Goal: Task Accomplishment & Management: Manage account settings

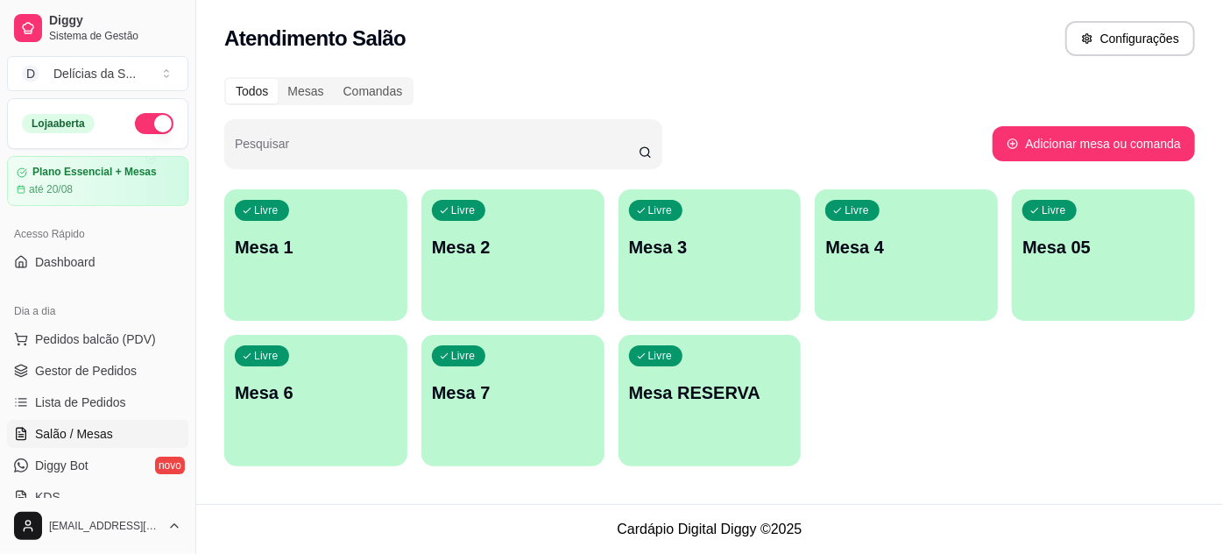
click at [701, 402] on p "Mesa RESERVA" at bounding box center [710, 392] width 162 height 25
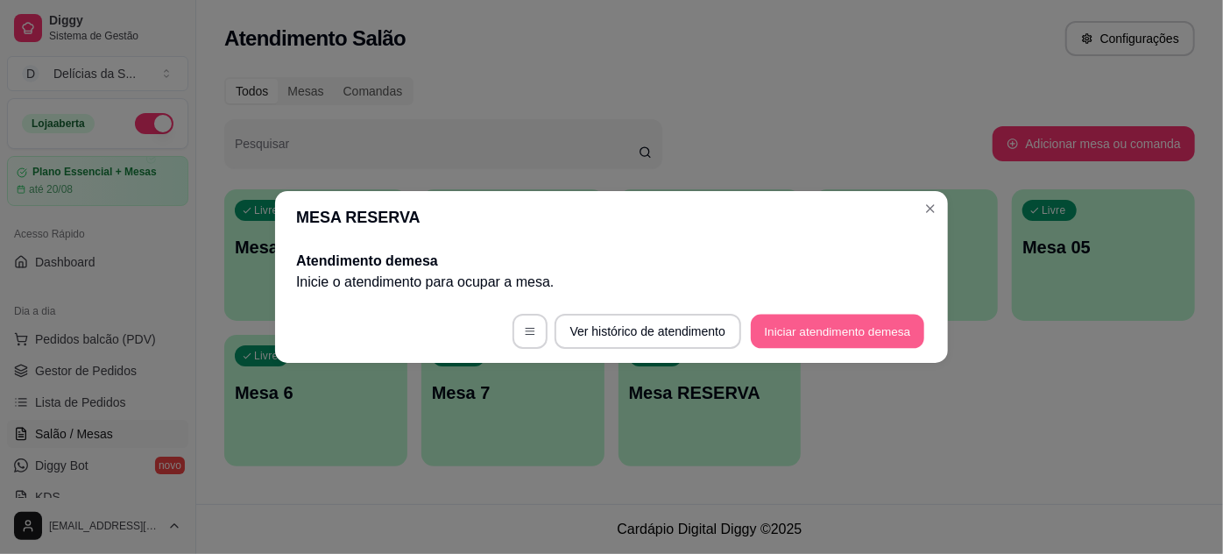
click at [864, 335] on button "Iniciar atendimento de mesa" at bounding box center [837, 331] width 173 height 34
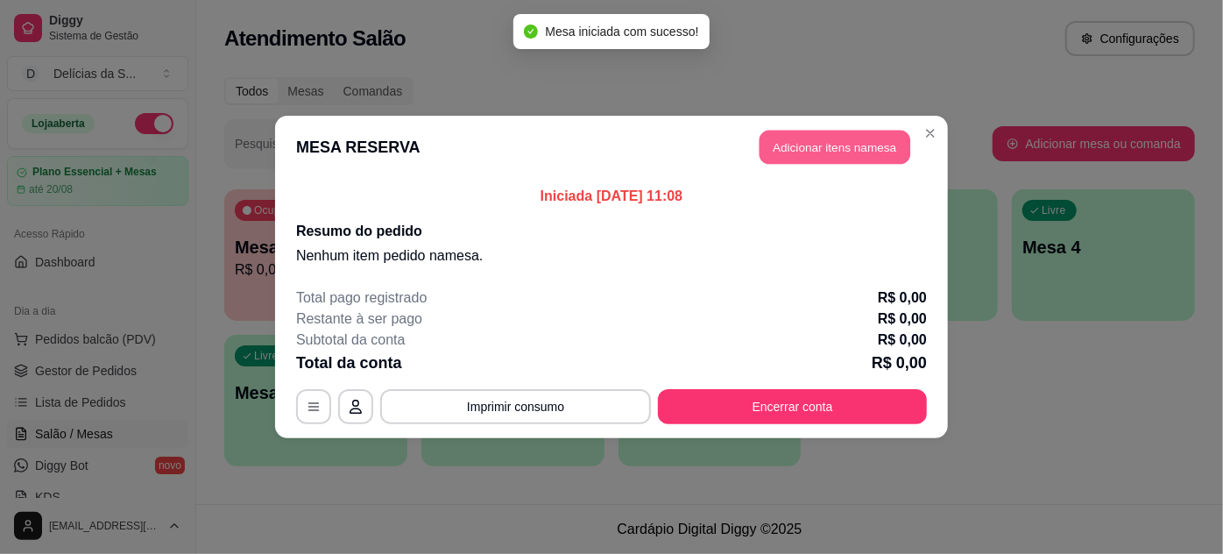
click at [850, 144] on button "Adicionar itens na mesa" at bounding box center [834, 148] width 151 height 34
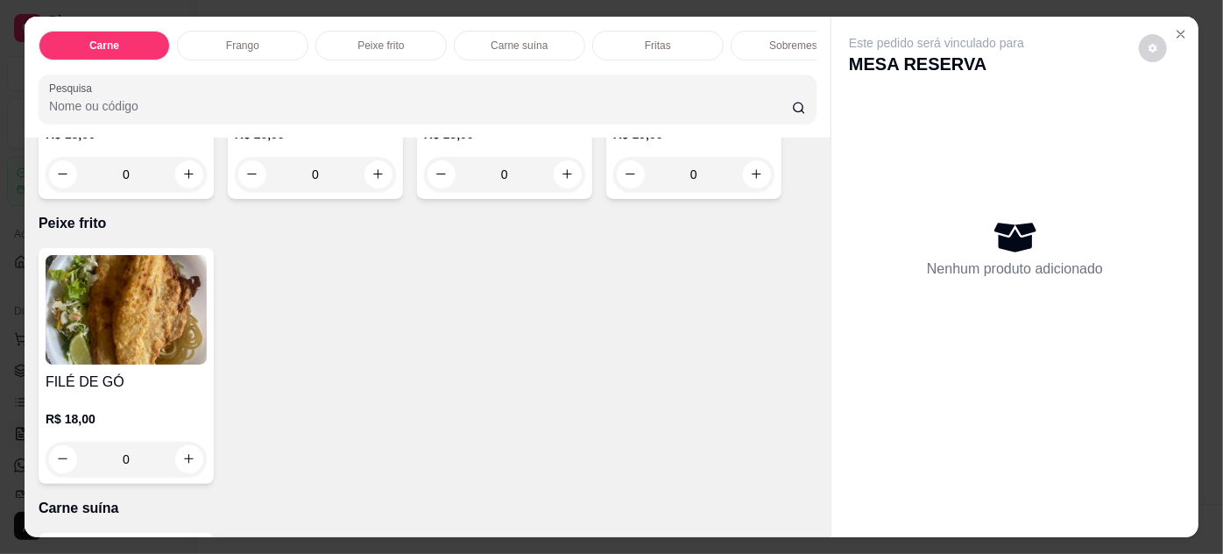
scroll to position [1114, 0]
click at [107, 309] on img at bounding box center [126, 309] width 161 height 109
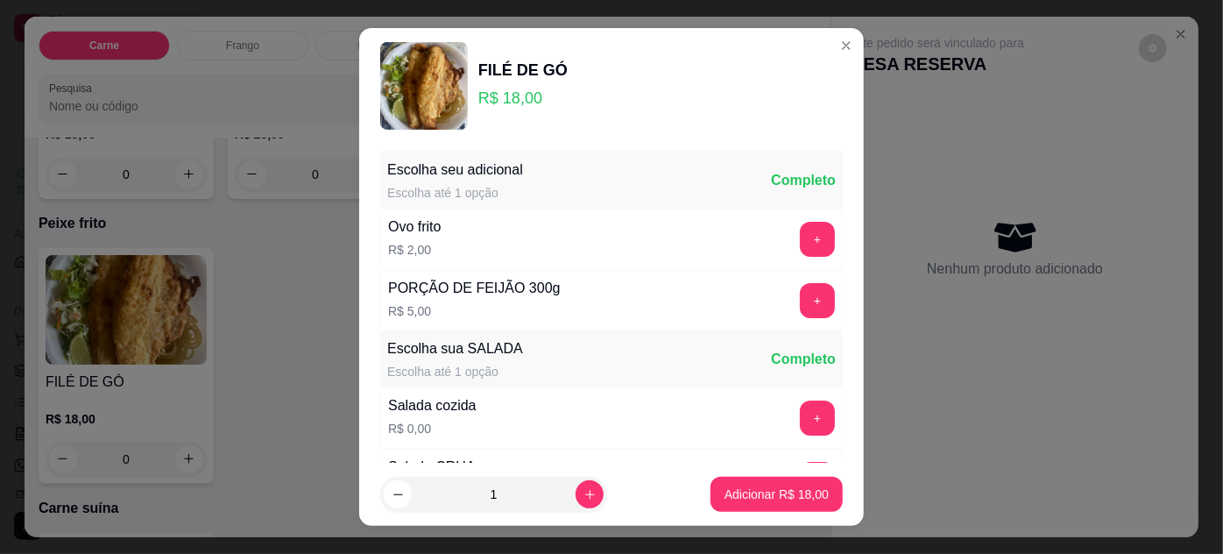
scroll to position [174, 0]
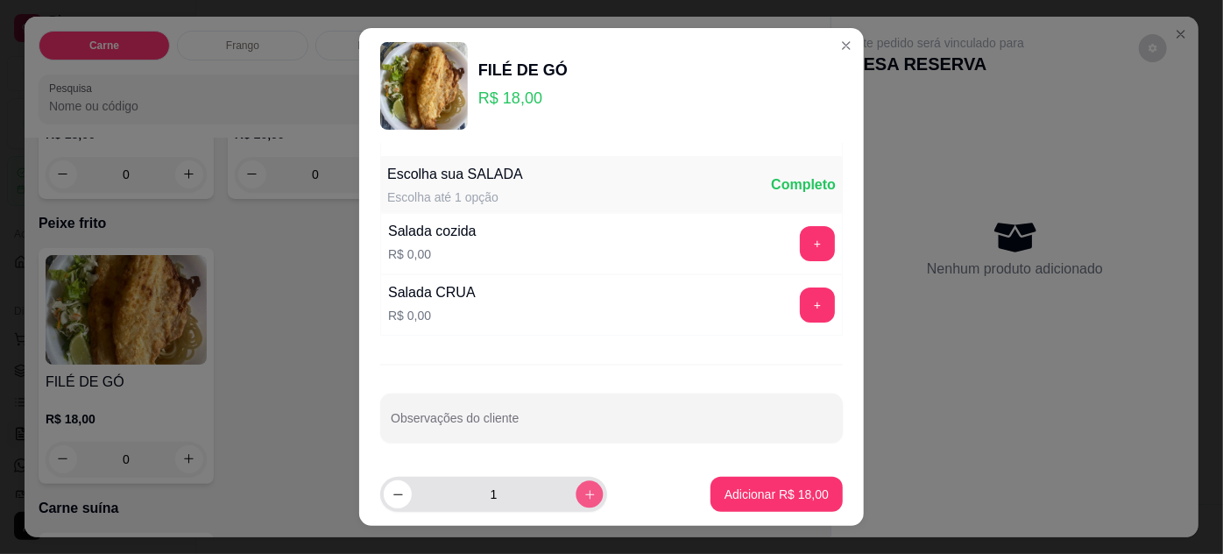
click at [586, 485] on div "1" at bounding box center [493, 494] width 227 height 35
click at [576, 487] on button "increase-product-quantity" at bounding box center [590, 494] width 28 height 28
type input "2"
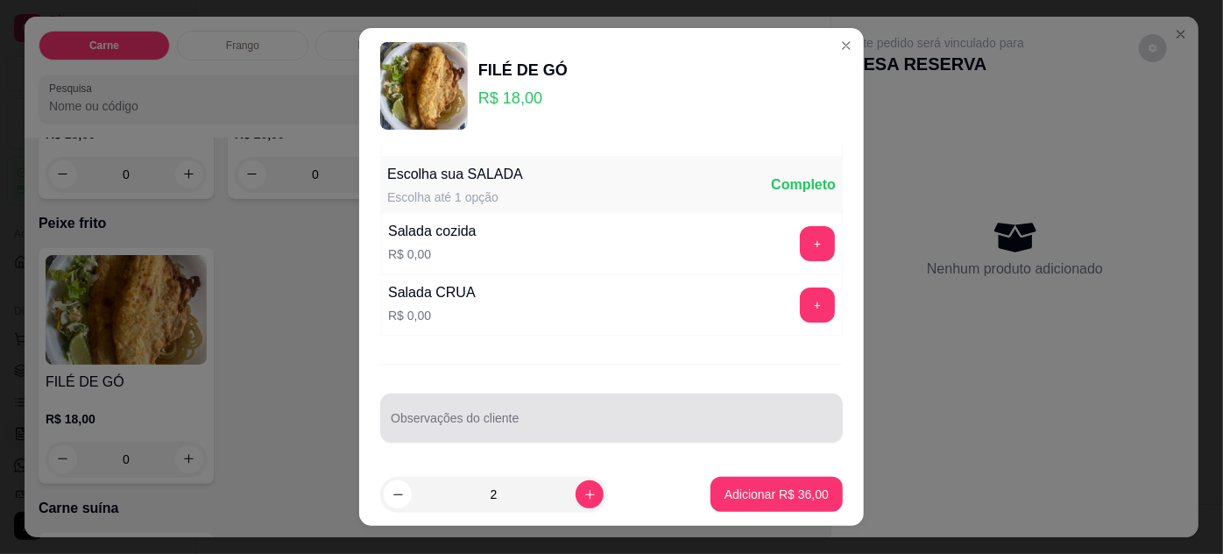
click at [530, 406] on div at bounding box center [611, 417] width 441 height 35
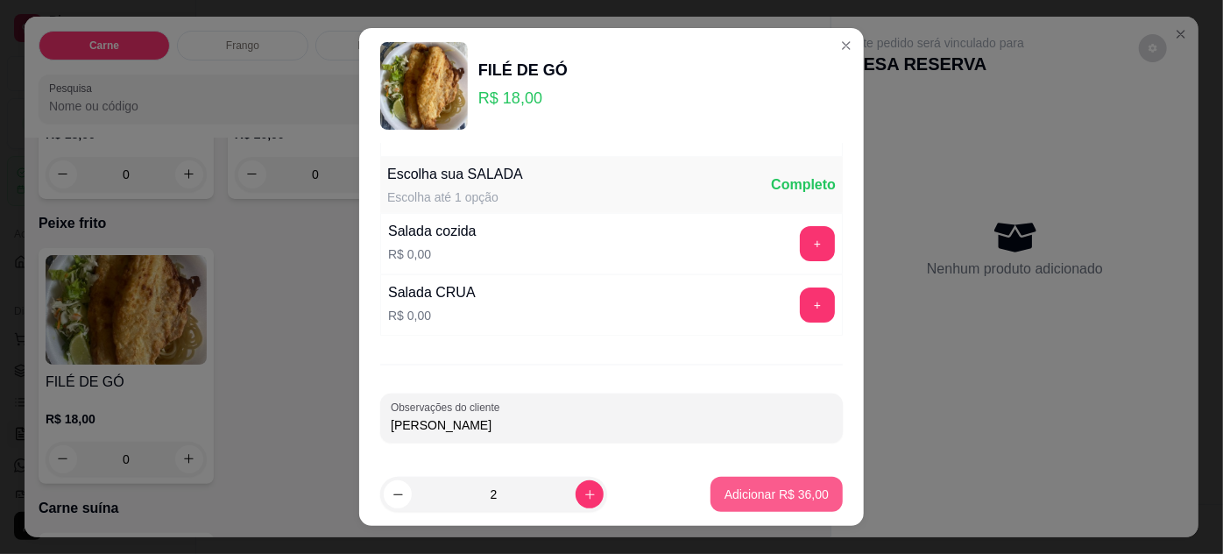
type input "[PERSON_NAME]"
click at [749, 496] on p "Adicionar R$ 36,00" at bounding box center [776, 494] width 104 height 18
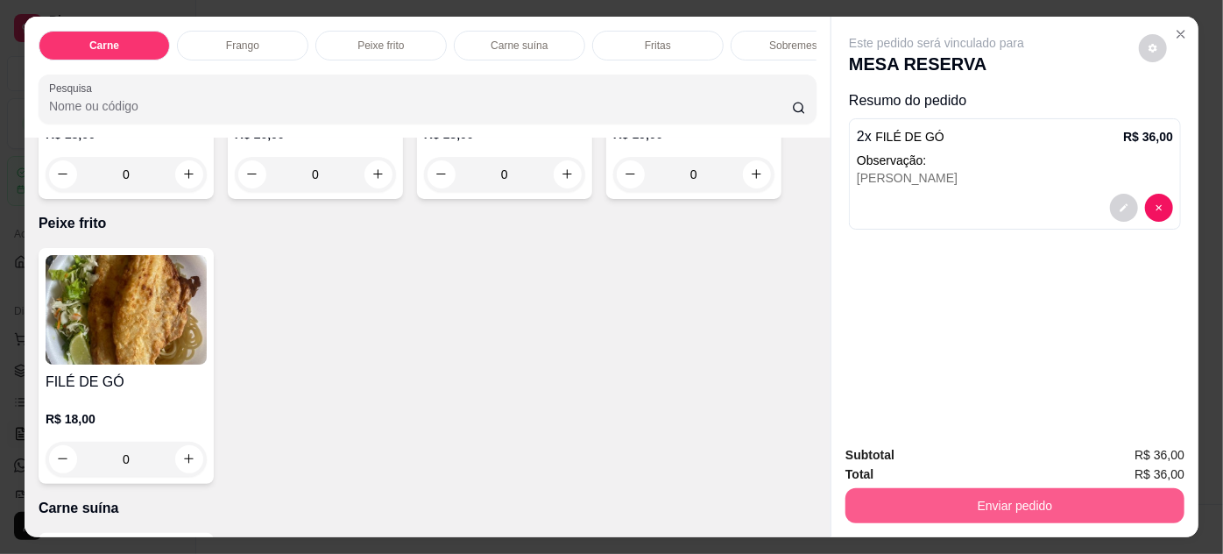
click at [1067, 504] on button "Enviar pedido" at bounding box center [1014, 505] width 339 height 35
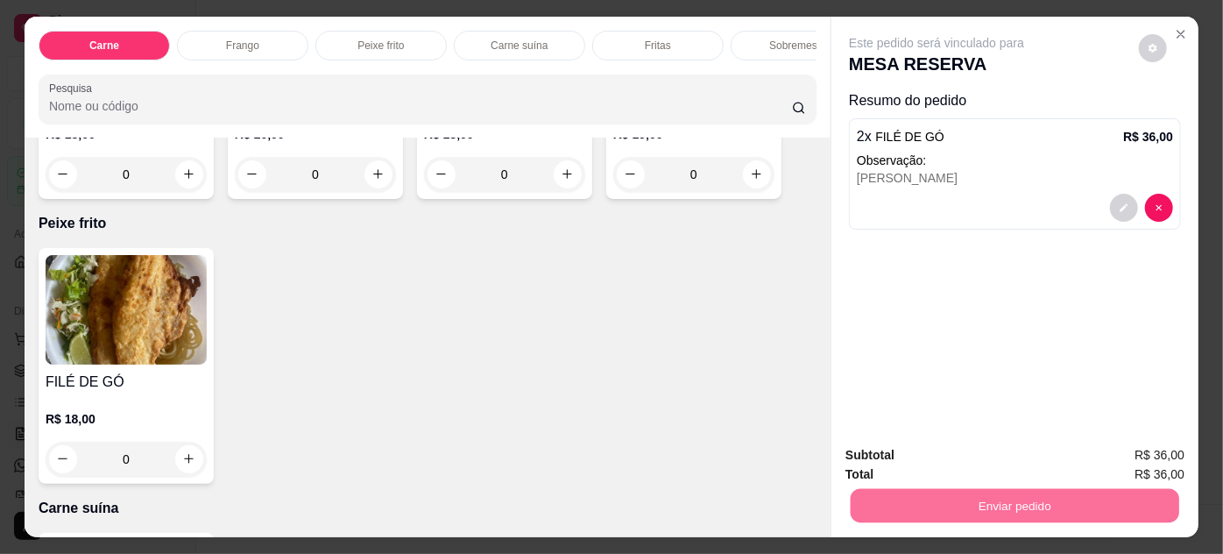
click at [992, 442] on button "Não registrar e enviar pedido" at bounding box center [957, 456] width 177 height 32
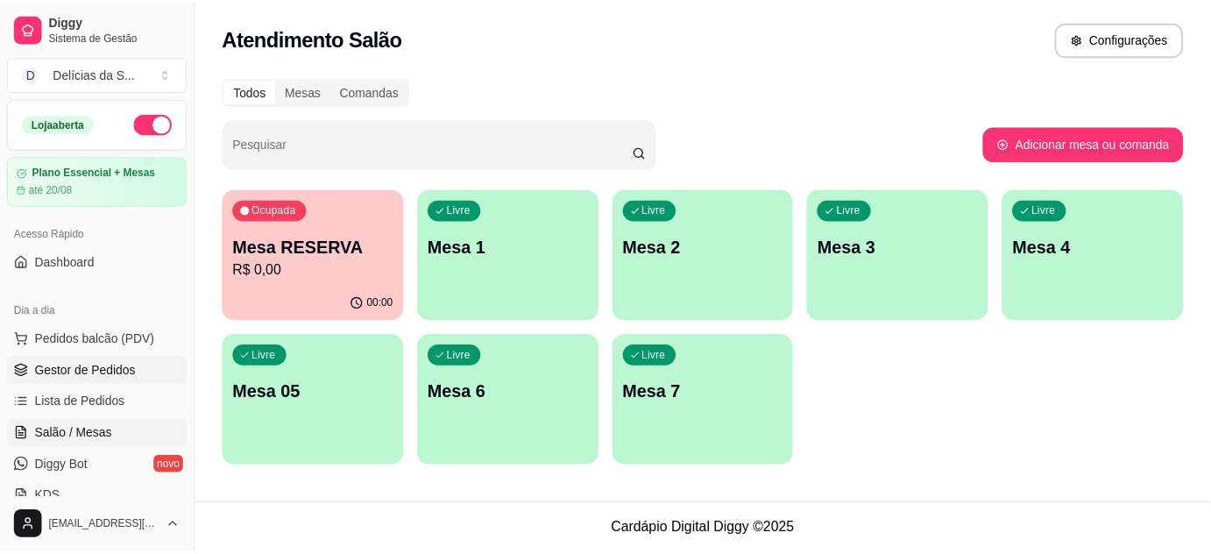
scroll to position [159, 0]
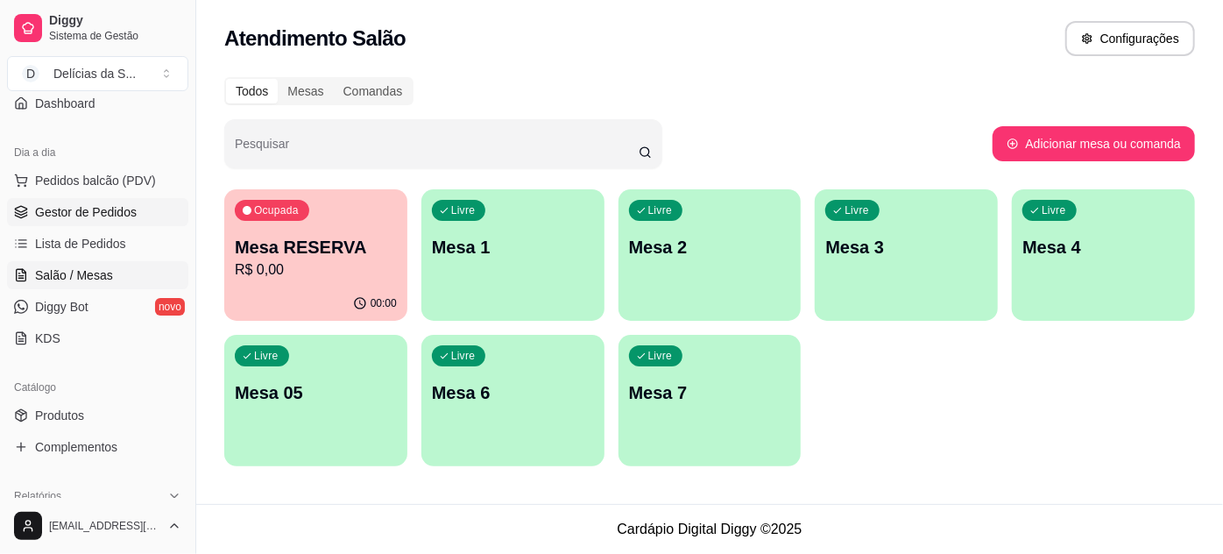
click at [88, 214] on span "Gestor de Pedidos" at bounding box center [86, 212] width 102 height 18
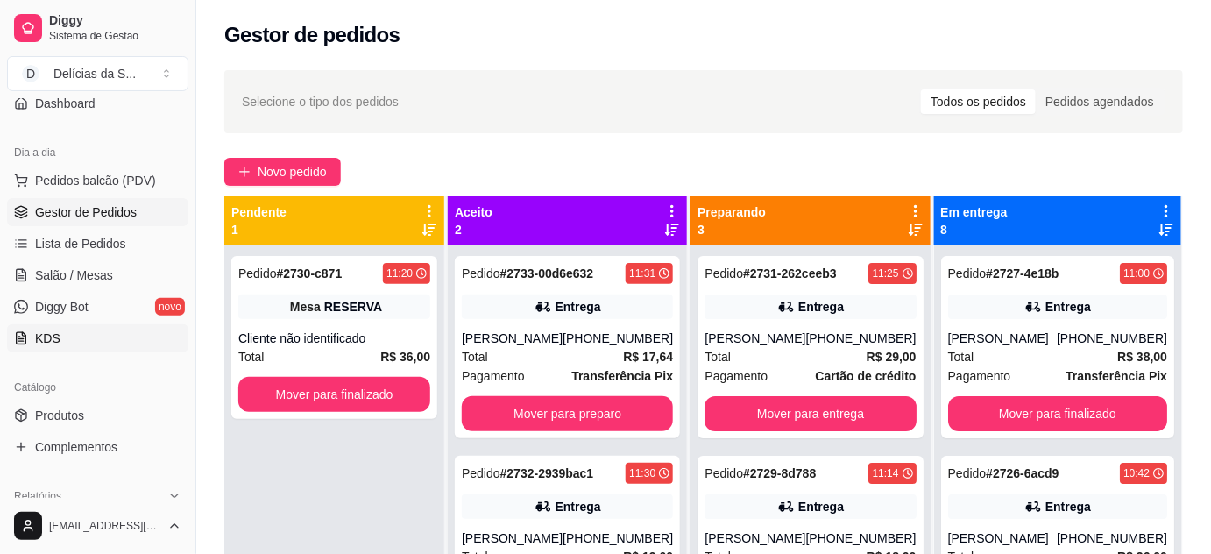
scroll to position [318, 0]
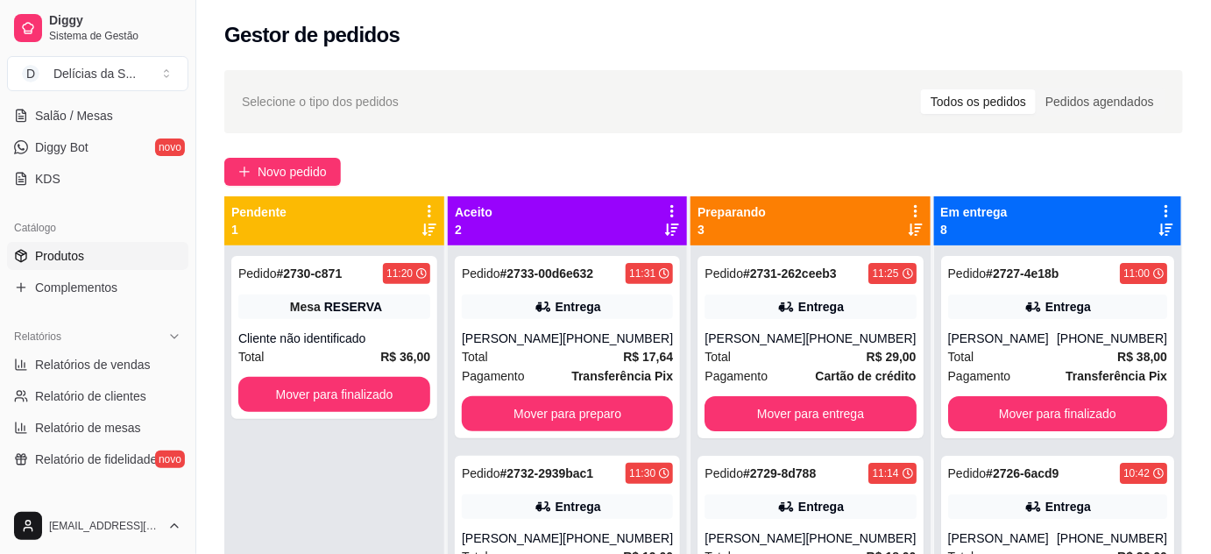
click at [81, 249] on span "Produtos" at bounding box center [59, 256] width 49 height 18
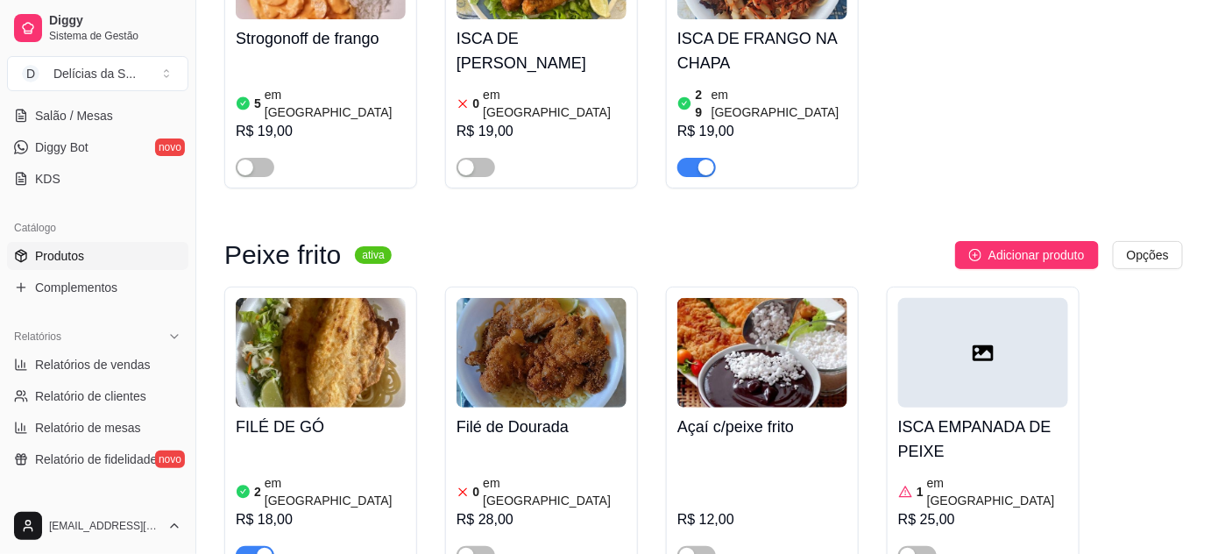
scroll to position [2229, 0]
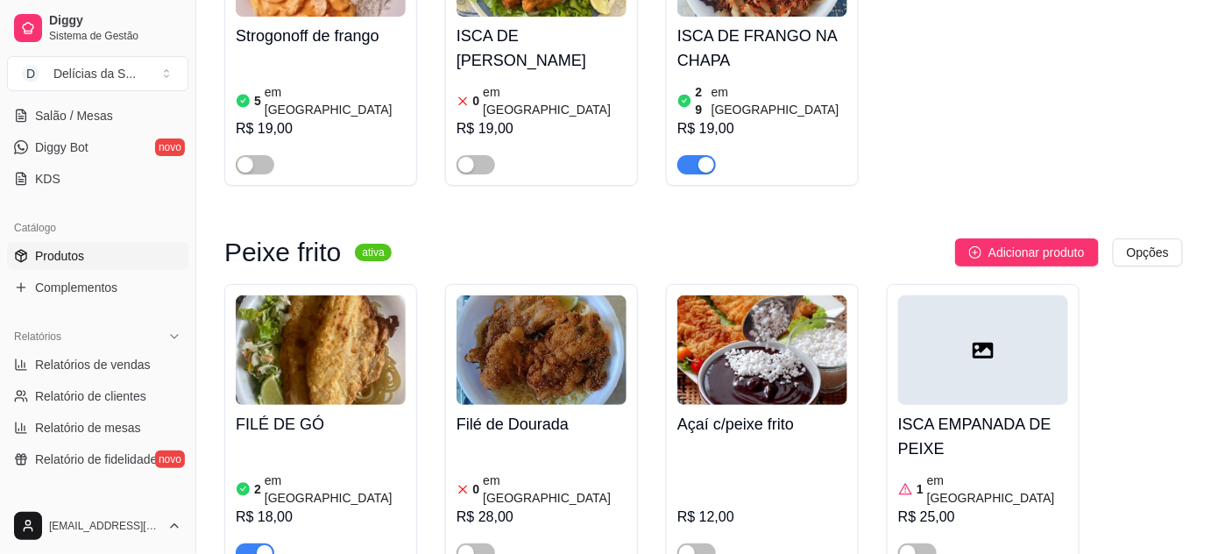
click at [243, 543] on span "button" at bounding box center [255, 552] width 39 height 19
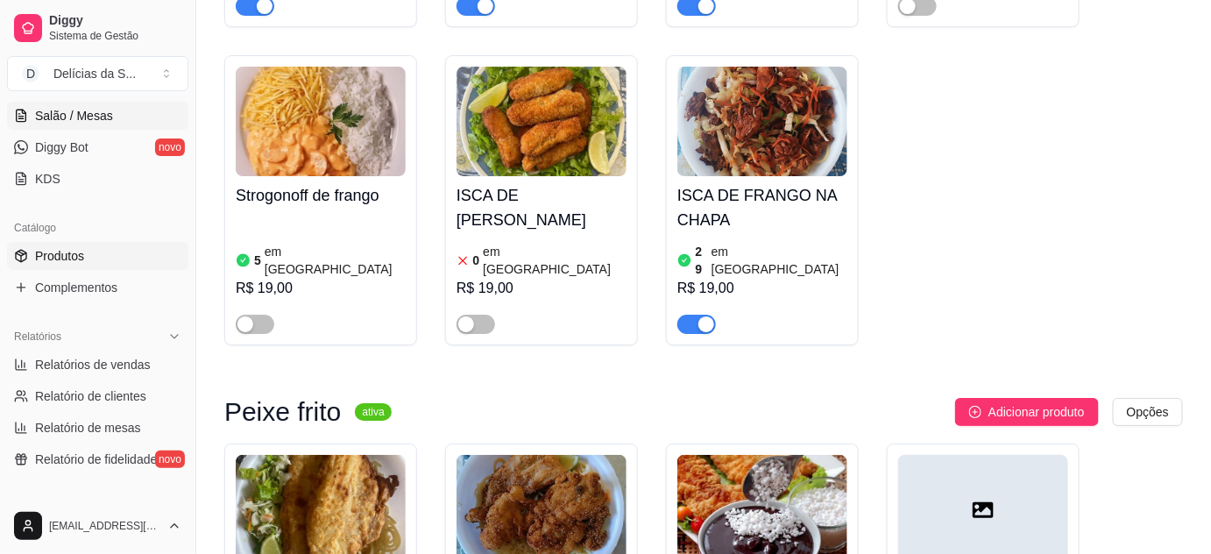
click at [81, 118] on span "Salão / Mesas" at bounding box center [74, 116] width 78 height 18
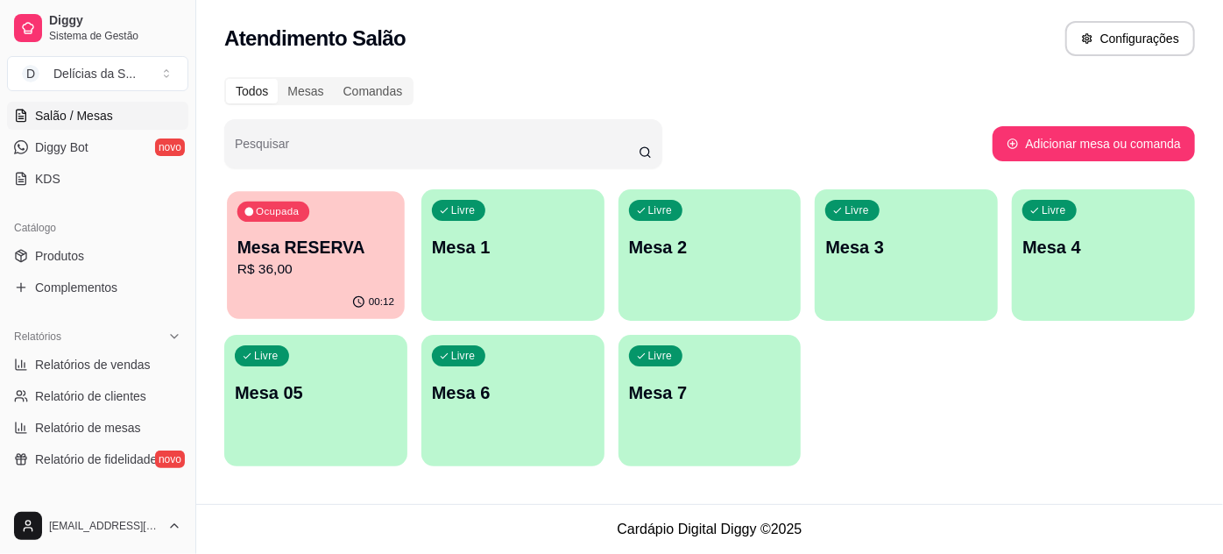
click at [342, 267] on p "R$ 36,00" at bounding box center [315, 269] width 157 height 20
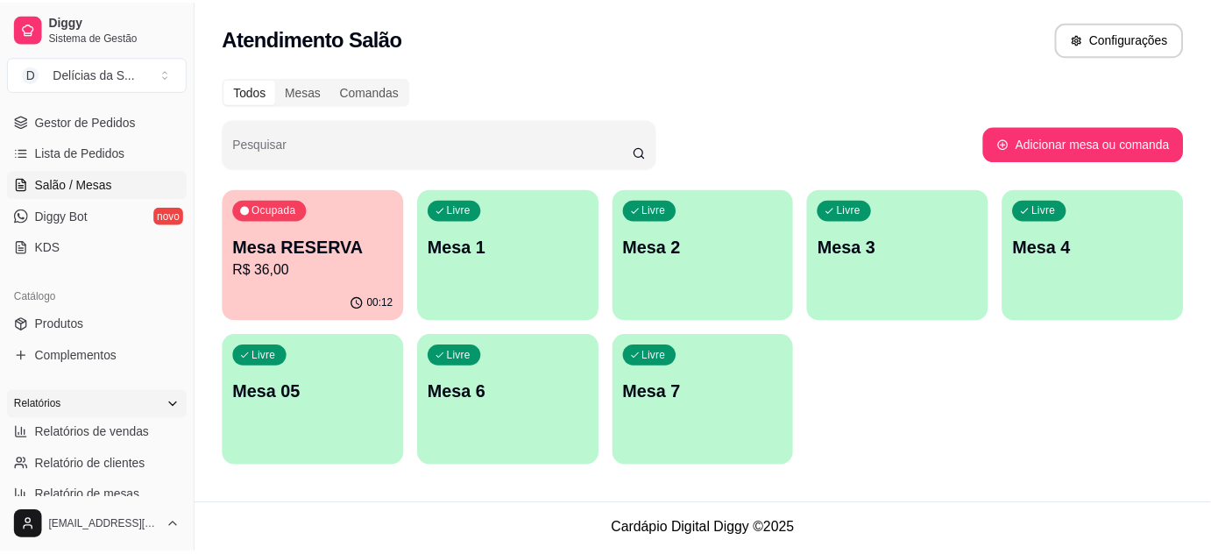
scroll to position [318, 0]
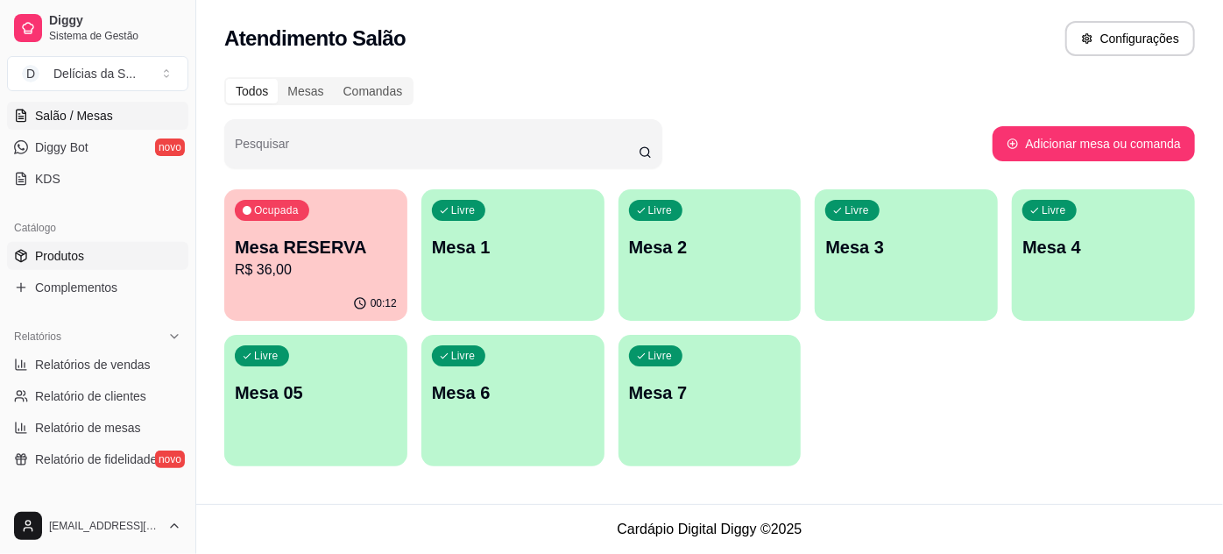
click at [102, 254] on link "Produtos" at bounding box center [97, 256] width 181 height 28
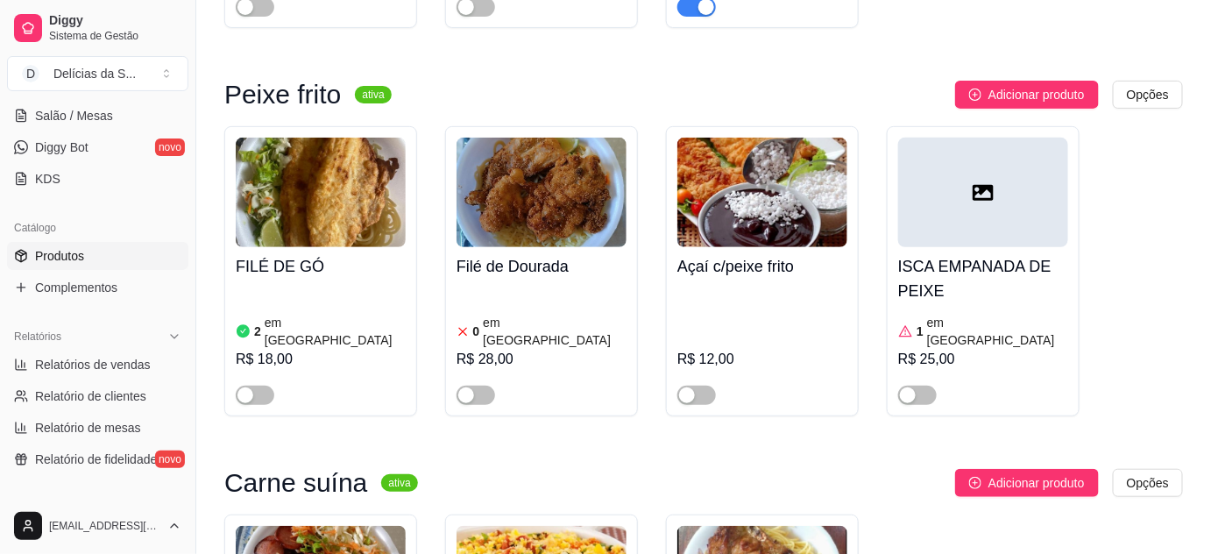
scroll to position [2389, 0]
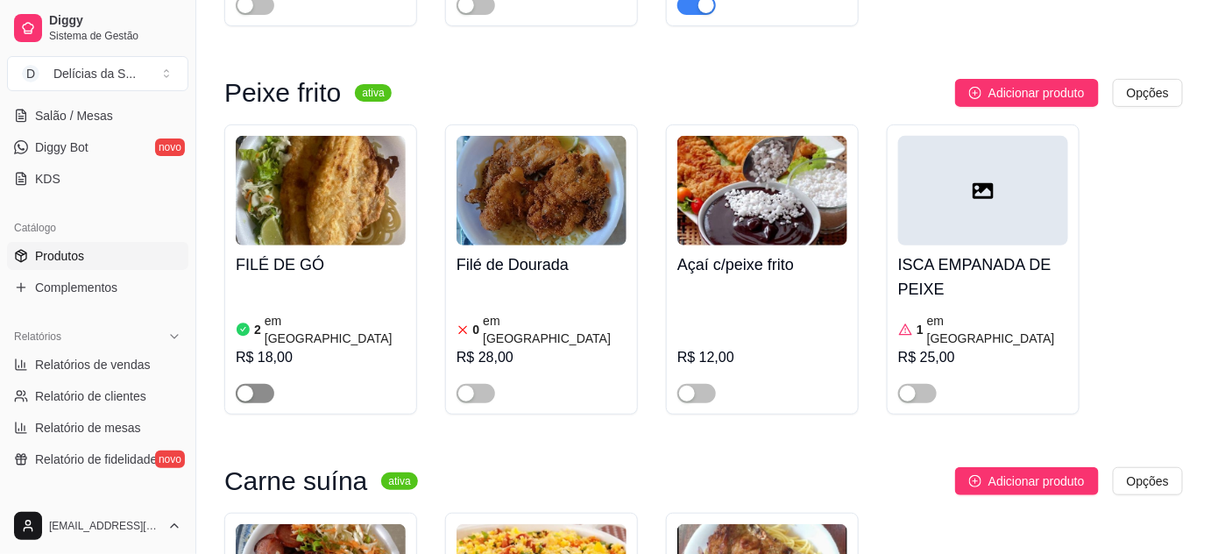
click at [261, 384] on span "button" at bounding box center [255, 393] width 39 height 19
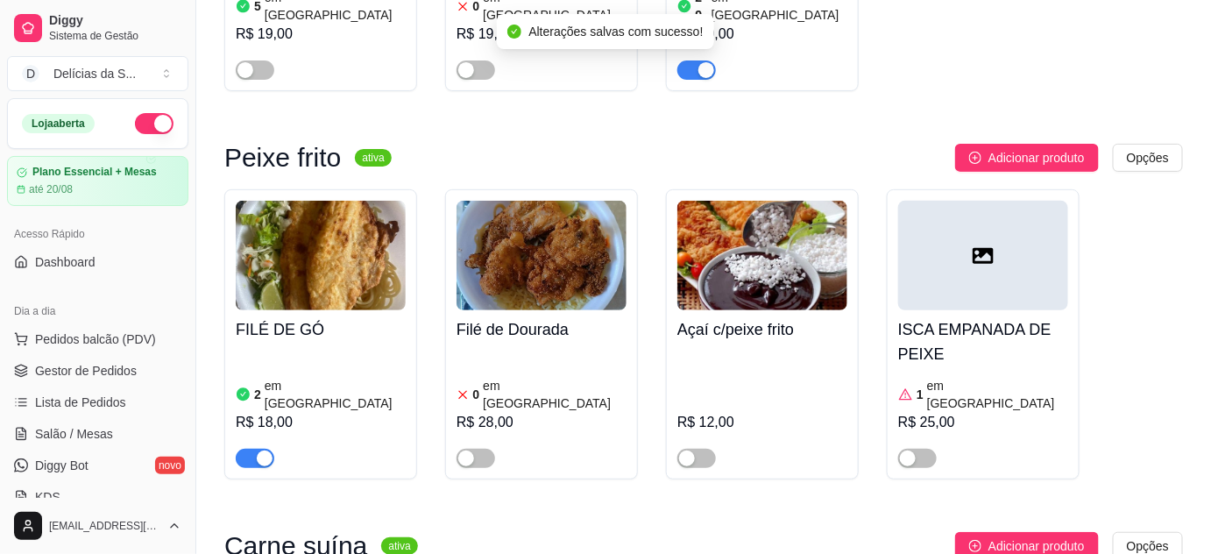
scroll to position [2070, 0]
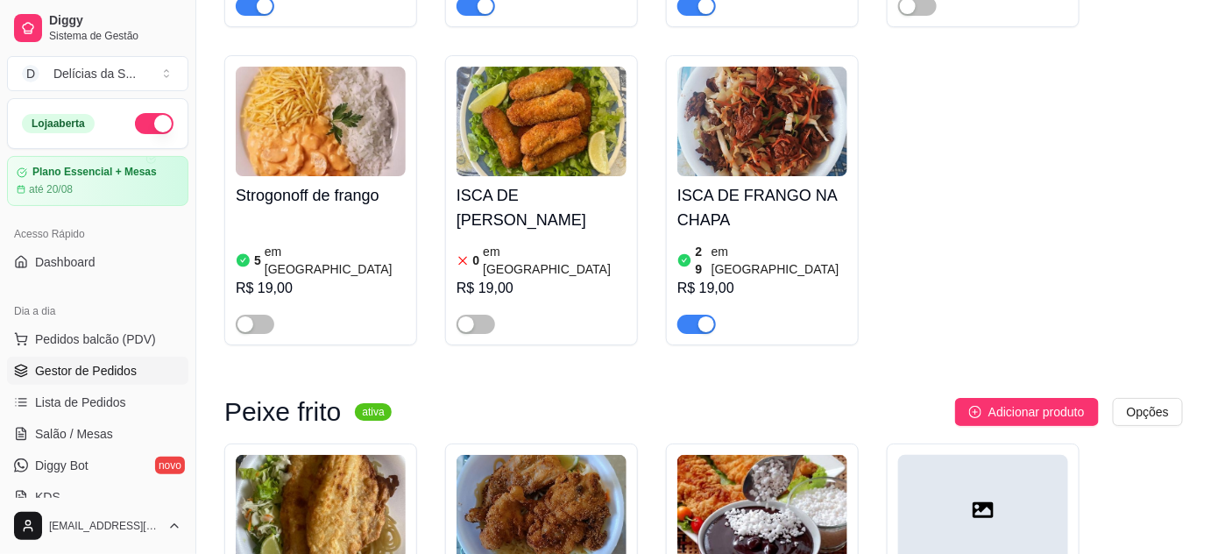
click at [103, 373] on span "Gestor de Pedidos" at bounding box center [86, 371] width 102 height 18
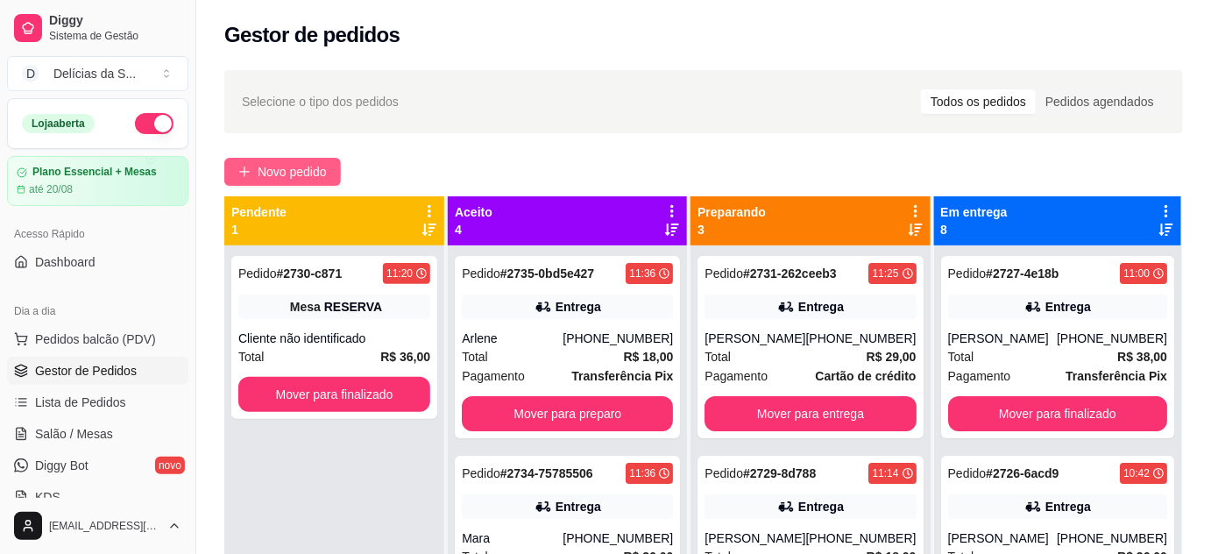
click at [305, 173] on span "Novo pedido" at bounding box center [292, 171] width 69 height 19
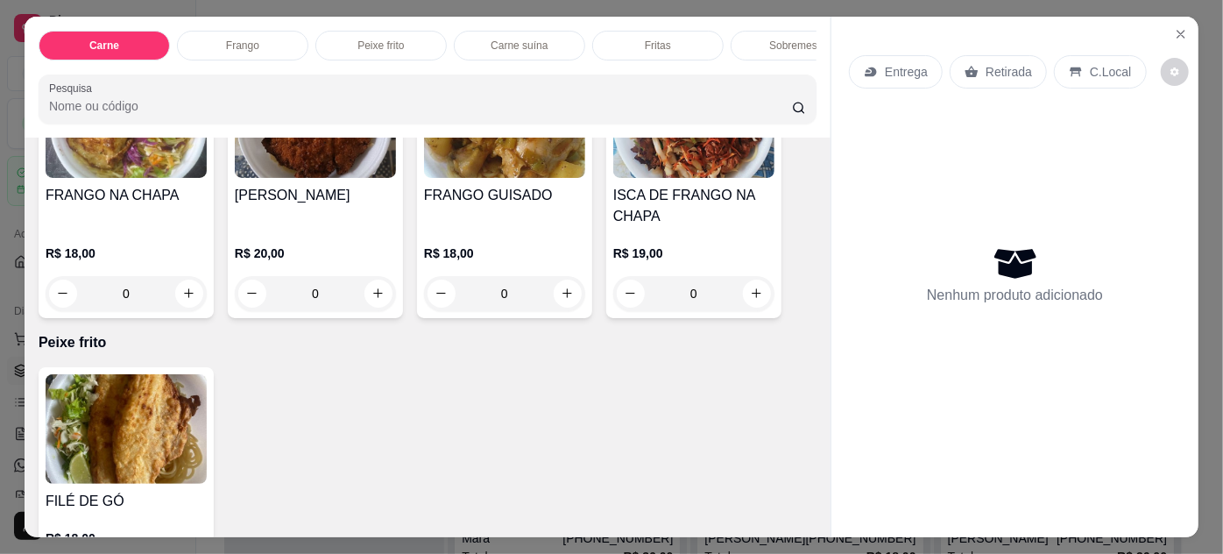
scroll to position [955, 0]
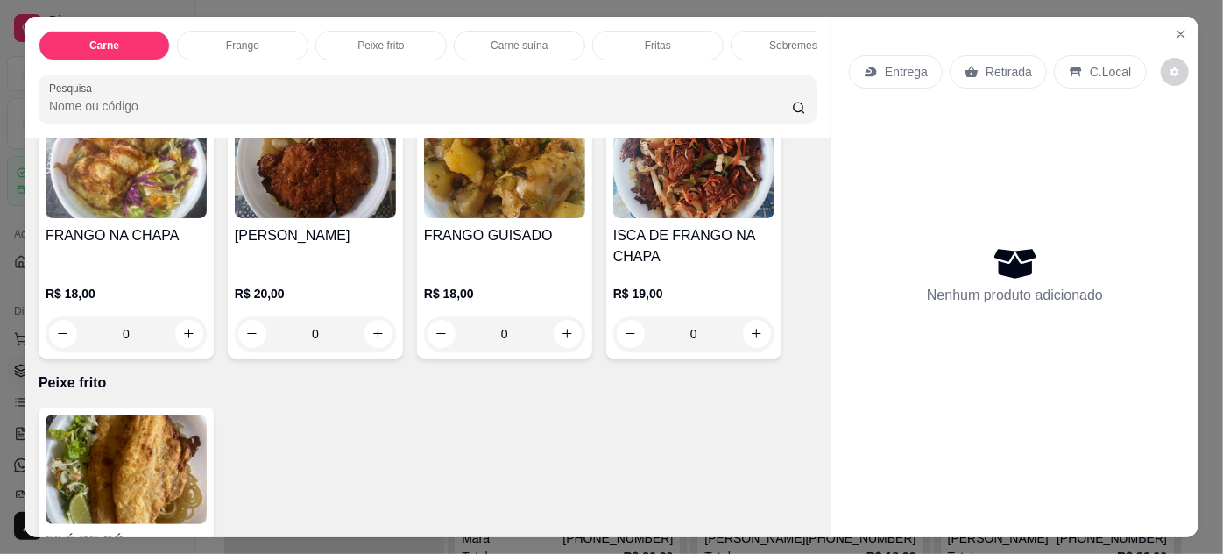
click at [110, 200] on img at bounding box center [126, 163] width 161 height 109
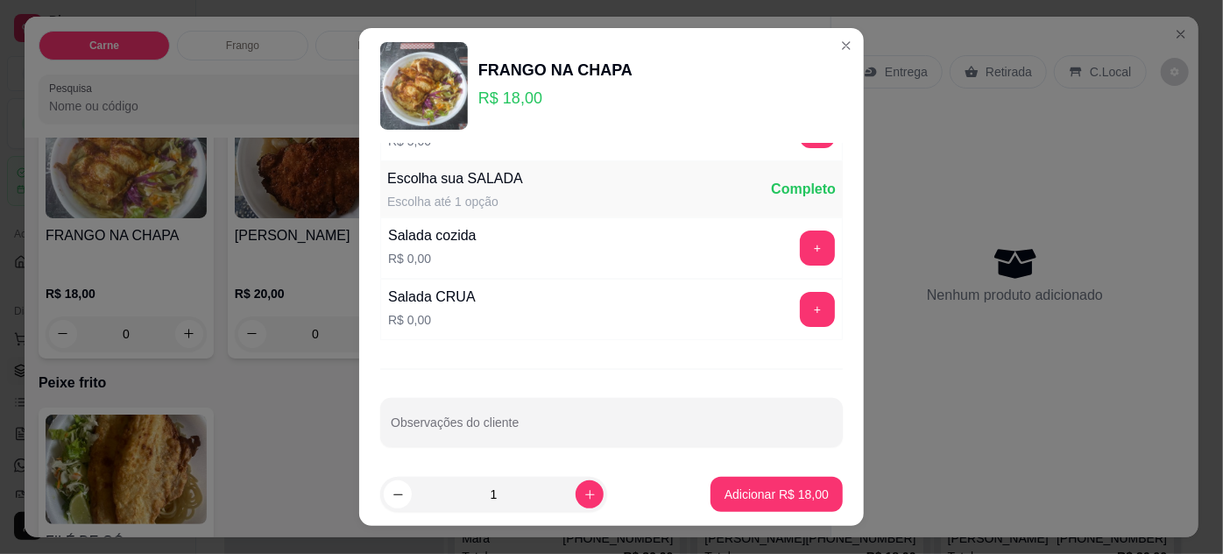
scroll to position [174, 0]
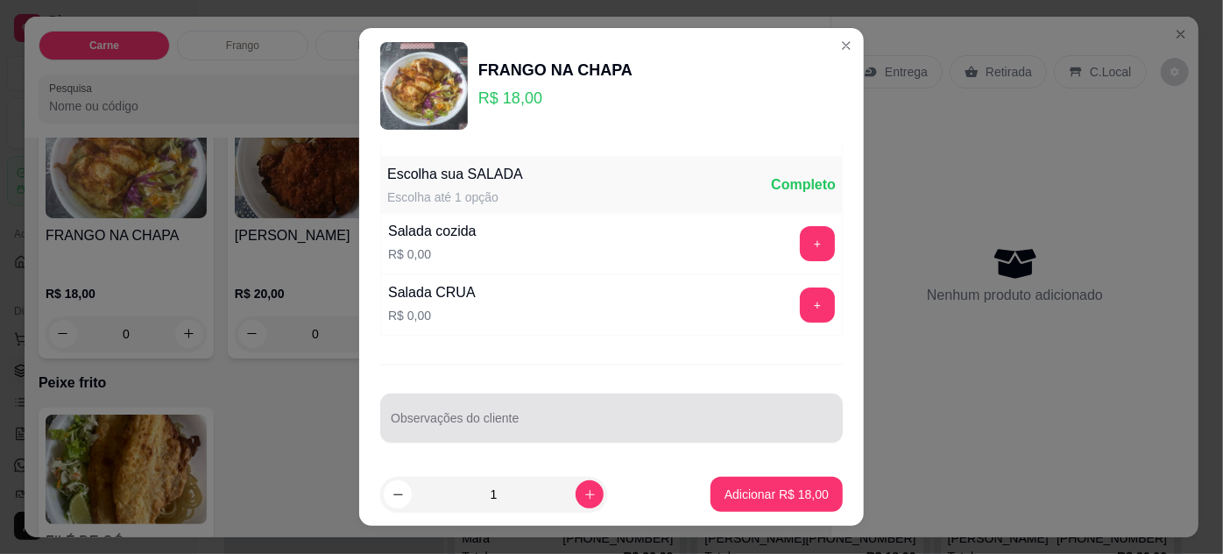
click at [510, 408] on div at bounding box center [611, 417] width 441 height 35
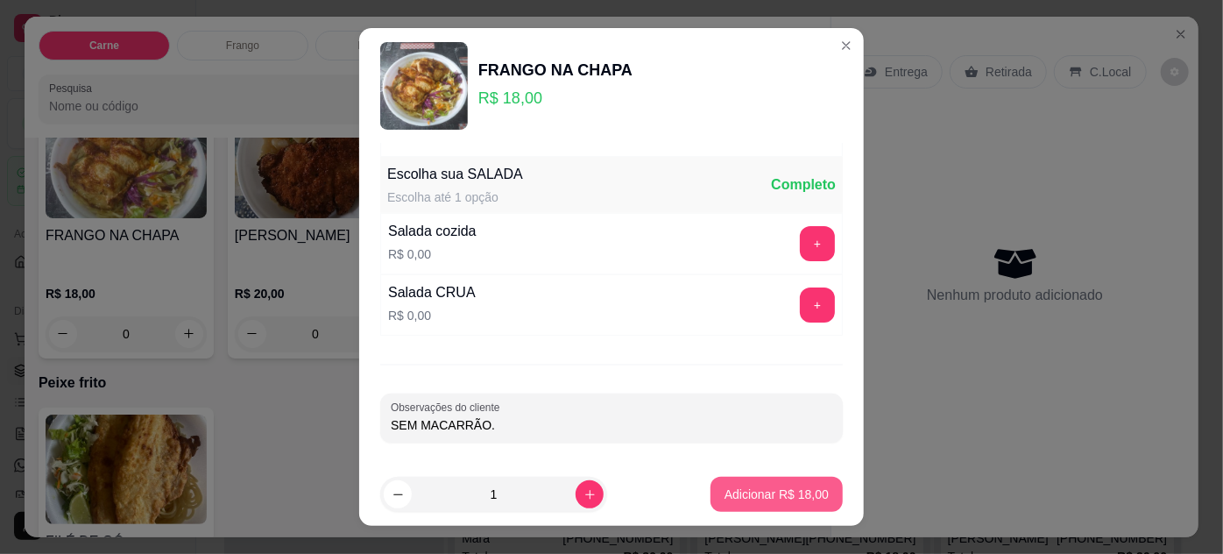
type input "SEM MACARRÃO."
click at [766, 497] on p "Adicionar R$ 18,00" at bounding box center [777, 494] width 102 height 17
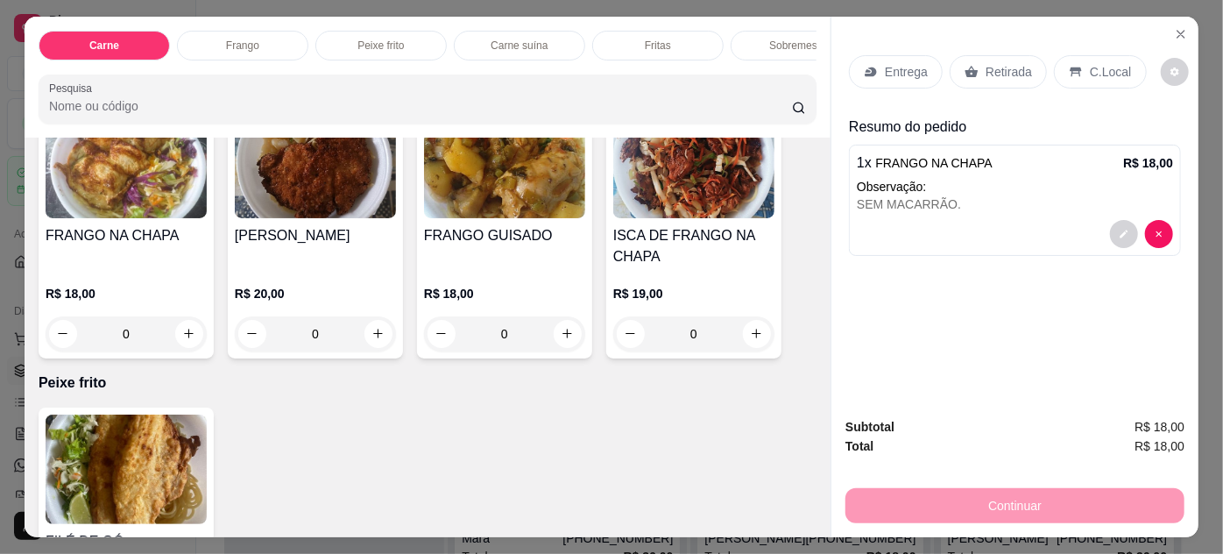
click at [985, 65] on p "Retirada" at bounding box center [1008, 72] width 46 height 18
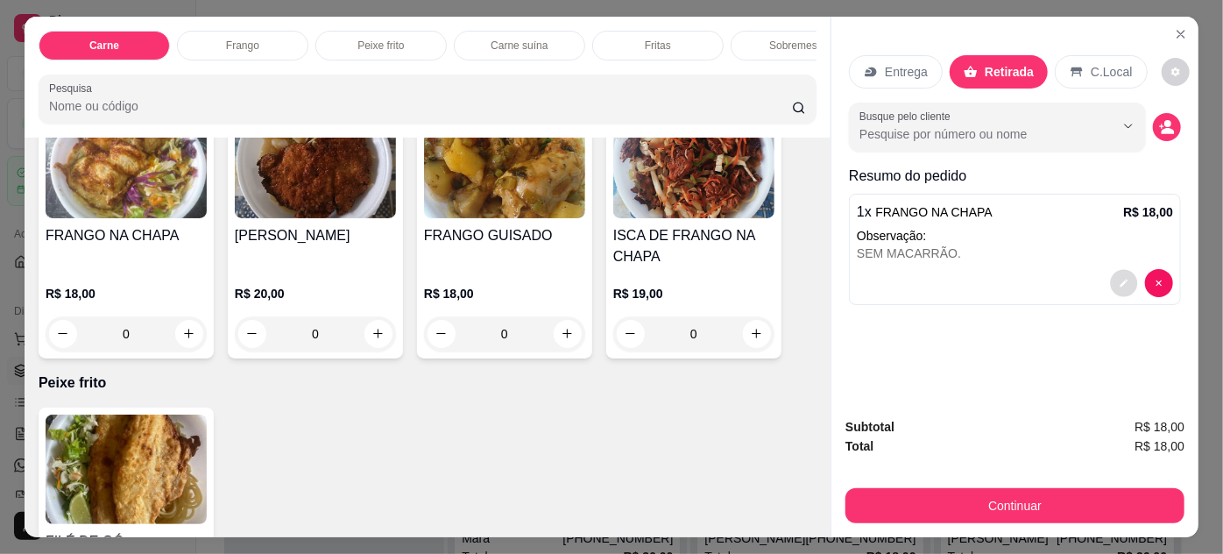
click at [1120, 279] on icon "decrease-product-quantity" at bounding box center [1124, 283] width 8 height 8
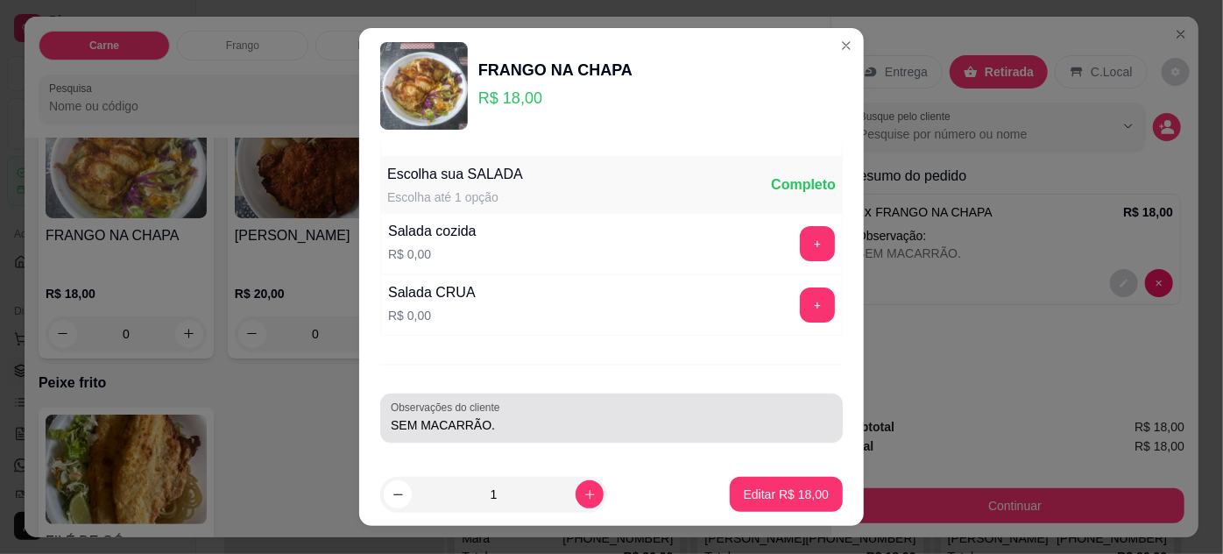
click at [544, 422] on input "SEM MACARRÃO." at bounding box center [611, 425] width 441 height 18
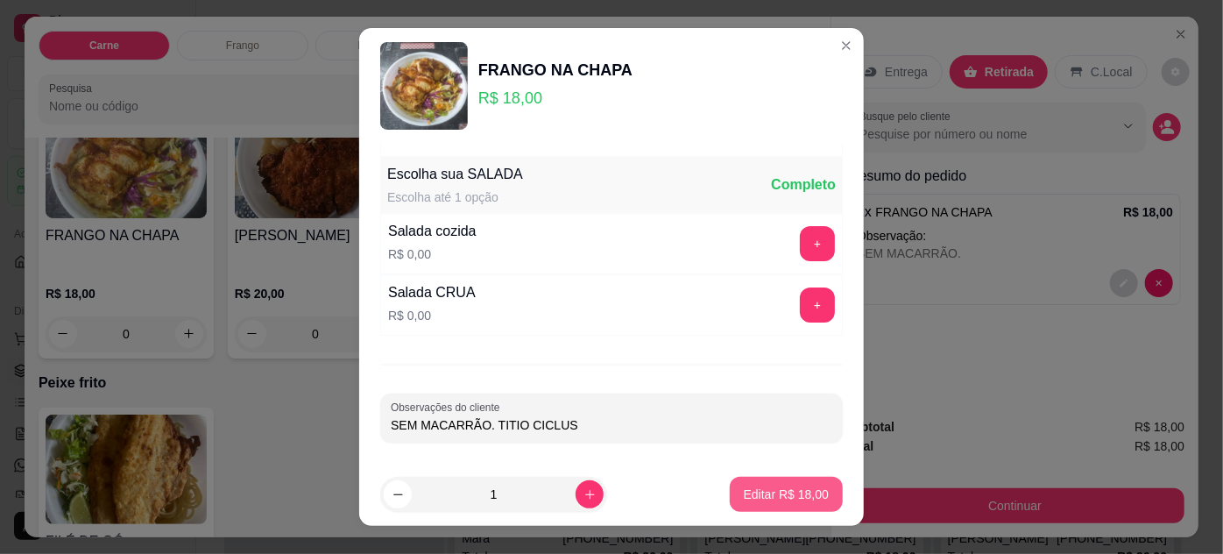
type input "SEM MACARRÃO. TITIO CICLUS"
click at [785, 494] on p "Editar R$ 18,00" at bounding box center [786, 494] width 85 height 18
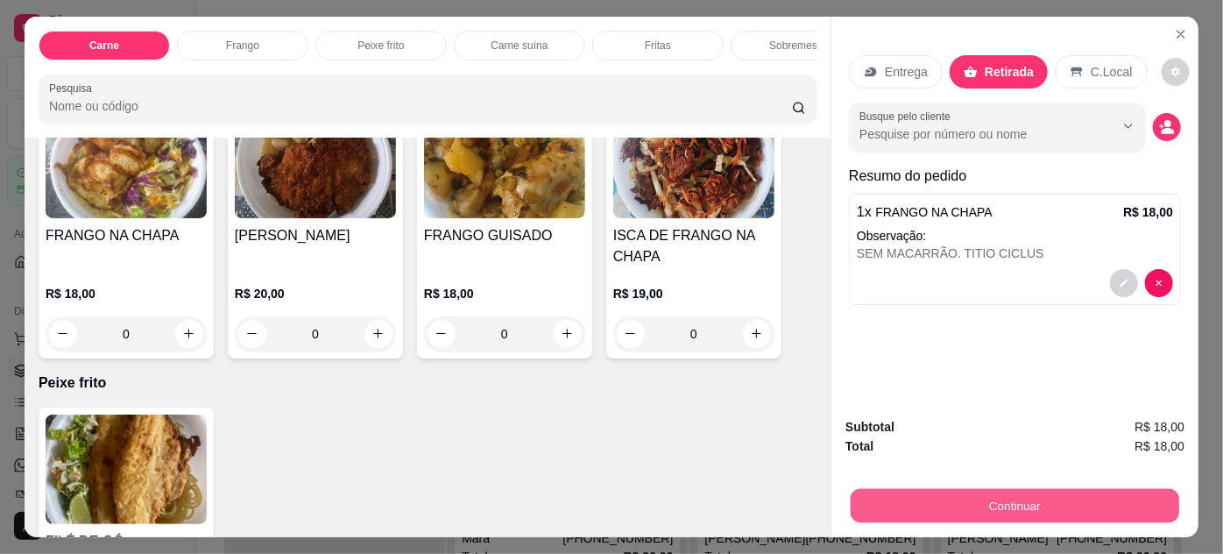
click at [1012, 490] on button "Continuar" at bounding box center [1015, 506] width 328 height 34
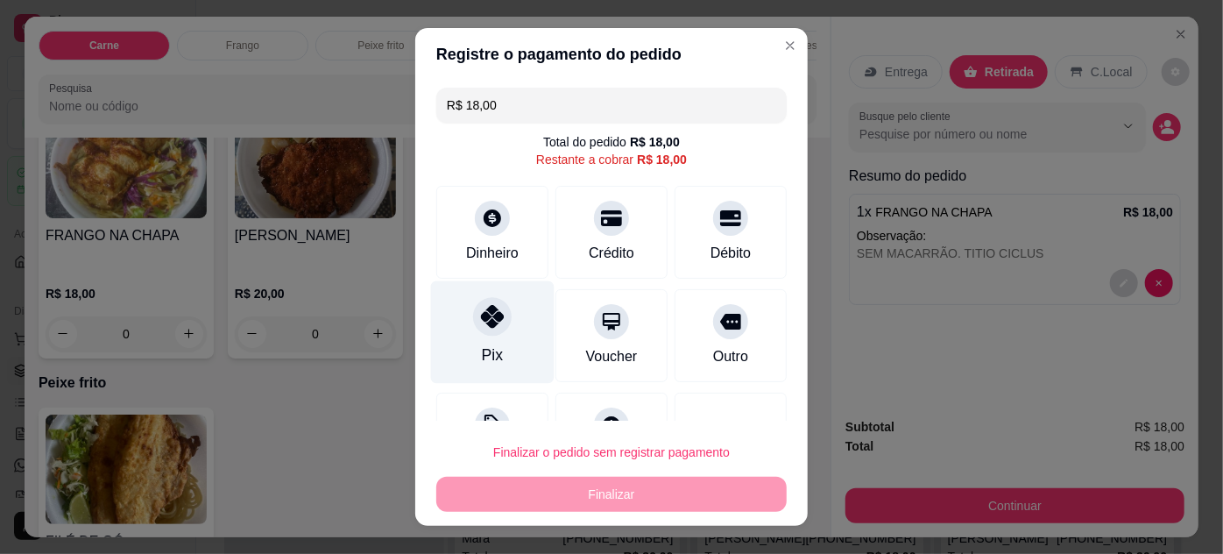
click at [494, 322] on div at bounding box center [492, 316] width 39 height 39
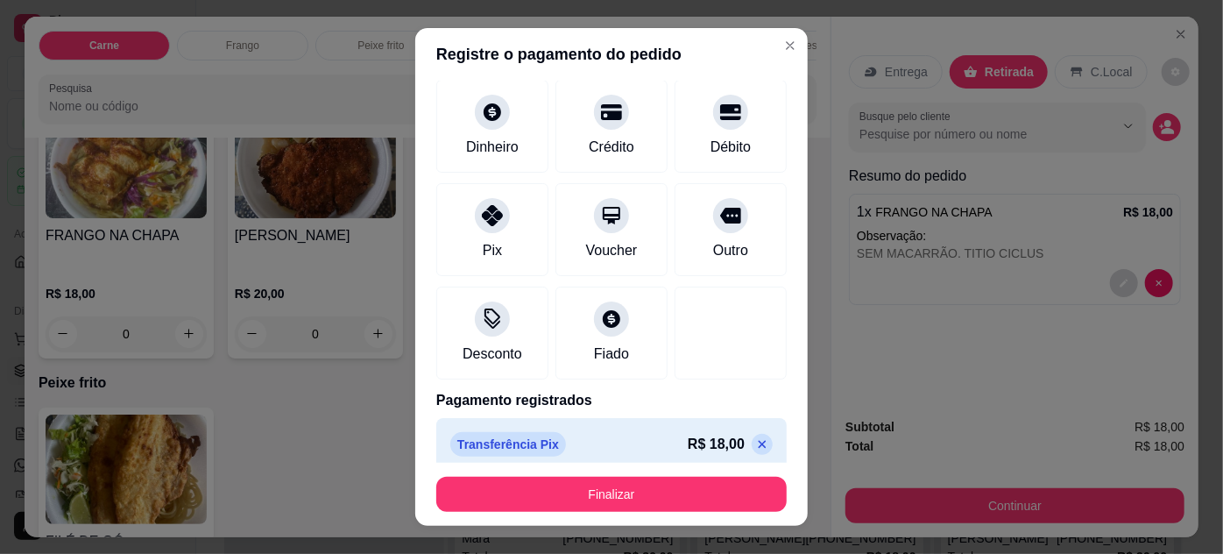
scroll to position [100, 0]
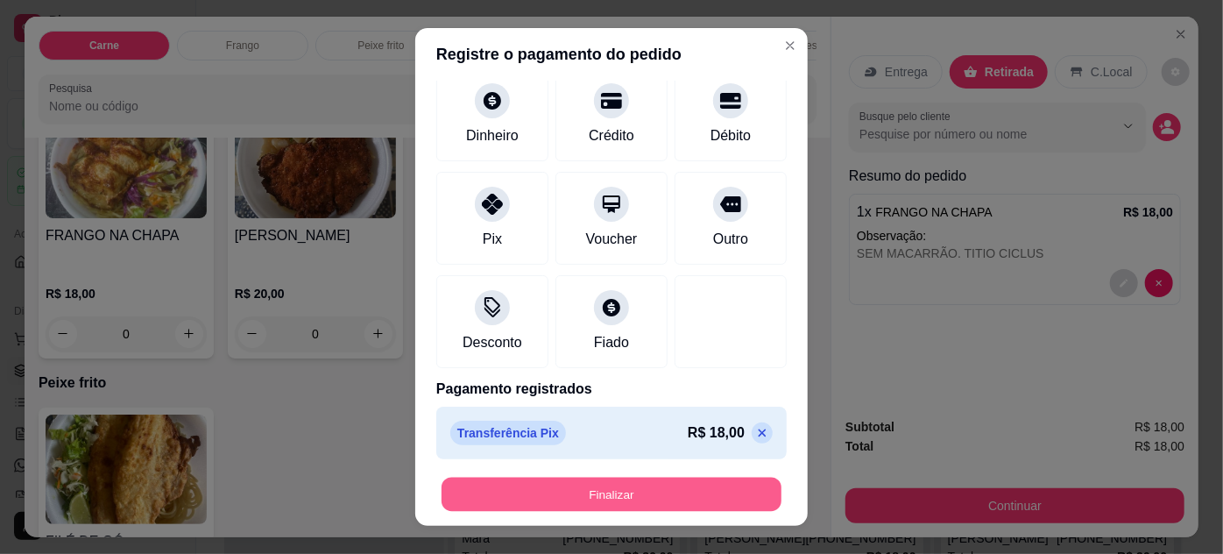
click at [660, 489] on button "Finalizar" at bounding box center [611, 494] width 340 height 34
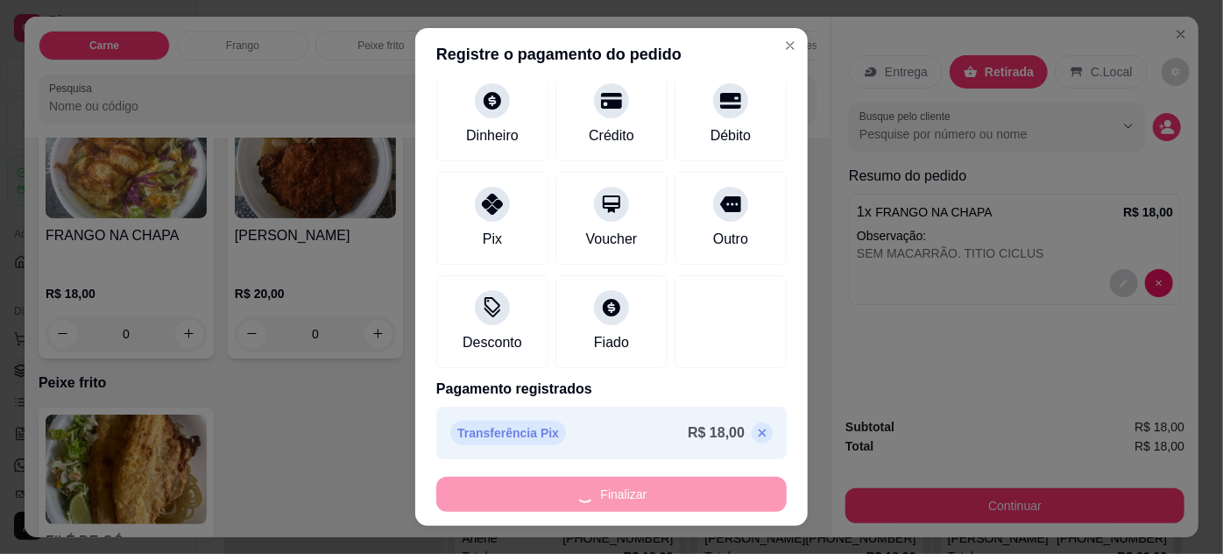
type input "-R$ 18,00"
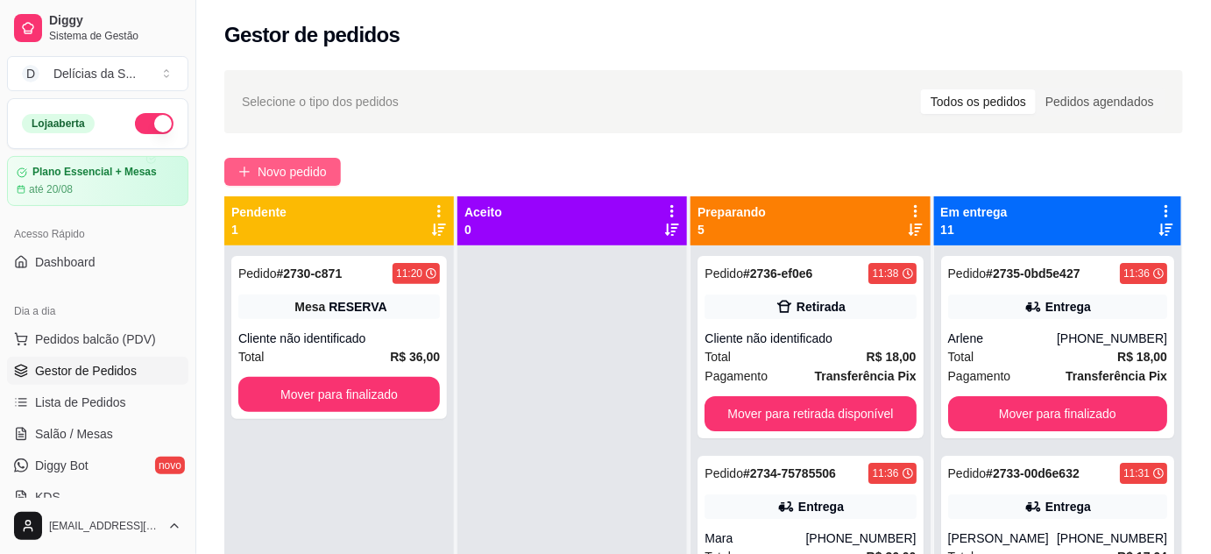
click at [293, 164] on span "Novo pedido" at bounding box center [292, 171] width 69 height 19
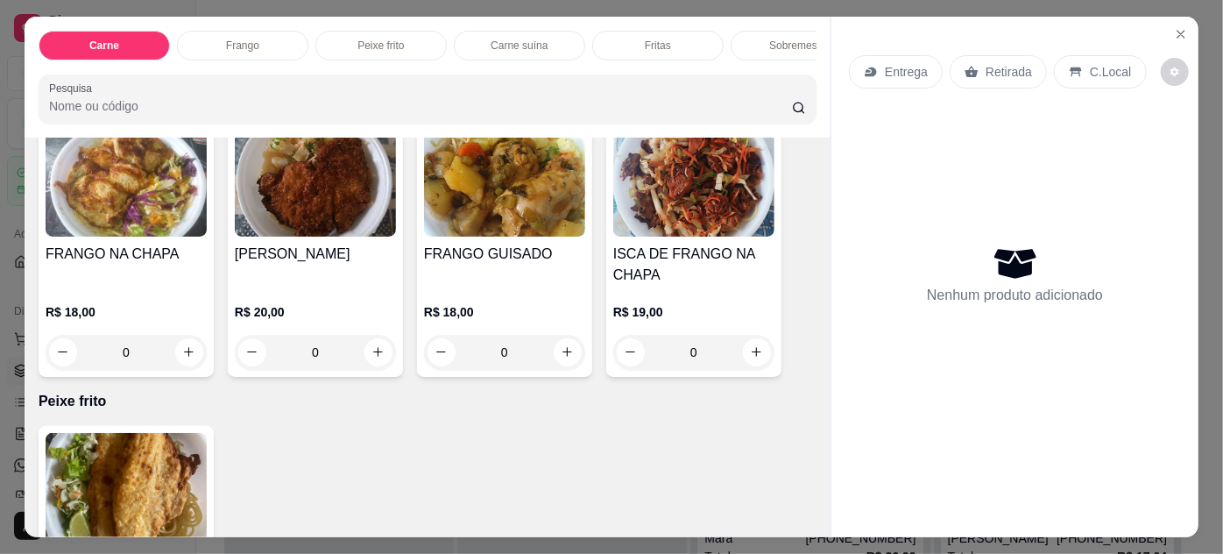
scroll to position [955, 0]
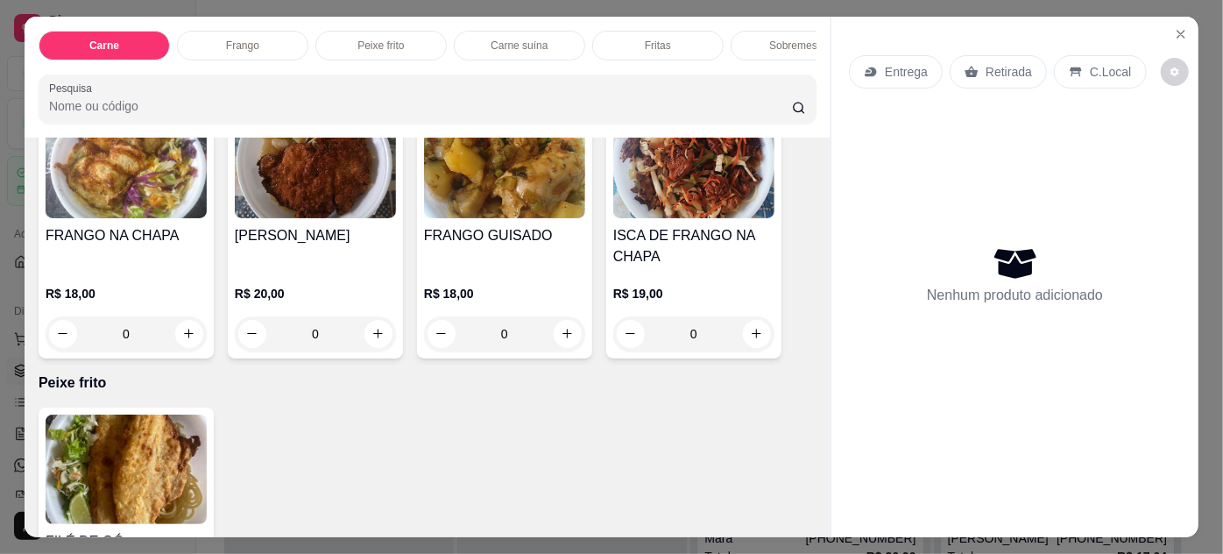
click at [511, 215] on img at bounding box center [504, 163] width 161 height 109
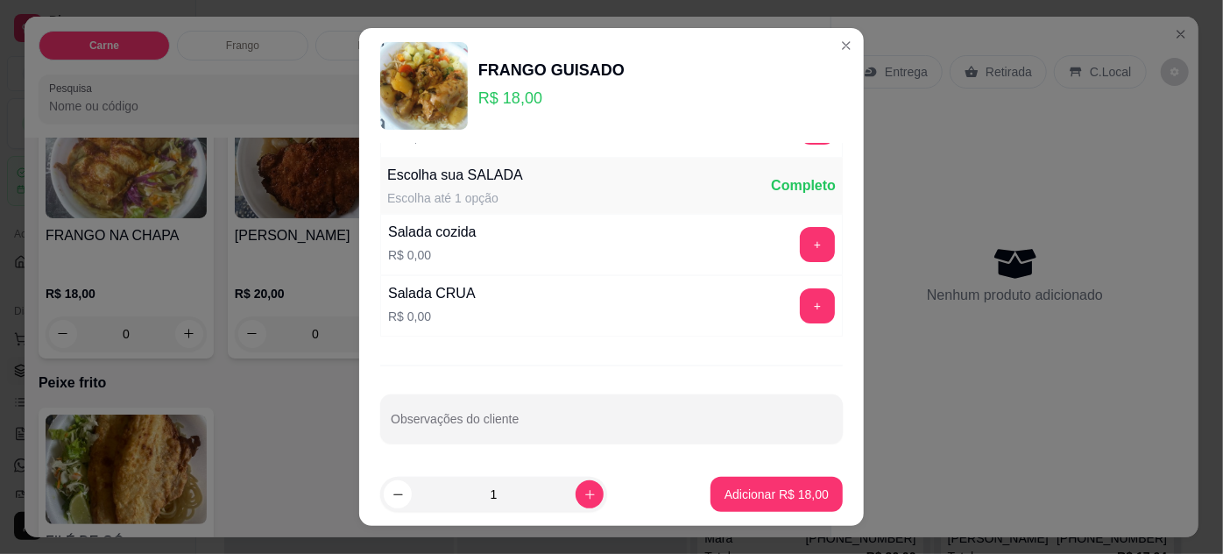
scroll to position [174, 0]
click at [583, 498] on icon "increase-product-quantity" at bounding box center [589, 494] width 13 height 13
type input "2"
click at [764, 492] on p "Adicionar R$ 36,00" at bounding box center [777, 494] width 102 height 17
type input "2"
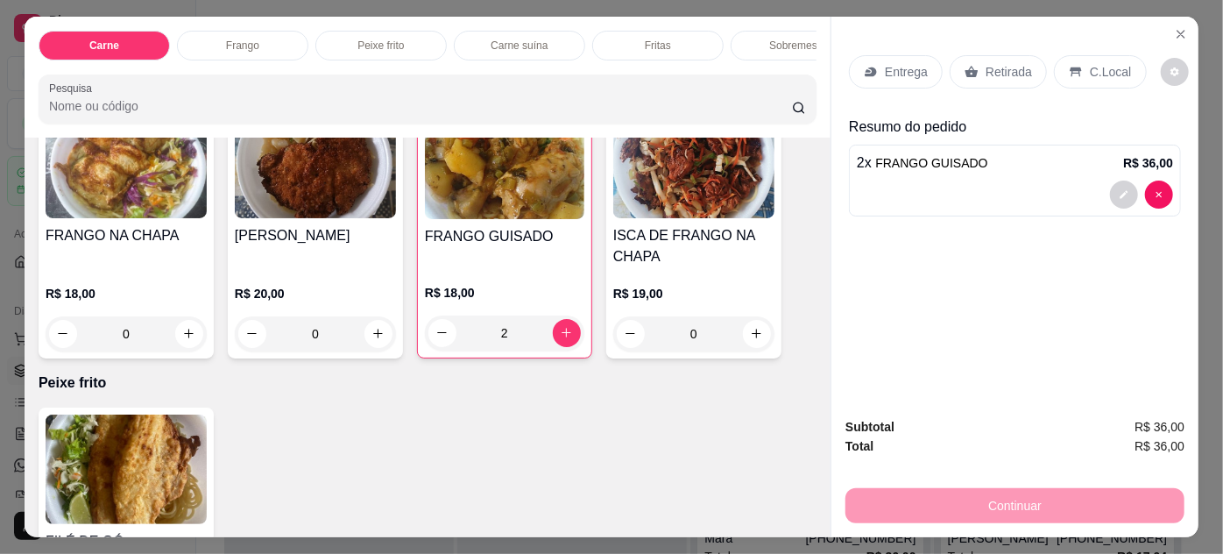
click at [985, 65] on p "Retirada" at bounding box center [1008, 72] width 46 height 18
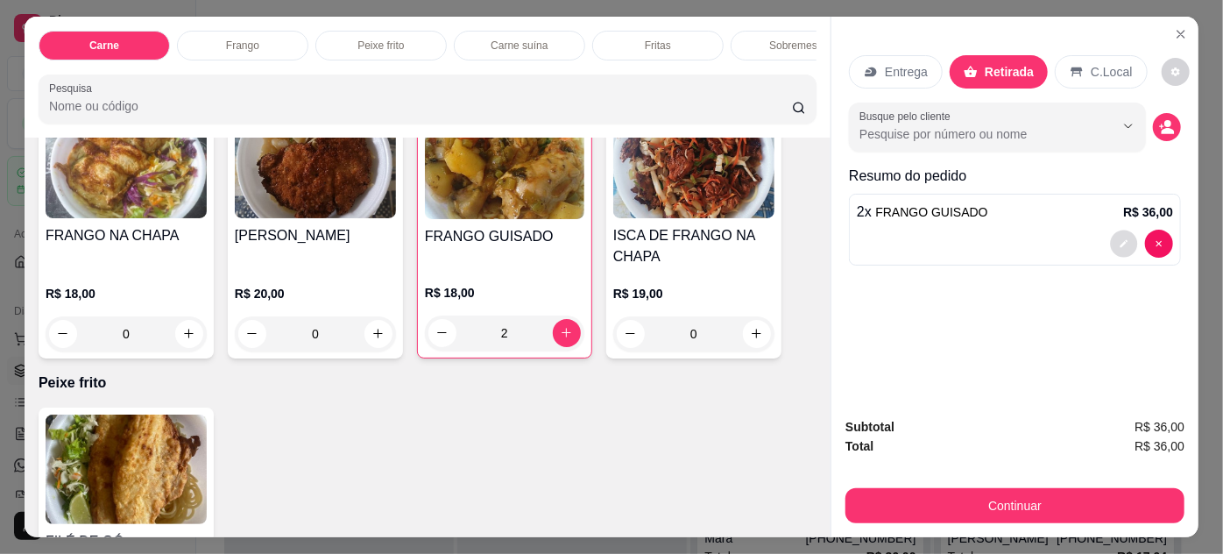
click at [1120, 240] on icon "decrease-product-quantity" at bounding box center [1124, 244] width 8 height 8
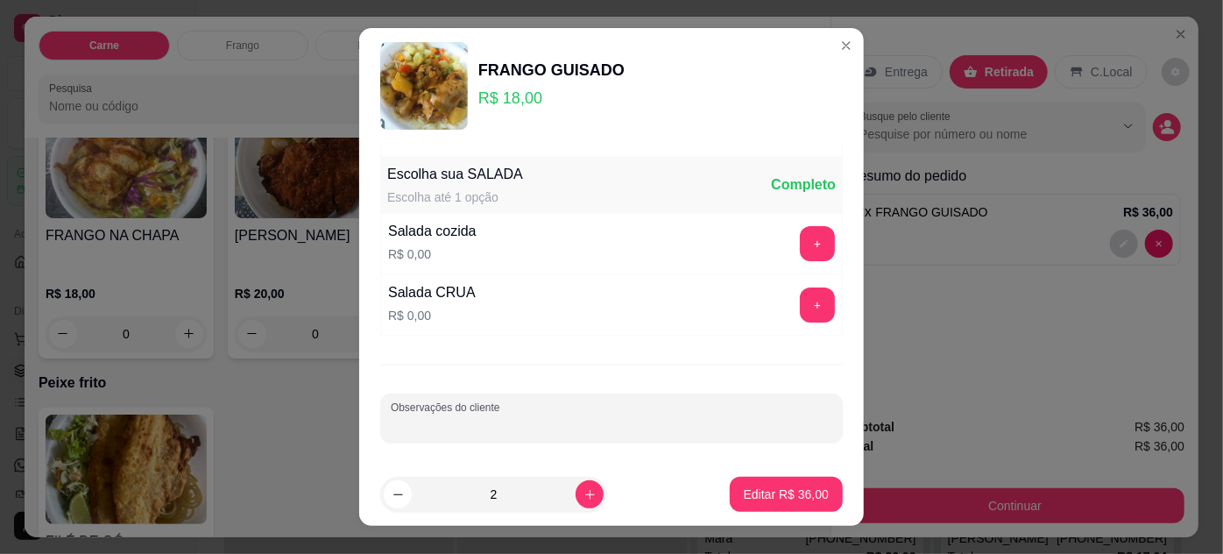
click at [595, 416] on input "Observações do cliente" at bounding box center [611, 425] width 441 height 18
type input "TITIOS CICLUS"
click at [789, 498] on p "Editar R$ 36,00" at bounding box center [786, 494] width 82 height 17
type input "0"
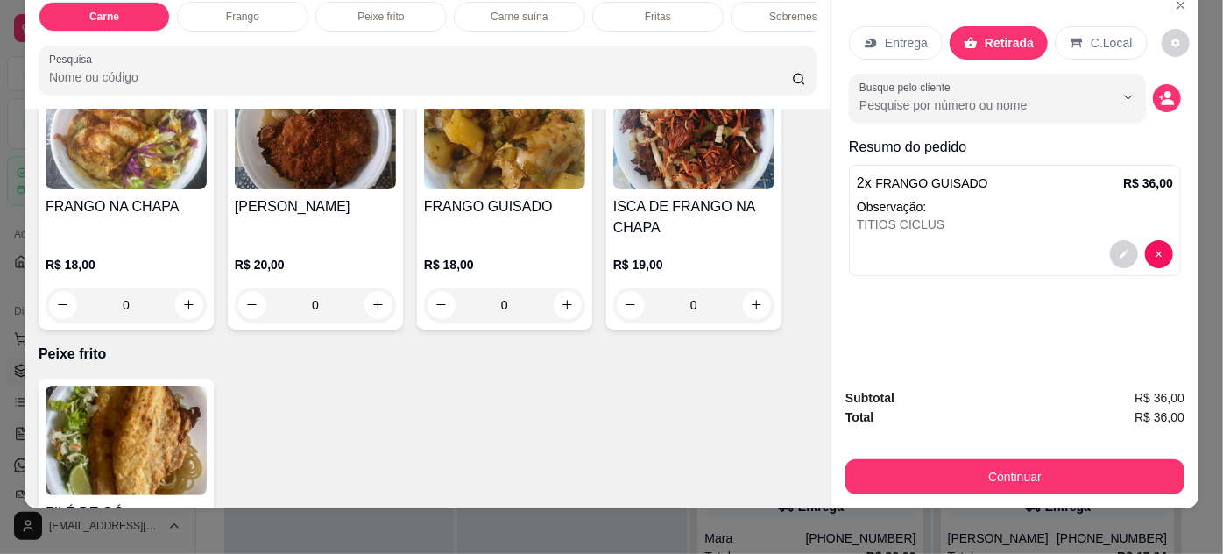
scroll to position [45, 0]
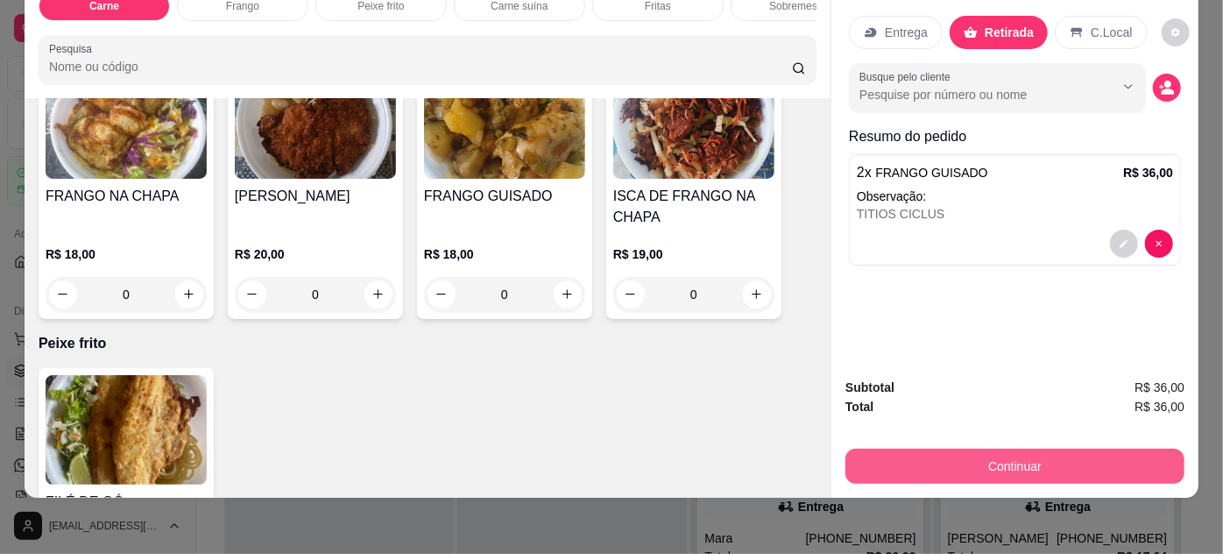
click at [1016, 454] on button "Continuar" at bounding box center [1014, 465] width 339 height 35
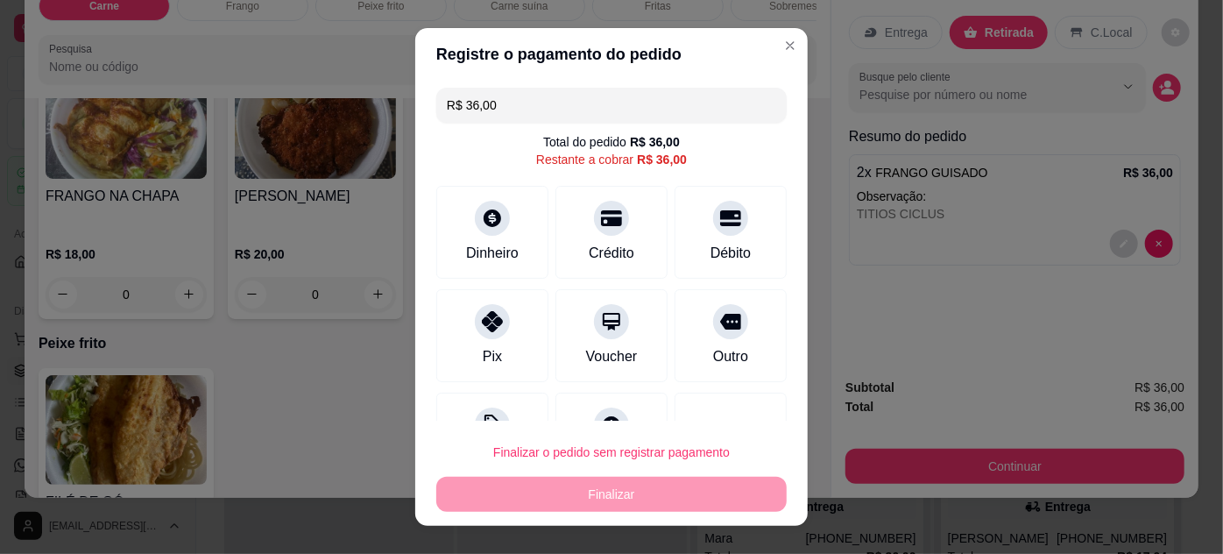
drag, startPoint x: 533, startPoint y: 103, endPoint x: 350, endPoint y: 109, distance: 182.3
click at [350, 109] on div "Registre o pagamento do pedido R$ 36,00 Total do pedido R$ 36,00 Restante a cob…" at bounding box center [611, 277] width 1223 height 554
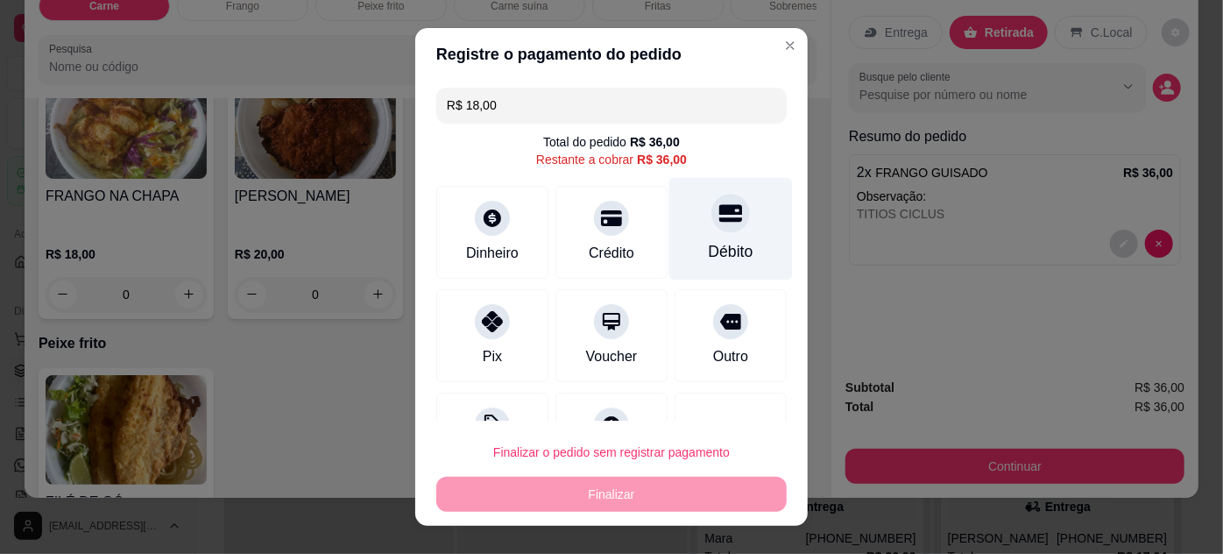
type input "R$ 18,00"
click at [702, 237] on div "Débito" at bounding box center [731, 228] width 124 height 102
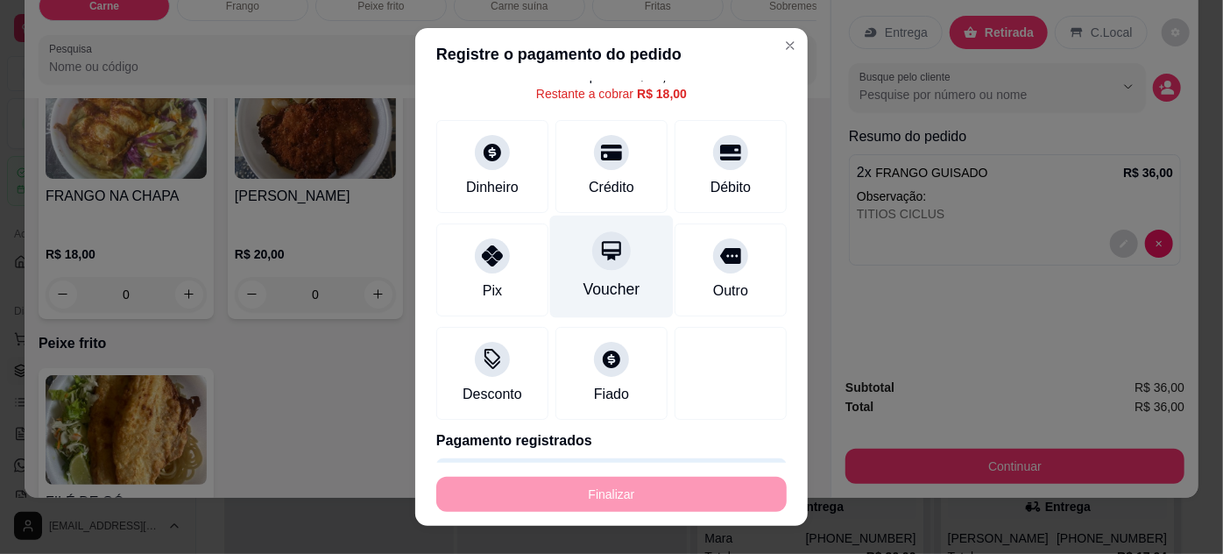
scroll to position [0, 0]
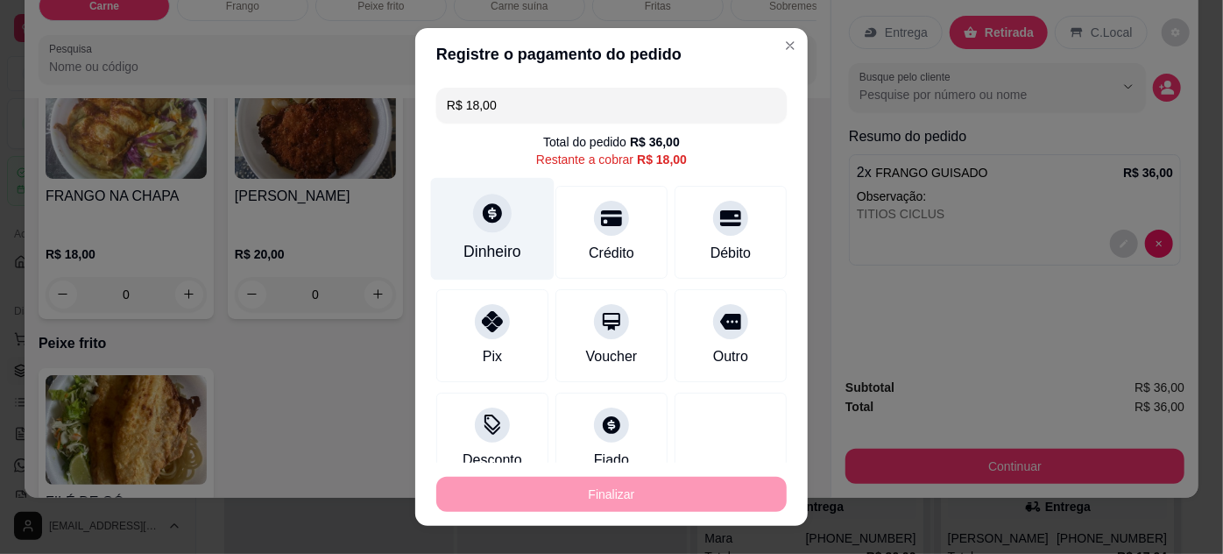
click at [465, 219] on div "Dinheiro" at bounding box center [493, 228] width 124 height 102
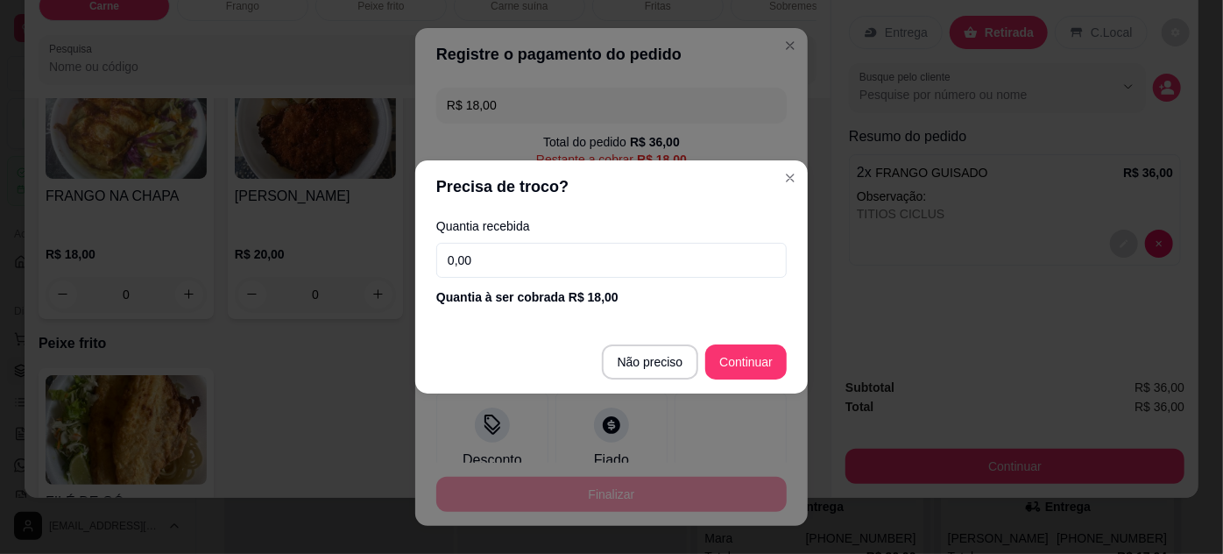
click at [491, 258] on input "0,00" at bounding box center [611, 260] width 350 height 35
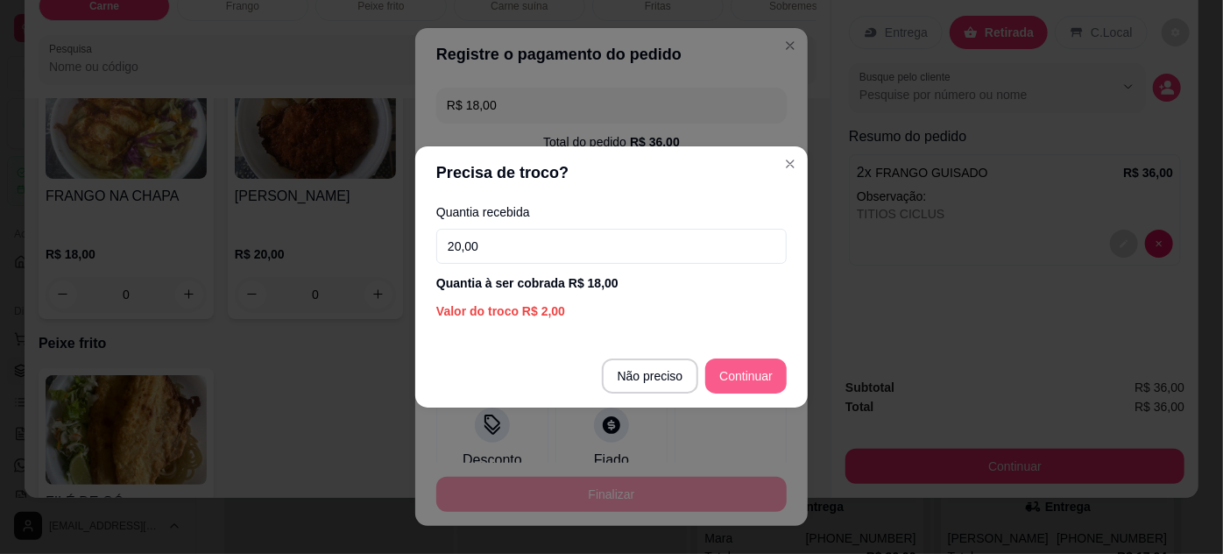
type input "20,00"
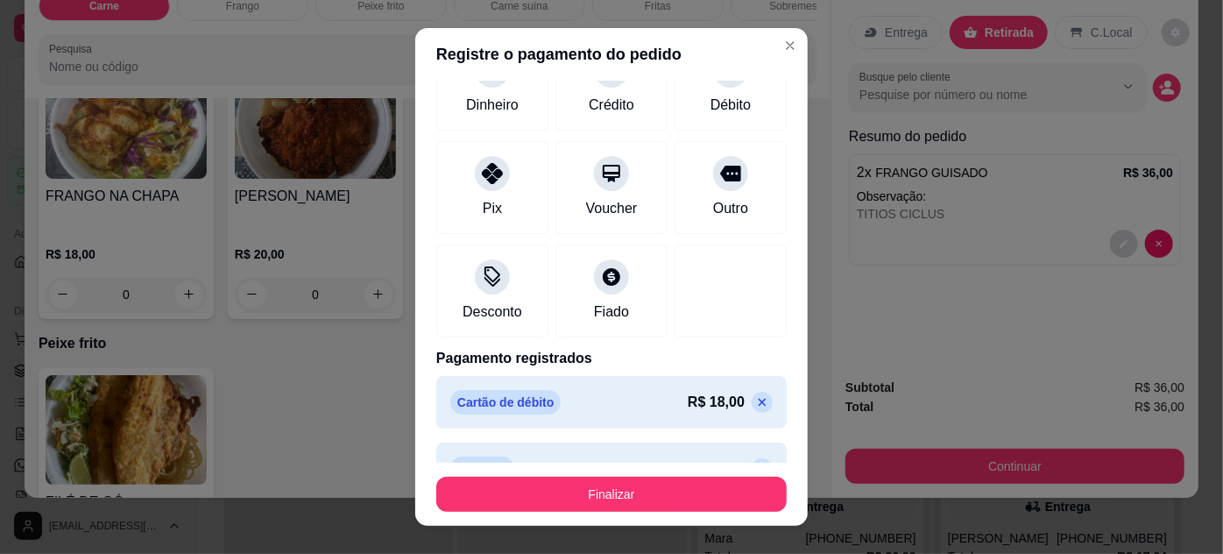
scroll to position [167, 0]
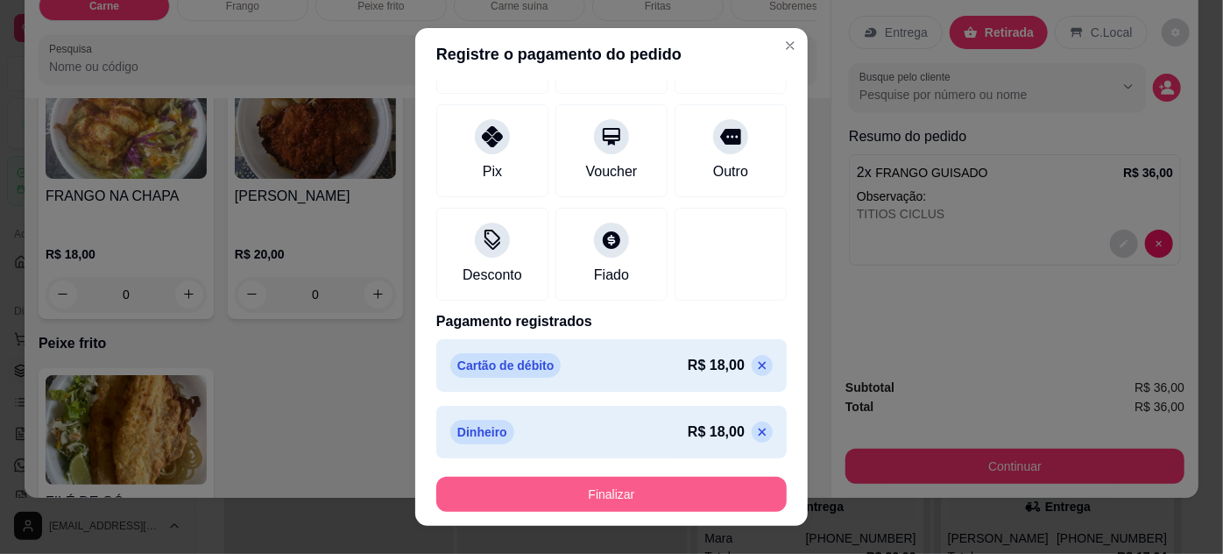
click at [639, 497] on button "Finalizar" at bounding box center [611, 494] width 350 height 35
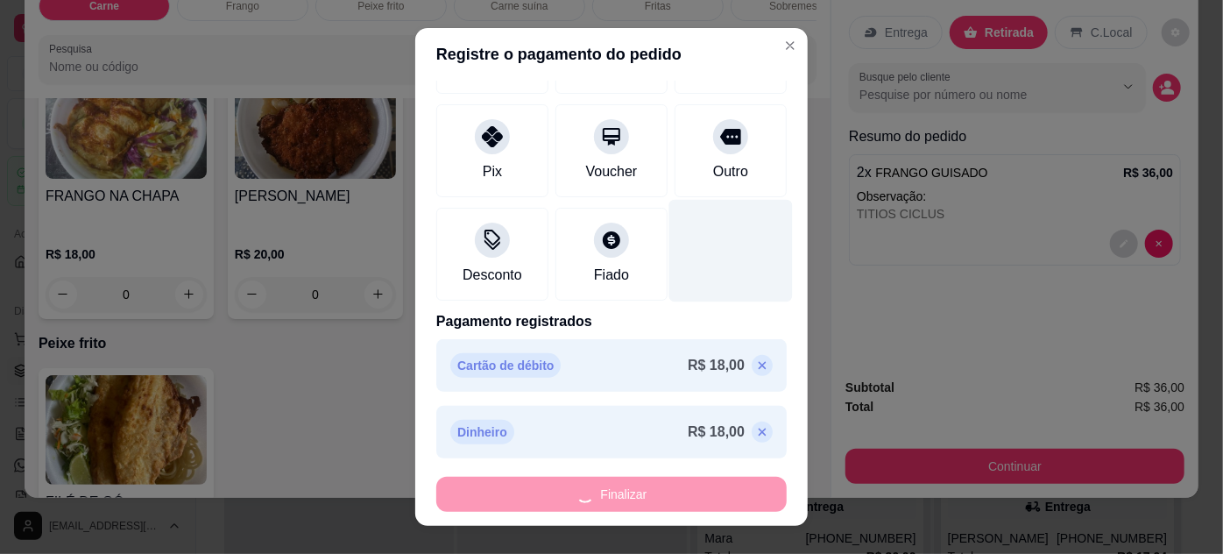
type input "-R$ 36,00"
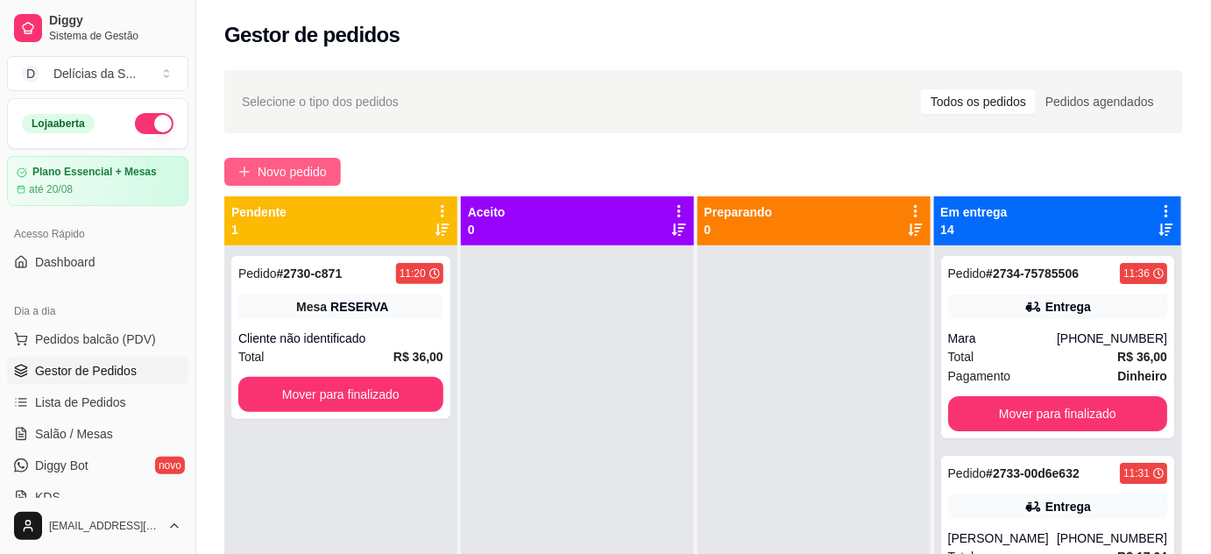
click at [265, 180] on span "Novo pedido" at bounding box center [292, 171] width 69 height 19
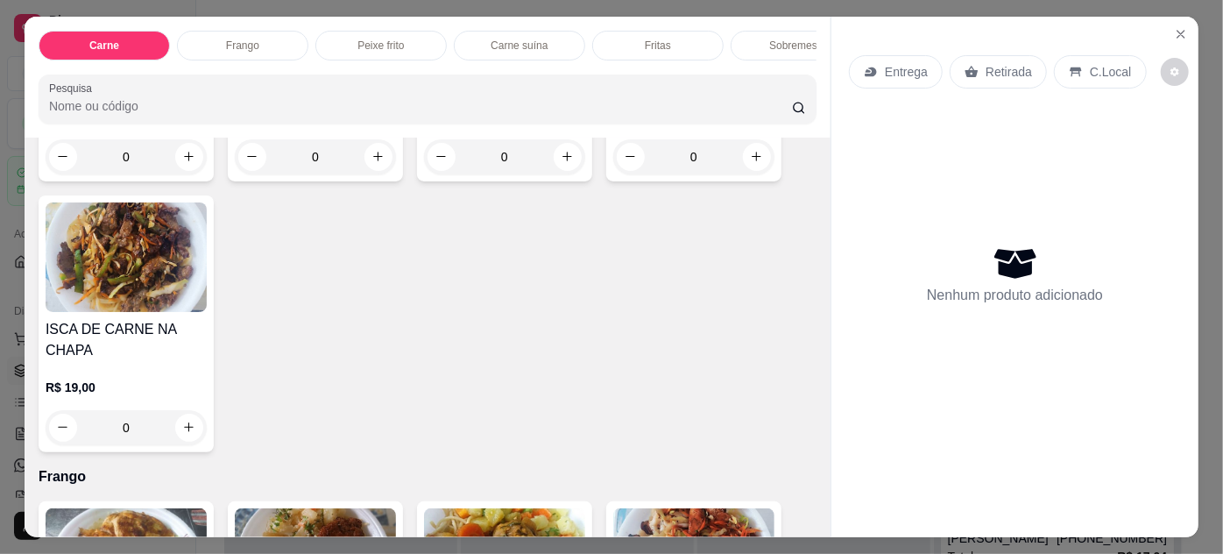
scroll to position [796, 0]
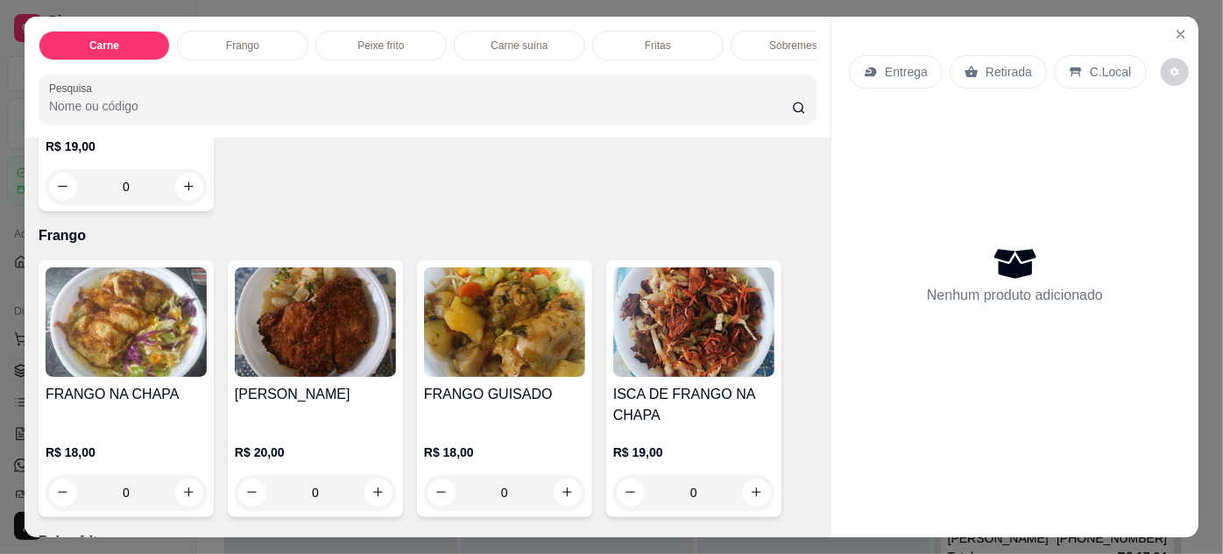
click at [497, 366] on img at bounding box center [504, 321] width 161 height 109
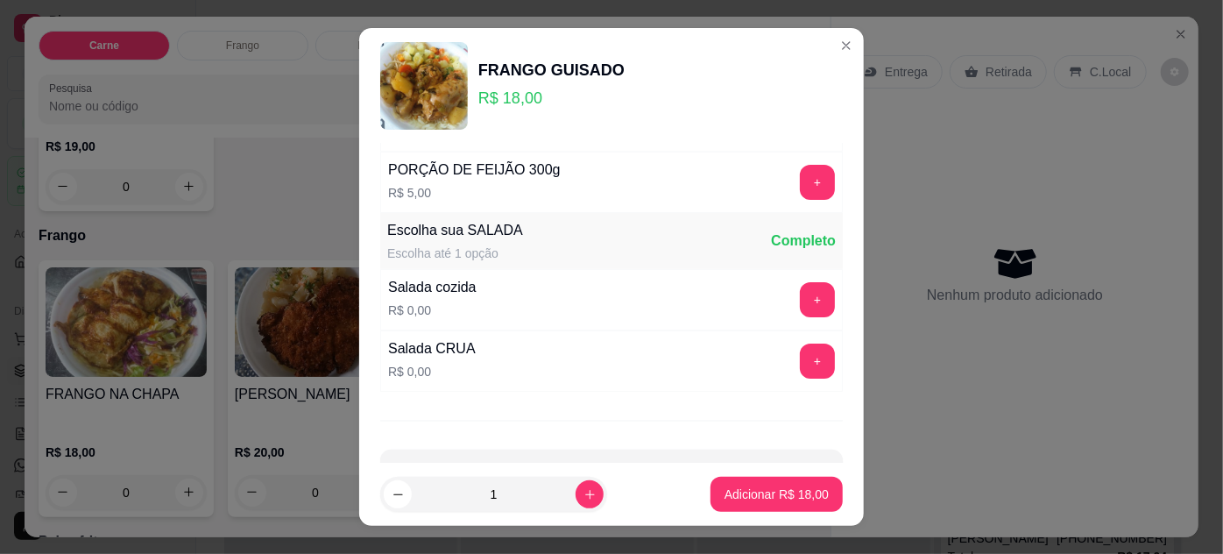
scroll to position [174, 0]
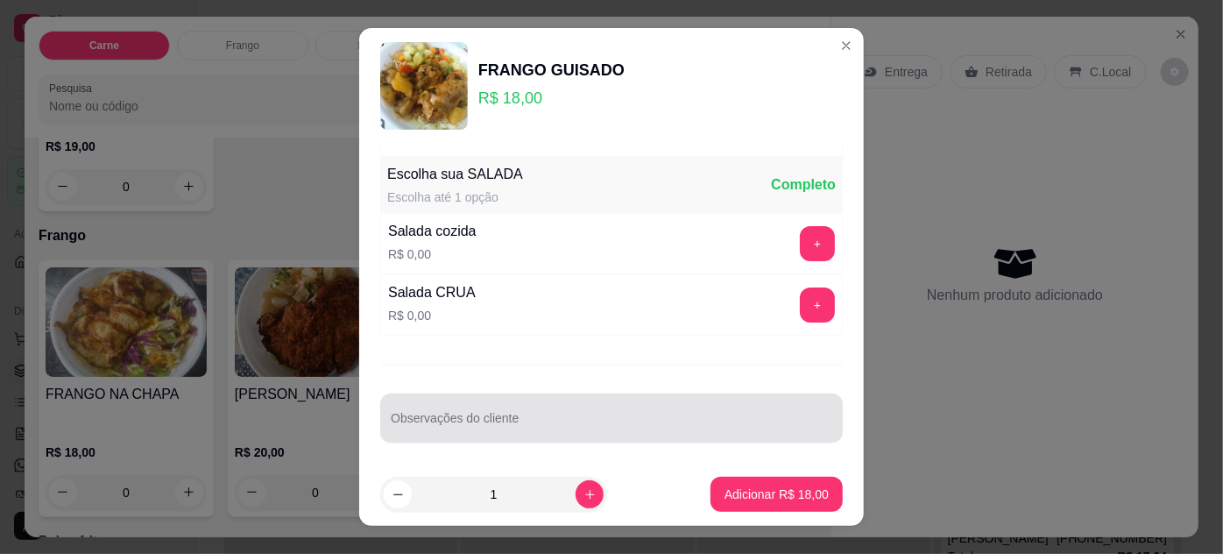
click at [520, 407] on div at bounding box center [611, 417] width 441 height 35
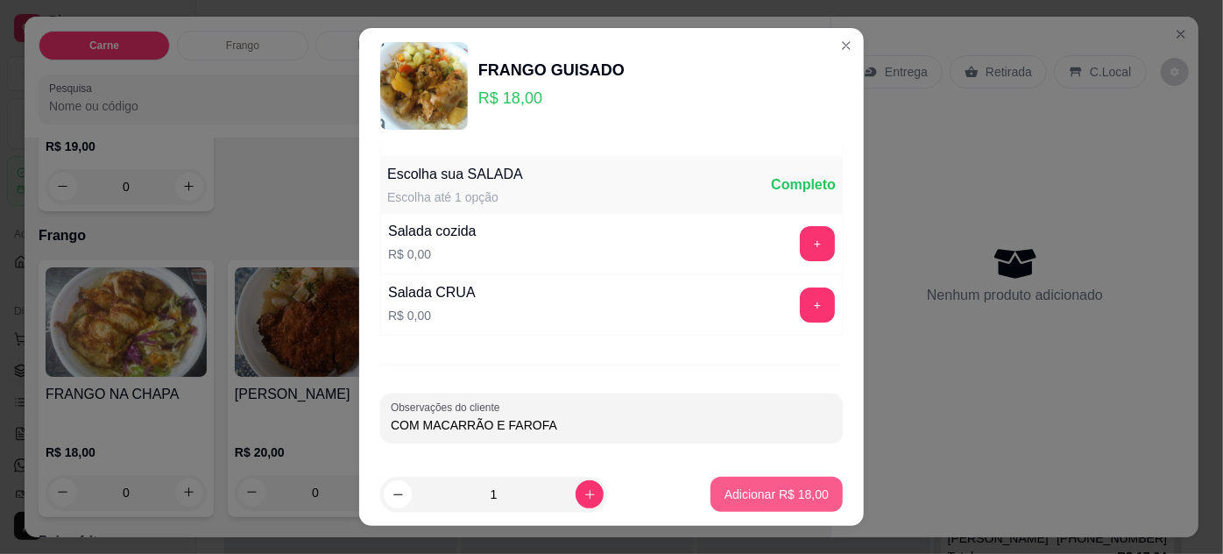
type input "COM MACARRÃO E FAROFA"
click at [784, 496] on p "Adicionar R$ 18,00" at bounding box center [777, 494] width 102 height 17
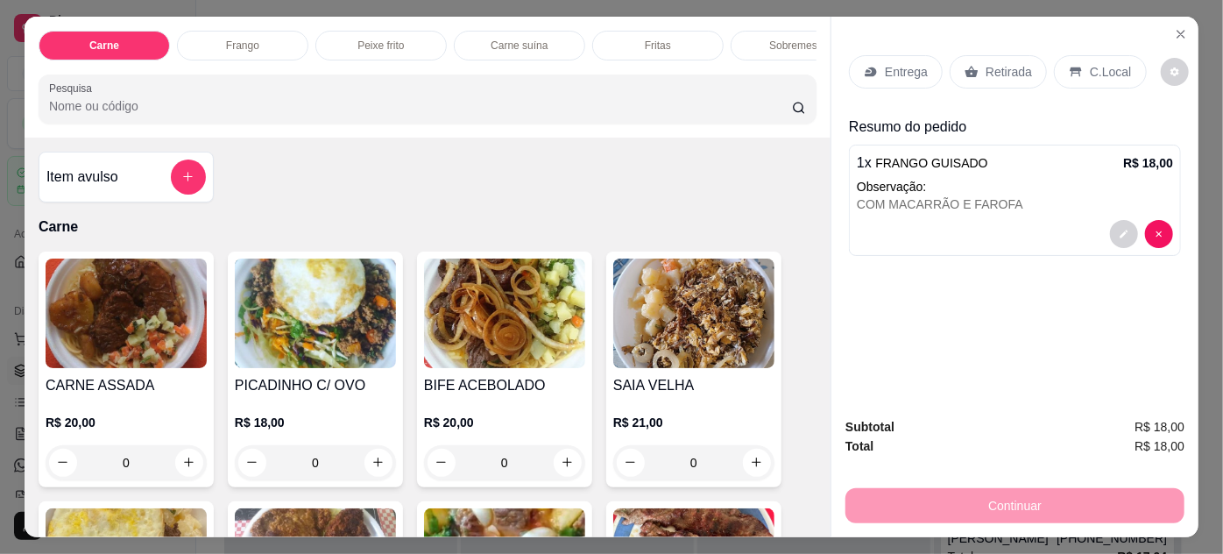
scroll to position [0, 0]
click at [187, 183] on icon "add-separate-item" at bounding box center [187, 176] width 13 height 13
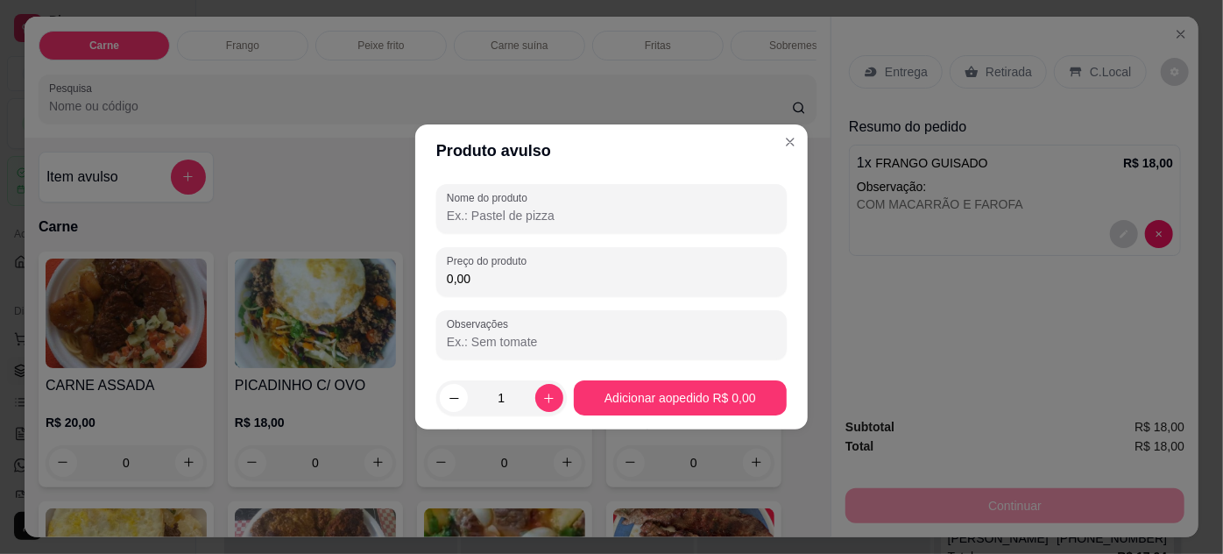
click at [513, 222] on input "Nome do produto" at bounding box center [611, 216] width 329 height 18
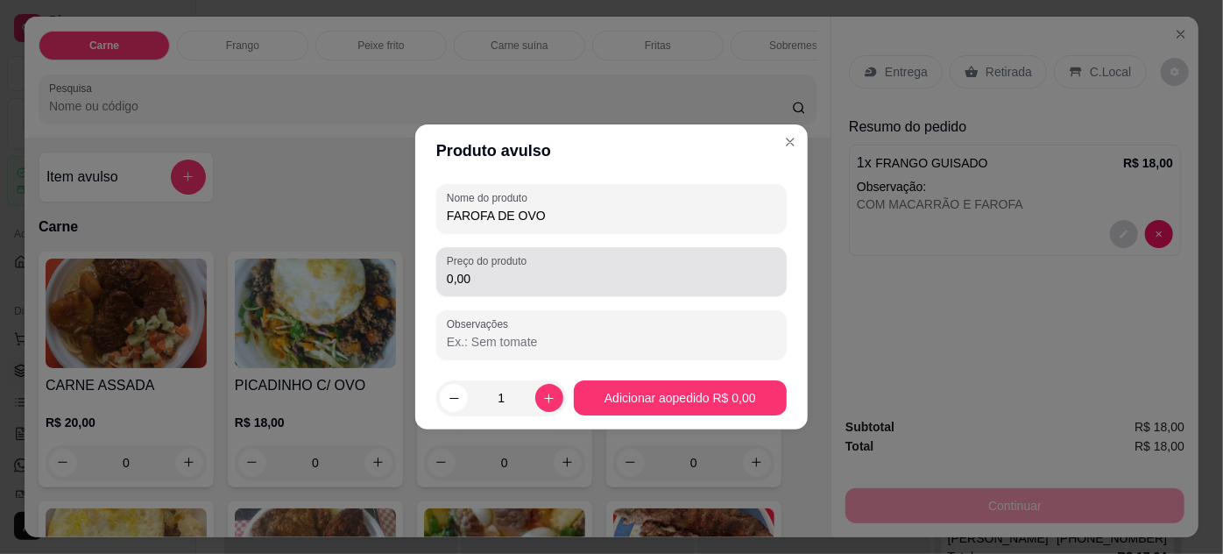
type input "FAROFA DE OVO"
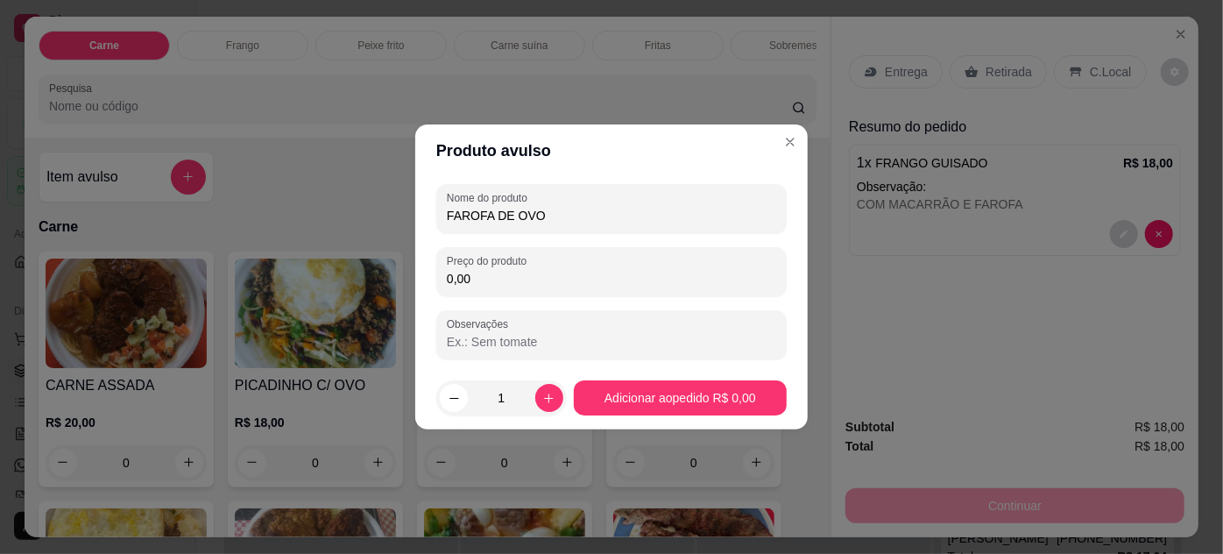
click at [484, 277] on input "0,00" at bounding box center [611, 279] width 329 height 18
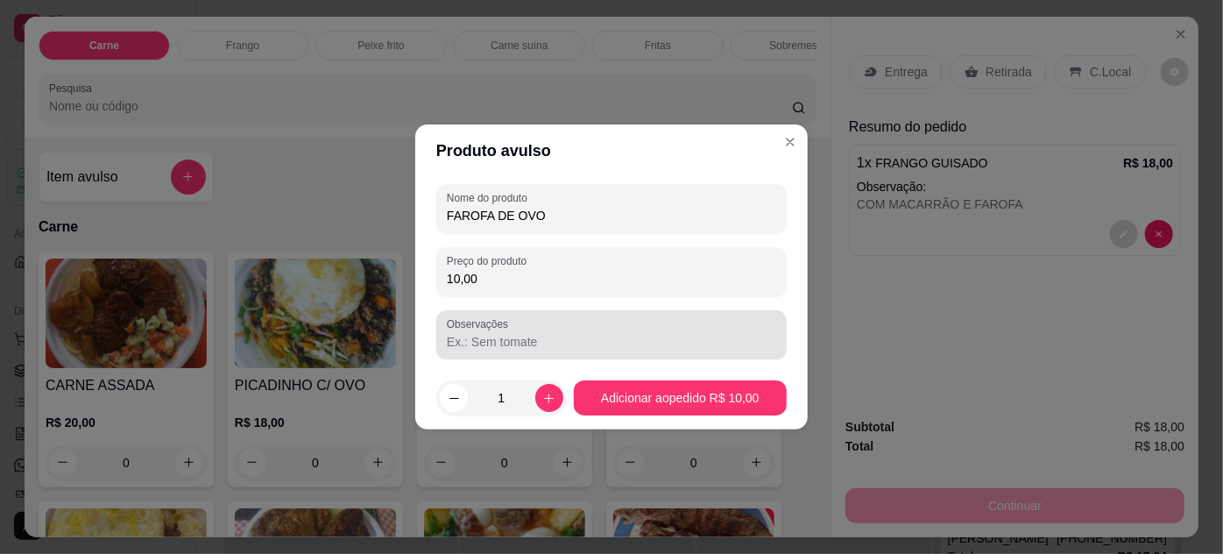
type input "10,00"
click at [495, 347] on input "Observações" at bounding box center [611, 342] width 329 height 18
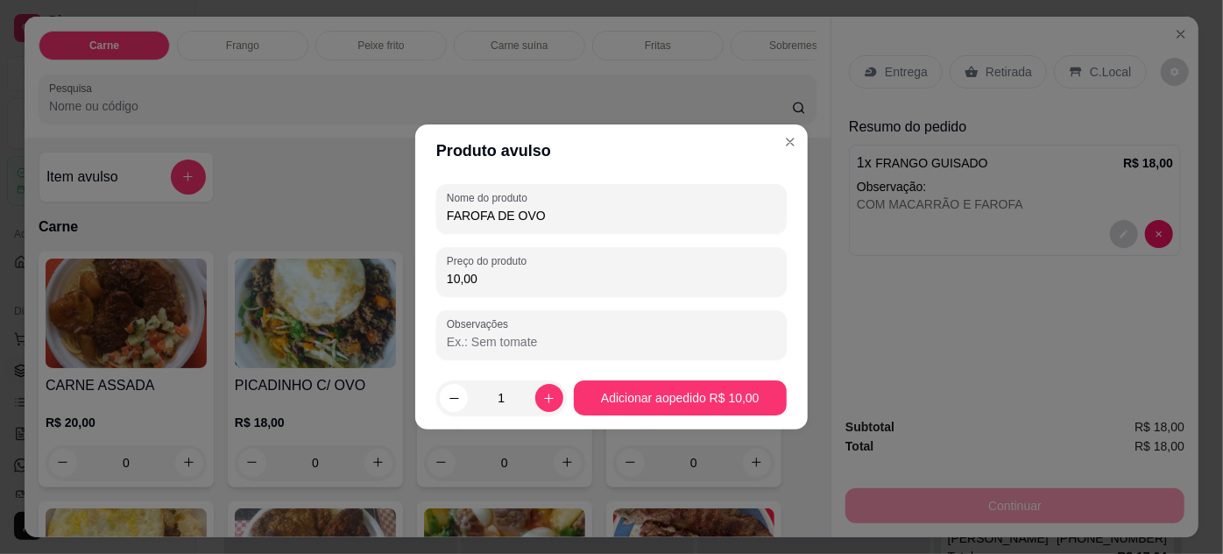
type input "1"
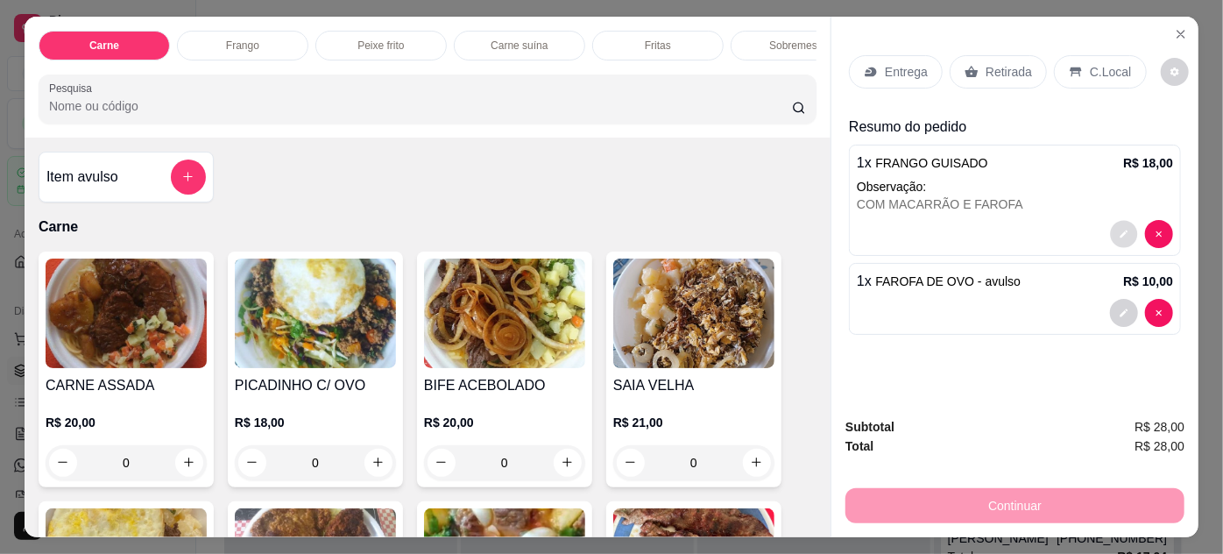
click at [1119, 229] on icon "decrease-product-quantity" at bounding box center [1124, 234] width 11 height 11
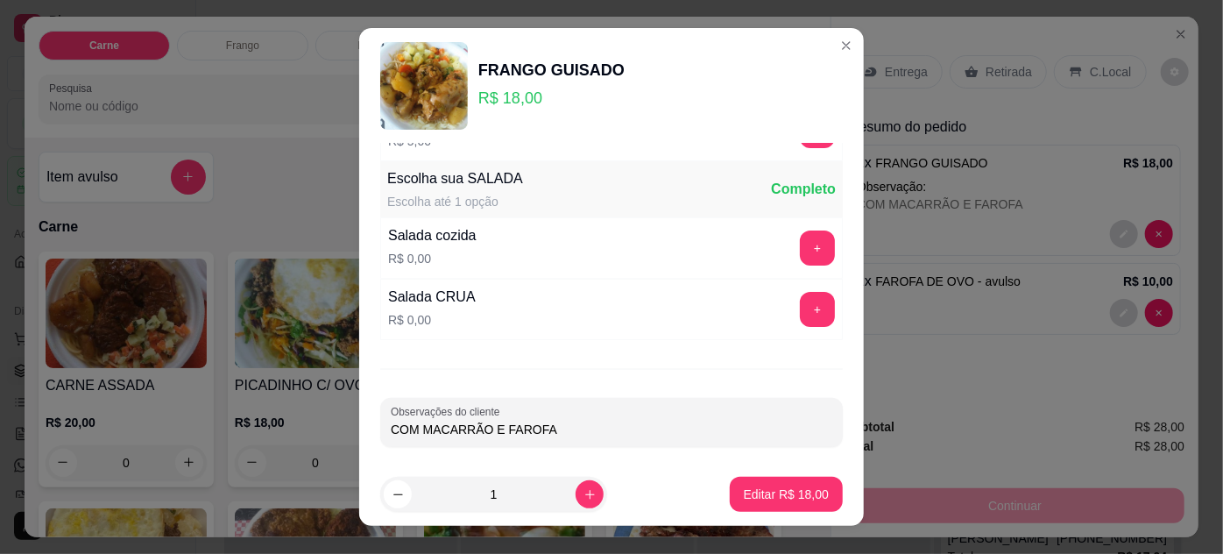
scroll to position [174, 0]
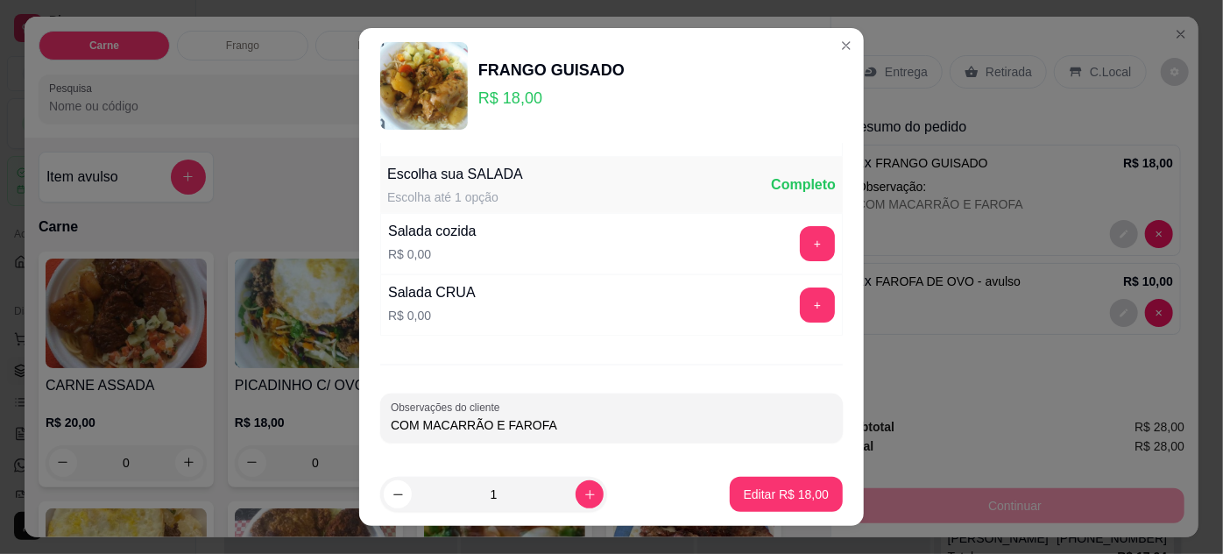
click at [611, 423] on input "COM MACARRÃO E FAROFA" at bounding box center [611, 425] width 441 height 18
type input "COM MACARRÃO E FAROFA - ZEZINHO"
click at [756, 490] on p "Editar R$ 18,00" at bounding box center [786, 494] width 82 height 17
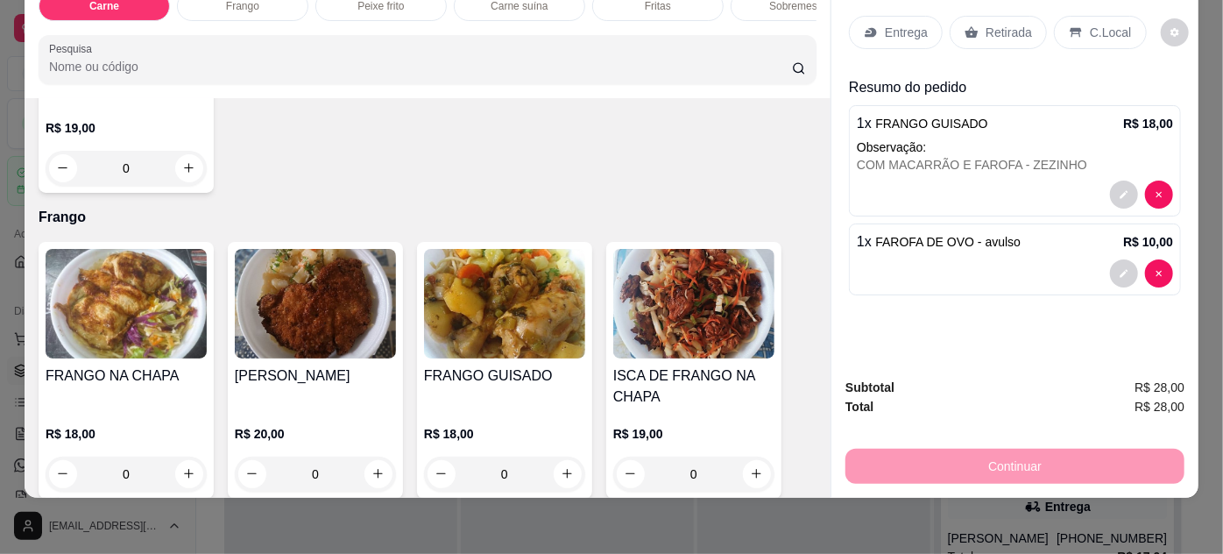
scroll to position [796, 0]
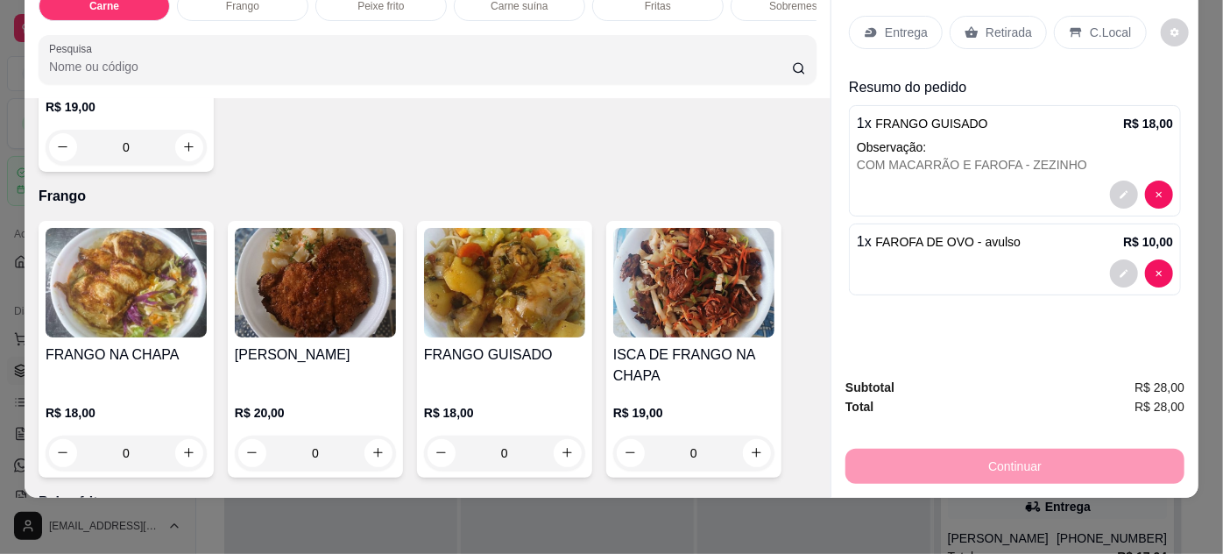
click at [471, 245] on img at bounding box center [504, 282] width 161 height 109
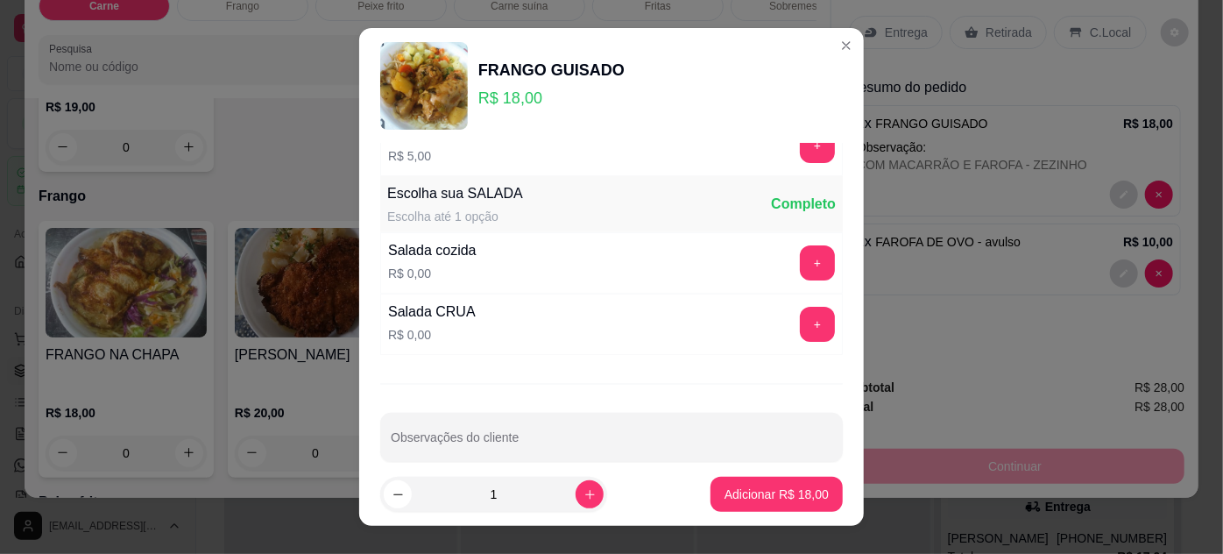
scroll to position [174, 0]
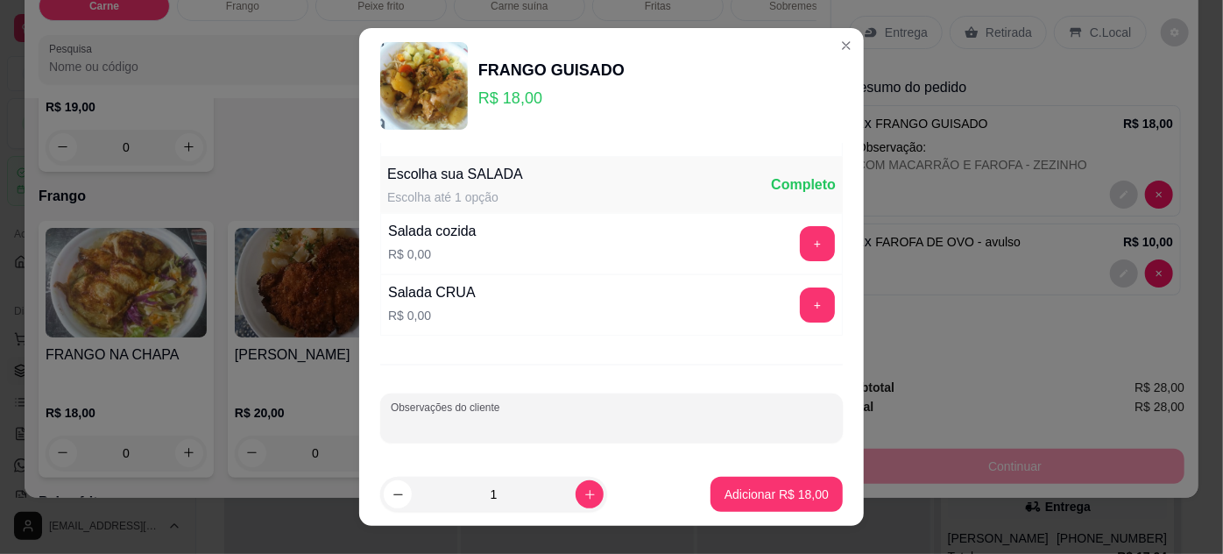
click at [511, 416] on input "Observações do cliente" at bounding box center [611, 425] width 441 height 18
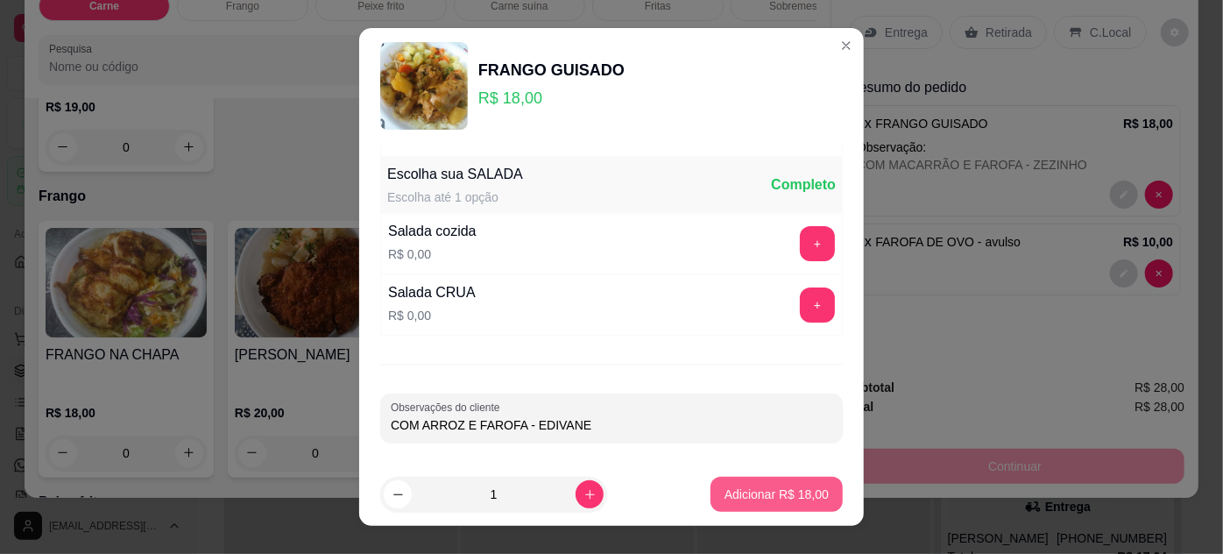
type input "COM ARROZ E FAROFA - EDIVANE"
click at [789, 492] on p "Adicionar R$ 18,00" at bounding box center [776, 494] width 104 height 18
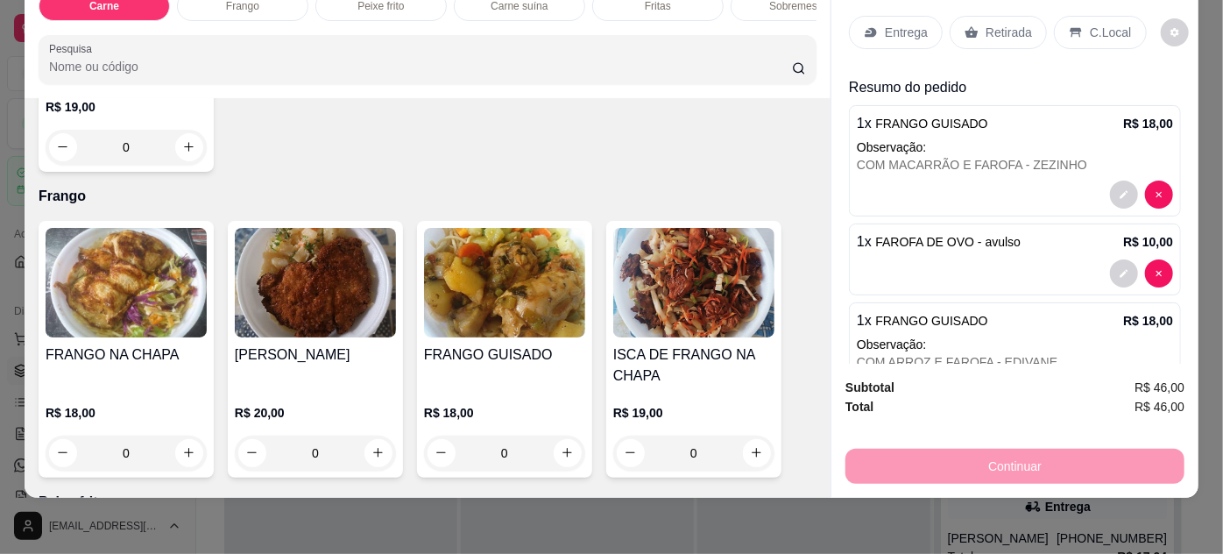
scroll to position [0, 0]
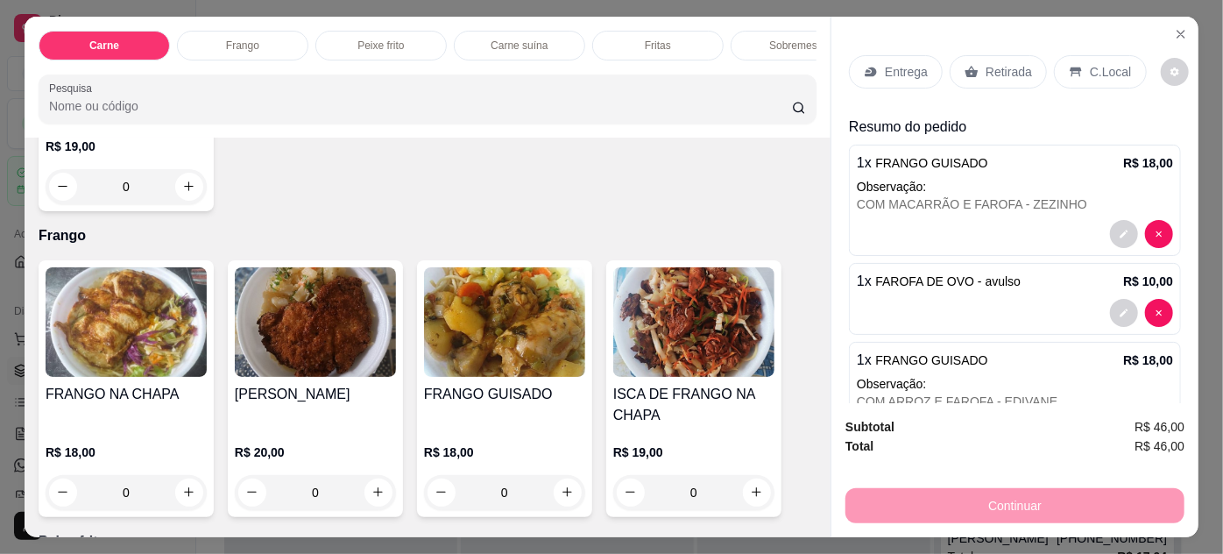
click at [901, 68] on p "Entrega" at bounding box center [906, 72] width 43 height 18
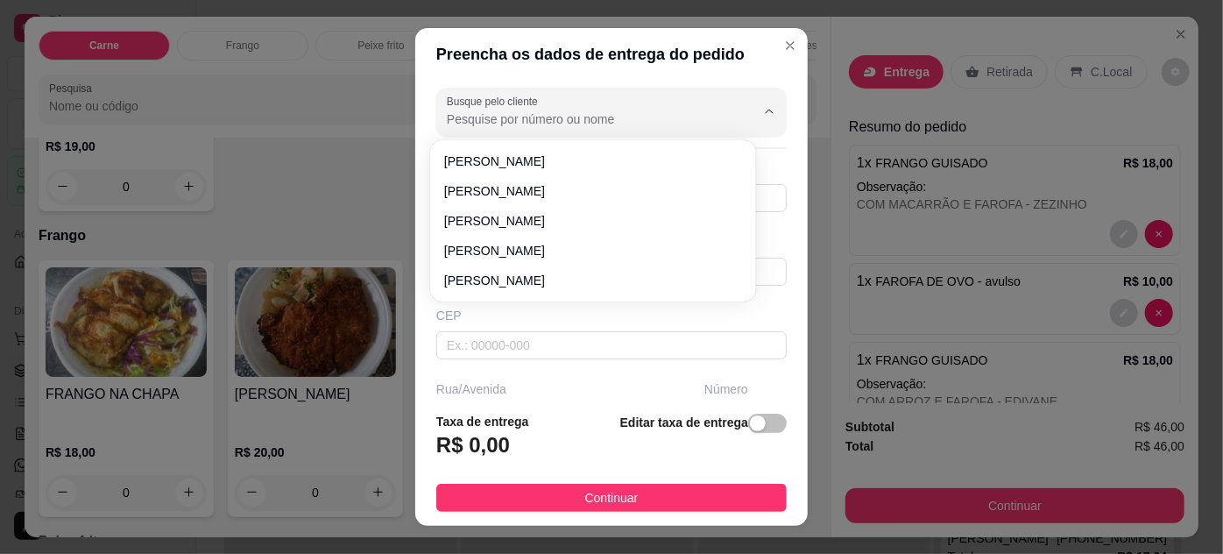
click at [632, 114] on input "Busque pelo cliente" at bounding box center [587, 119] width 280 height 18
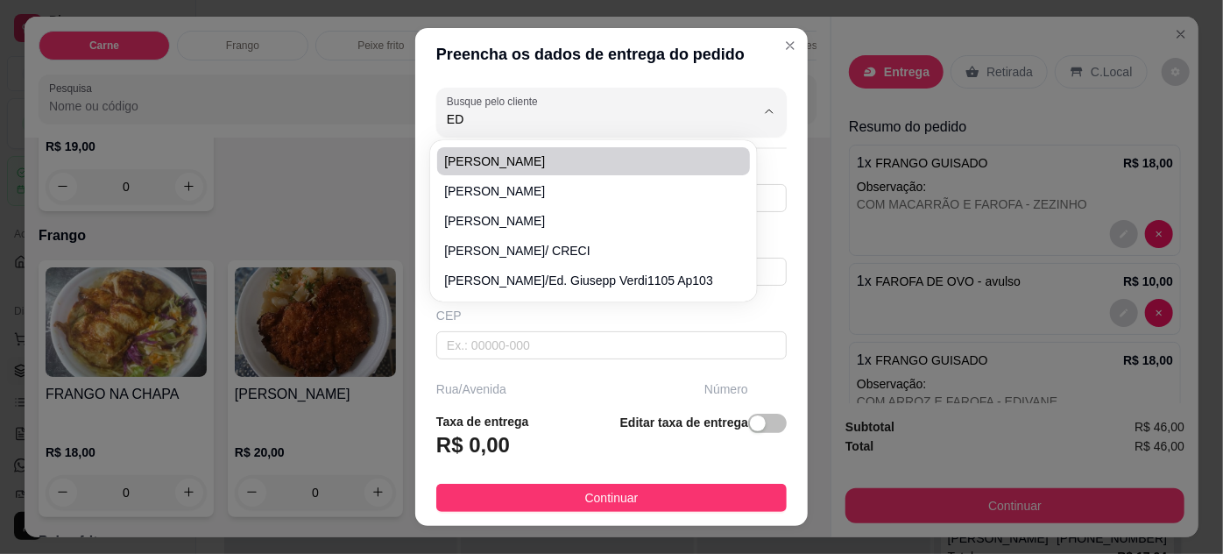
type input "E"
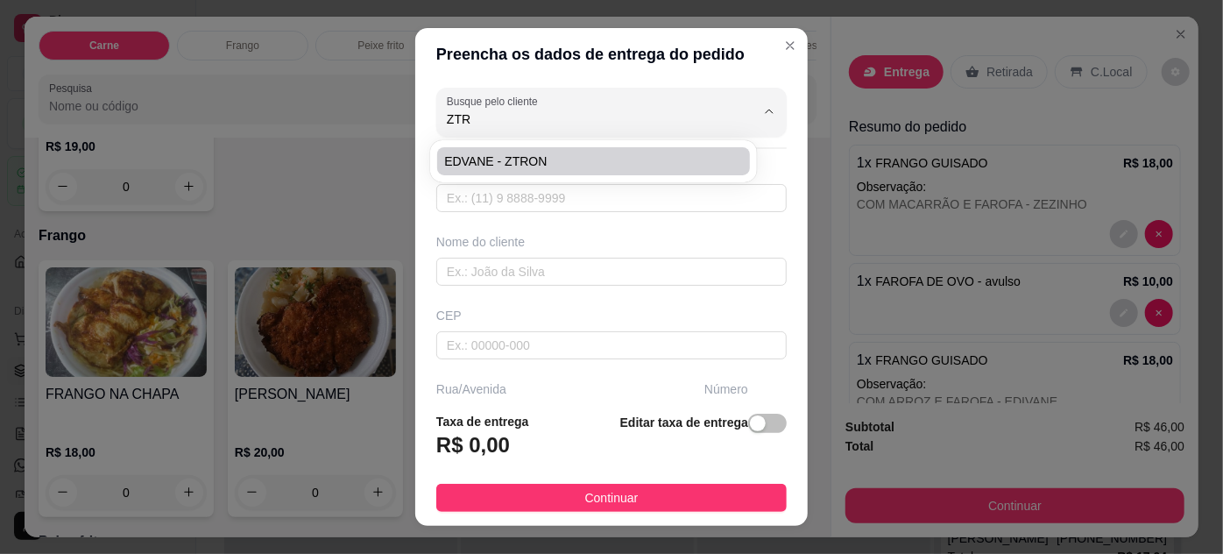
click at [660, 155] on span "EDVANE - ZTRON" at bounding box center [584, 161] width 280 height 18
type input "EDVANE - ZTRON"
type input "91989772480"
type input "EDVANE - ZTRON"
type input "6612000"
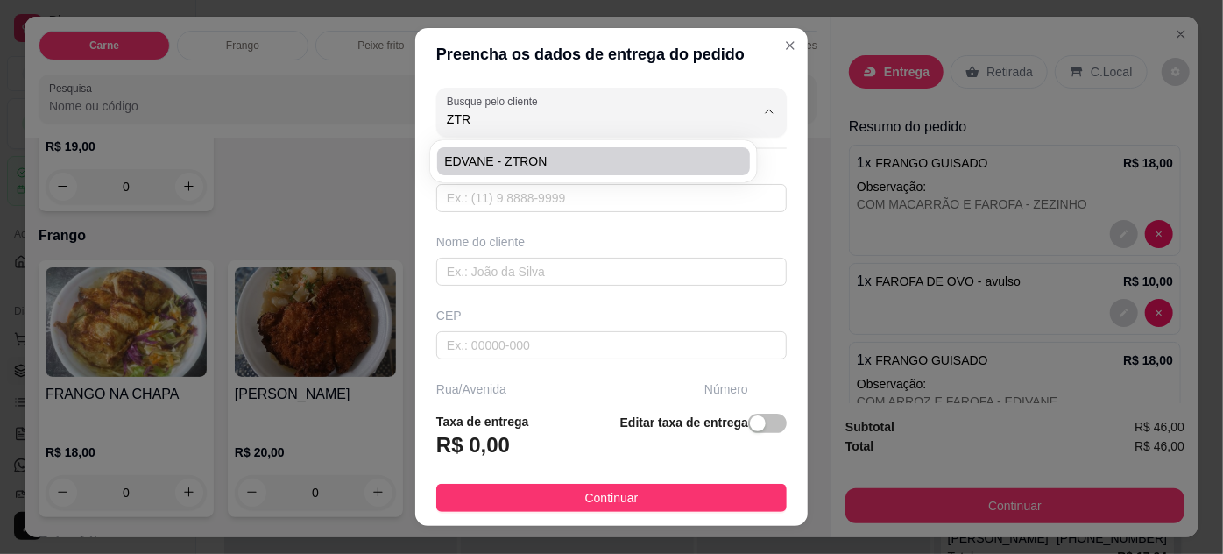
type input "00"
type input "HANGAR"
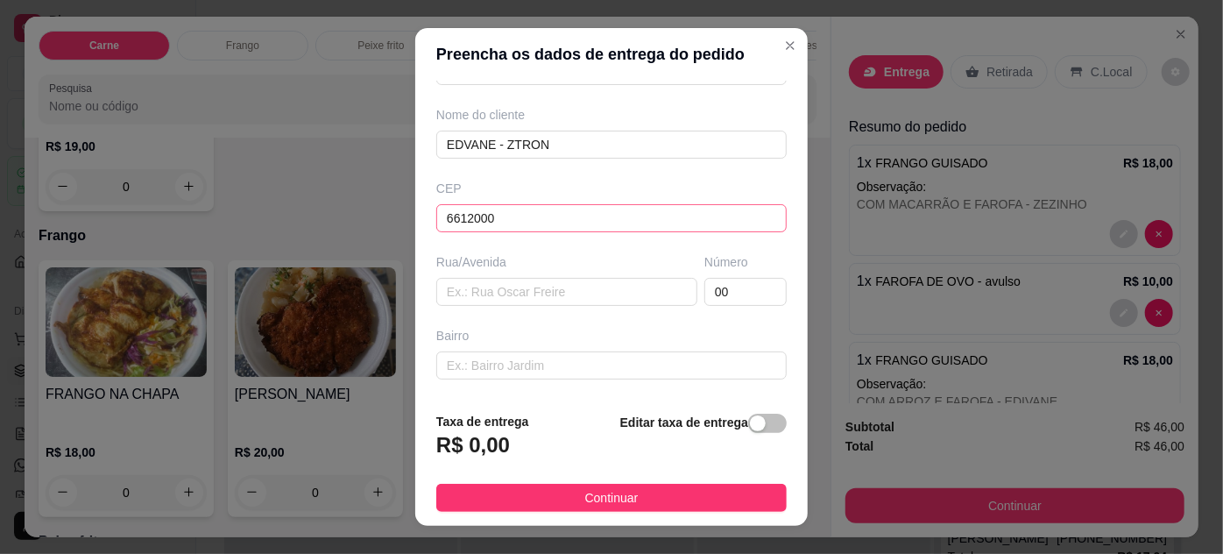
scroll to position [268, 0]
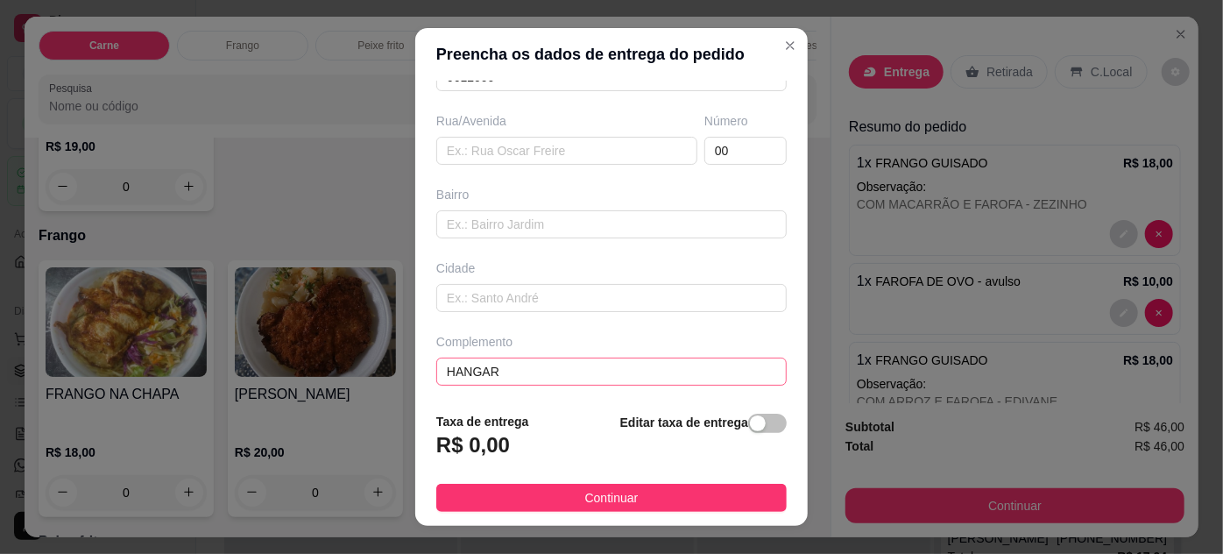
type input "EDVANE - ZTRON"
drag, startPoint x: 498, startPoint y: 362, endPoint x: 229, endPoint y: 391, distance: 271.3
click at [229, 391] on div "Preencha os dados de entrega do pedido Busque pelo cliente EDVANE - ZTRON Númer…" at bounding box center [611, 277] width 1223 height 554
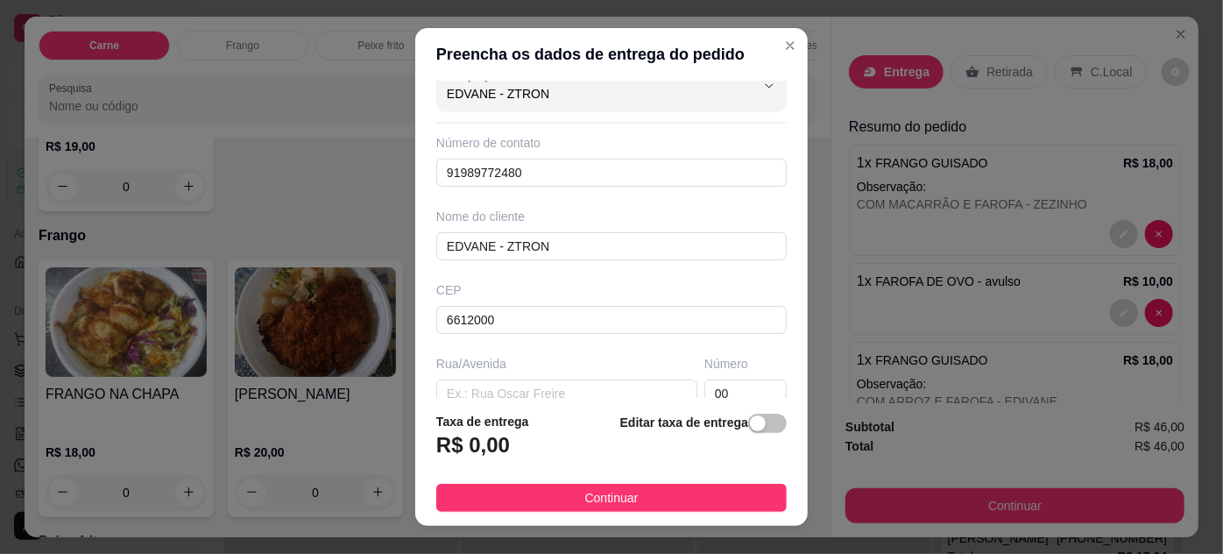
scroll to position [0, 0]
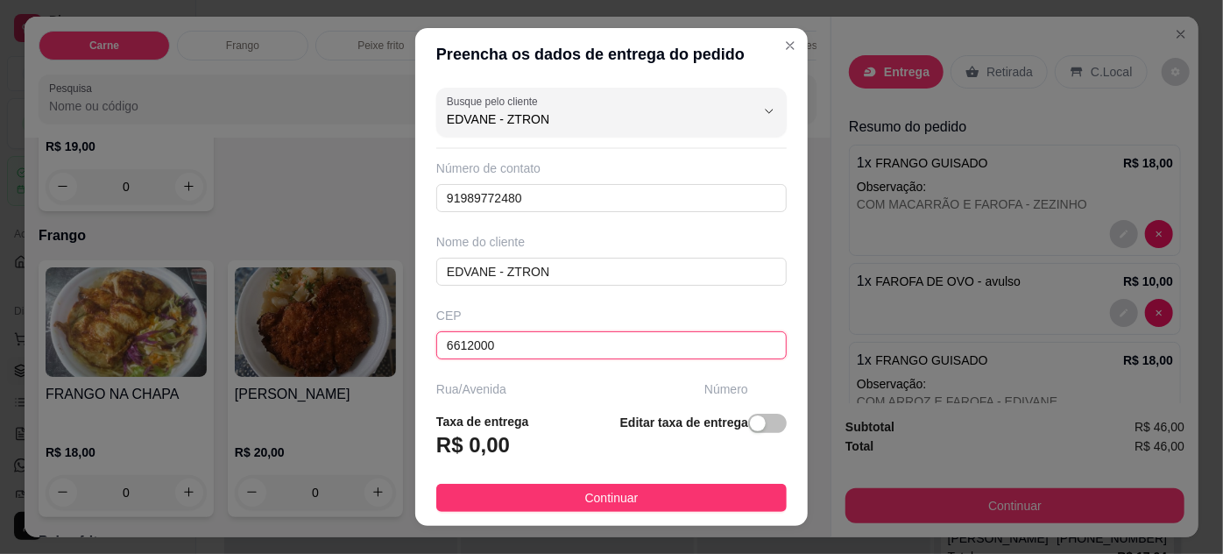
drag, startPoint x: 518, startPoint y: 339, endPoint x: 366, endPoint y: 315, distance: 153.4
click at [371, 319] on div "Preencha os dados de entrega do pedido Busque pelo cliente EDVANE - ZTRON Númer…" at bounding box center [611, 277] width 1223 height 554
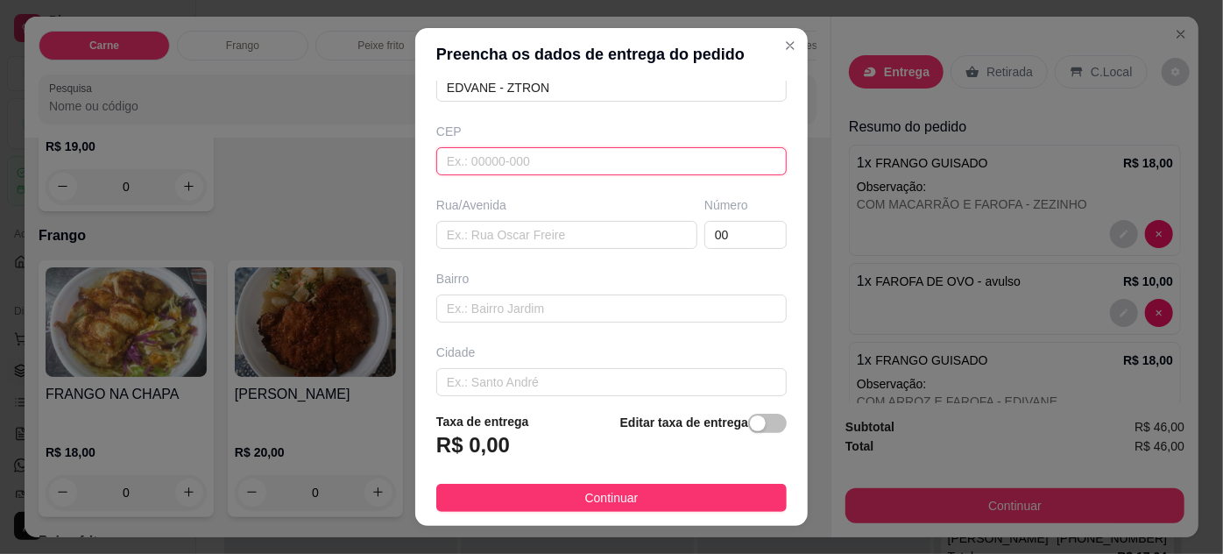
scroll to position [268, 0]
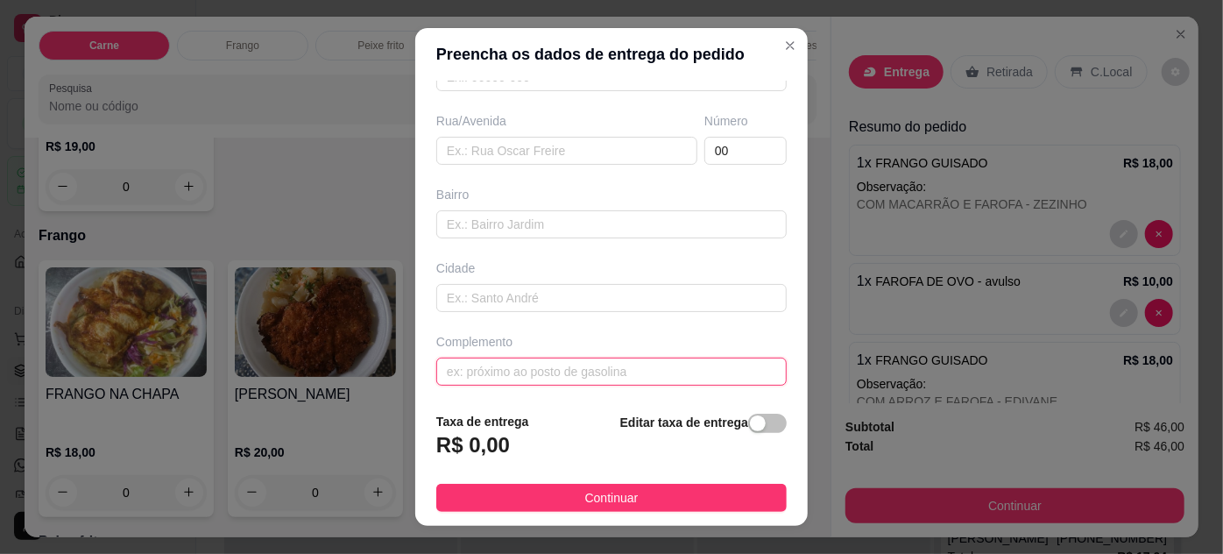
click at [575, 369] on input "text" at bounding box center [611, 371] width 350 height 28
type input "ZTRON"
click at [717, 147] on input "00" at bounding box center [745, 151] width 82 height 28
type input "0"
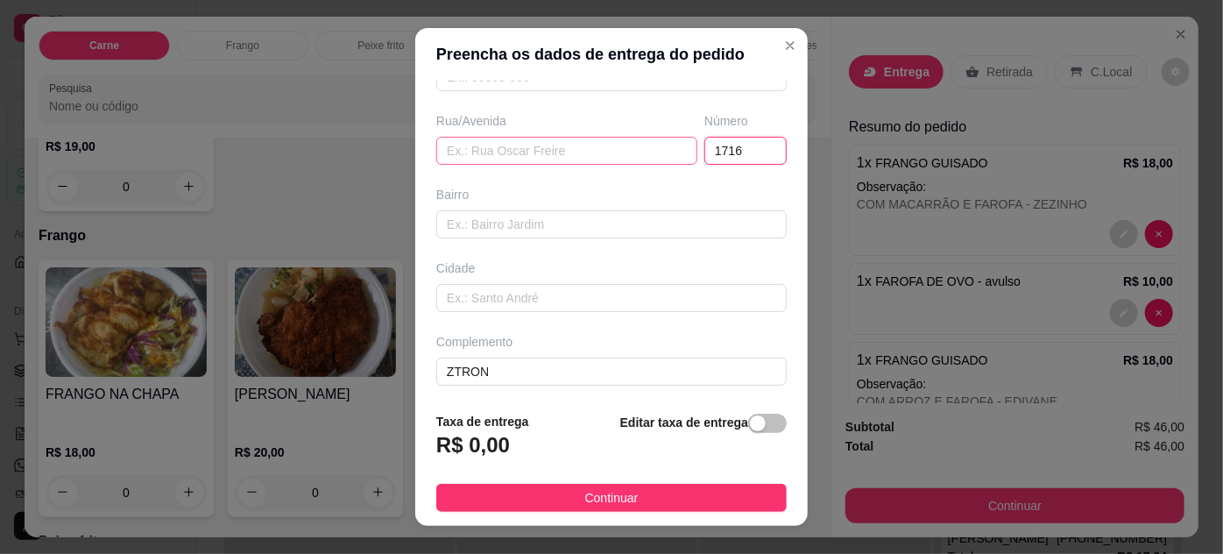
type input "1716"
click at [576, 149] on input "text" at bounding box center [566, 151] width 261 height 28
type input "T"
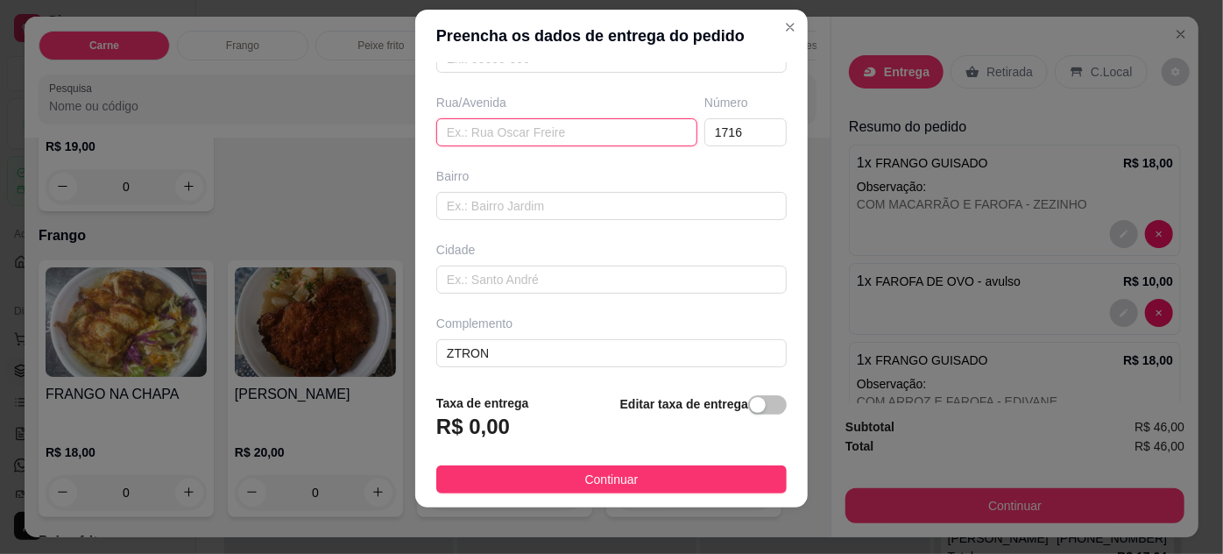
scroll to position [28, 0]
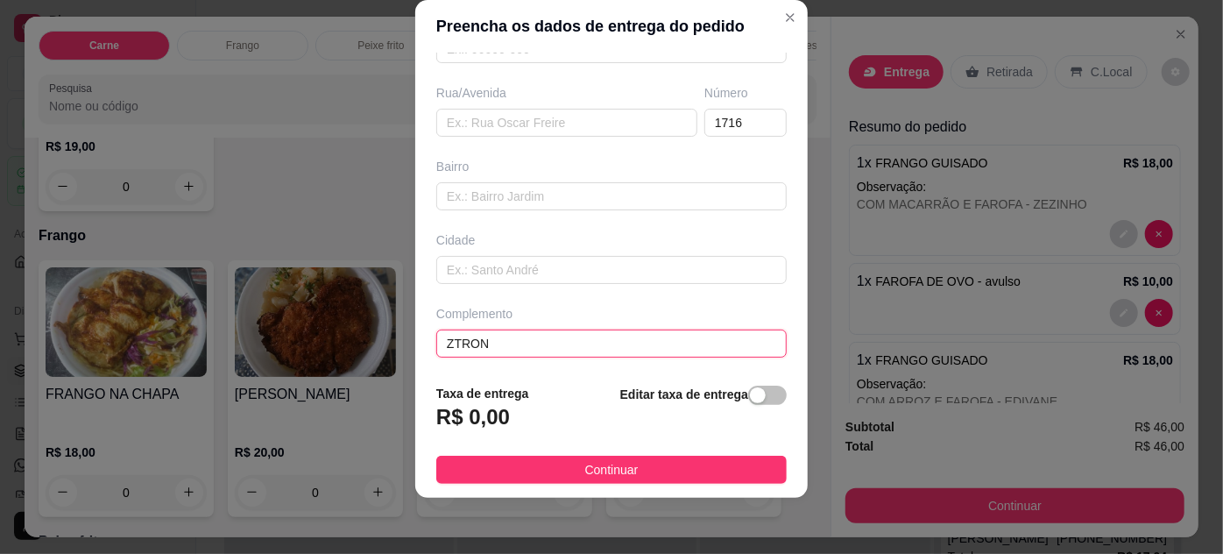
drag, startPoint x: 509, startPoint y: 332, endPoint x: 321, endPoint y: 340, distance: 187.6
click at [321, 340] on div "Preencha os dados de entrega do pedido Busque pelo cliente EDVANE - ZTRON Númer…" at bounding box center [611, 277] width 1223 height 554
type input "ENTRE [PERSON_NAME] E MARQUES"
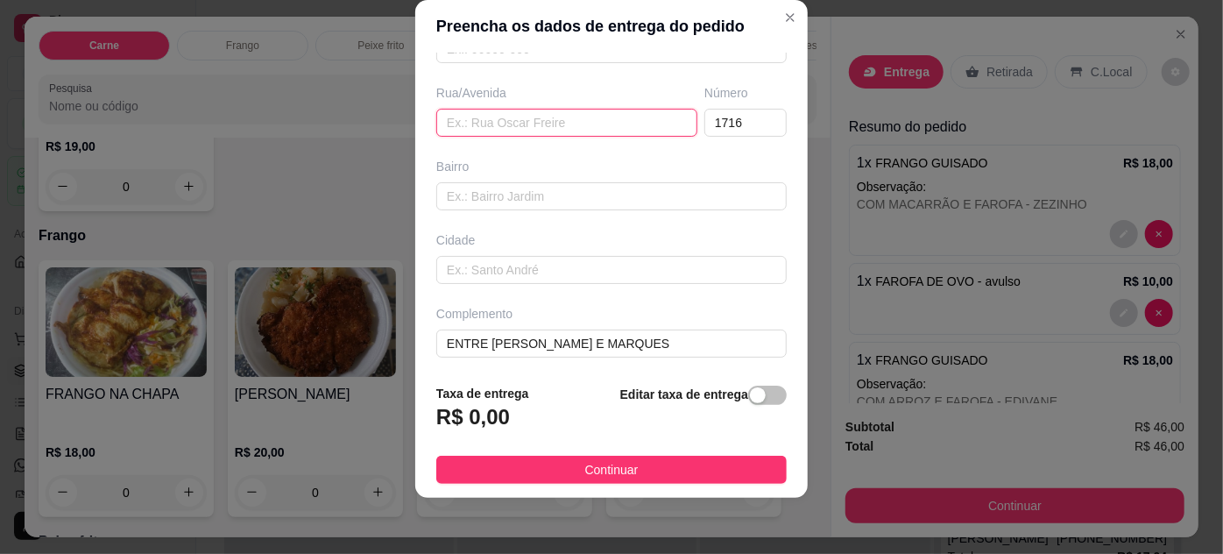
click at [547, 130] on input "text" at bounding box center [566, 123] width 261 height 28
type input "TRAVESSA ALFERES COSTA"
click at [761, 392] on span "button" at bounding box center [767, 394] width 39 height 19
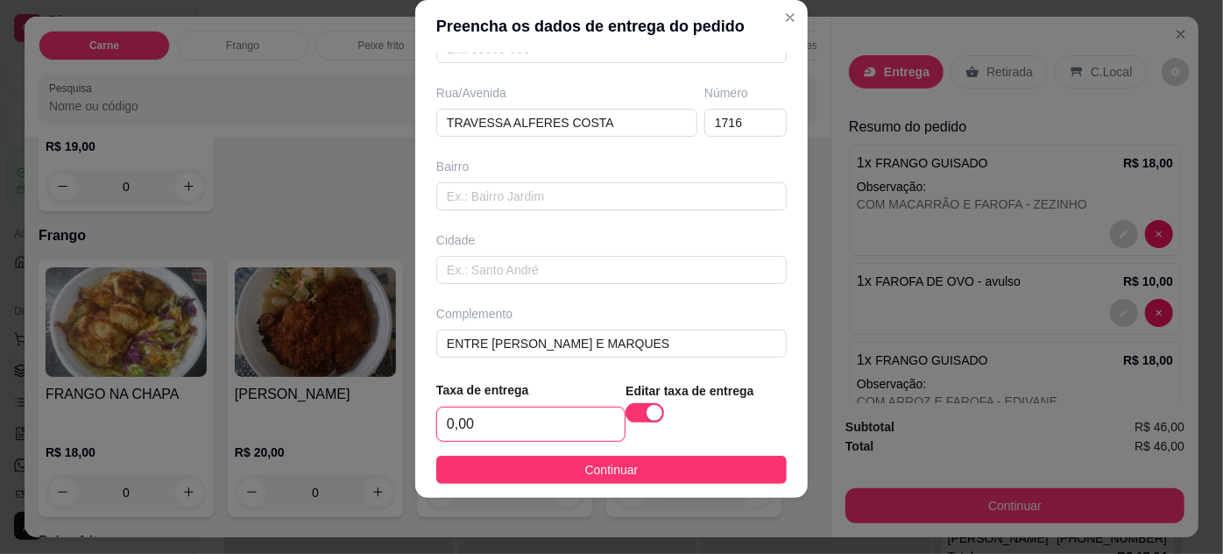
drag, startPoint x: 545, startPoint y: 438, endPoint x: 554, endPoint y: 434, distance: 10.6
click at [546, 438] on input "0,00" at bounding box center [530, 423] width 187 height 33
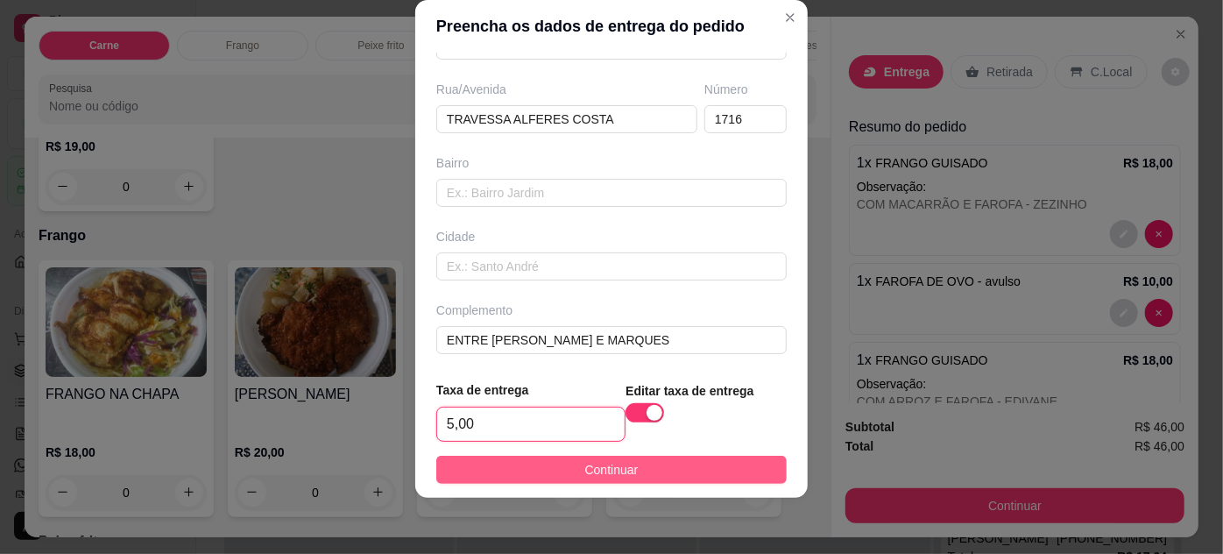
type input "5,00"
click at [701, 467] on button "Continuar" at bounding box center [611, 470] width 350 height 28
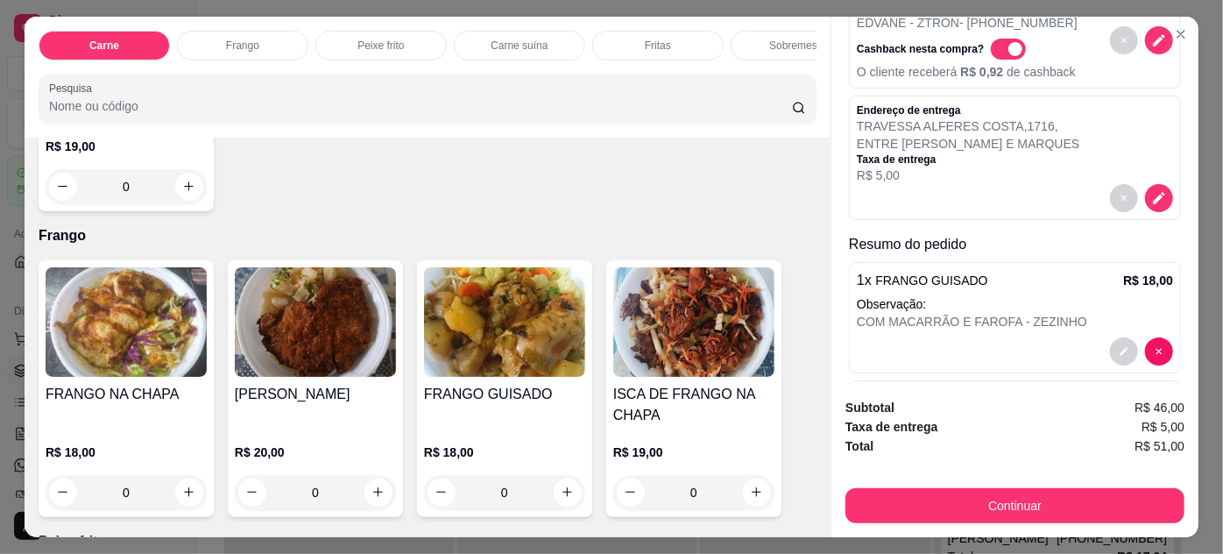
scroll to position [318, 0]
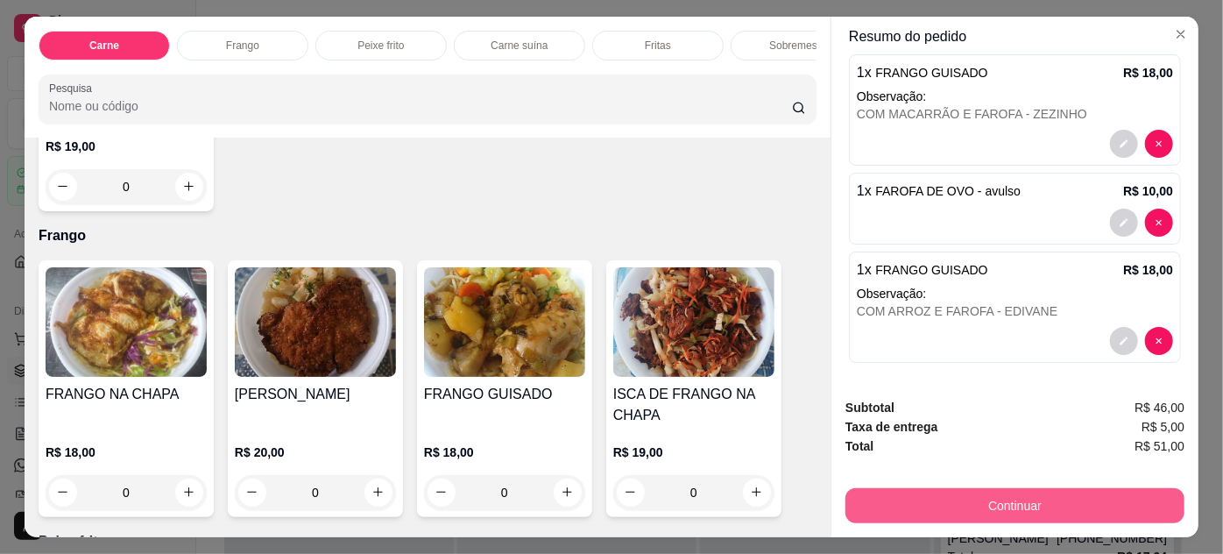
click at [955, 493] on button "Continuar" at bounding box center [1014, 505] width 339 height 35
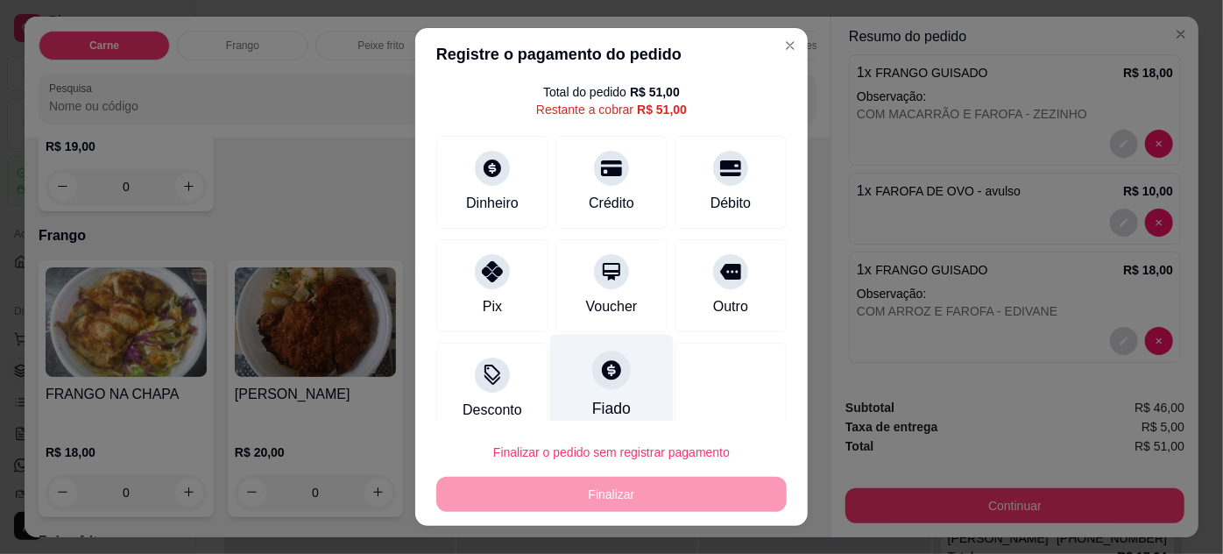
scroll to position [69, 0]
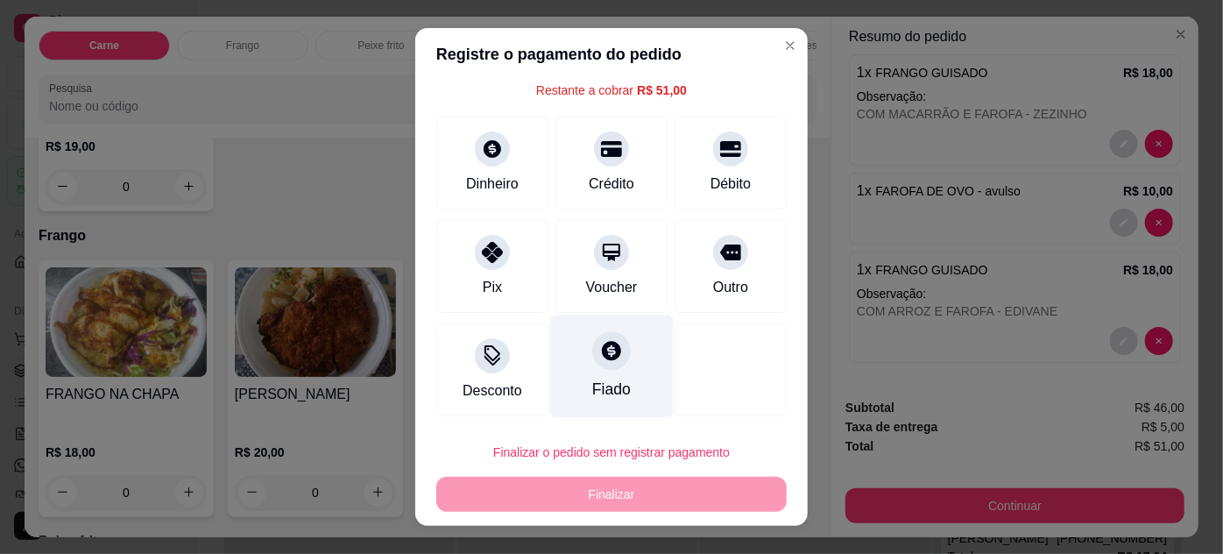
click at [611, 382] on div "Fiado" at bounding box center [611, 389] width 39 height 23
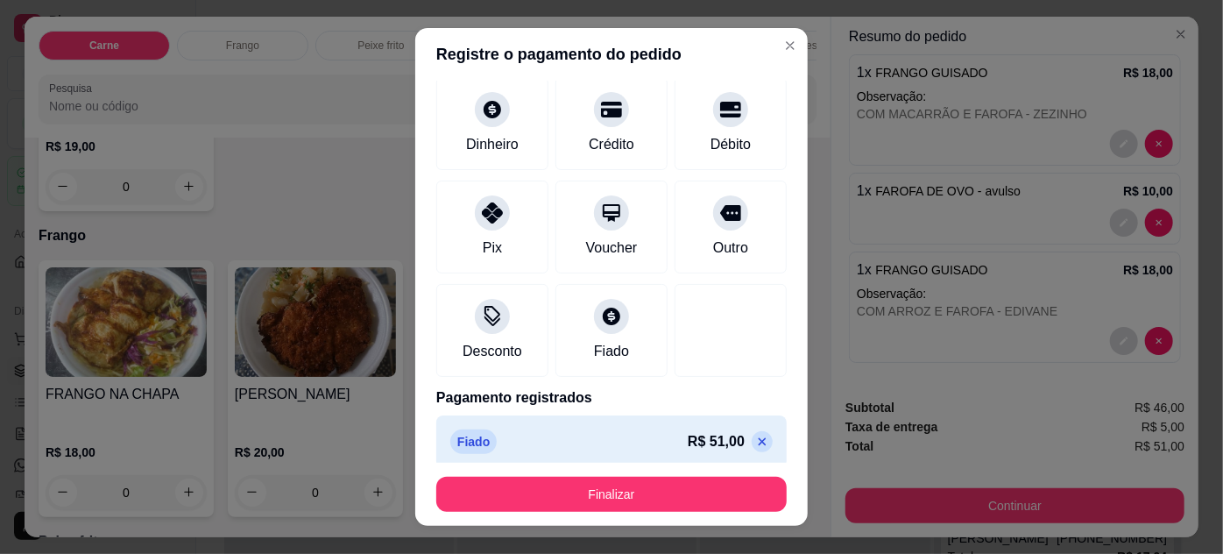
scroll to position [100, 0]
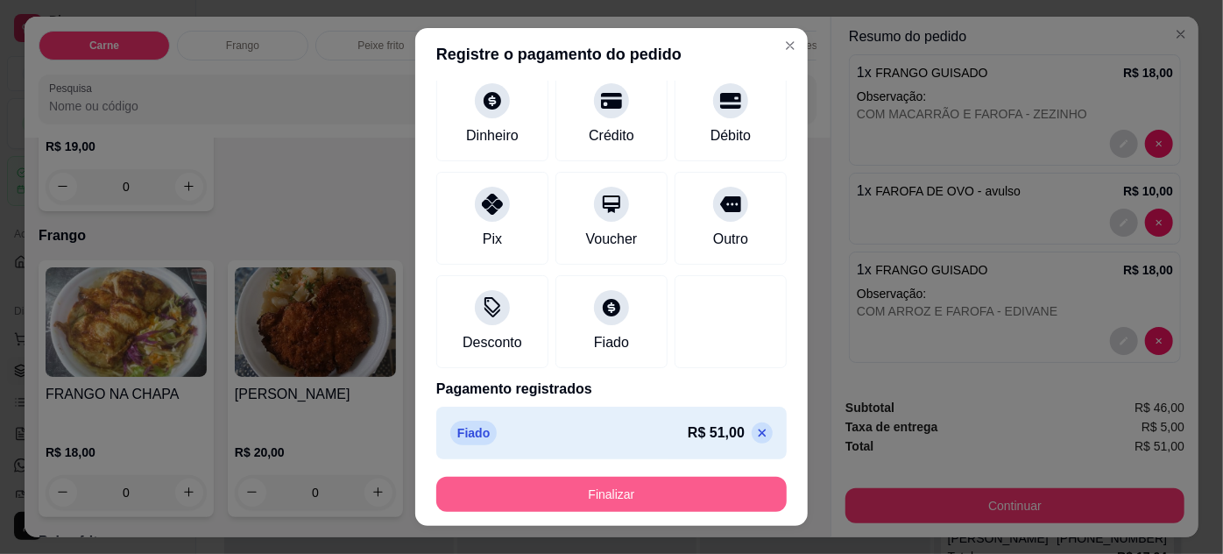
click at [632, 488] on button "Finalizar" at bounding box center [611, 494] width 350 height 35
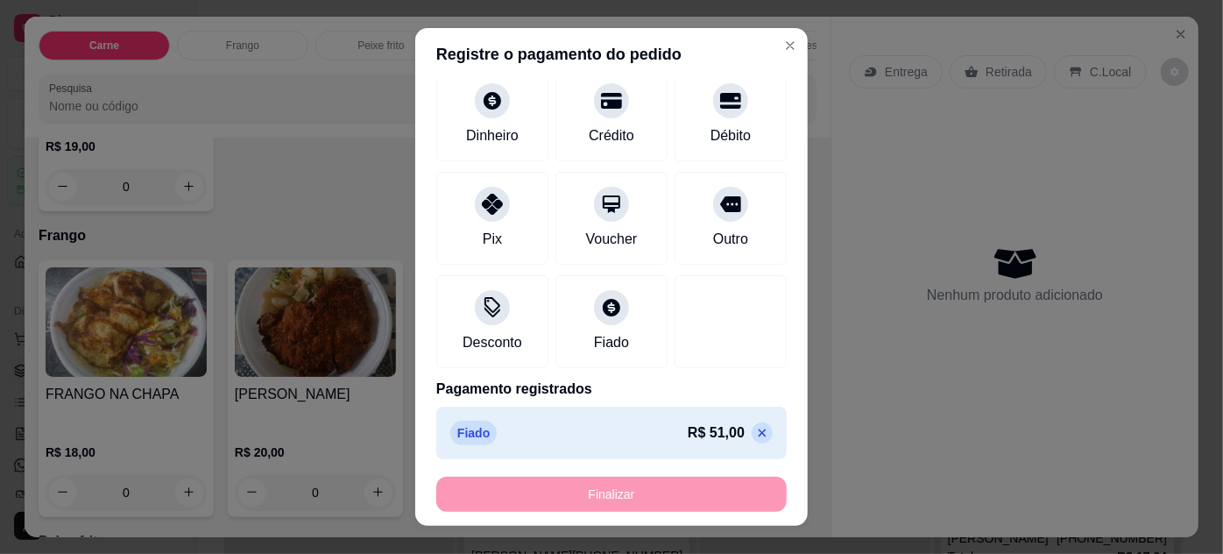
type input "-R$ 51,00"
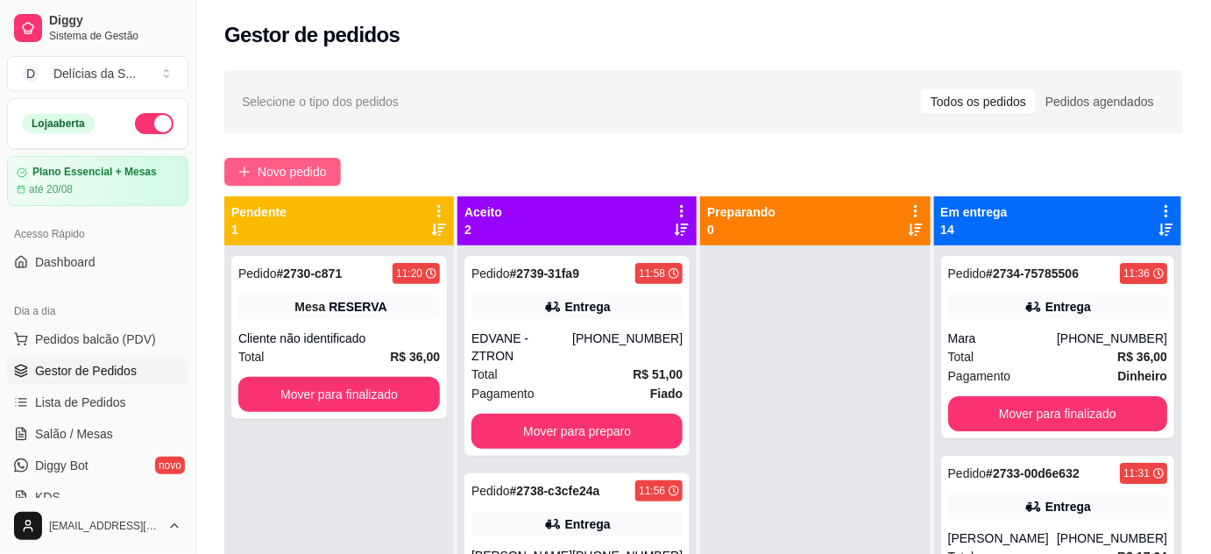
click at [302, 166] on span "Novo pedido" at bounding box center [292, 171] width 69 height 19
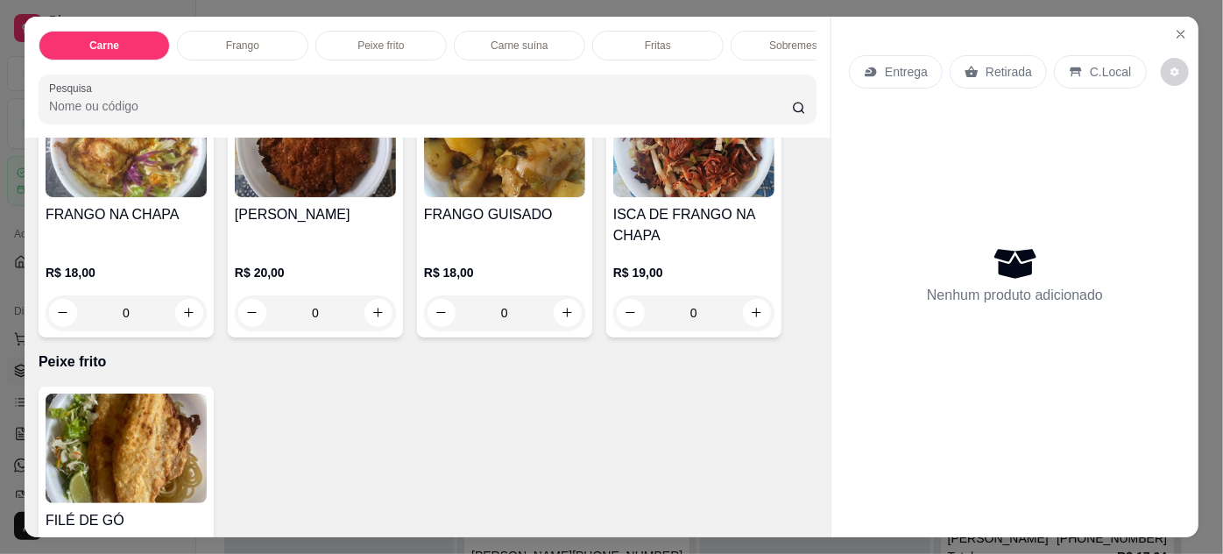
scroll to position [955, 0]
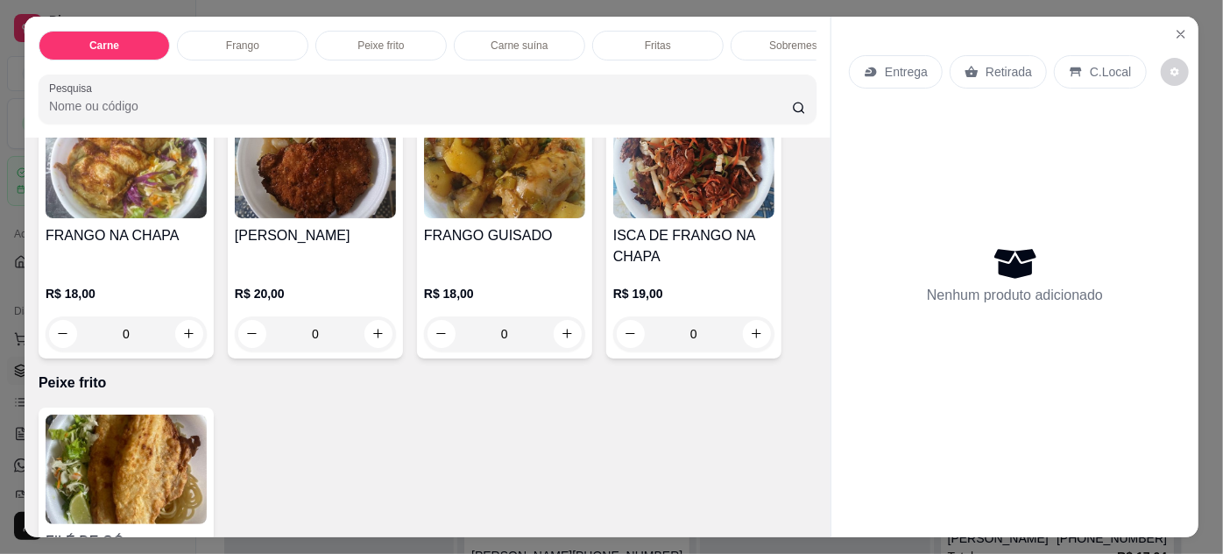
click at [105, 190] on img at bounding box center [126, 163] width 161 height 109
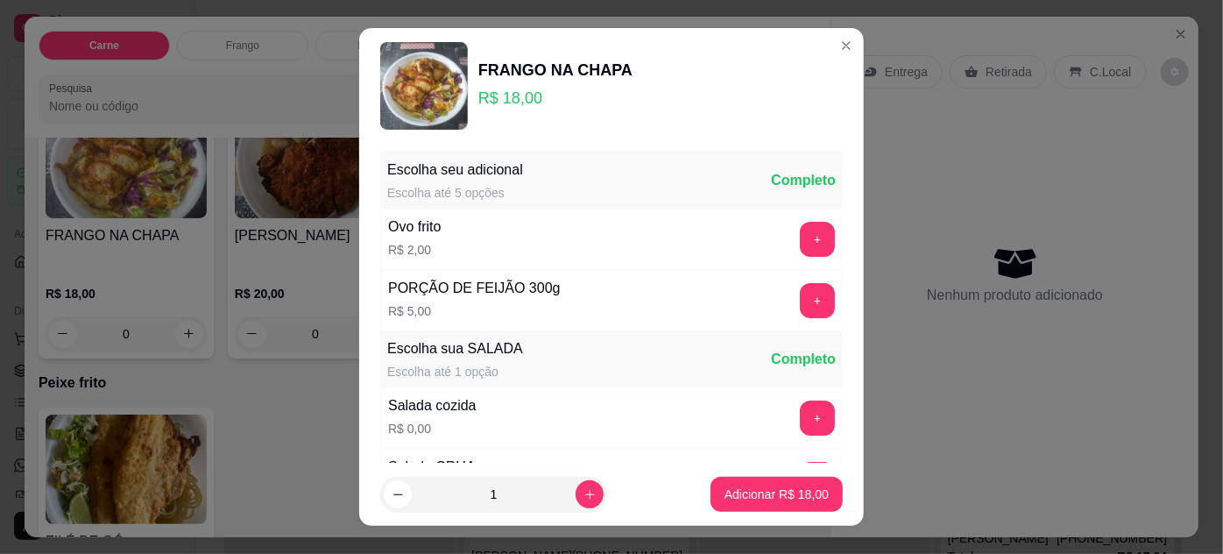
scroll to position [174, 0]
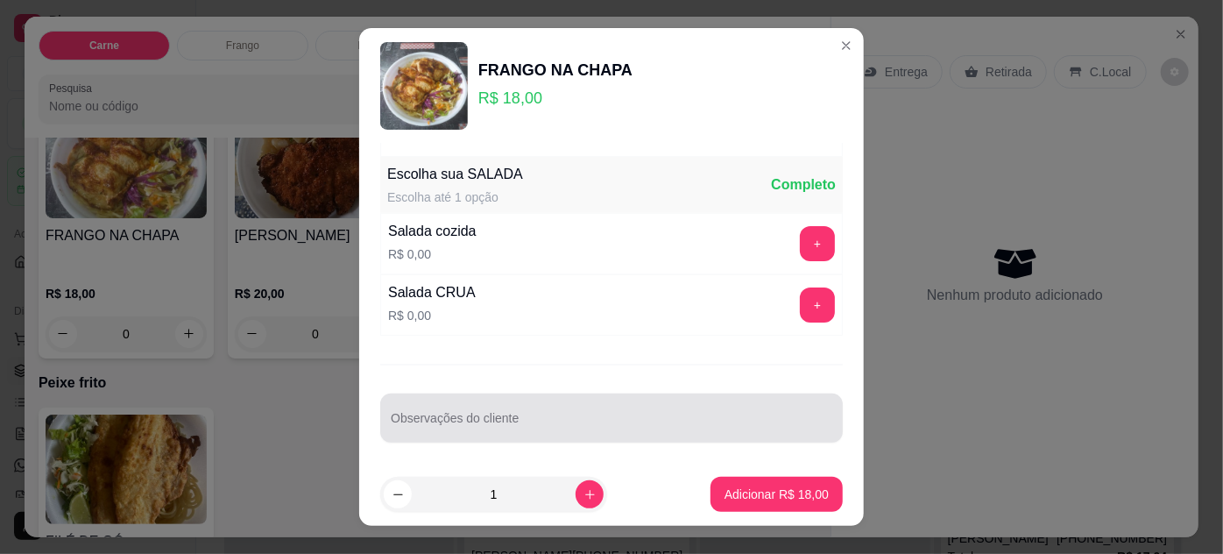
click at [527, 423] on input "Observações do cliente" at bounding box center [611, 425] width 441 height 18
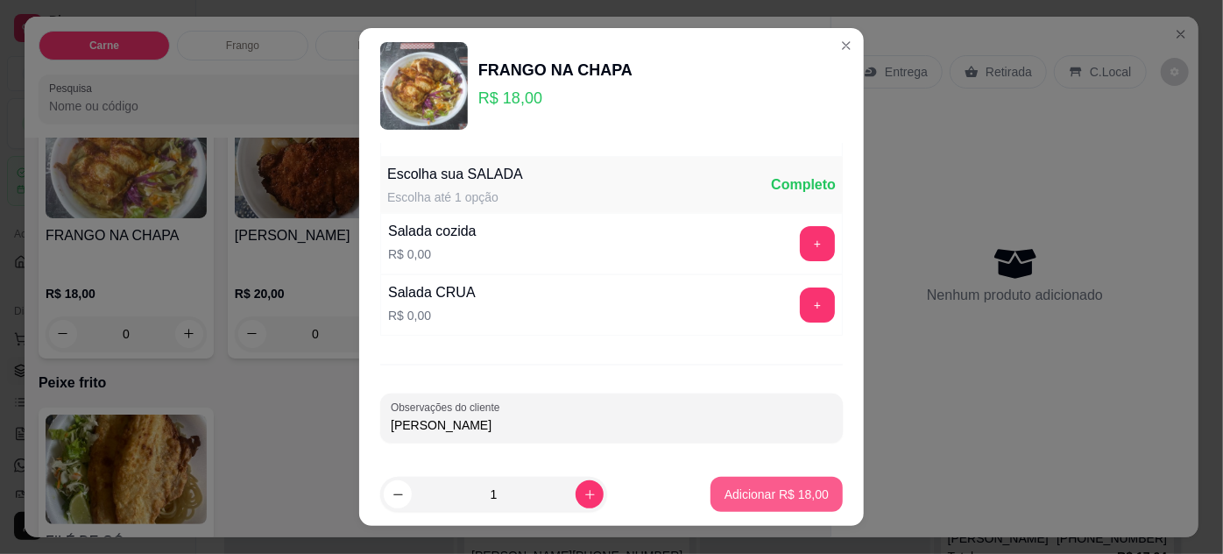
type input "[PERSON_NAME]"
click at [793, 500] on p "Adicionar R$ 18,00" at bounding box center [777, 494] width 102 height 17
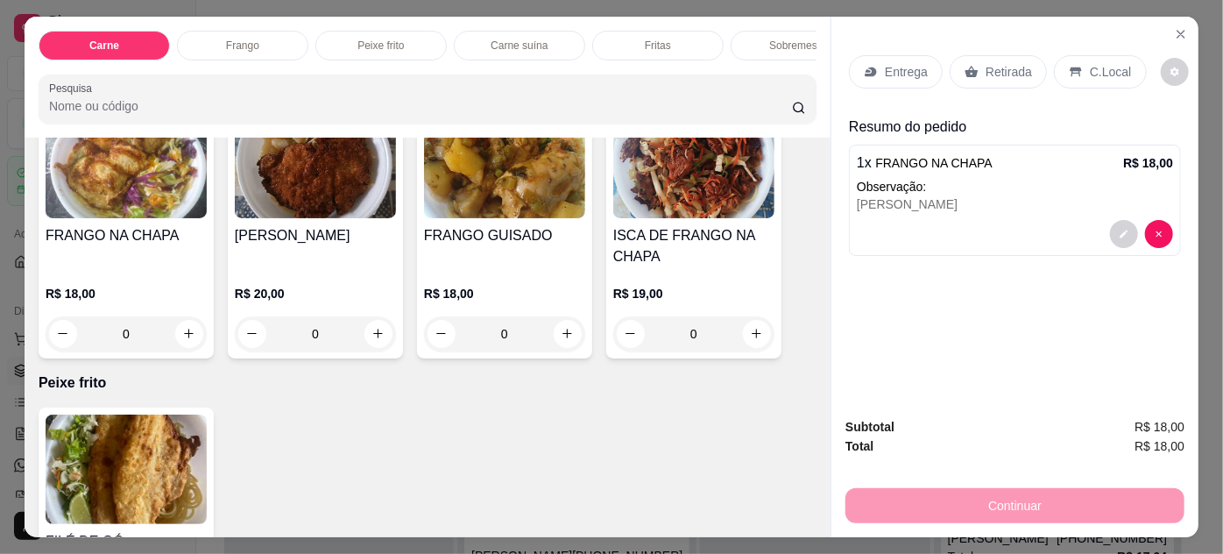
click at [995, 55] on div "Retirada" at bounding box center [998, 71] width 97 height 33
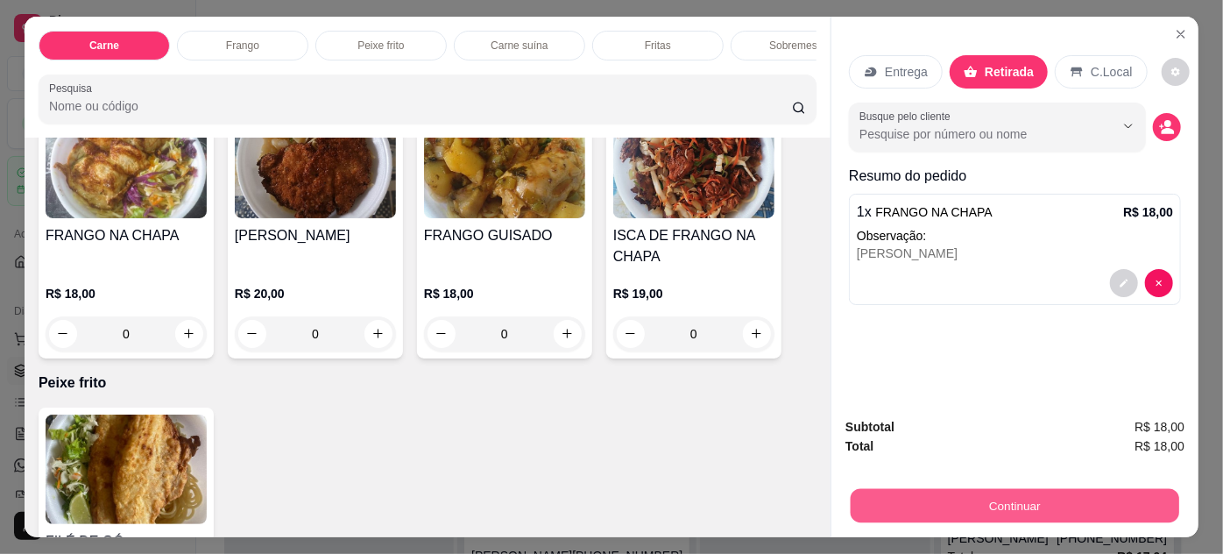
click at [1038, 494] on button "Continuar" at bounding box center [1015, 506] width 328 height 34
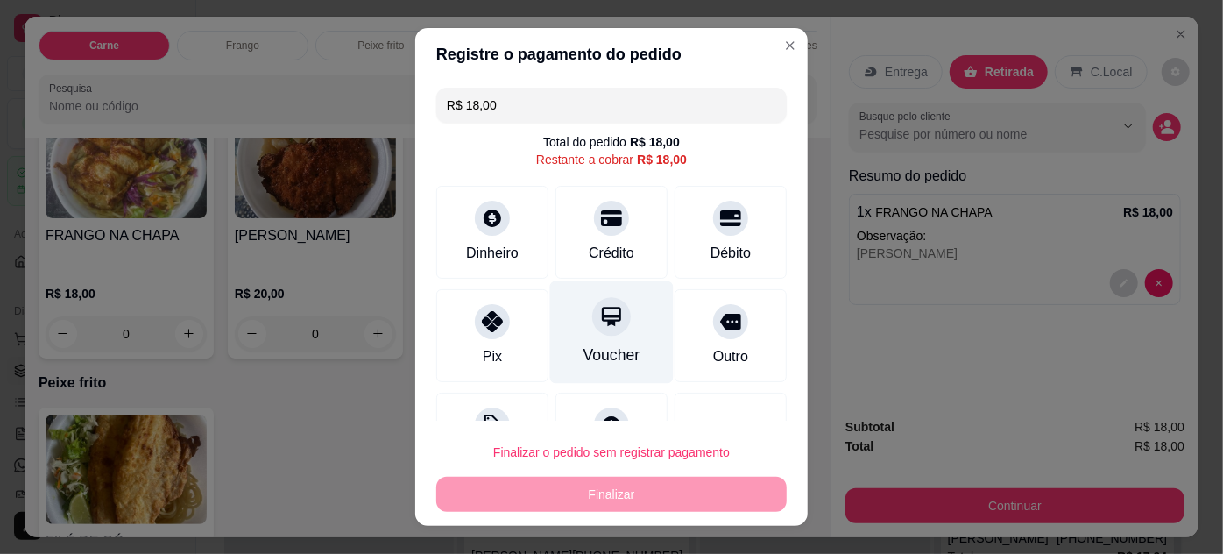
scroll to position [69, 0]
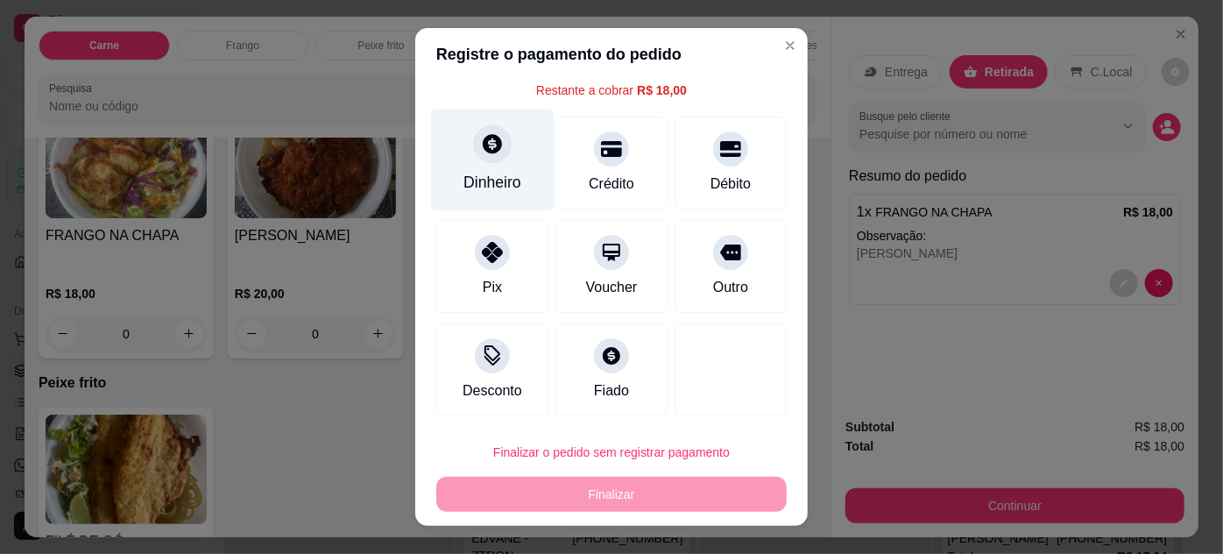
click at [498, 166] on div "Dinheiro" at bounding box center [493, 159] width 124 height 102
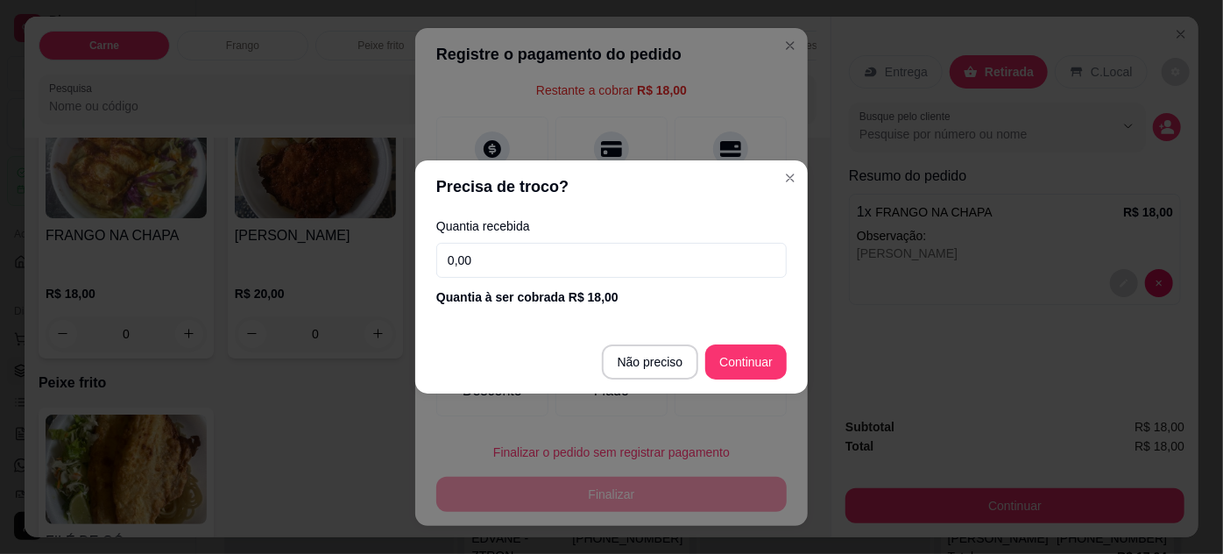
click at [559, 258] on input "0,00" at bounding box center [611, 260] width 350 height 35
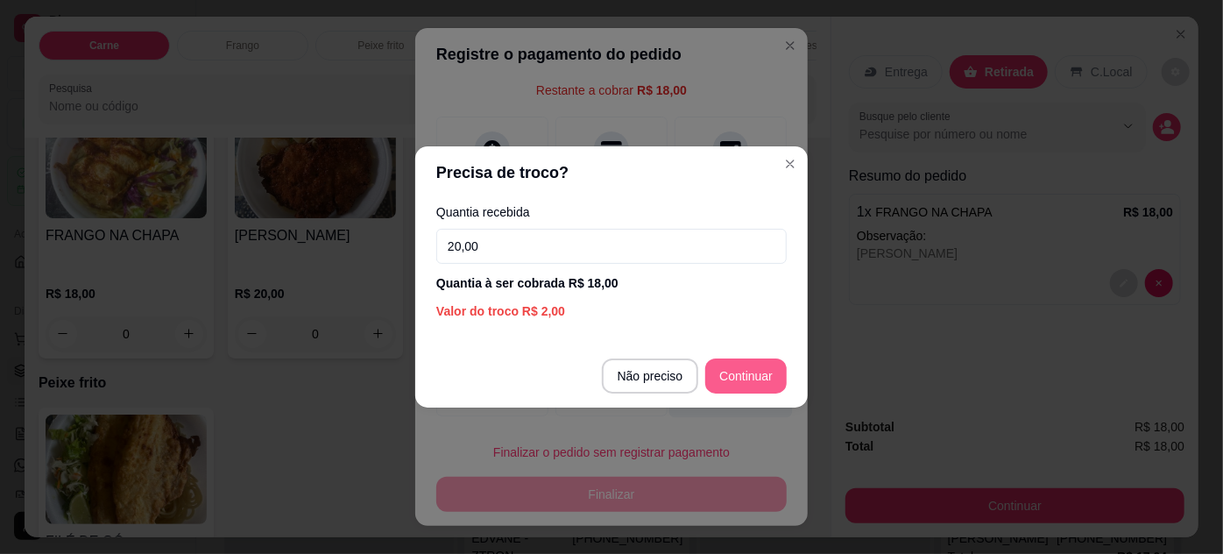
type input "20,00"
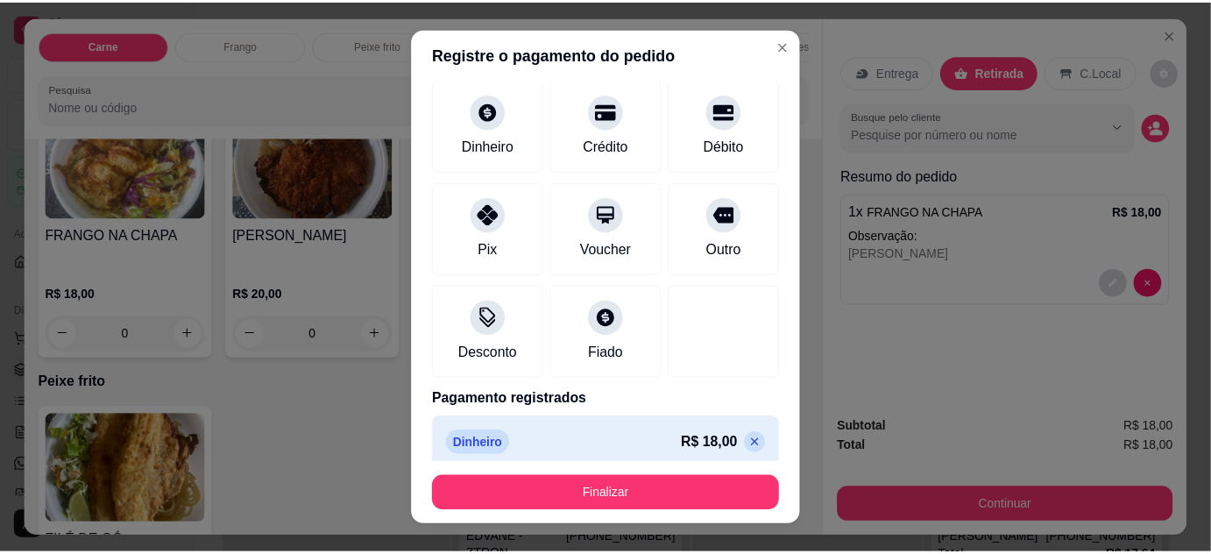
scroll to position [100, 0]
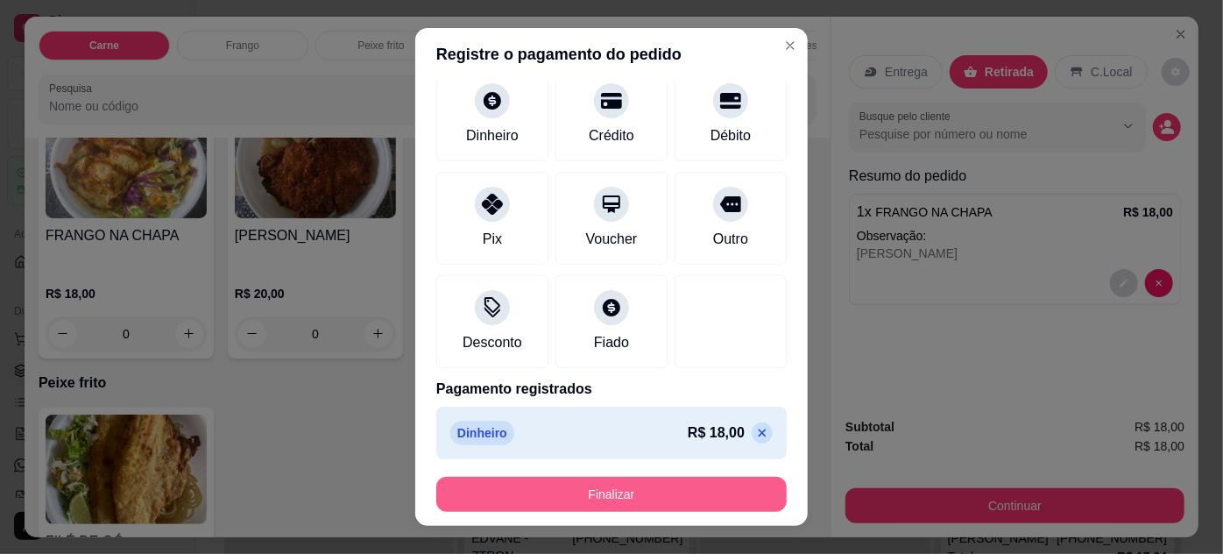
click at [638, 489] on button "Finalizar" at bounding box center [611, 494] width 350 height 35
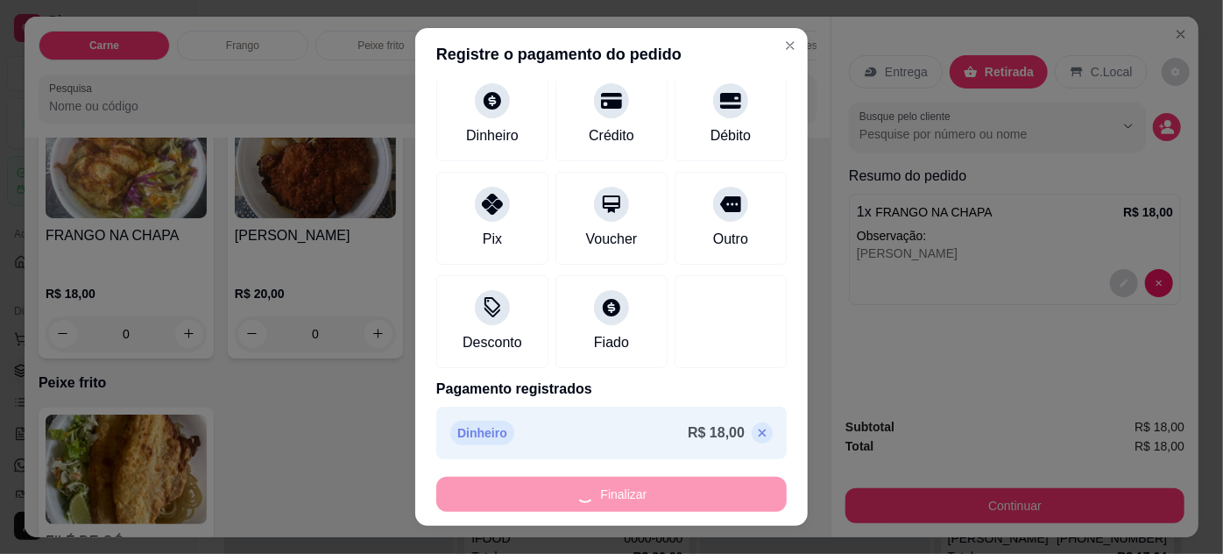
type input "-R$ 18,00"
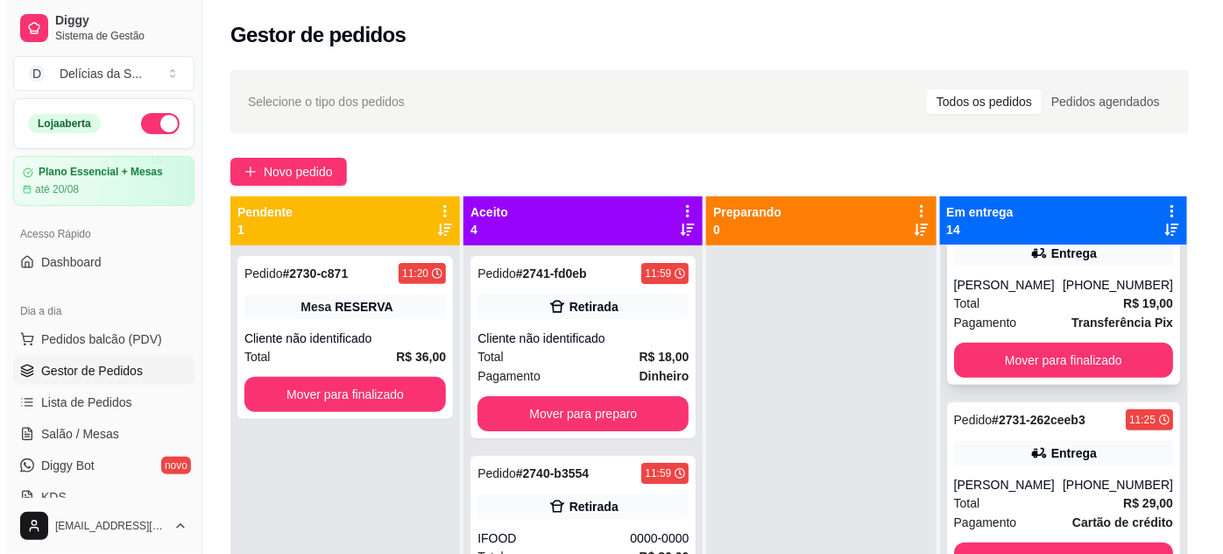
scroll to position [477, 0]
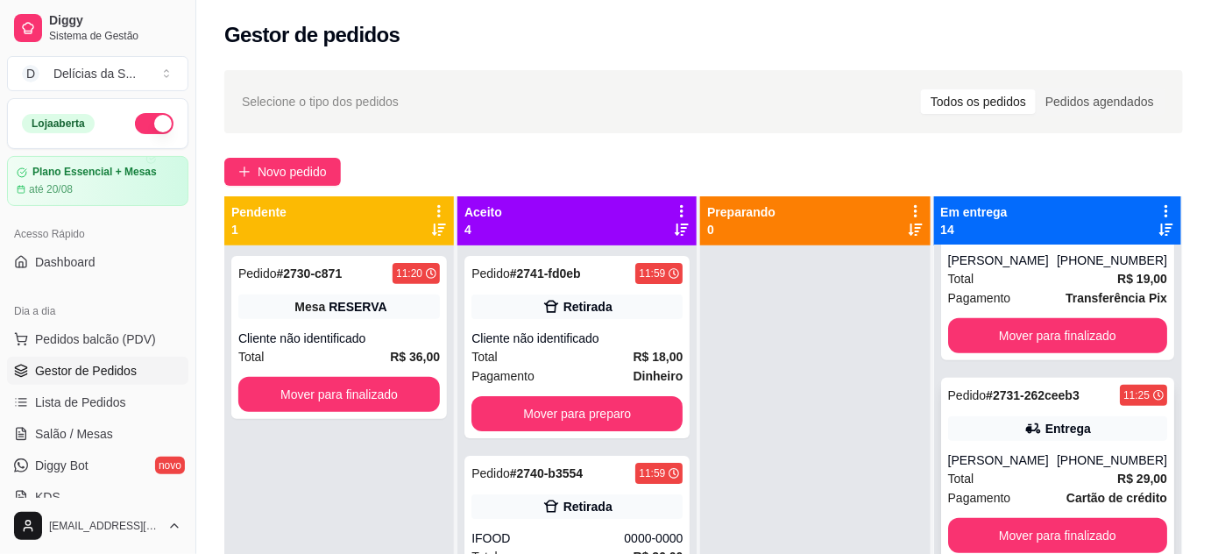
click at [1042, 457] on div "[PERSON_NAME]" at bounding box center [1002, 460] width 109 height 18
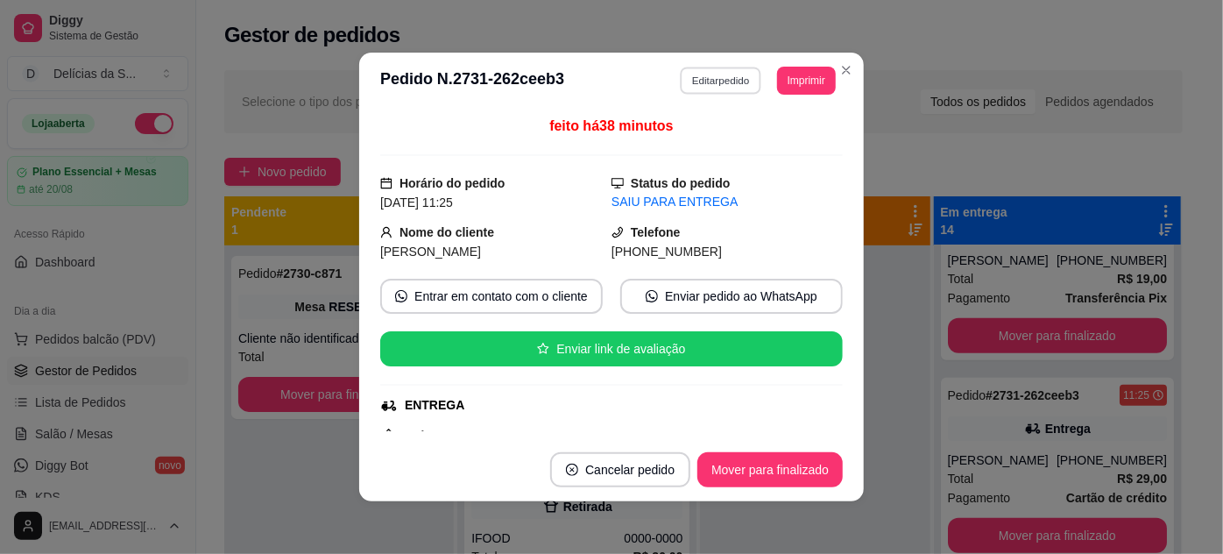
click at [717, 81] on button "Editar pedido" at bounding box center [721, 80] width 81 height 27
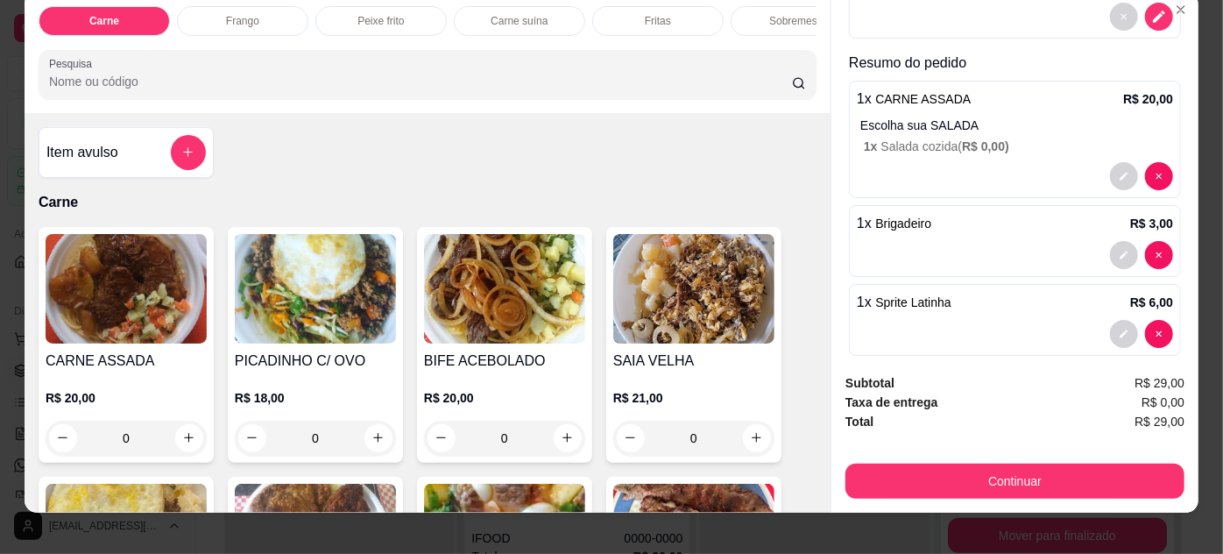
scroll to position [45, 0]
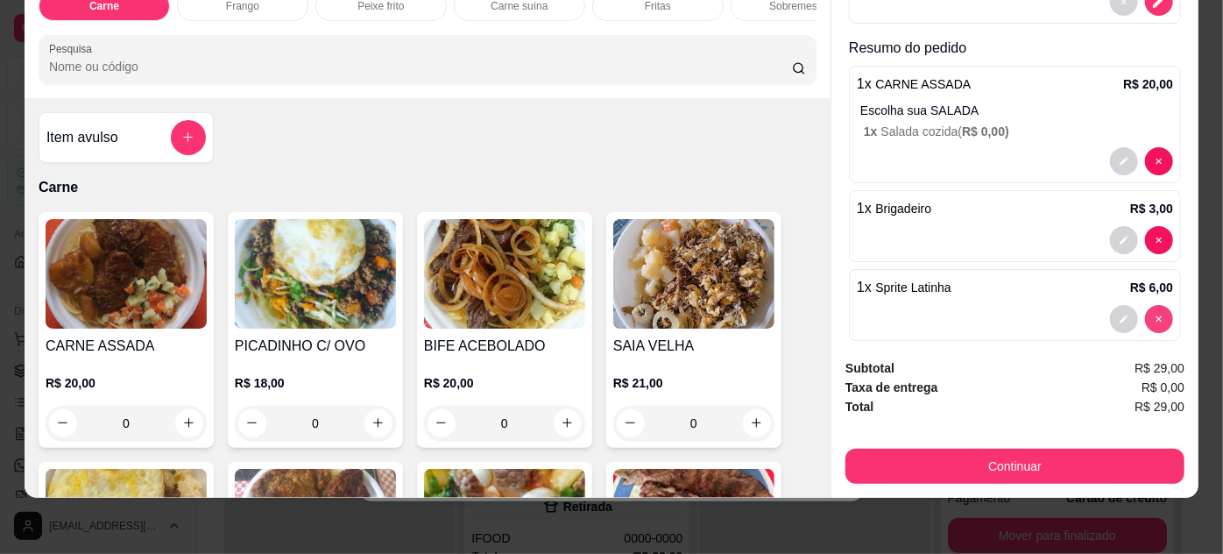
type input "0"
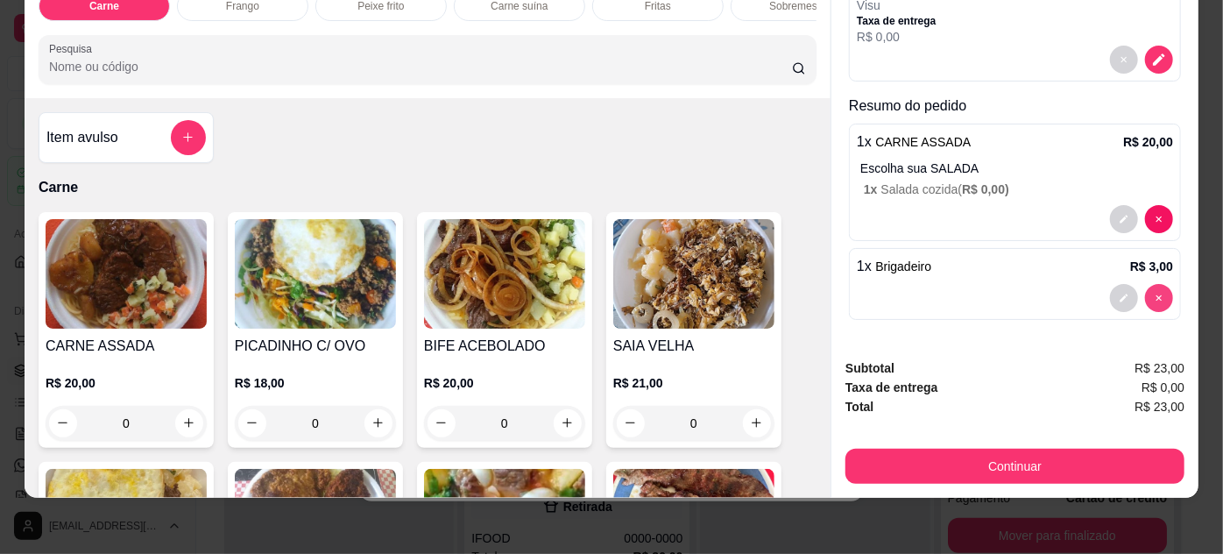
scroll to position [224, 0]
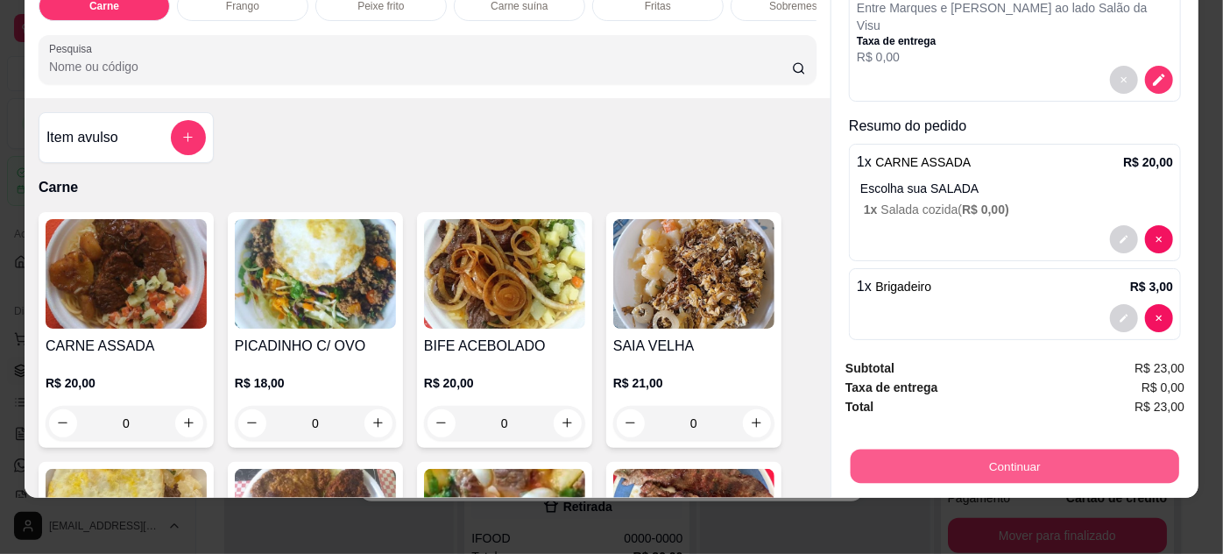
click at [1032, 452] on button "Continuar" at bounding box center [1015, 466] width 328 height 34
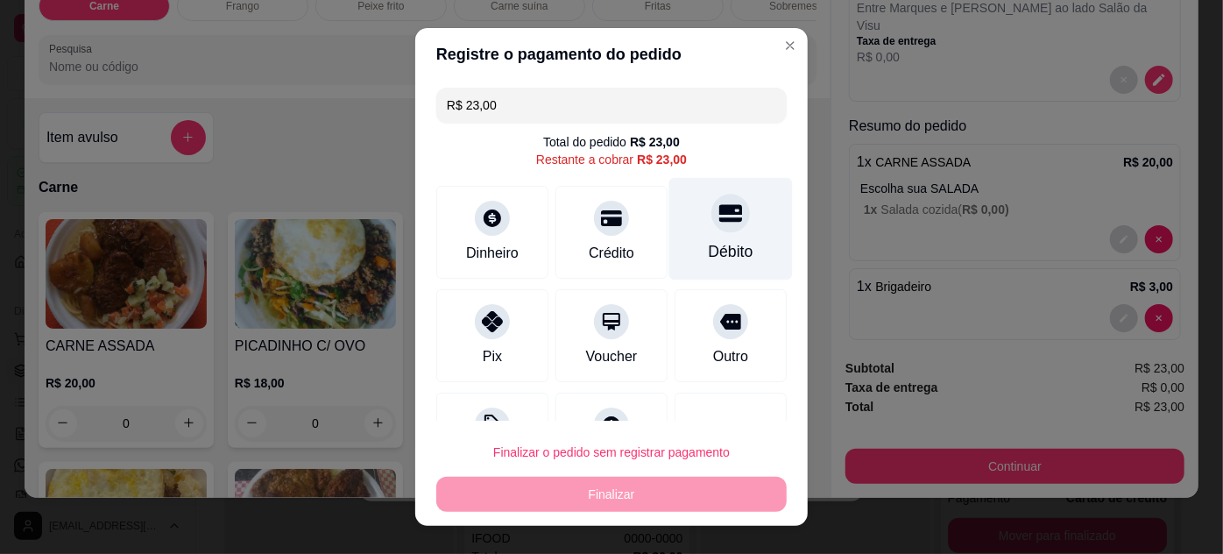
scroll to position [69, 0]
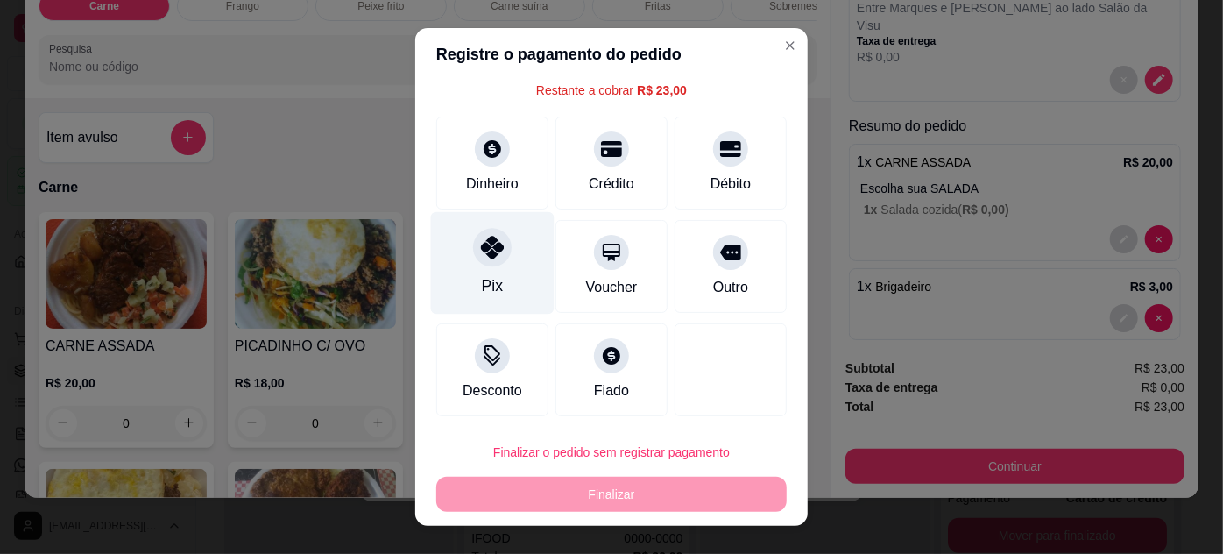
click at [481, 250] on icon at bounding box center [492, 247] width 23 height 23
type input "R$ 0,00"
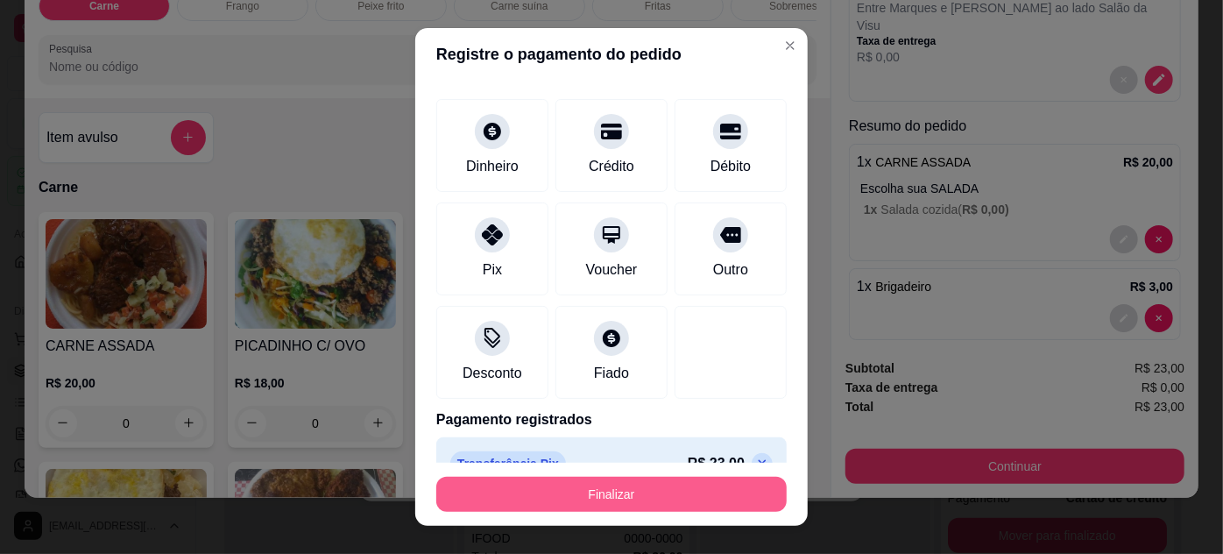
click at [624, 494] on button "Finalizar" at bounding box center [611, 494] width 350 height 35
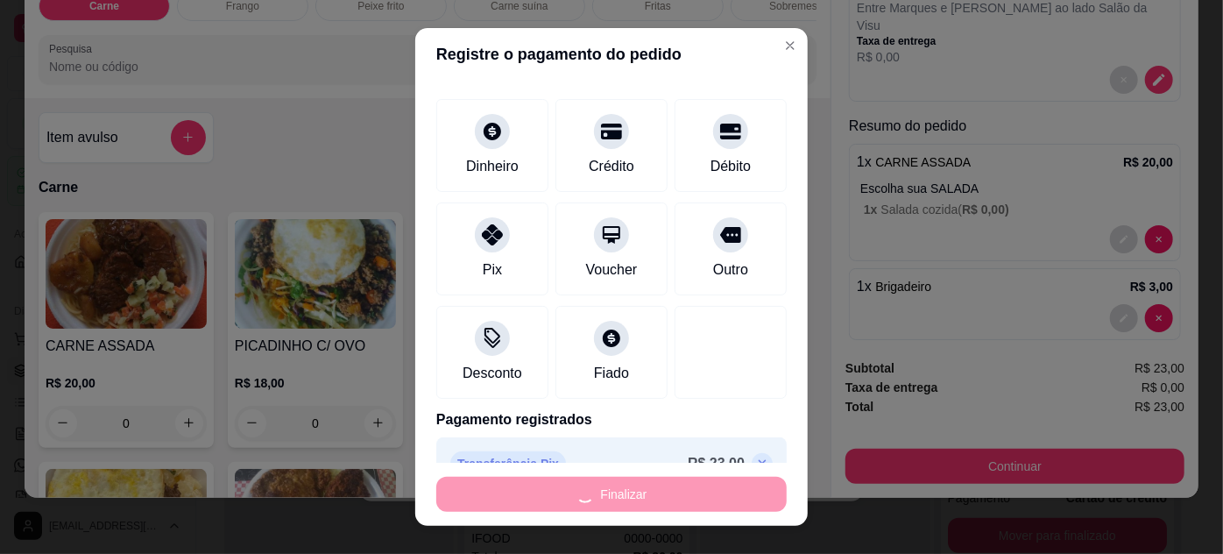
type input "0"
type input "-R$ 23,00"
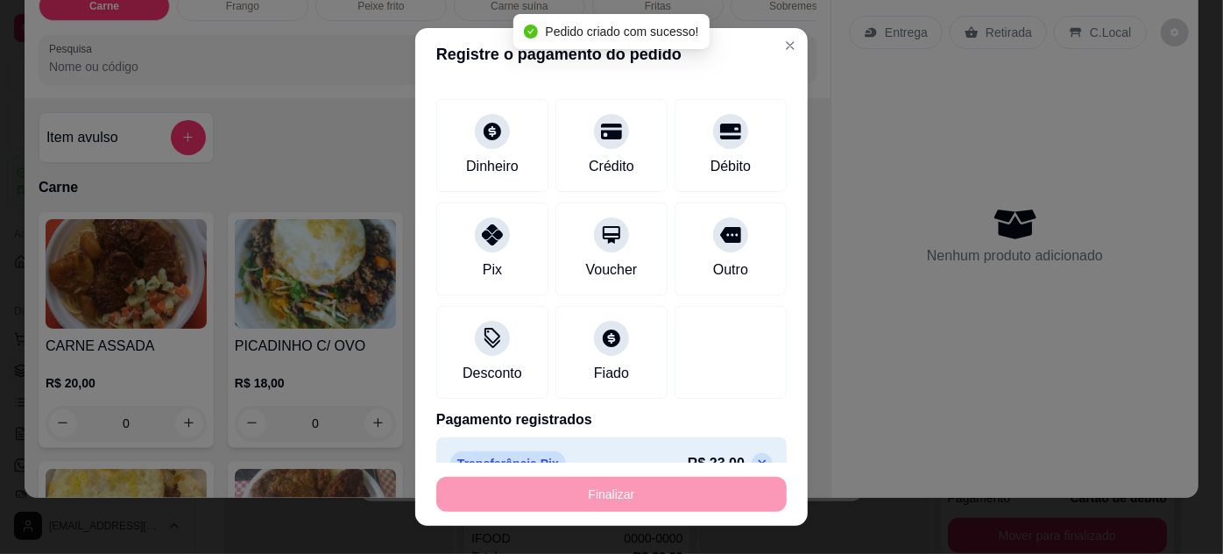
scroll to position [0, 0]
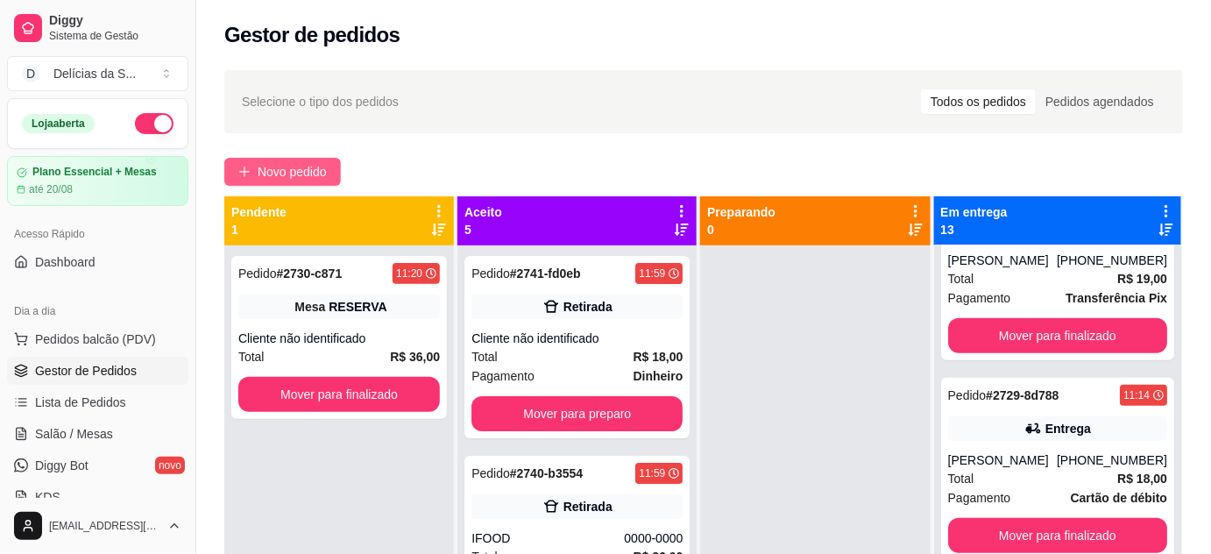
click at [311, 172] on span "Novo pedido" at bounding box center [292, 171] width 69 height 19
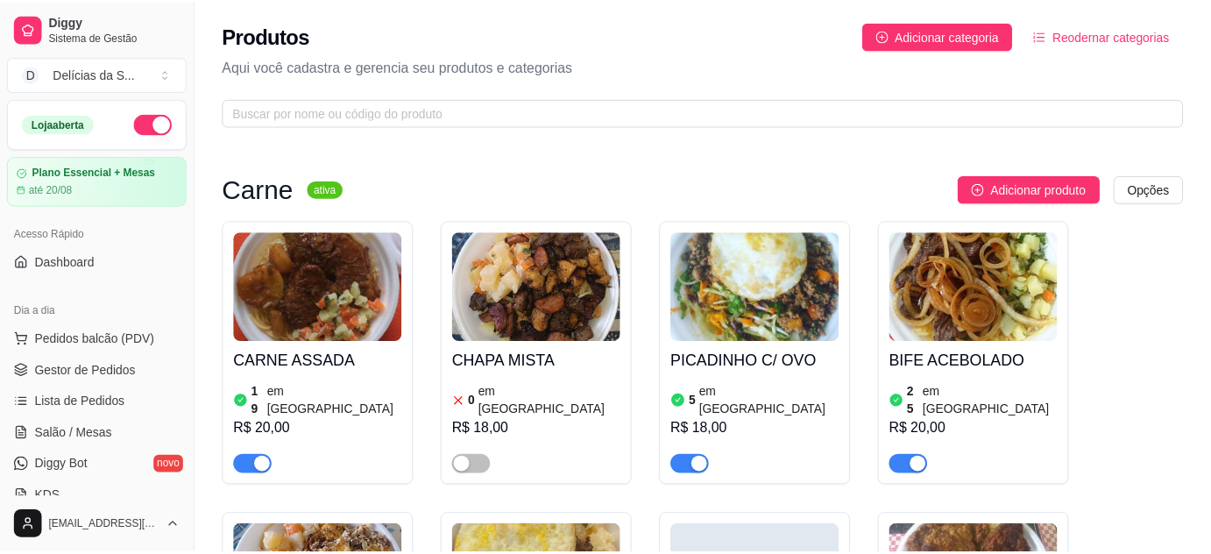
scroll to position [2070, 0]
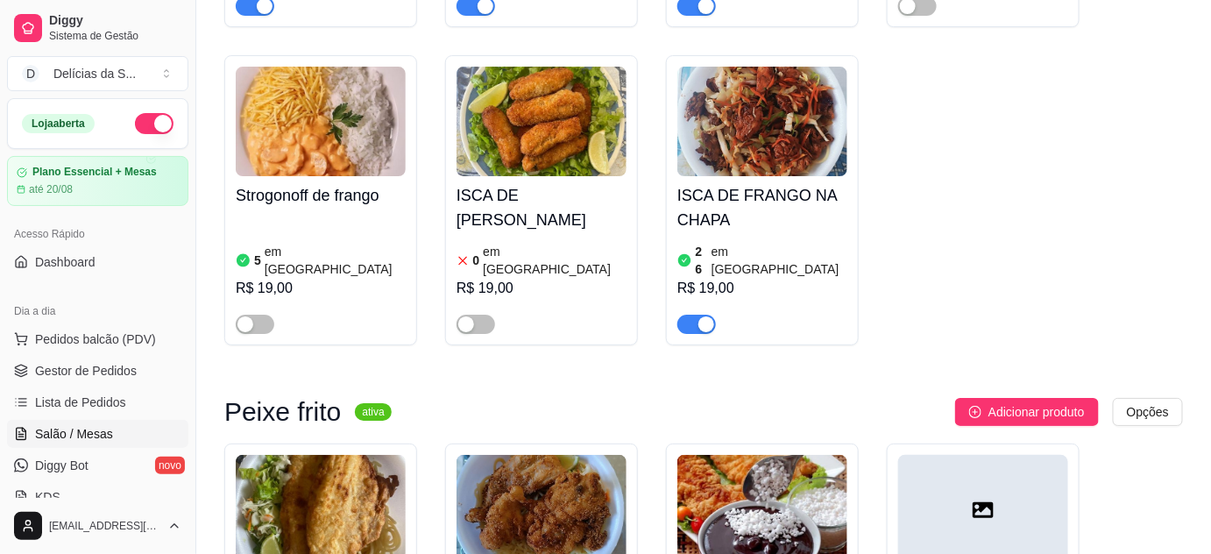
click at [89, 441] on span "Salão / Mesas" at bounding box center [74, 434] width 78 height 18
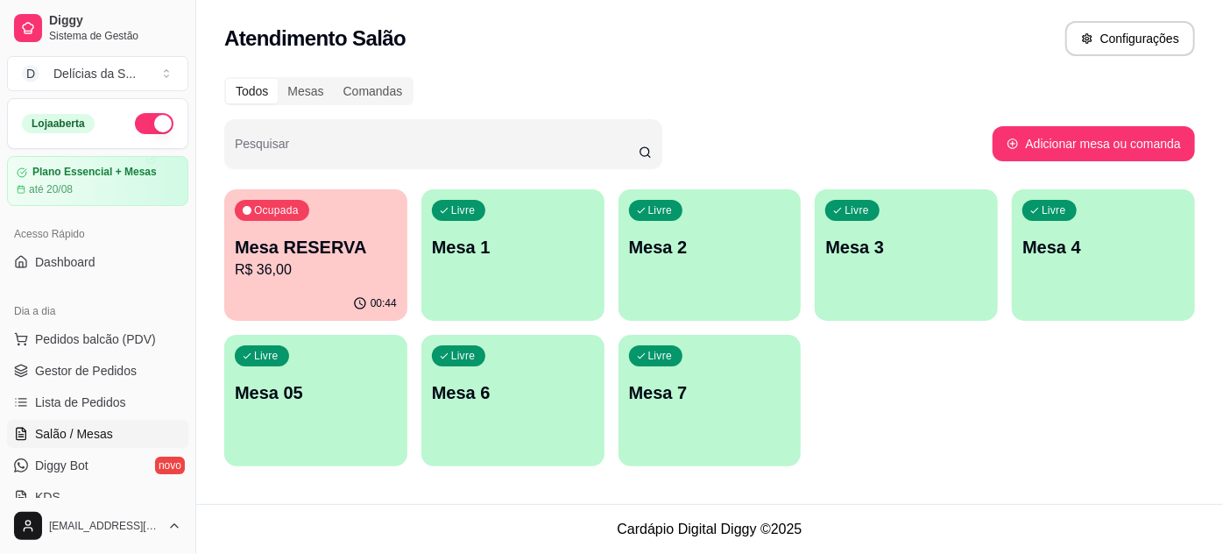
click at [719, 263] on div "Livre Mesa 2" at bounding box center [709, 244] width 183 height 110
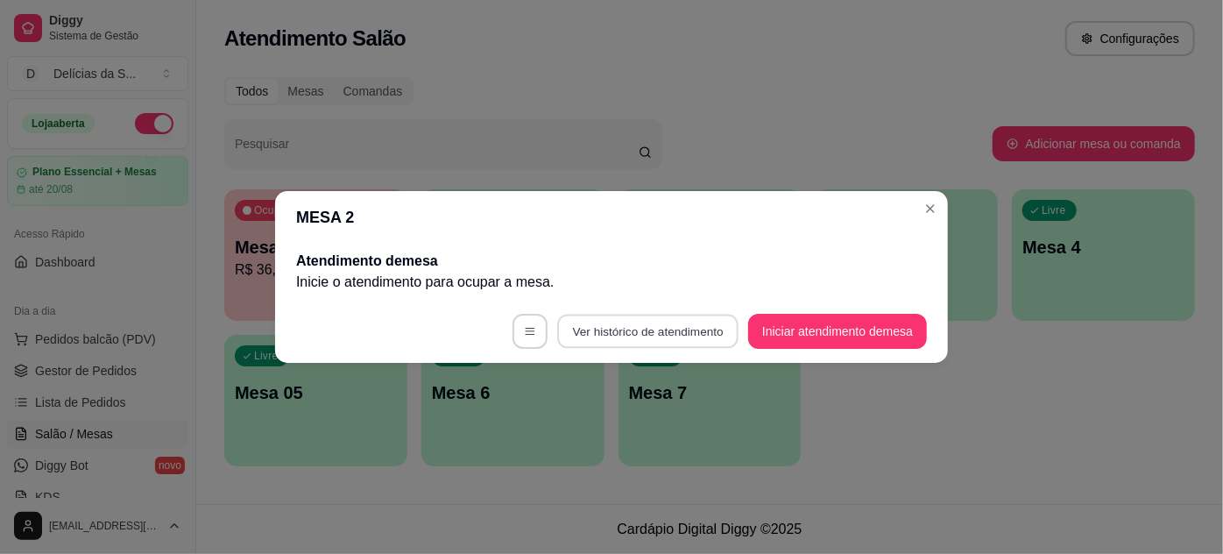
click at [680, 328] on button "Ver histórico de atendimento" at bounding box center [647, 331] width 181 height 34
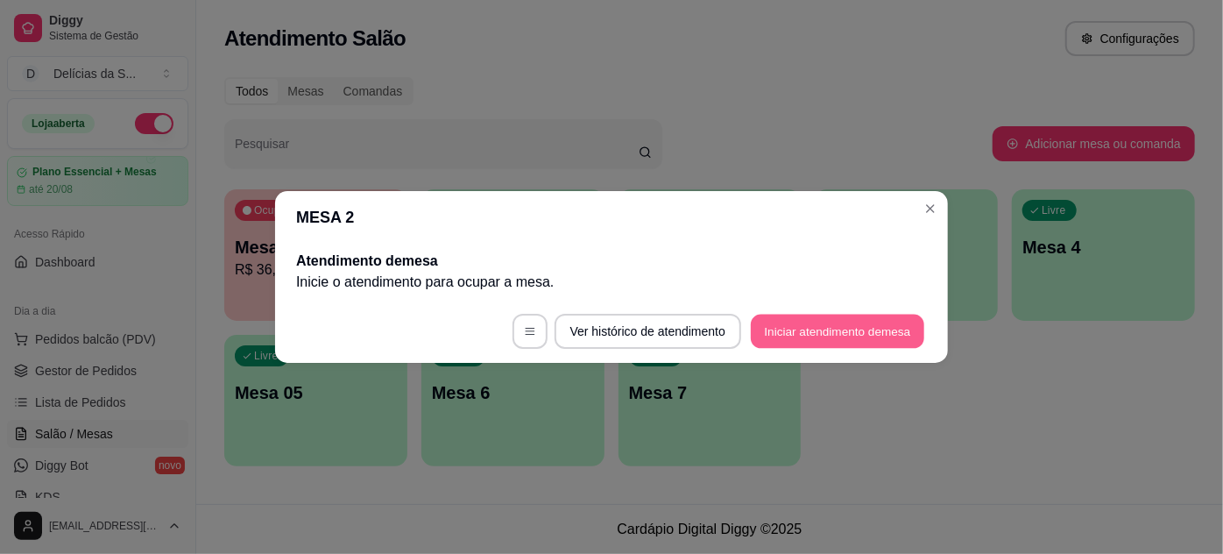
click at [832, 327] on button "Iniciar atendimento de mesa" at bounding box center [837, 331] width 173 height 34
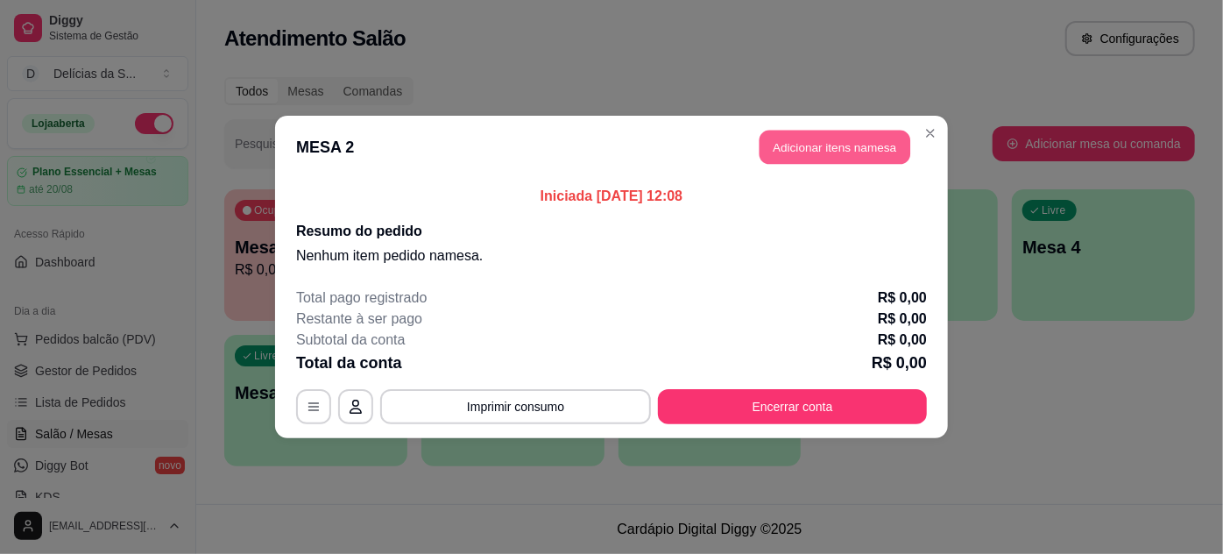
click at [806, 157] on button "Adicionar itens na mesa" at bounding box center [834, 148] width 151 height 34
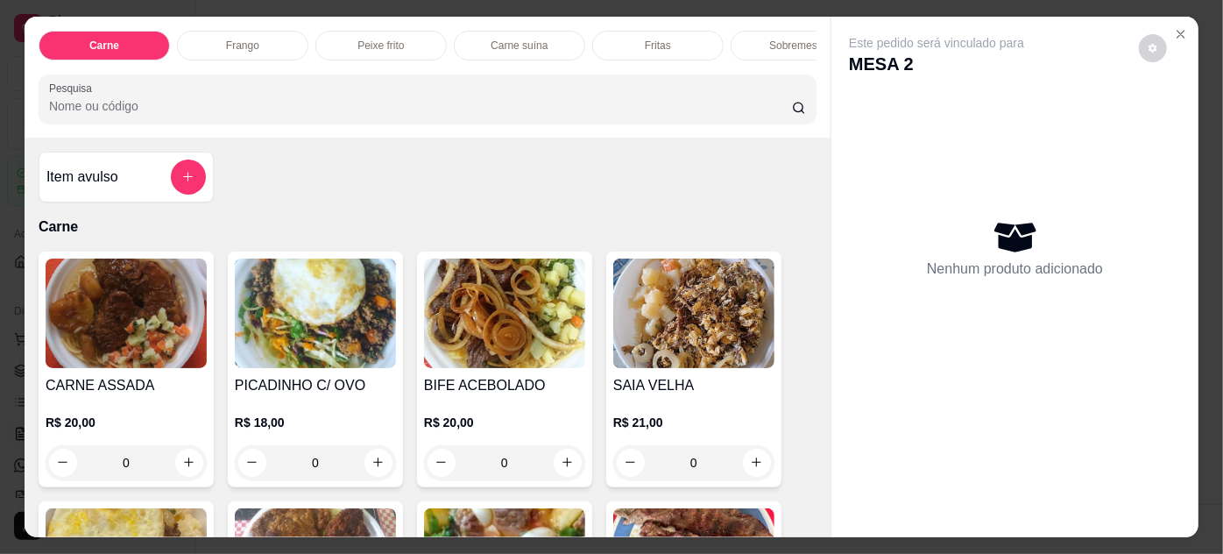
click at [309, 331] on img at bounding box center [315, 312] width 161 height 109
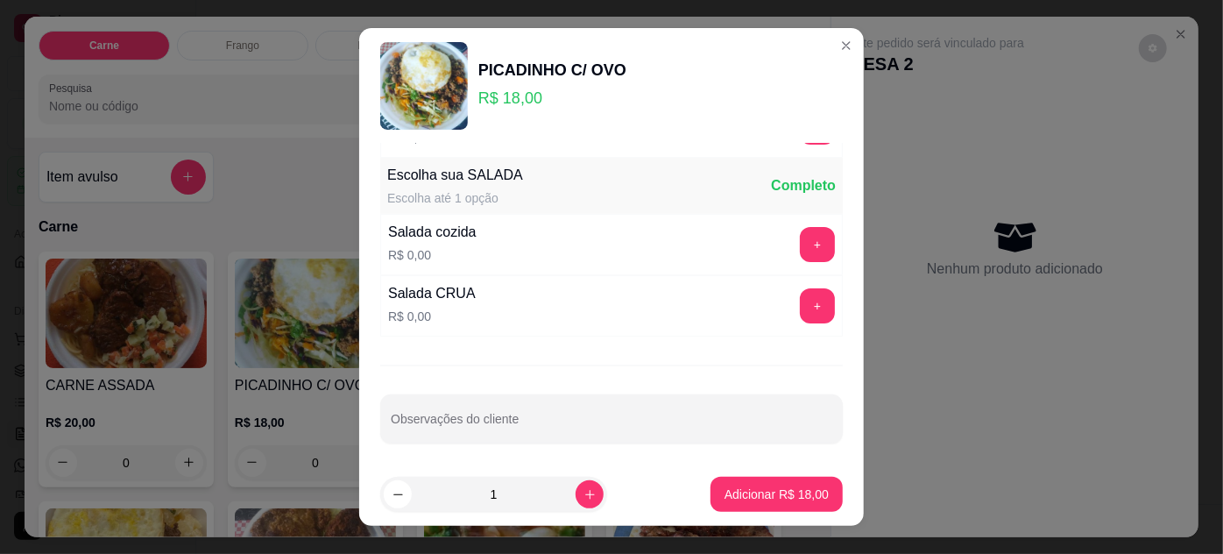
scroll to position [174, 0]
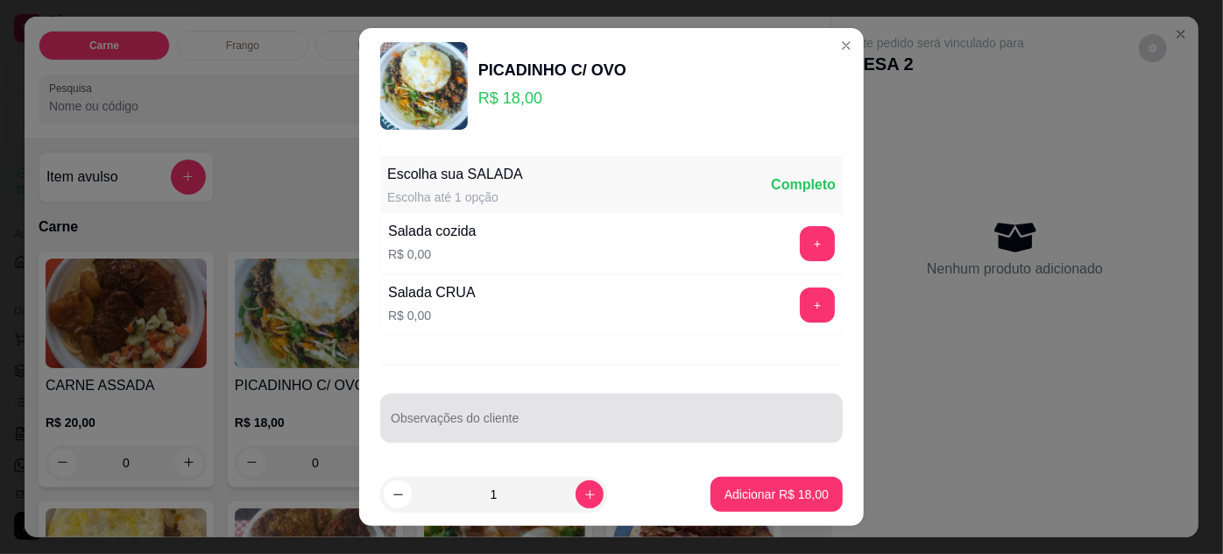
click at [446, 417] on input "Observações do cliente" at bounding box center [611, 425] width 441 height 18
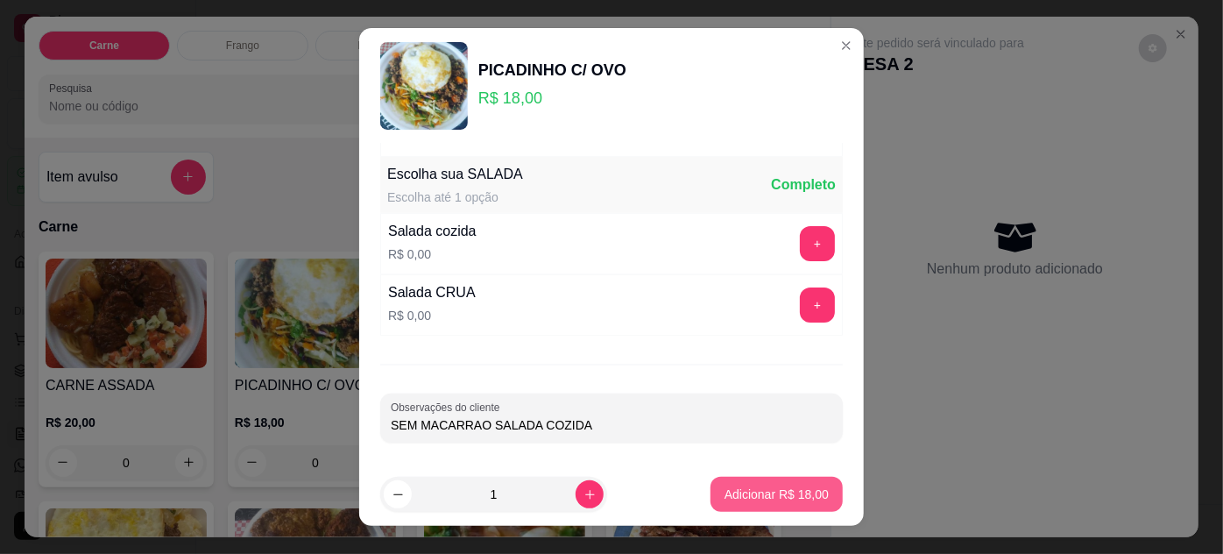
type input "SEM MACARRAO SALADA COZIDA"
click at [773, 506] on button "Adicionar R$ 18,00" at bounding box center [776, 494] width 129 height 34
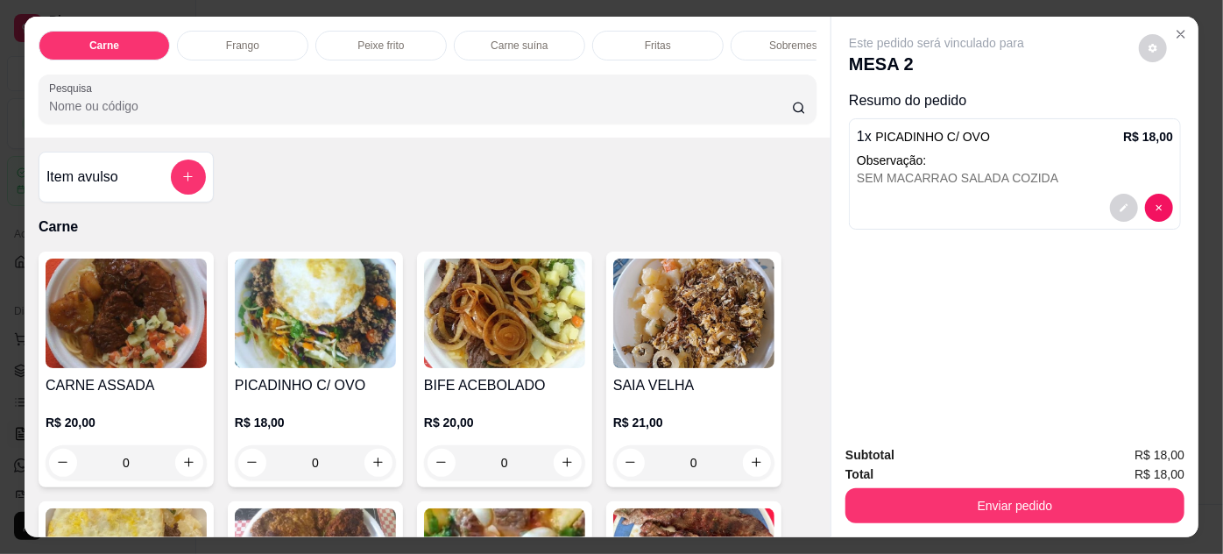
click at [147, 316] on img at bounding box center [126, 312] width 161 height 109
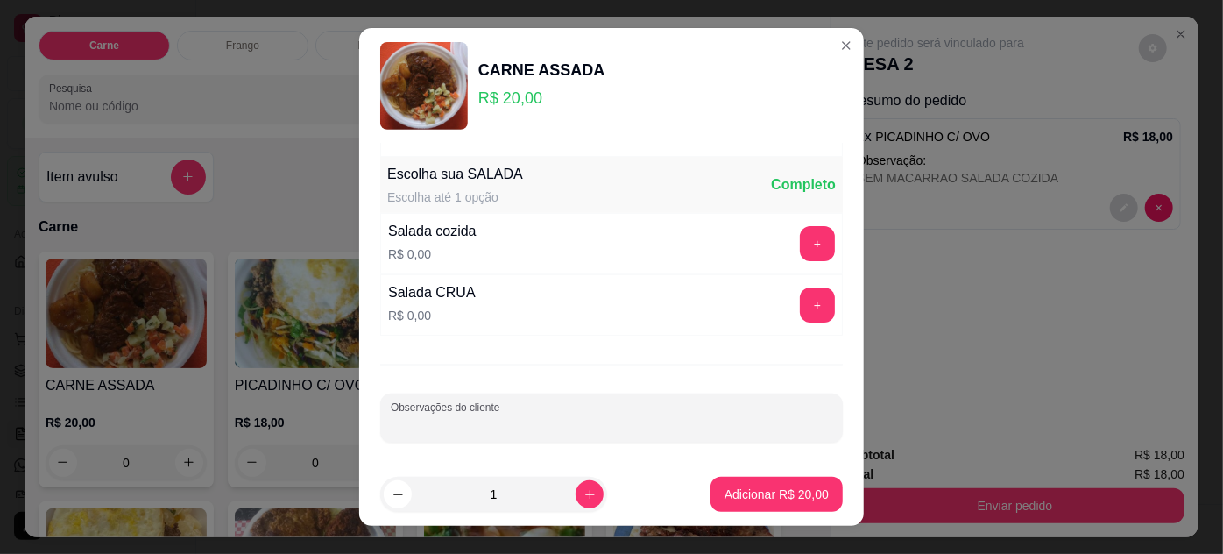
click at [534, 420] on input "Observações do cliente" at bounding box center [611, 425] width 441 height 18
type input "SOMENTE MACARRAO"
click at [801, 484] on button "Adicionar R$ 20,00" at bounding box center [776, 494] width 132 height 35
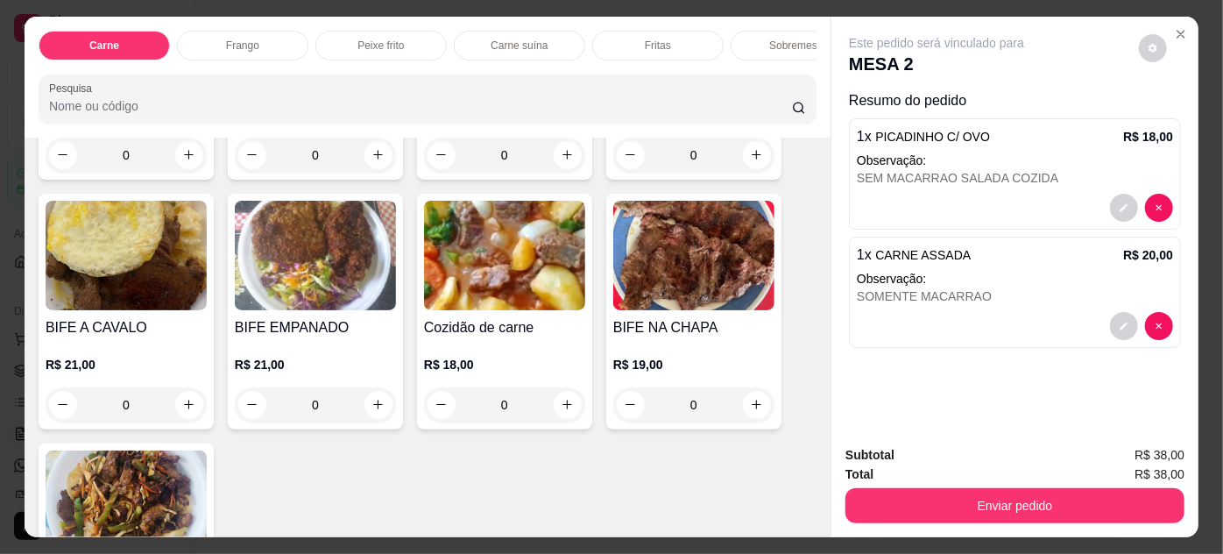
scroll to position [318, 0]
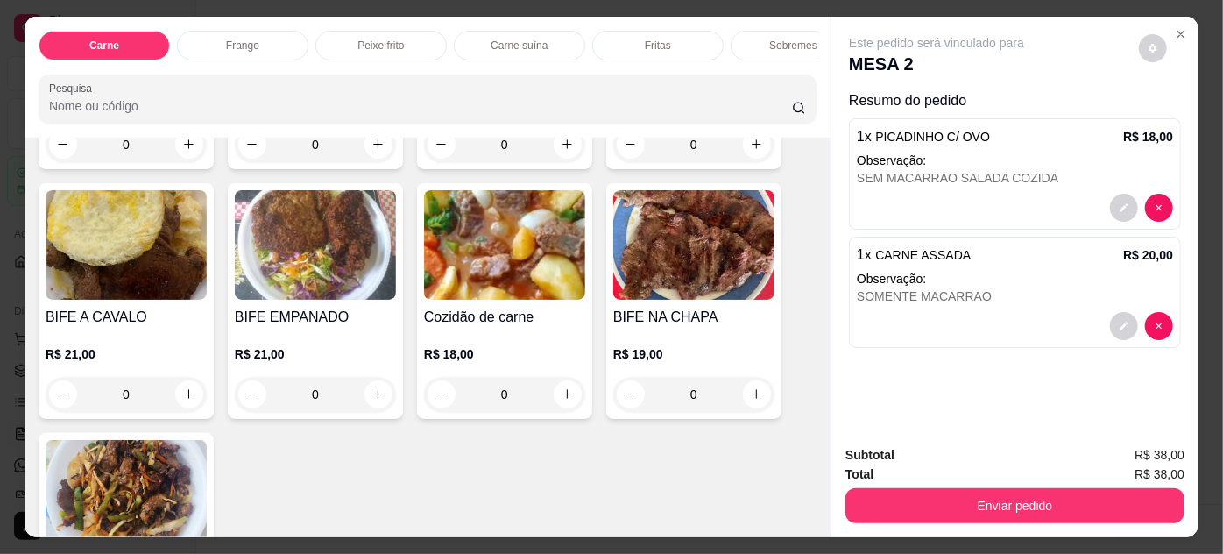
click at [308, 261] on img at bounding box center [315, 244] width 161 height 109
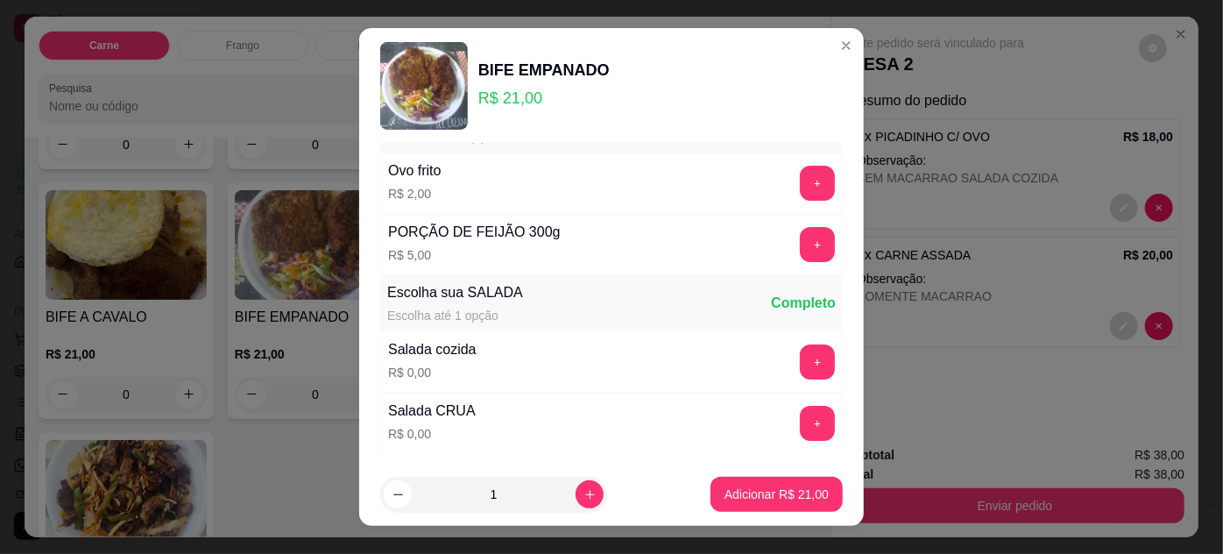
scroll to position [174, 0]
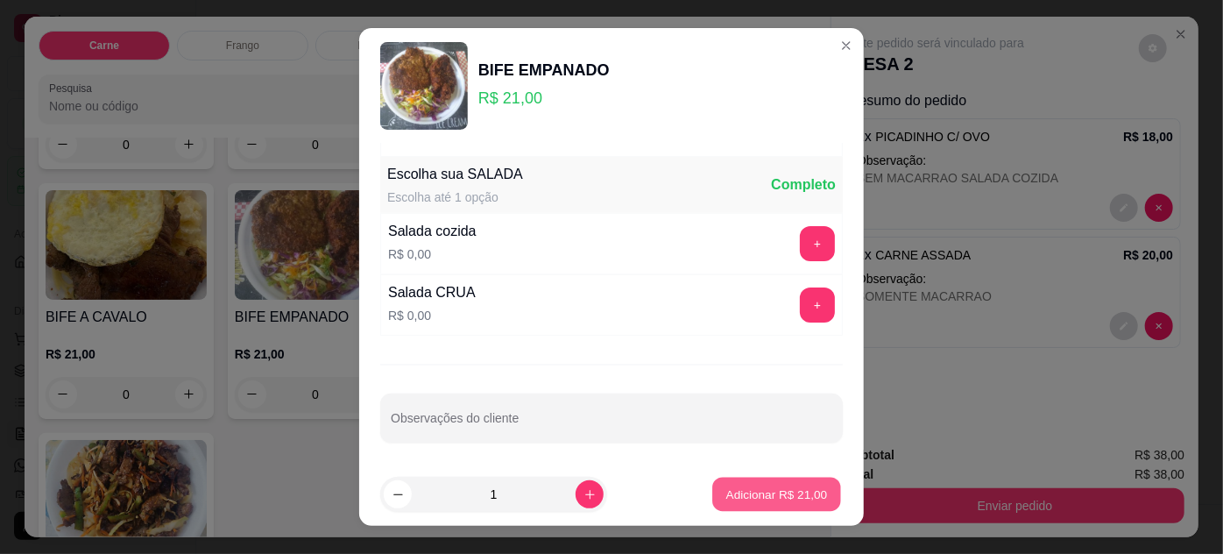
click at [730, 492] on p "Adicionar R$ 21,00" at bounding box center [777, 494] width 102 height 17
type input "1"
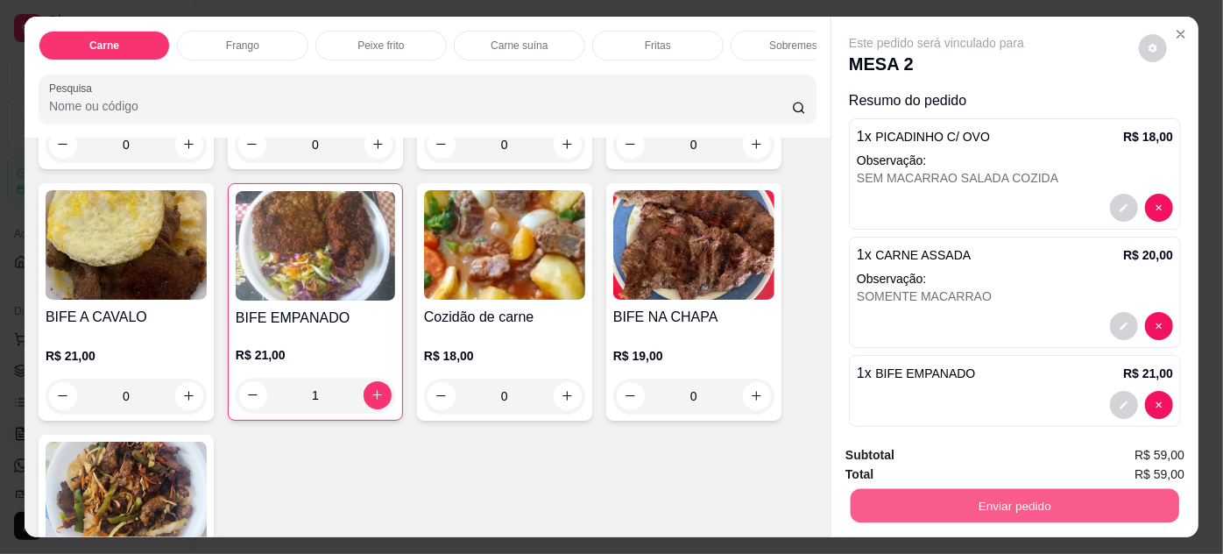
click at [1031, 492] on button "Enviar pedido" at bounding box center [1015, 506] width 328 height 34
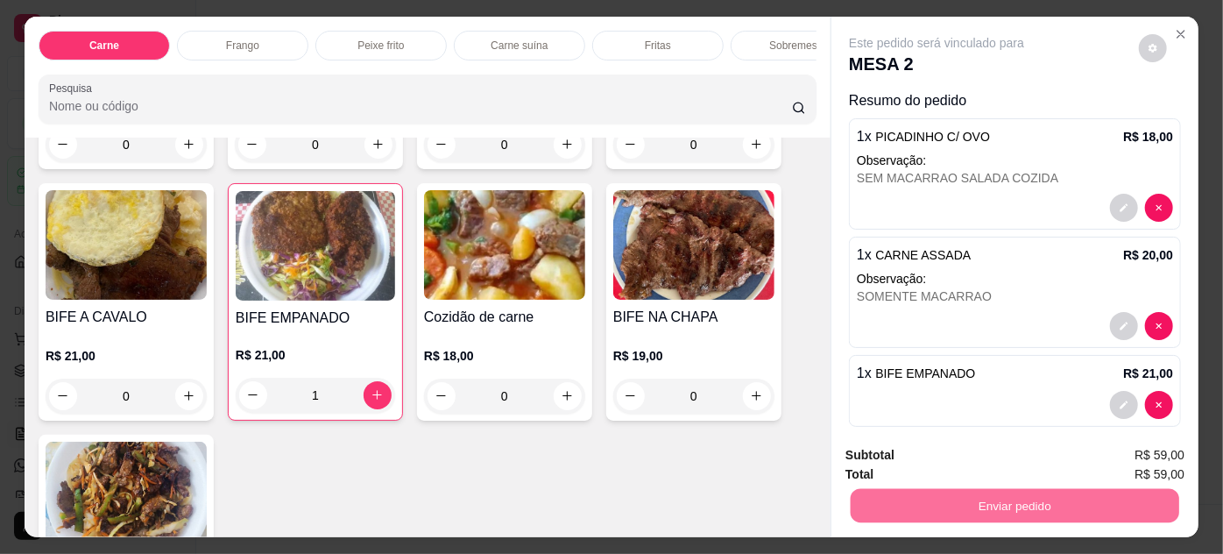
click at [999, 447] on button "Não registrar e enviar pedido" at bounding box center [957, 456] width 177 height 32
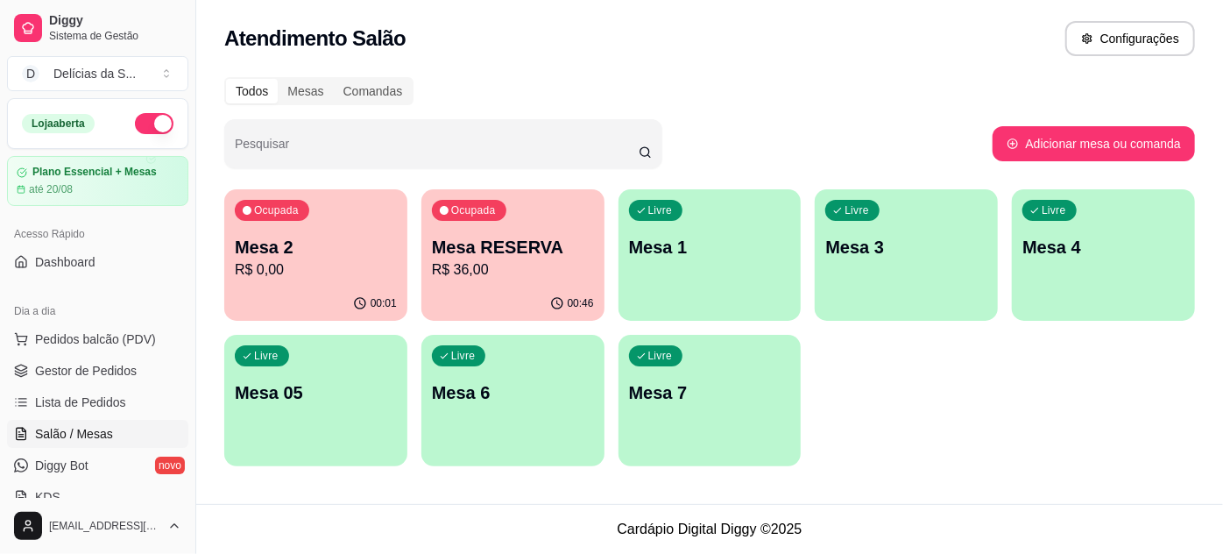
click at [326, 244] on p "Mesa 2" at bounding box center [316, 247] width 162 height 25
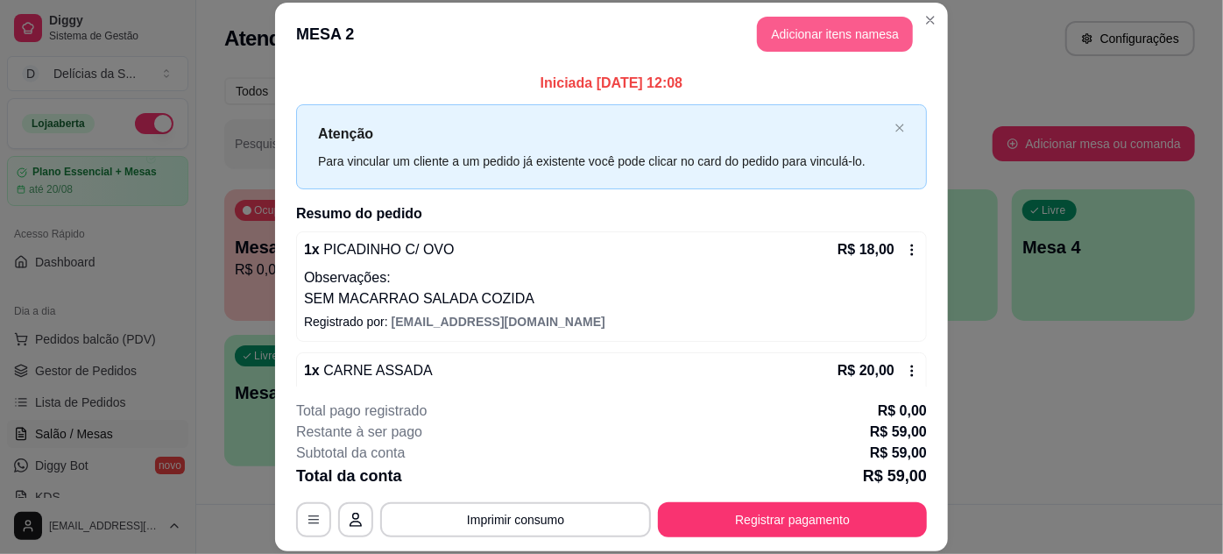
click at [836, 31] on button "Adicionar itens na mesa" at bounding box center [835, 34] width 156 height 35
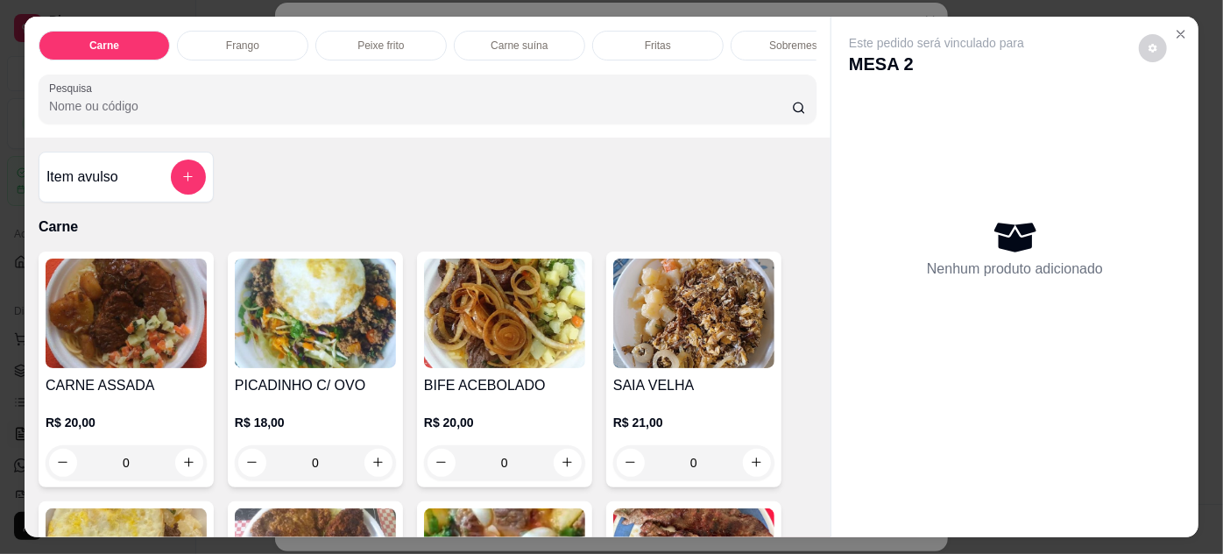
click at [114, 333] on img at bounding box center [126, 312] width 161 height 109
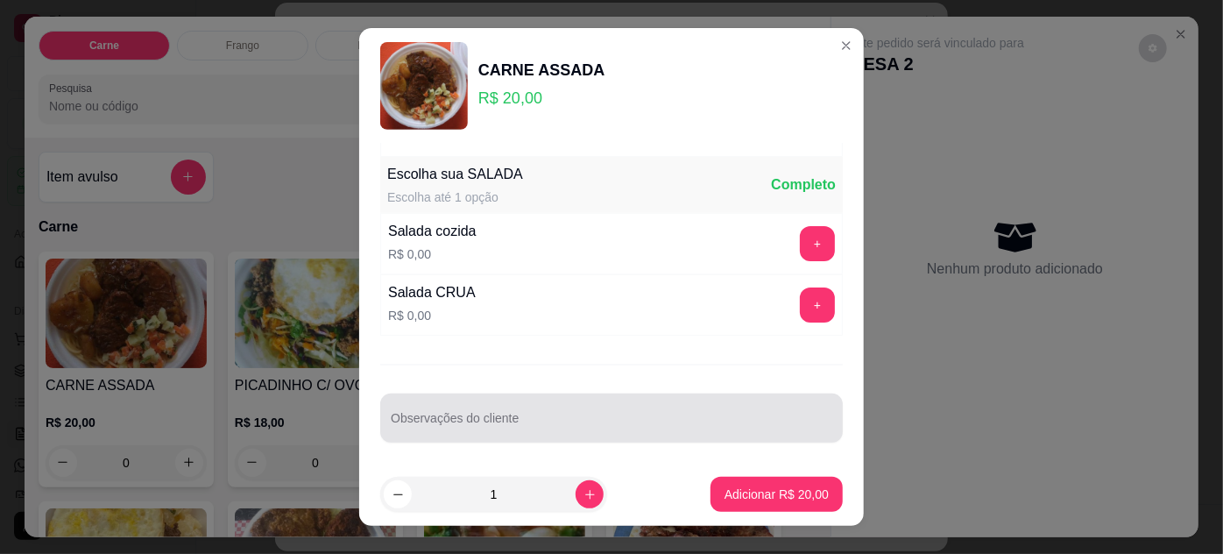
click at [456, 431] on div at bounding box center [611, 417] width 441 height 35
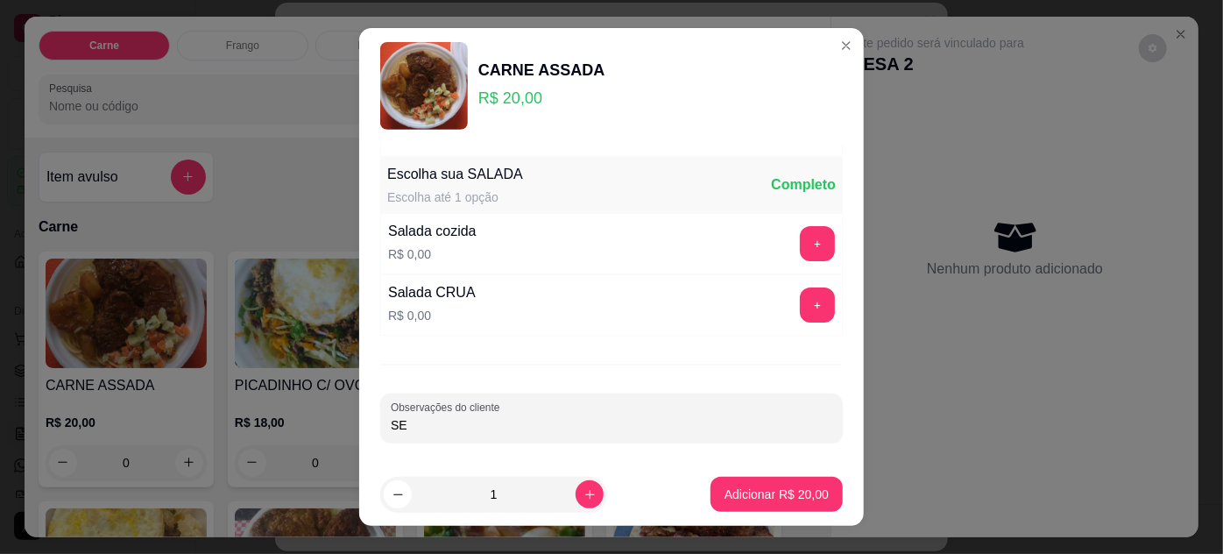
type input "S"
type input "COM MACARRAO, SEM ARROZ"
click at [759, 490] on p "Adicionar R$ 20,00" at bounding box center [776, 494] width 104 height 18
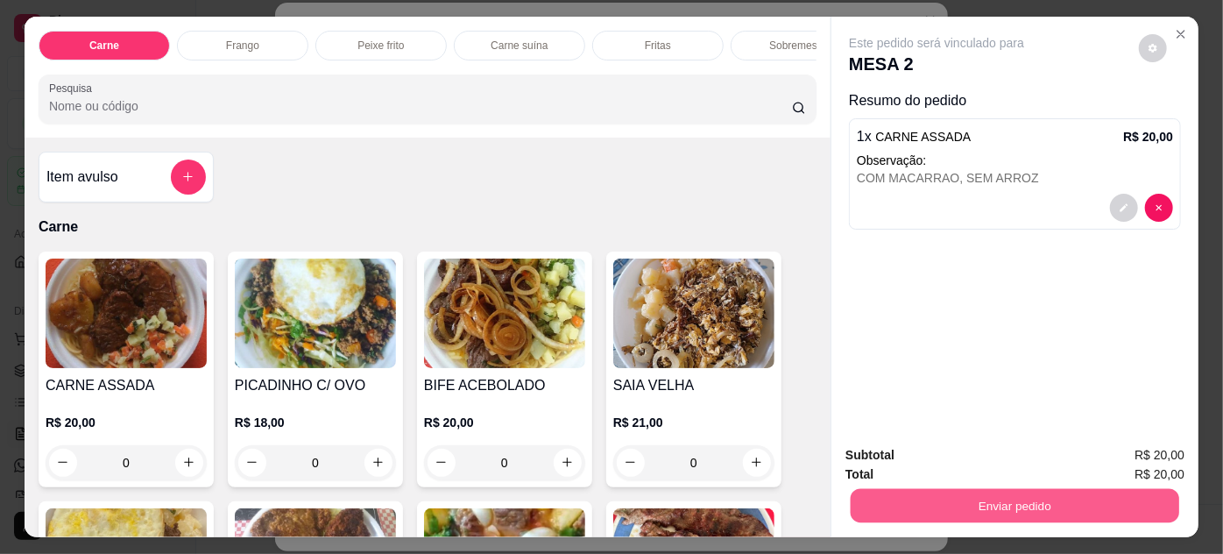
click at [990, 501] on button "Enviar pedido" at bounding box center [1015, 506] width 328 height 34
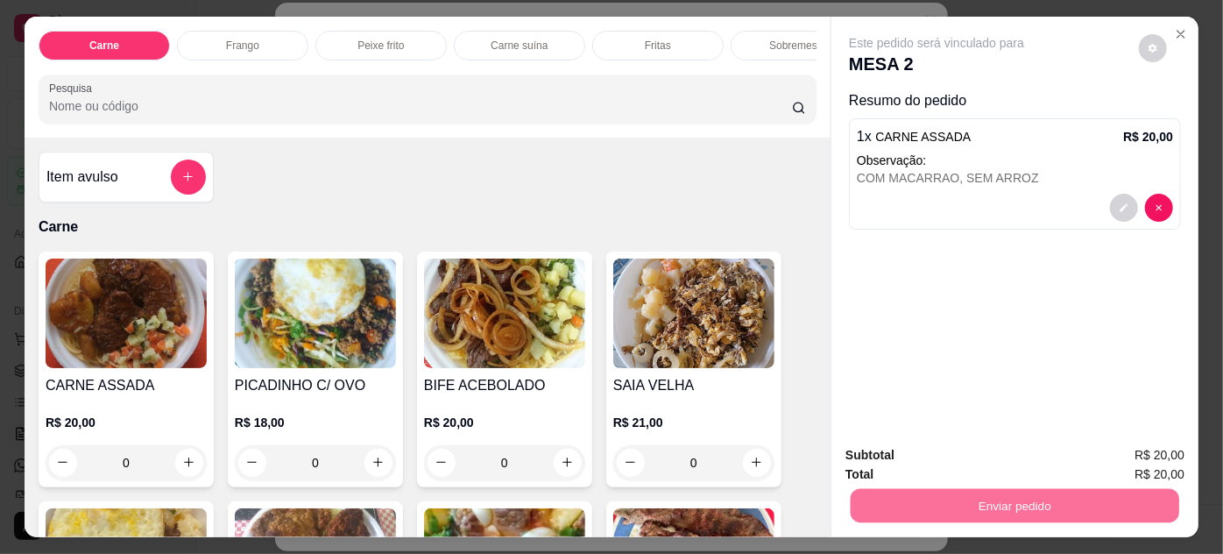
click at [981, 462] on button "Não registrar e enviar pedido" at bounding box center [957, 456] width 182 height 33
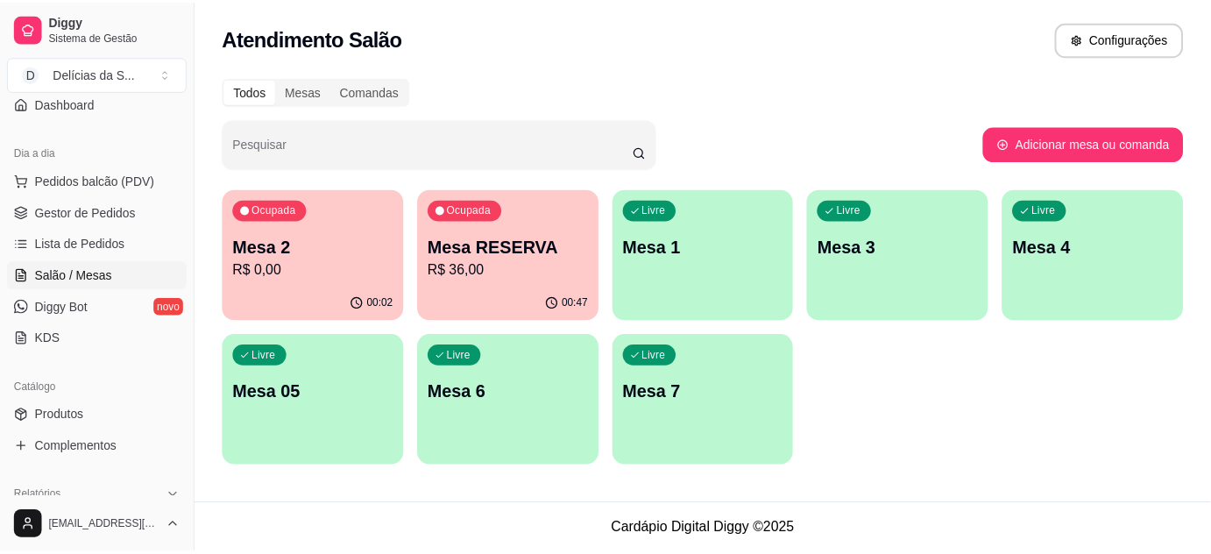
scroll to position [318, 0]
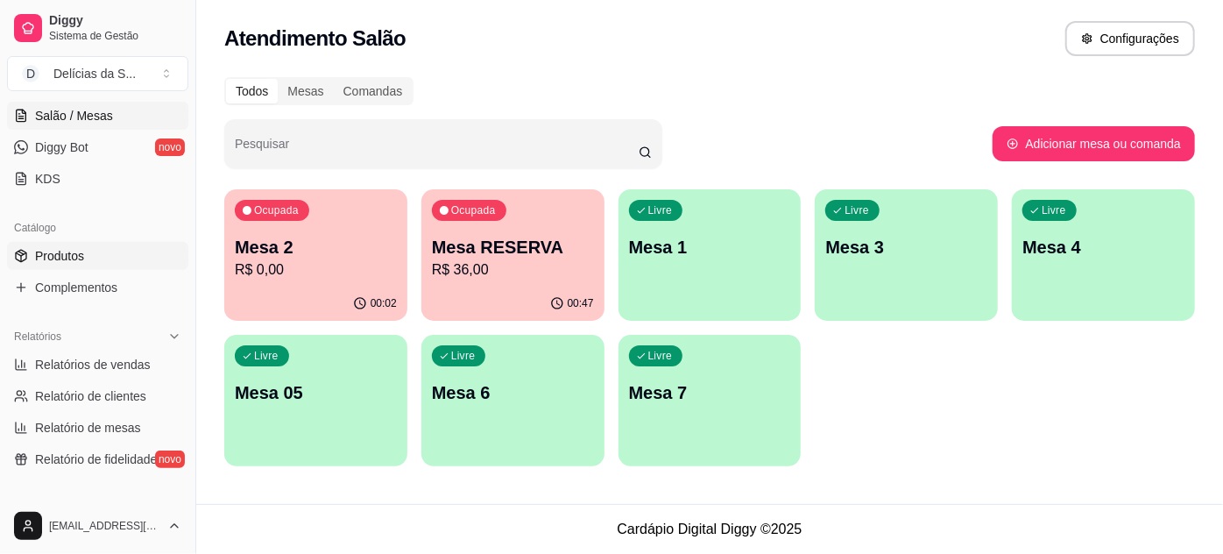
click at [100, 248] on link "Produtos" at bounding box center [97, 256] width 181 height 28
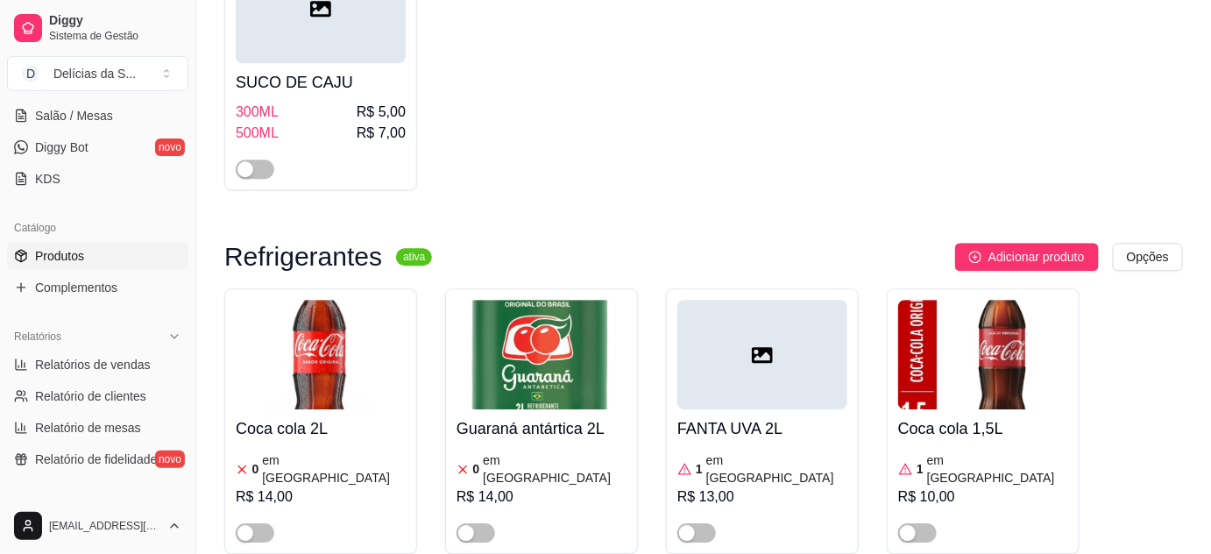
scroll to position [5893, 0]
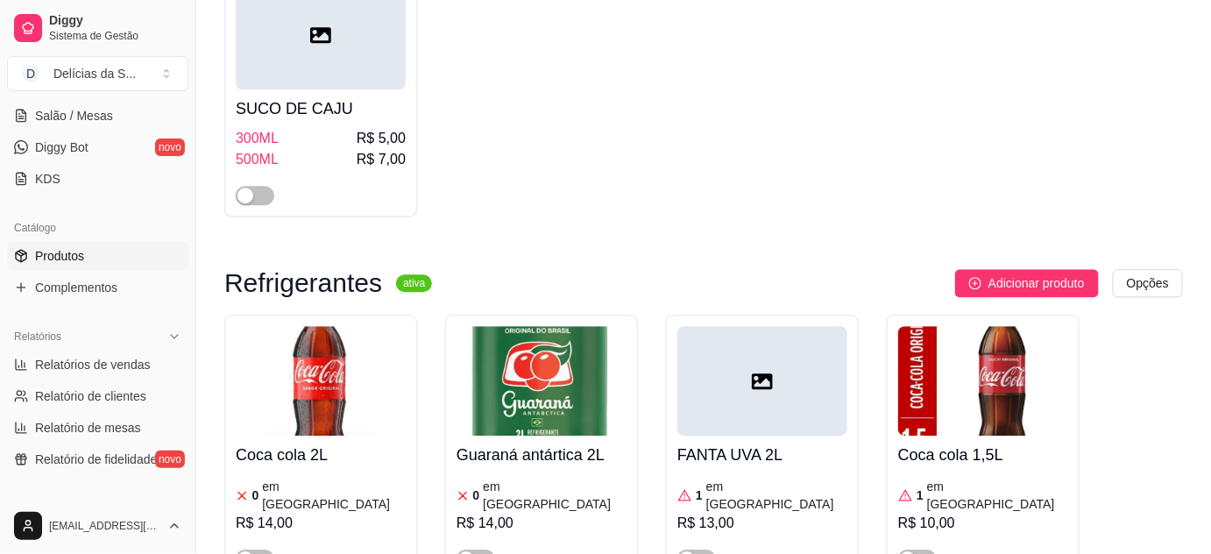
click at [315, 326] on img at bounding box center [321, 380] width 170 height 109
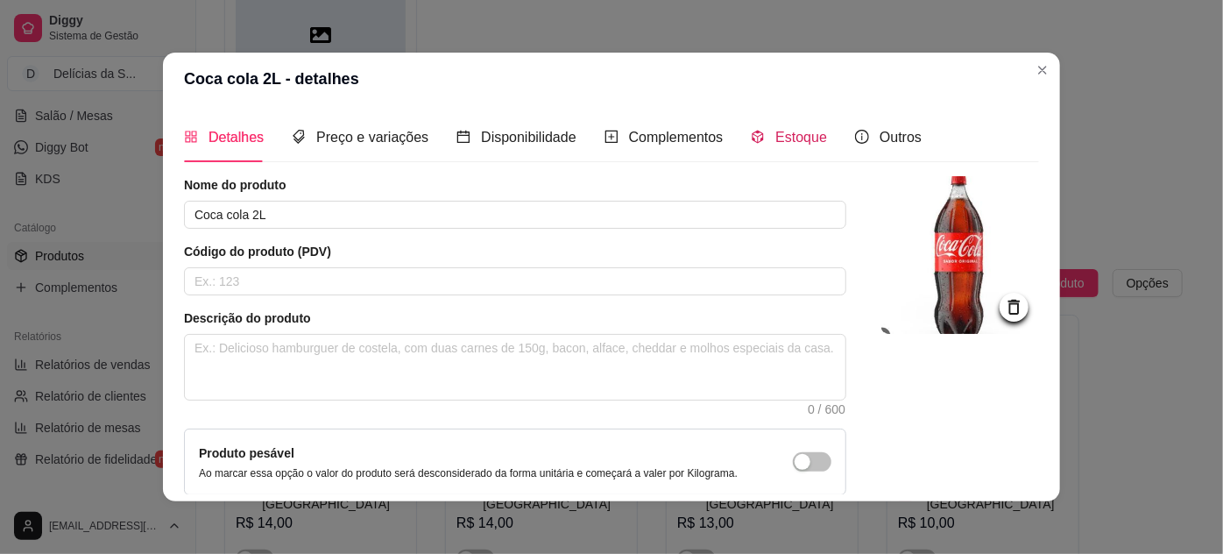
click at [803, 137] on span "Estoque" at bounding box center [801, 137] width 52 height 15
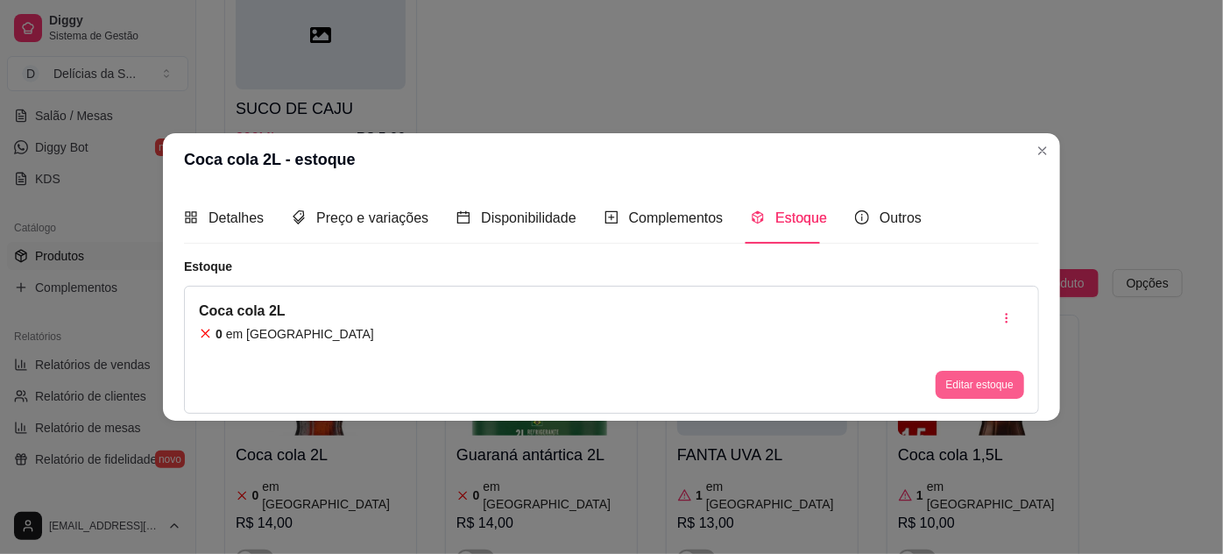
click at [976, 385] on button "Editar estoque" at bounding box center [980, 385] width 88 height 28
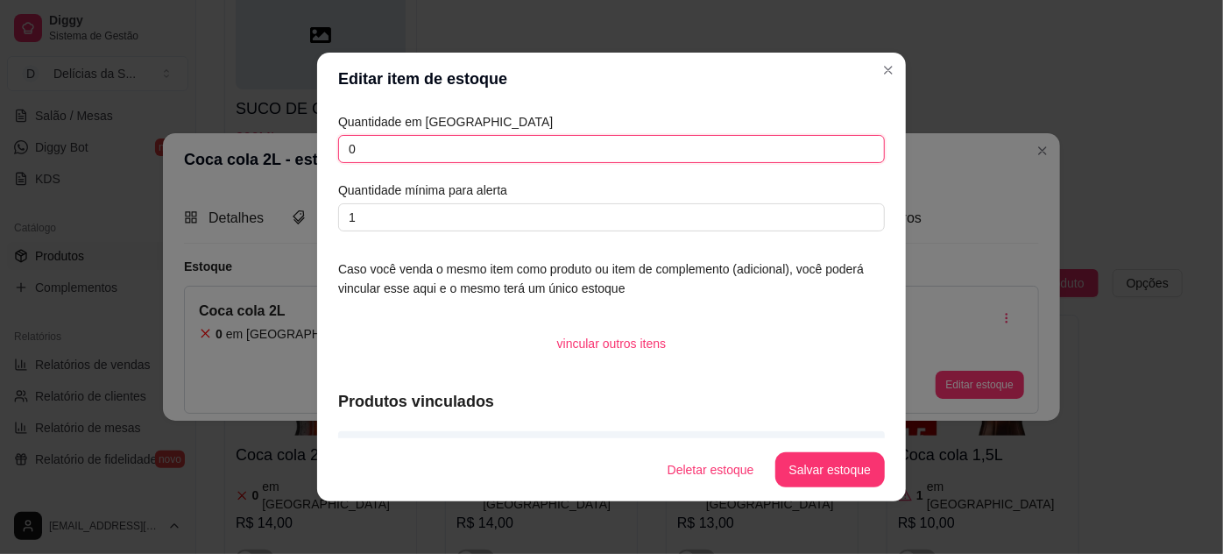
click at [377, 153] on input "0" at bounding box center [611, 149] width 547 height 28
type input "3"
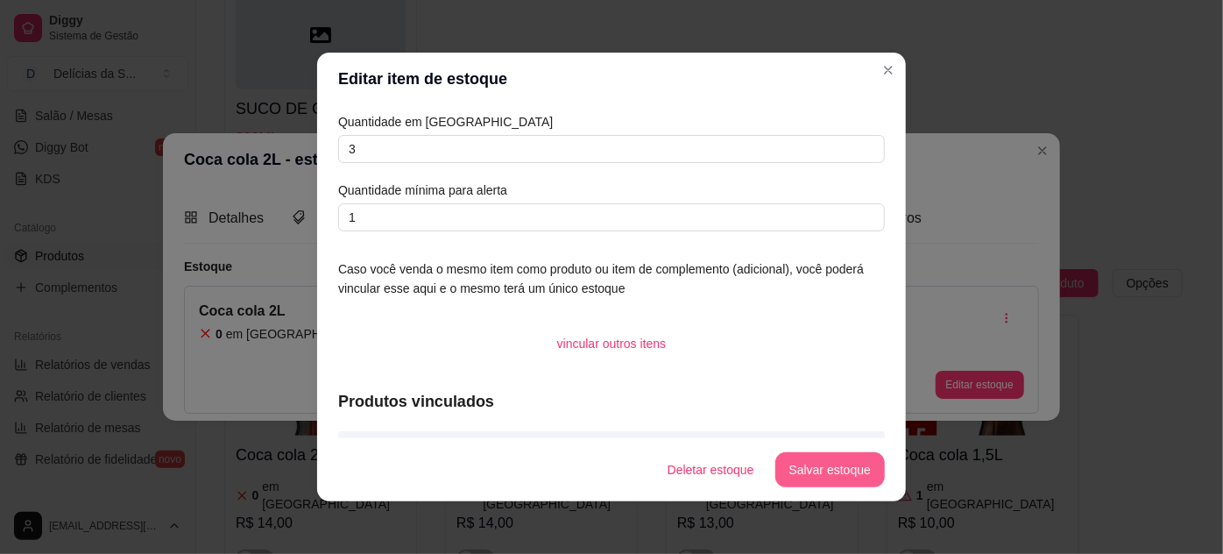
click at [863, 466] on button "Salvar estoque" at bounding box center [829, 469] width 109 height 35
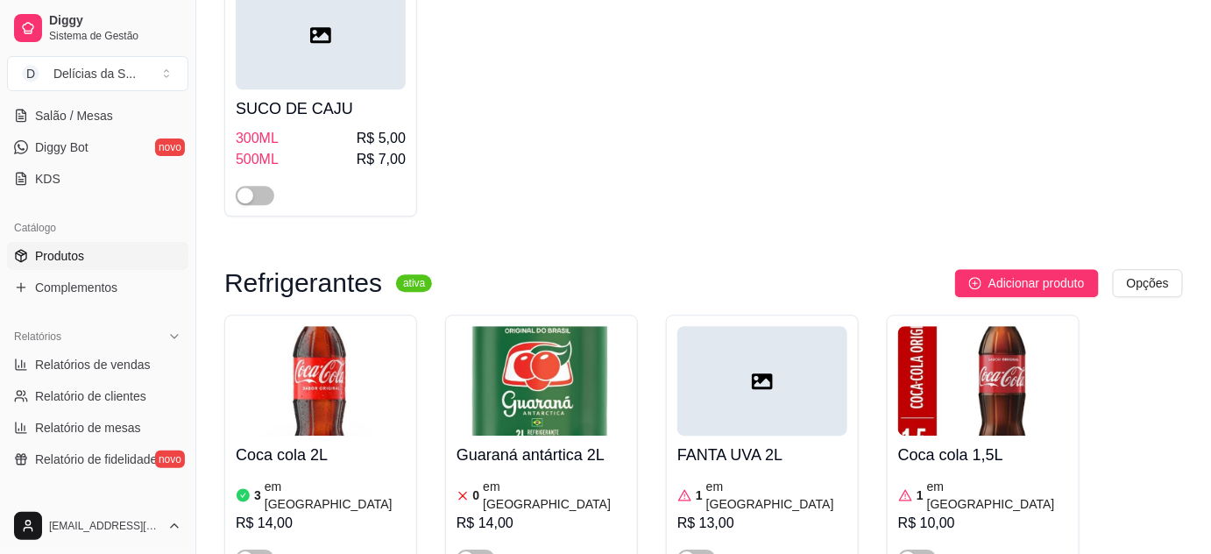
click at [551, 326] on img at bounding box center [541, 380] width 170 height 109
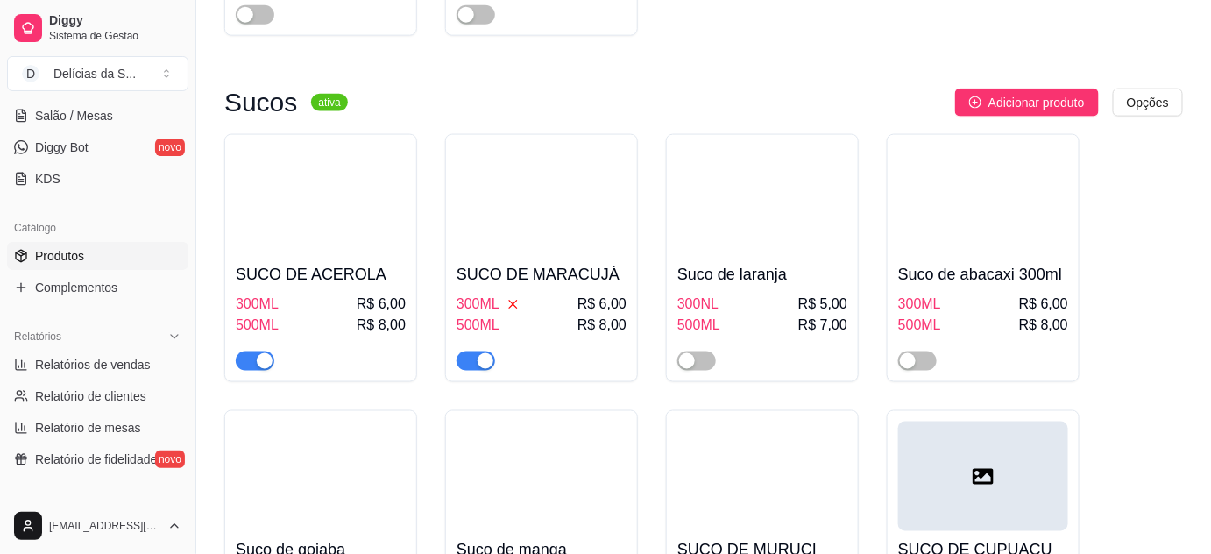
scroll to position [4778, 0]
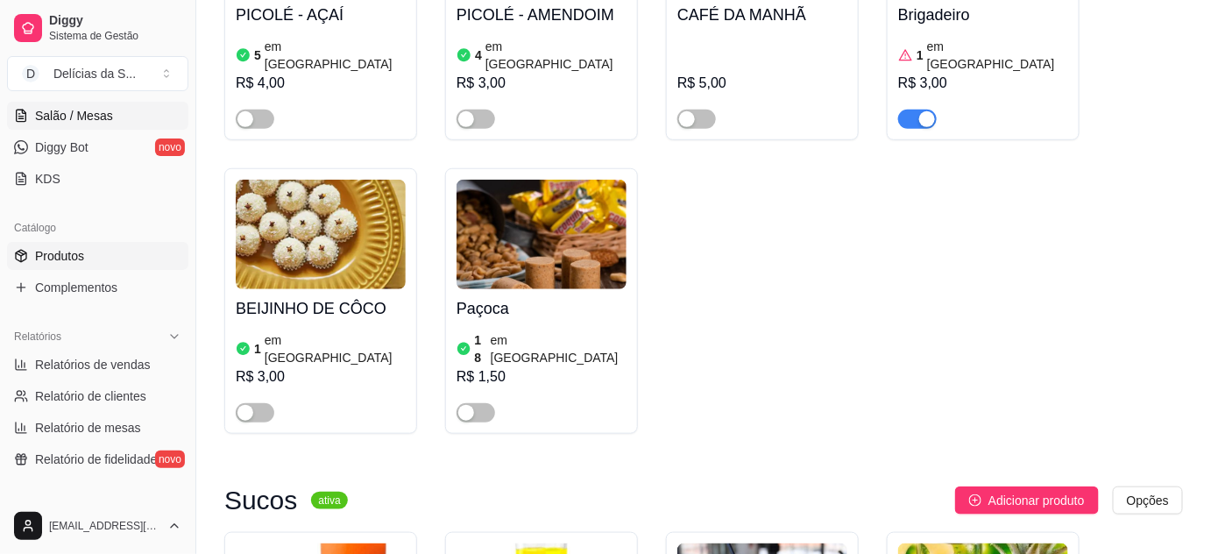
click at [46, 112] on span "Salão / Mesas" at bounding box center [74, 116] width 78 height 18
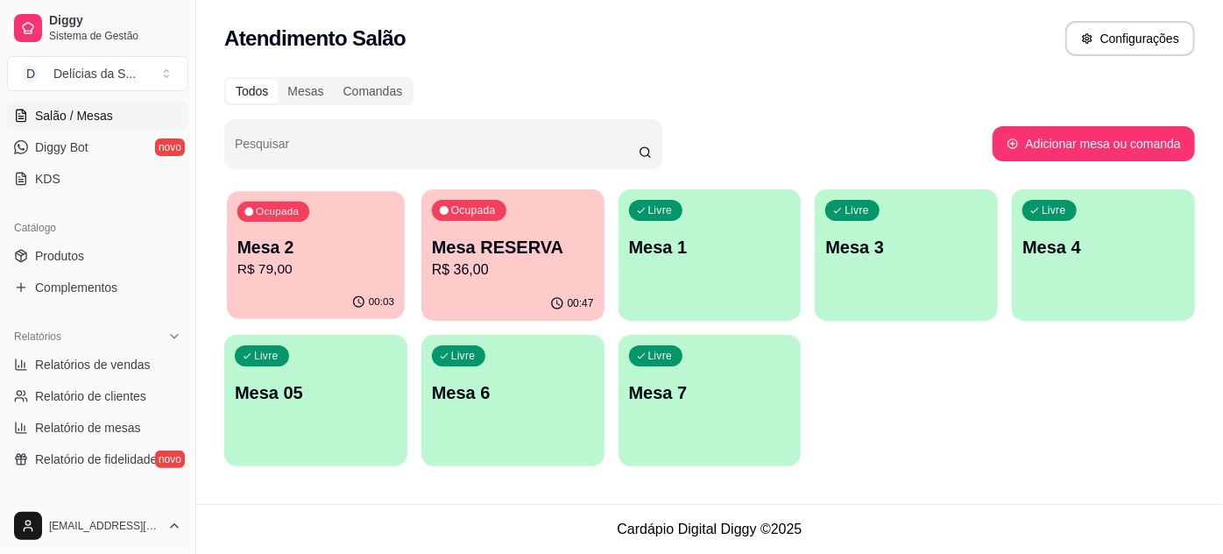
click at [317, 248] on p "Mesa 2" at bounding box center [315, 248] width 157 height 24
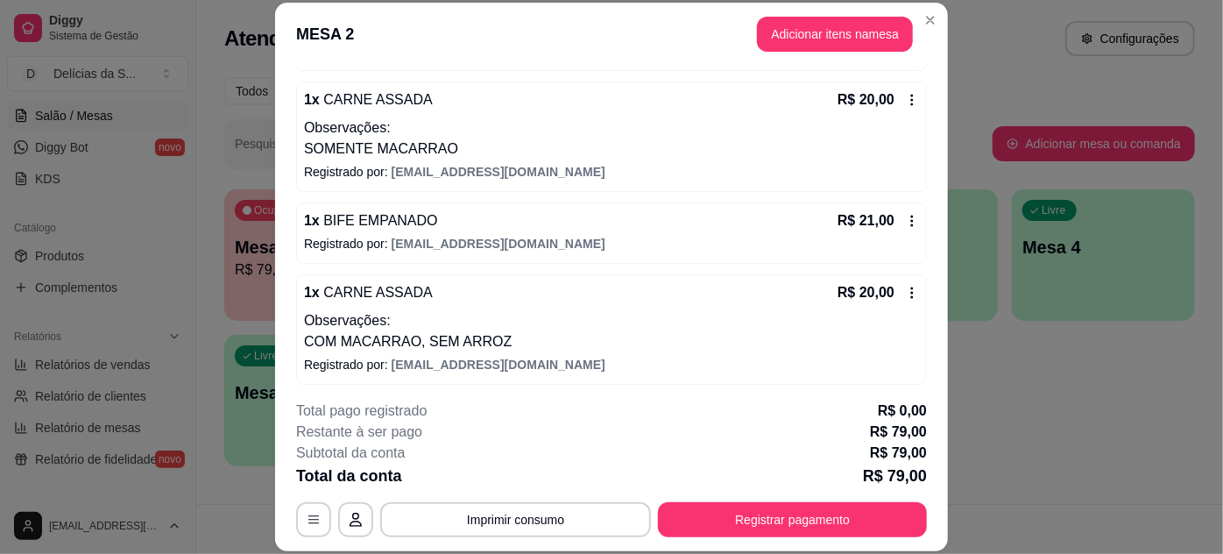
scroll to position [273, 0]
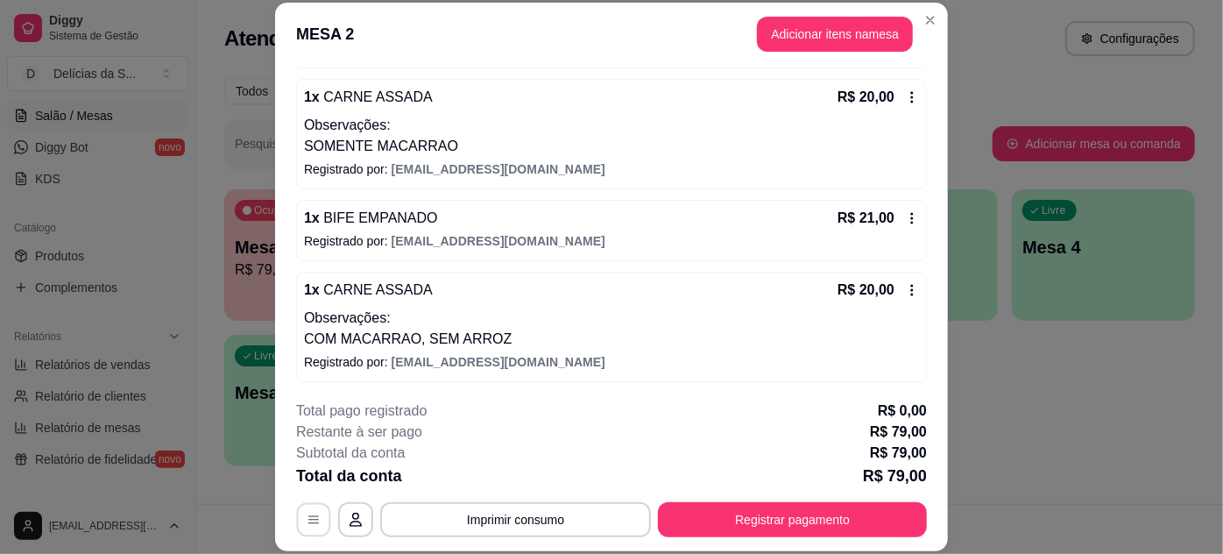
click at [310, 519] on icon "button" at bounding box center [314, 519] width 14 height 14
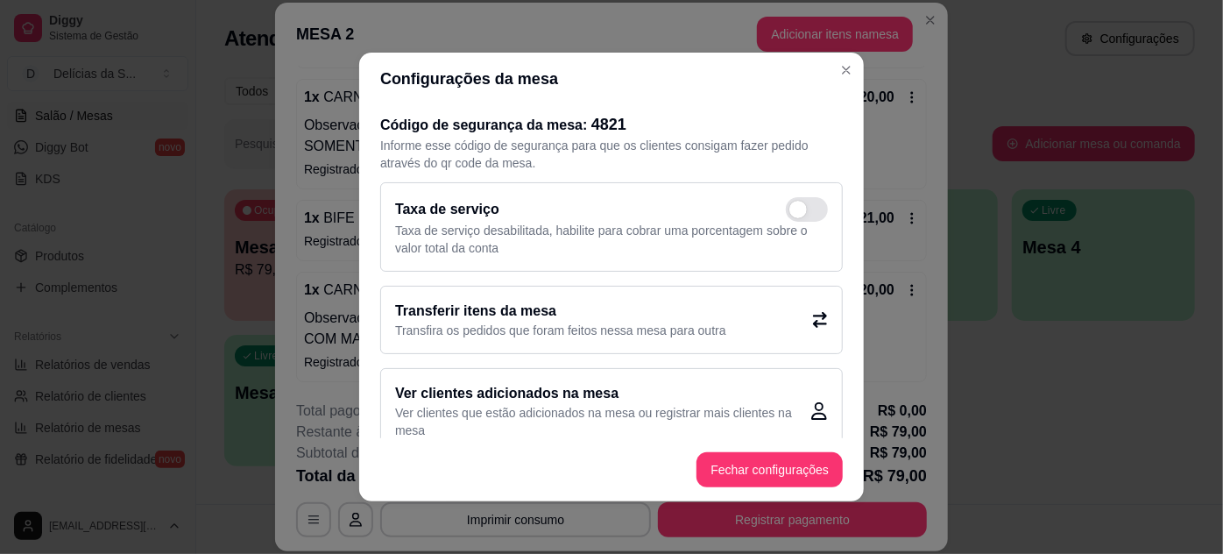
click at [590, 325] on p "Transfira os pedidos que foram feitos nessa mesa para outra" at bounding box center [560, 330] width 331 height 18
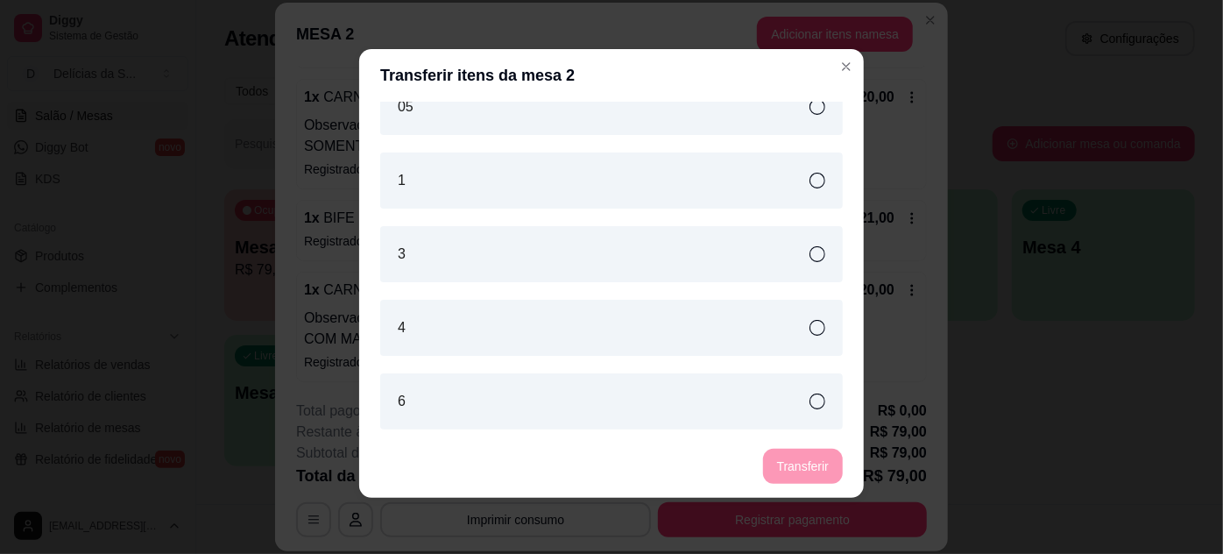
scroll to position [0, 0]
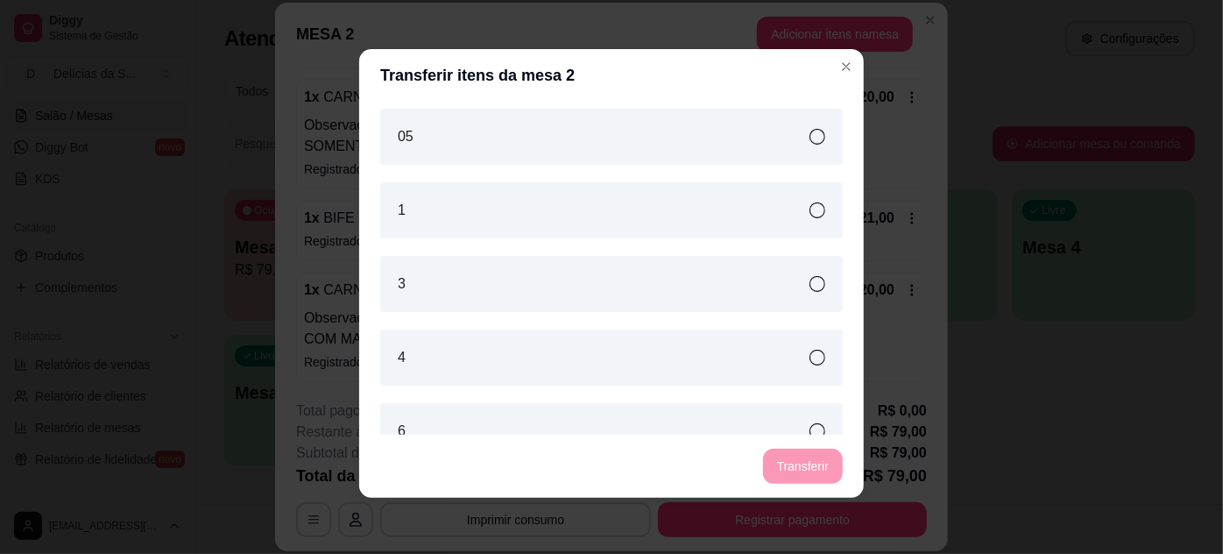
click at [809, 142] on icon at bounding box center [817, 137] width 16 height 16
click at [820, 458] on button "Transferir" at bounding box center [803, 466] width 78 height 34
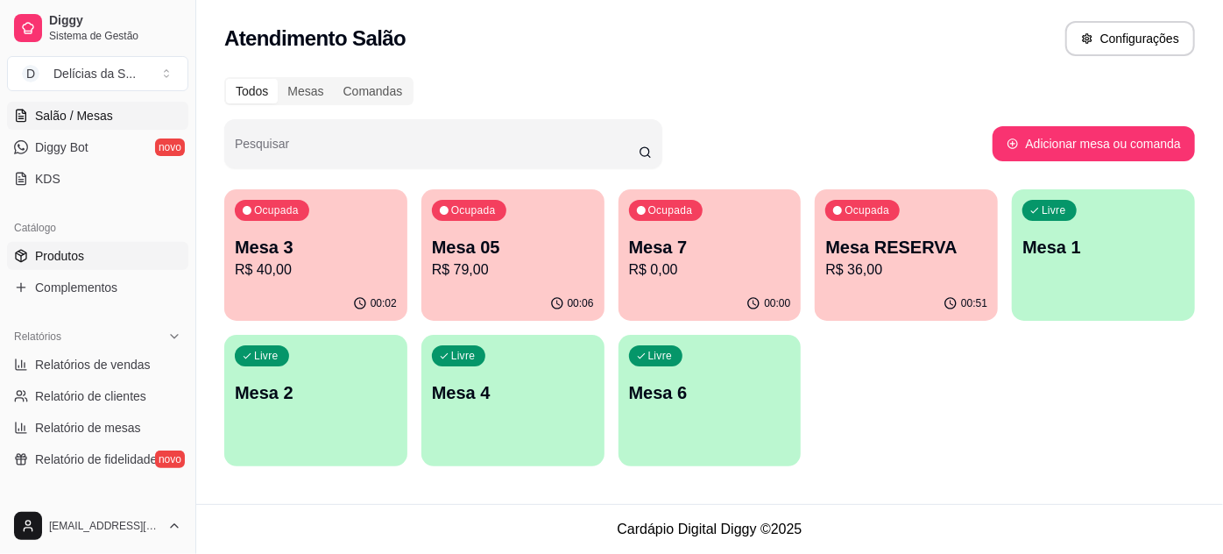
click at [69, 254] on span "Produtos" at bounding box center [59, 256] width 49 height 18
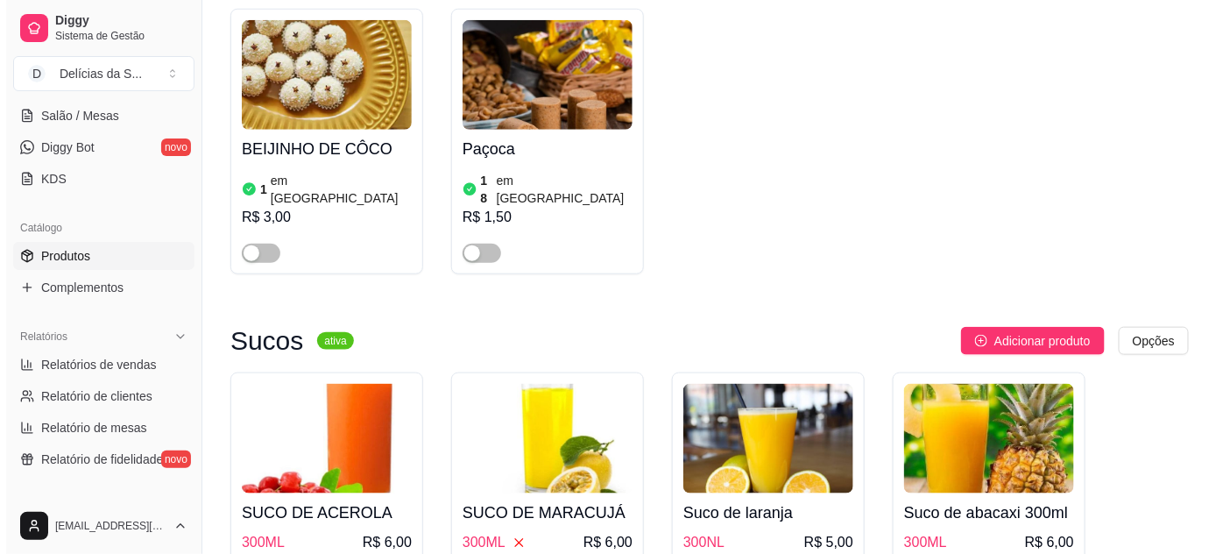
scroll to position [159, 0]
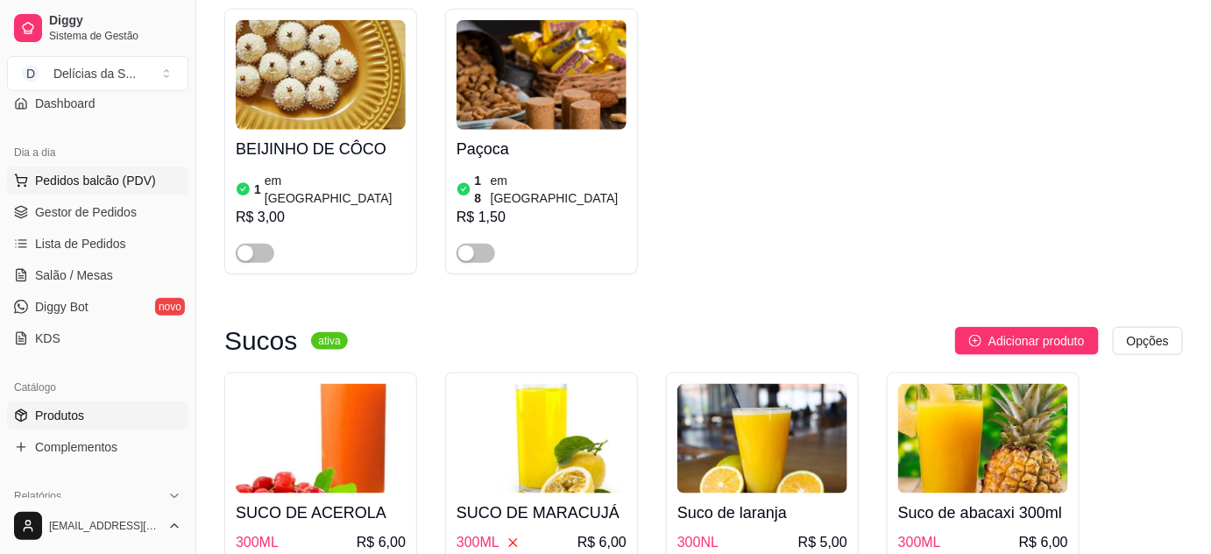
click at [71, 176] on span "Pedidos balcão (PDV)" at bounding box center [95, 181] width 121 height 18
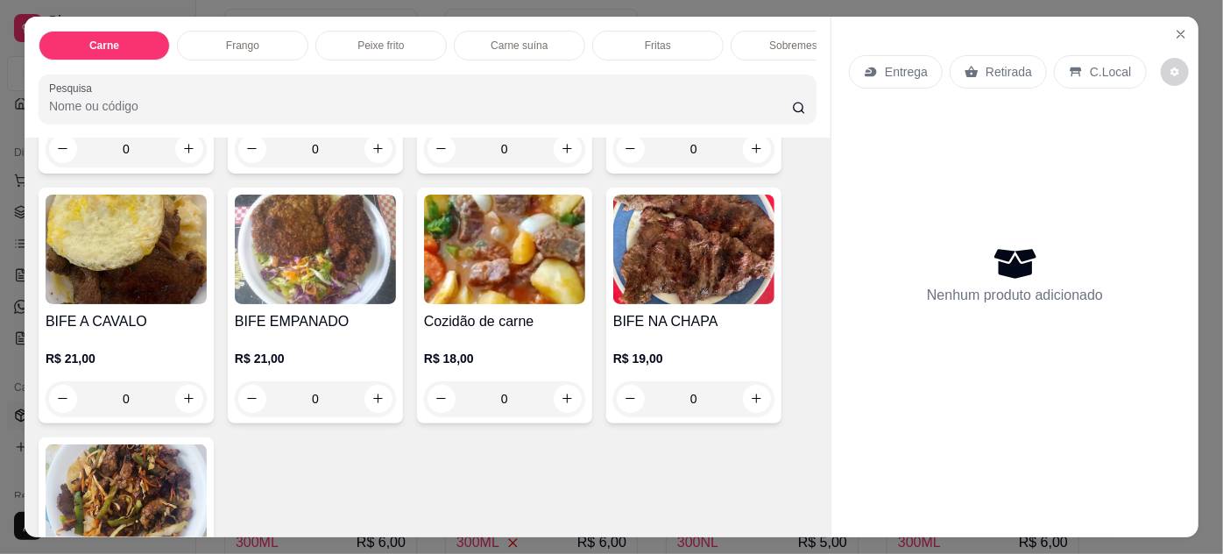
scroll to position [318, 0]
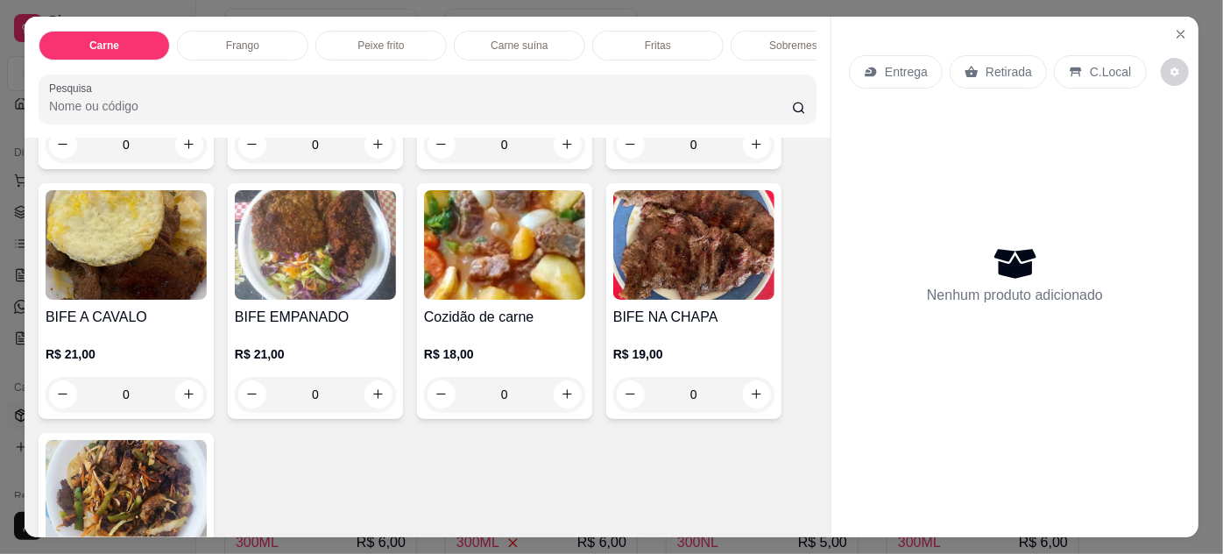
click at [138, 255] on img at bounding box center [126, 244] width 161 height 109
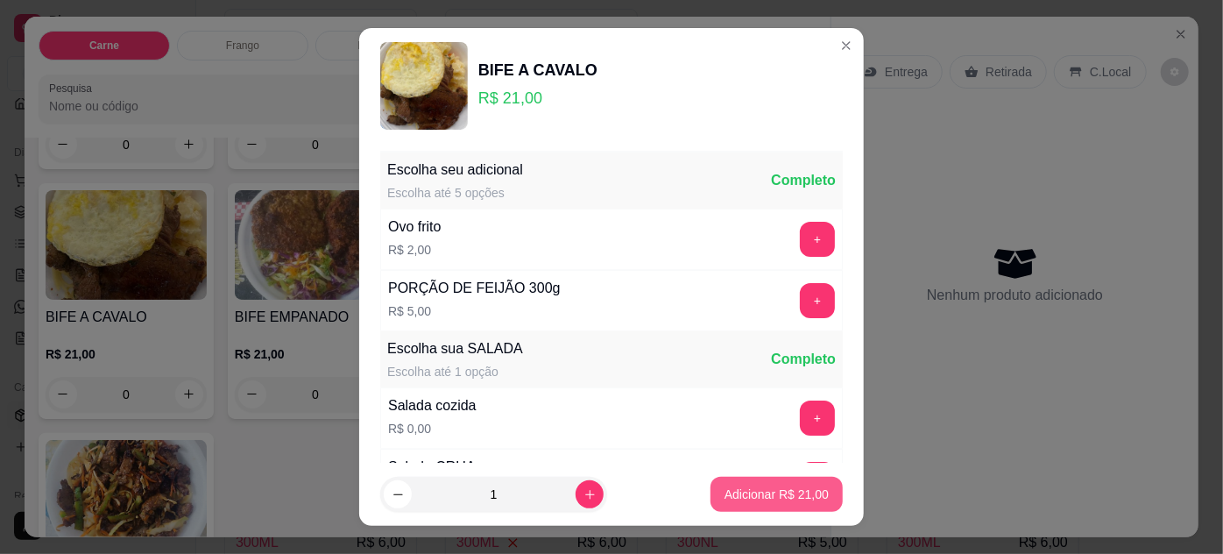
click at [778, 495] on p "Adicionar R$ 21,00" at bounding box center [776, 494] width 104 height 18
type input "1"
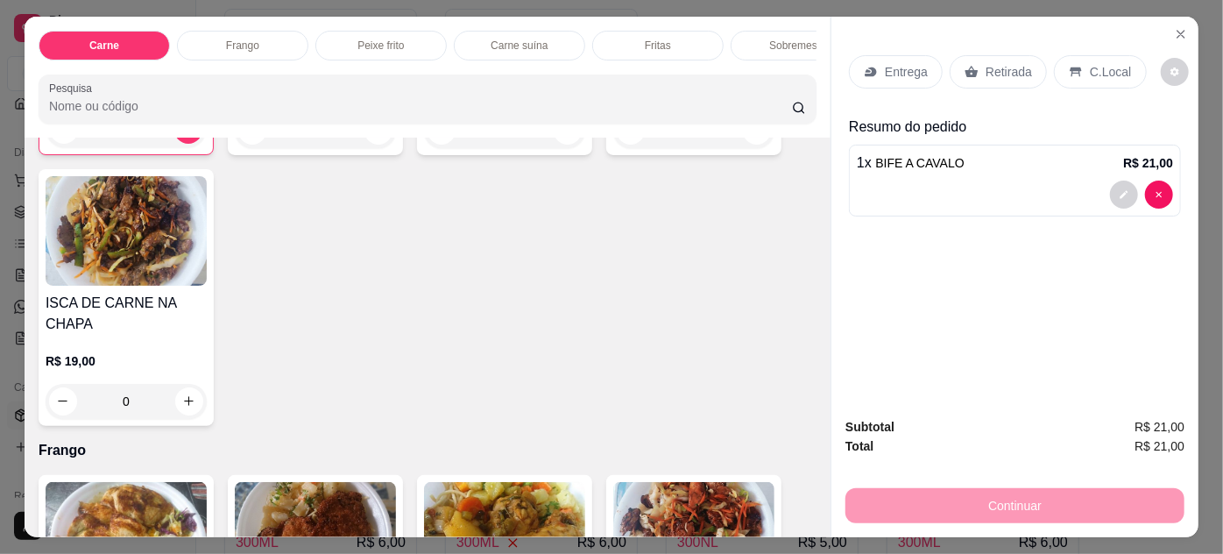
scroll to position [796, 0]
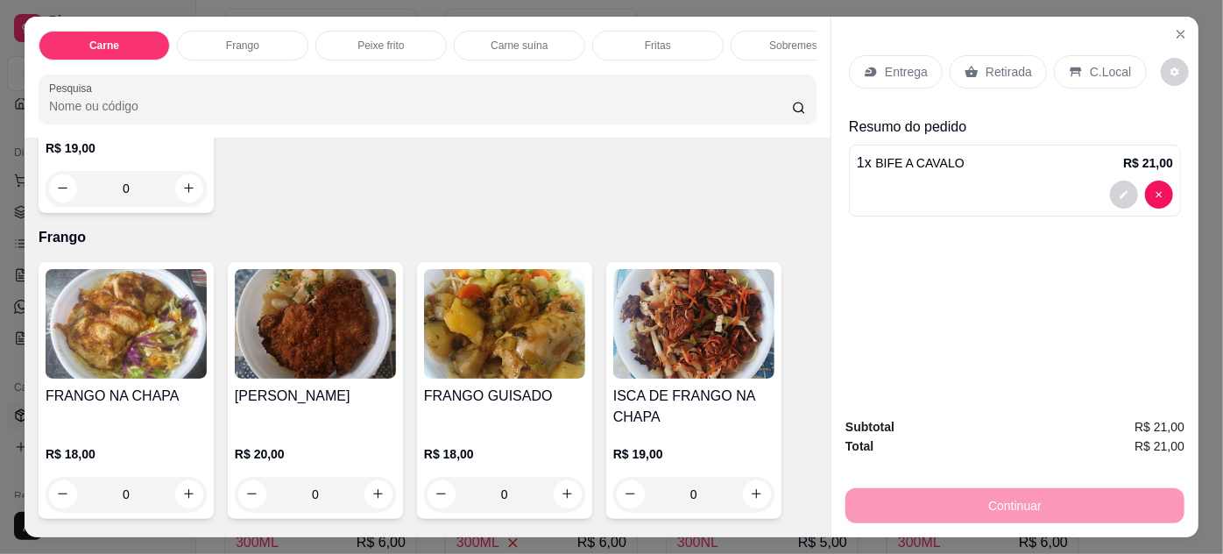
click at [114, 358] on img at bounding box center [126, 323] width 161 height 109
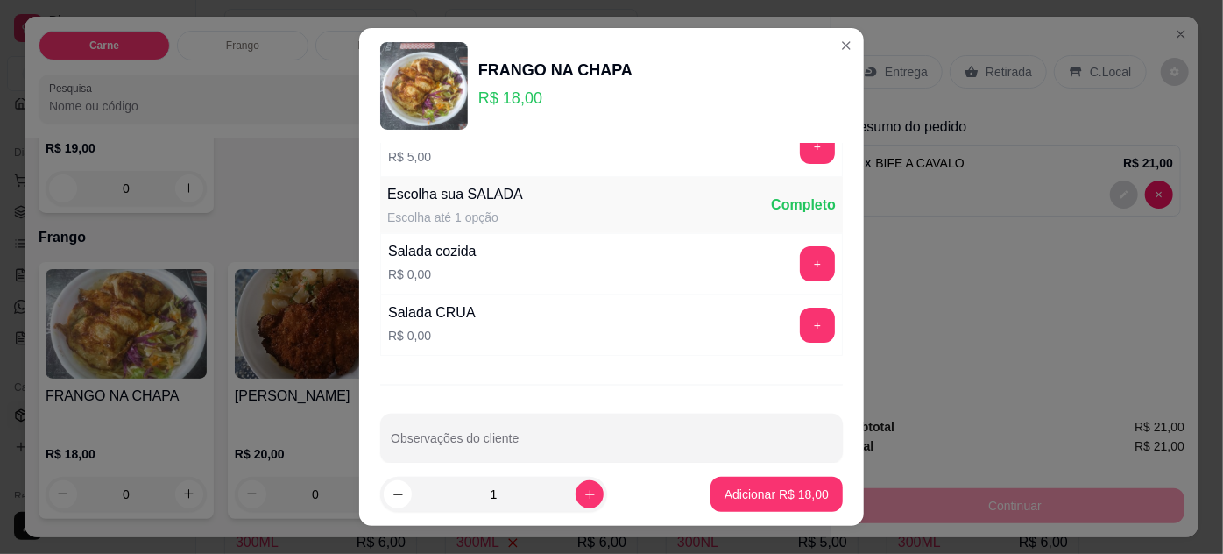
scroll to position [174, 0]
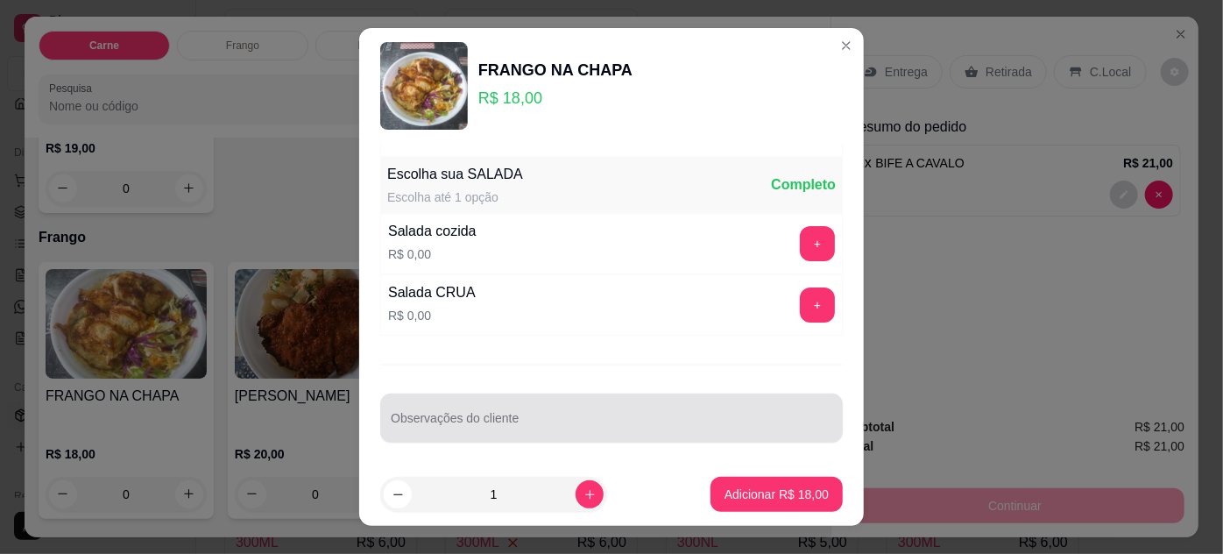
click at [602, 407] on div at bounding box center [611, 417] width 441 height 35
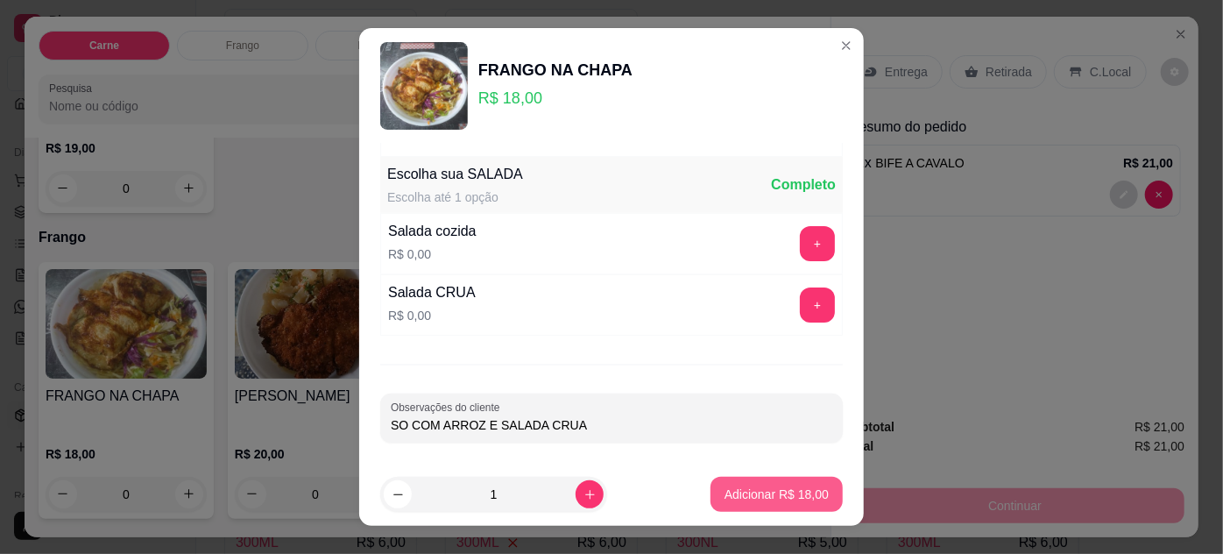
type input "SO COM ARROZ E SALADA CRUA"
click at [756, 494] on p "Adicionar R$ 18,00" at bounding box center [776, 494] width 104 height 18
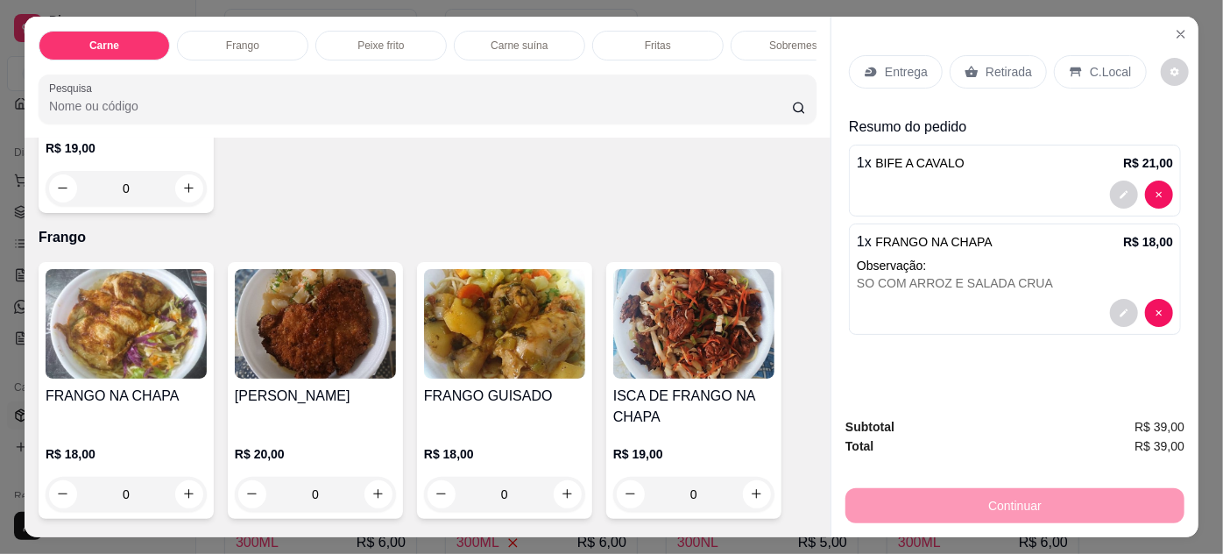
click at [1095, 75] on div "C.Local" at bounding box center [1100, 71] width 92 height 33
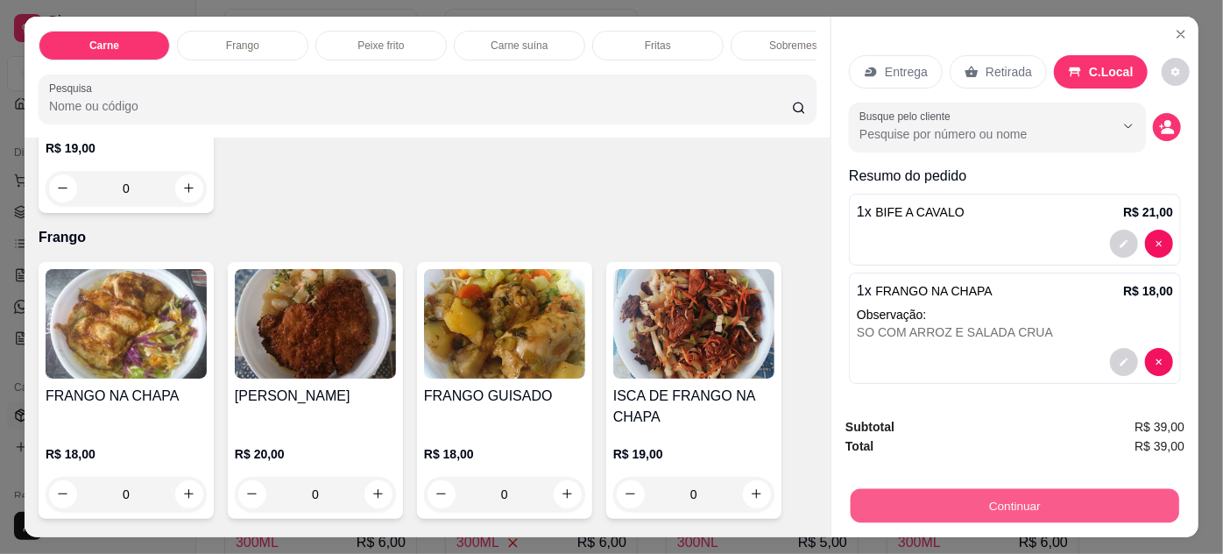
click at [920, 497] on button "Continuar" at bounding box center [1015, 506] width 328 height 34
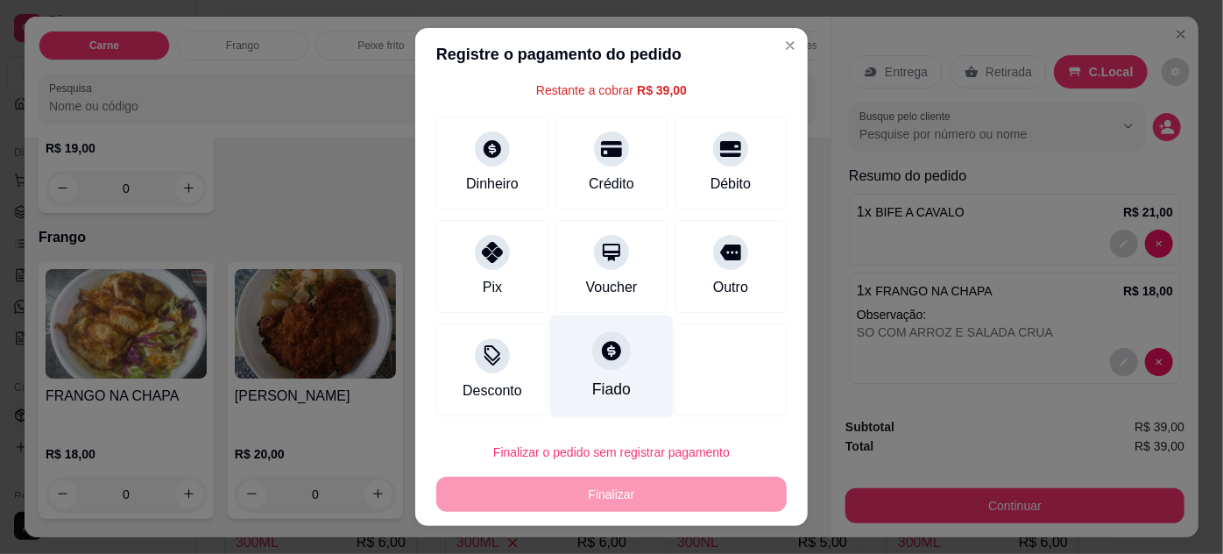
scroll to position [0, 0]
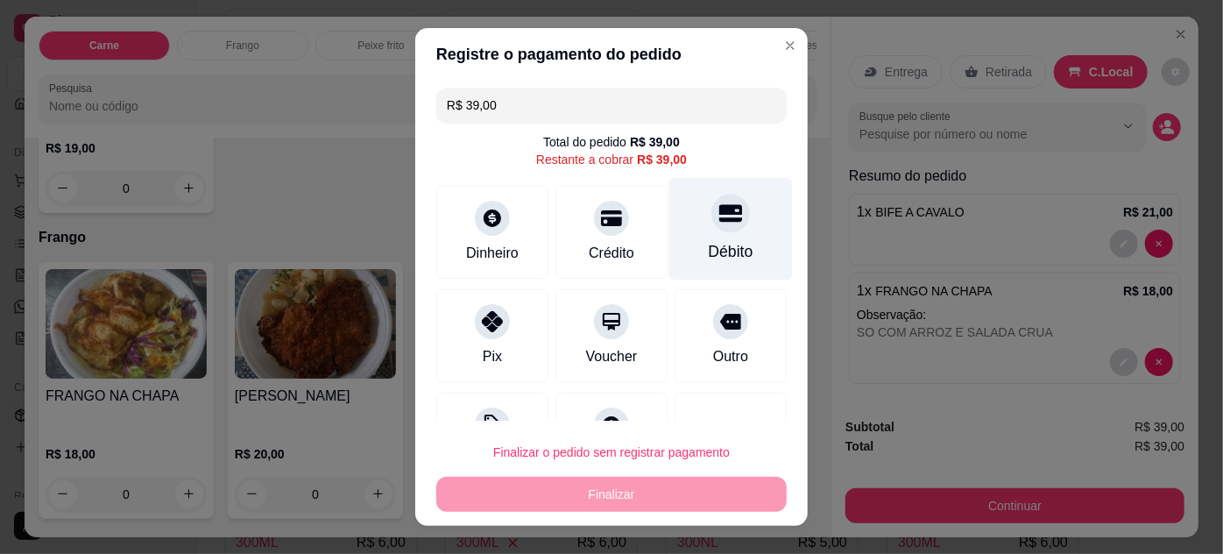
click at [751, 240] on div "Débito" at bounding box center [731, 228] width 124 height 102
type input "R$ 0,00"
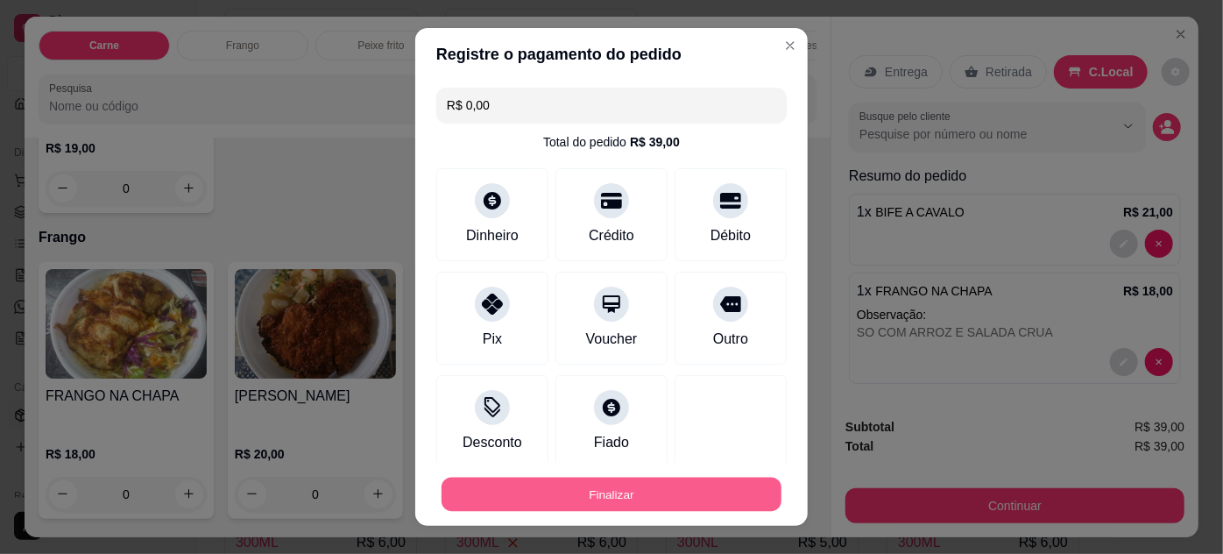
click at [659, 487] on button "Finalizar" at bounding box center [611, 494] width 340 height 34
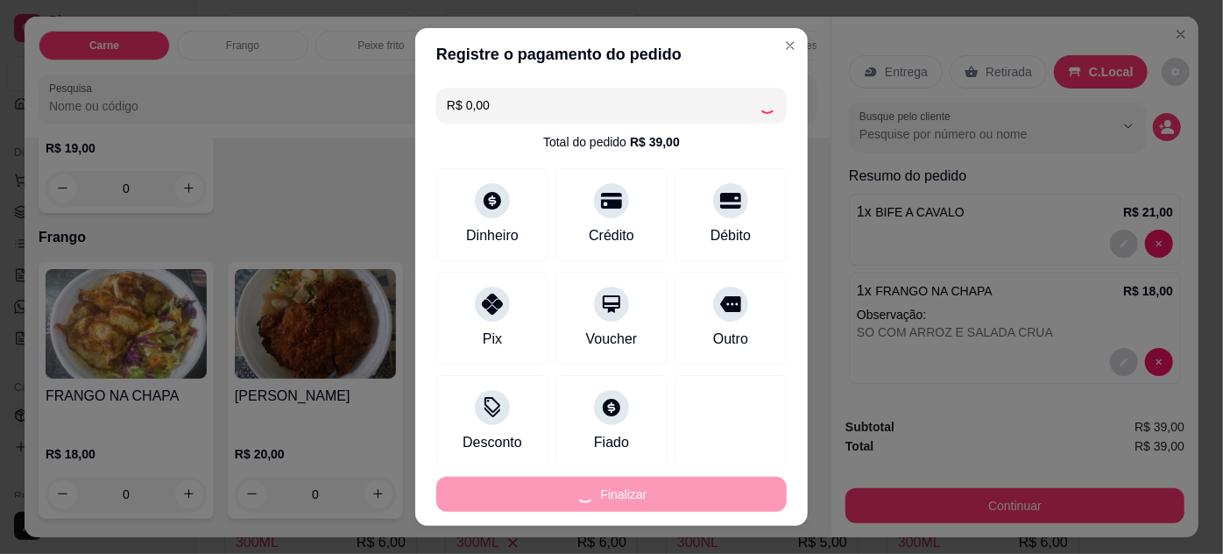
type input "0"
type input "-R$ 39,00"
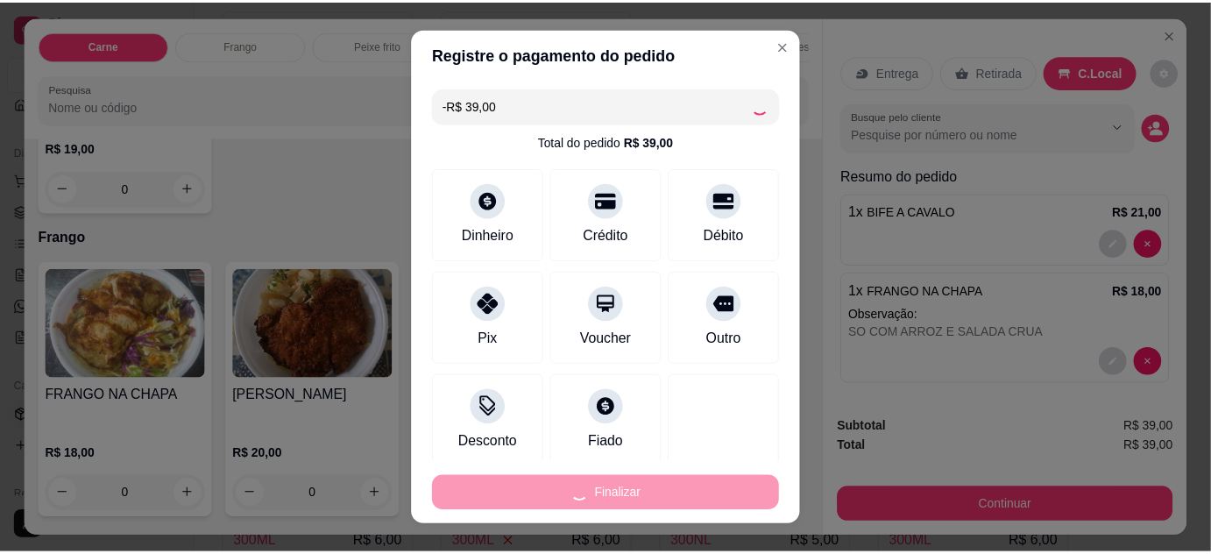
scroll to position [795, 0]
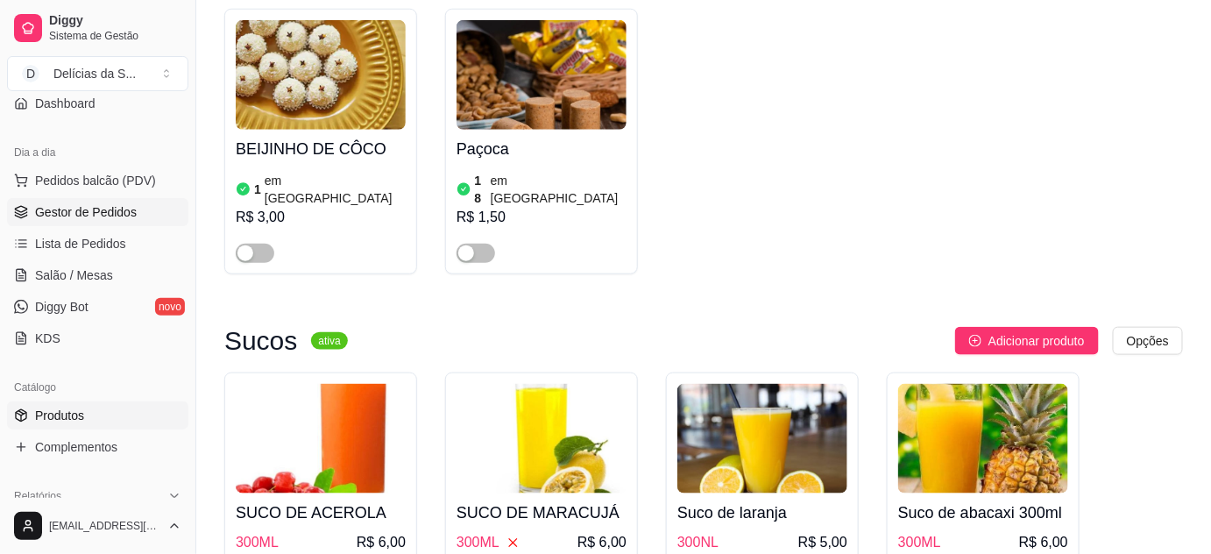
click at [95, 203] on span "Gestor de Pedidos" at bounding box center [86, 212] width 102 height 18
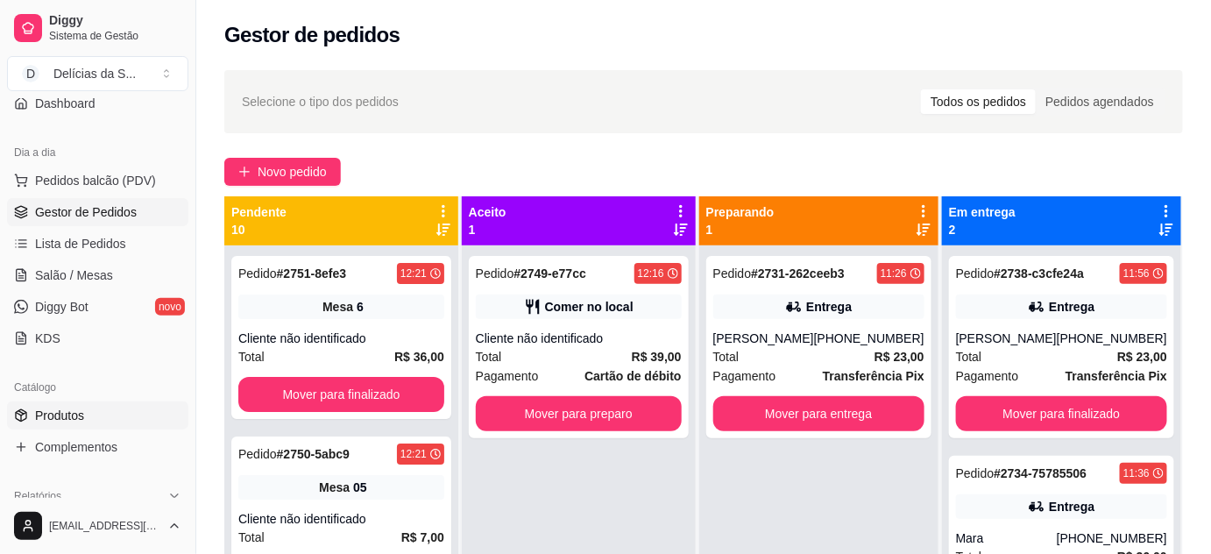
click at [95, 424] on link "Produtos" at bounding box center [97, 415] width 181 height 28
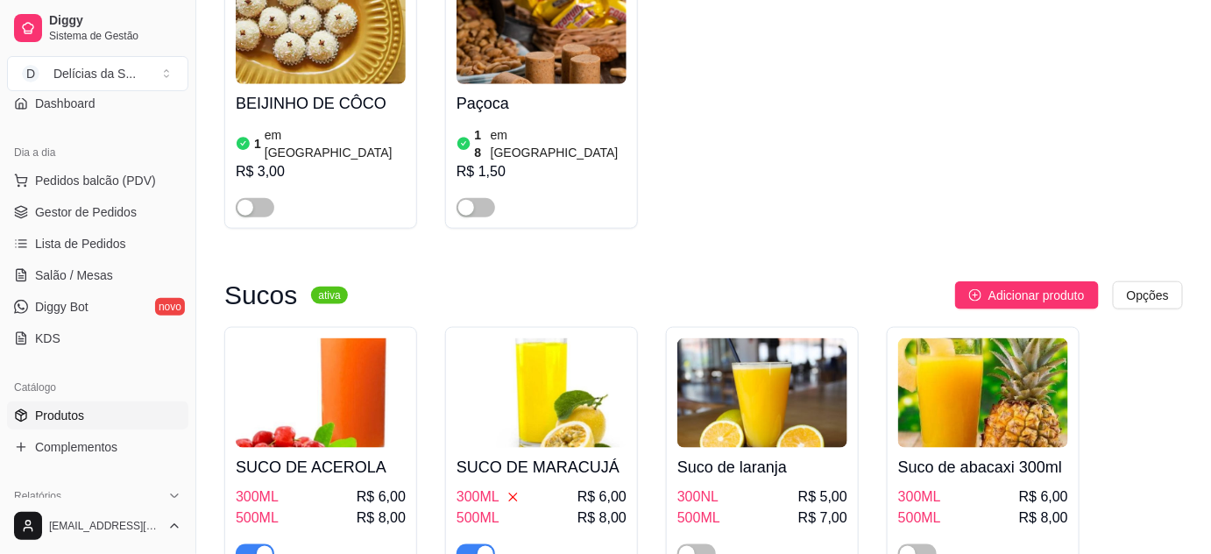
scroll to position [5096, 0]
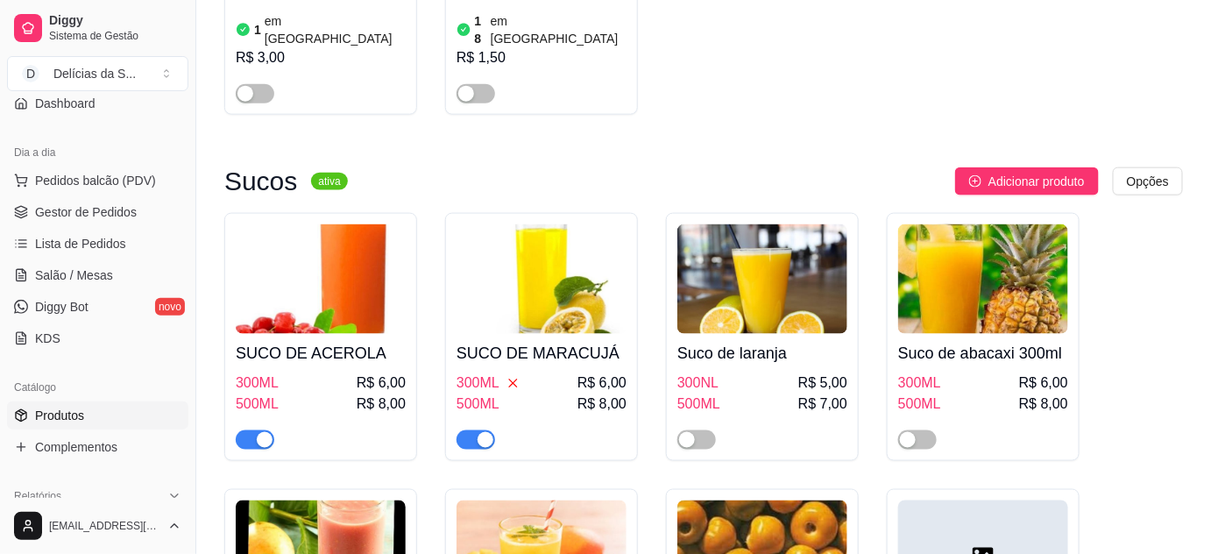
click at [250, 430] on span "button" at bounding box center [255, 439] width 39 height 19
click at [544, 224] on img at bounding box center [541, 278] width 170 height 109
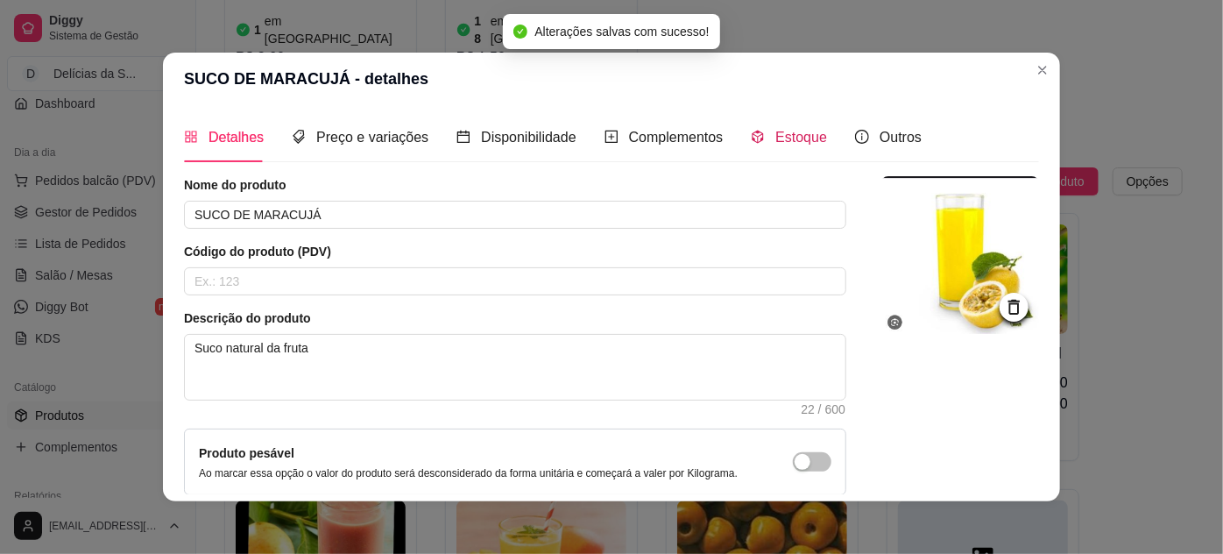
click at [789, 145] on span "Estoque" at bounding box center [801, 137] width 52 height 15
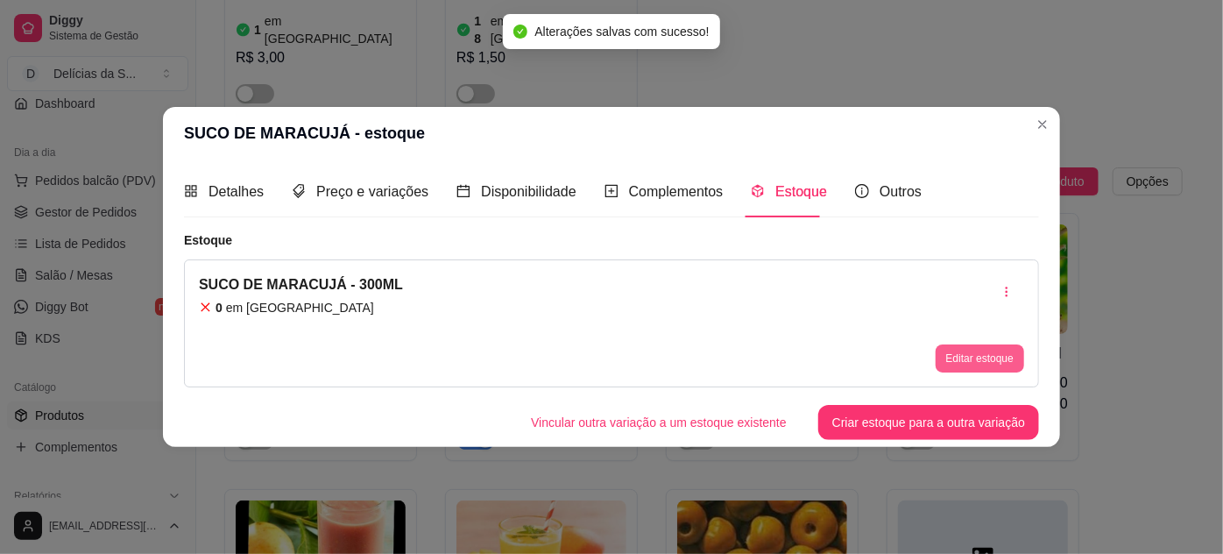
click at [985, 361] on button "Editar estoque" at bounding box center [980, 358] width 88 height 28
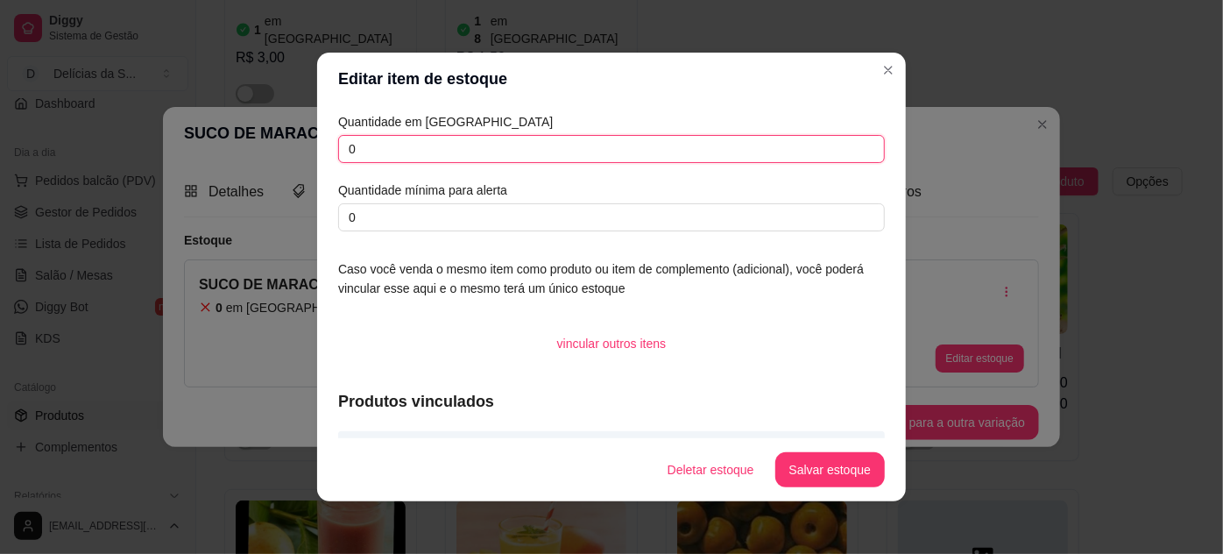
click at [377, 145] on input "0" at bounding box center [611, 149] width 547 height 28
type input "2"
type input "3"
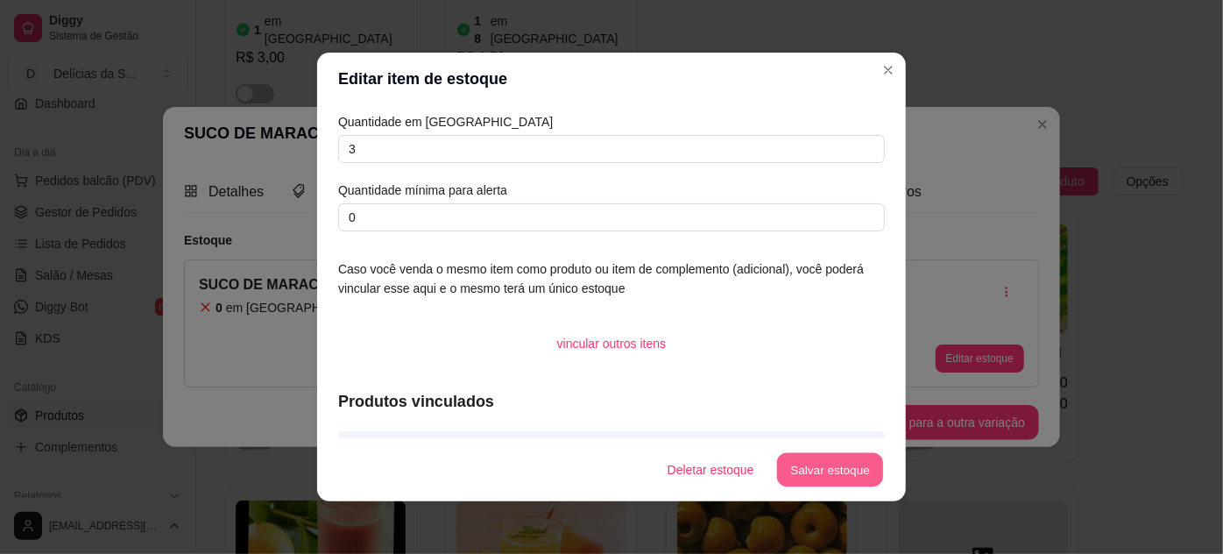
click at [824, 468] on button "Salvar estoque" at bounding box center [829, 470] width 107 height 34
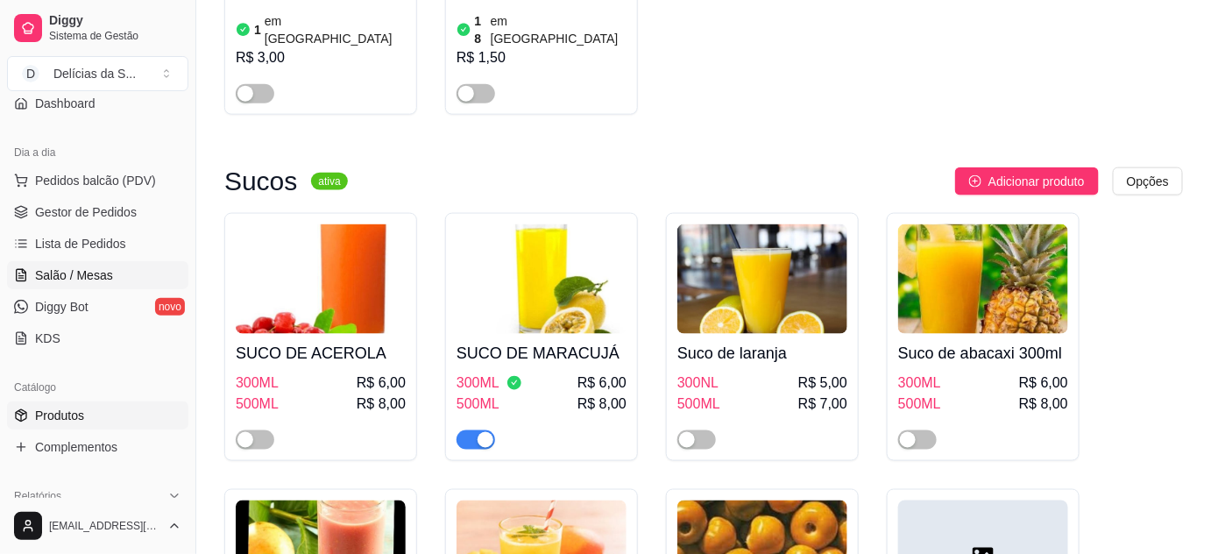
click at [92, 276] on span "Salão / Mesas" at bounding box center [74, 275] width 78 height 18
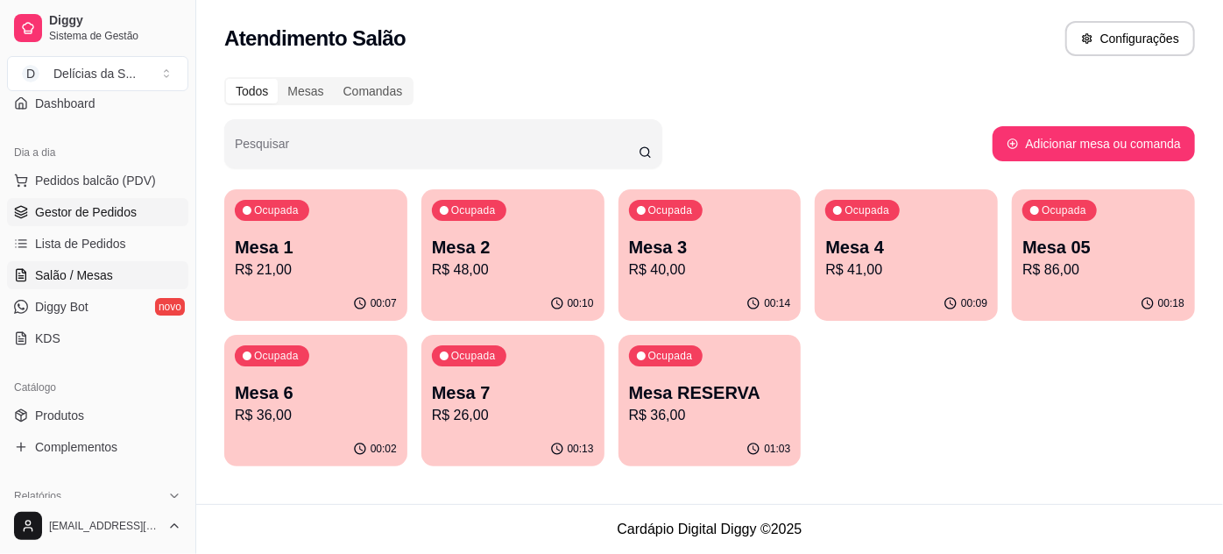
drag, startPoint x: 119, startPoint y: 209, endPoint x: 124, endPoint y: 196, distance: 14.2
click at [119, 208] on span "Gestor de Pedidos" at bounding box center [86, 212] width 102 height 18
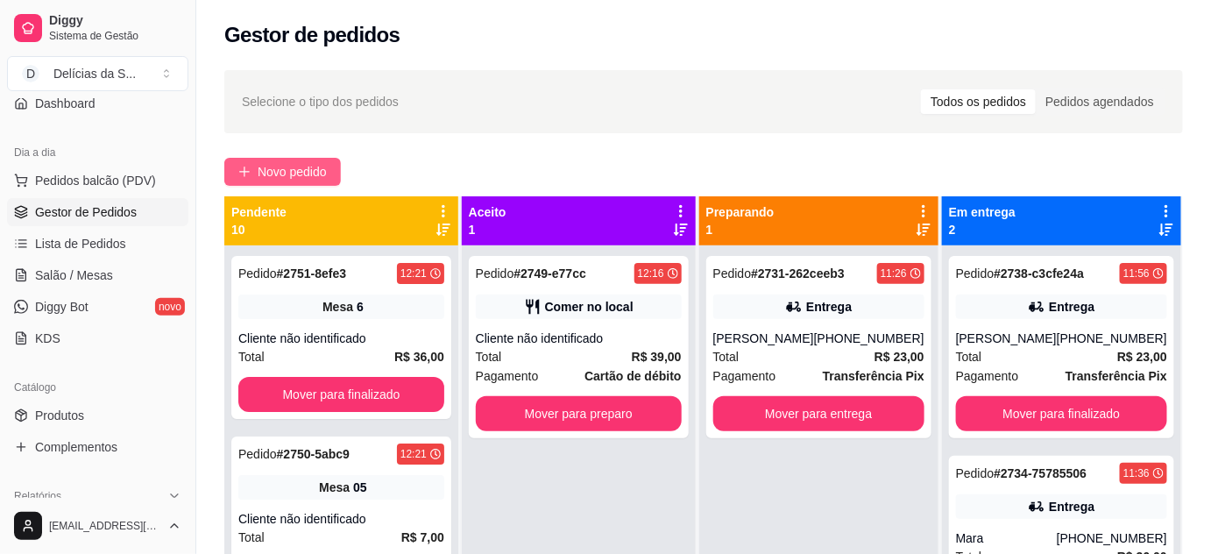
click at [284, 167] on span "Novo pedido" at bounding box center [292, 171] width 69 height 19
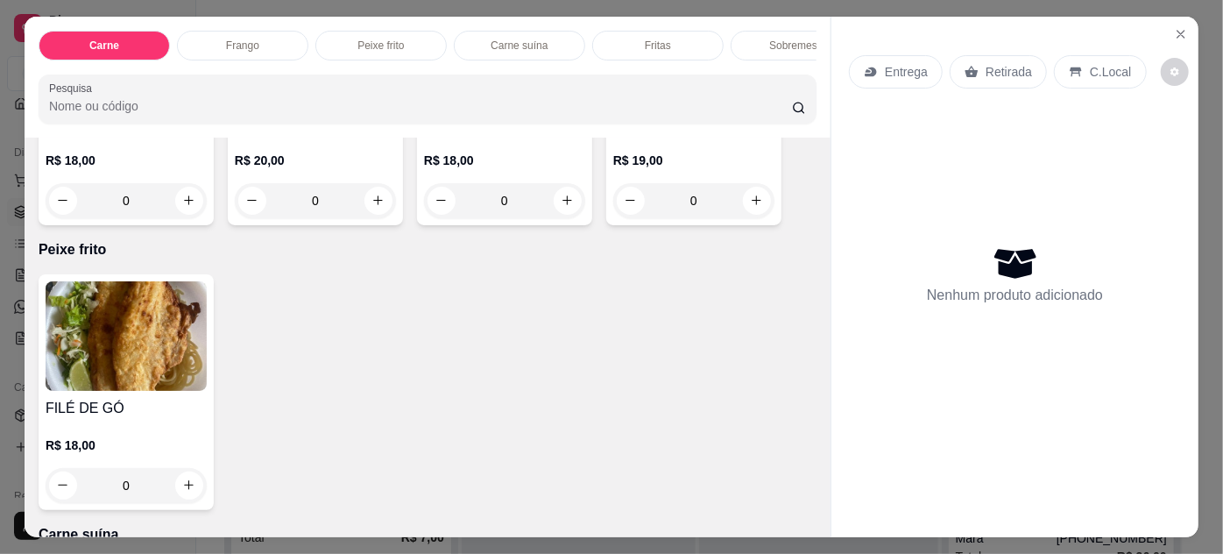
scroll to position [1114, 0]
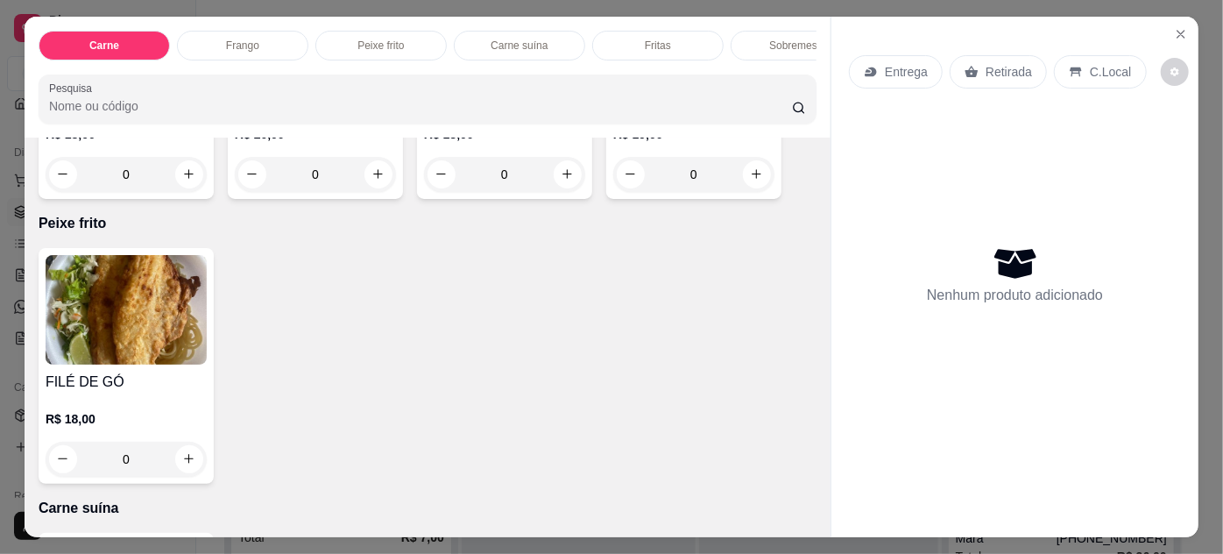
click at [163, 298] on img at bounding box center [126, 309] width 161 height 109
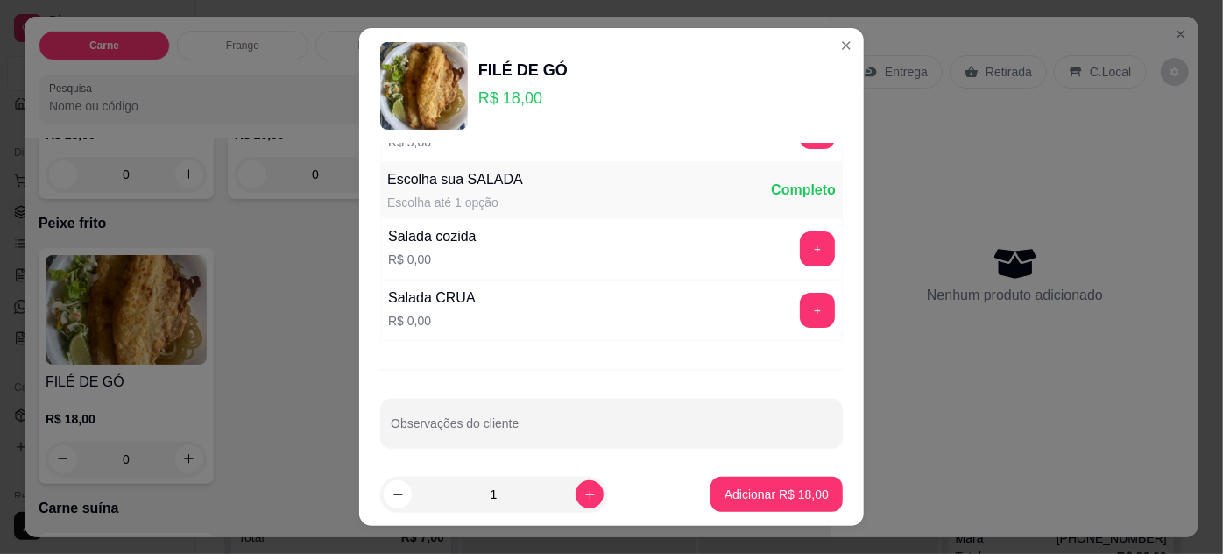
scroll to position [174, 0]
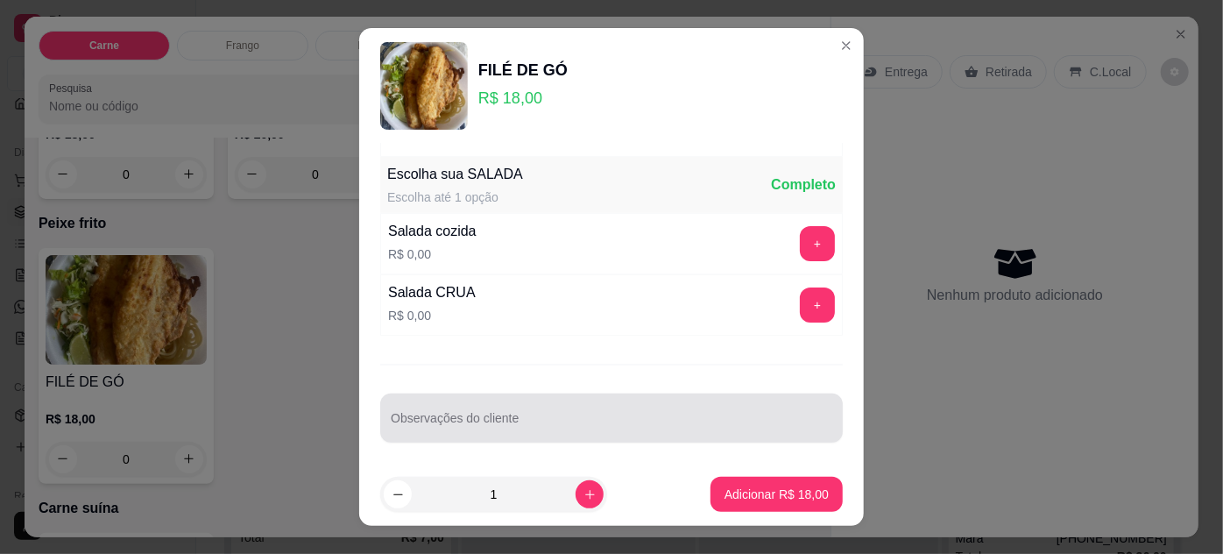
click at [509, 407] on div at bounding box center [611, 417] width 441 height 35
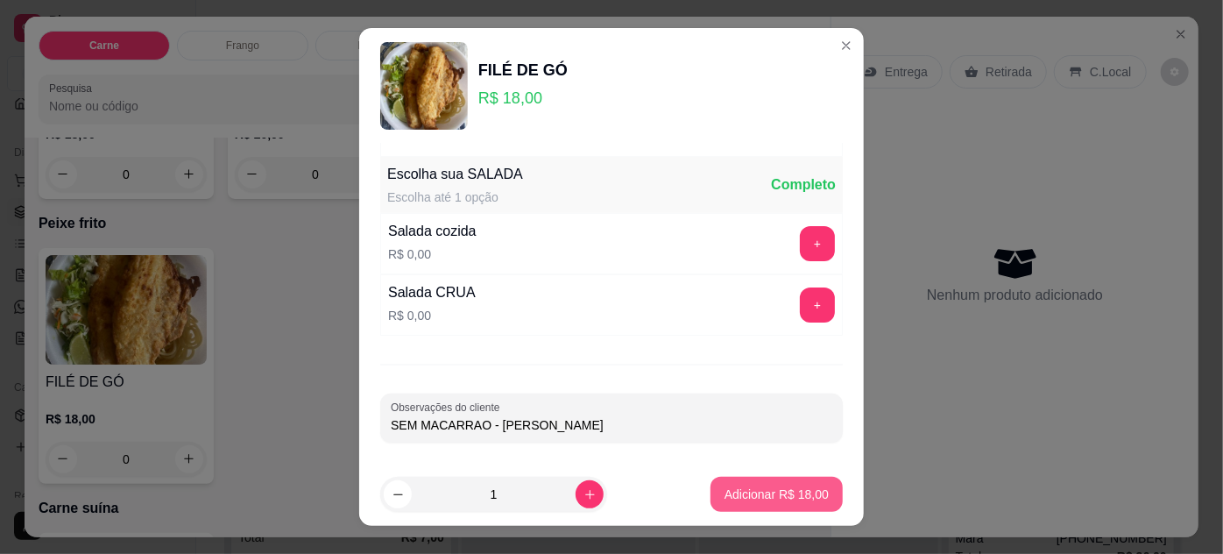
type input "SEM MACARRAO - [PERSON_NAME]"
click at [780, 489] on p "Adicionar R$ 18,00" at bounding box center [777, 494] width 102 height 17
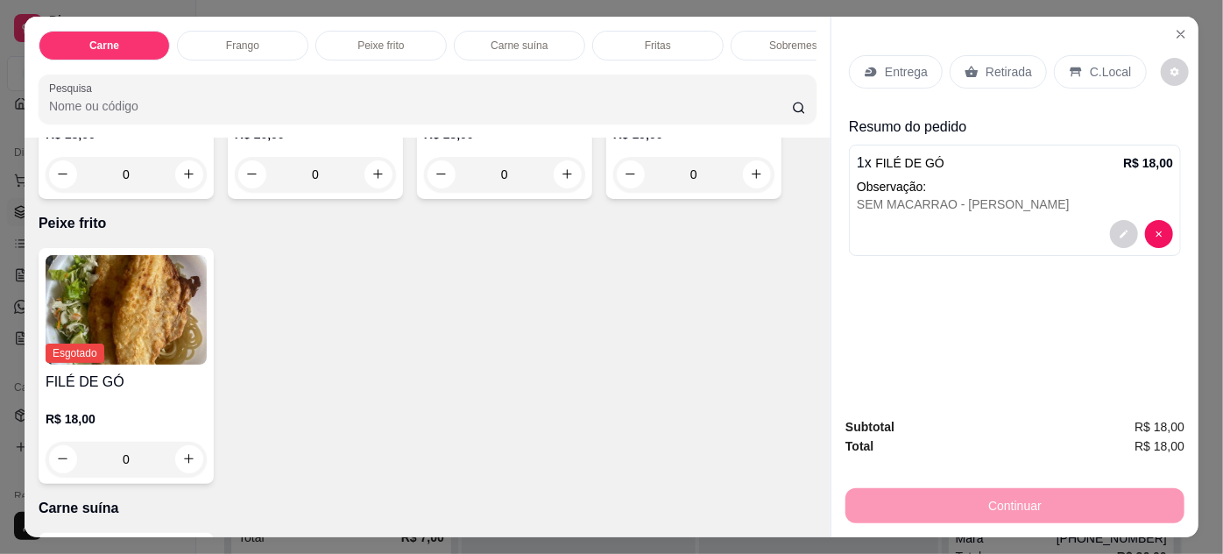
click at [985, 65] on p "Retirada" at bounding box center [1008, 72] width 46 height 18
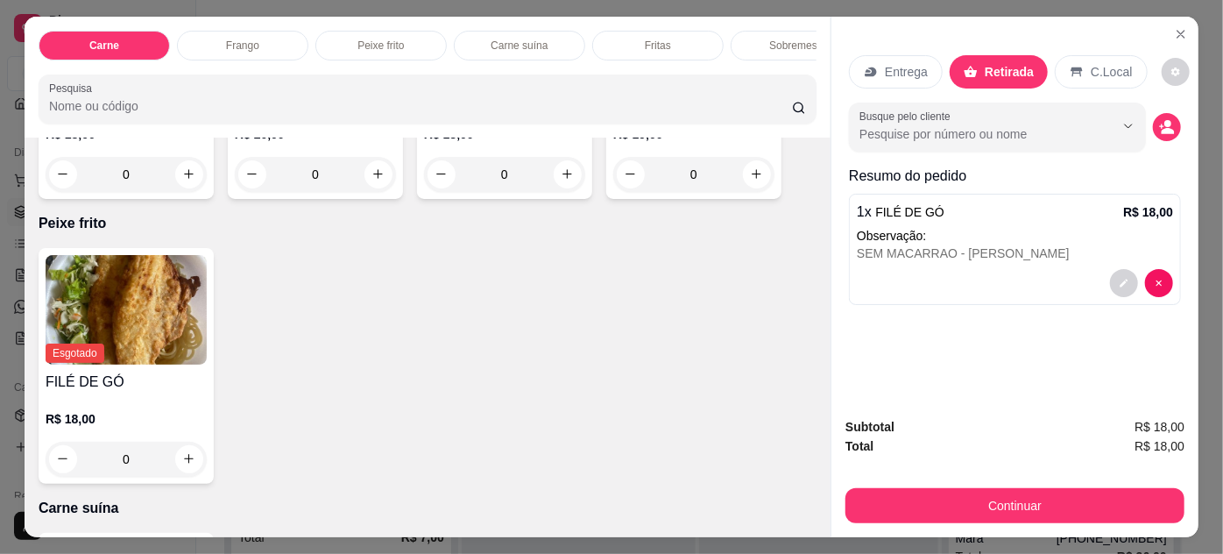
click at [907, 63] on p "Entrega" at bounding box center [906, 72] width 43 height 18
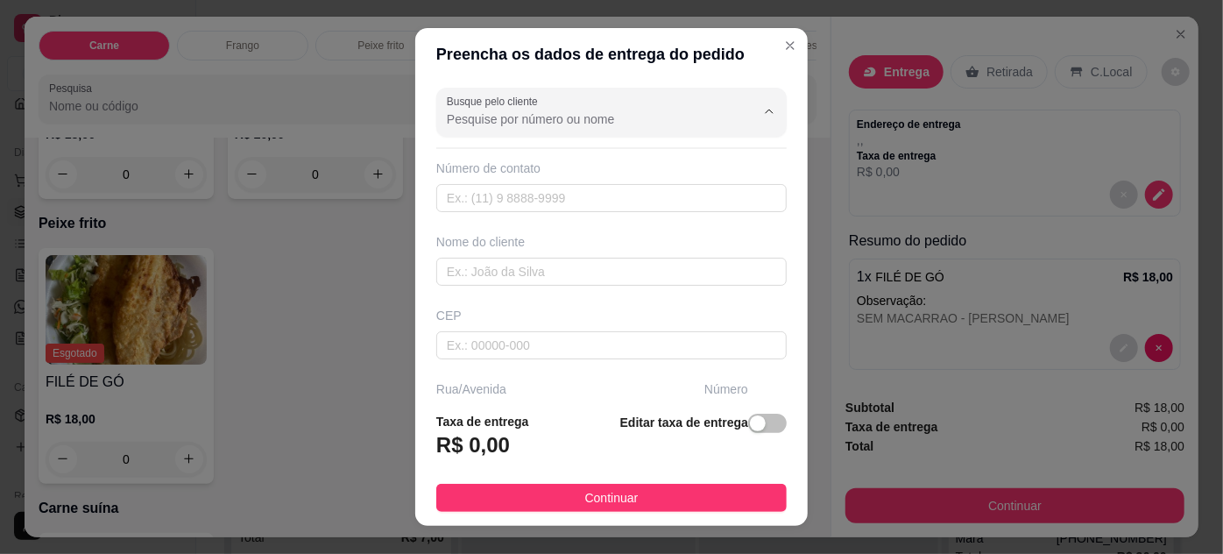
click at [500, 123] on input "Busque pelo cliente" at bounding box center [587, 119] width 280 height 18
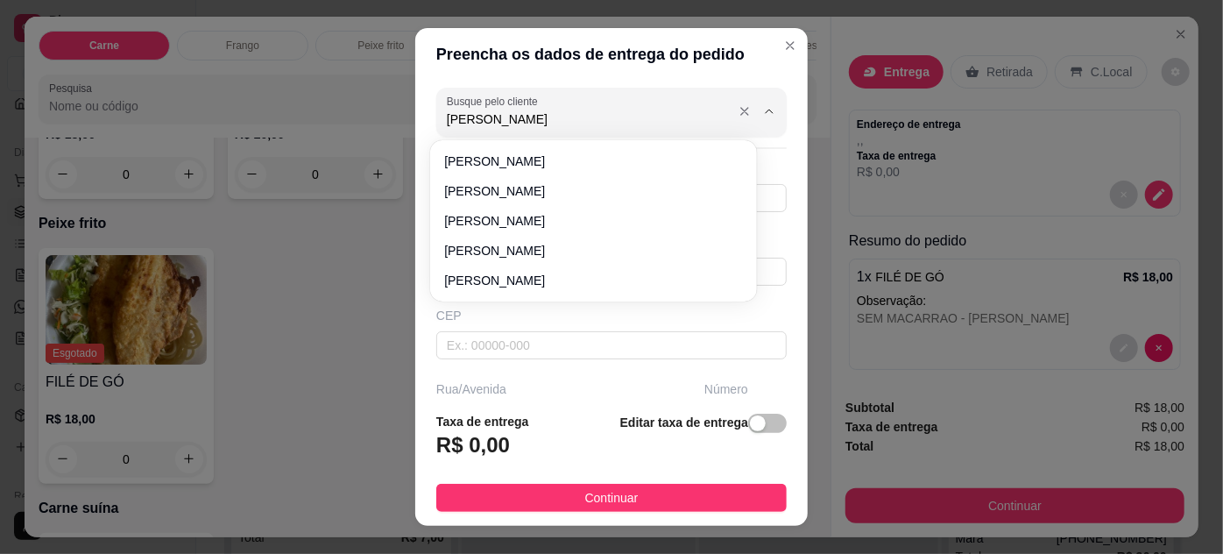
type input "[PERSON_NAME]"
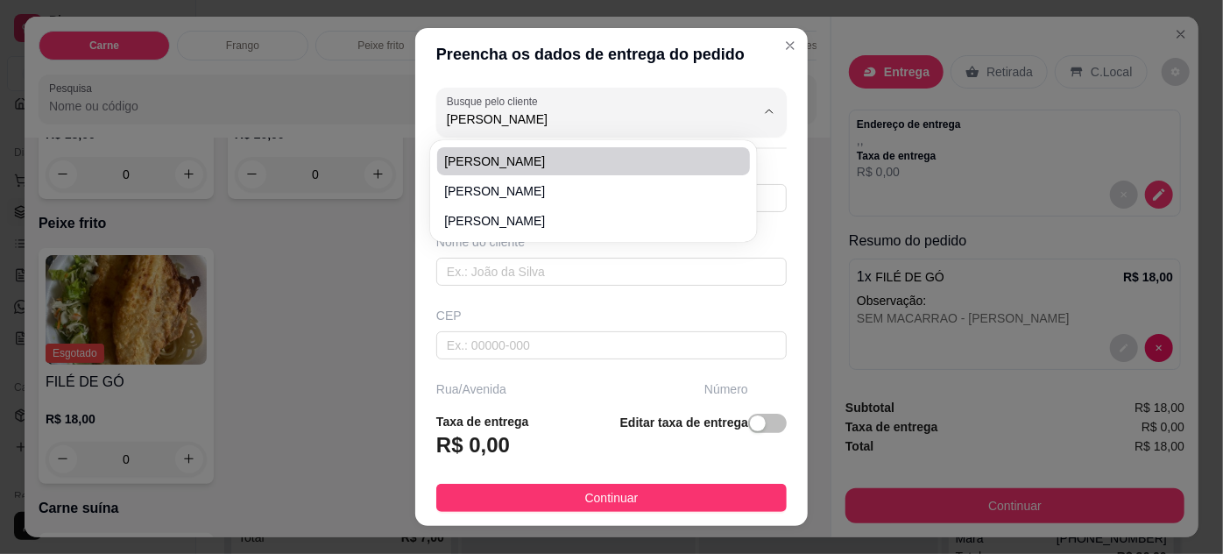
click at [518, 166] on span "[PERSON_NAME]" at bounding box center [584, 161] width 280 height 18
type input "91981444440"
type input "[PERSON_NAME]"
type input "NORTE PLACAS"
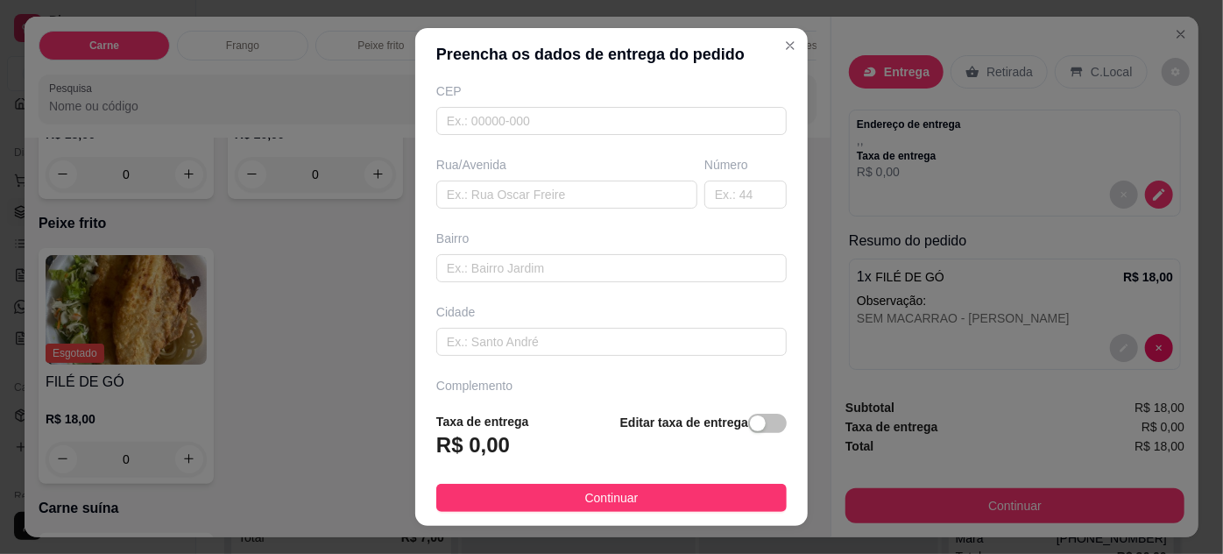
scroll to position [268, 0]
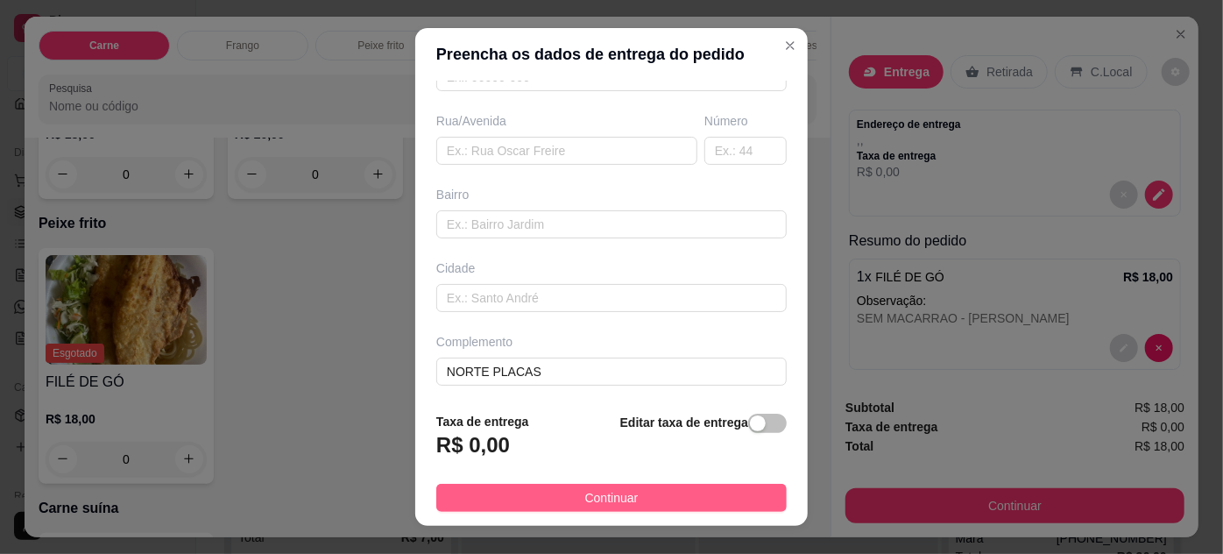
type input "[PERSON_NAME]"
click at [627, 505] on button "Continuar" at bounding box center [611, 498] width 350 height 28
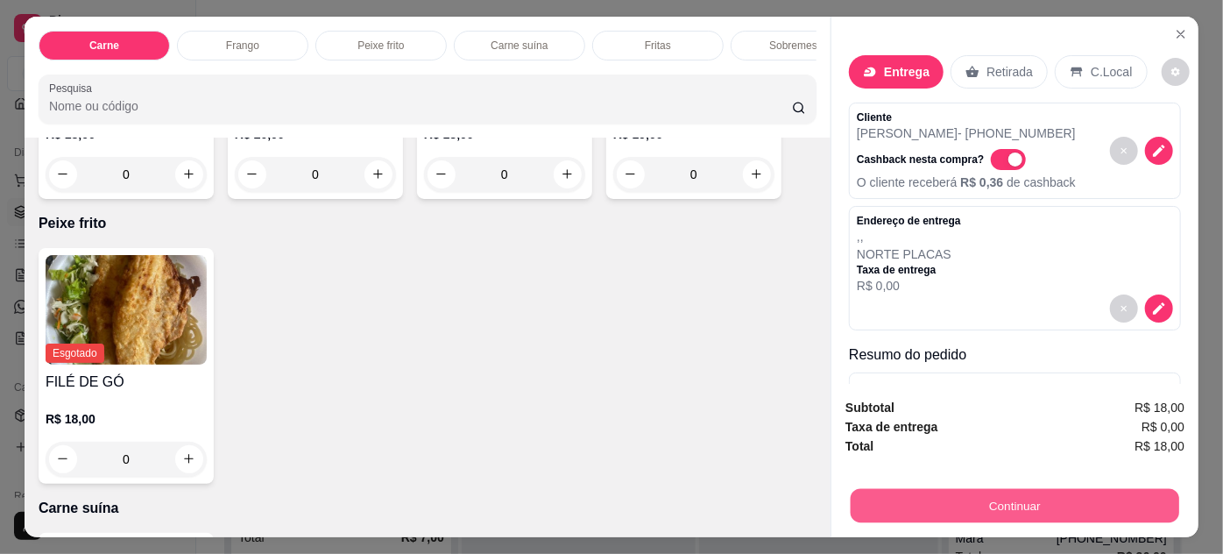
click at [994, 498] on button "Continuar" at bounding box center [1015, 506] width 328 height 34
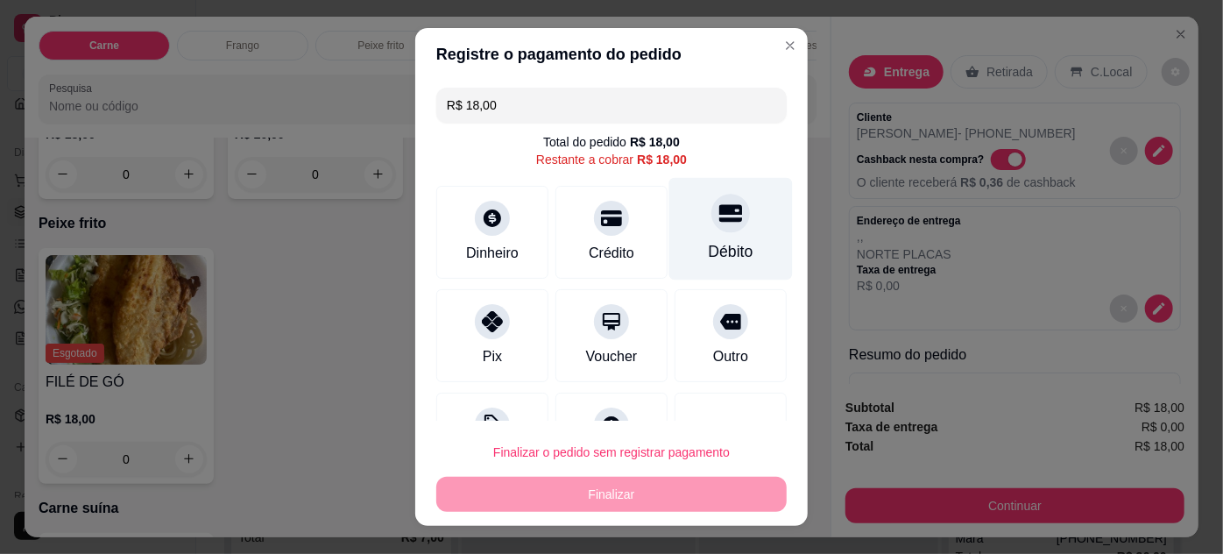
click at [711, 229] on div at bounding box center [730, 213] width 39 height 39
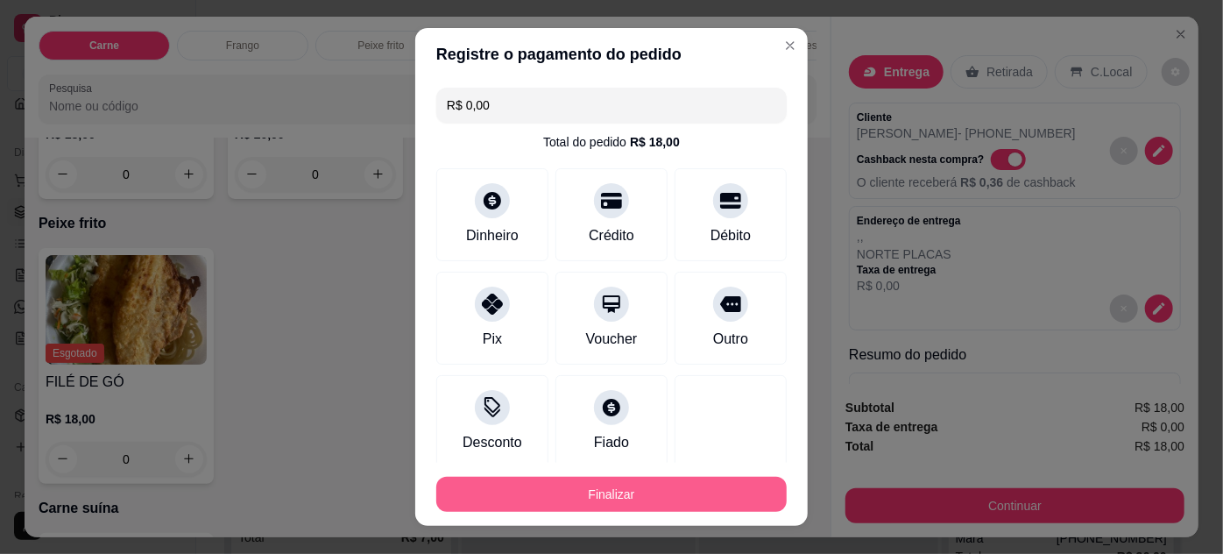
click at [668, 501] on button "Finalizar" at bounding box center [611, 494] width 350 height 35
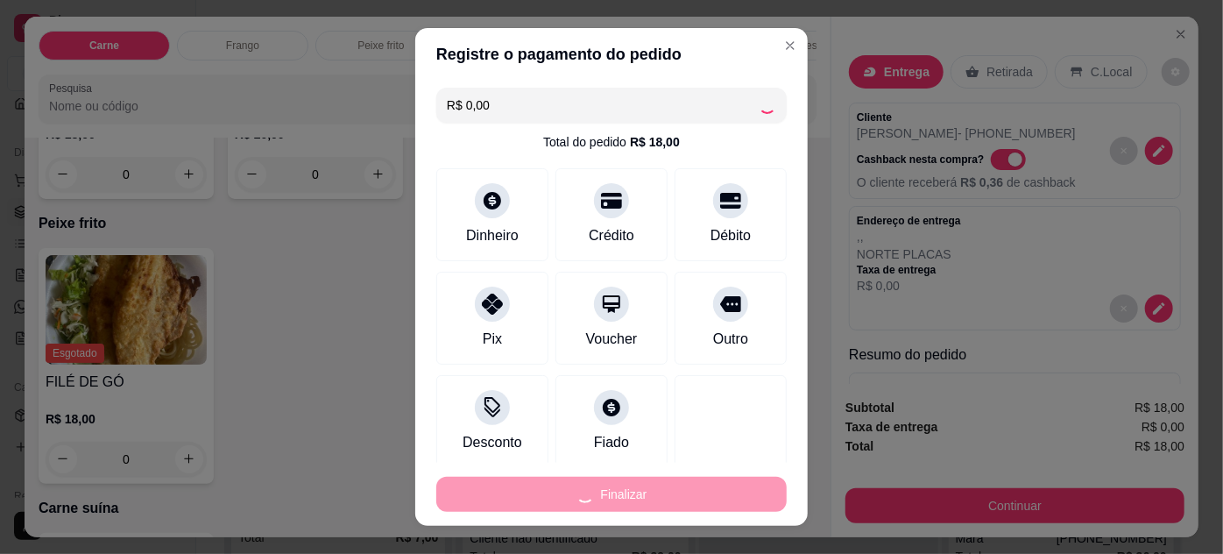
type input "-R$ 18,00"
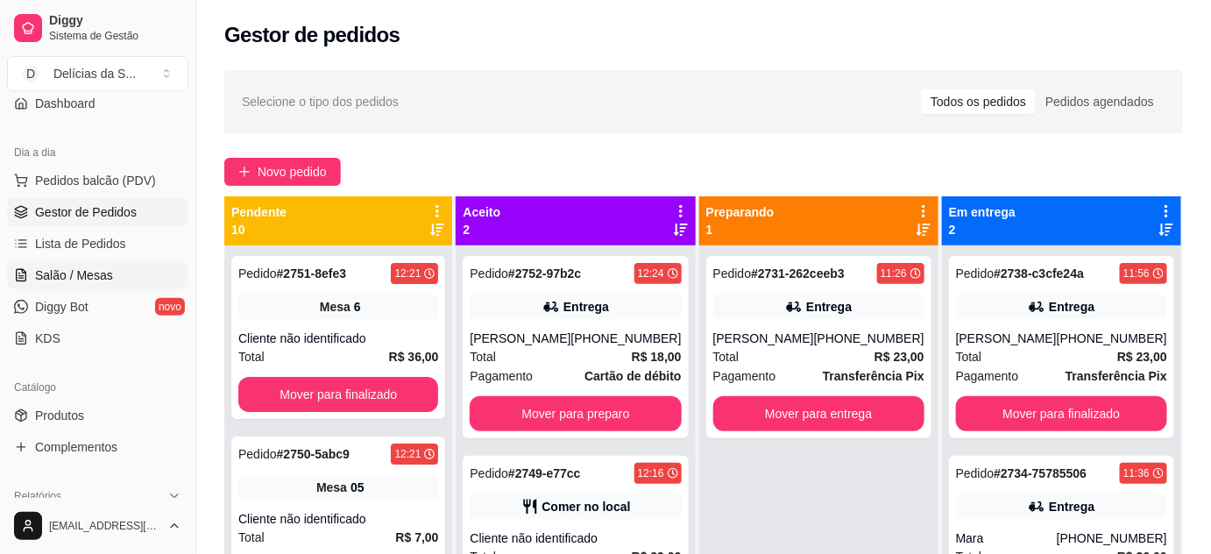
click at [88, 277] on span "Salão / Mesas" at bounding box center [74, 275] width 78 height 18
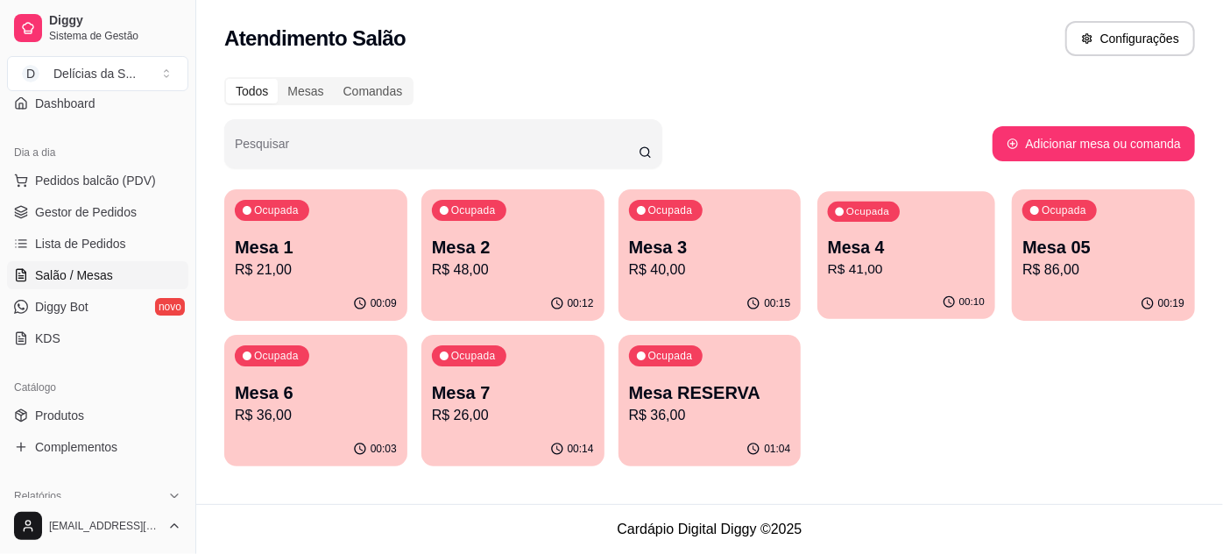
click at [887, 272] on p "R$ 41,00" at bounding box center [906, 269] width 157 height 20
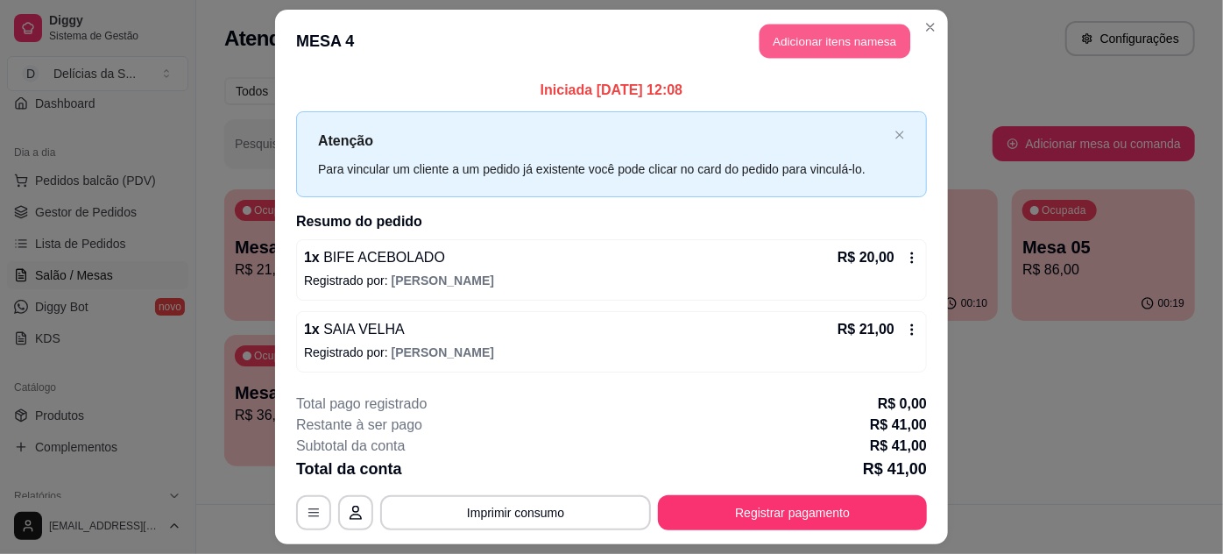
click at [822, 41] on button "Adicionar itens na mesa" at bounding box center [834, 42] width 151 height 34
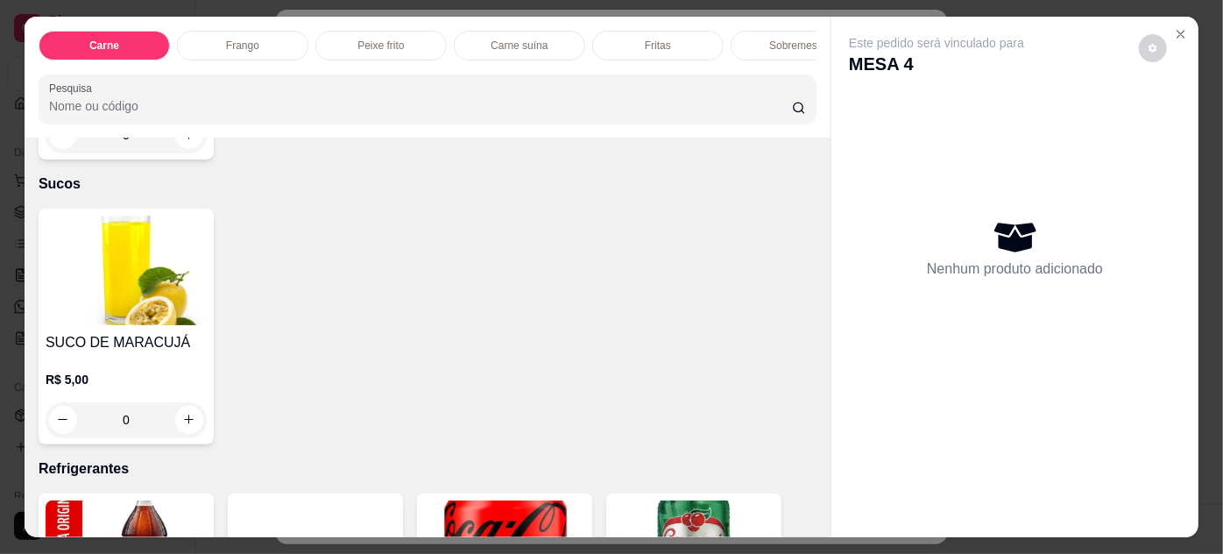
scroll to position [2389, 0]
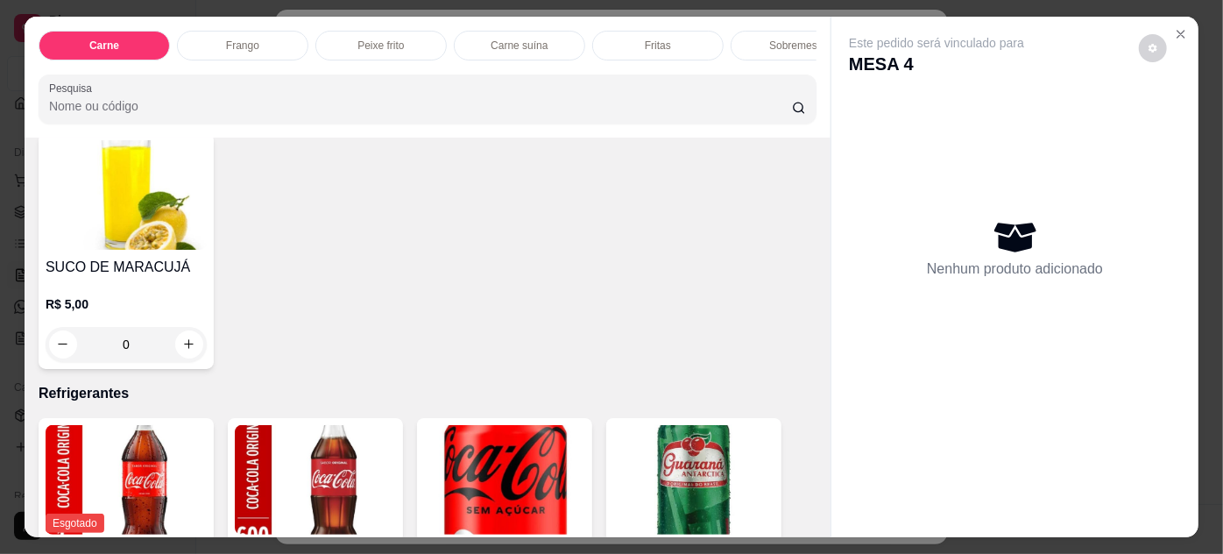
click at [158, 219] on img at bounding box center [126, 194] width 161 height 109
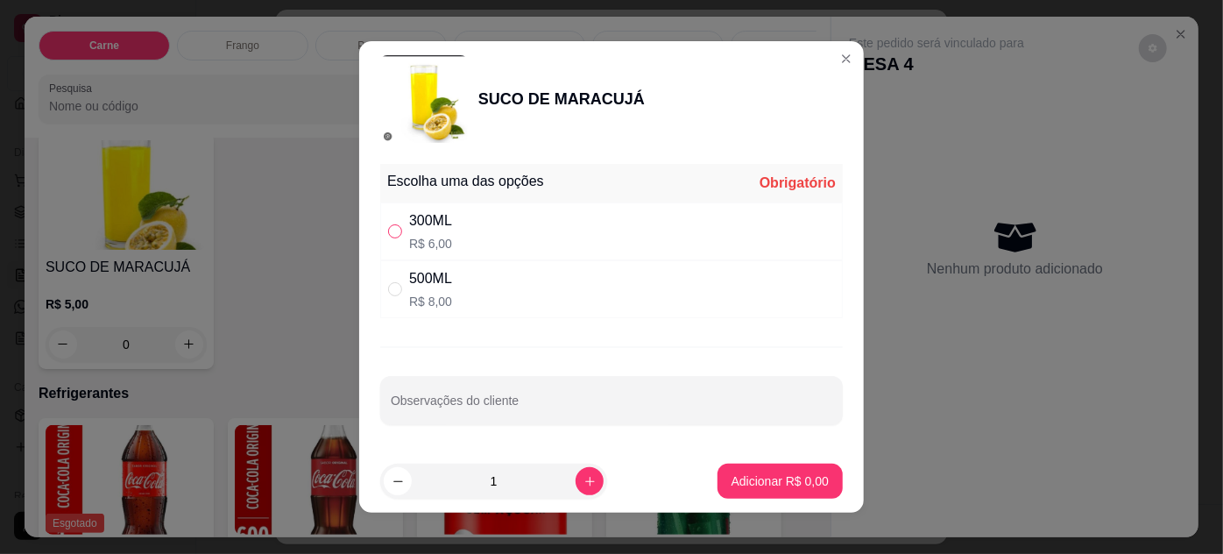
click at [388, 227] on input "" at bounding box center [395, 231] width 14 height 14
radio input "true"
click at [579, 467] on div "1" at bounding box center [494, 480] width 220 height 35
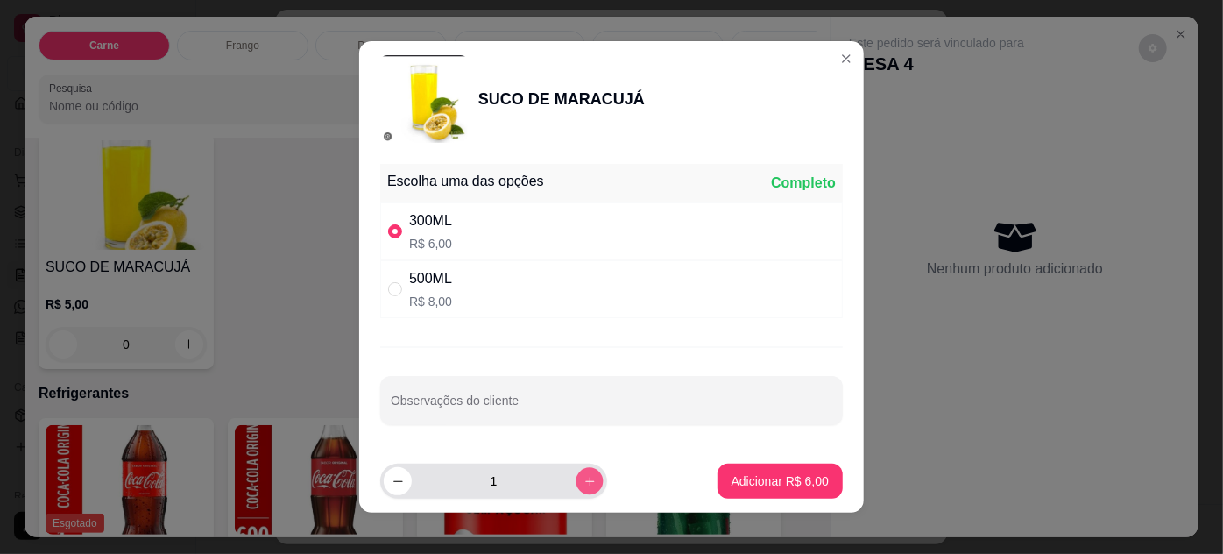
click at [586, 479] on div "1" at bounding box center [493, 480] width 227 height 35
click at [583, 480] on icon "increase-product-quantity" at bounding box center [589, 481] width 13 height 13
type input "2"
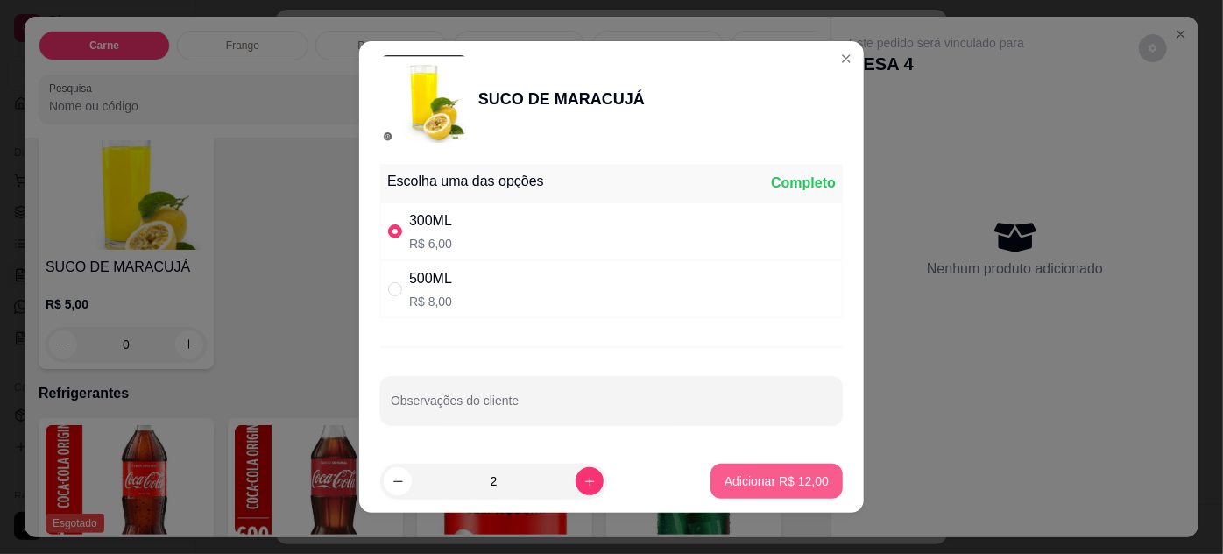
click at [751, 482] on p "Adicionar R$ 12,00" at bounding box center [776, 481] width 104 height 18
type input "2"
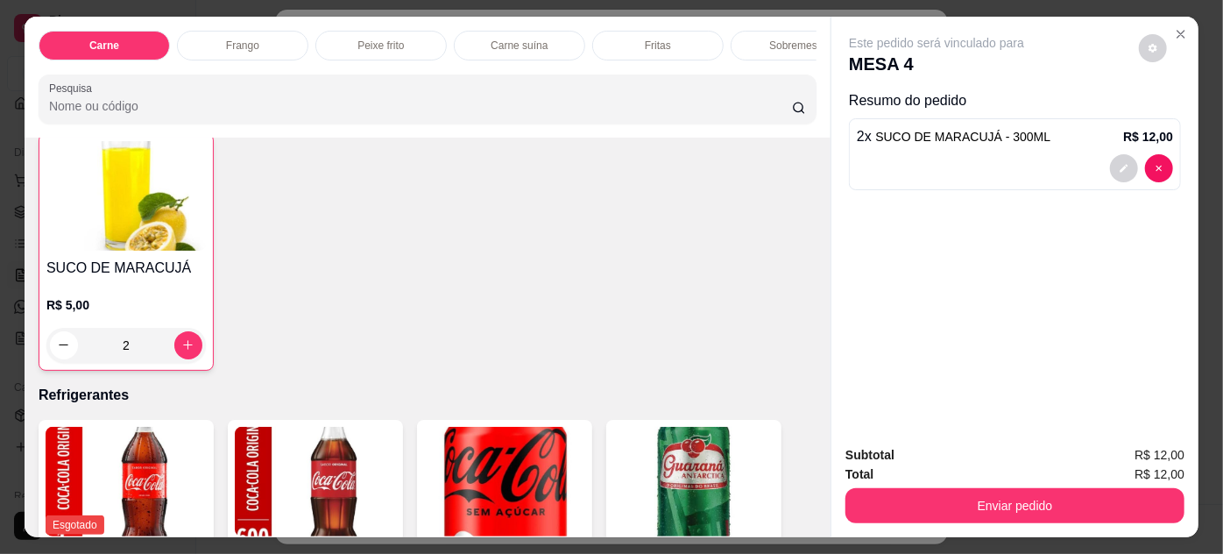
scroll to position [2390, 0]
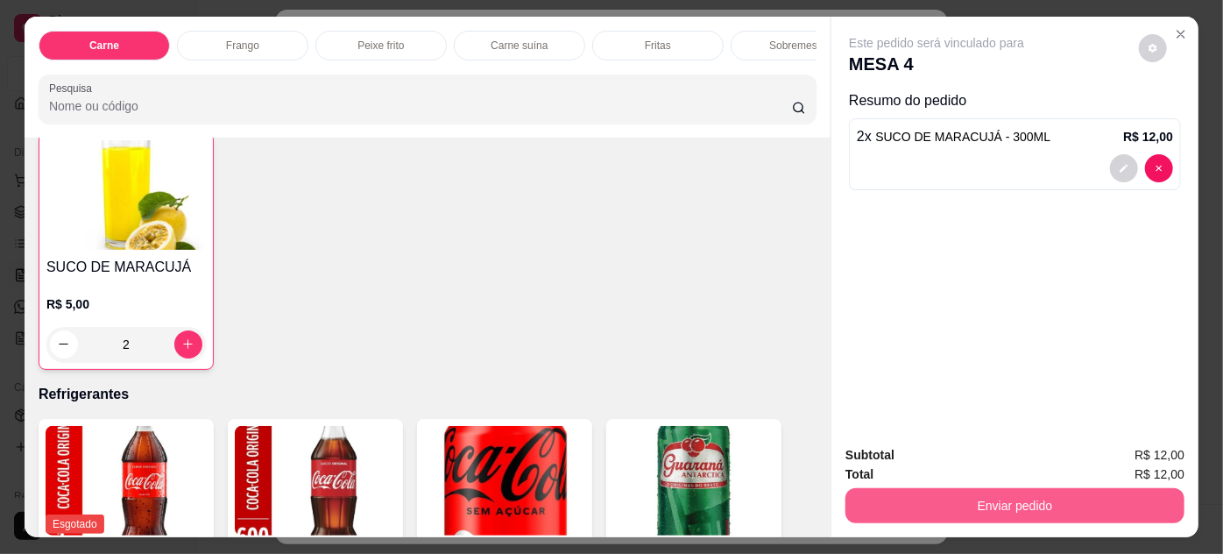
click at [1086, 503] on button "Enviar pedido" at bounding box center [1014, 505] width 339 height 35
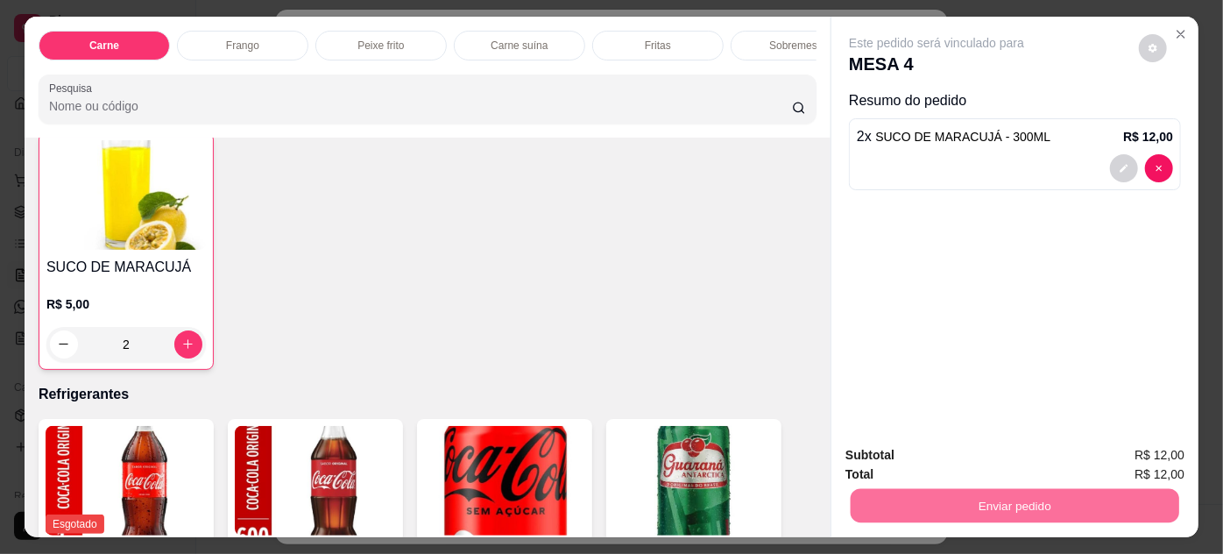
click at [993, 462] on button "Não registrar e enviar pedido" at bounding box center [957, 456] width 177 height 32
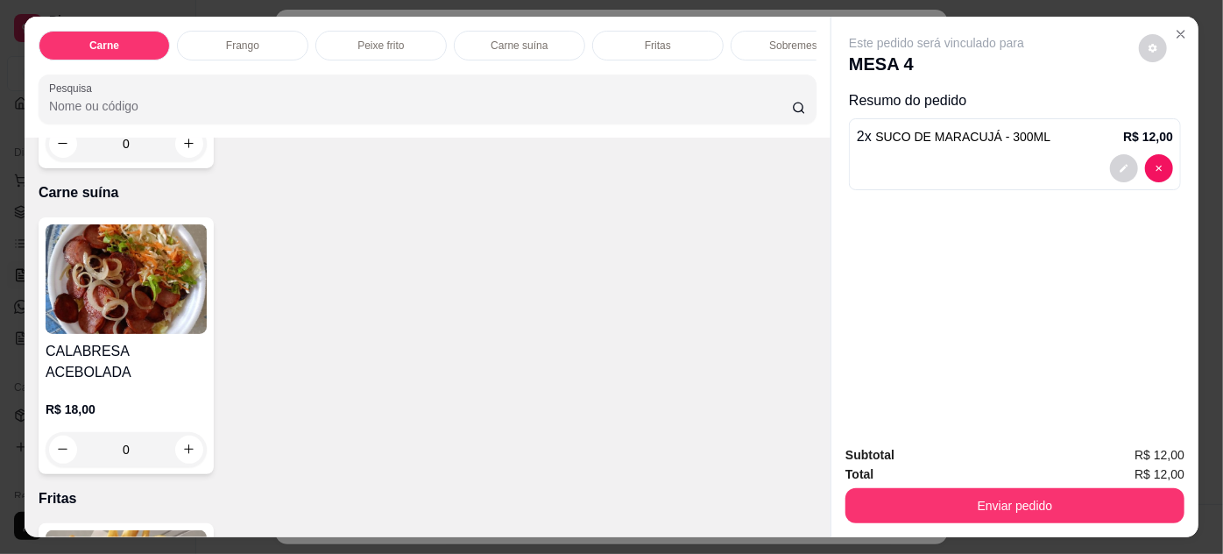
scroll to position [1275, 0]
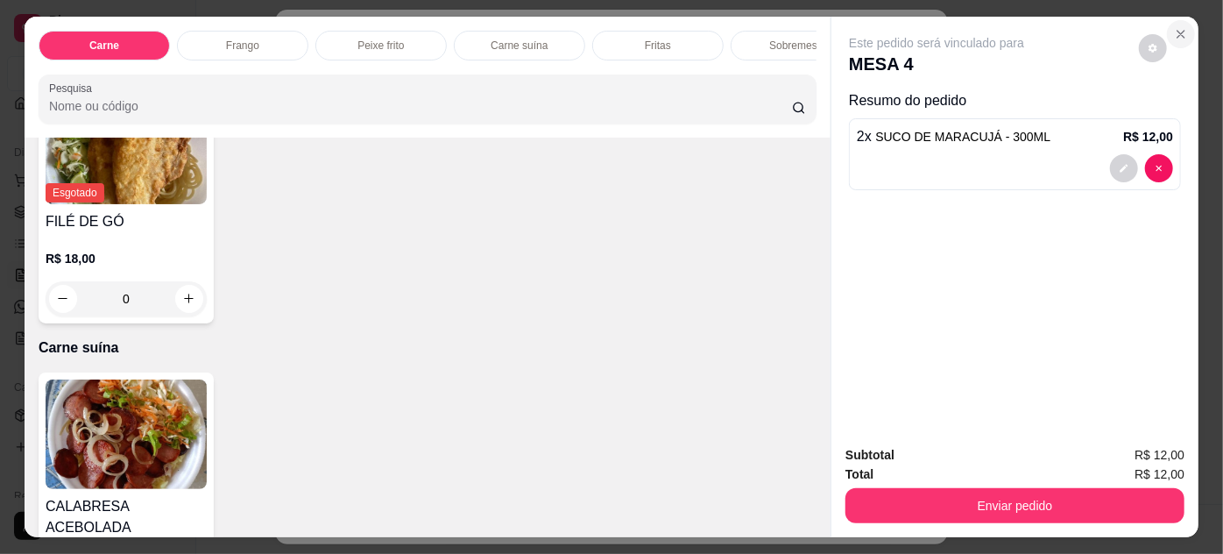
click at [1175, 33] on icon "Close" at bounding box center [1181, 34] width 14 height 14
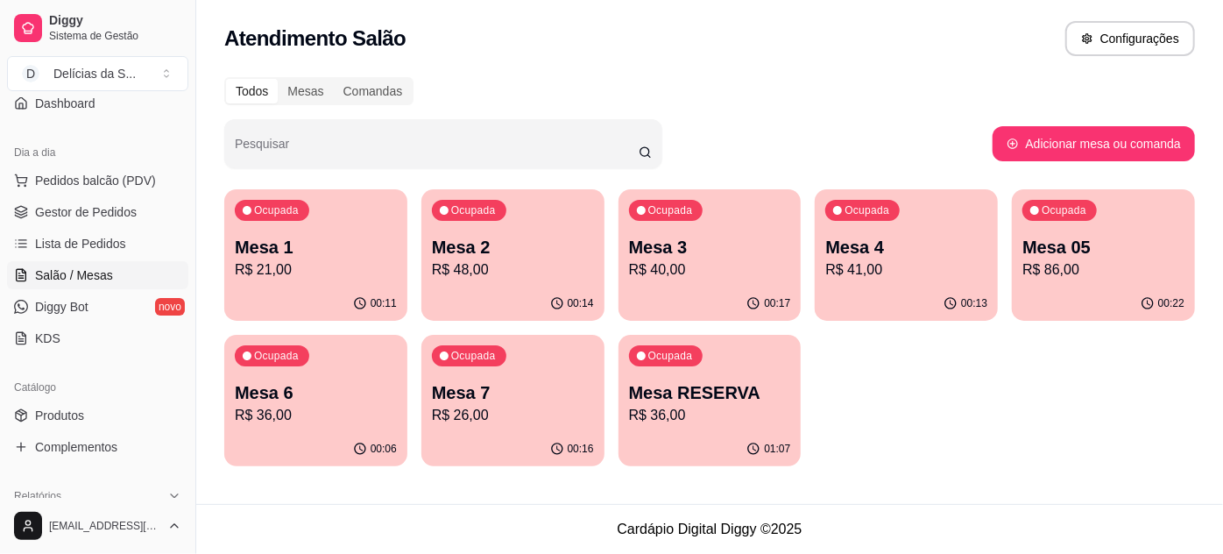
click at [1083, 240] on p "Mesa 05" at bounding box center [1103, 247] width 162 height 25
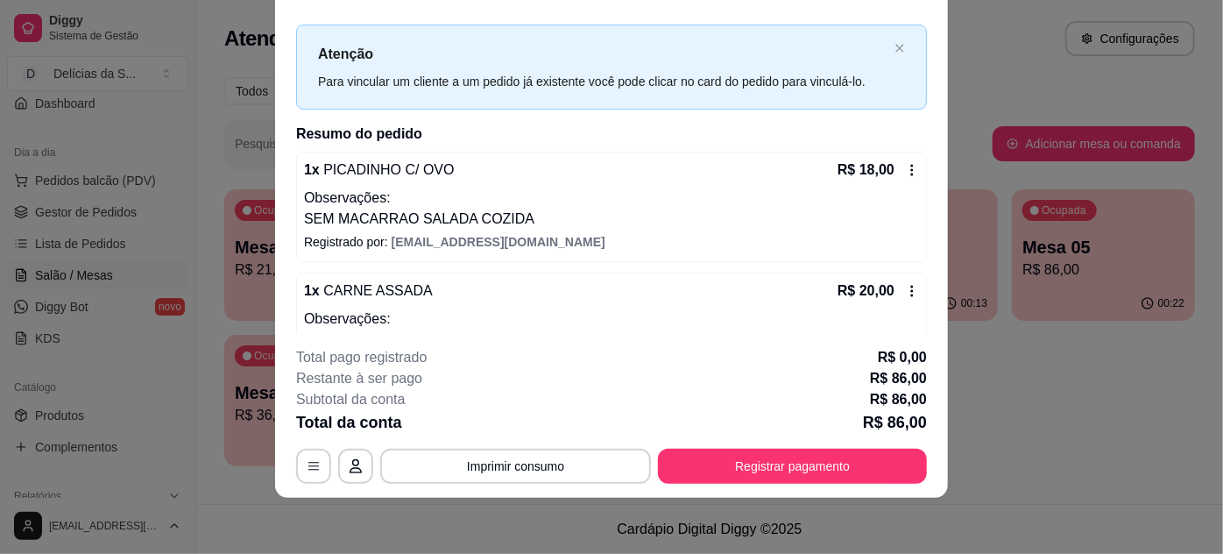
scroll to position [186, 0]
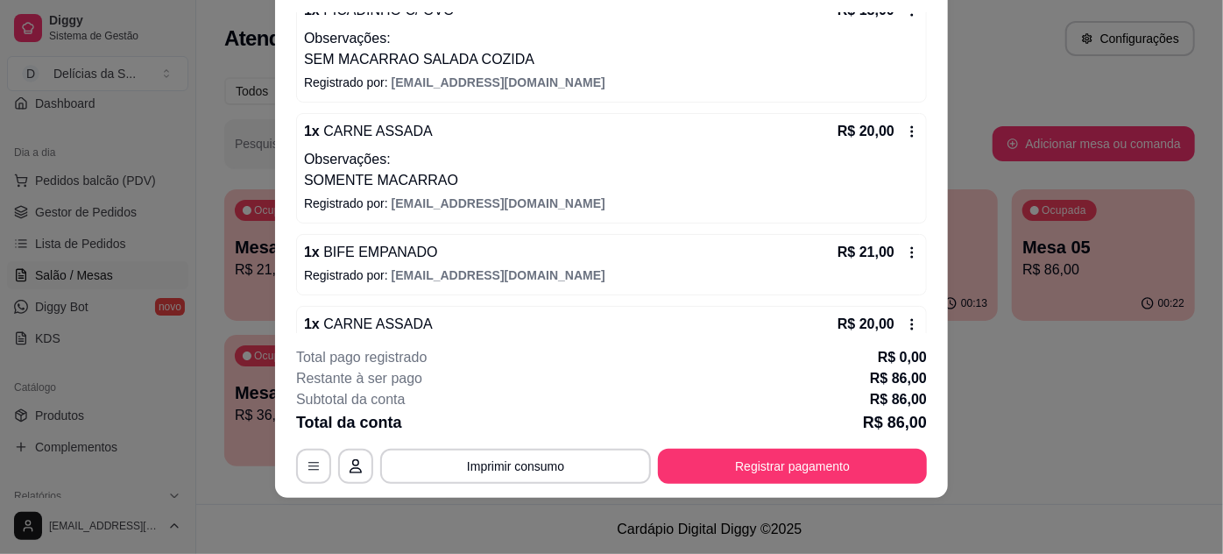
click at [905, 129] on icon at bounding box center [912, 131] width 14 height 14
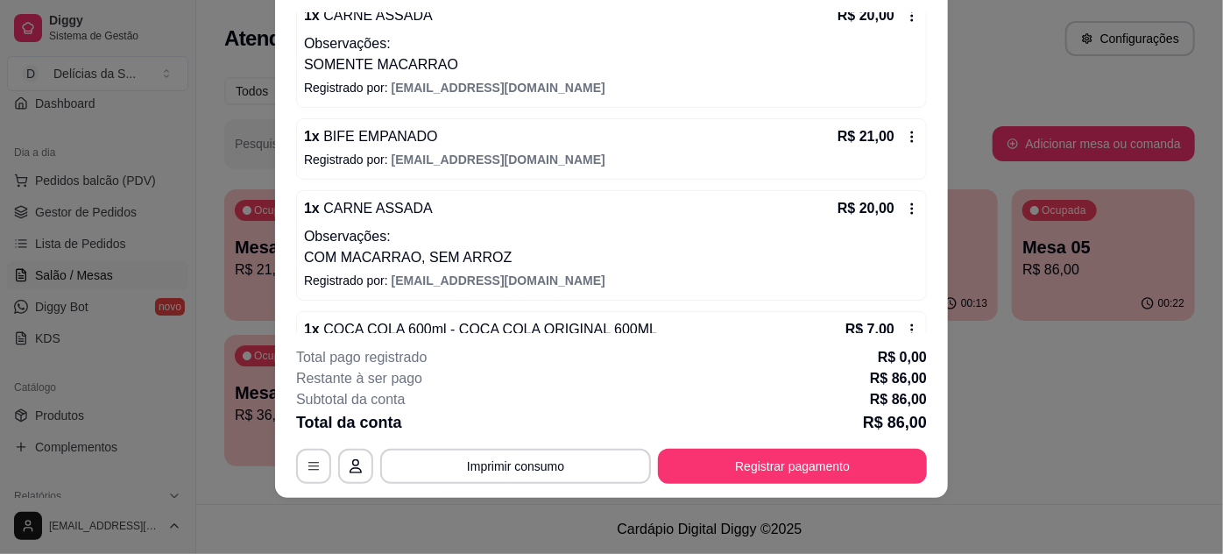
scroll to position [345, 0]
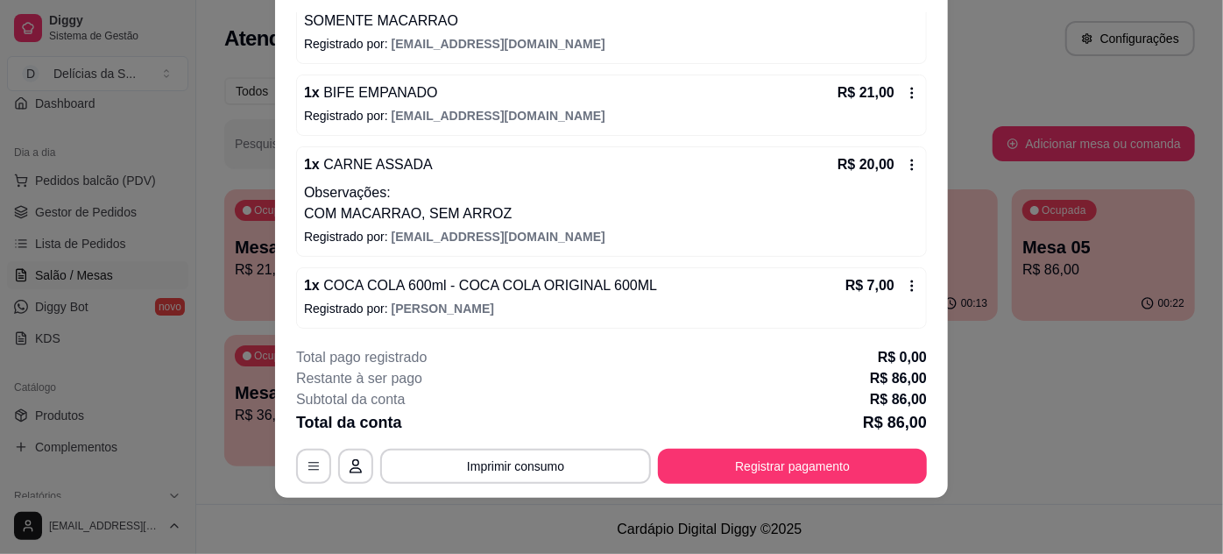
click at [905, 160] on icon at bounding box center [912, 165] width 14 height 14
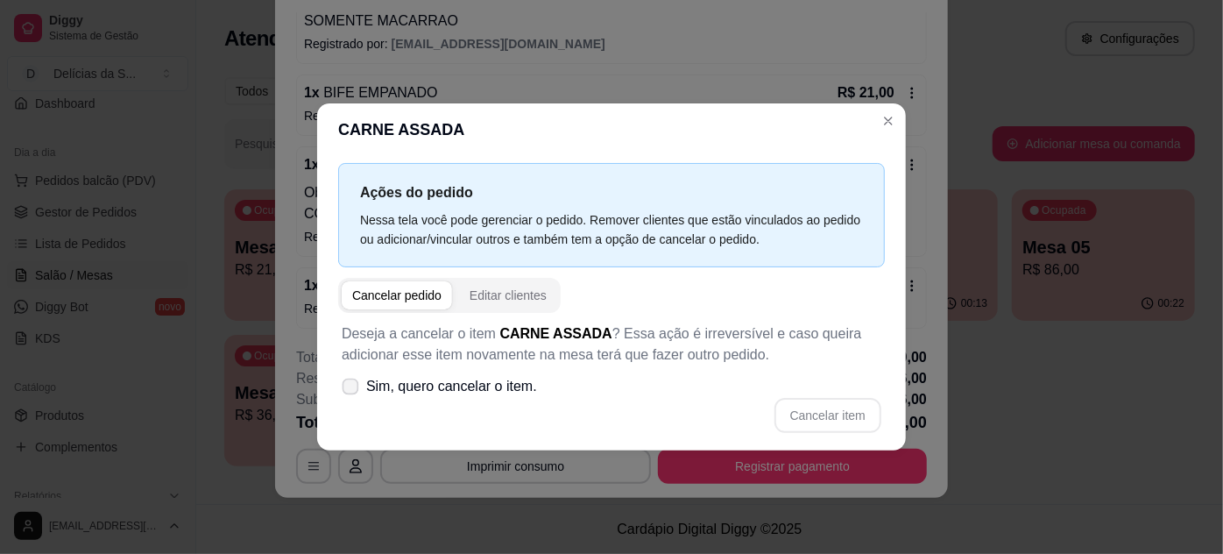
click at [356, 379] on span at bounding box center [351, 386] width 17 height 17
click at [352, 390] on input "Sim, quero cancelar o item." at bounding box center [346, 395] width 11 height 11
checkbox input "true"
click at [813, 406] on button "Cancelar item" at bounding box center [827, 415] width 107 height 35
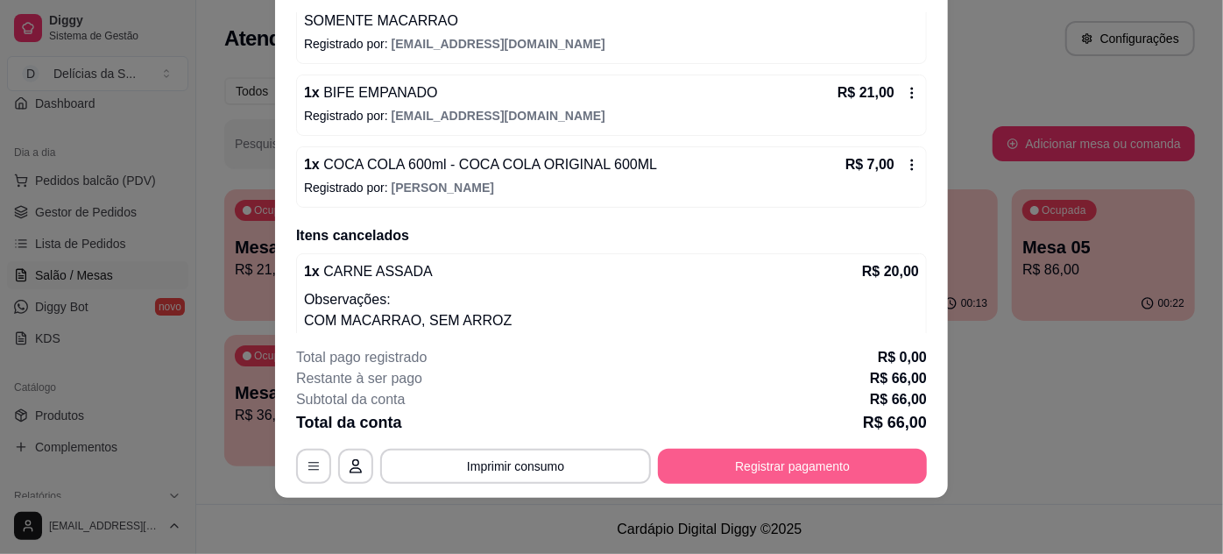
click at [738, 466] on button "Registrar pagamento" at bounding box center [792, 465] width 269 height 35
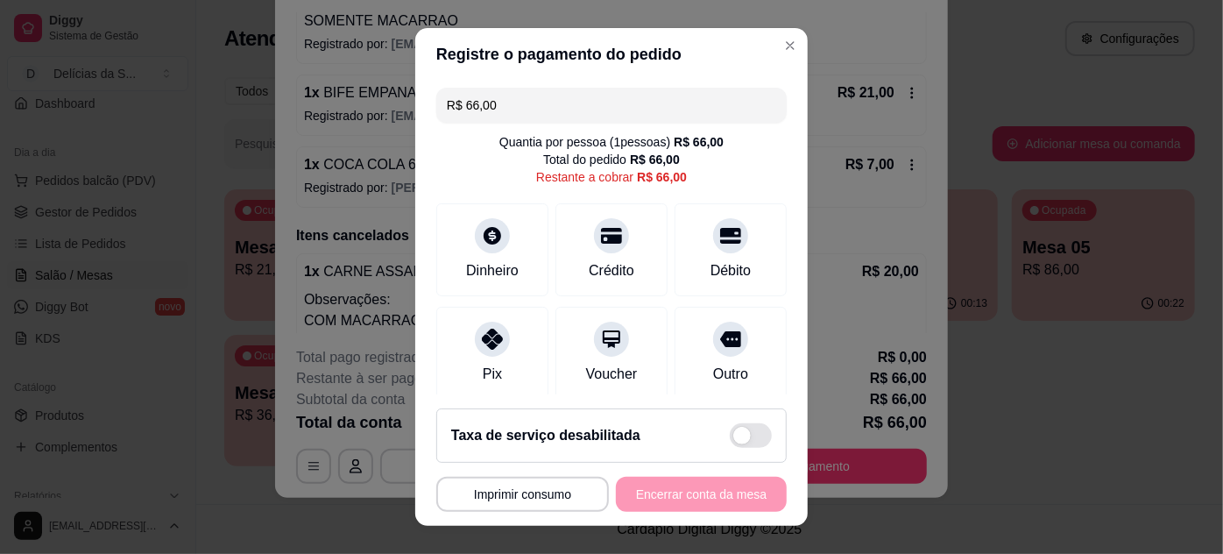
drag, startPoint x: 511, startPoint y: 88, endPoint x: 471, endPoint y: 115, distance: 47.9
click at [506, 88] on input "R$ 66,00" at bounding box center [611, 105] width 329 height 35
drag, startPoint x: 504, startPoint y: 352, endPoint x: 528, endPoint y: 338, distance: 28.2
click at [508, 347] on div "Pix" at bounding box center [493, 349] width 124 height 102
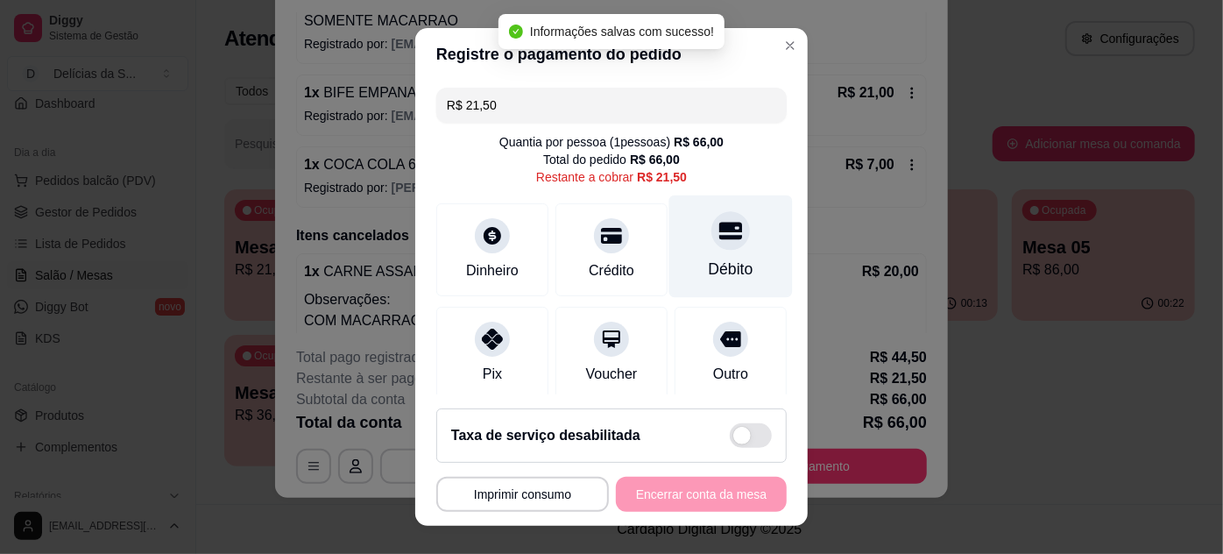
click at [733, 249] on div "Débito" at bounding box center [731, 245] width 124 height 102
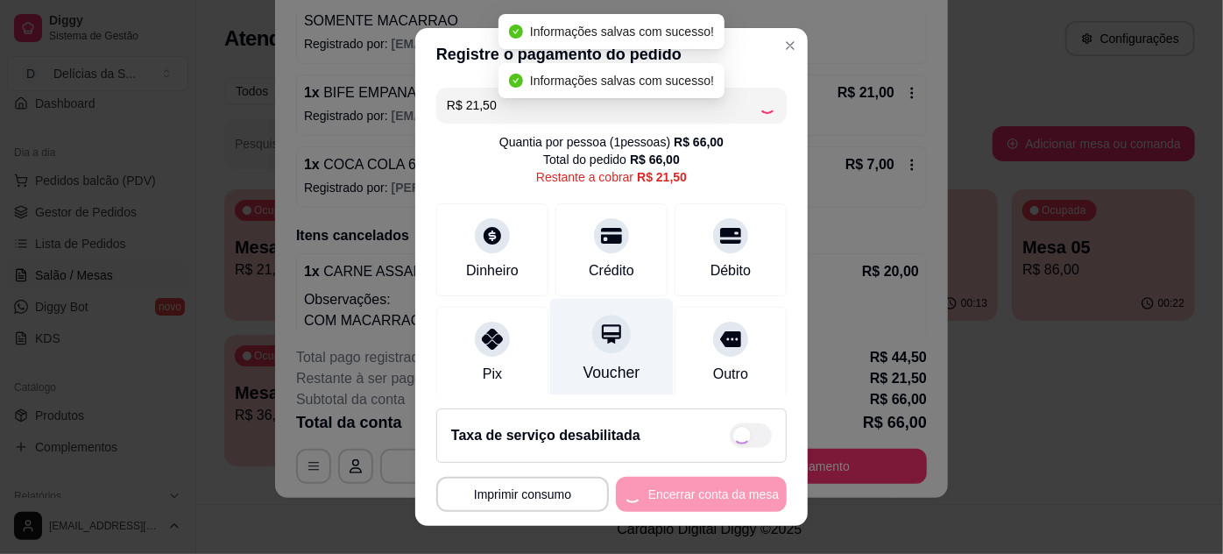
type input "R$ 0,00"
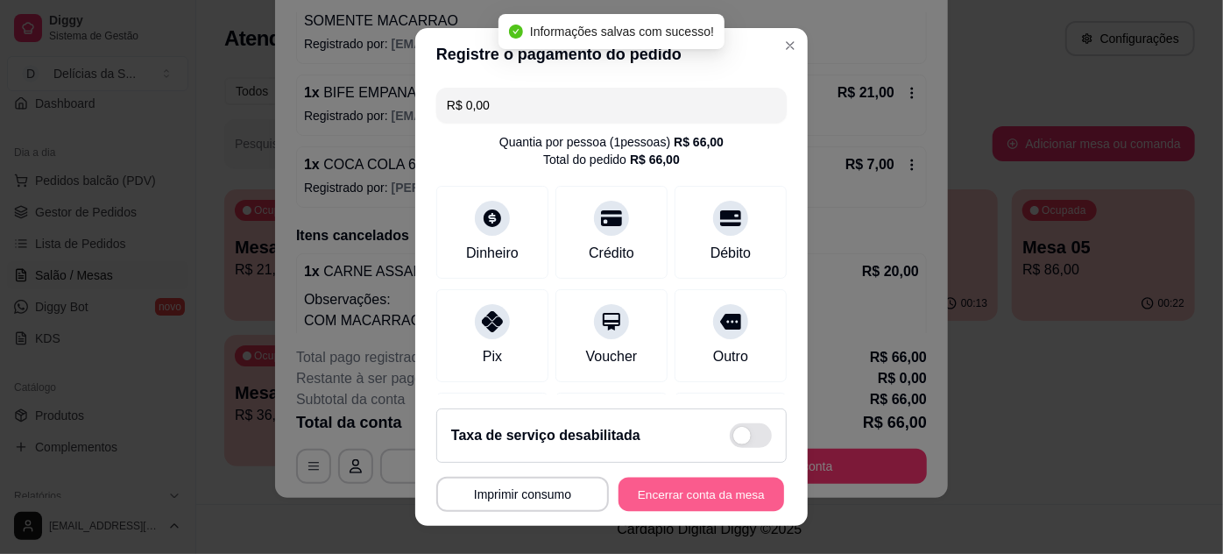
click at [711, 498] on button "Encerrar conta da mesa" at bounding box center [701, 494] width 166 height 34
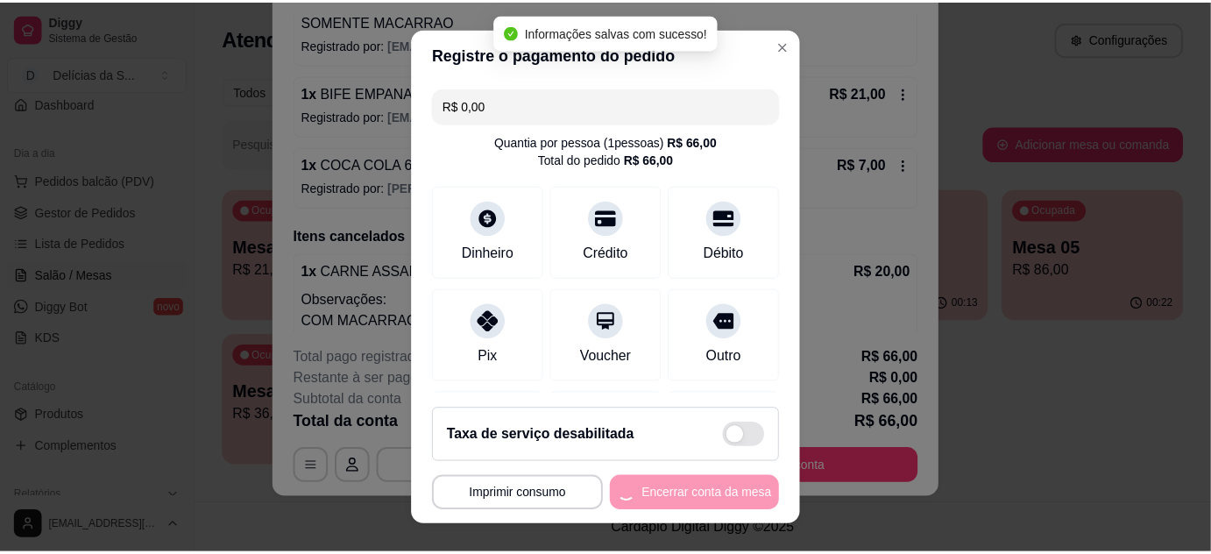
scroll to position [0, 0]
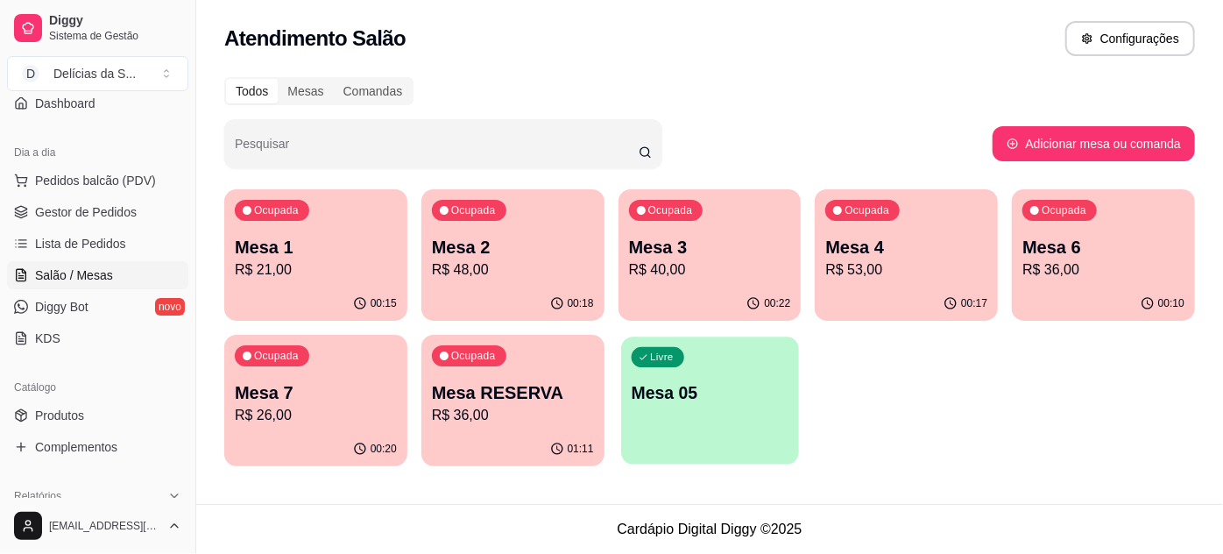
click at [659, 417] on div "Livre Mesa 05" at bounding box center [710, 389] width 178 height 107
click at [62, 417] on span "Produtos" at bounding box center [59, 415] width 49 height 18
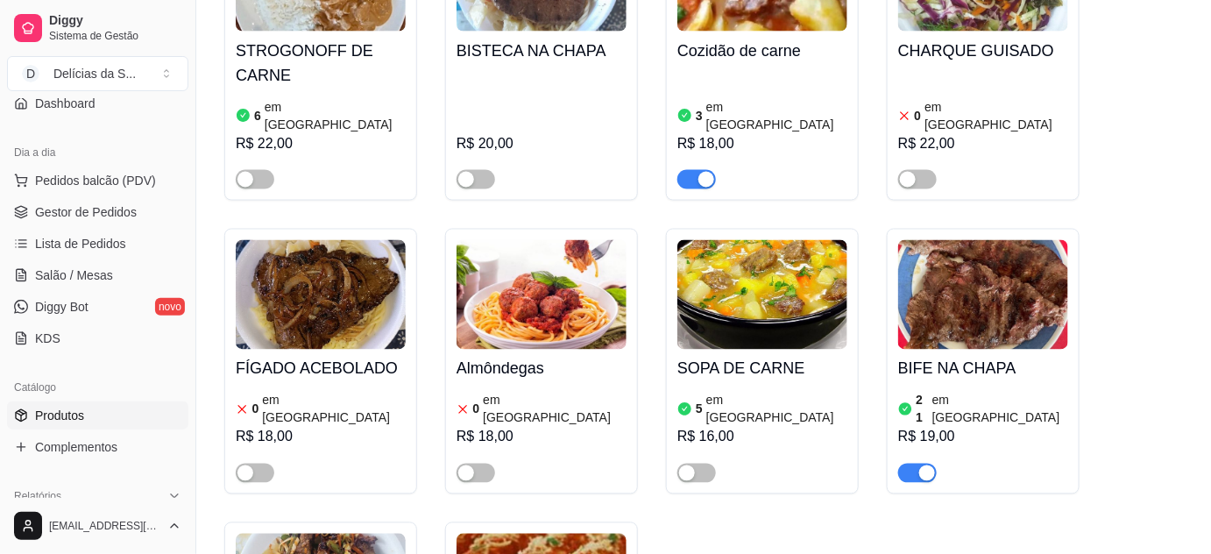
scroll to position [637, 0]
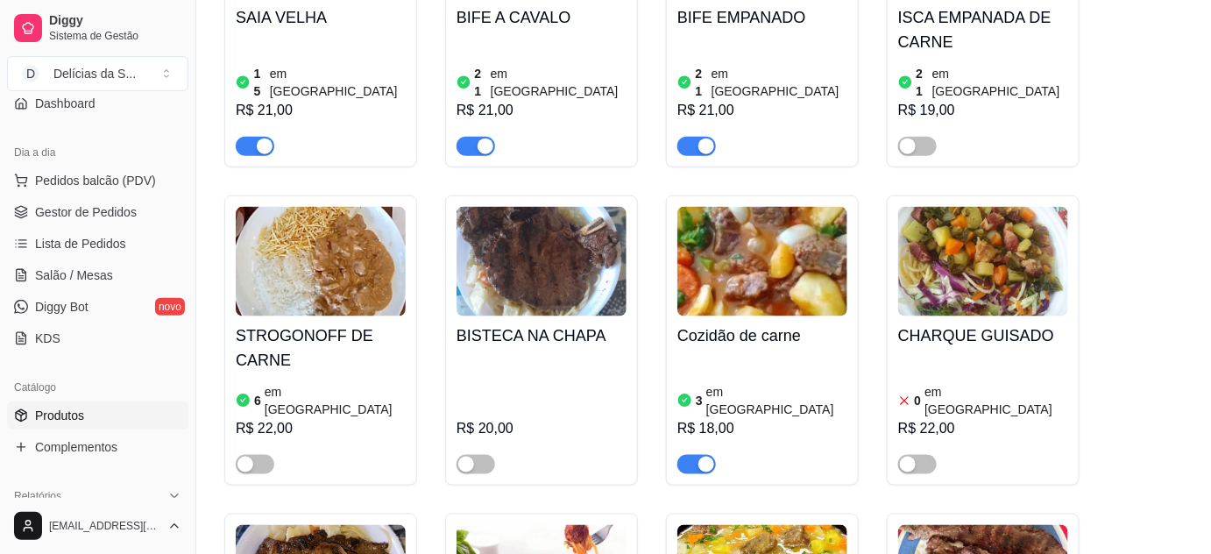
click at [759, 249] on img at bounding box center [762, 261] width 170 height 109
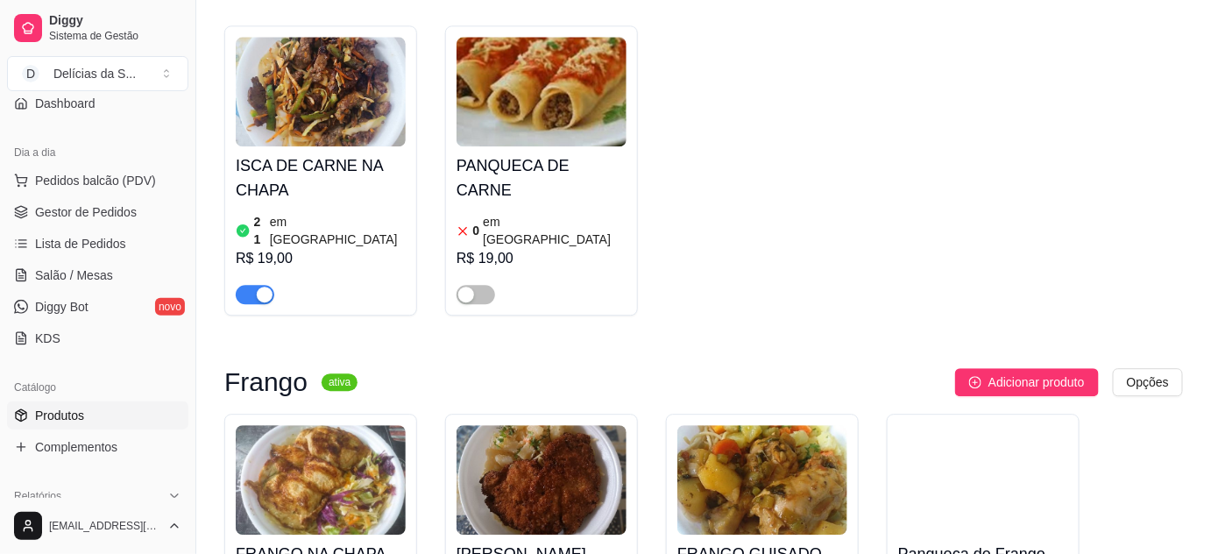
scroll to position [1593, 0]
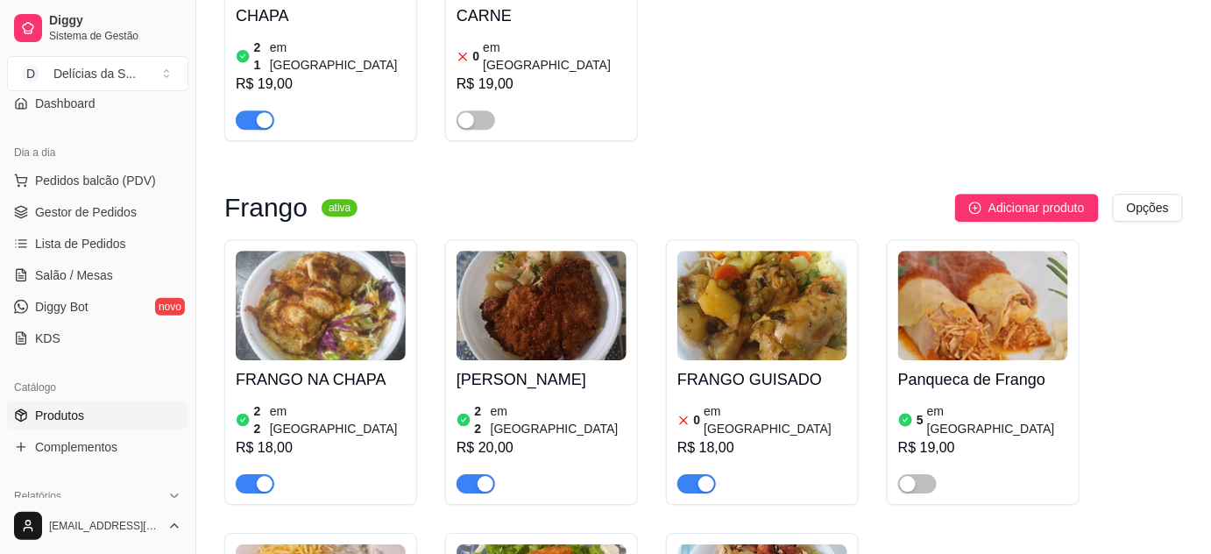
click at [832, 251] on img at bounding box center [762, 305] width 170 height 109
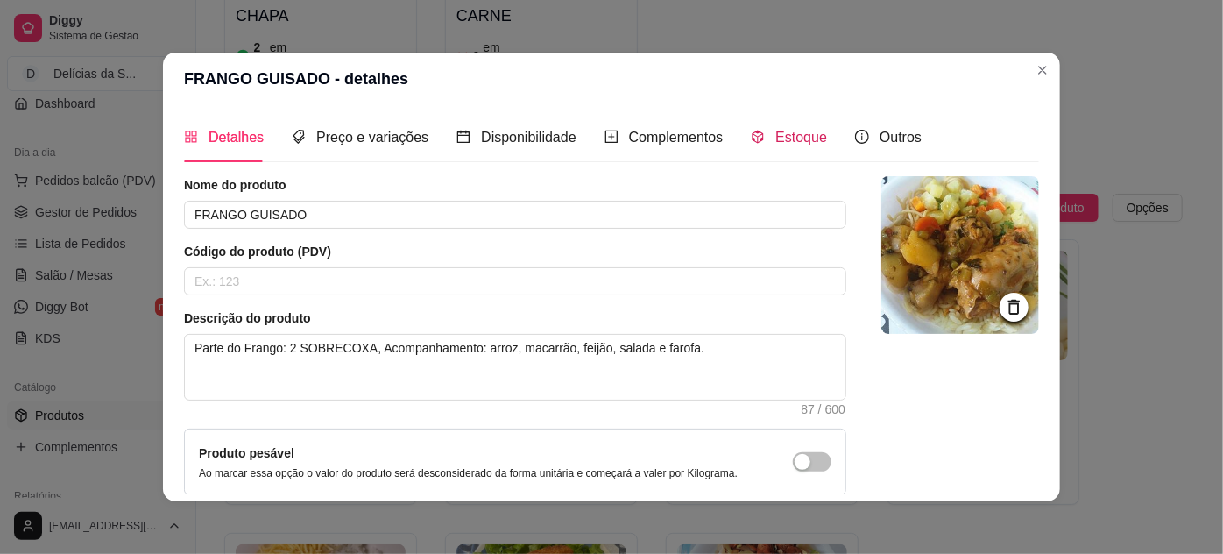
click at [796, 131] on span "Estoque" at bounding box center [801, 137] width 52 height 15
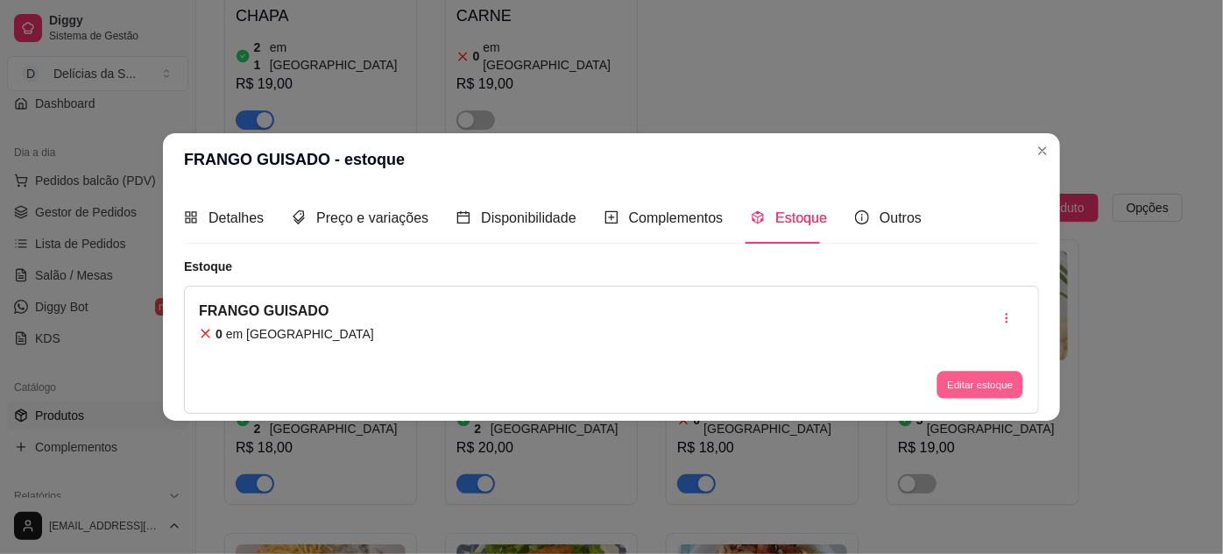
click at [985, 380] on button "Editar estoque" at bounding box center [979, 384] width 86 height 27
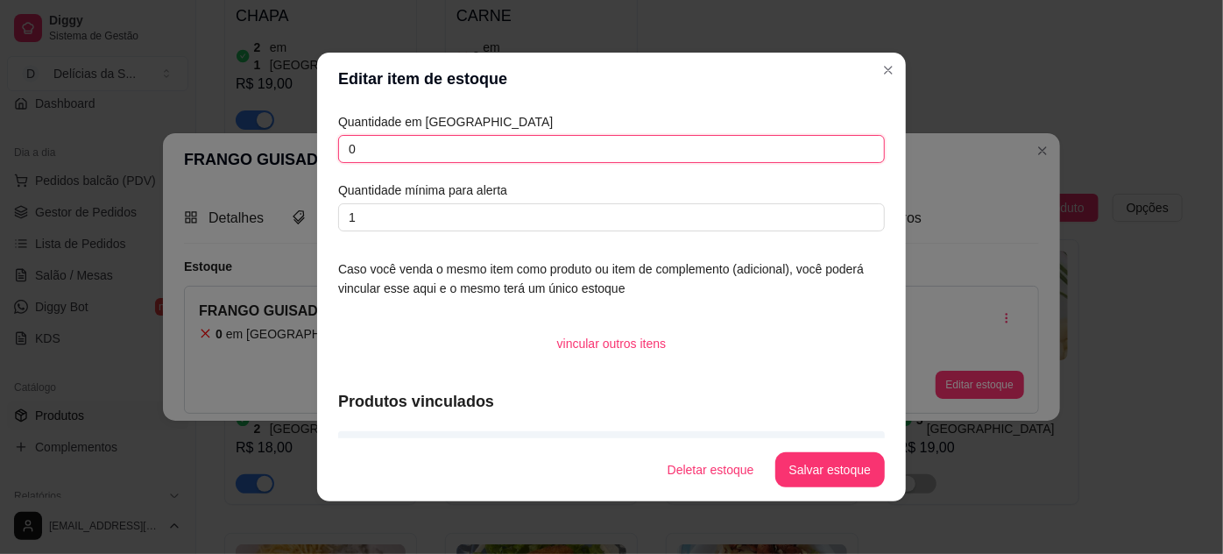
click at [445, 139] on input "0" at bounding box center [611, 149] width 547 height 28
type input "1"
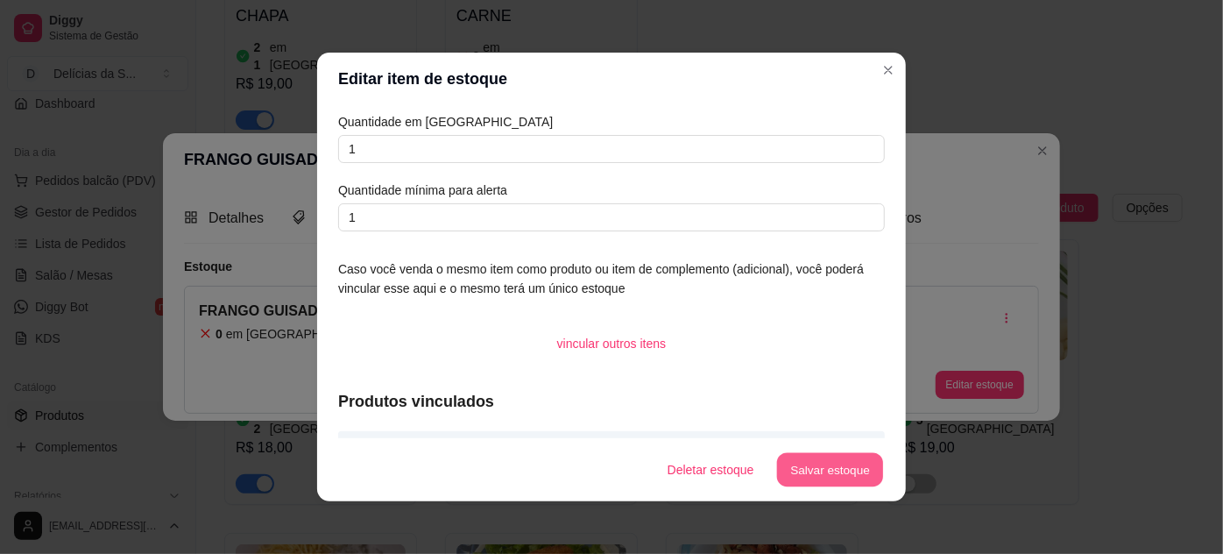
click at [818, 464] on button "Salvar estoque" at bounding box center [829, 470] width 107 height 34
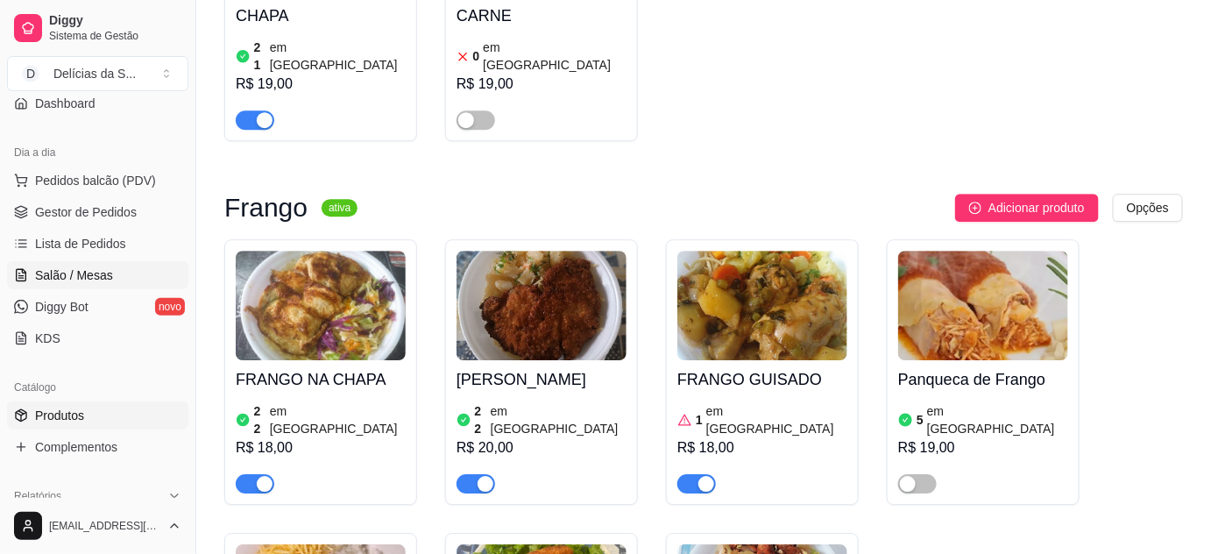
click at [43, 277] on span "Salão / Mesas" at bounding box center [74, 275] width 78 height 18
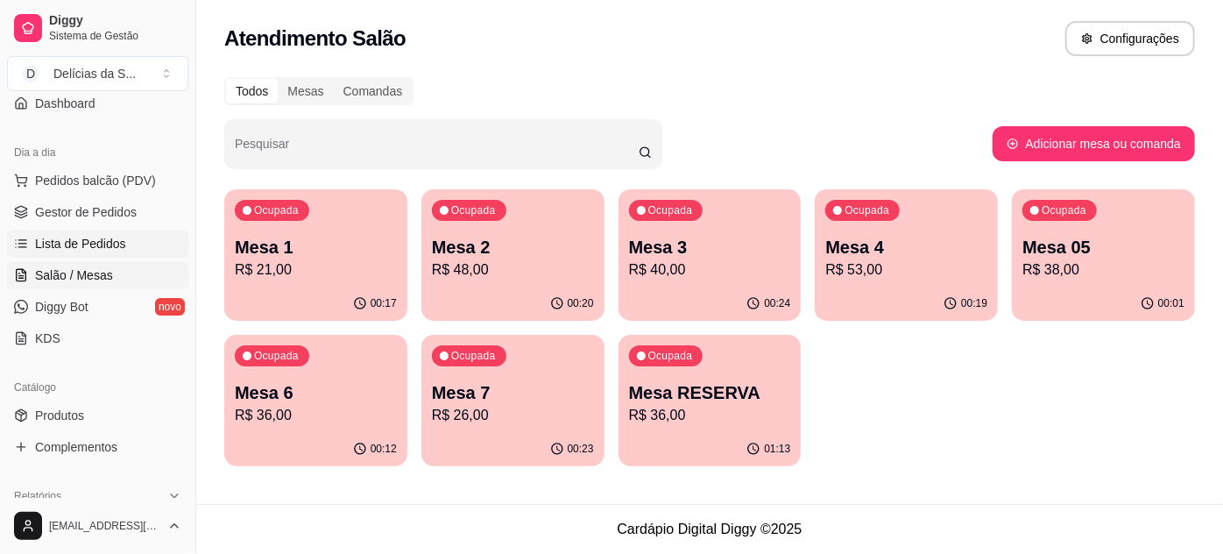
click at [87, 242] on span "Lista de Pedidos" at bounding box center [80, 244] width 91 height 18
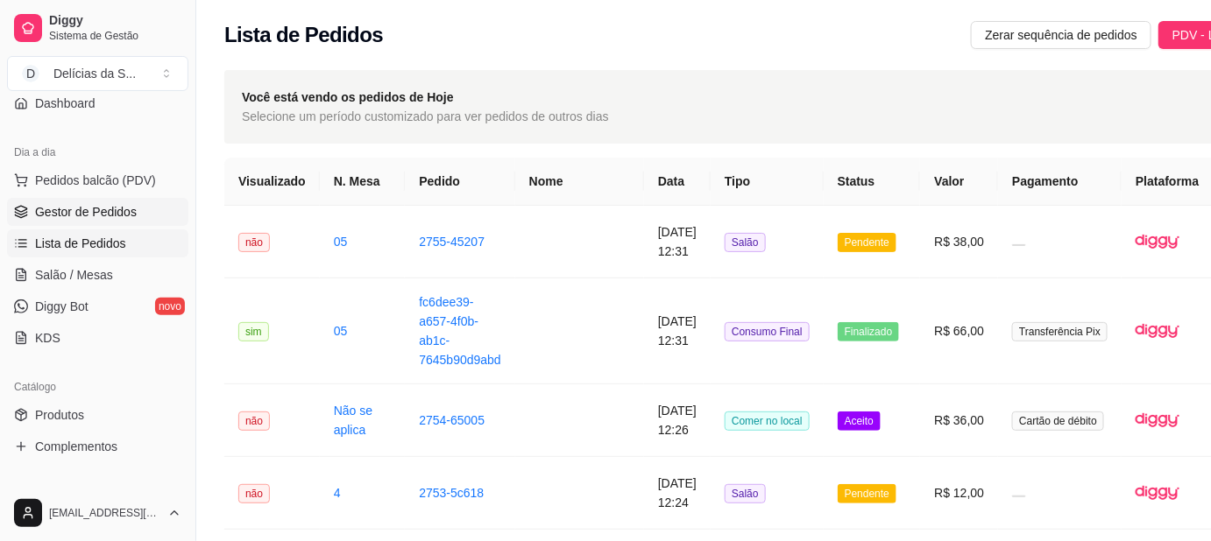
click at [94, 213] on span "Gestor de Pedidos" at bounding box center [86, 212] width 102 height 18
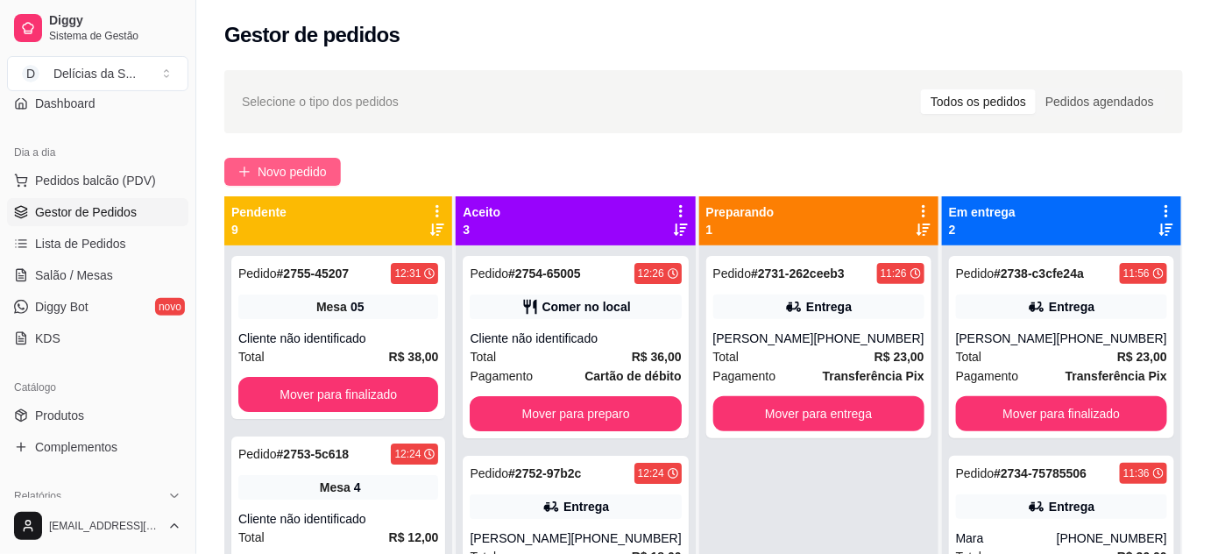
click at [306, 171] on span "Novo pedido" at bounding box center [292, 171] width 69 height 19
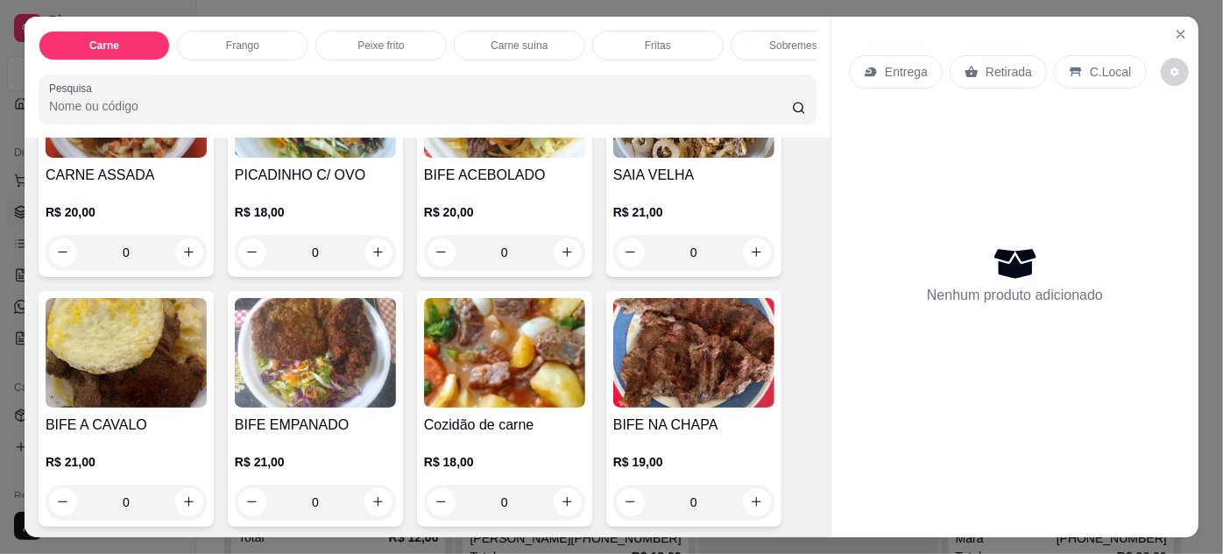
scroll to position [318, 0]
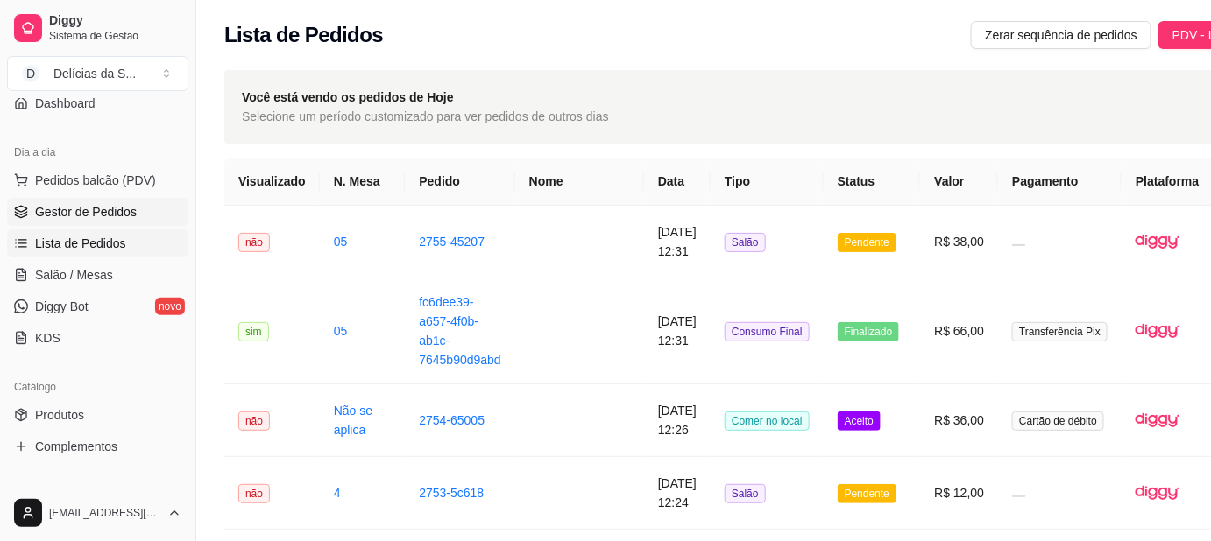
click at [67, 208] on span "Gestor de Pedidos" at bounding box center [86, 212] width 102 height 18
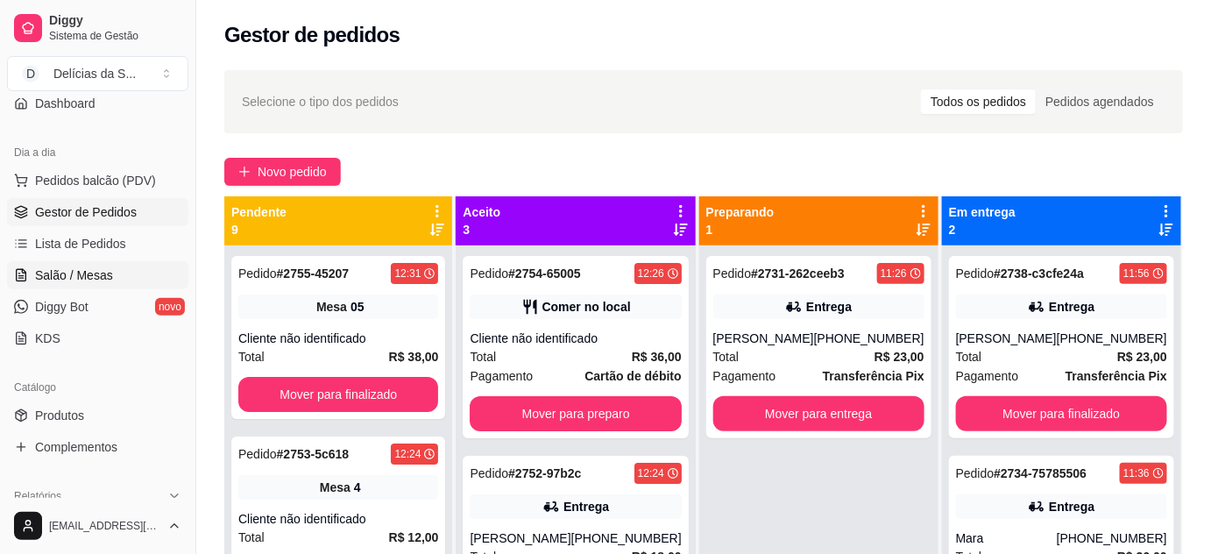
click at [69, 279] on span "Salão / Mesas" at bounding box center [74, 275] width 78 height 18
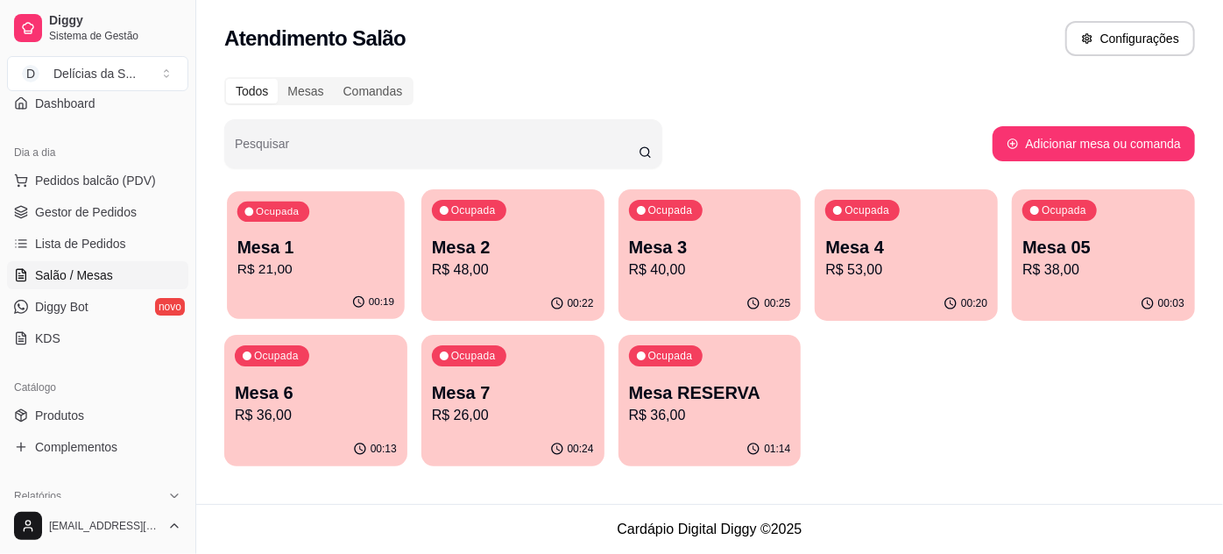
click at [300, 296] on div "00:19" at bounding box center [316, 302] width 178 height 33
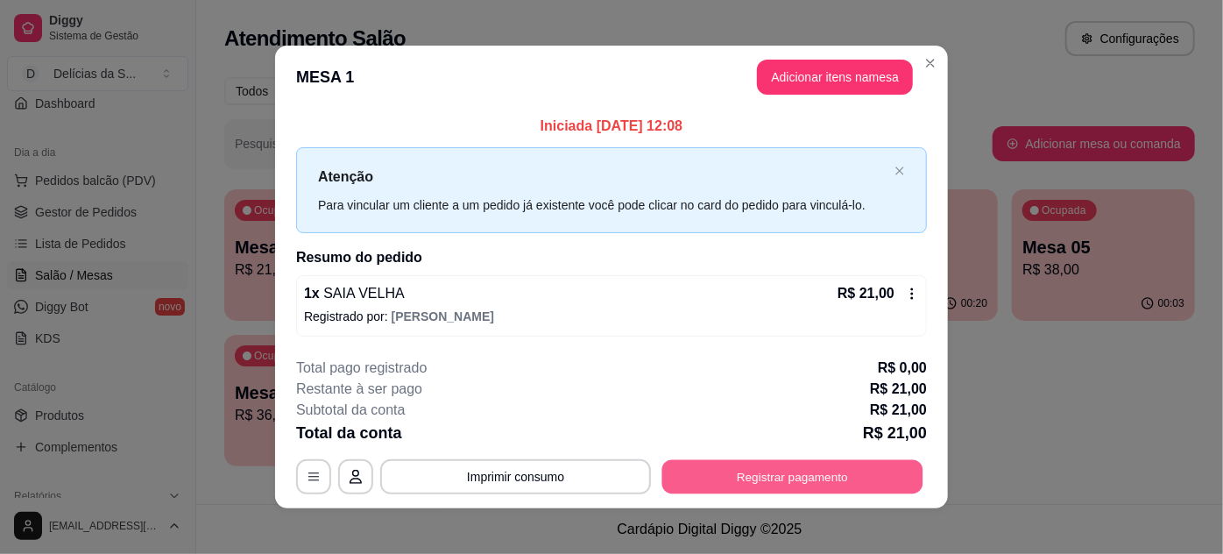
click at [777, 472] on button "Registrar pagamento" at bounding box center [792, 476] width 261 height 34
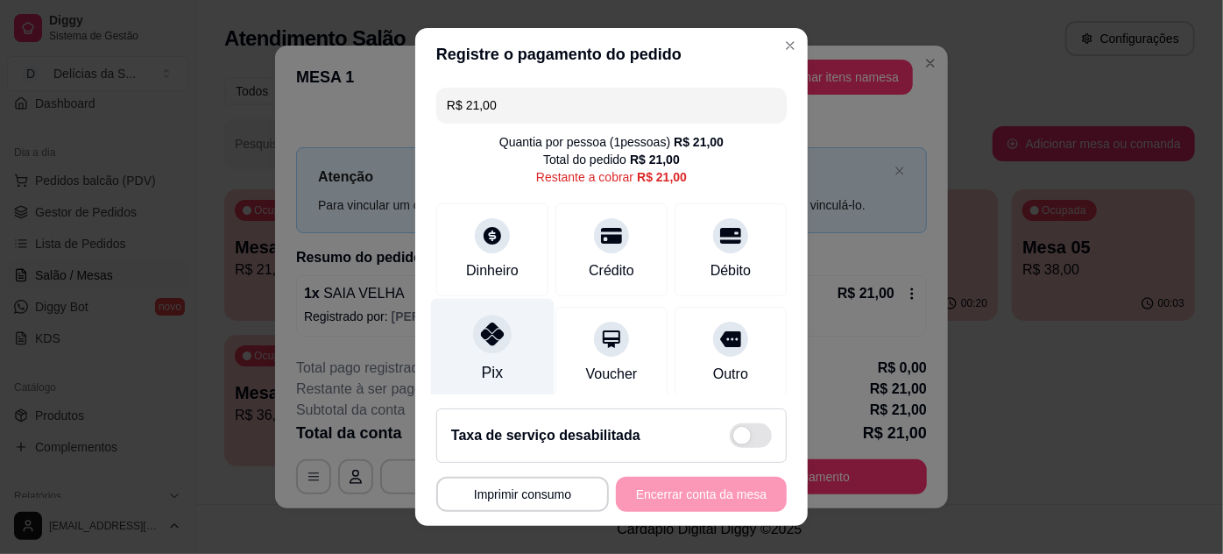
click at [485, 325] on icon at bounding box center [492, 333] width 23 height 23
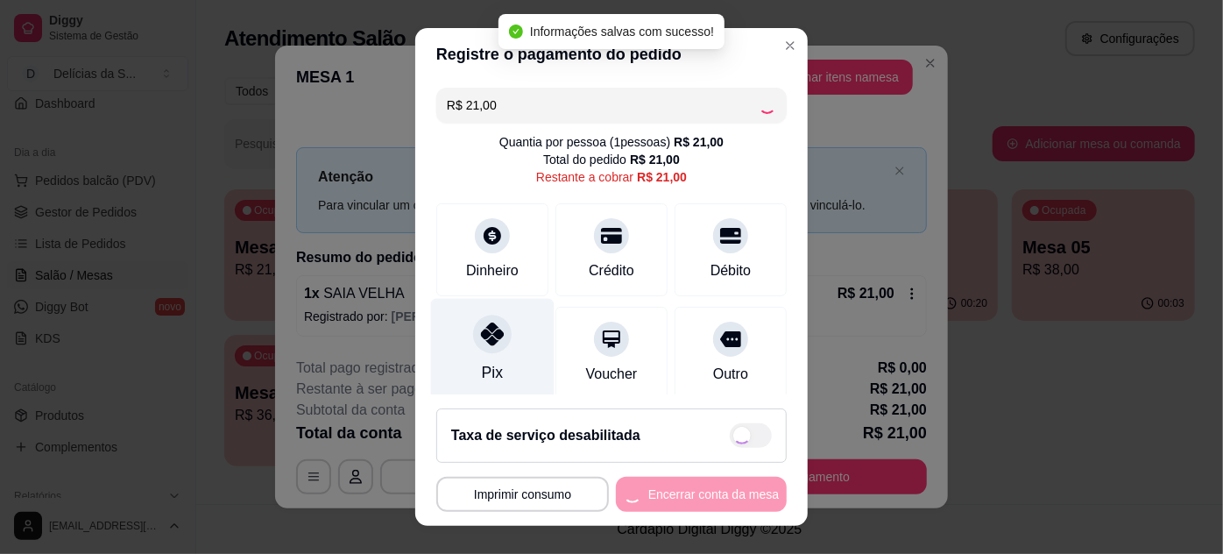
type input "R$ 0,00"
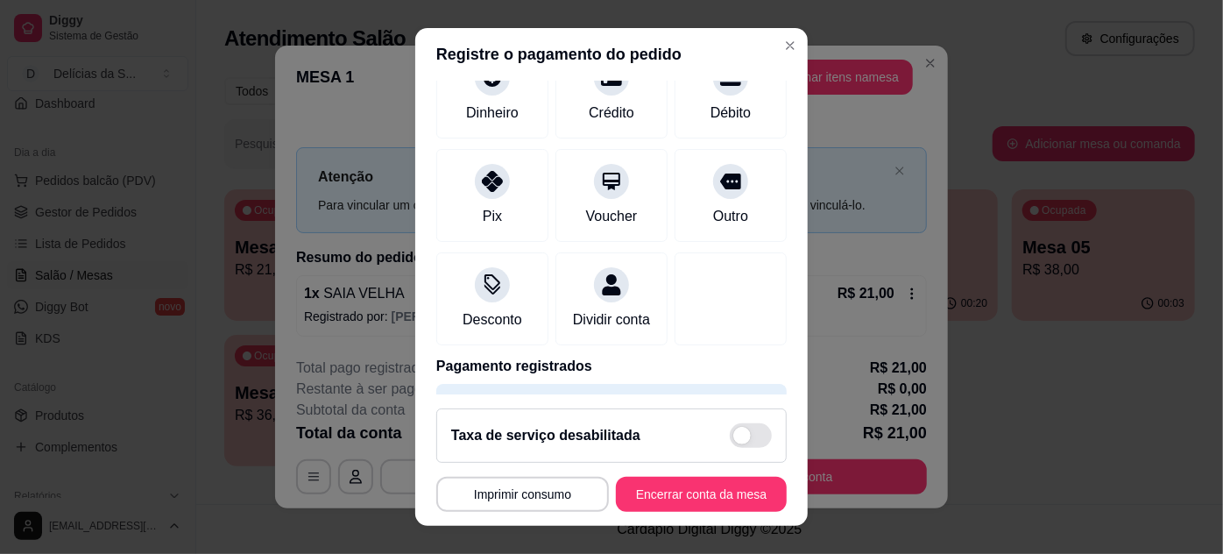
scroll to position [208, 0]
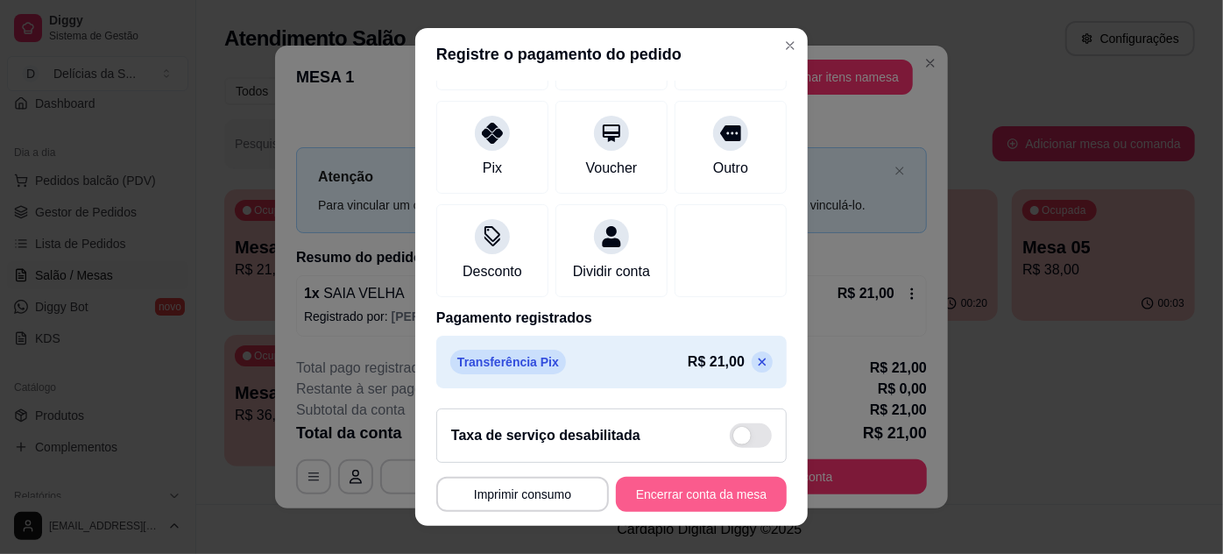
click at [693, 493] on button "Encerrar conta da mesa" at bounding box center [701, 494] width 171 height 35
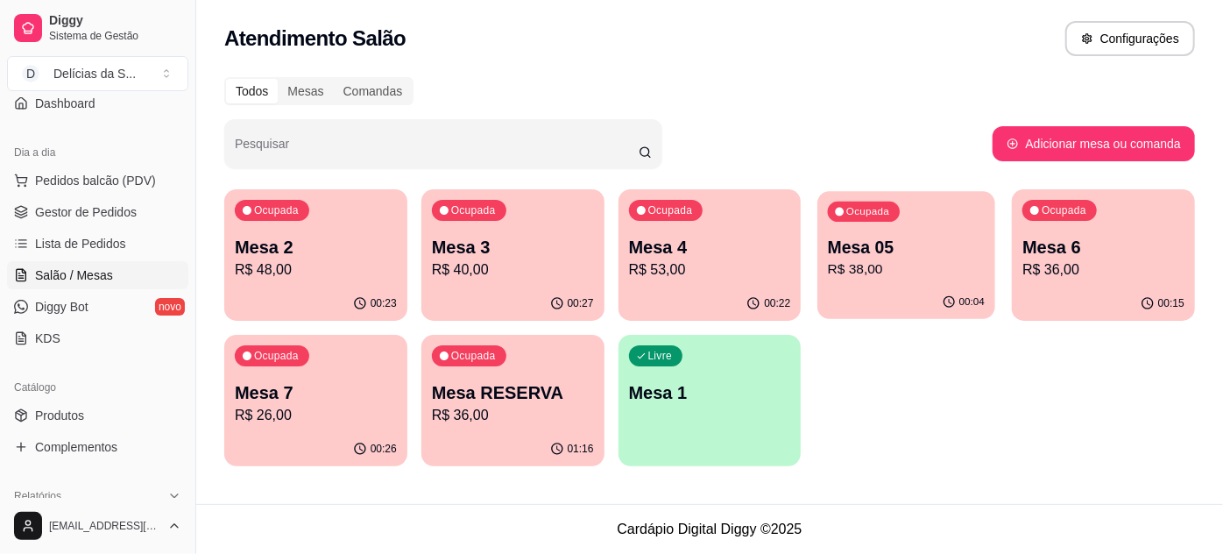
click at [893, 277] on p "R$ 38,00" at bounding box center [906, 269] width 157 height 20
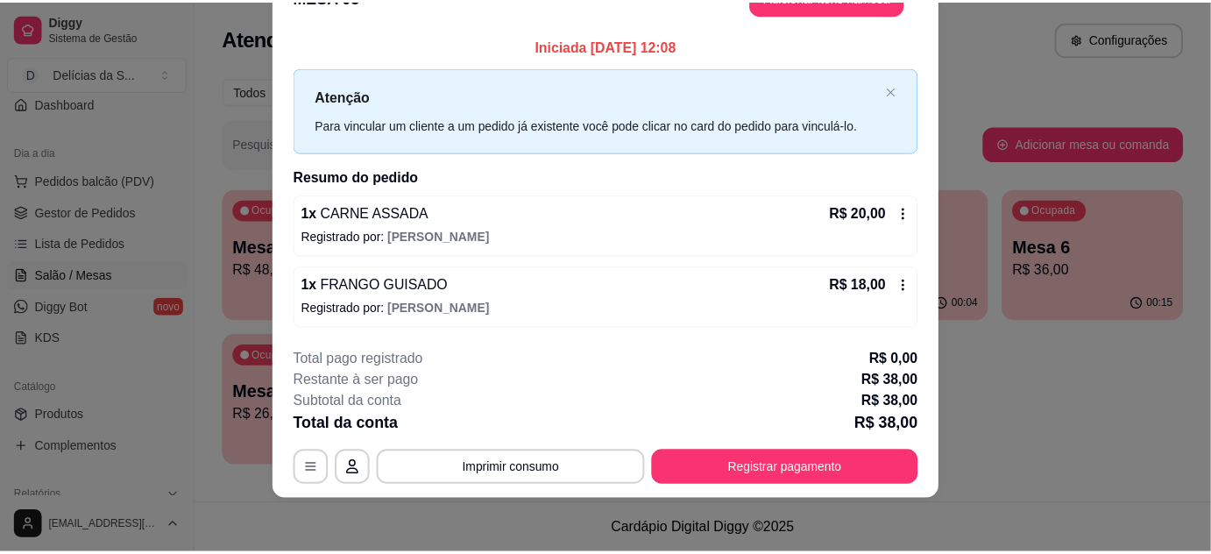
scroll to position [0, 0]
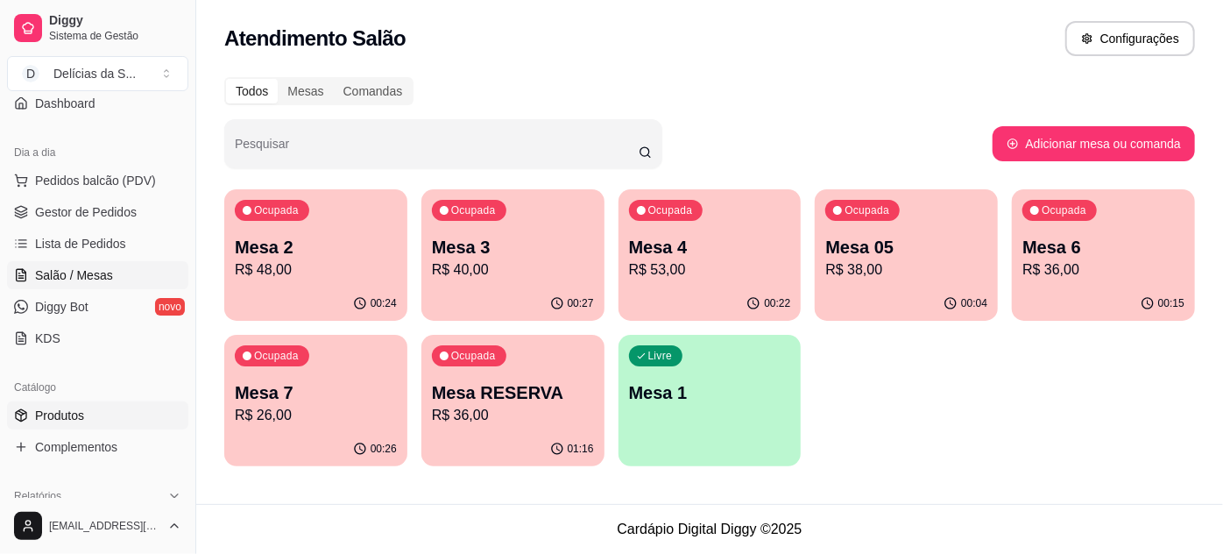
click at [75, 416] on span "Produtos" at bounding box center [59, 415] width 49 height 18
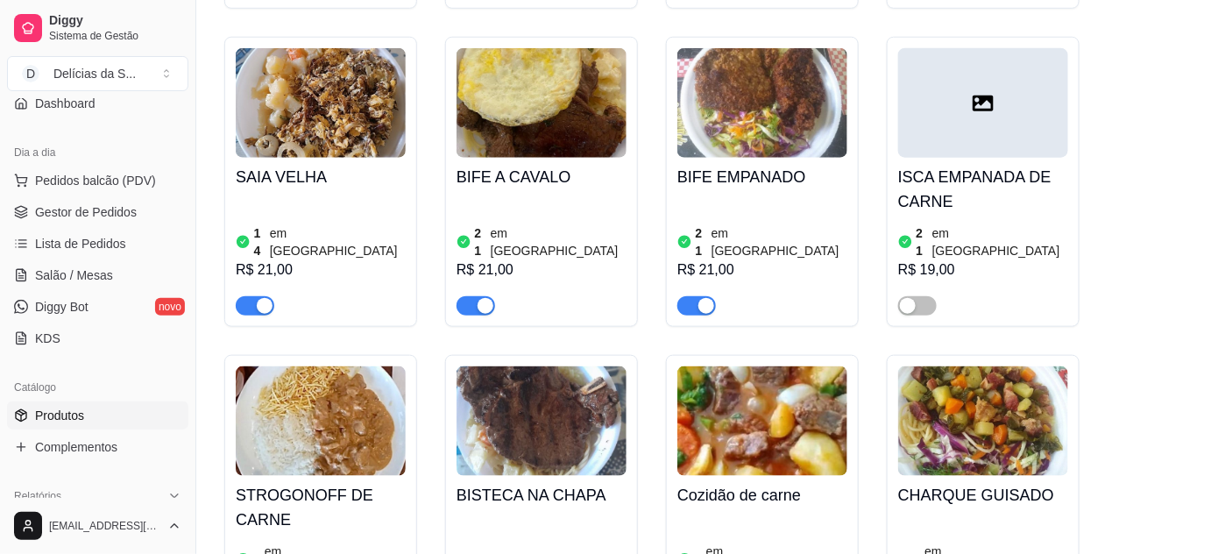
scroll to position [637, 0]
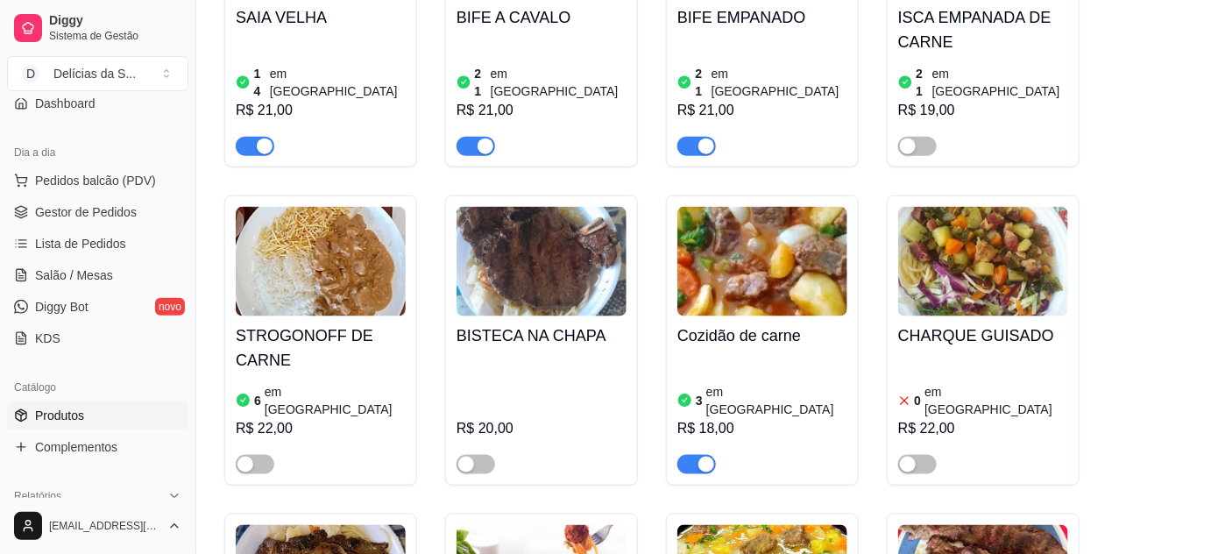
click at [687, 455] on span "button" at bounding box center [696, 464] width 39 height 19
click at [705, 455] on span "button" at bounding box center [696, 464] width 39 height 19
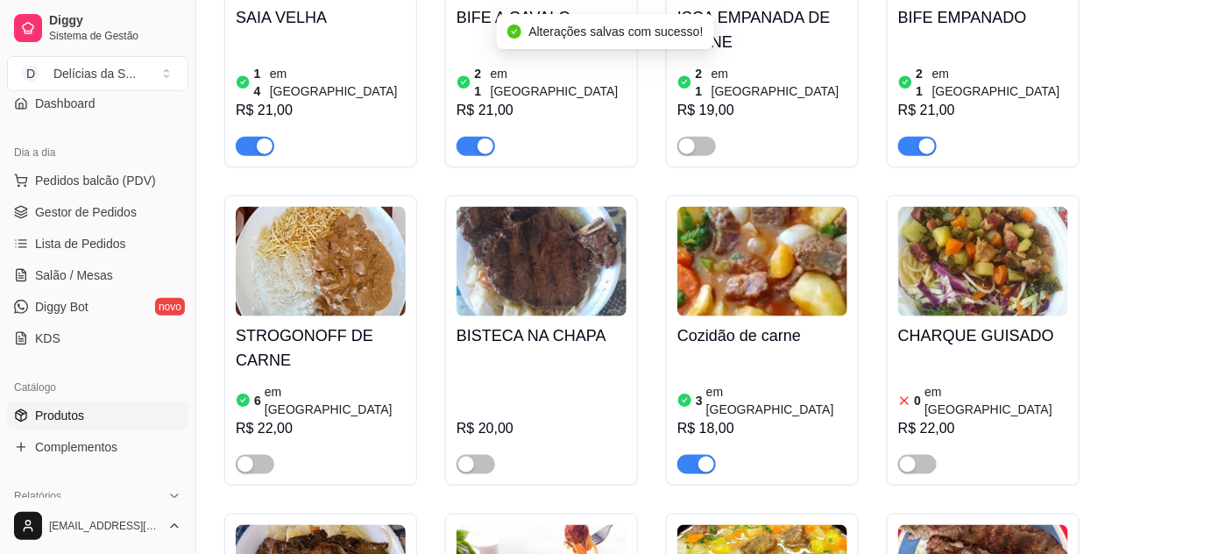
click at [775, 222] on img at bounding box center [762, 261] width 170 height 109
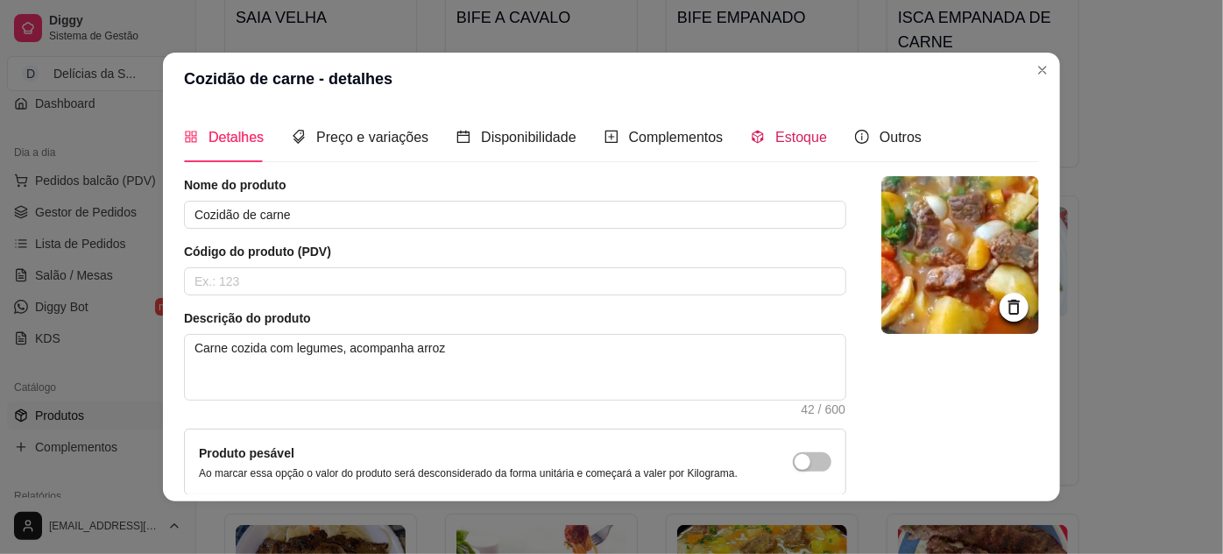
click at [789, 137] on span "Estoque" at bounding box center [801, 137] width 52 height 15
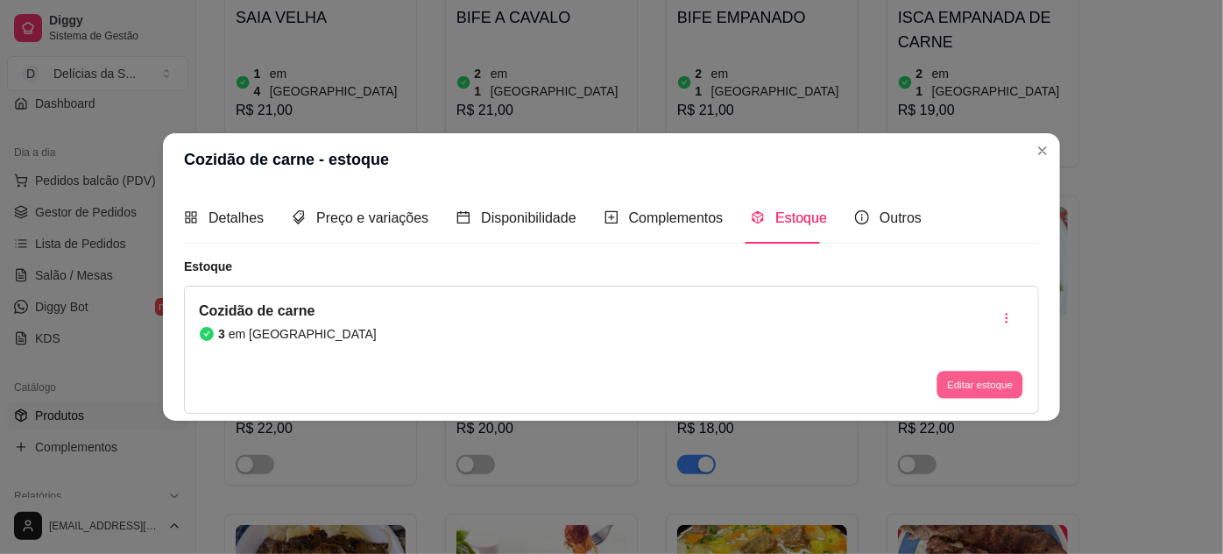
click at [974, 377] on button "Editar estoque" at bounding box center [979, 384] width 86 height 27
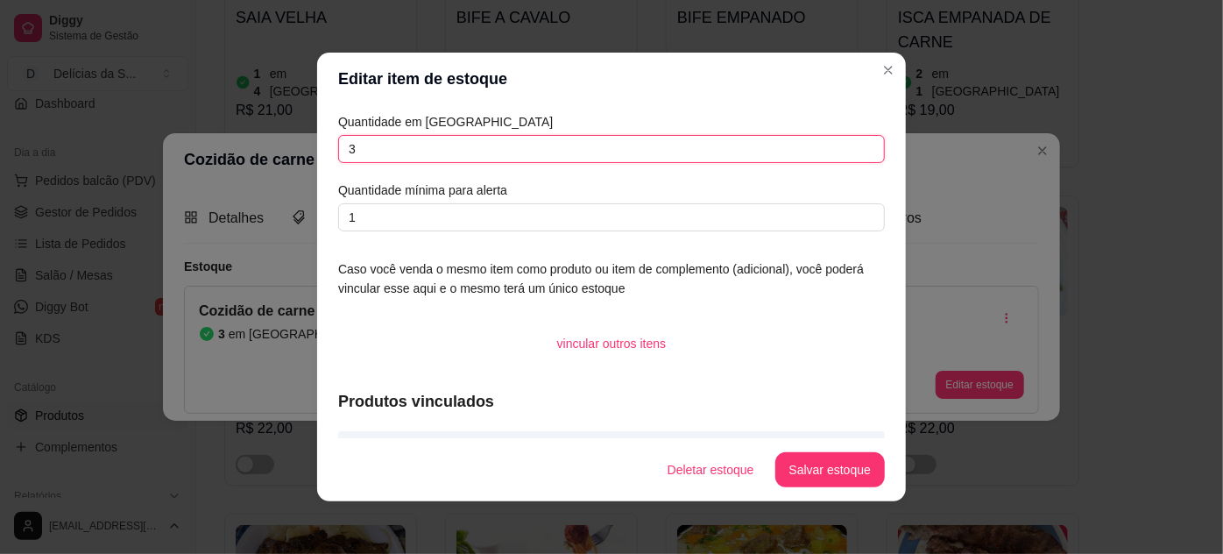
drag, startPoint x: 430, startPoint y: 154, endPoint x: 315, endPoint y: 173, distance: 116.4
click at [317, 173] on div "Quantidade em estoque 3 Quantidade mínima para alerta 1 Caso você venda o mesmo…" at bounding box center [611, 271] width 589 height 333
type input "1"
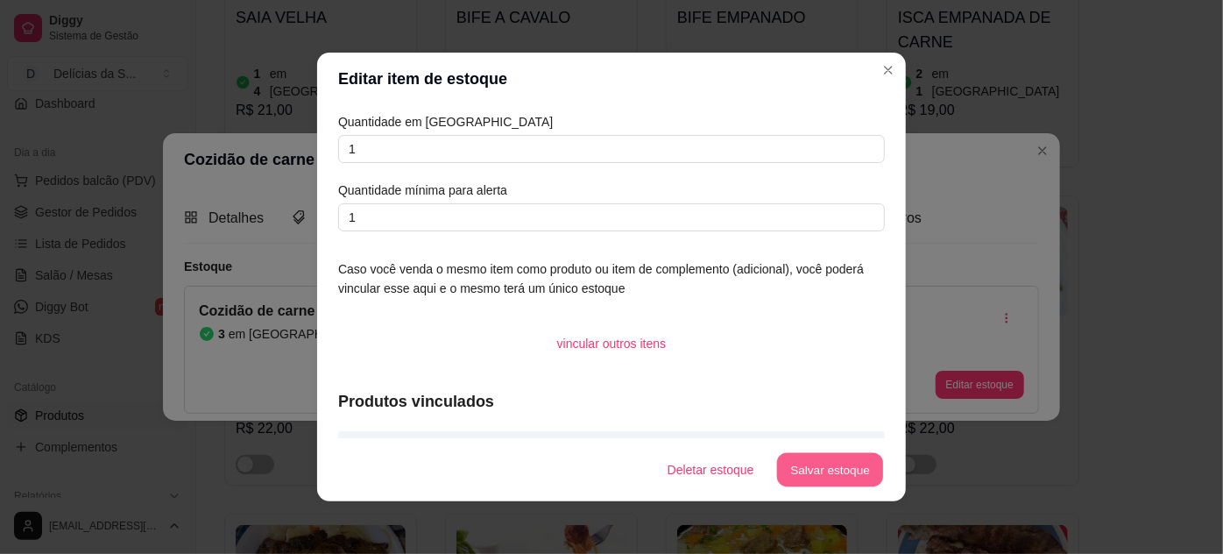
click at [845, 476] on button "Salvar estoque" at bounding box center [829, 470] width 107 height 34
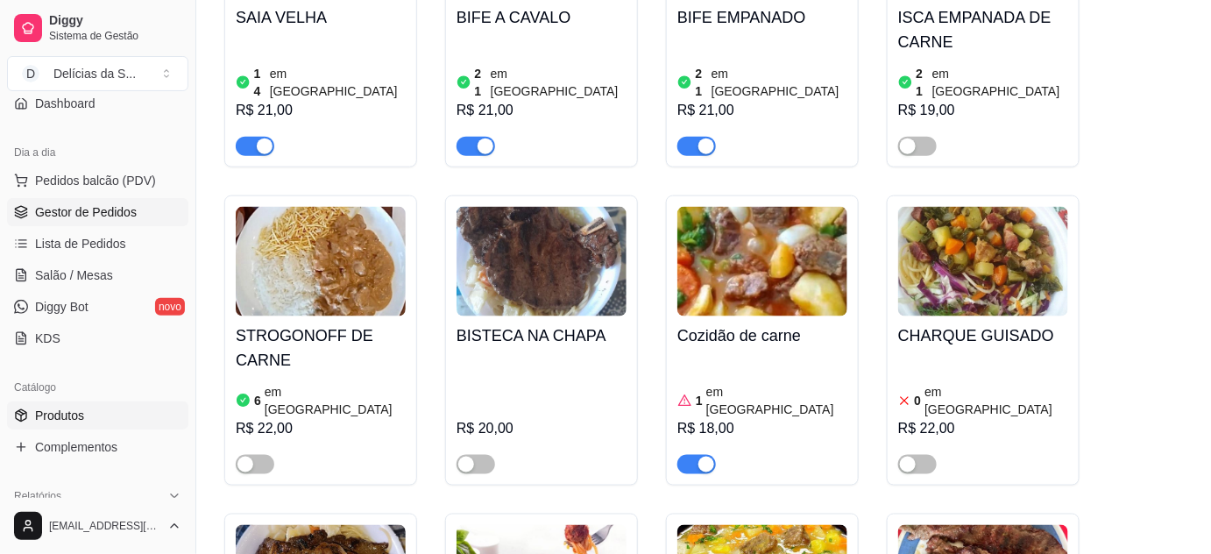
click at [49, 210] on span "Gestor de Pedidos" at bounding box center [86, 212] width 102 height 18
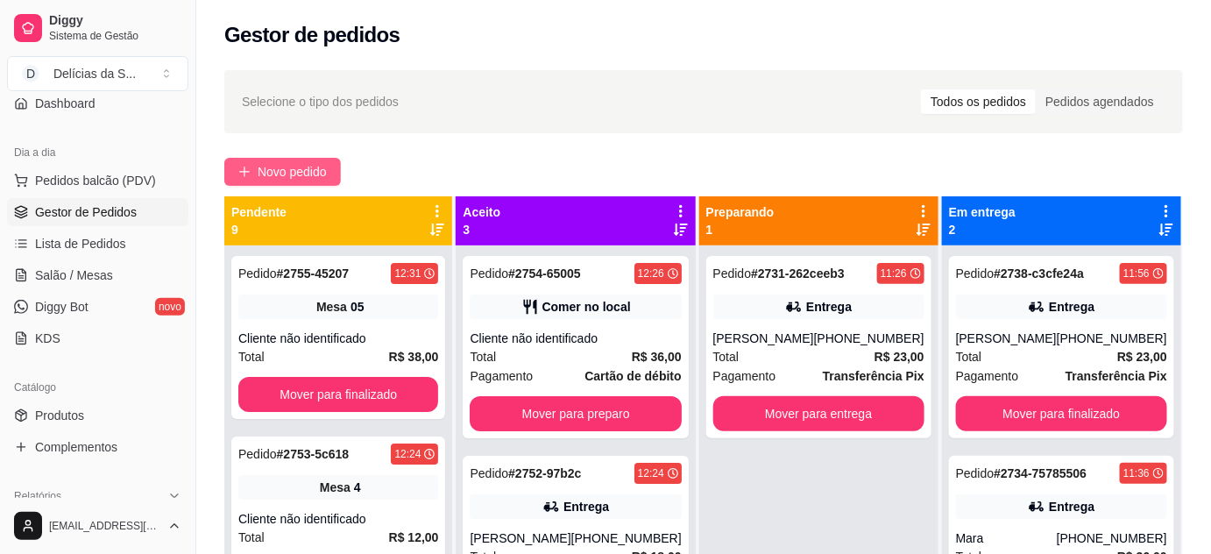
click at [262, 168] on span "Novo pedido" at bounding box center [292, 171] width 69 height 19
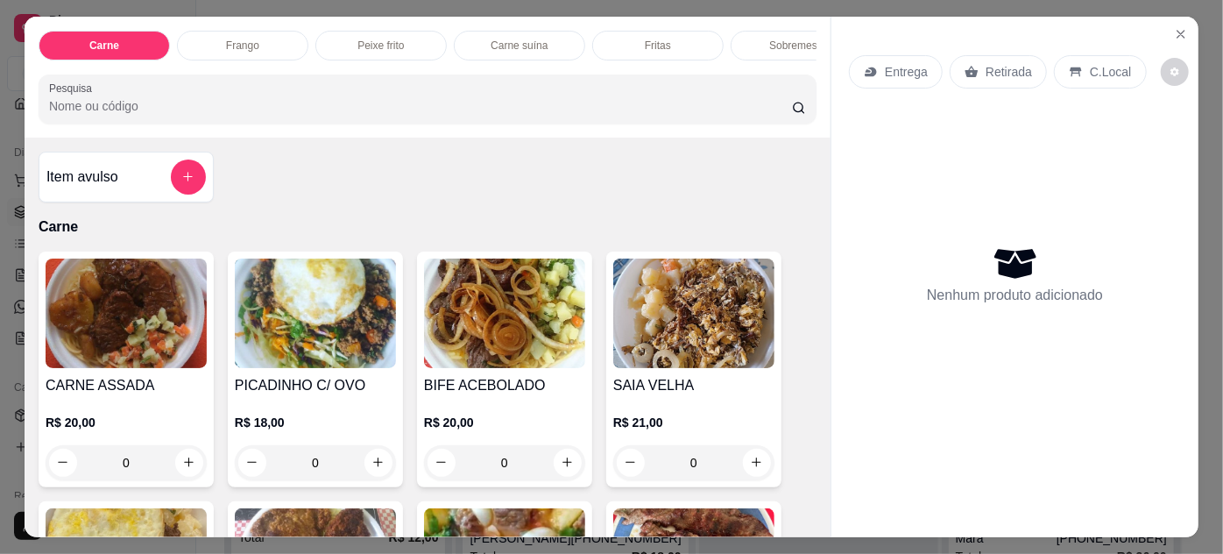
click at [88, 359] on img at bounding box center [126, 312] width 161 height 109
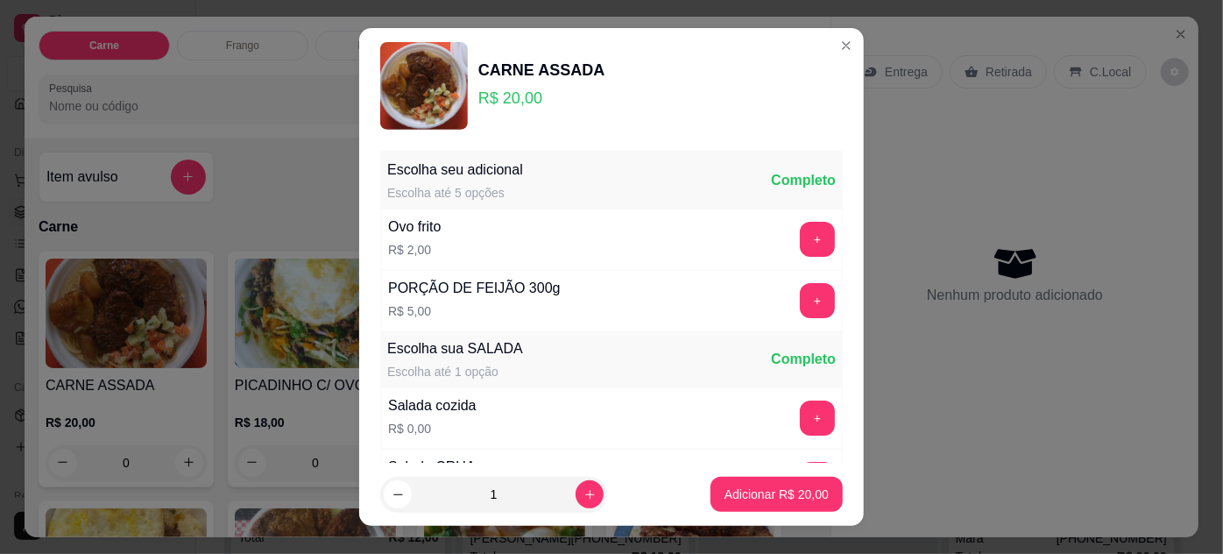
scroll to position [174, 0]
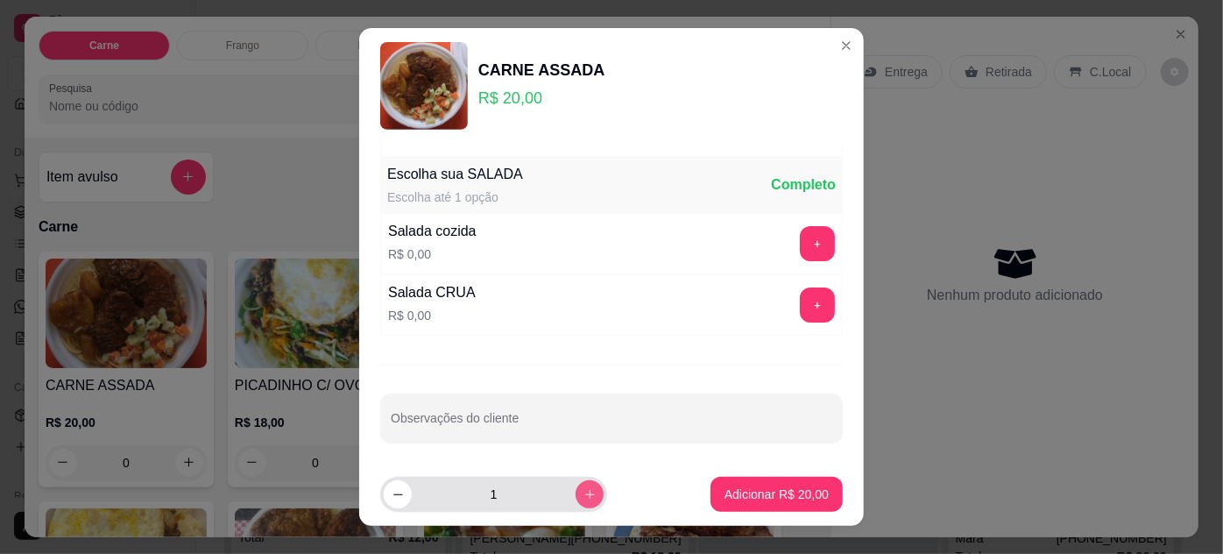
click at [583, 491] on icon "increase-product-quantity" at bounding box center [589, 494] width 13 height 13
type input "4"
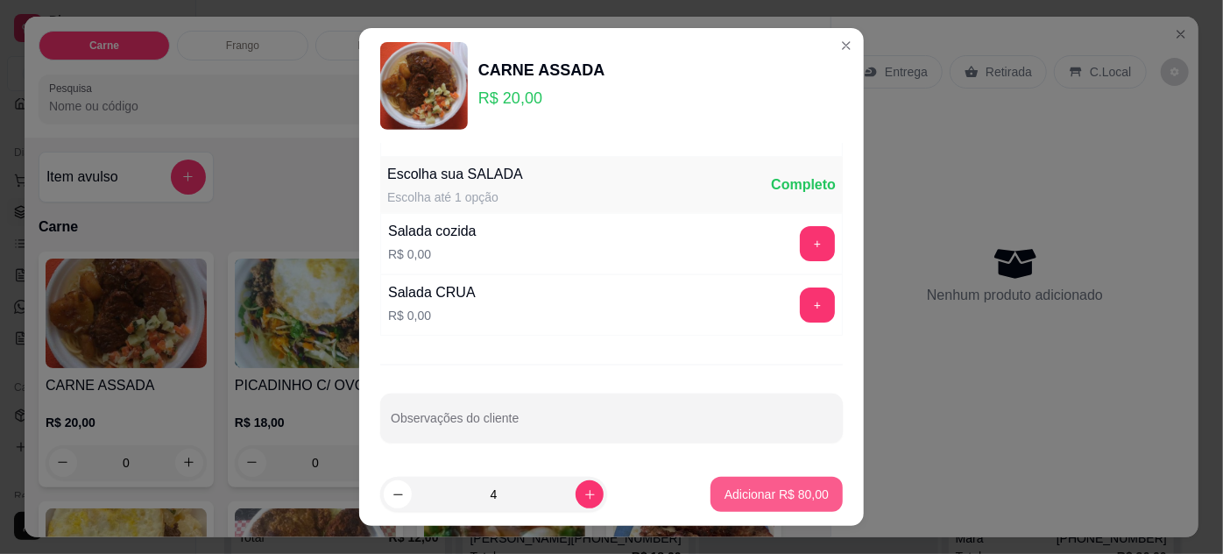
click at [747, 492] on p "Adicionar R$ 80,00" at bounding box center [776, 494] width 104 height 18
type input "4"
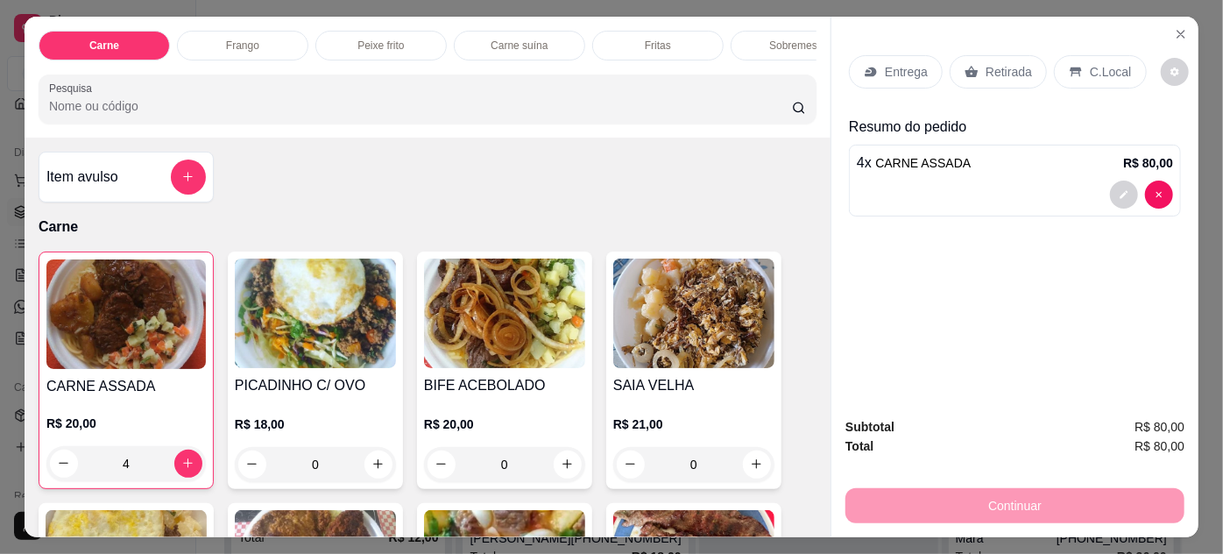
click at [358, 335] on img at bounding box center [315, 312] width 161 height 109
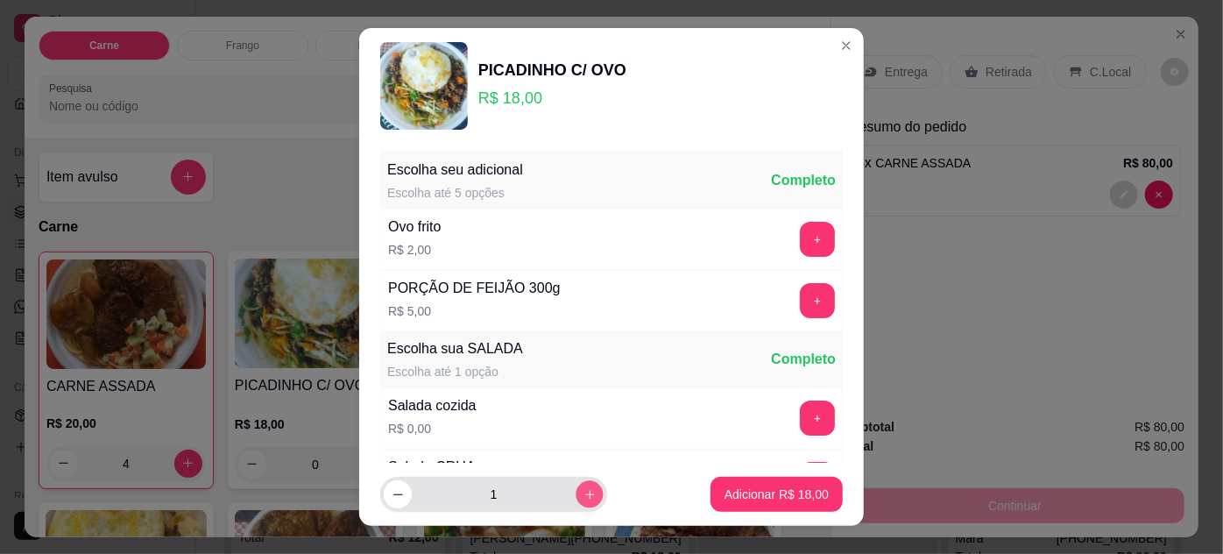
click at [577, 493] on button "increase-product-quantity" at bounding box center [589, 494] width 27 height 27
type input "2"
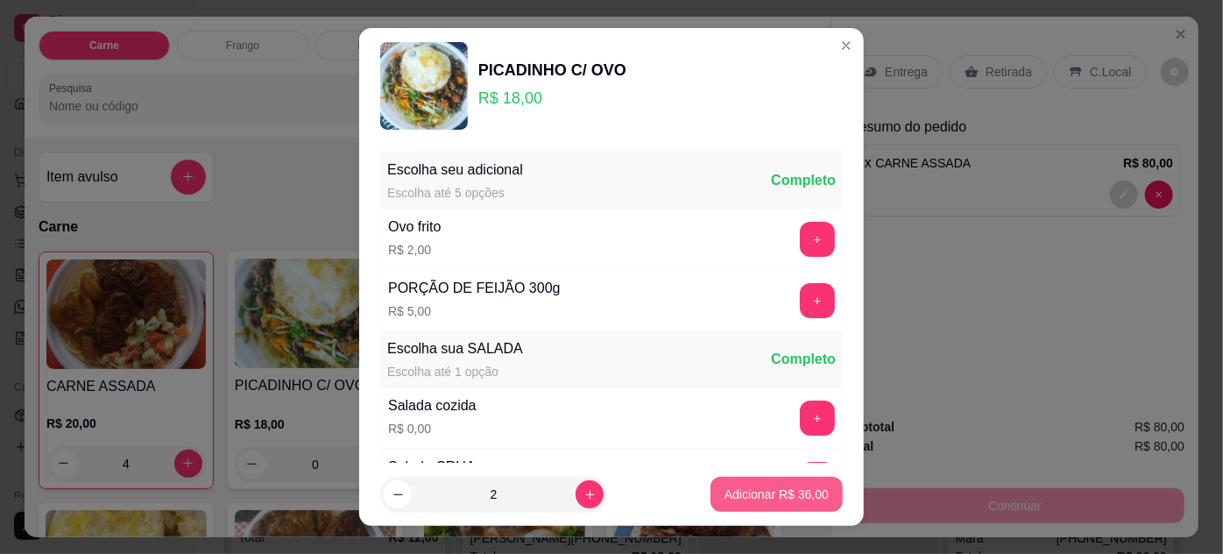
click at [769, 505] on button "Adicionar R$ 36,00" at bounding box center [776, 494] width 132 height 35
type input "2"
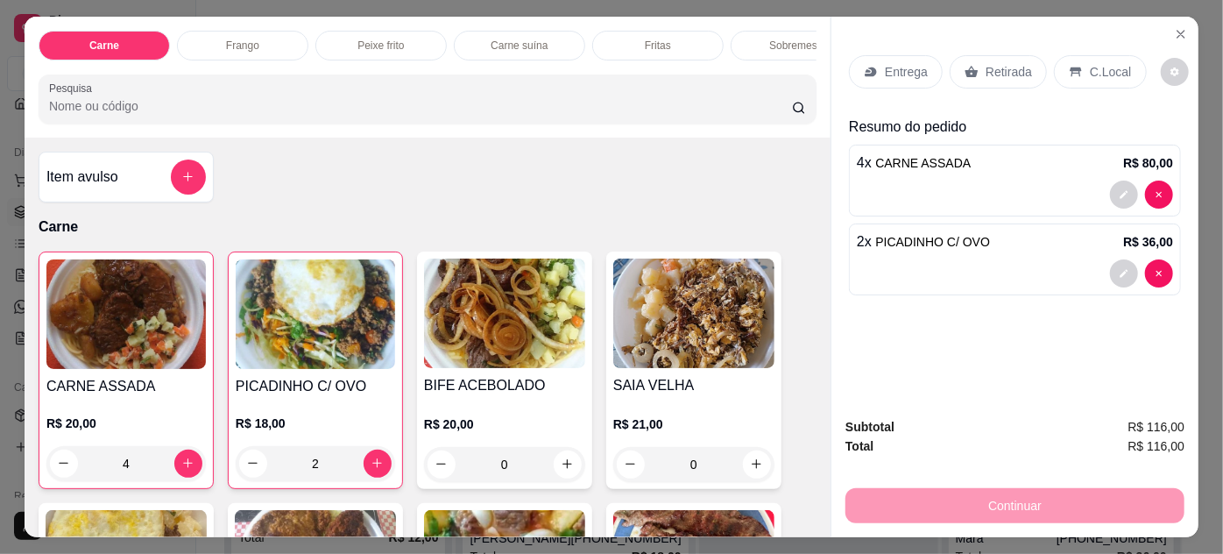
click at [482, 355] on img at bounding box center [504, 312] width 161 height 109
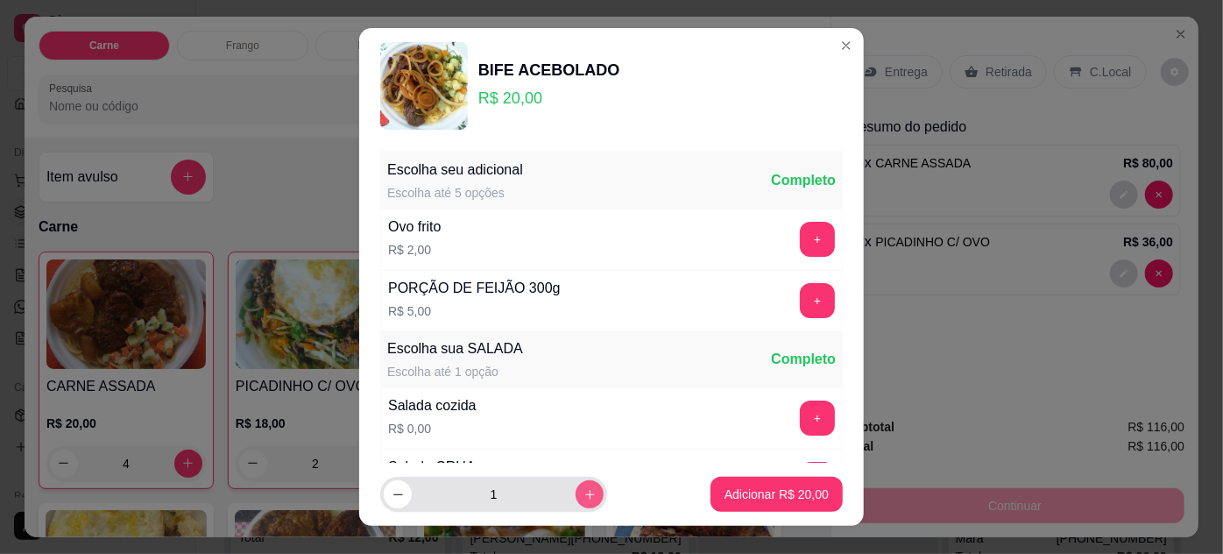
click at [583, 491] on icon "increase-product-quantity" at bounding box center [589, 494] width 13 height 13
type input "2"
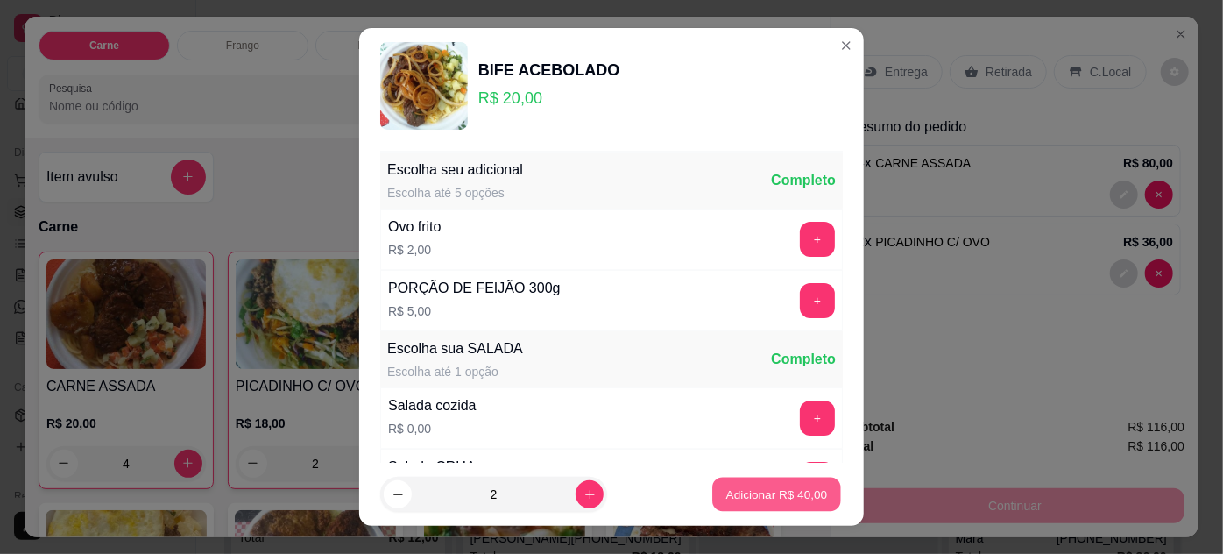
click at [743, 487] on p "Adicionar R$ 40,00" at bounding box center [777, 494] width 102 height 17
type input "2"
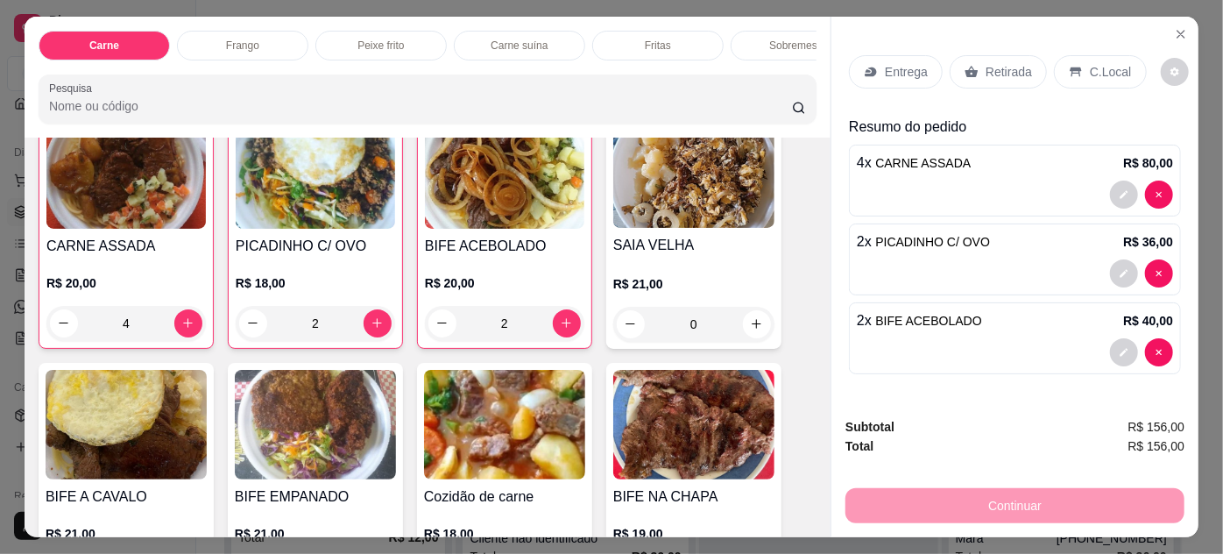
scroll to position [159, 0]
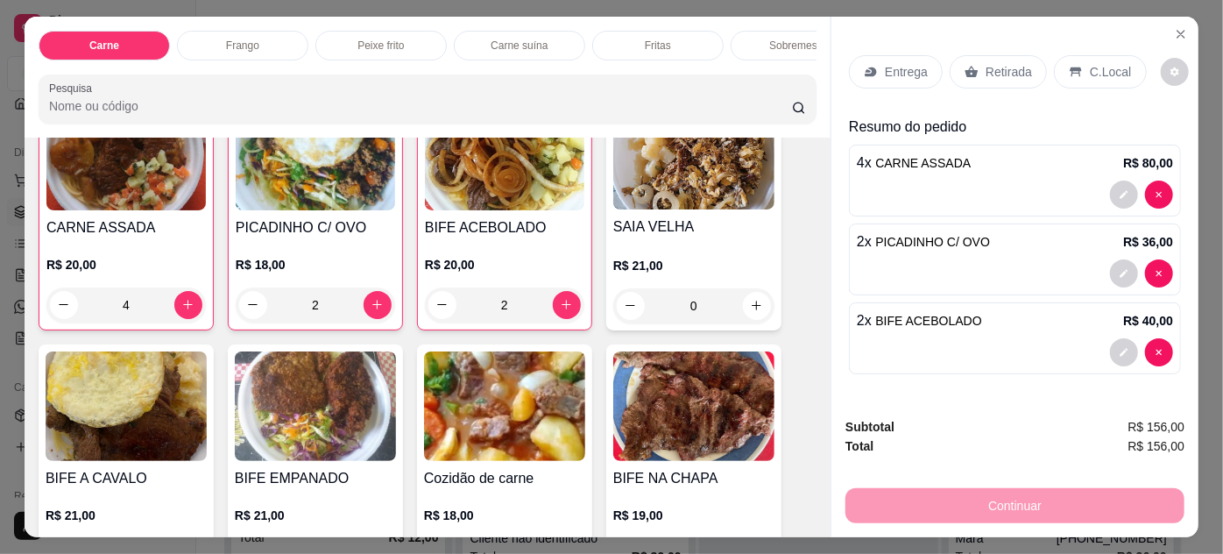
click at [667, 220] on h4 "SAIA VELHA" at bounding box center [693, 226] width 161 height 21
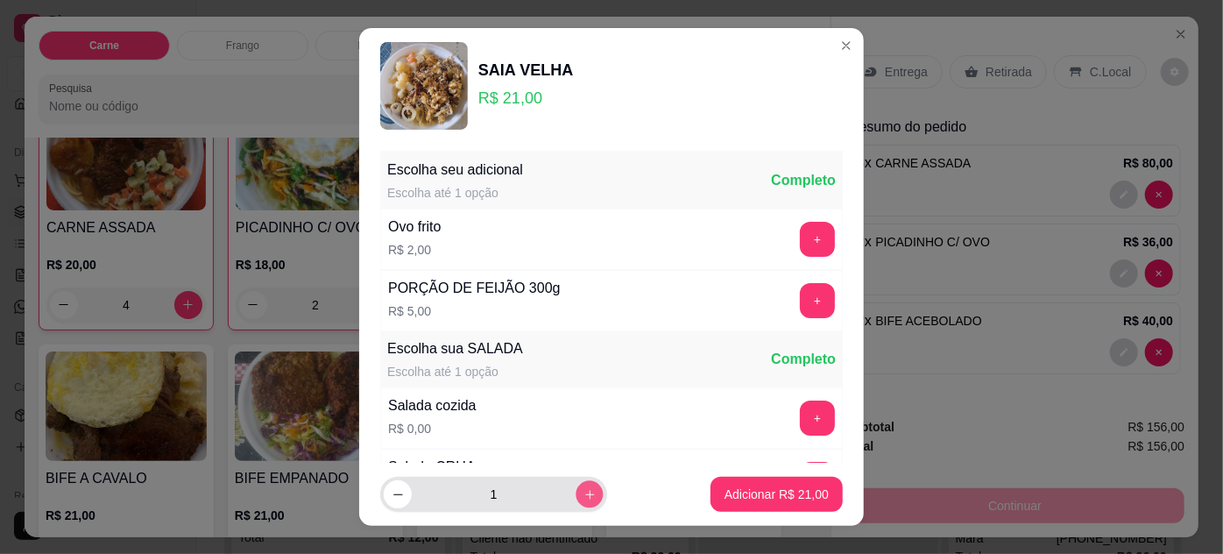
click at [583, 494] on icon "increase-product-quantity" at bounding box center [589, 494] width 13 height 13
type input "2"
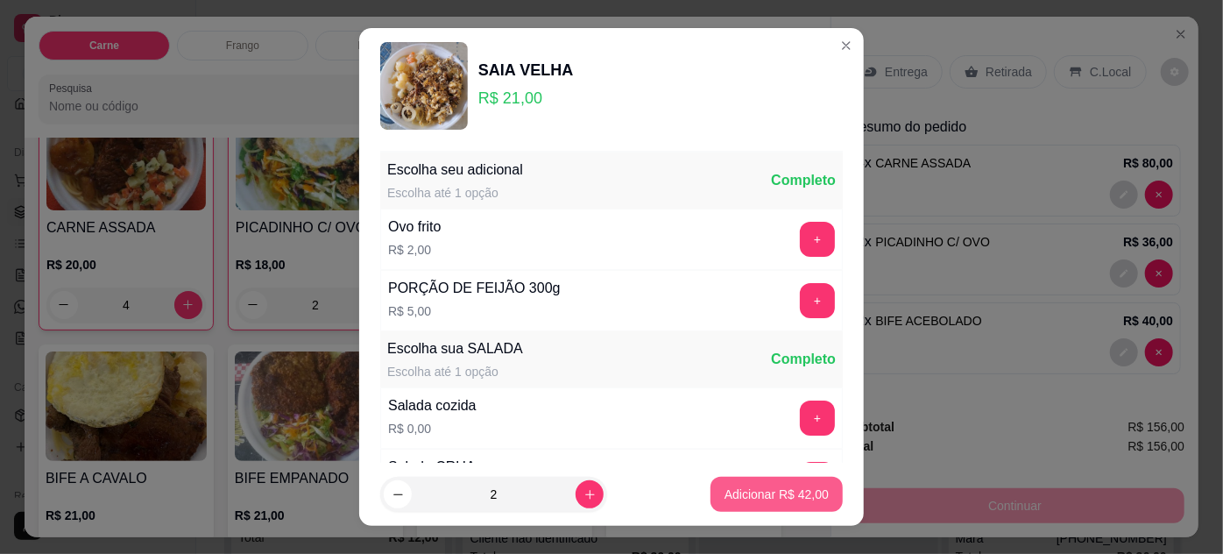
click at [757, 496] on p "Adicionar R$ 42,00" at bounding box center [776, 494] width 104 height 18
type input "2"
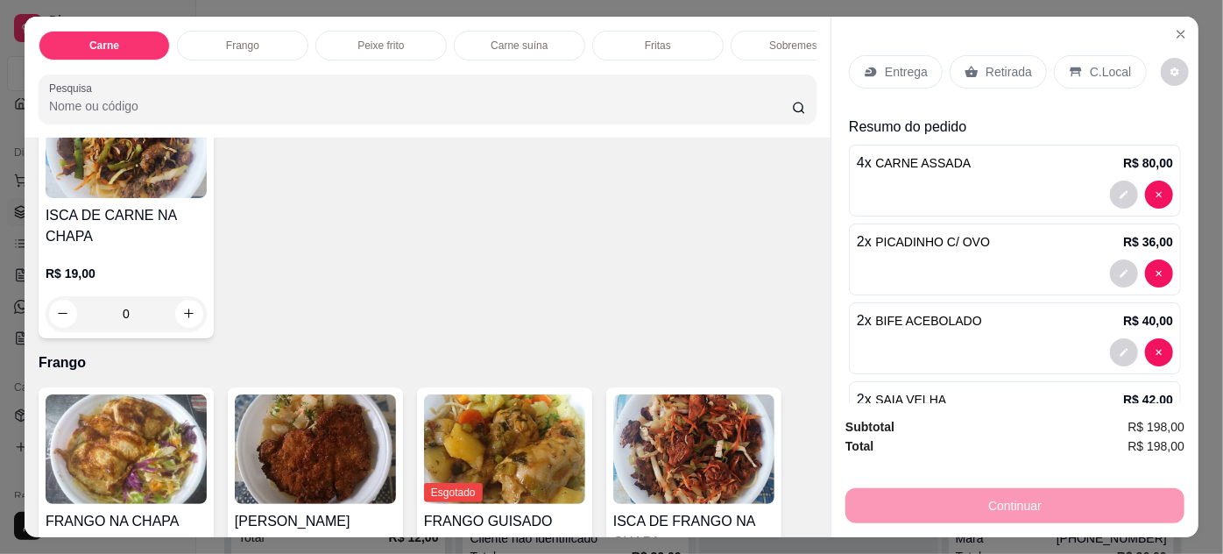
scroll to position [955, 0]
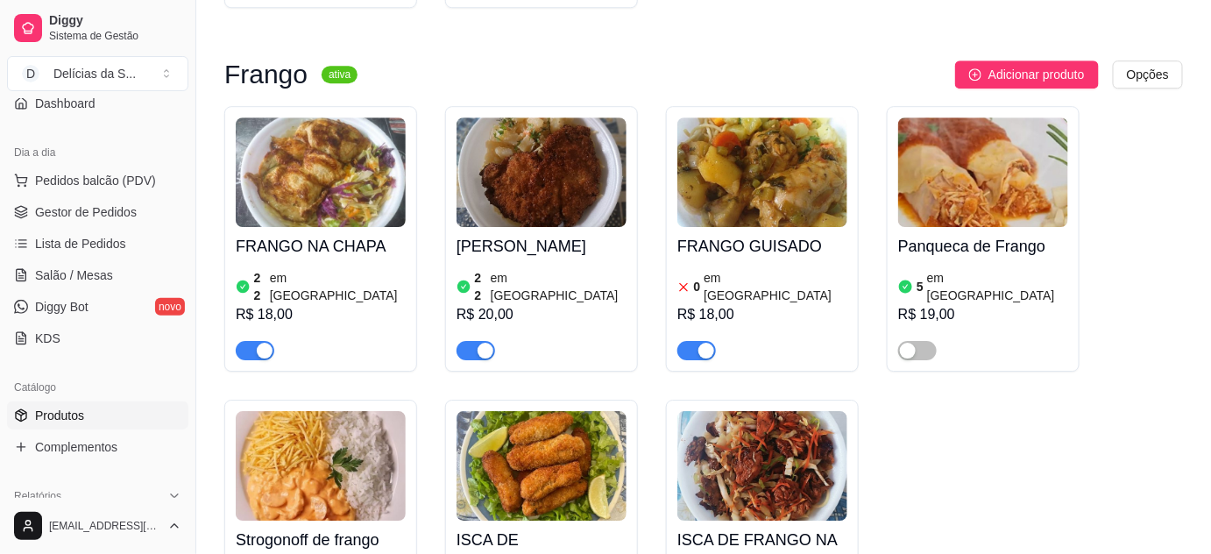
scroll to position [1752, 0]
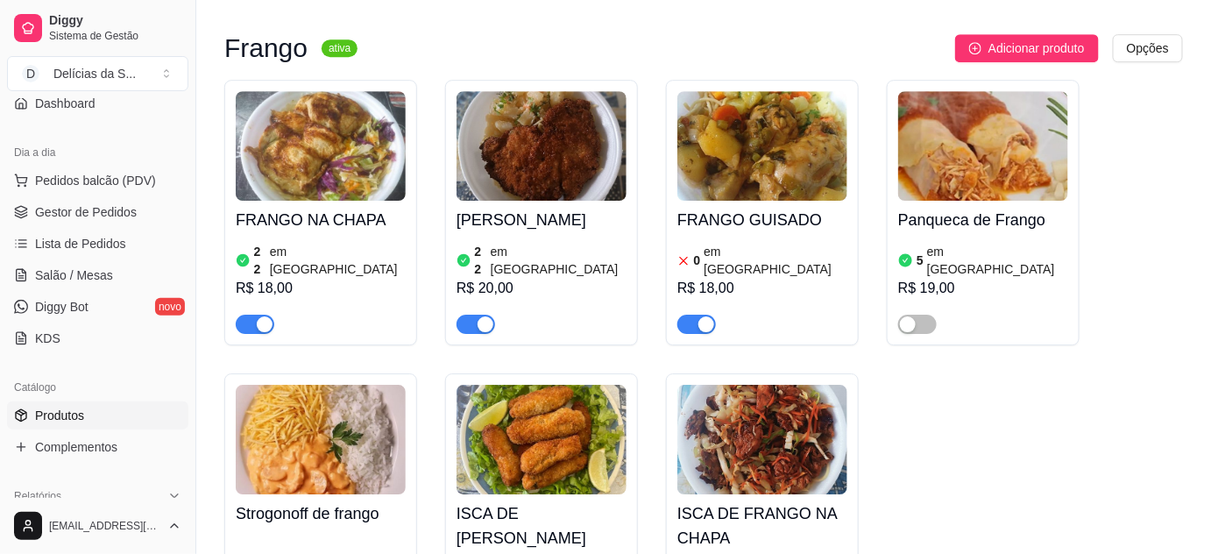
click at [770, 91] on img at bounding box center [762, 145] width 170 height 109
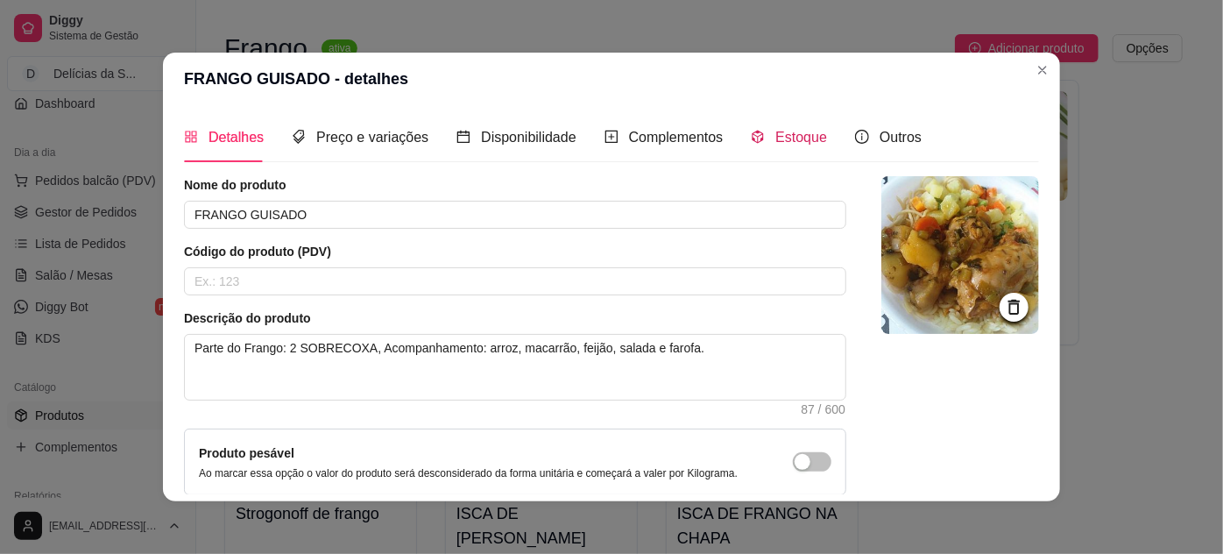
drag, startPoint x: 799, startPoint y: 135, endPoint x: 816, endPoint y: 148, distance: 21.2
click at [799, 135] on span "Estoque" at bounding box center [801, 137] width 52 height 15
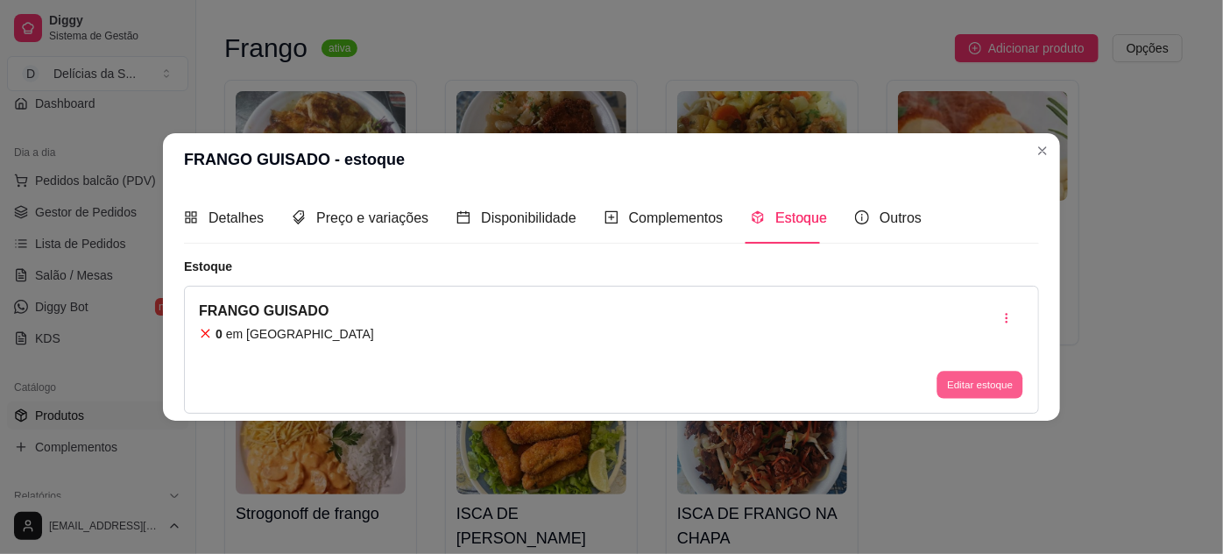
click at [978, 385] on button "Editar estoque" at bounding box center [979, 384] width 86 height 27
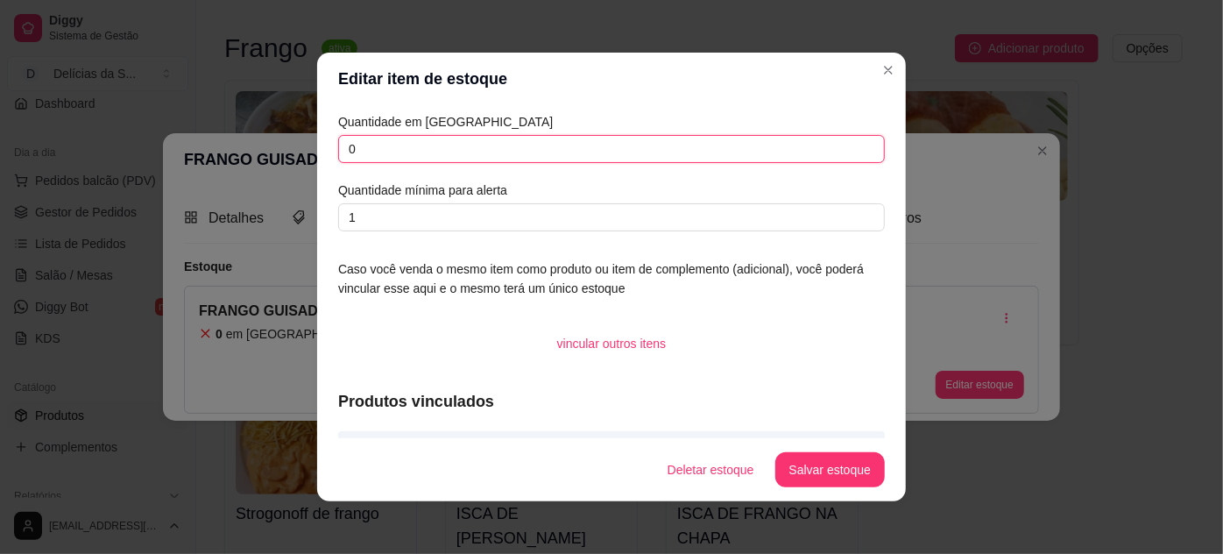
click at [384, 146] on input "0" at bounding box center [611, 149] width 547 height 28
type input "2"
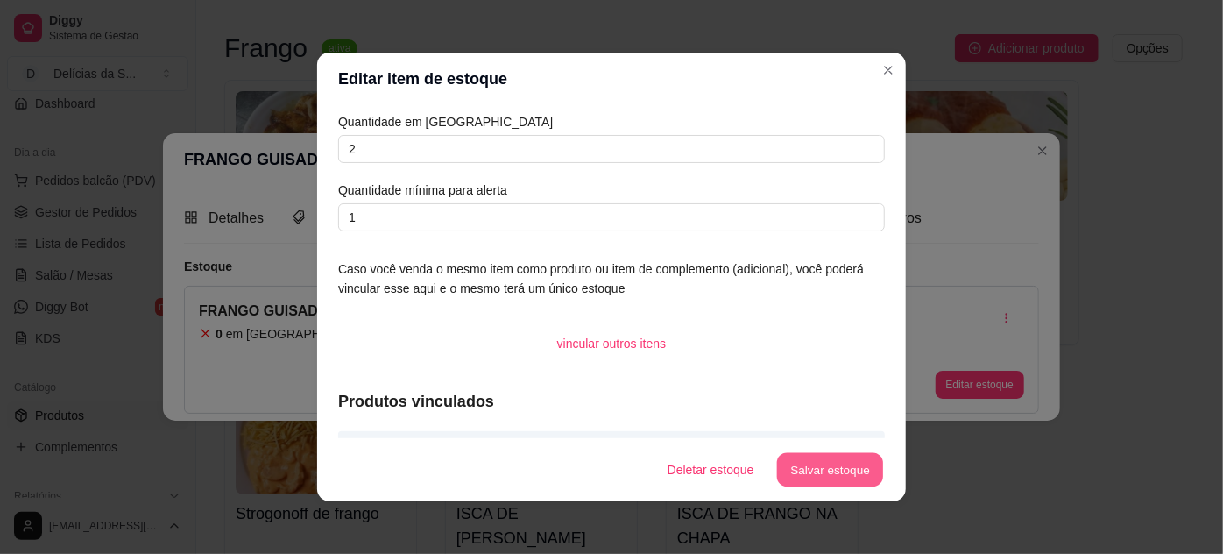
click at [840, 476] on button "Salvar estoque" at bounding box center [829, 470] width 107 height 34
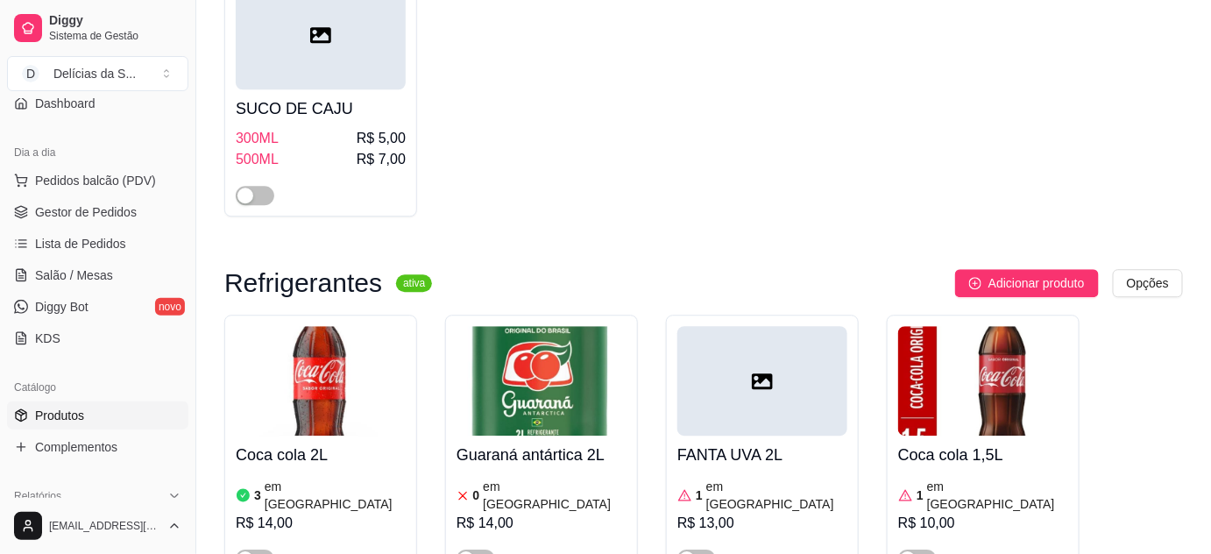
scroll to position [6052, 0]
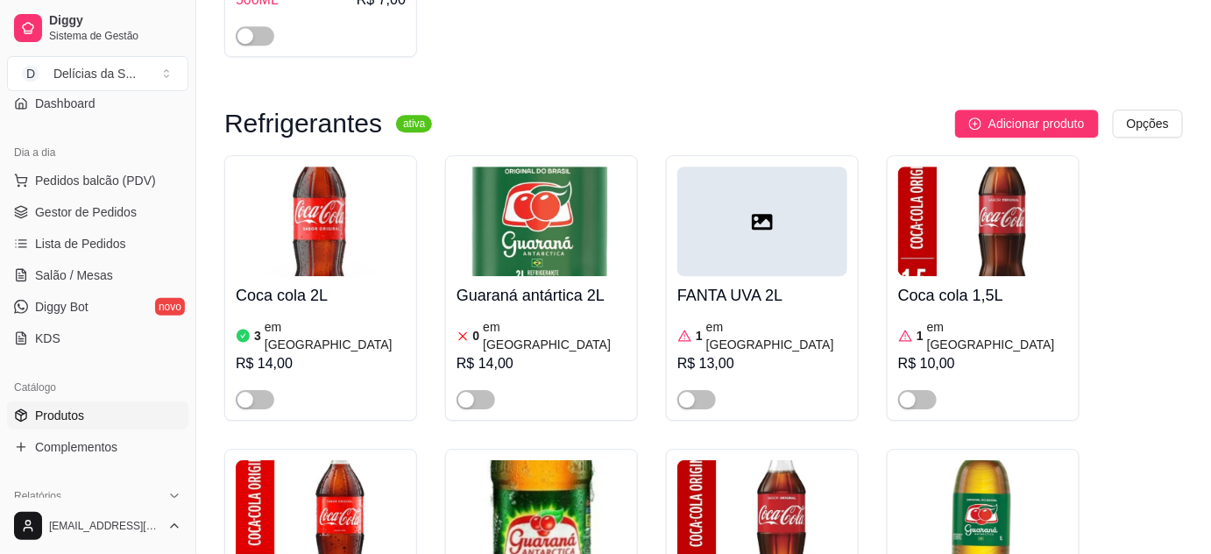
click at [744, 460] on img at bounding box center [762, 514] width 170 height 109
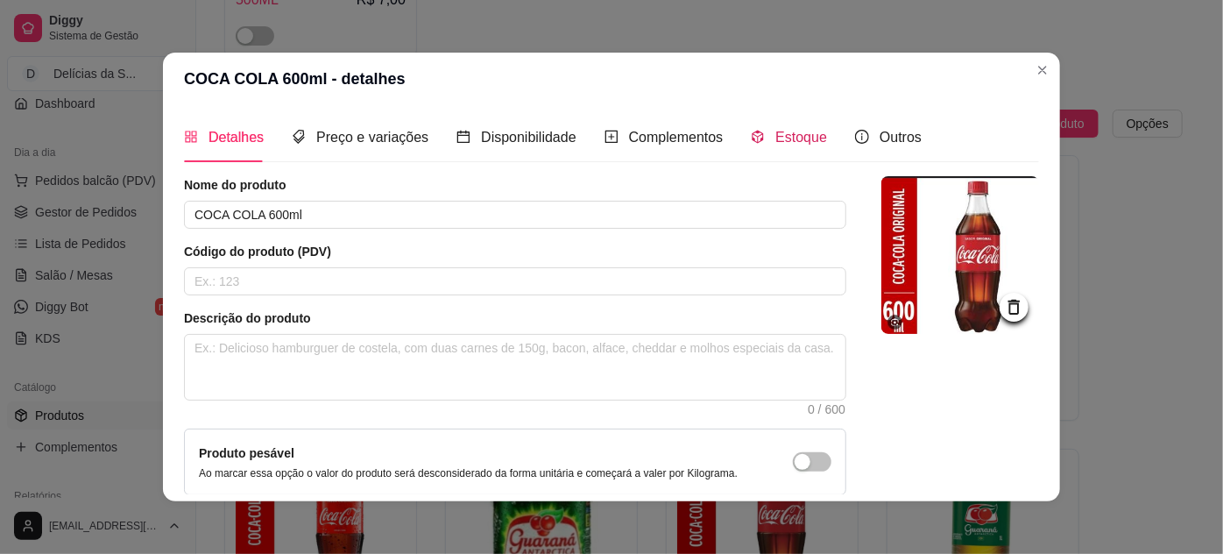
click at [778, 135] on span "Estoque" at bounding box center [801, 137] width 52 height 15
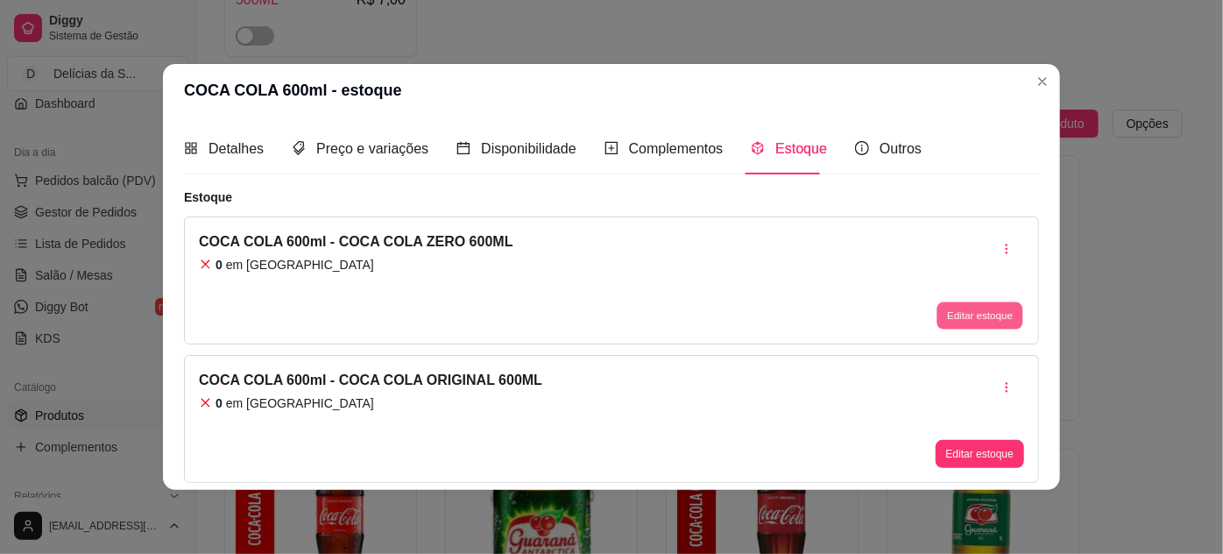
click at [989, 314] on button "Editar estoque" at bounding box center [979, 314] width 86 height 27
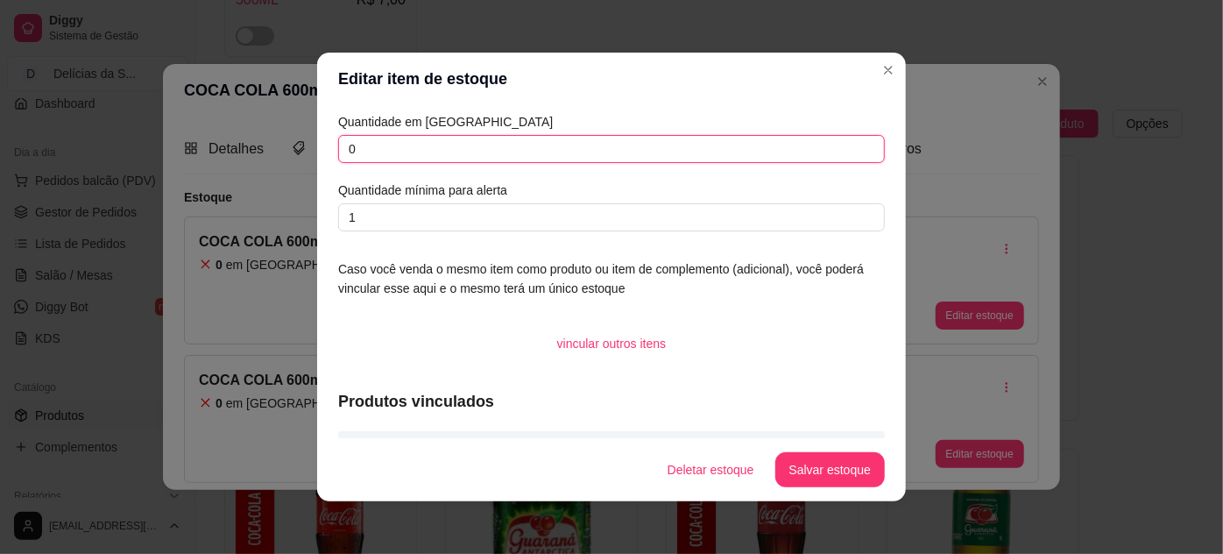
drag, startPoint x: 364, startPoint y: 144, endPoint x: 215, endPoint y: 154, distance: 149.3
click at [215, 154] on div "Editar item de estoque Quantidade em estoque 0 Quantidade mínima para alerta 1 …" at bounding box center [611, 277] width 1223 height 554
type input "2"
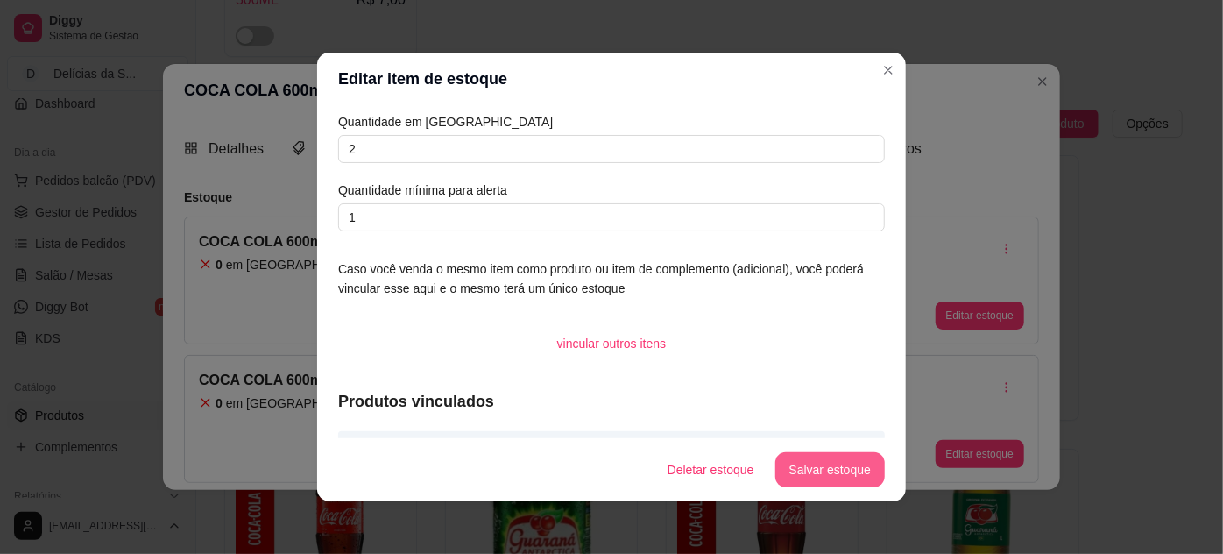
click at [849, 464] on button "Salvar estoque" at bounding box center [829, 469] width 109 height 35
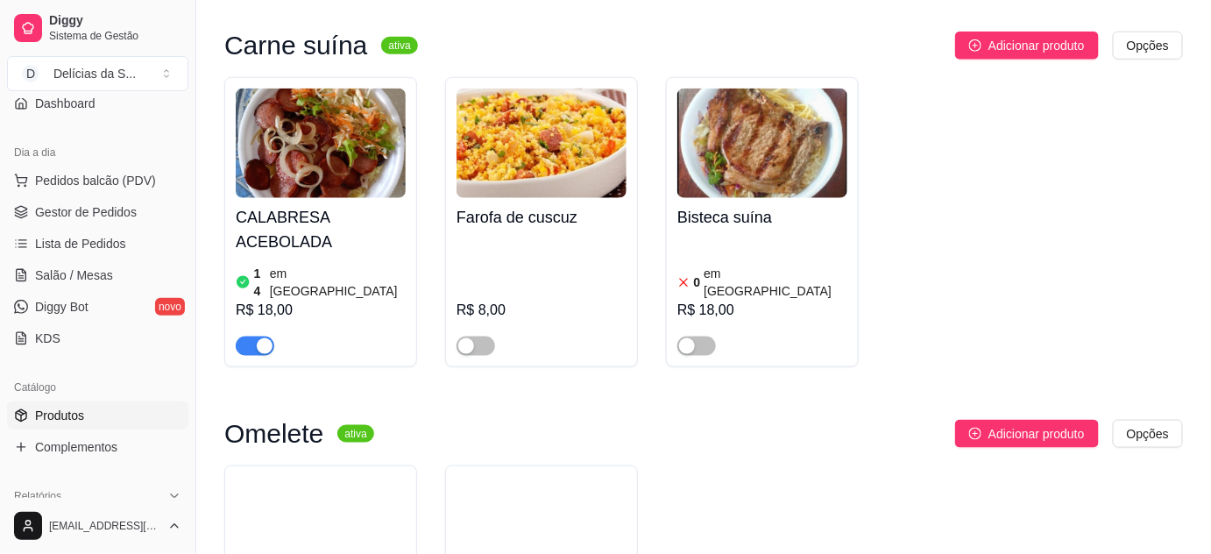
scroll to position [2707, 0]
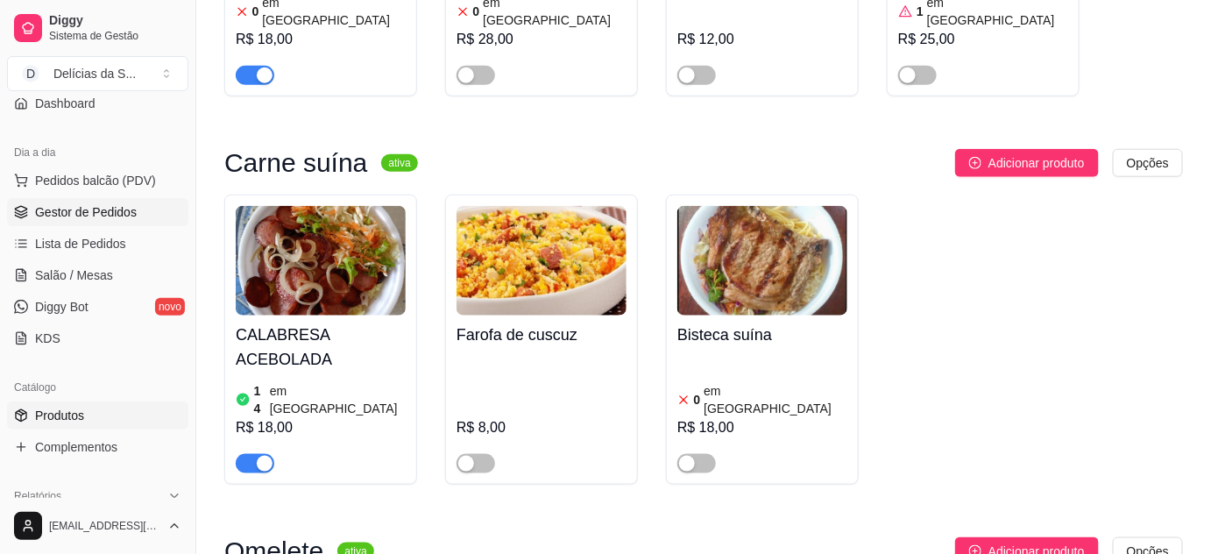
click at [88, 210] on span "Gestor de Pedidos" at bounding box center [86, 212] width 102 height 18
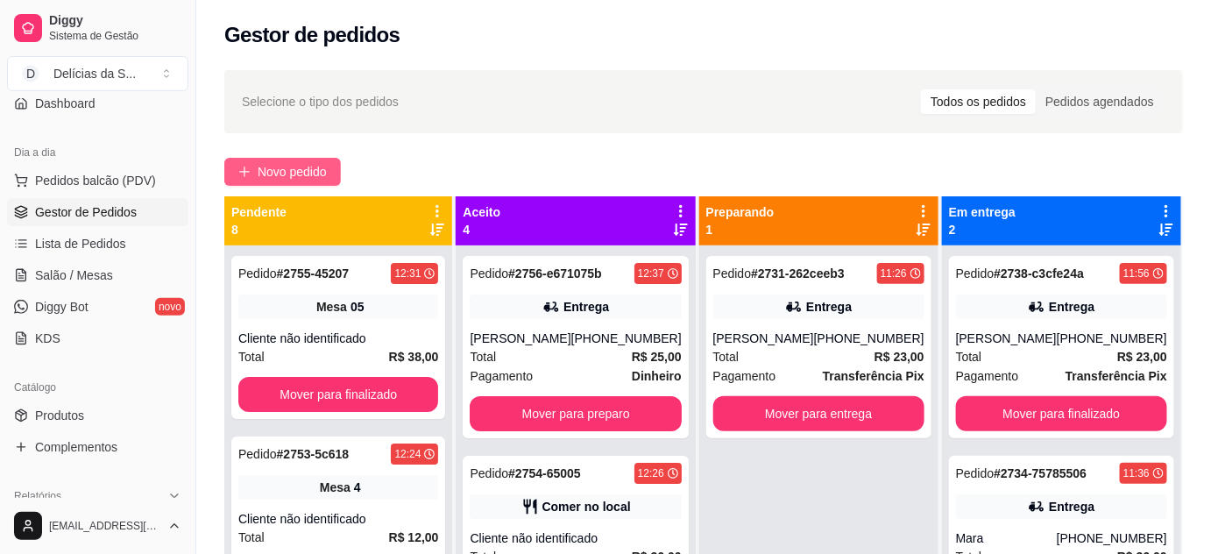
click at [286, 173] on span "Novo pedido" at bounding box center [292, 171] width 69 height 19
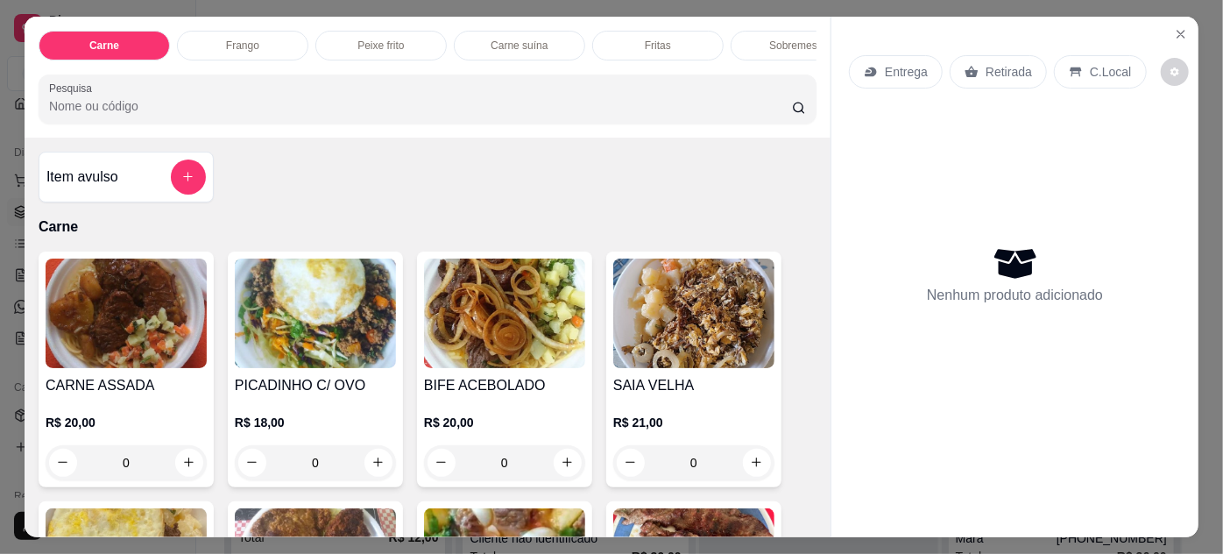
click at [121, 343] on img at bounding box center [126, 312] width 161 height 109
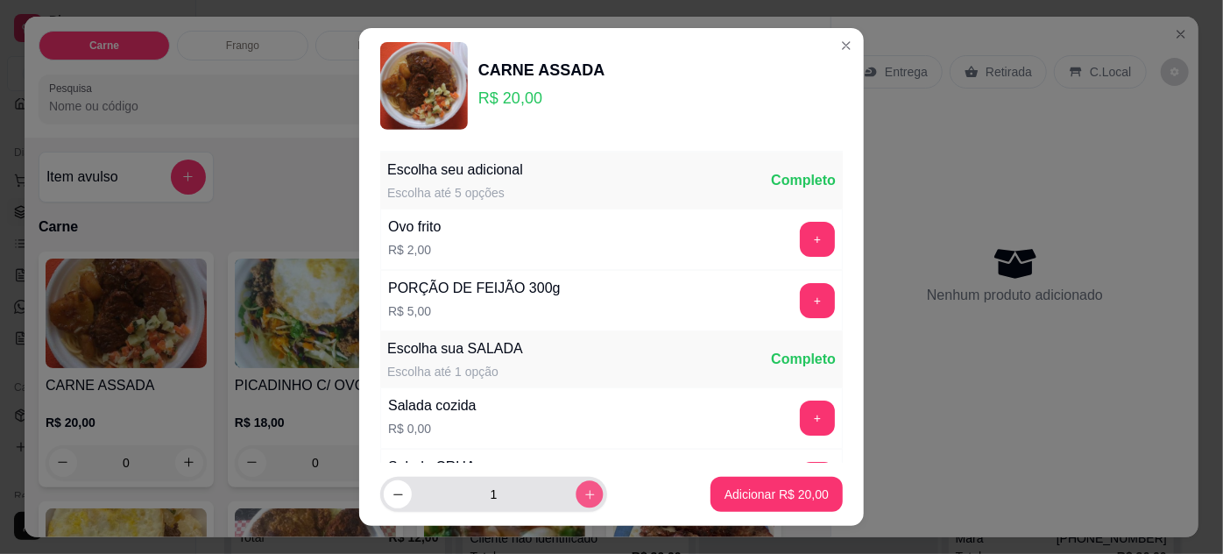
click at [583, 498] on icon "increase-product-quantity" at bounding box center [589, 494] width 13 height 13
type input "4"
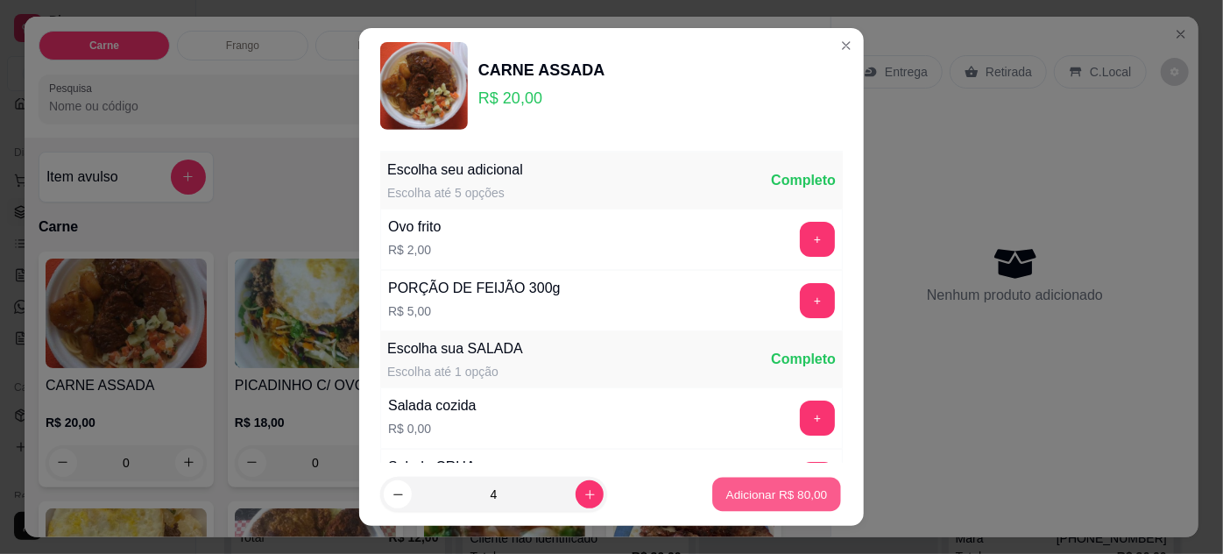
click at [754, 494] on p "Adicionar R$ 80,00" at bounding box center [777, 494] width 102 height 17
type input "4"
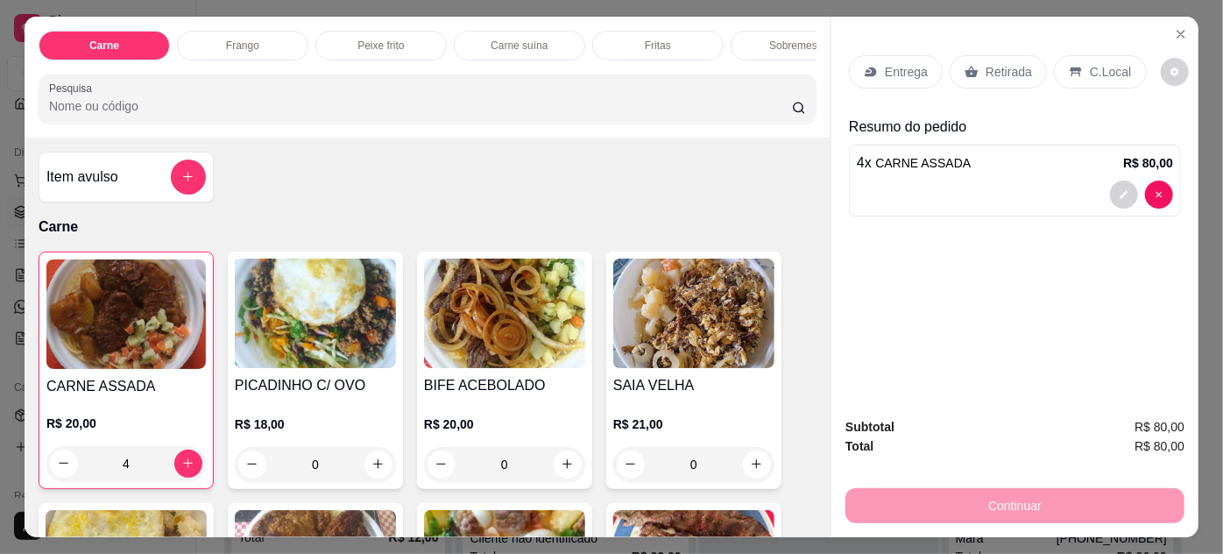
click at [341, 321] on img at bounding box center [315, 312] width 161 height 109
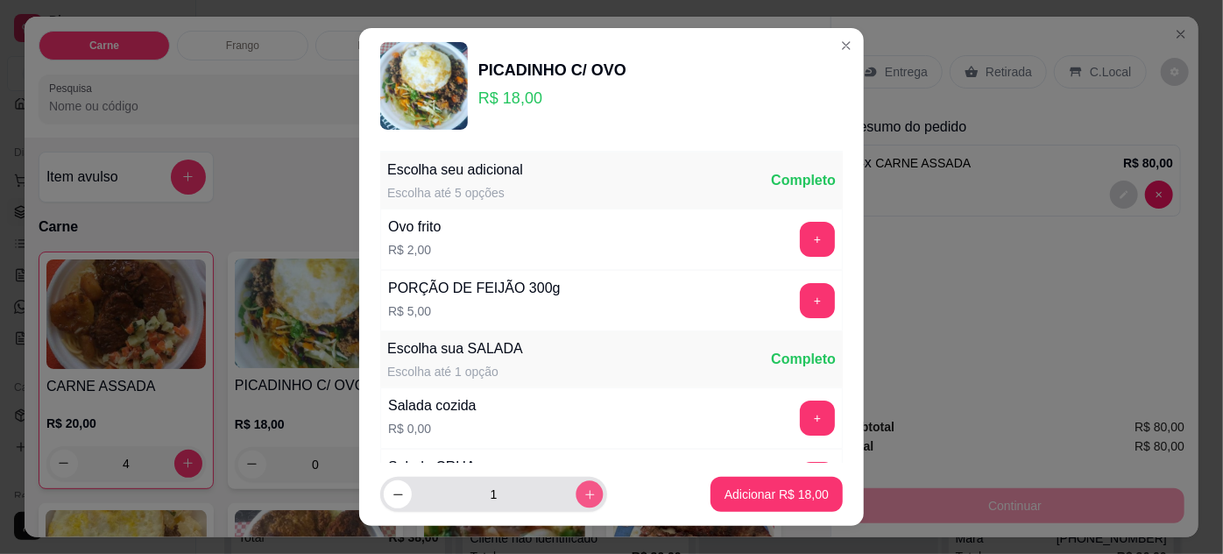
click at [576, 501] on button "increase-product-quantity" at bounding box center [589, 494] width 27 height 27
type input "2"
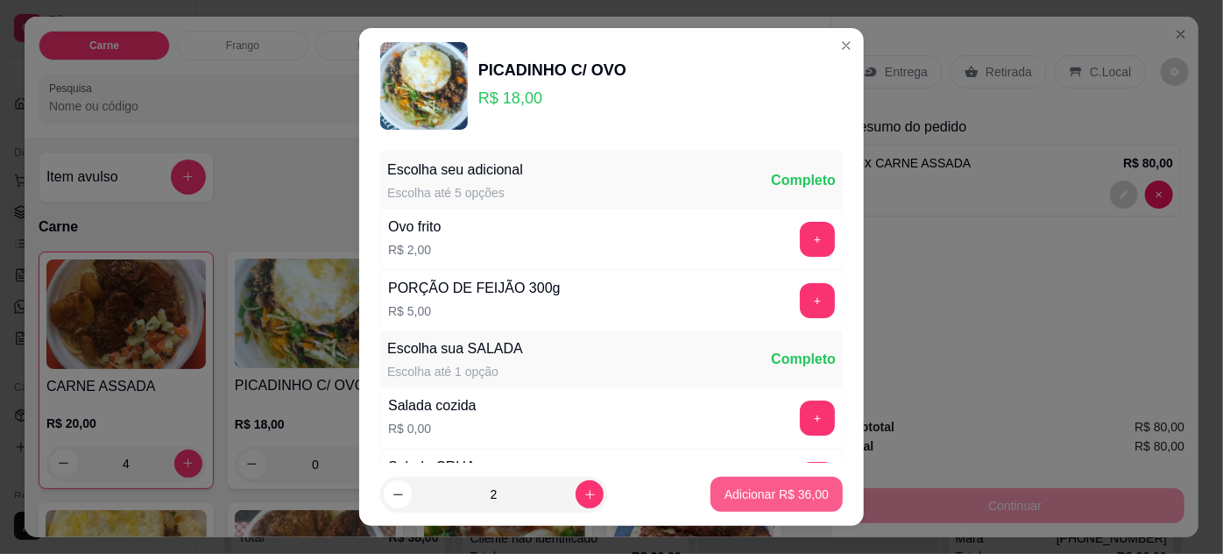
click at [773, 490] on p "Adicionar R$ 36,00" at bounding box center [776, 494] width 104 height 18
type input "2"
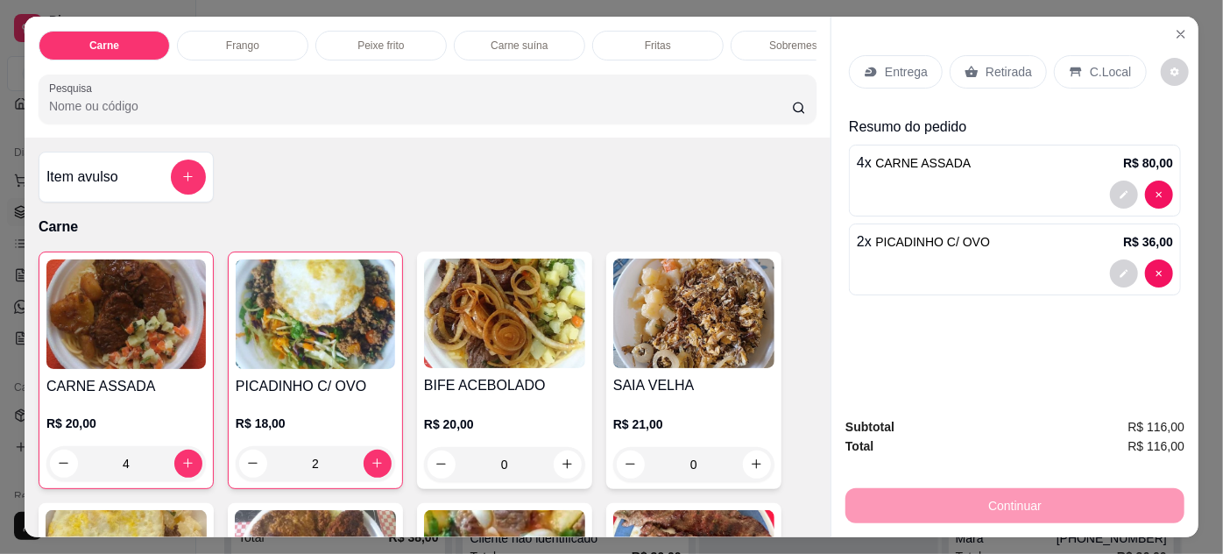
click at [485, 352] on img at bounding box center [504, 312] width 161 height 109
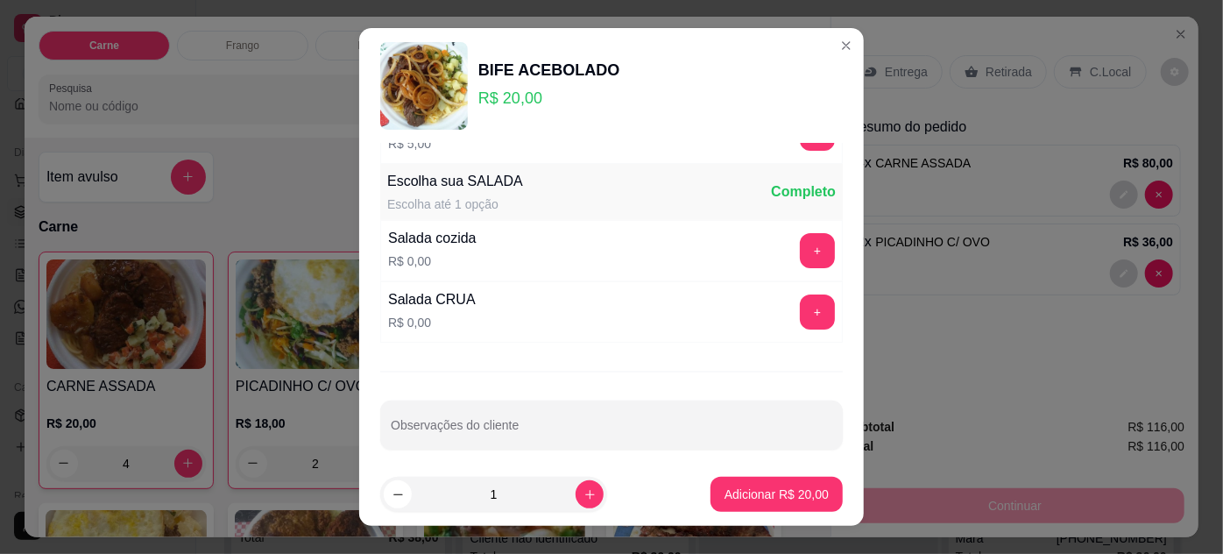
scroll to position [174, 0]
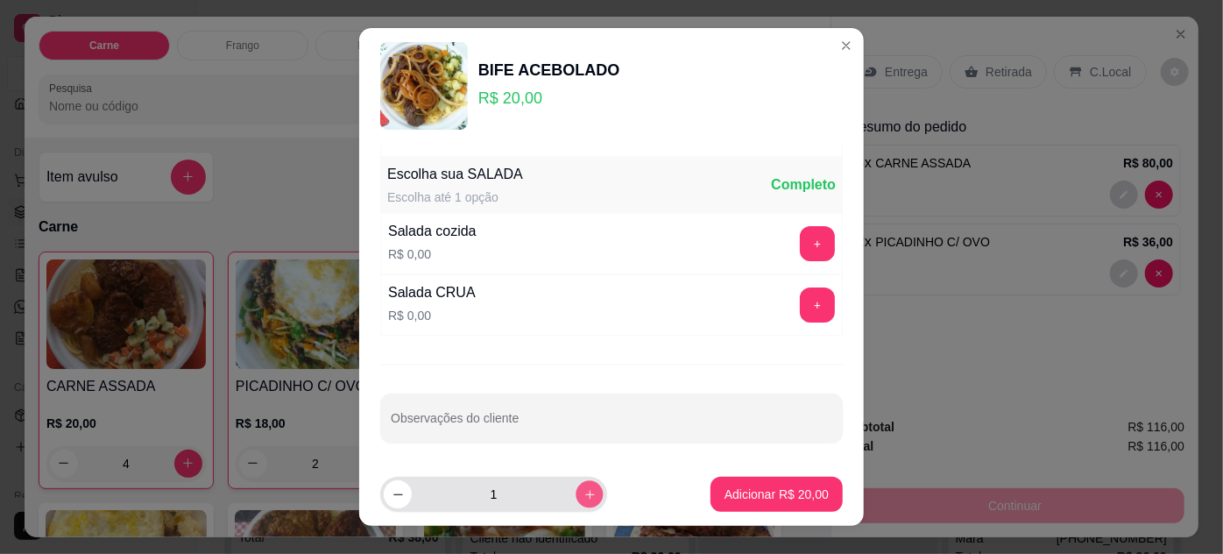
click at [582, 493] on button "increase-product-quantity" at bounding box center [589, 494] width 27 height 27
type input "2"
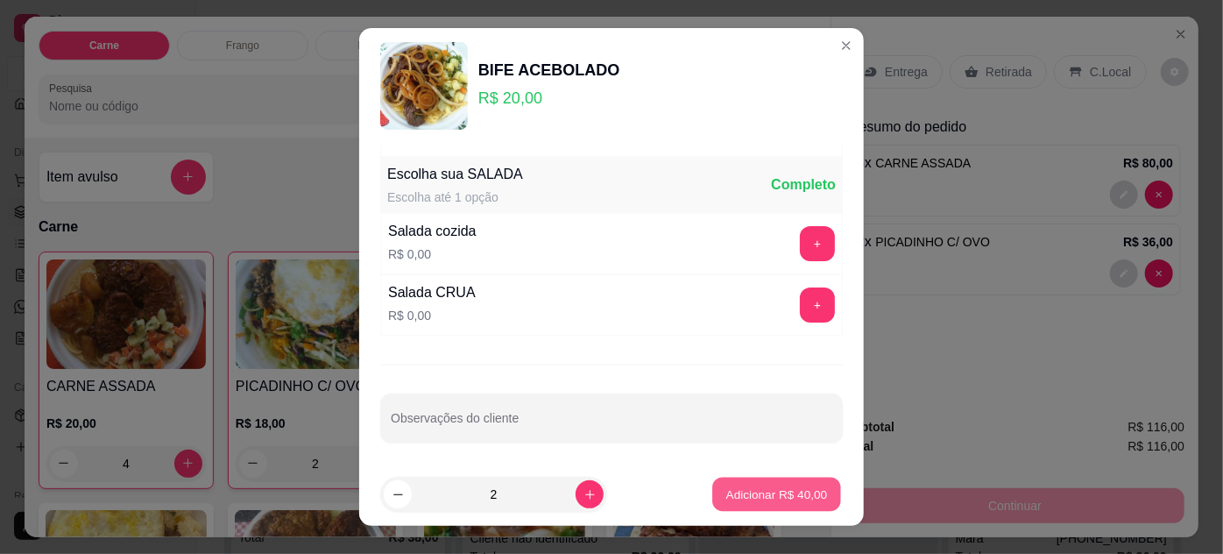
click at [748, 491] on p "Adicionar R$ 40,00" at bounding box center [777, 494] width 102 height 17
type input "2"
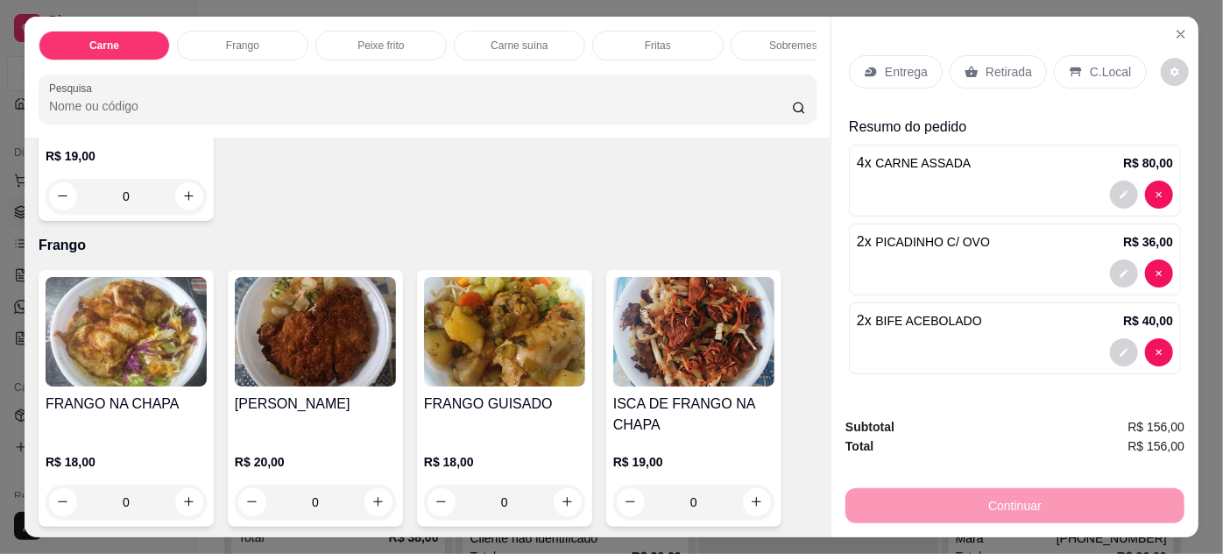
scroll to position [796, 0]
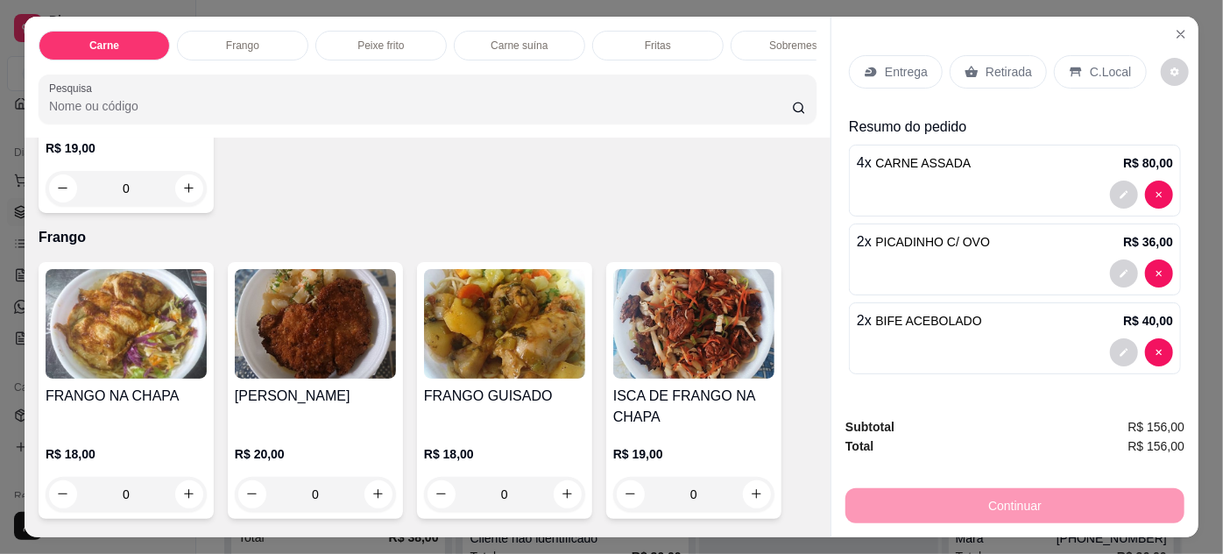
click at [504, 330] on img at bounding box center [504, 323] width 161 height 109
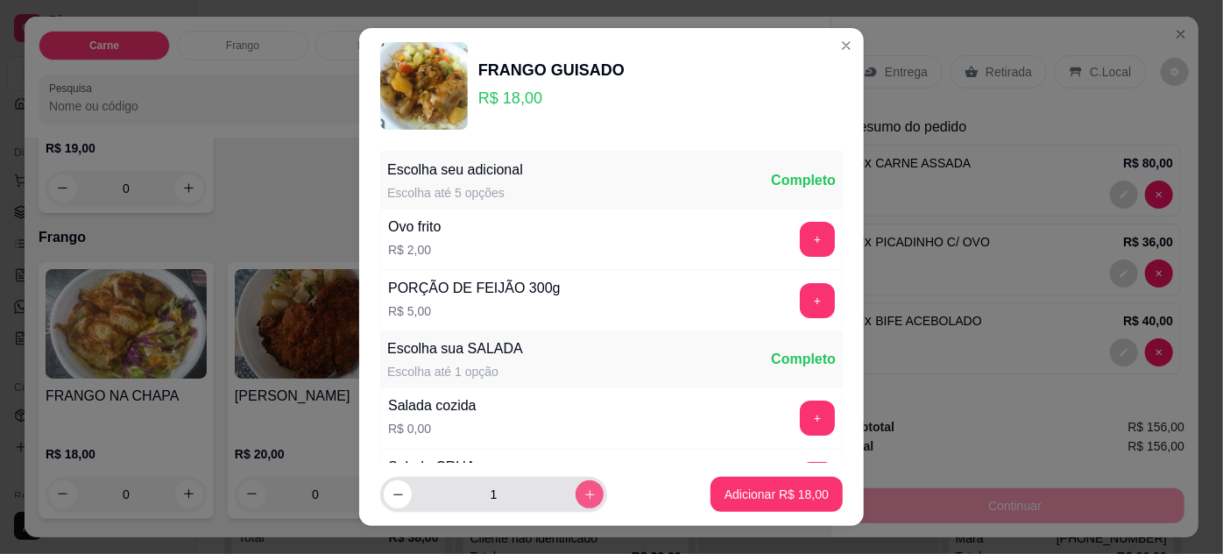
click at [583, 496] on icon "increase-product-quantity" at bounding box center [589, 494] width 13 height 13
type input "2"
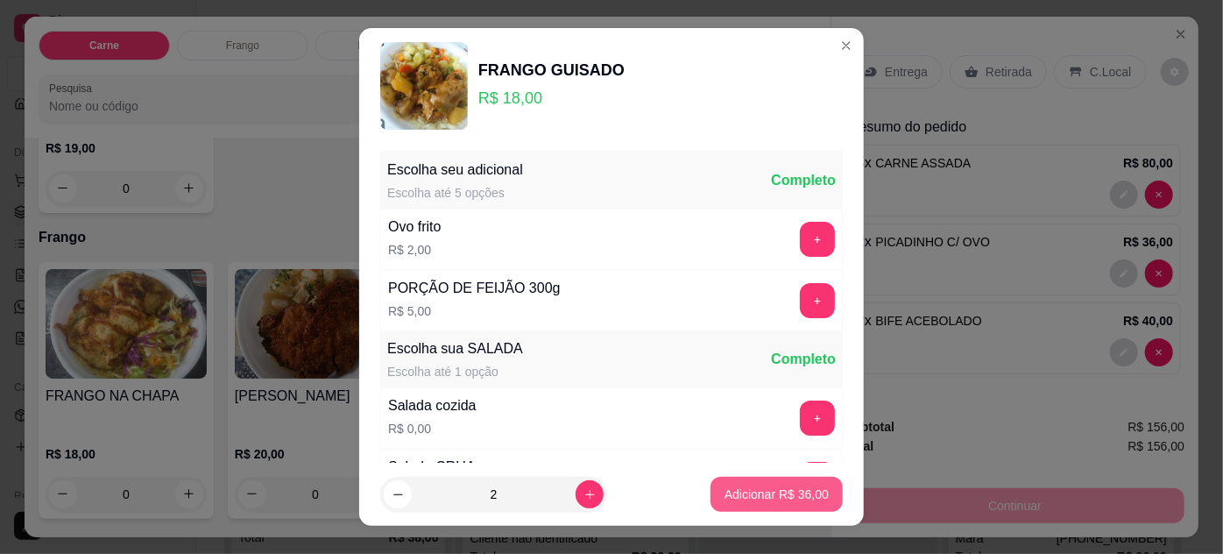
click at [759, 504] on button "Adicionar R$ 36,00" at bounding box center [776, 494] width 132 height 35
type input "2"
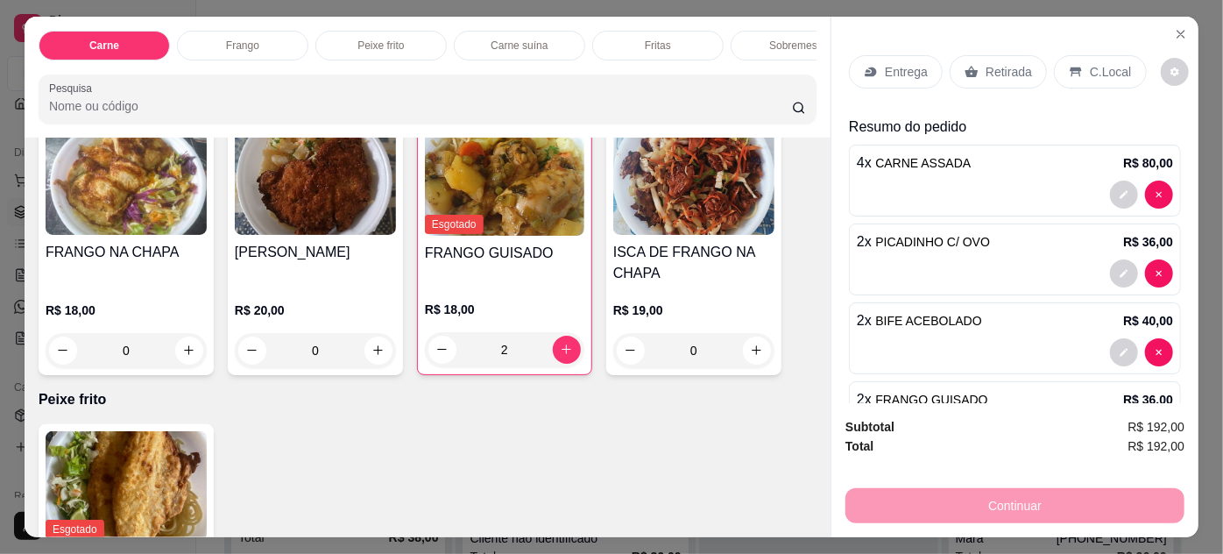
scroll to position [955, 0]
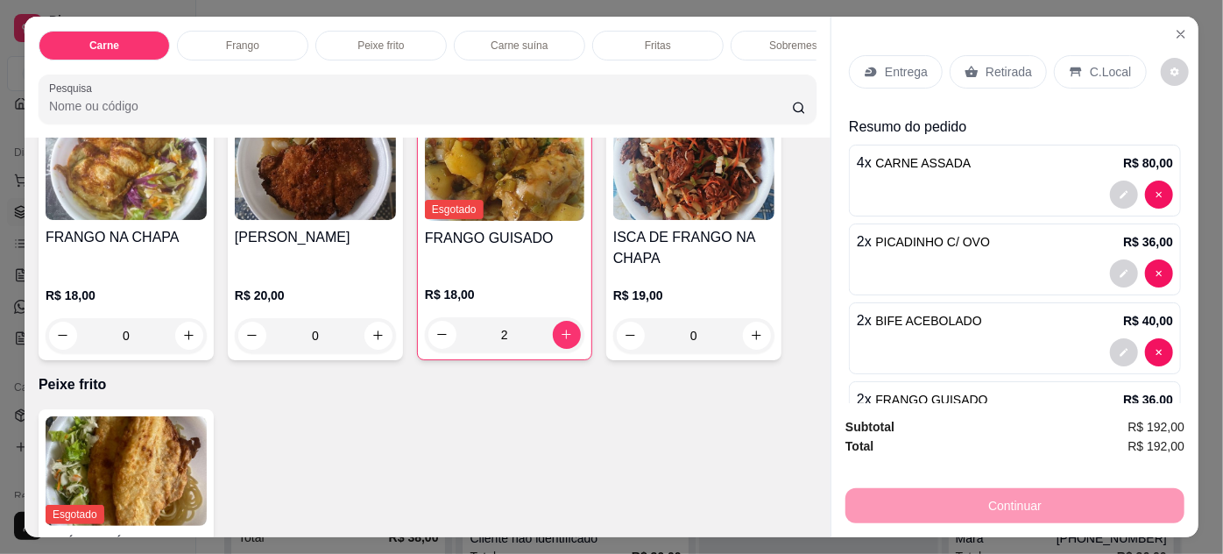
click at [155, 214] on img at bounding box center [126, 164] width 161 height 109
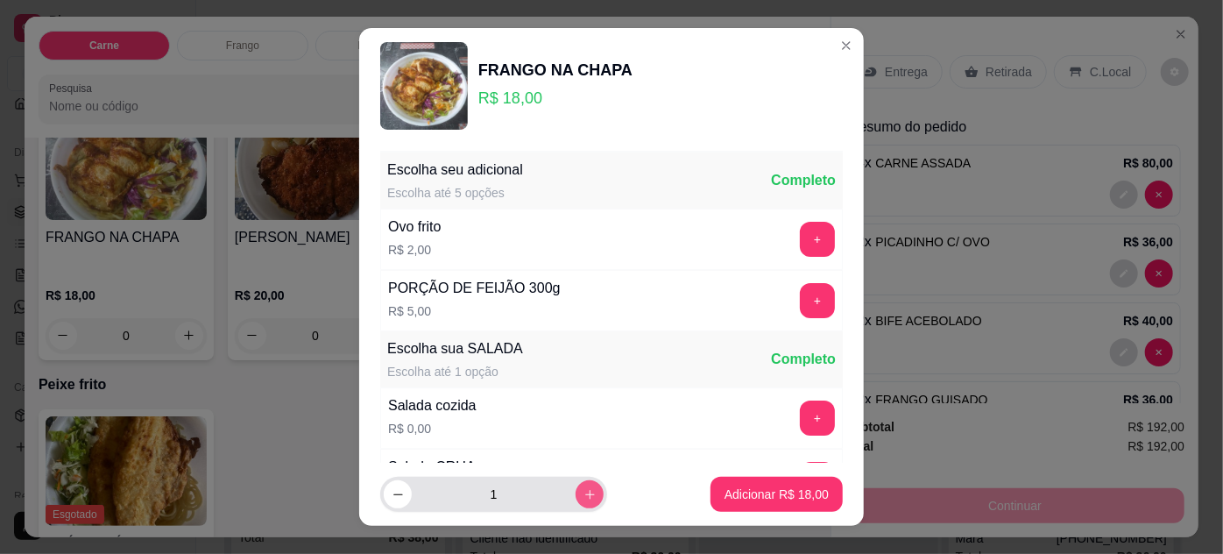
click at [583, 493] on icon "increase-product-quantity" at bounding box center [589, 494] width 13 height 13
type input "2"
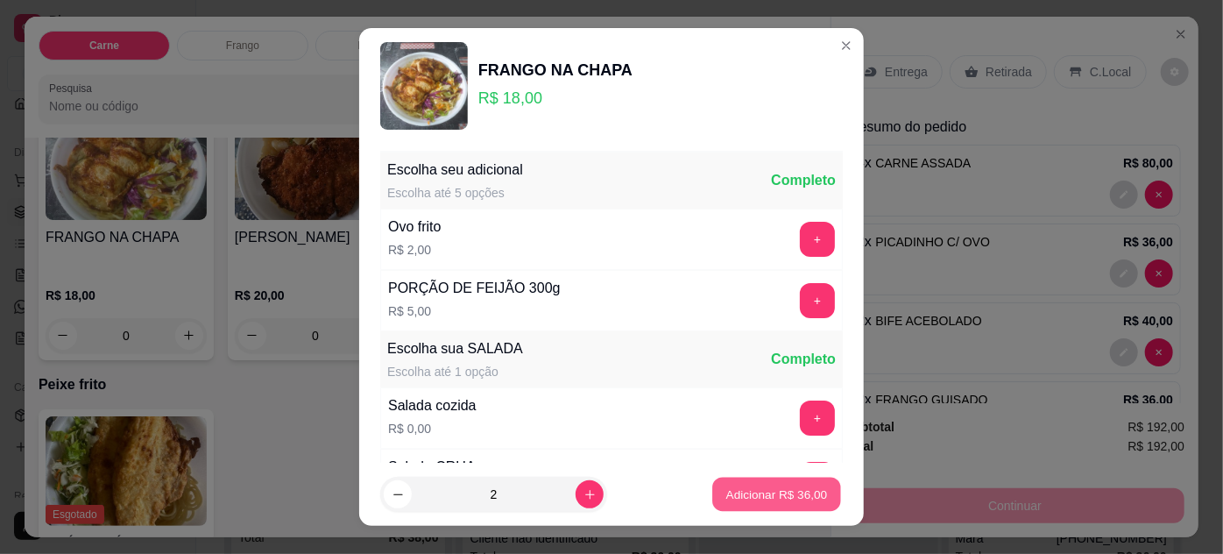
click at [776, 502] on p "Adicionar R$ 36,00" at bounding box center [777, 494] width 102 height 17
type input "2"
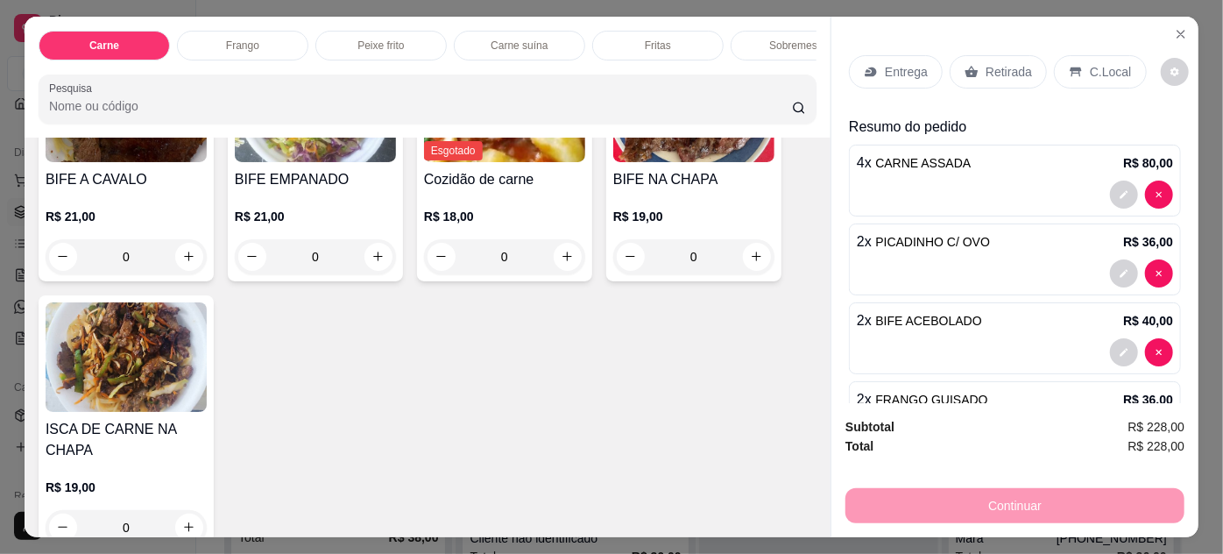
scroll to position [478, 0]
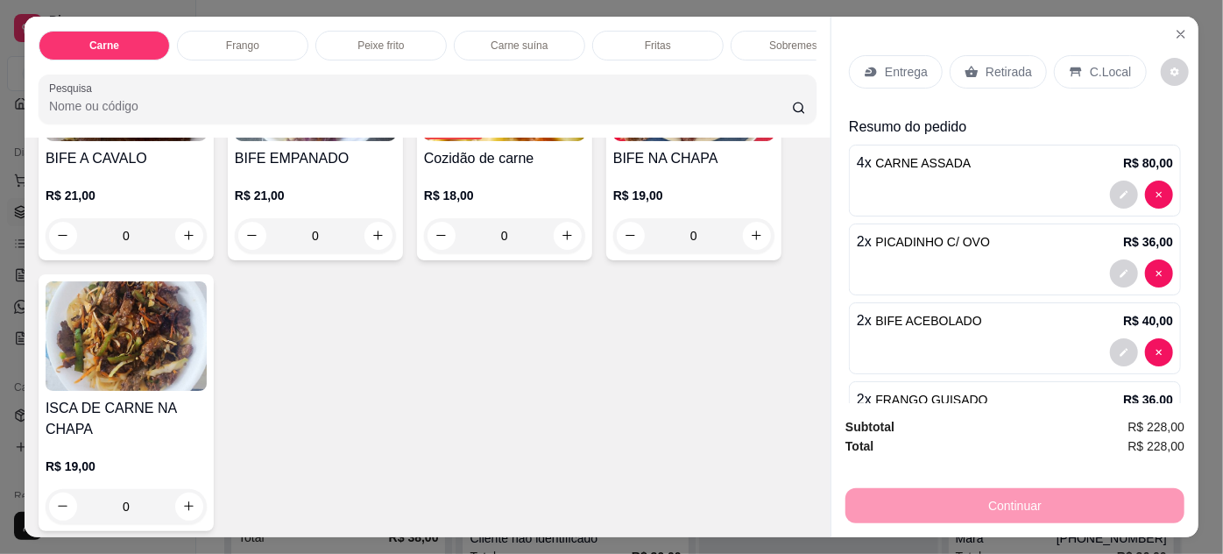
click at [135, 334] on img at bounding box center [126, 335] width 161 height 109
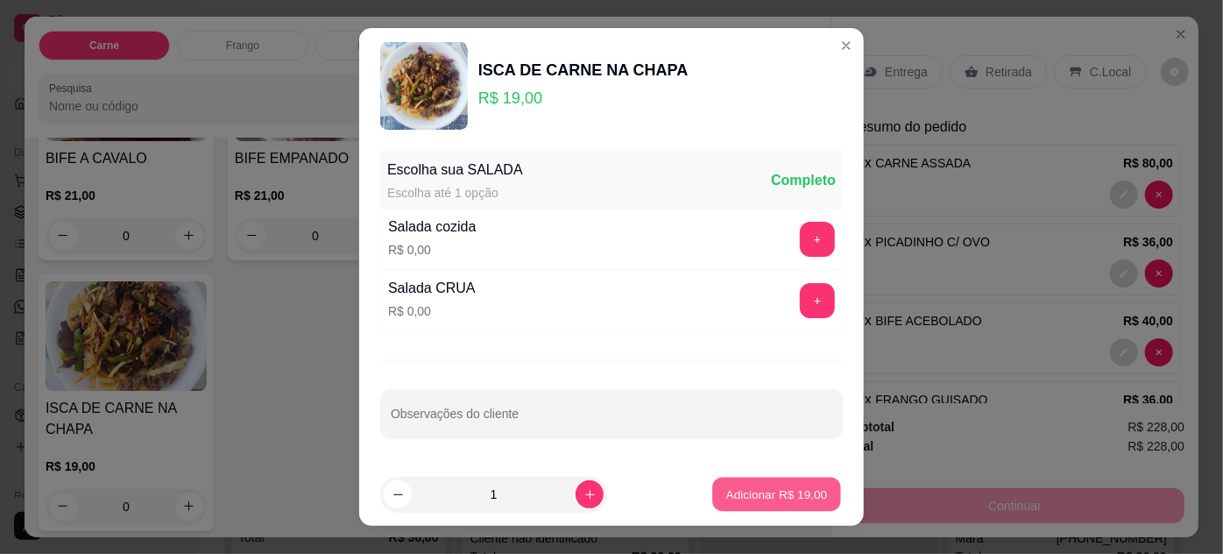
click at [768, 484] on button "Adicionar R$ 19,00" at bounding box center [776, 494] width 129 height 34
type input "1"
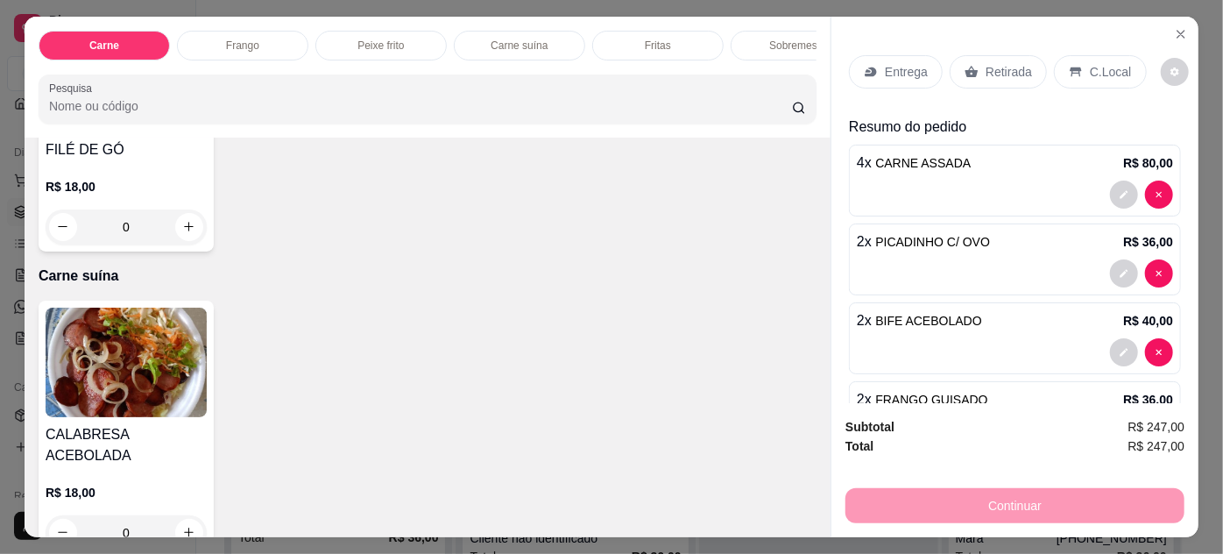
scroll to position [1349, 0]
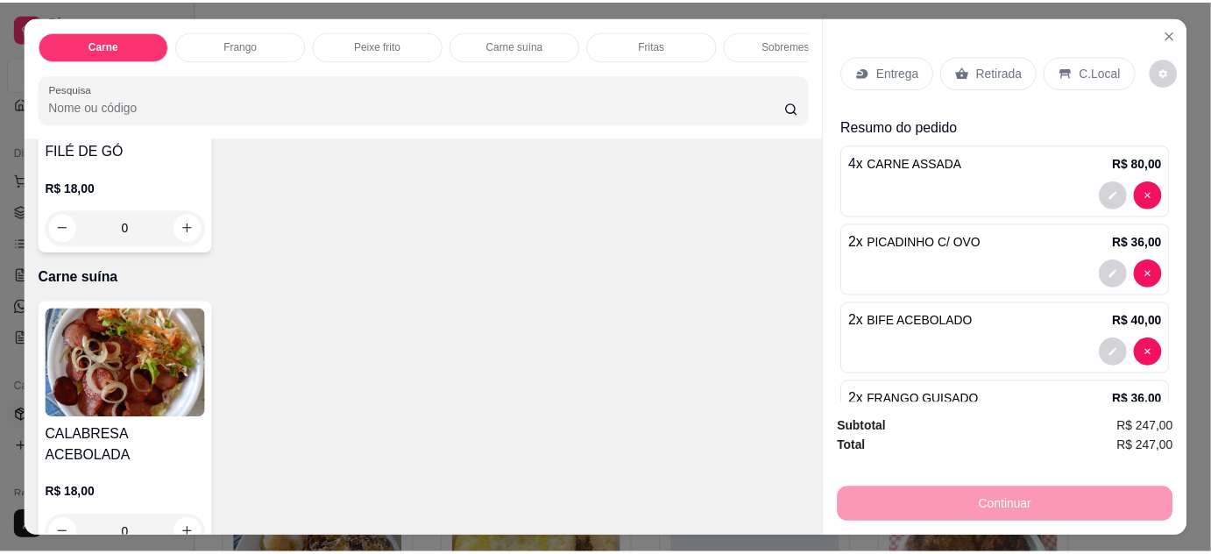
scroll to position [2707, 0]
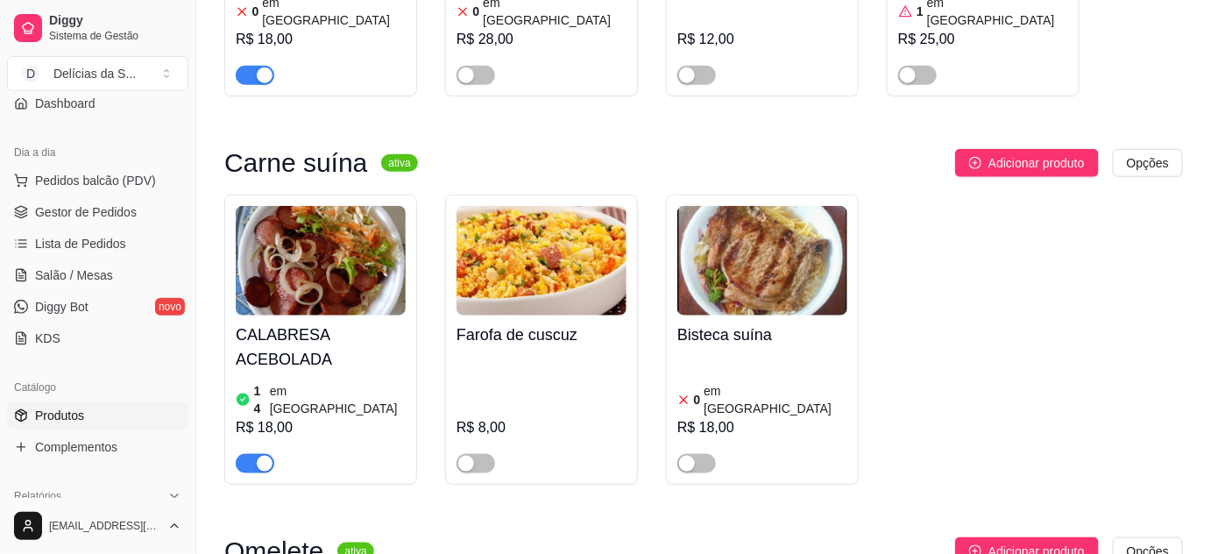
click at [70, 417] on span "Produtos" at bounding box center [59, 415] width 49 height 18
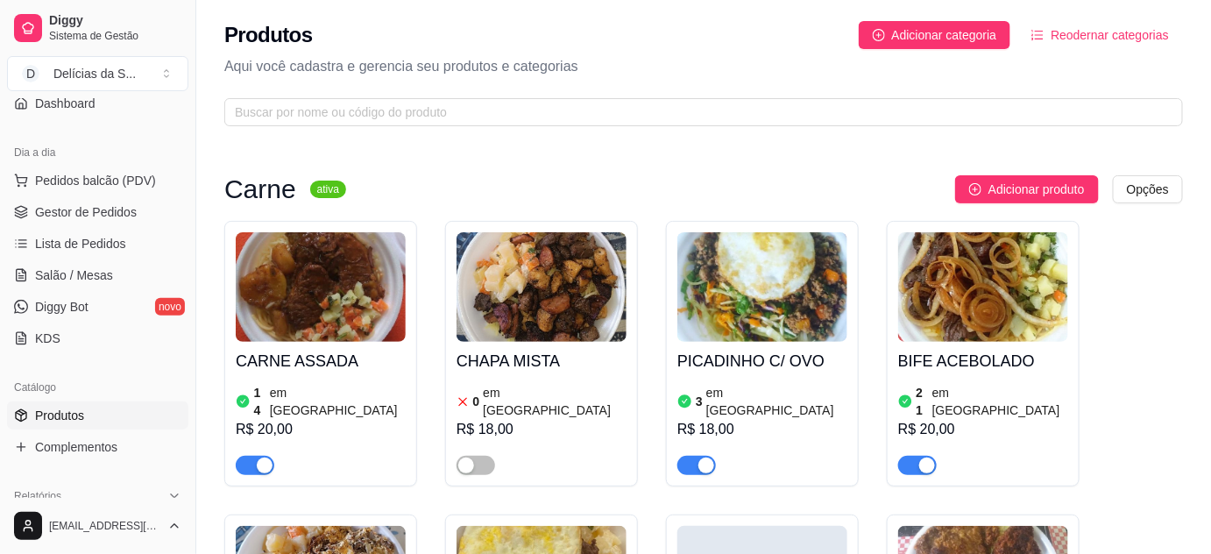
drag, startPoint x: 70, startPoint y: 408, endPoint x: 261, endPoint y: 358, distance: 197.4
click at [72, 408] on span "Produtos" at bounding box center [59, 415] width 49 height 18
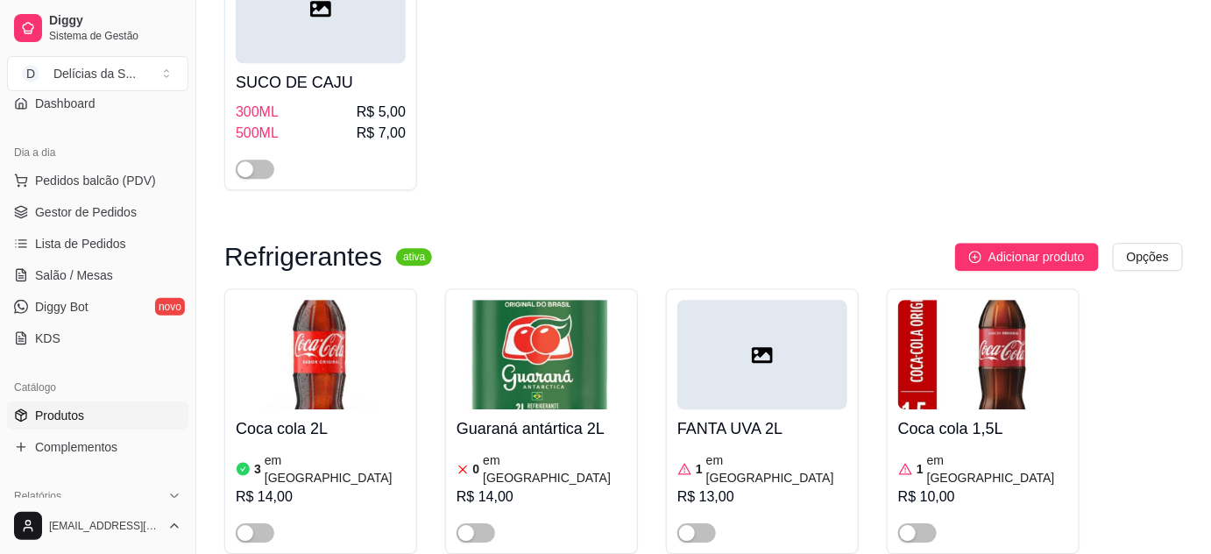
scroll to position [5893, 0]
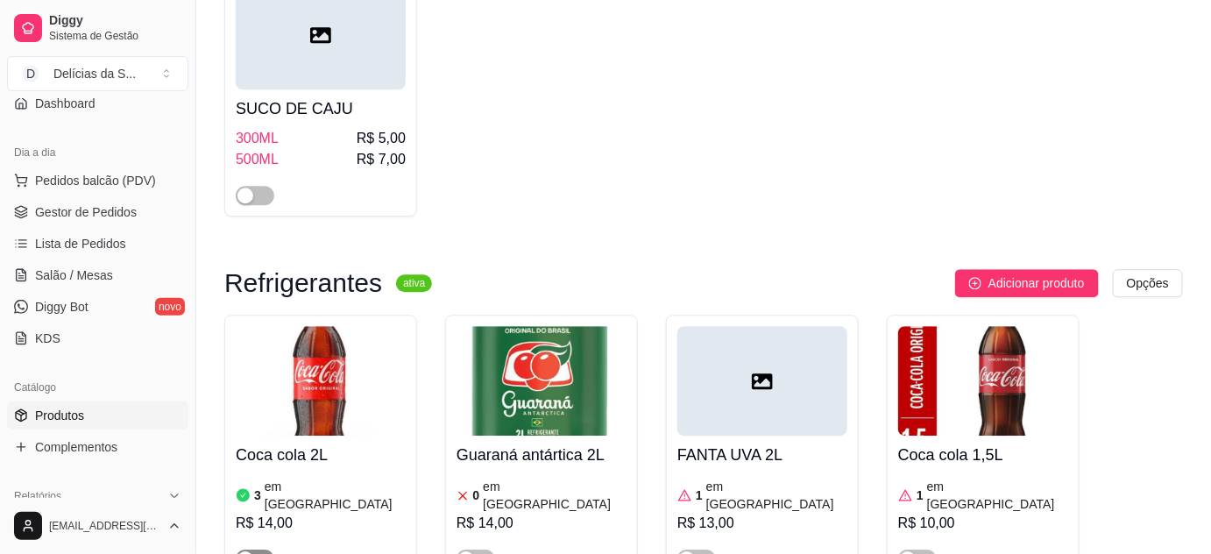
click at [252, 549] on span "button" at bounding box center [255, 558] width 39 height 19
click at [124, 209] on span "Gestor de Pedidos" at bounding box center [86, 212] width 102 height 18
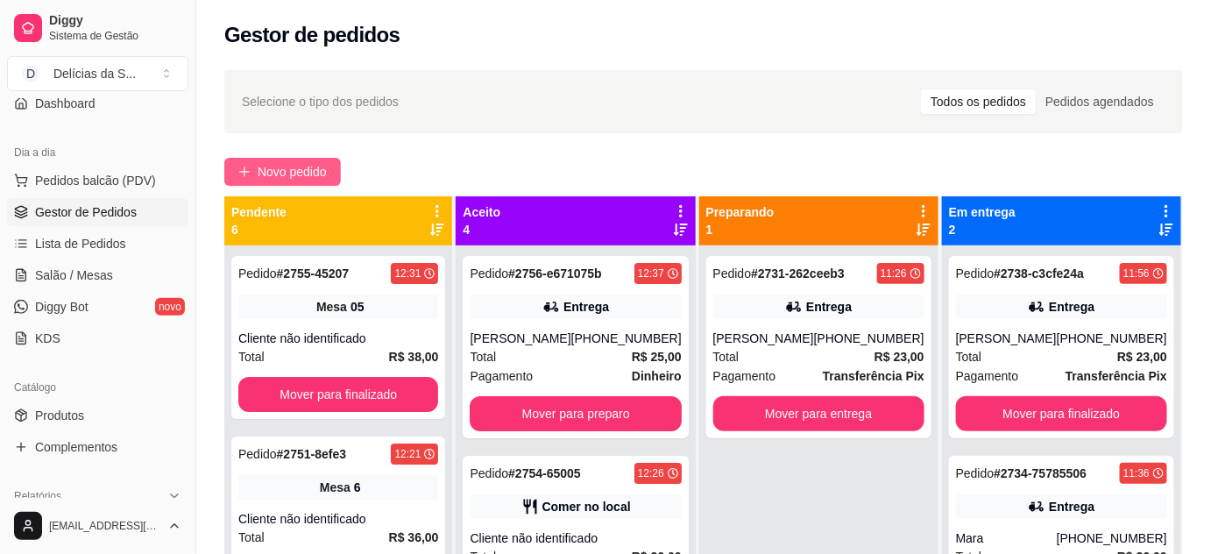
click at [314, 170] on span "Novo pedido" at bounding box center [292, 171] width 69 height 19
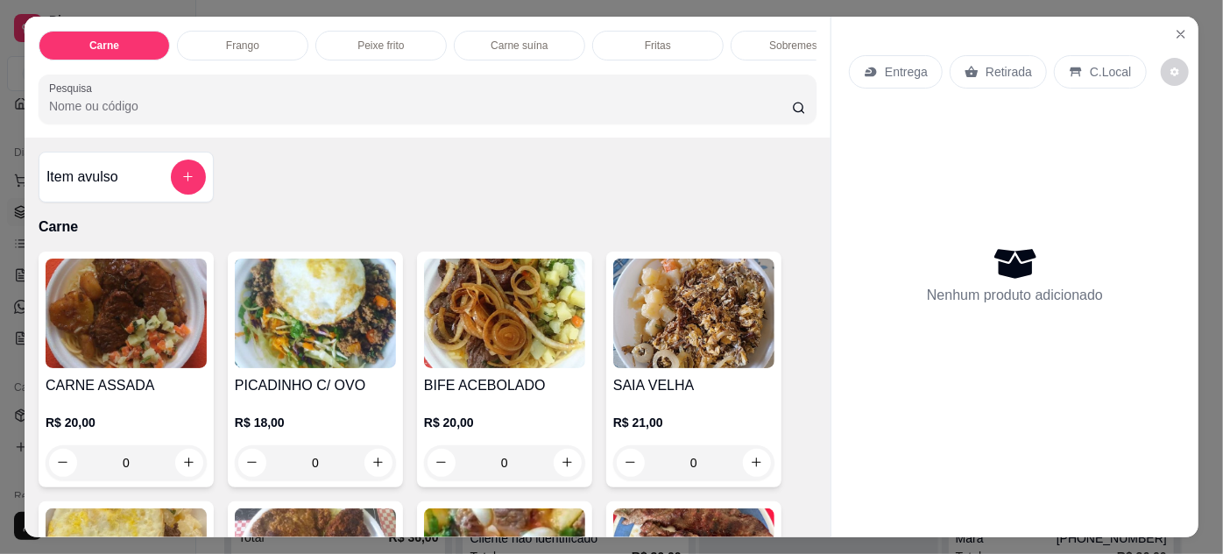
click at [149, 319] on img at bounding box center [126, 312] width 161 height 109
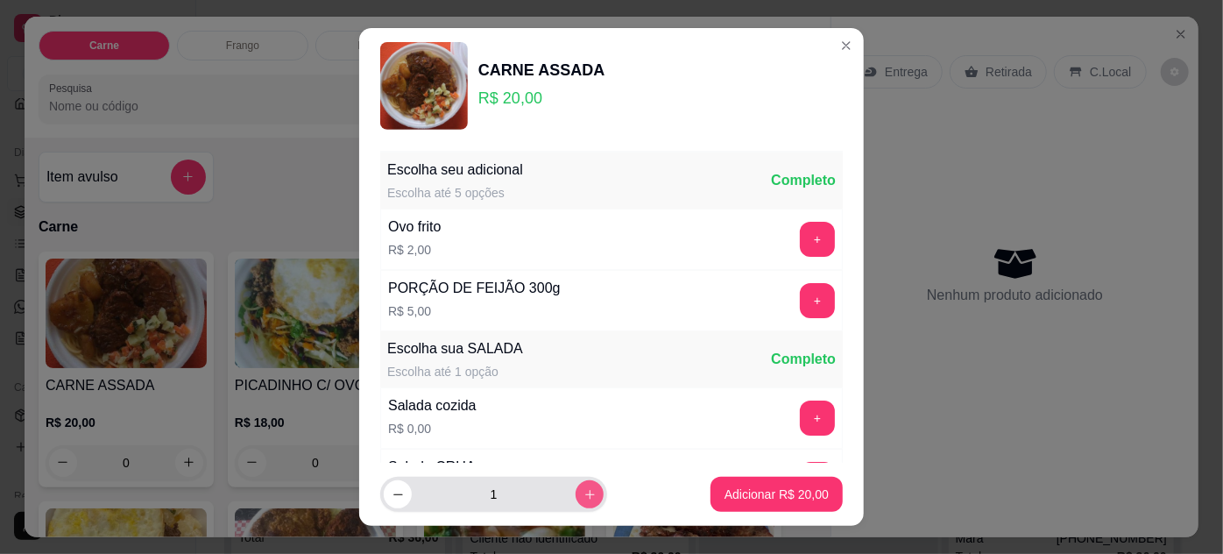
click at [583, 492] on icon "increase-product-quantity" at bounding box center [589, 494] width 13 height 13
type input "4"
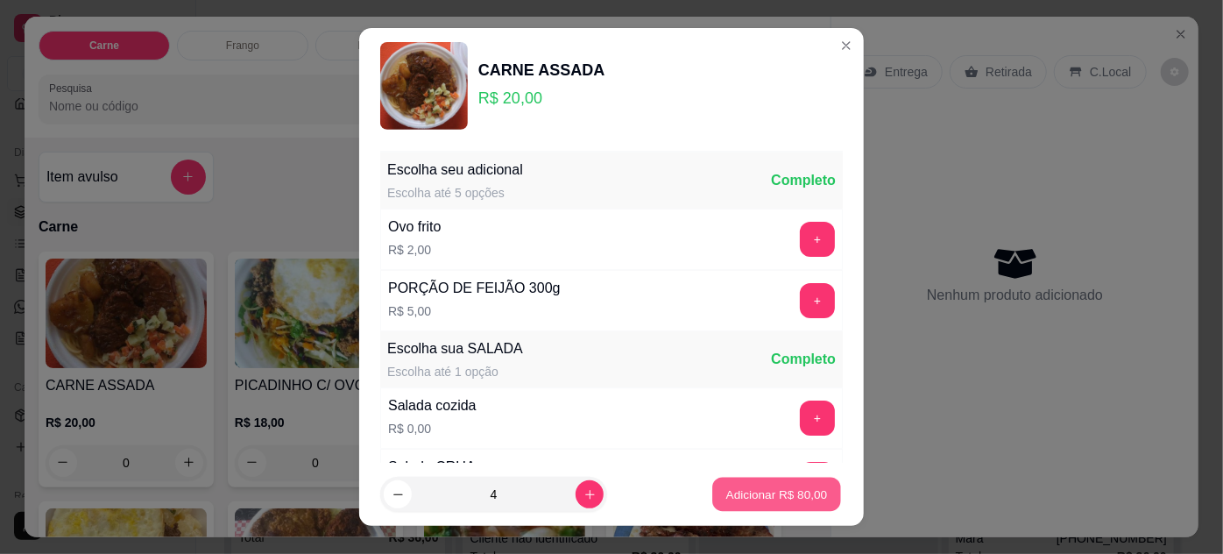
click at [747, 492] on p "Adicionar R$ 80,00" at bounding box center [777, 494] width 102 height 17
type input "4"
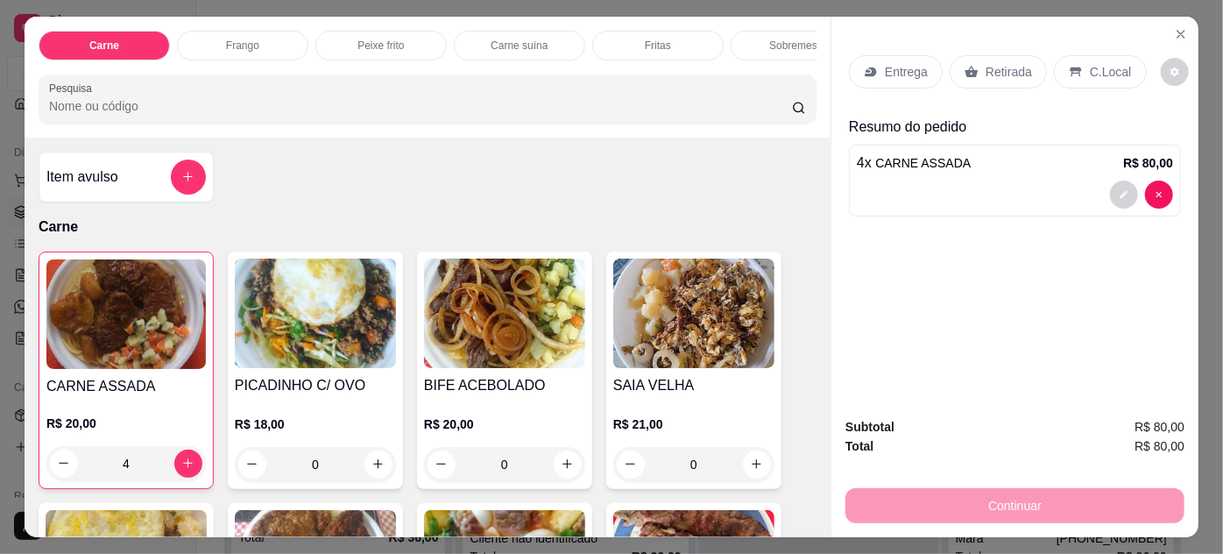
click at [319, 352] on img at bounding box center [315, 312] width 161 height 109
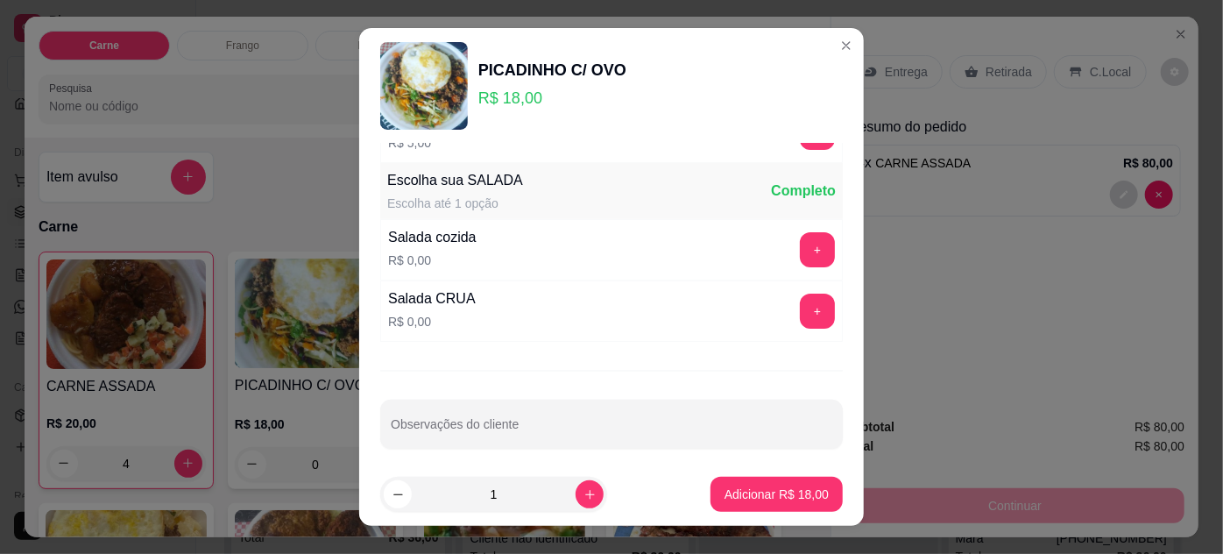
scroll to position [174, 0]
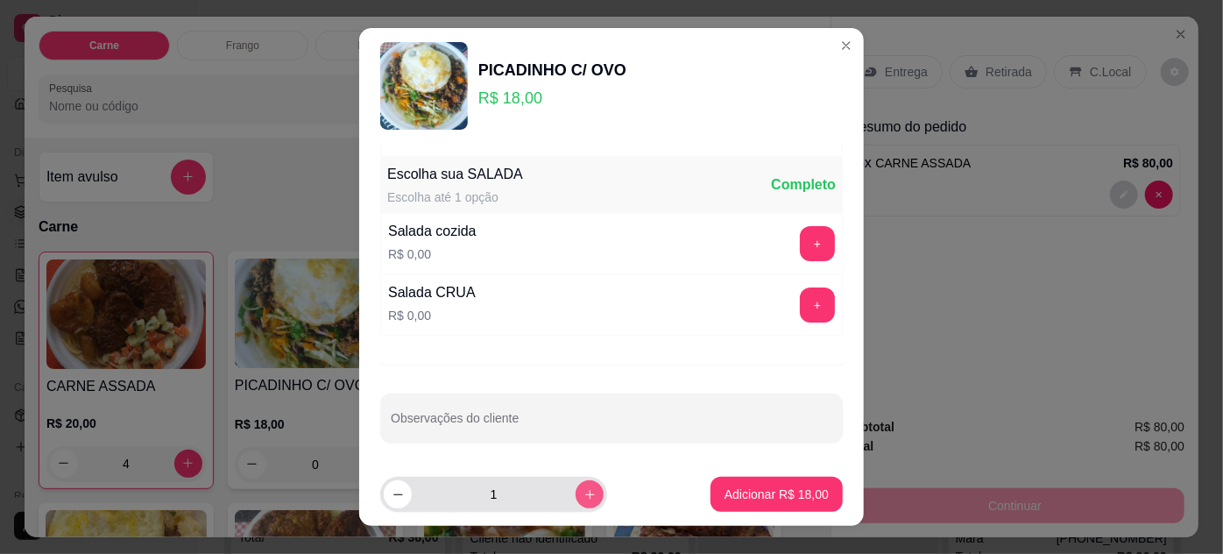
click at [583, 493] on icon "increase-product-quantity" at bounding box center [589, 494] width 13 height 13
type input "2"
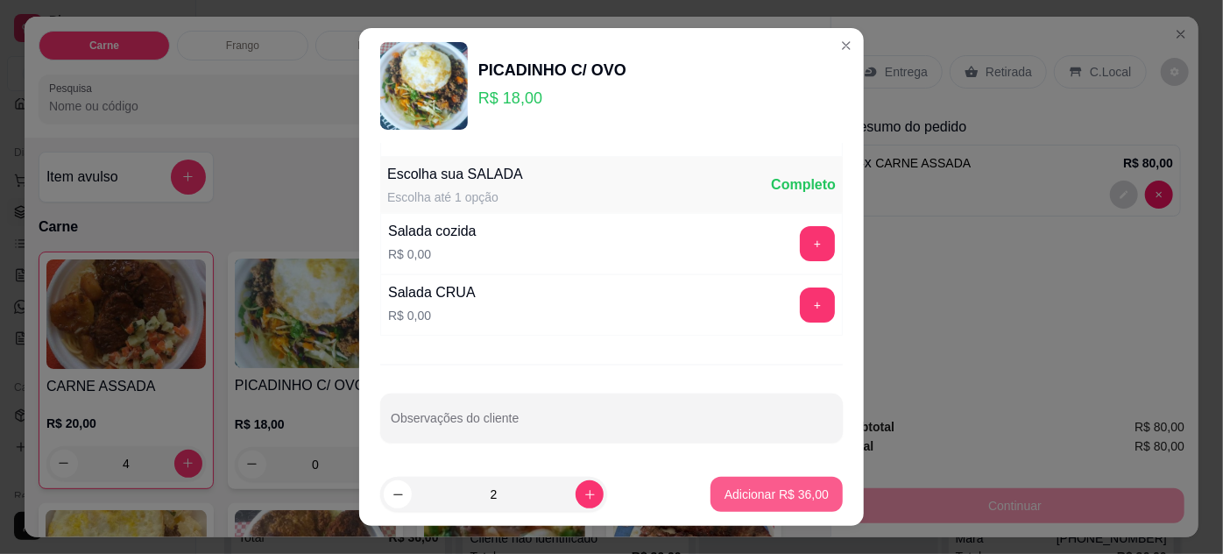
click at [745, 492] on p "Adicionar R$ 36,00" at bounding box center [776, 494] width 104 height 18
type input "2"
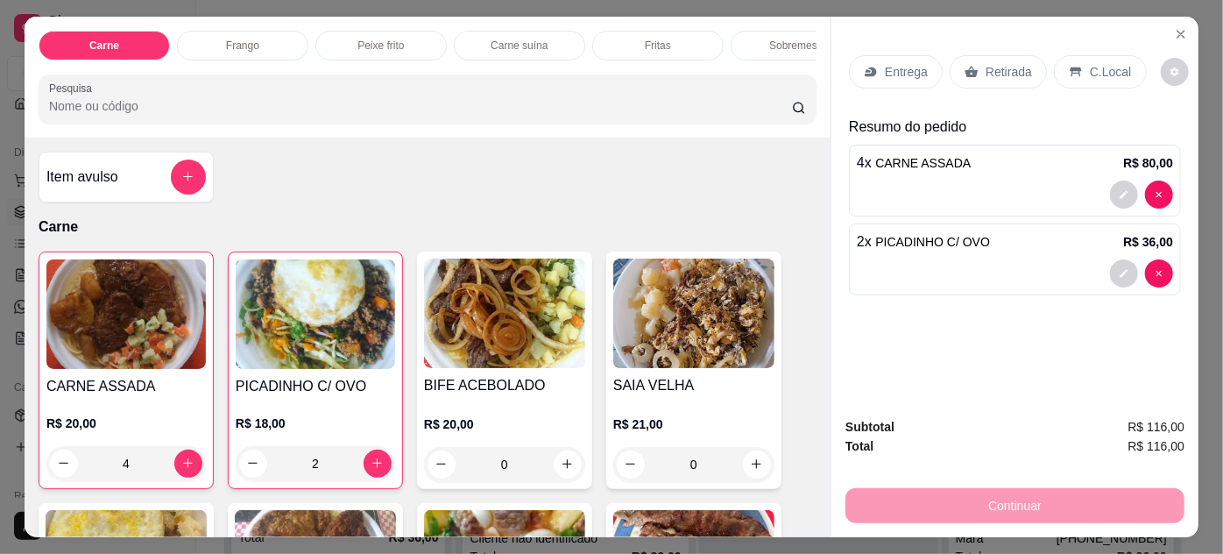
click at [481, 330] on img at bounding box center [504, 312] width 161 height 109
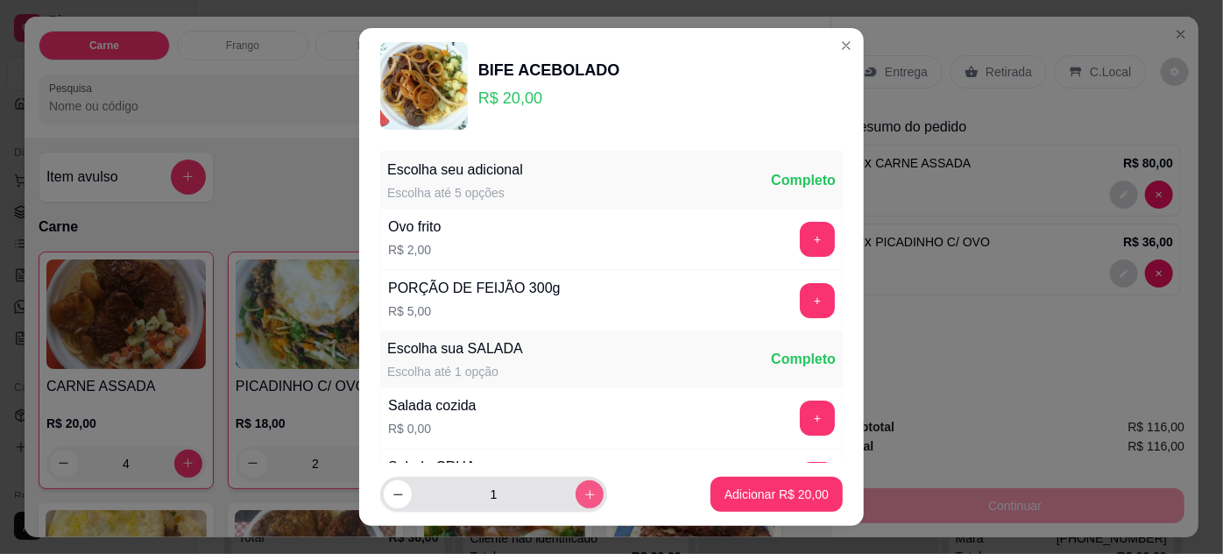
click at [583, 495] on icon "increase-product-quantity" at bounding box center [589, 494] width 13 height 13
type input "2"
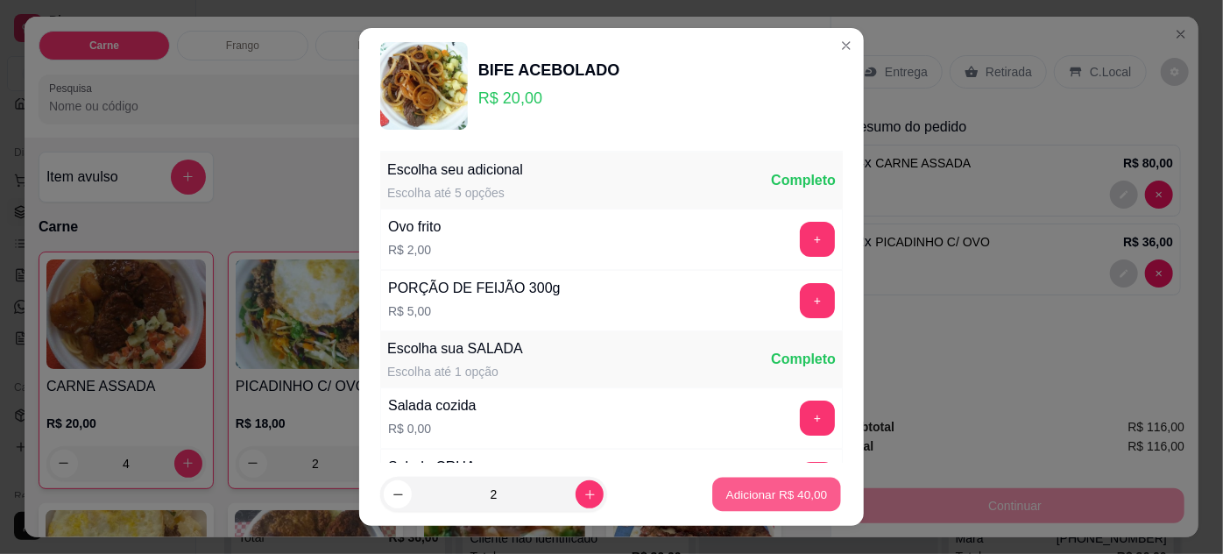
click at [733, 491] on p "Adicionar R$ 40,00" at bounding box center [777, 494] width 102 height 17
type input "2"
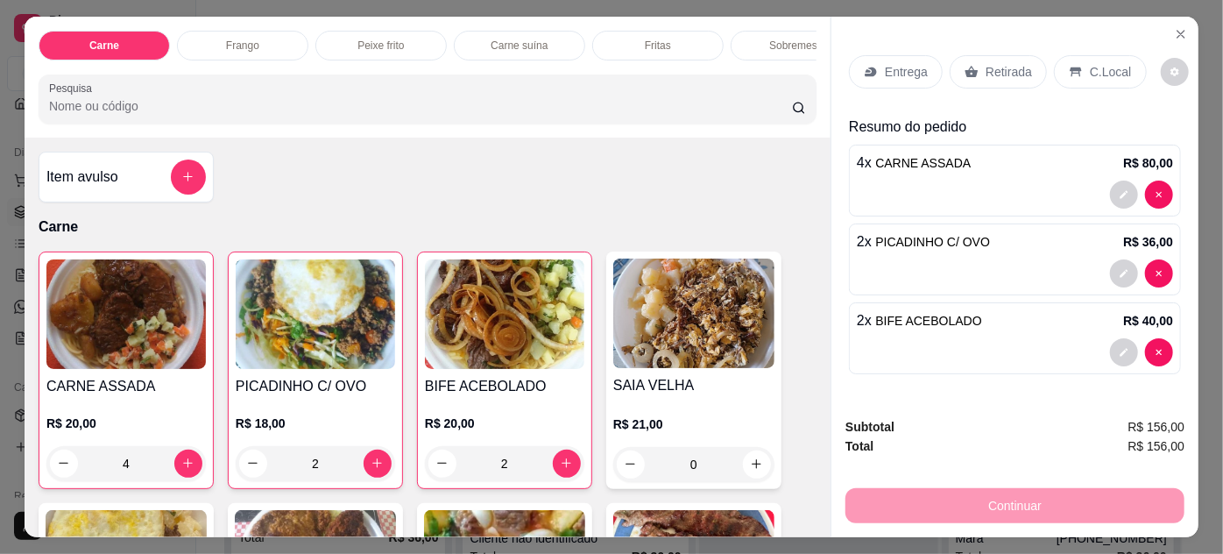
click at [674, 328] on img at bounding box center [693, 312] width 161 height 109
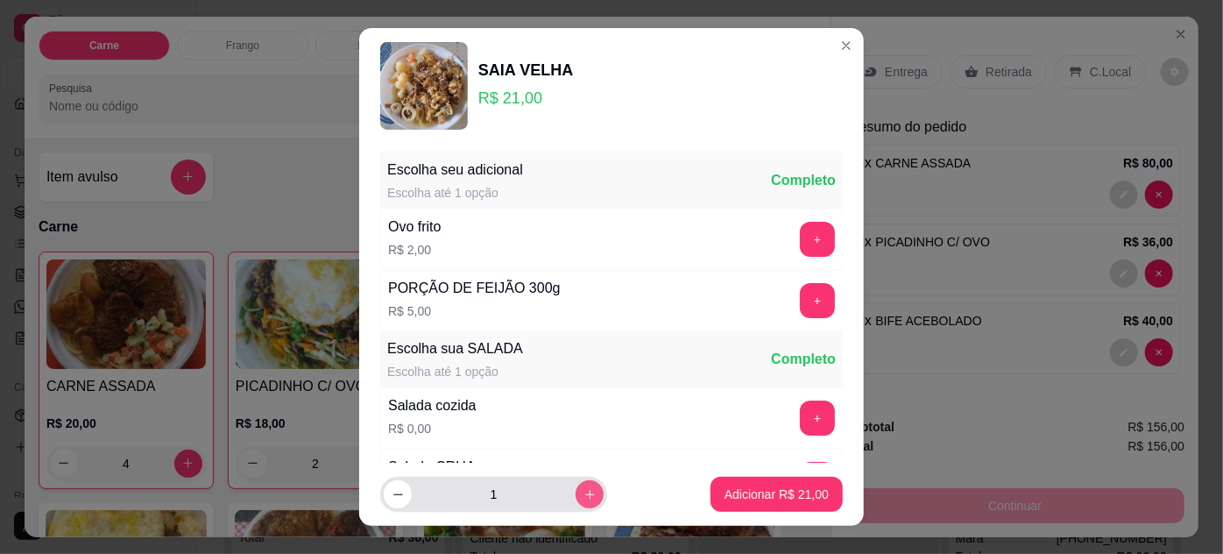
click at [583, 491] on icon "increase-product-quantity" at bounding box center [589, 494] width 13 height 13
type input "2"
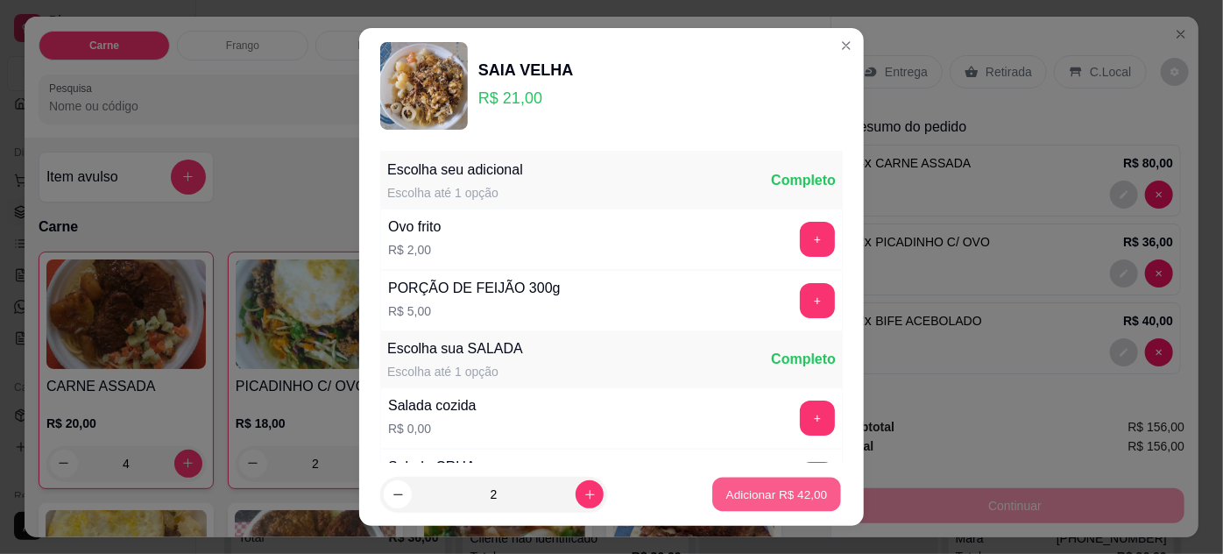
click at [736, 495] on p "Adicionar R$ 42,00" at bounding box center [777, 494] width 102 height 17
type input "2"
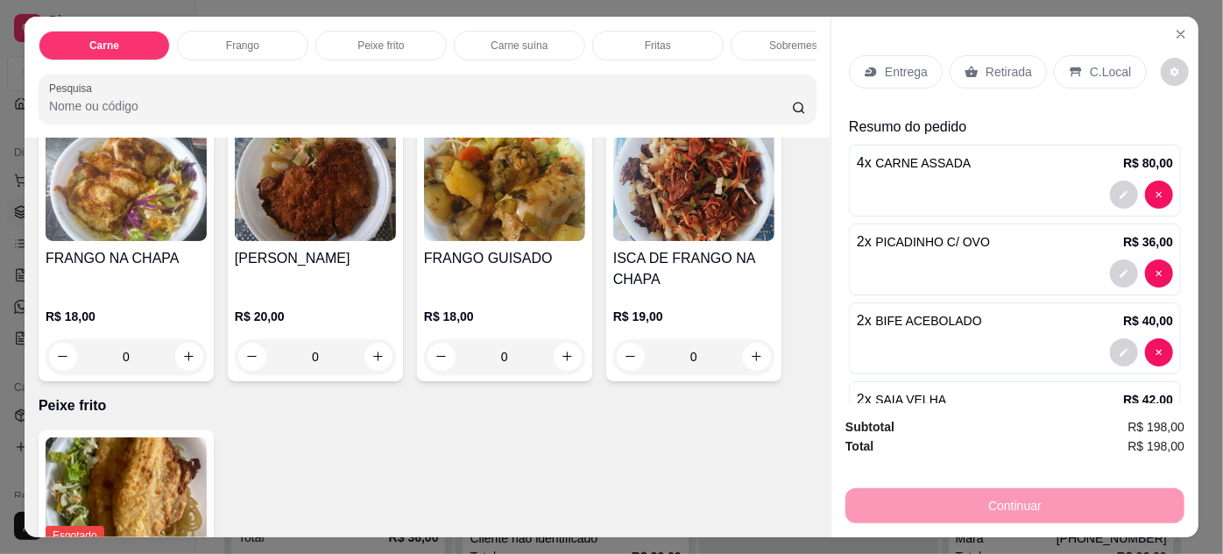
scroll to position [955, 0]
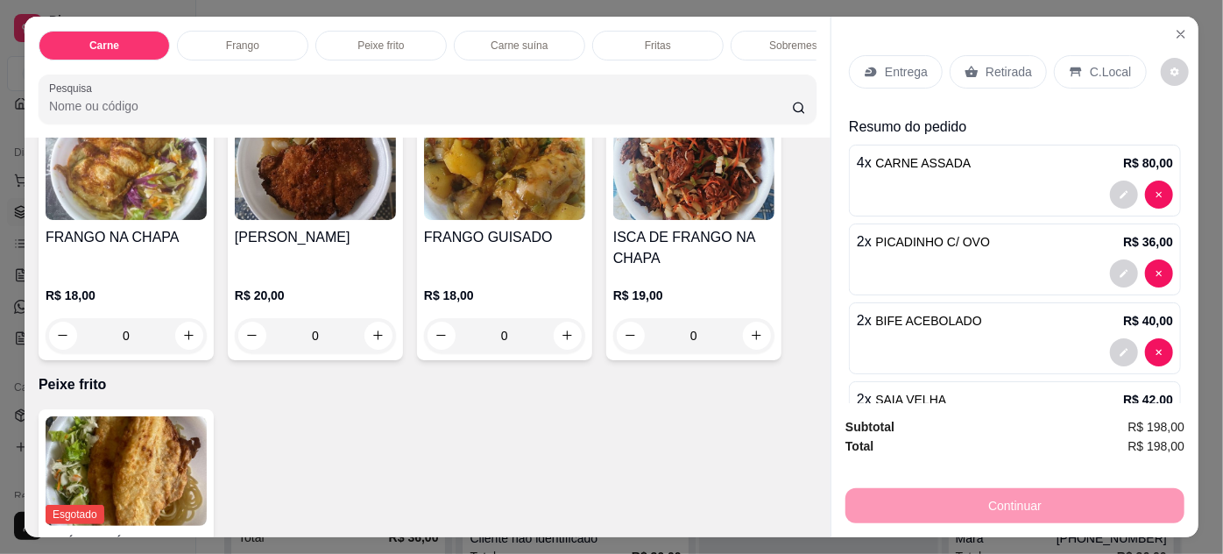
click at [486, 214] on img at bounding box center [504, 164] width 161 height 109
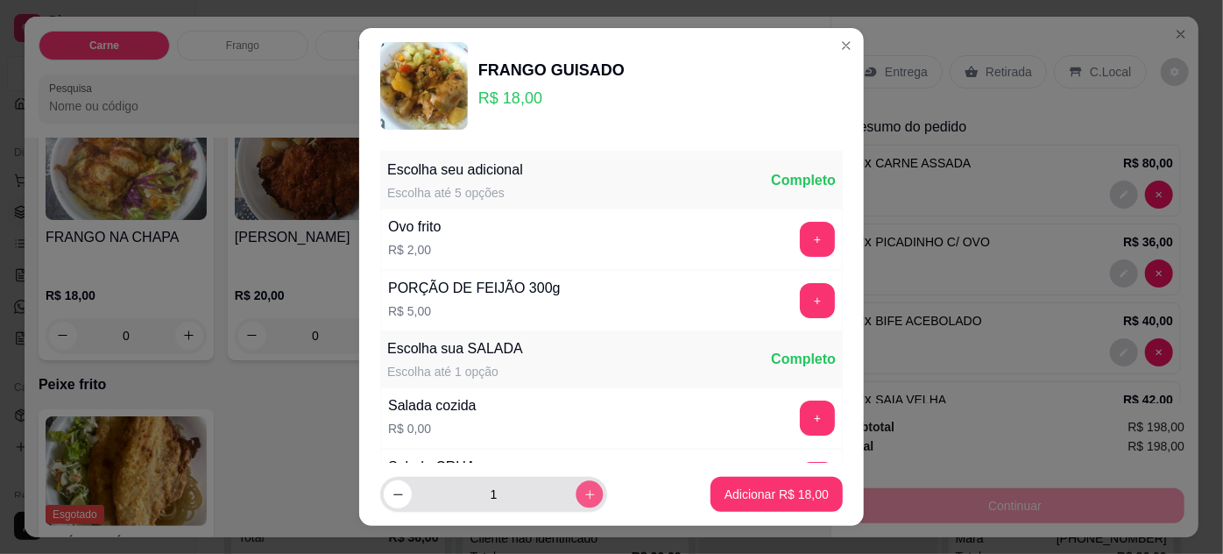
click at [583, 491] on icon "increase-product-quantity" at bounding box center [589, 494] width 13 height 13
type input "2"
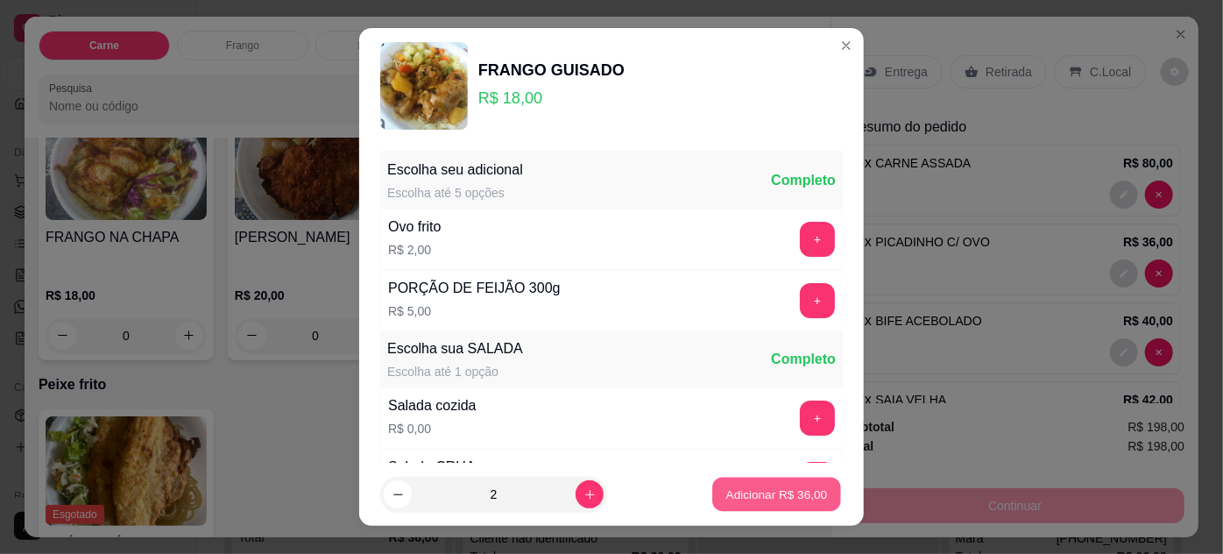
click at [731, 501] on p "Adicionar R$ 36,00" at bounding box center [777, 494] width 102 height 17
type input "2"
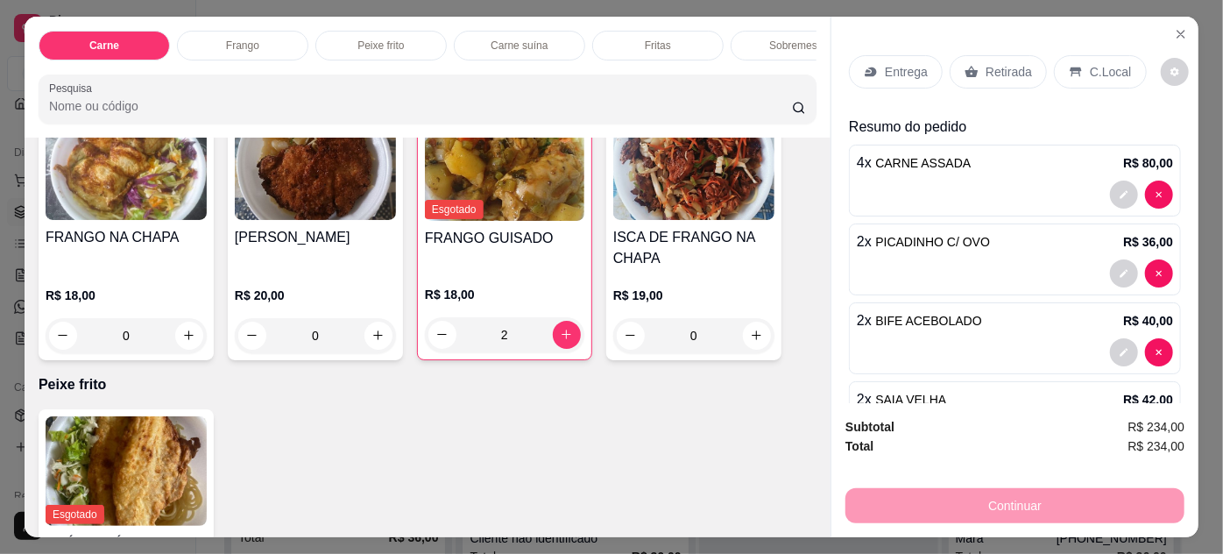
click at [126, 208] on img at bounding box center [126, 164] width 161 height 109
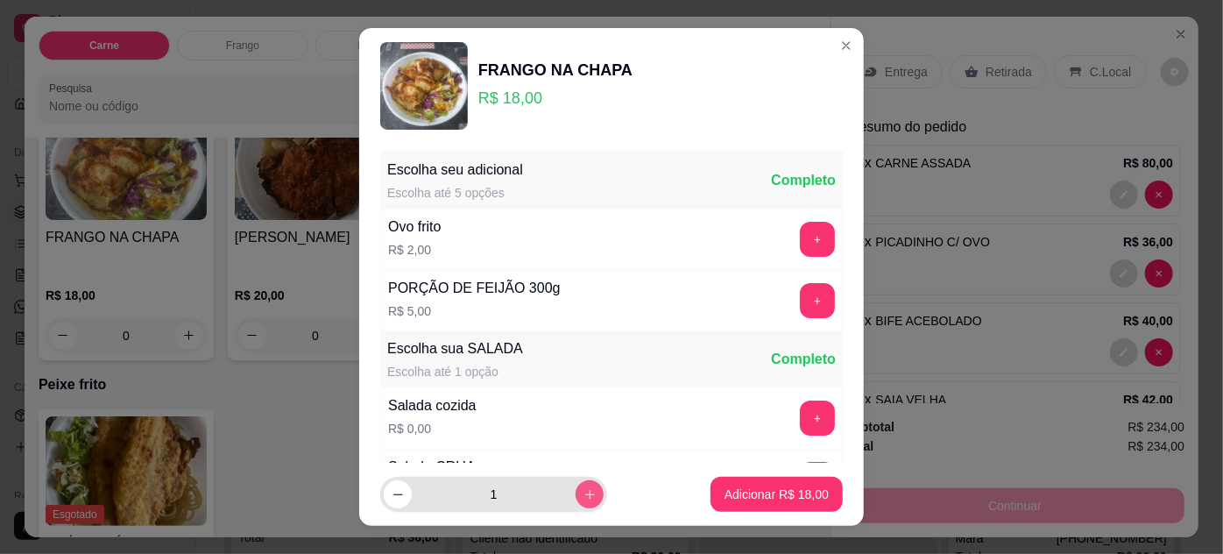
click at [576, 485] on button "increase-product-quantity" at bounding box center [590, 494] width 28 height 28
type input "2"
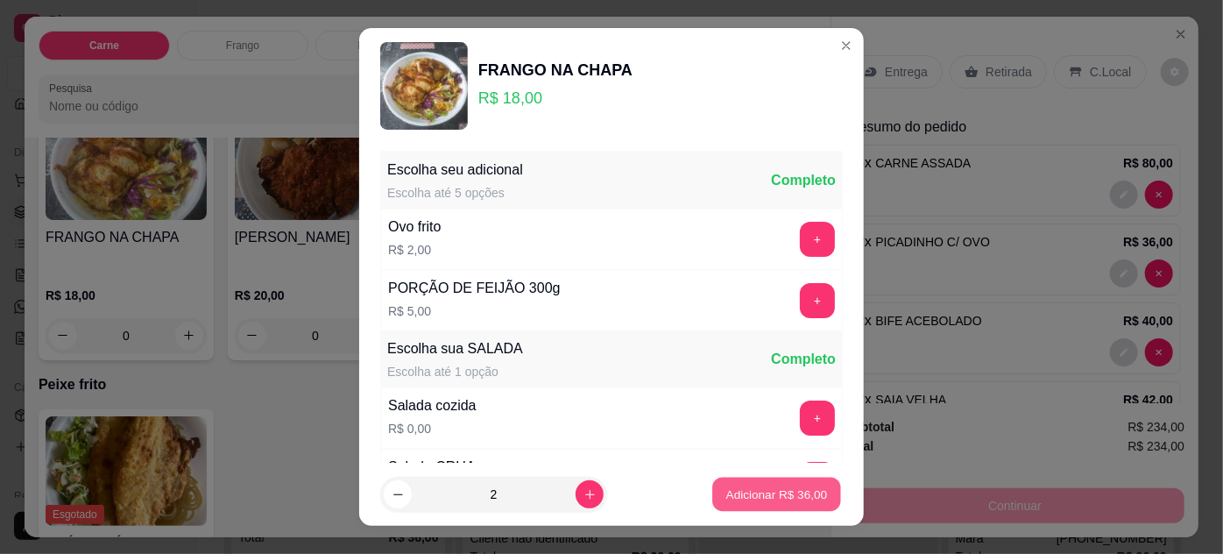
click at [747, 511] on button "Adicionar R$ 36,00" at bounding box center [776, 494] width 129 height 34
type input "2"
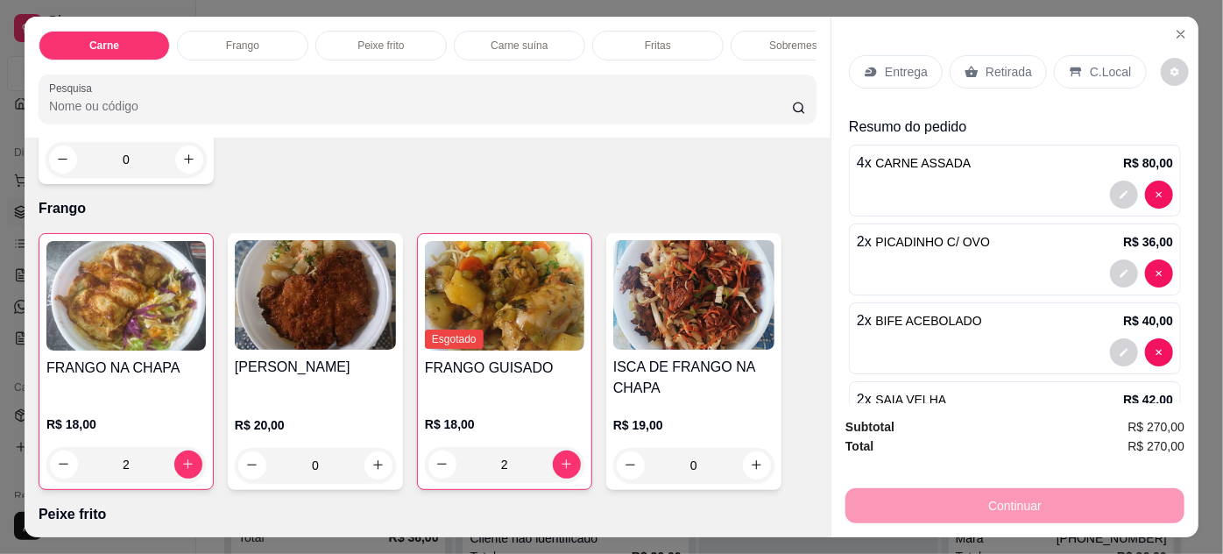
scroll to position [638, 0]
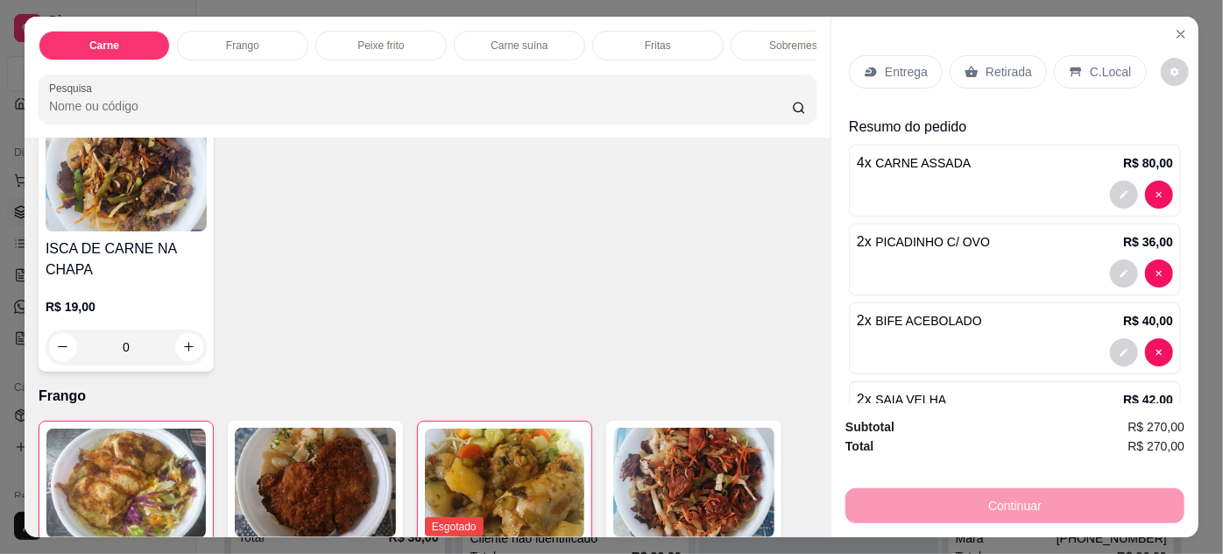
click at [152, 207] on img at bounding box center [126, 176] width 161 height 109
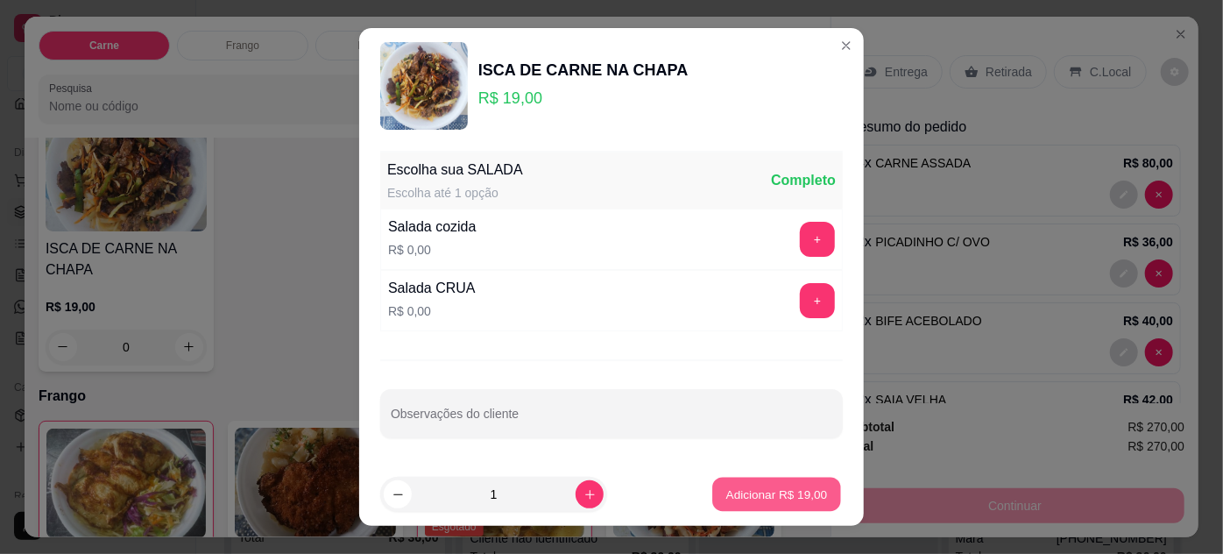
click at [794, 490] on p "Adicionar R$ 19,00" at bounding box center [777, 493] width 102 height 17
type input "1"
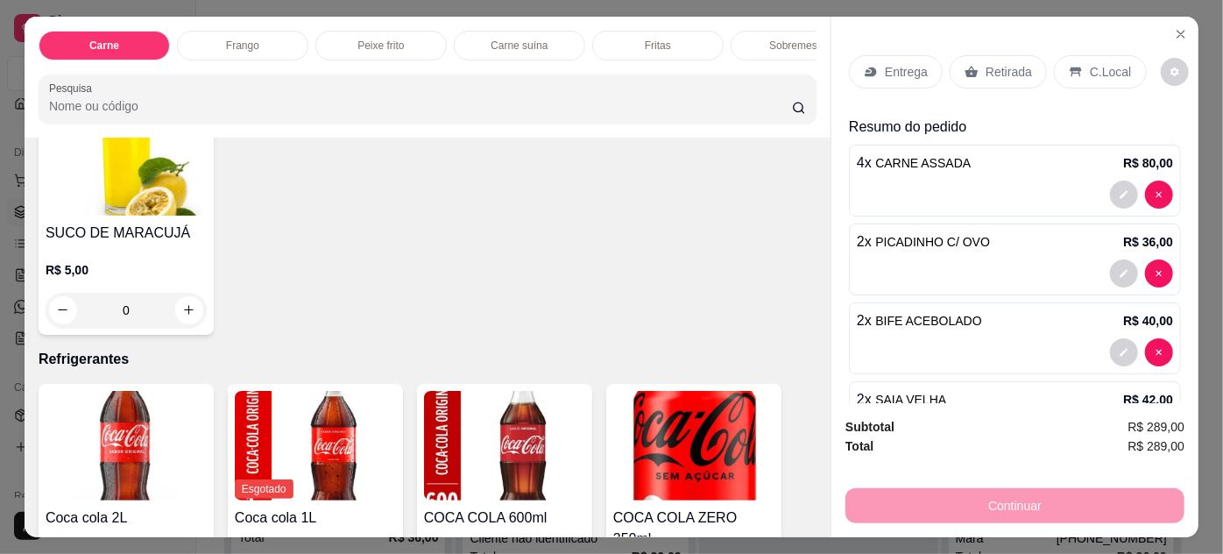
scroll to position [2549, 0]
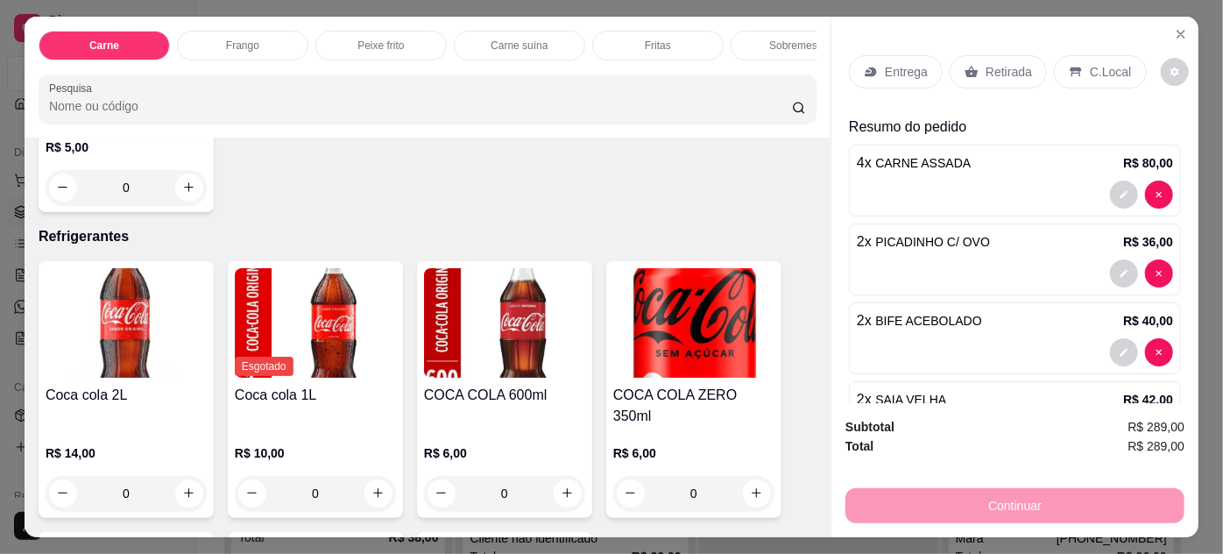
click at [98, 314] on img at bounding box center [126, 322] width 161 height 109
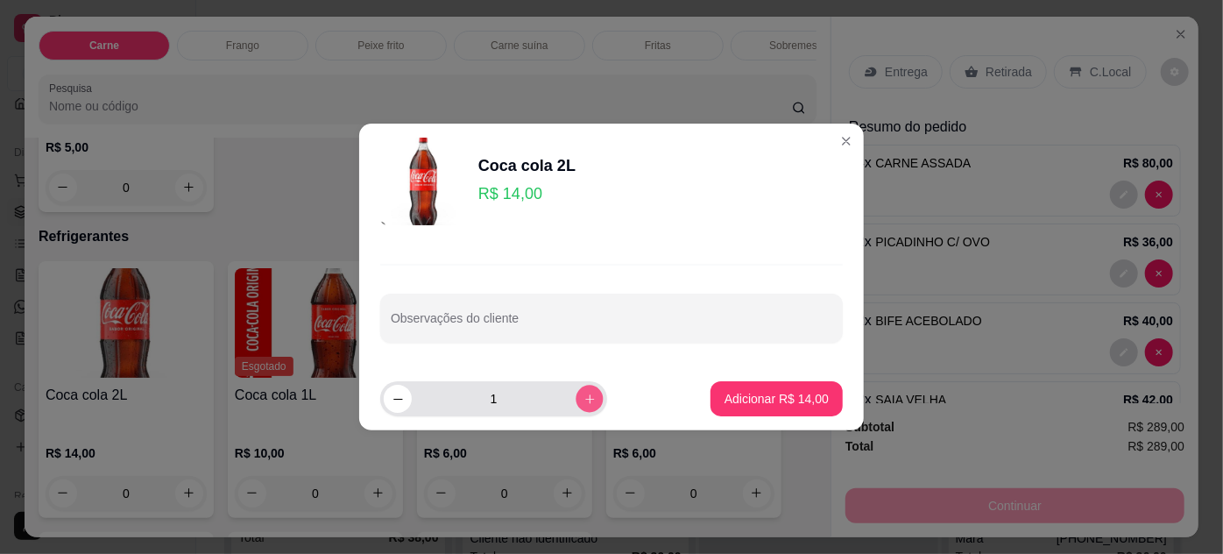
click at [576, 406] on button "increase-product-quantity" at bounding box center [589, 398] width 27 height 27
click at [583, 399] on icon "increase-product-quantity" at bounding box center [589, 398] width 13 height 13
type input "3"
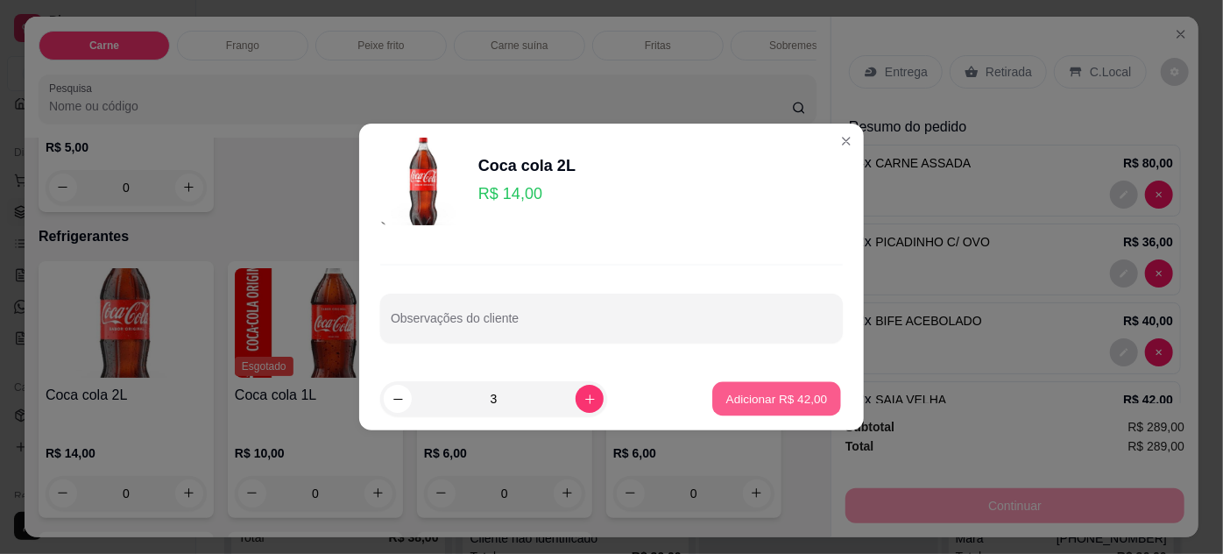
click at [757, 389] on button "Adicionar R$ 42,00" at bounding box center [776, 399] width 129 height 34
type input "3"
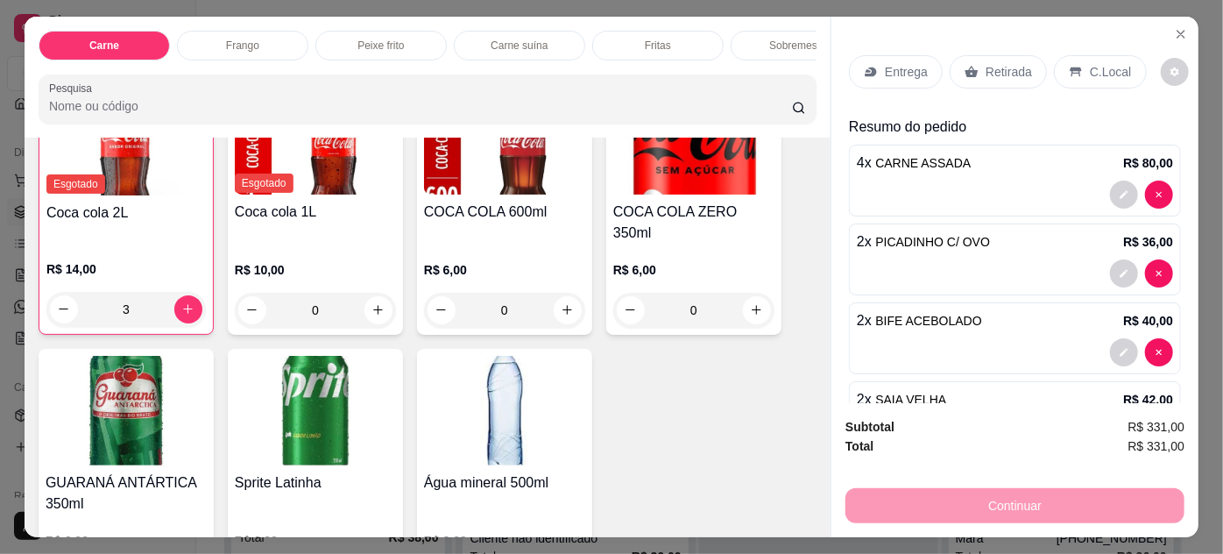
scroll to position [2784, 0]
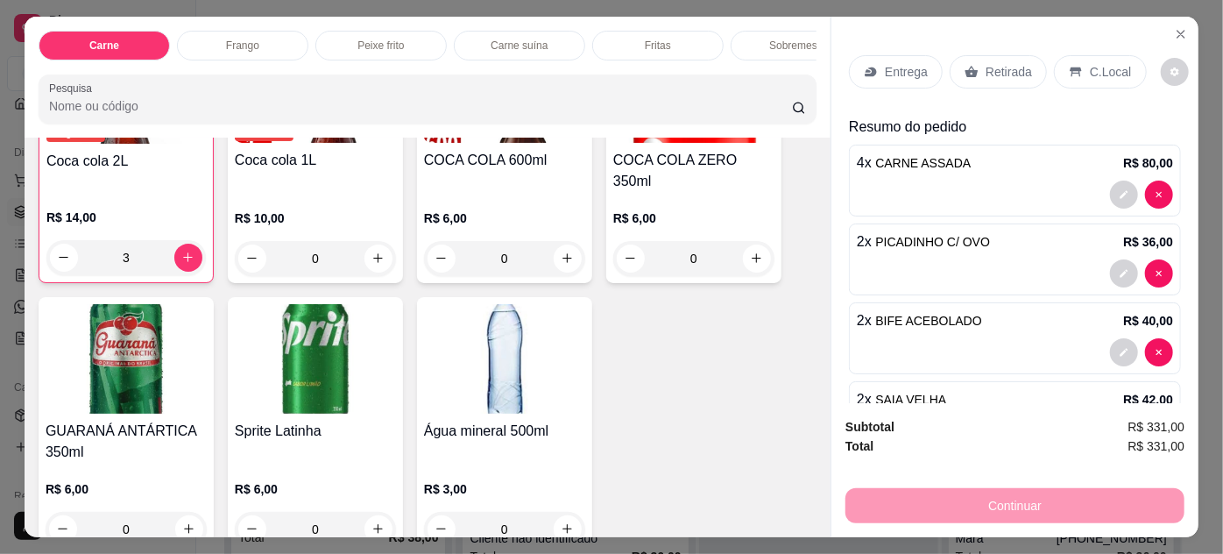
click at [885, 66] on p "Entrega" at bounding box center [906, 72] width 43 height 18
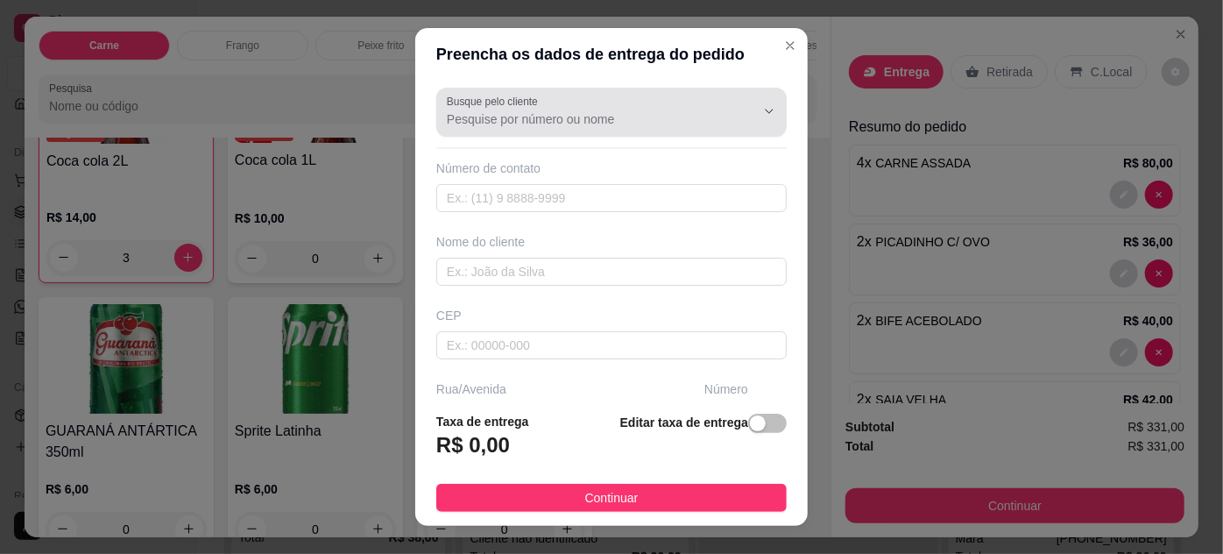
click at [488, 123] on input "Busque pelo cliente" at bounding box center [587, 119] width 280 height 18
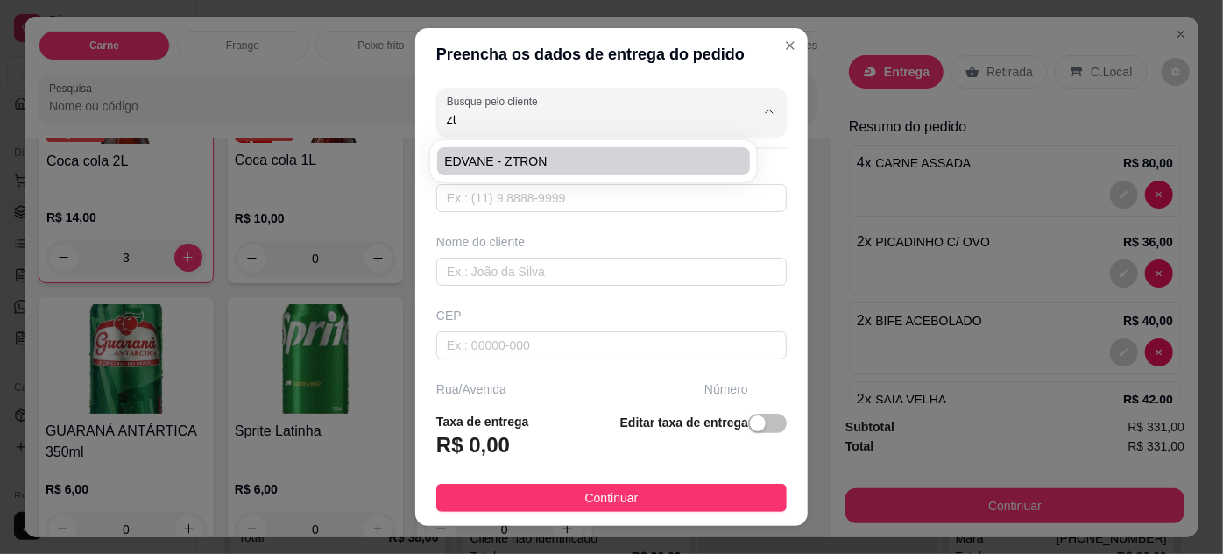
click at [552, 169] on span "EDVANE - ZTRON" at bounding box center [584, 161] width 280 height 18
type input "EDVANE - ZTRON"
type input "91989772480"
type input "EDVANE - ZTRON"
type input "TRAVESSA ALFERES COSTA"
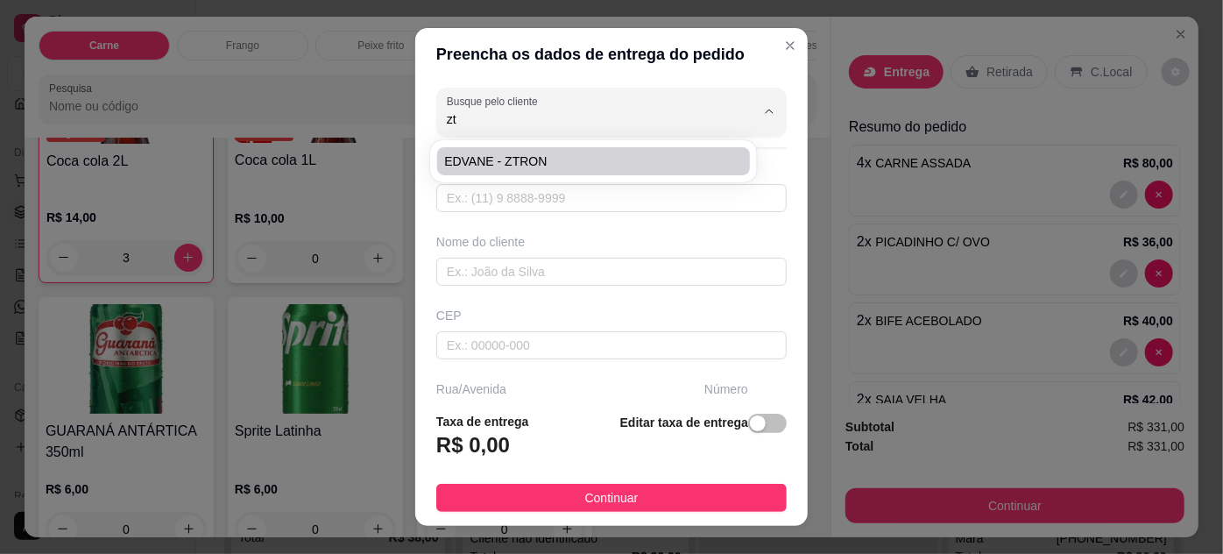
type input "1716"
type input "ENTRE [PERSON_NAME] E MARQUES"
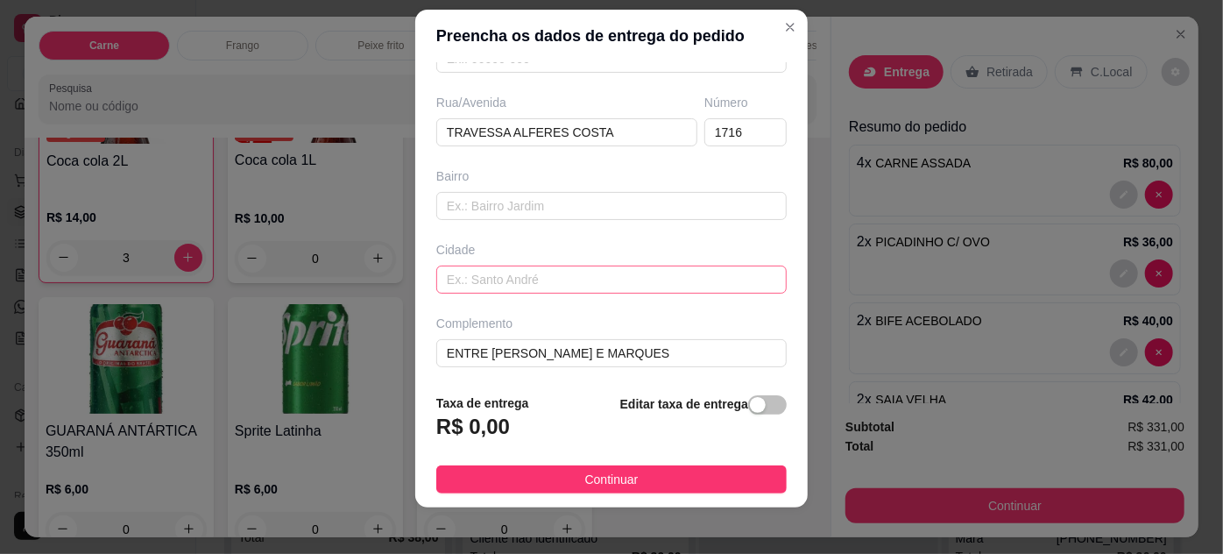
scroll to position [28, 0]
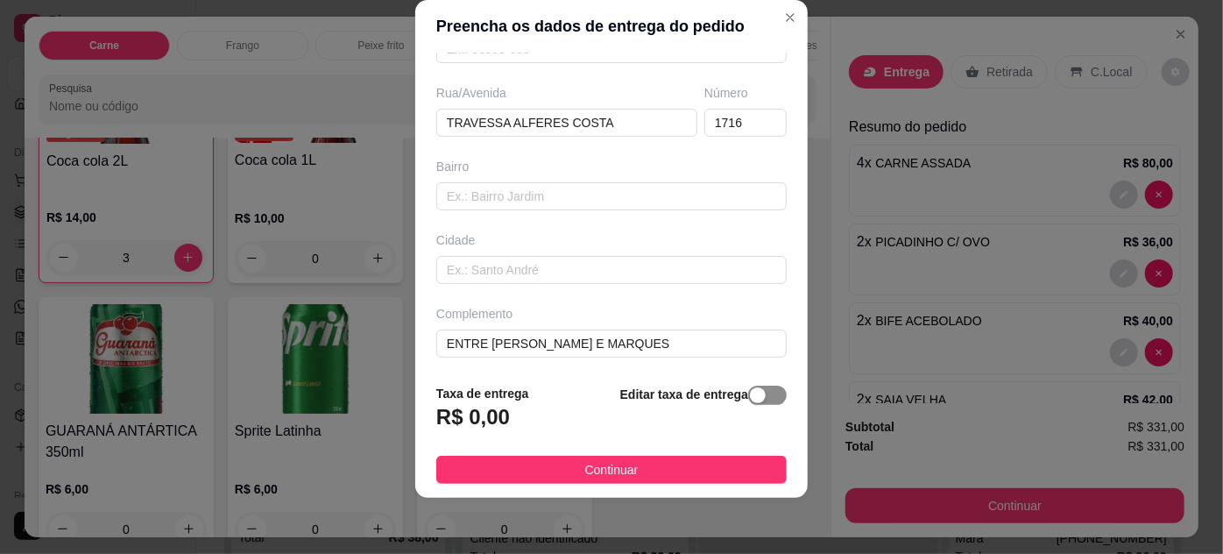
type input "EDVANE - ZTRON"
click at [763, 396] on span "button" at bounding box center [767, 394] width 39 height 19
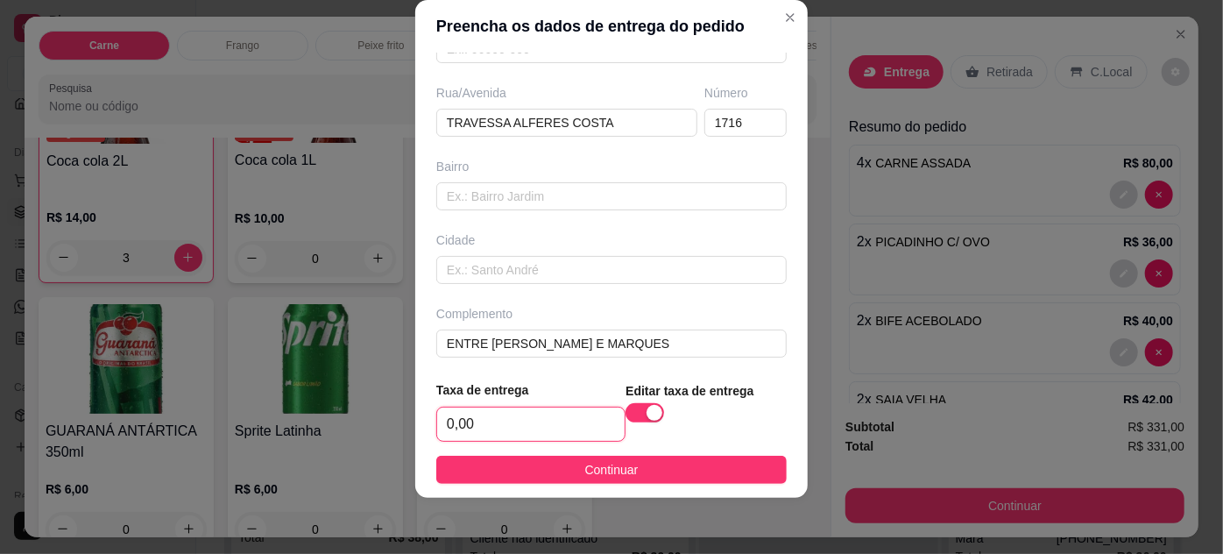
click at [534, 427] on input "0,00" at bounding box center [530, 423] width 187 height 33
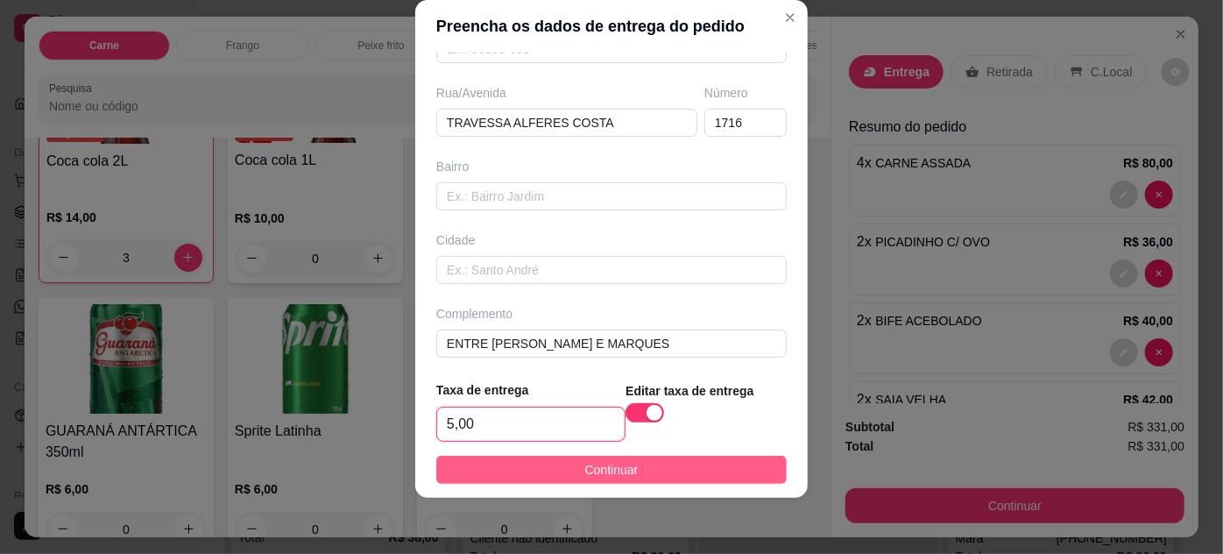
type input "5,00"
click at [646, 470] on button "Continuar" at bounding box center [611, 470] width 350 height 28
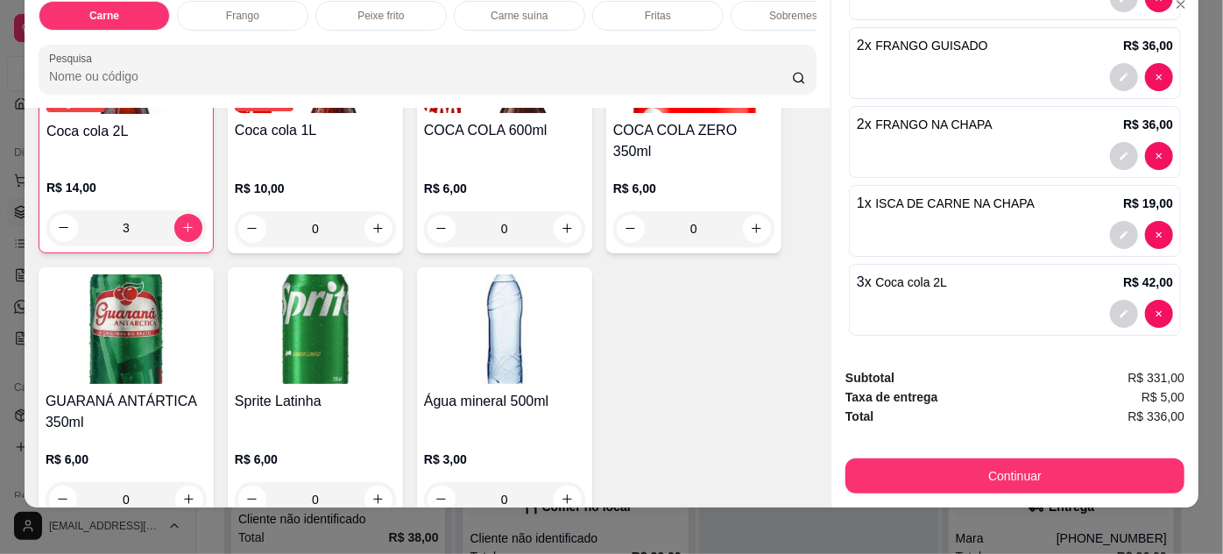
scroll to position [45, 0]
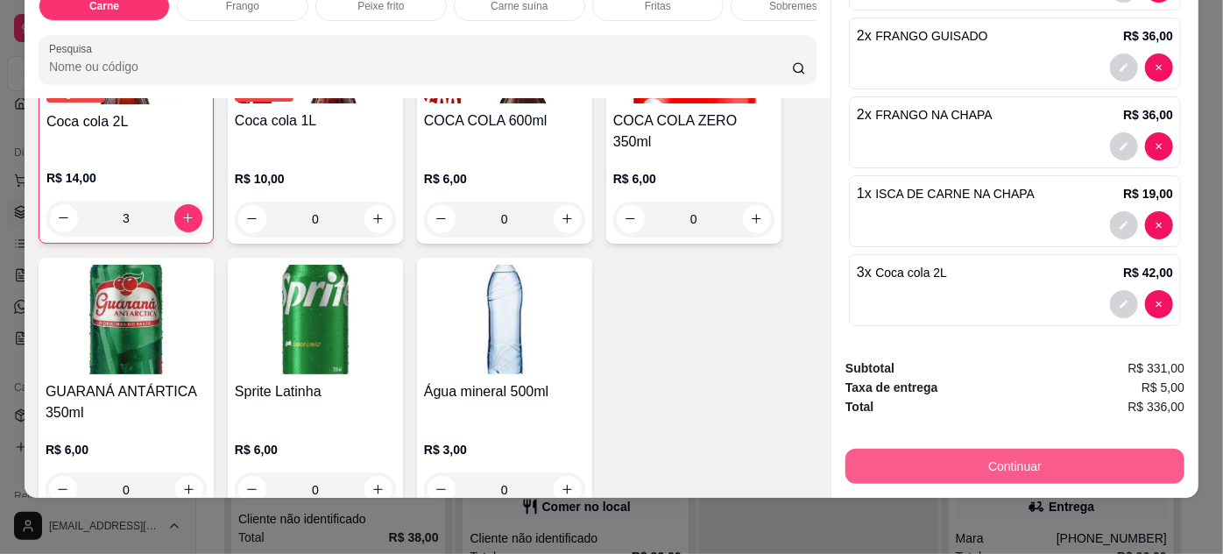
click at [1032, 448] on button "Continuar" at bounding box center [1014, 465] width 339 height 35
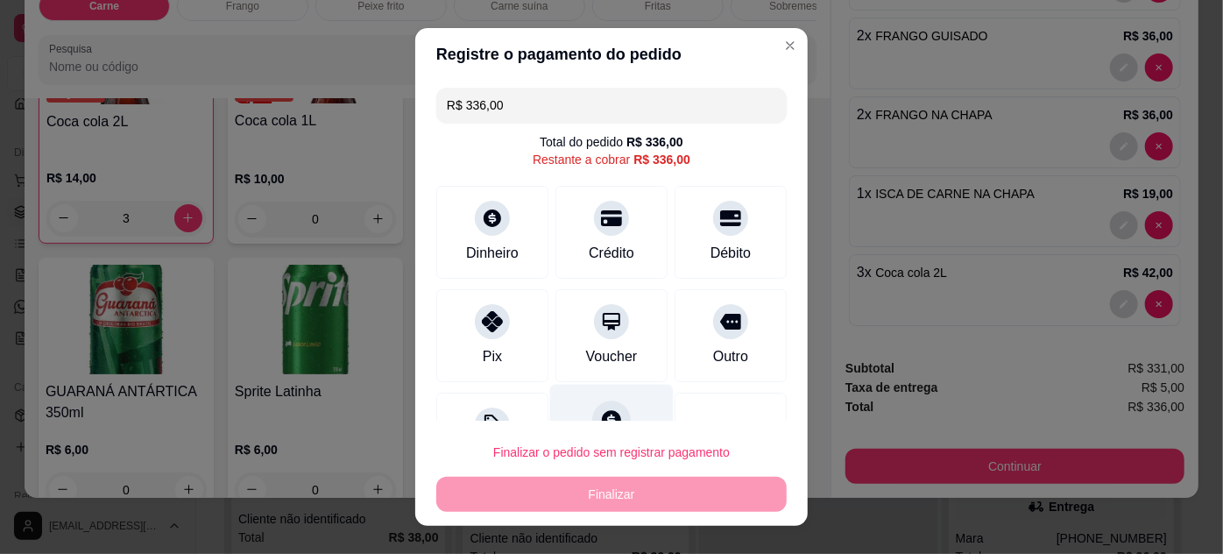
scroll to position [69, 0]
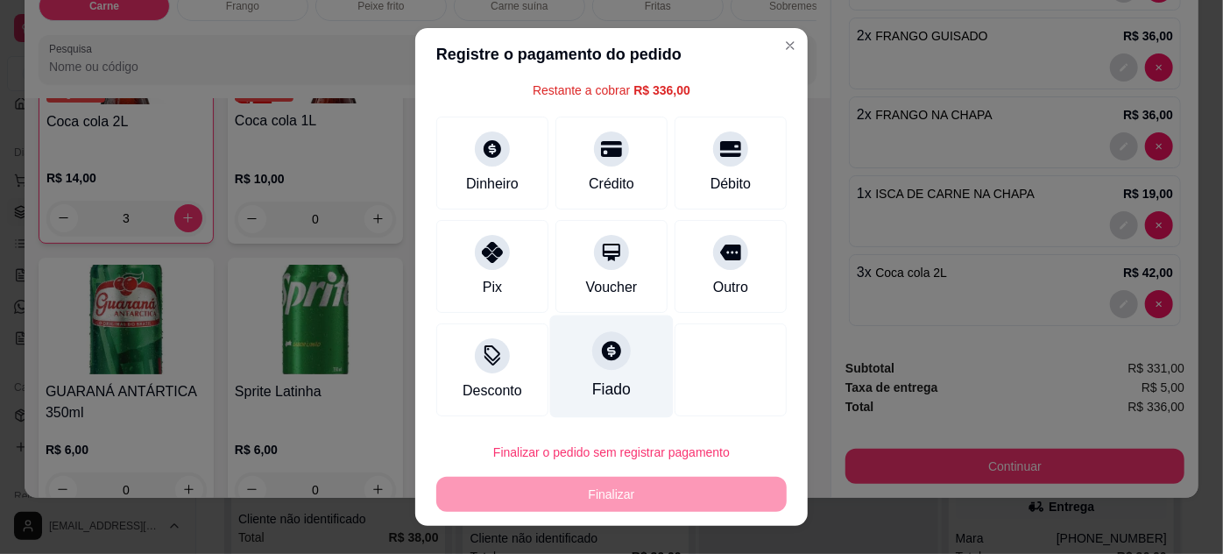
click at [615, 362] on div "Fiado" at bounding box center [612, 365] width 124 height 102
type input "R$ 0,00"
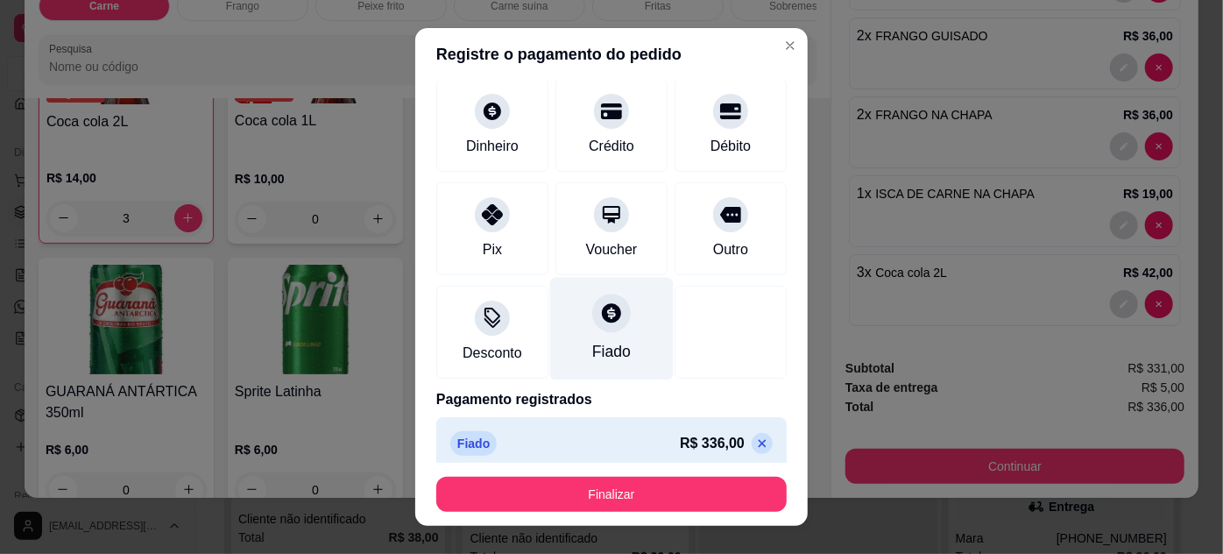
scroll to position [100, 0]
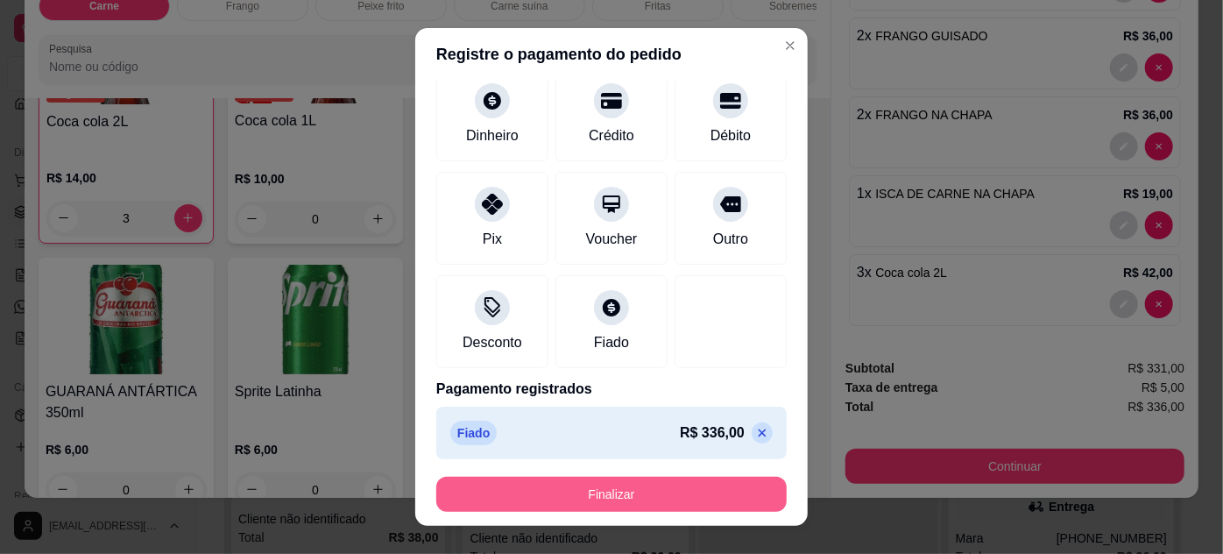
click at [621, 497] on button "Finalizar" at bounding box center [611, 494] width 350 height 35
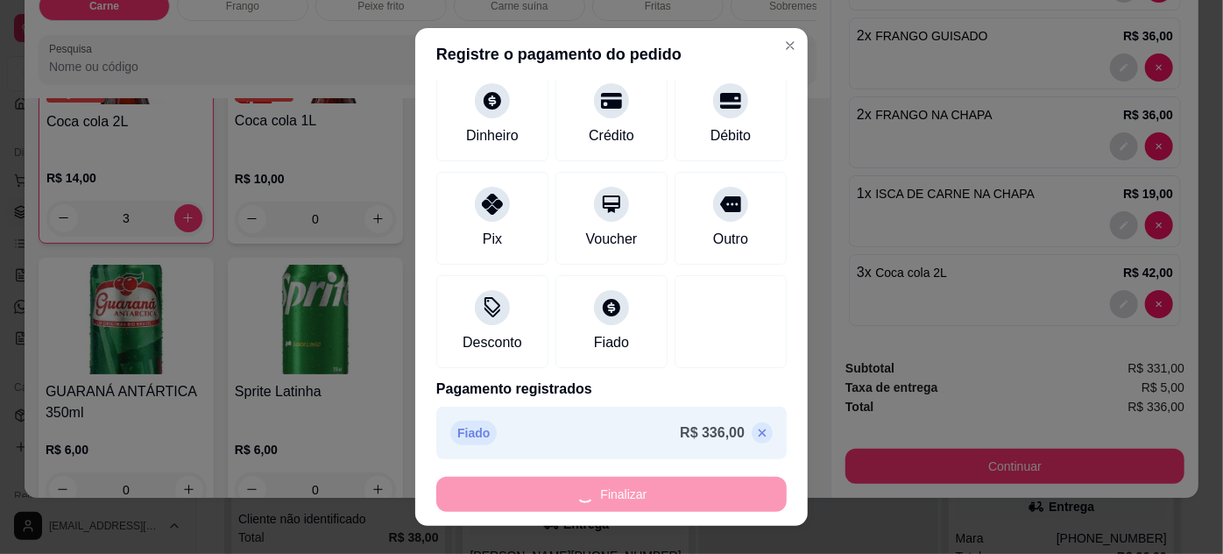
type input "0"
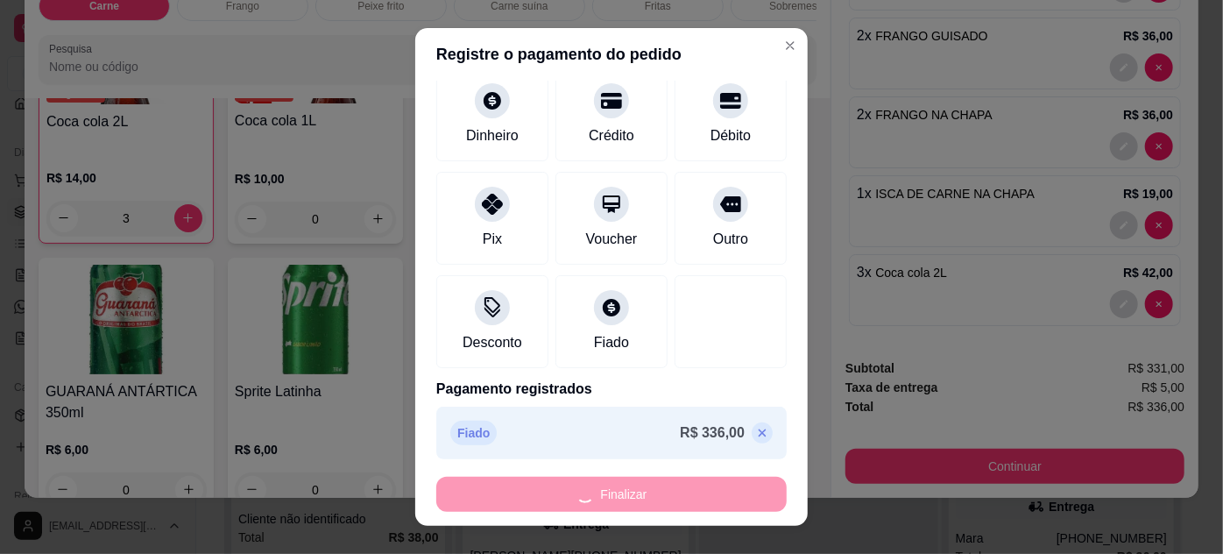
type input "0"
type input "-R$ 336,00"
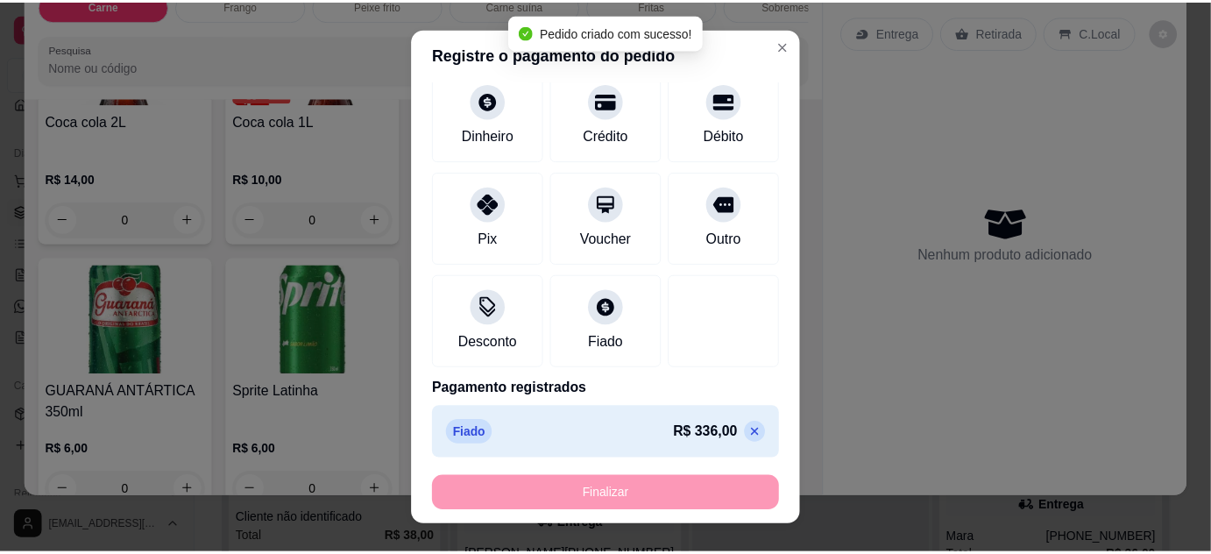
scroll to position [0, 0]
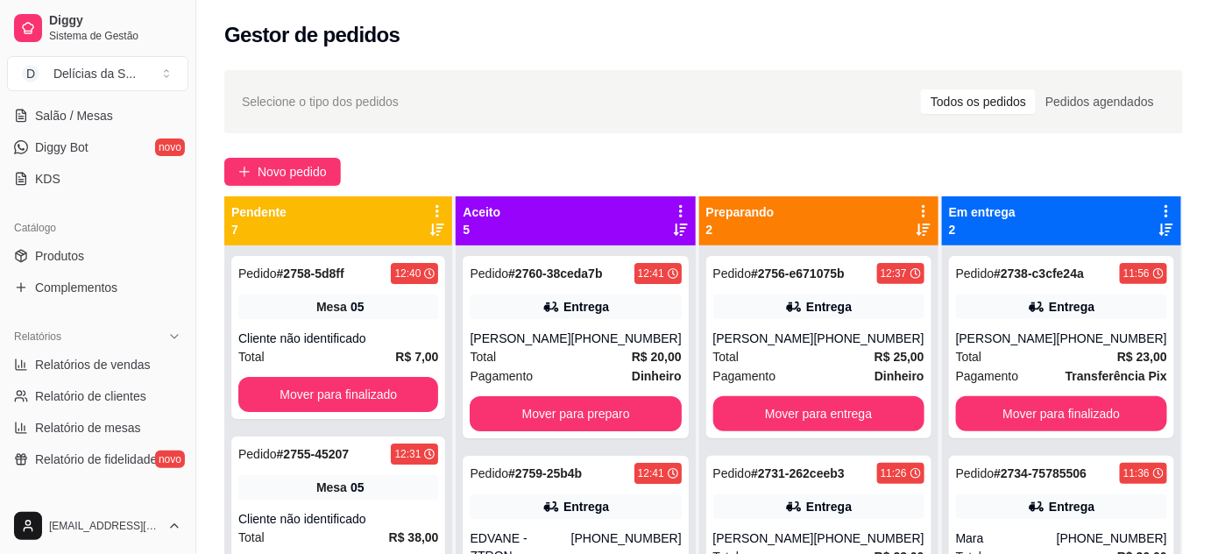
scroll to position [159, 0]
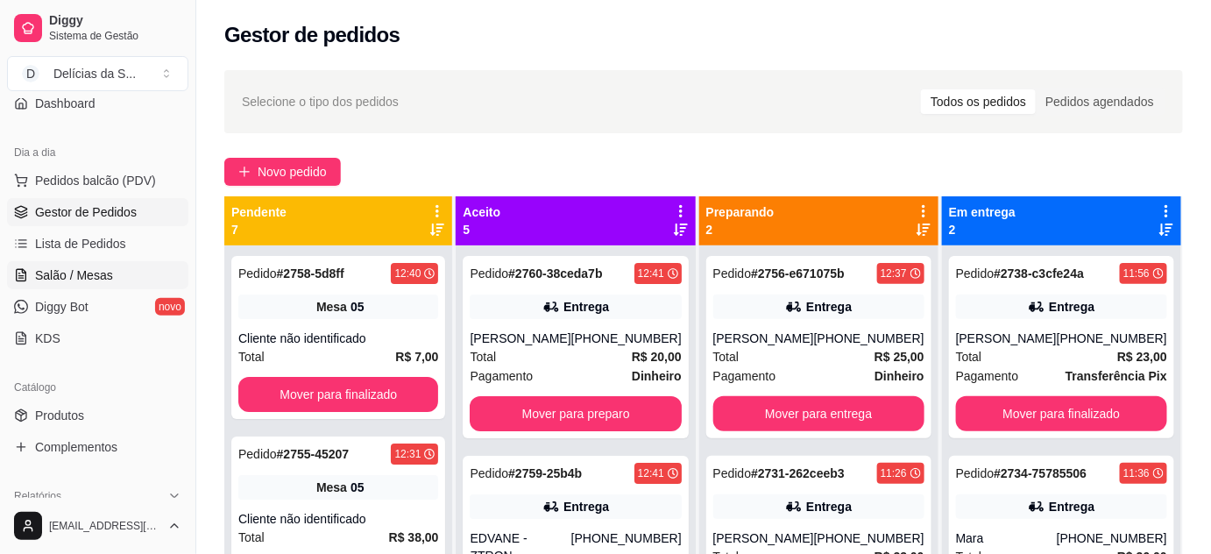
click at [63, 271] on span "Salão / Mesas" at bounding box center [74, 275] width 78 height 18
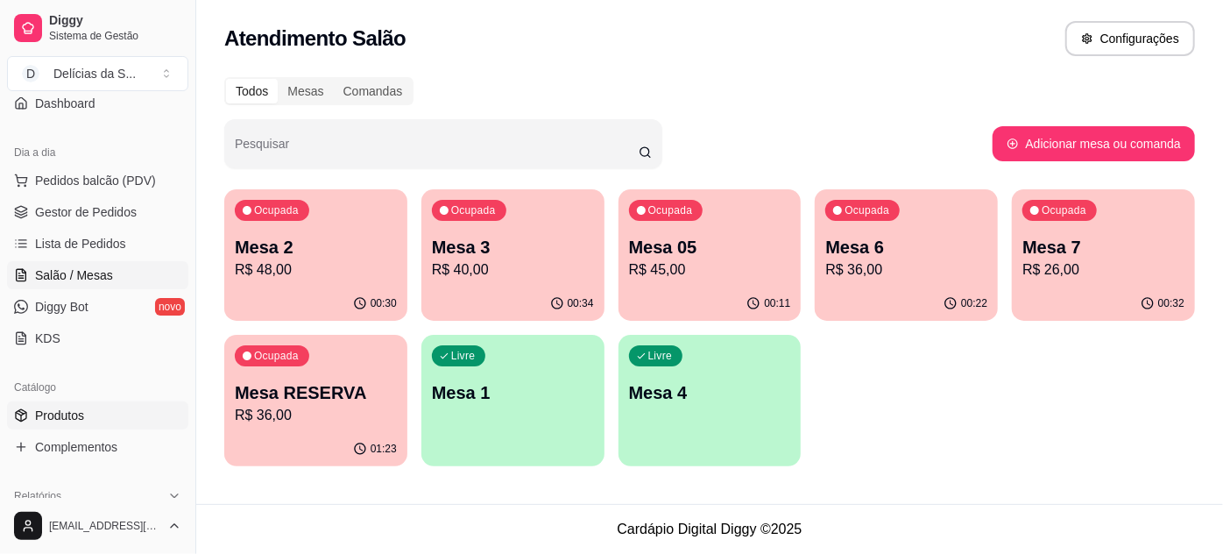
click at [72, 412] on span "Produtos" at bounding box center [59, 415] width 49 height 18
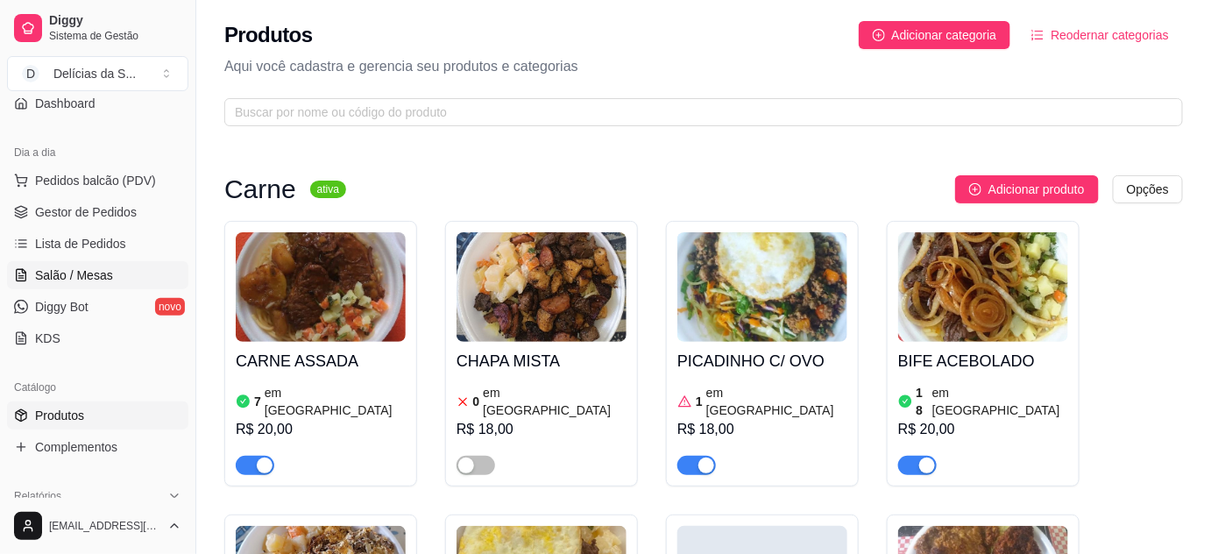
click at [65, 268] on span "Salão / Mesas" at bounding box center [74, 275] width 78 height 18
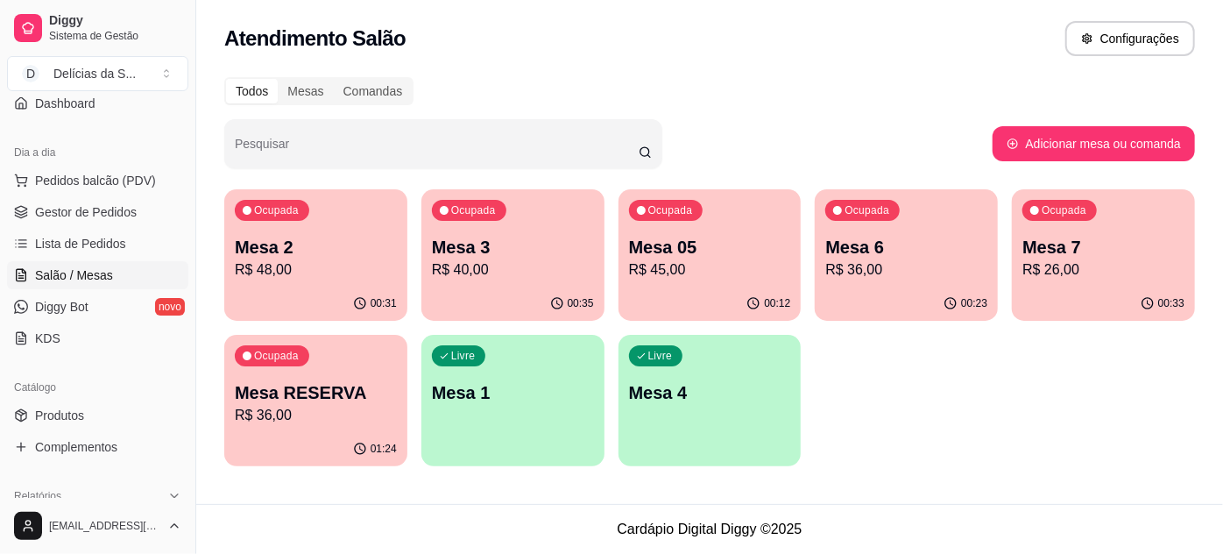
click at [1111, 265] on p "R$ 26,00" at bounding box center [1103, 269] width 162 height 21
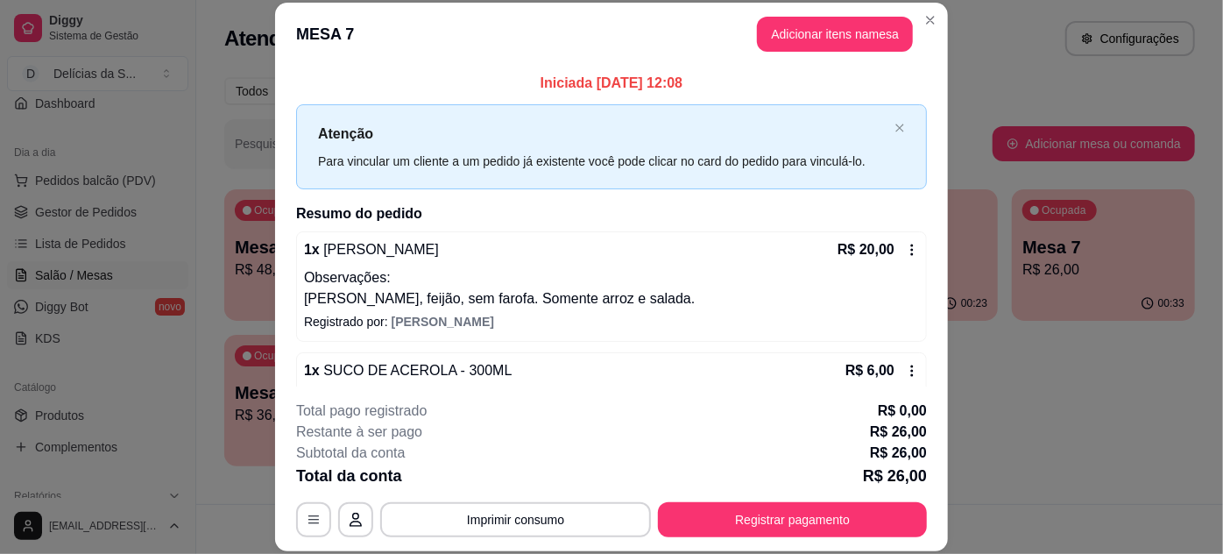
scroll to position [32, 0]
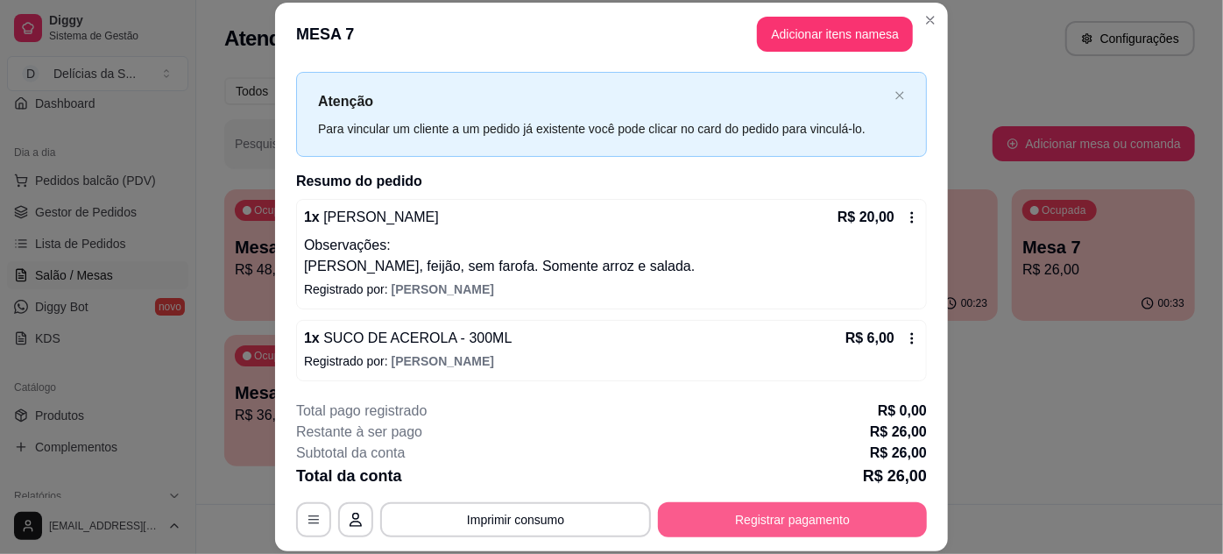
click at [829, 515] on button "Registrar pagamento" at bounding box center [792, 519] width 269 height 35
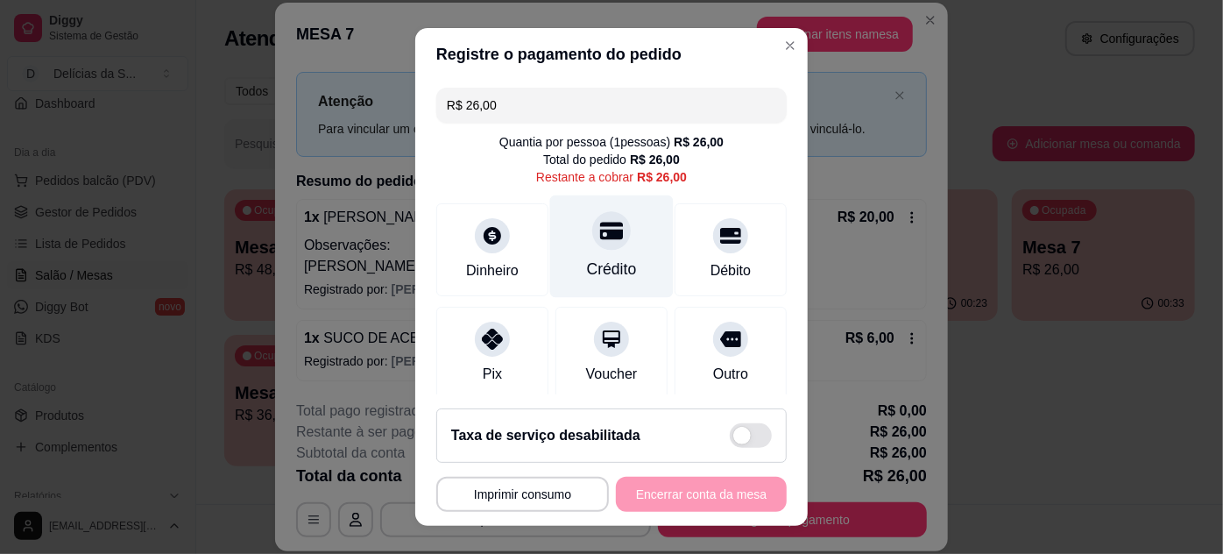
click at [604, 242] on div at bounding box center [611, 230] width 39 height 39
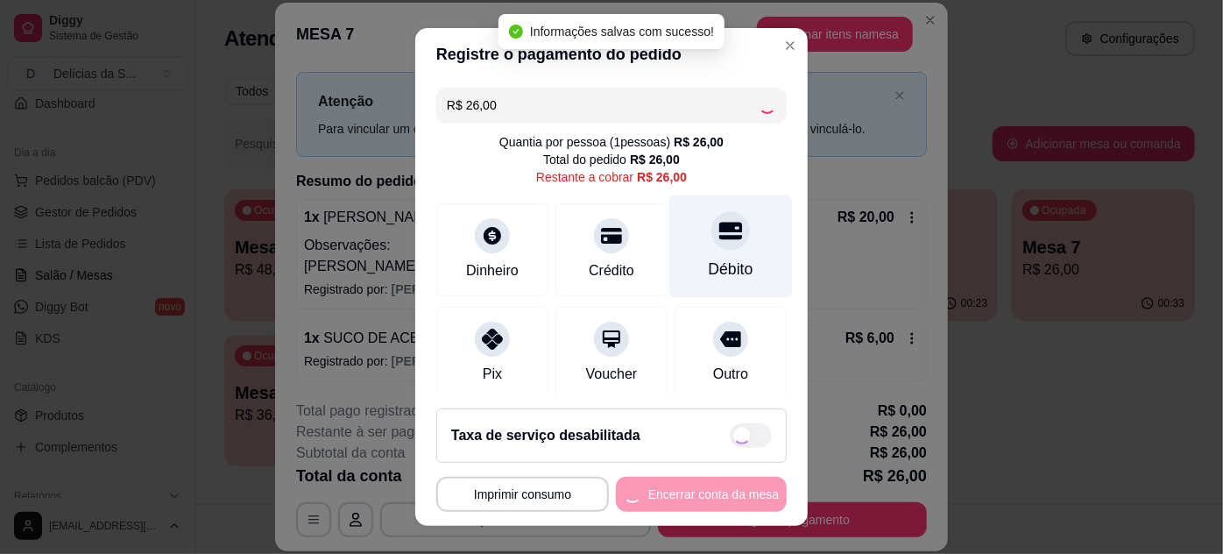
type input "R$ 0,00"
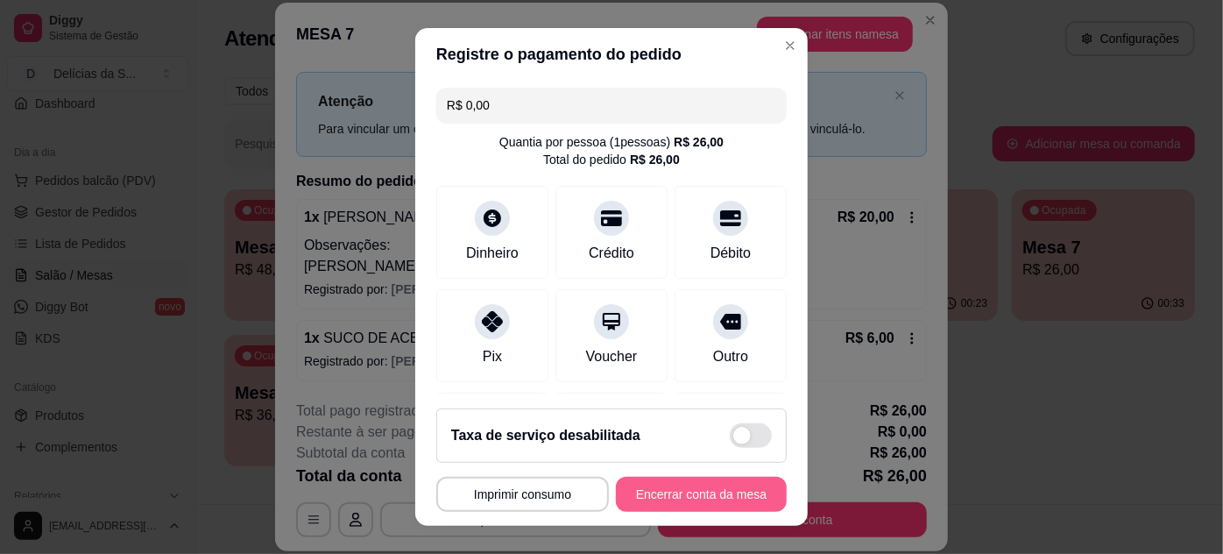
click at [716, 494] on button "Encerrar conta da mesa" at bounding box center [701, 494] width 171 height 35
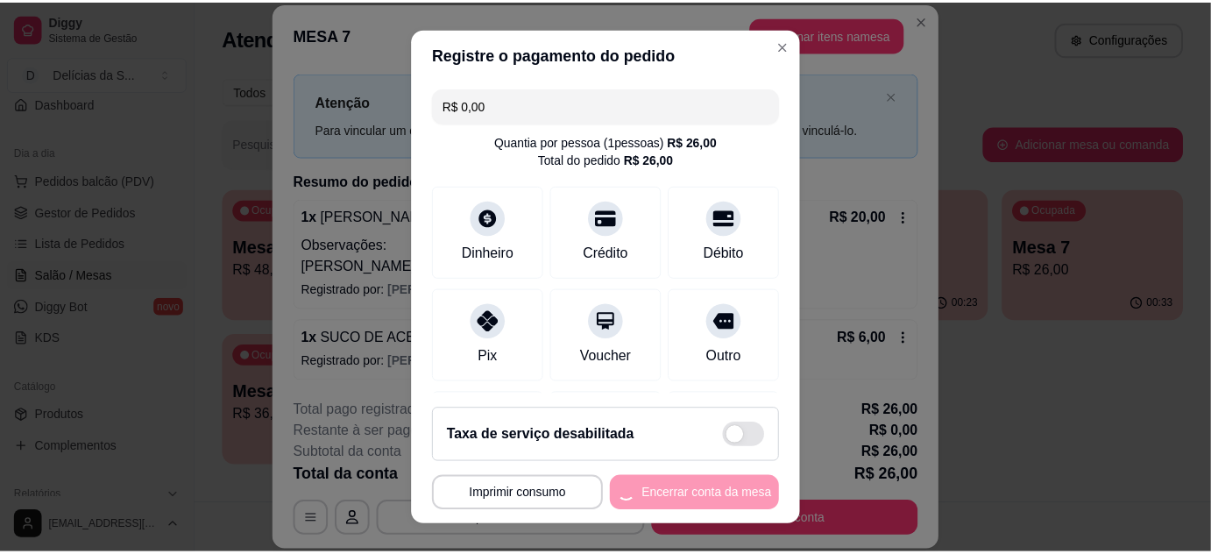
scroll to position [0, 0]
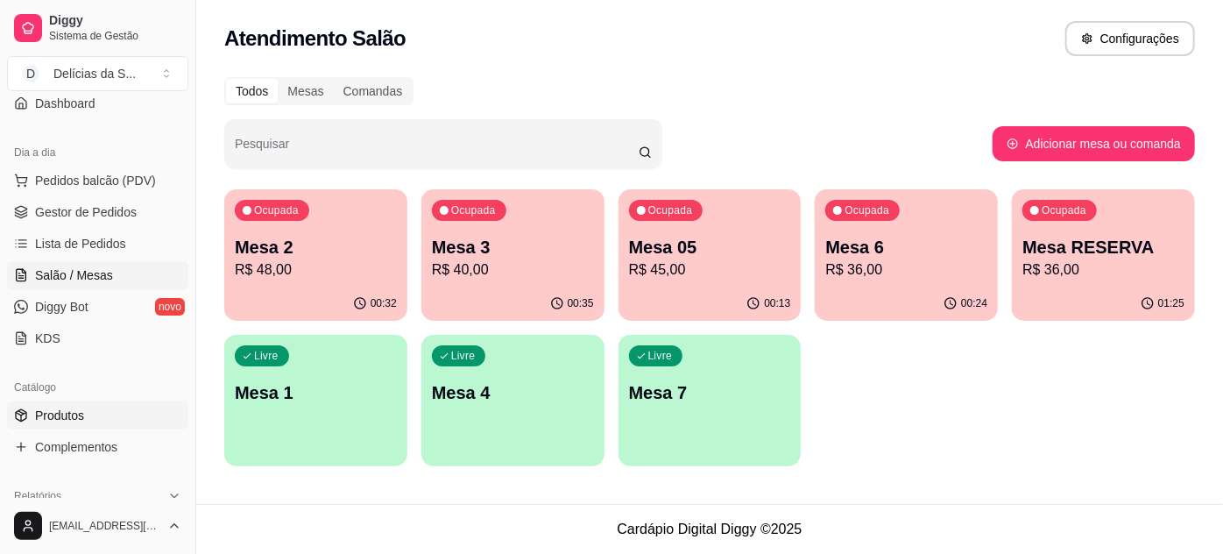
click at [65, 417] on span "Produtos" at bounding box center [59, 415] width 49 height 18
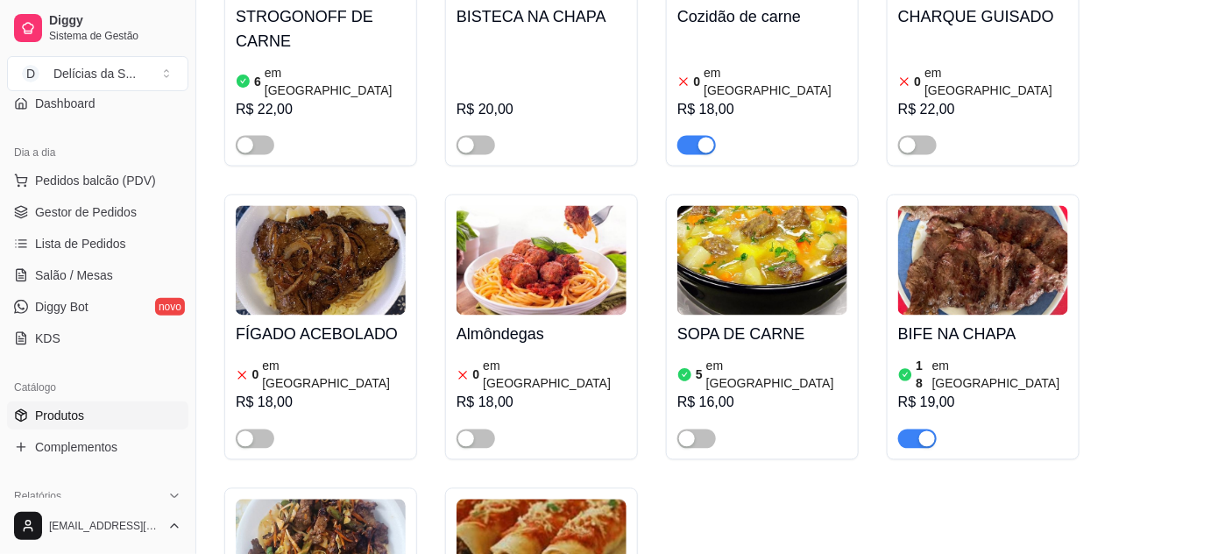
scroll to position [955, 0]
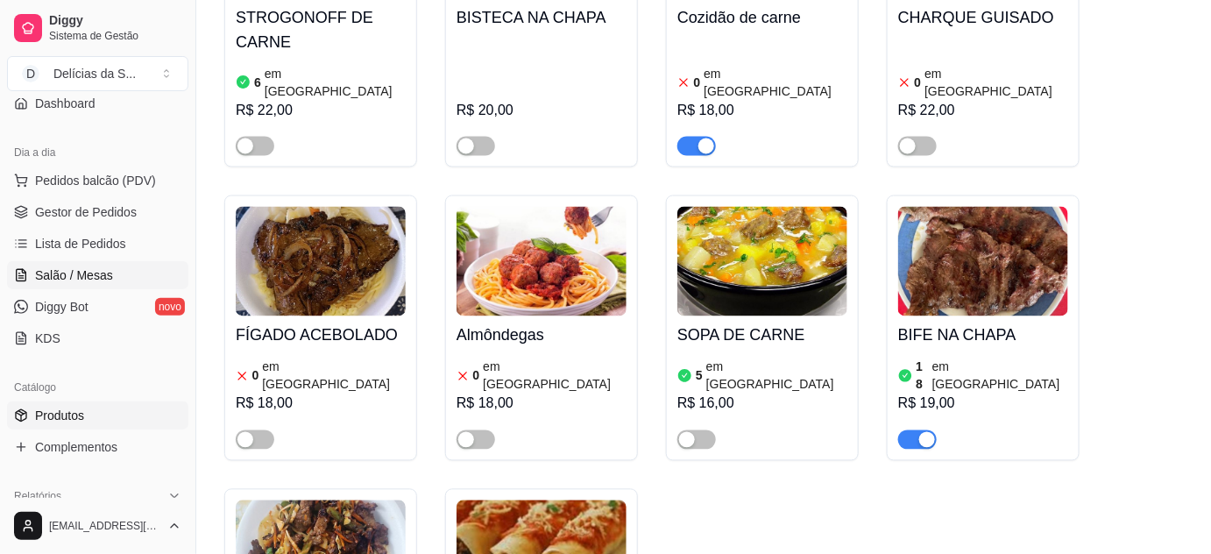
click at [63, 270] on span "Salão / Mesas" at bounding box center [74, 275] width 78 height 18
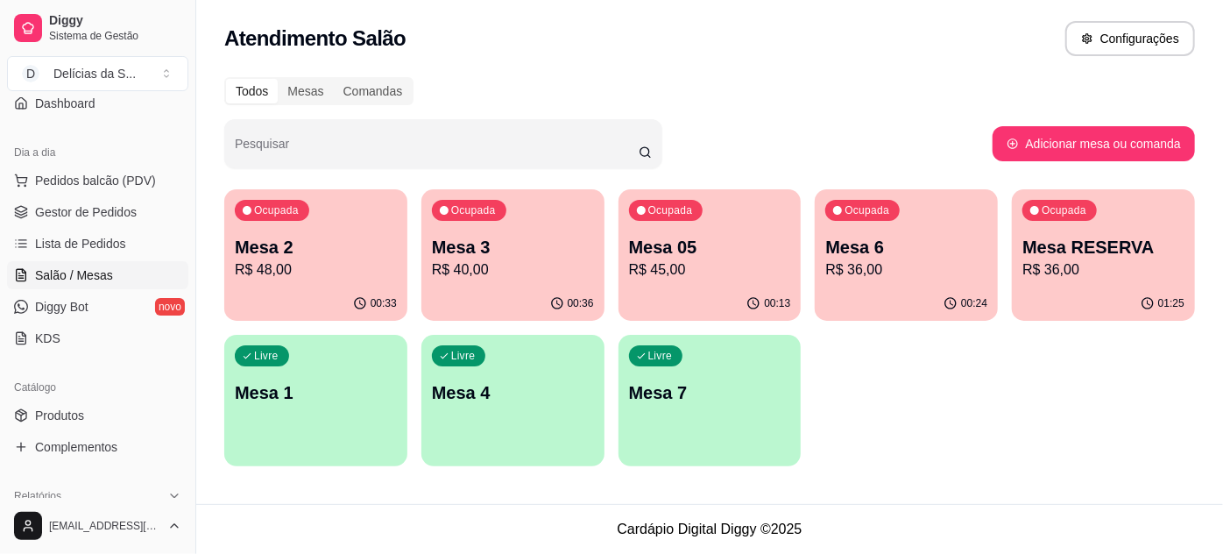
click at [780, 413] on div "Livre Mesa 7" at bounding box center [709, 390] width 183 height 110
click at [74, 220] on link "Gestor de Pedidos" at bounding box center [97, 212] width 181 height 28
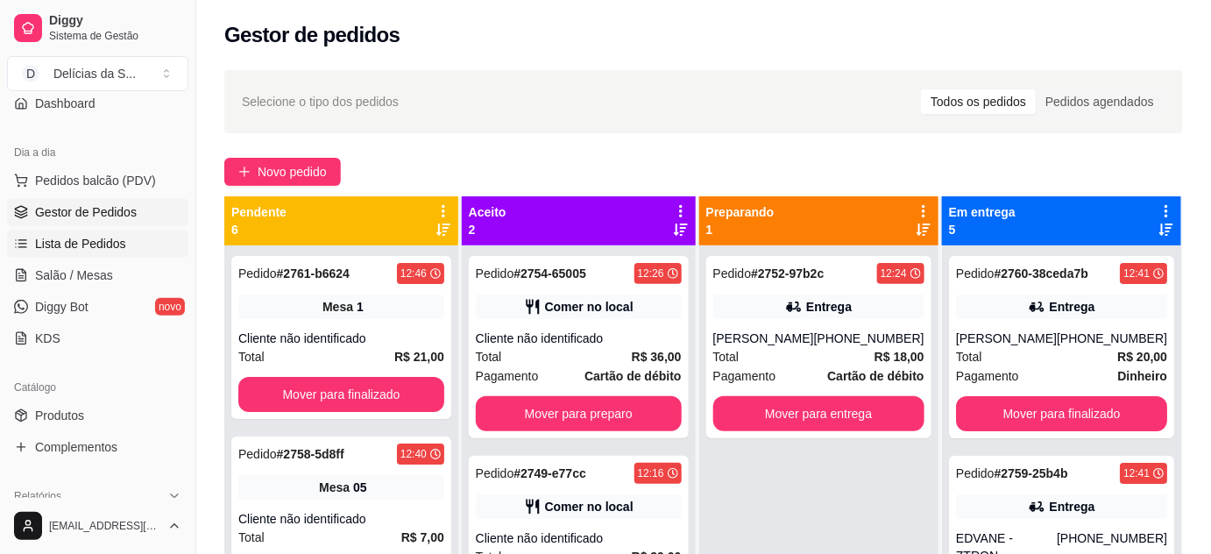
click at [88, 235] on span "Lista de Pedidos" at bounding box center [80, 244] width 91 height 18
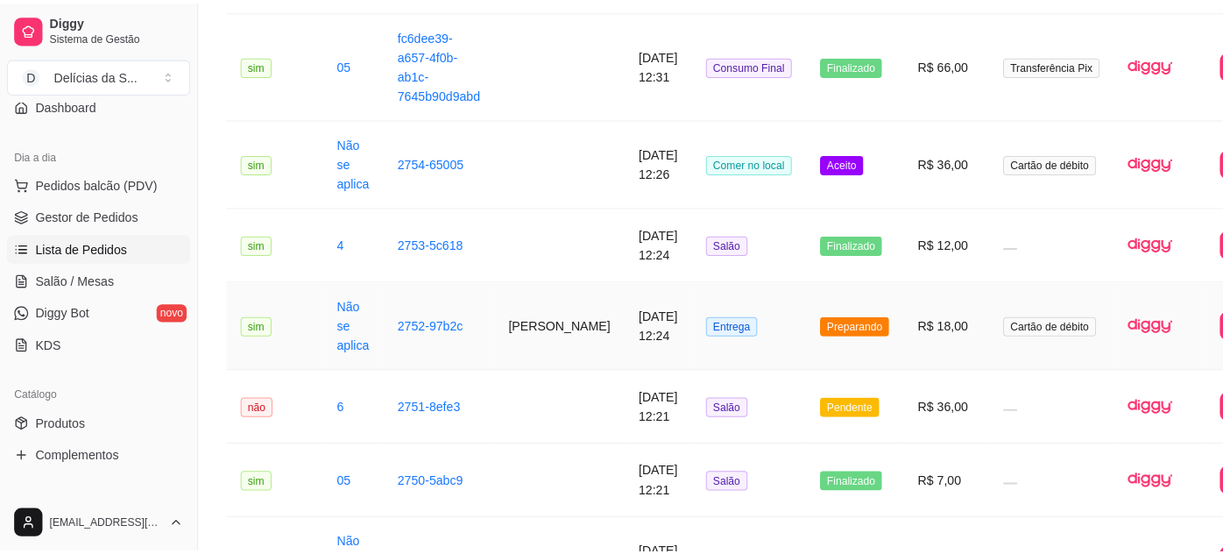
scroll to position [955, 0]
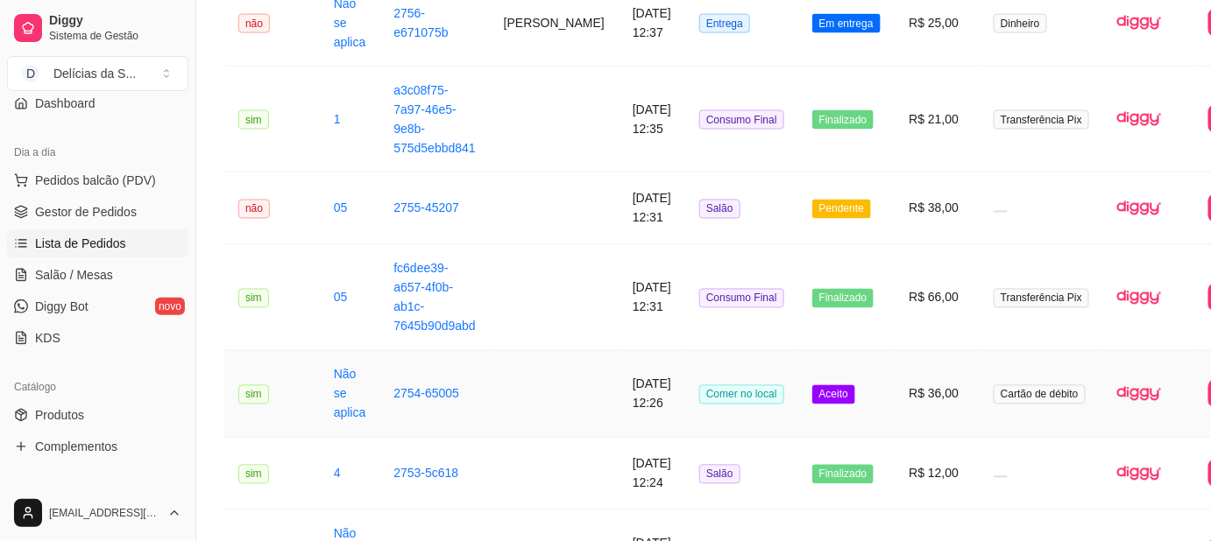
click at [490, 380] on td at bounding box center [554, 394] width 129 height 87
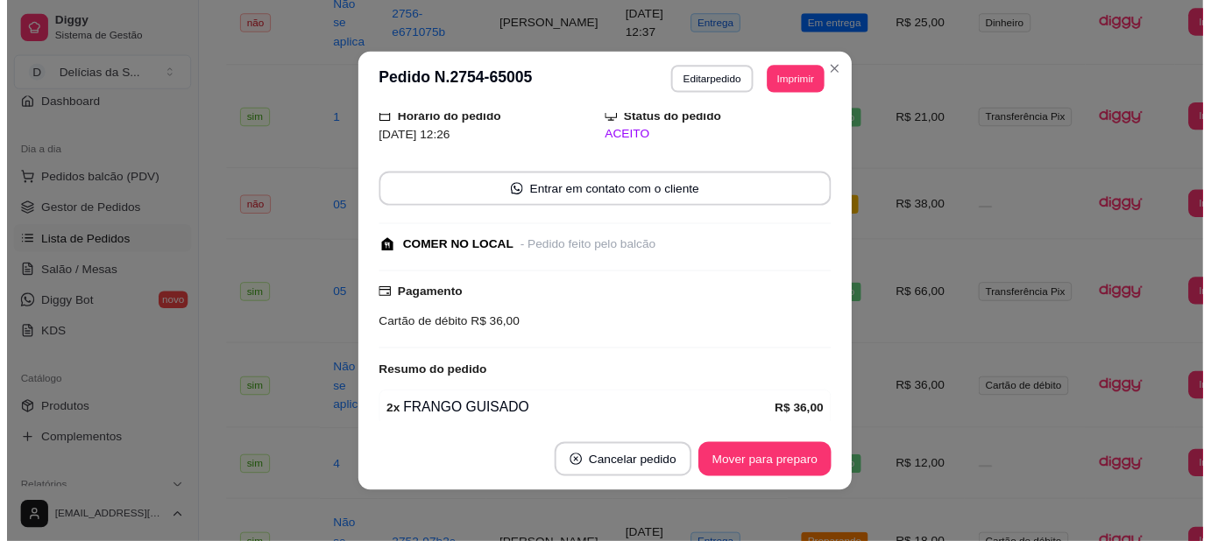
scroll to position [134, 0]
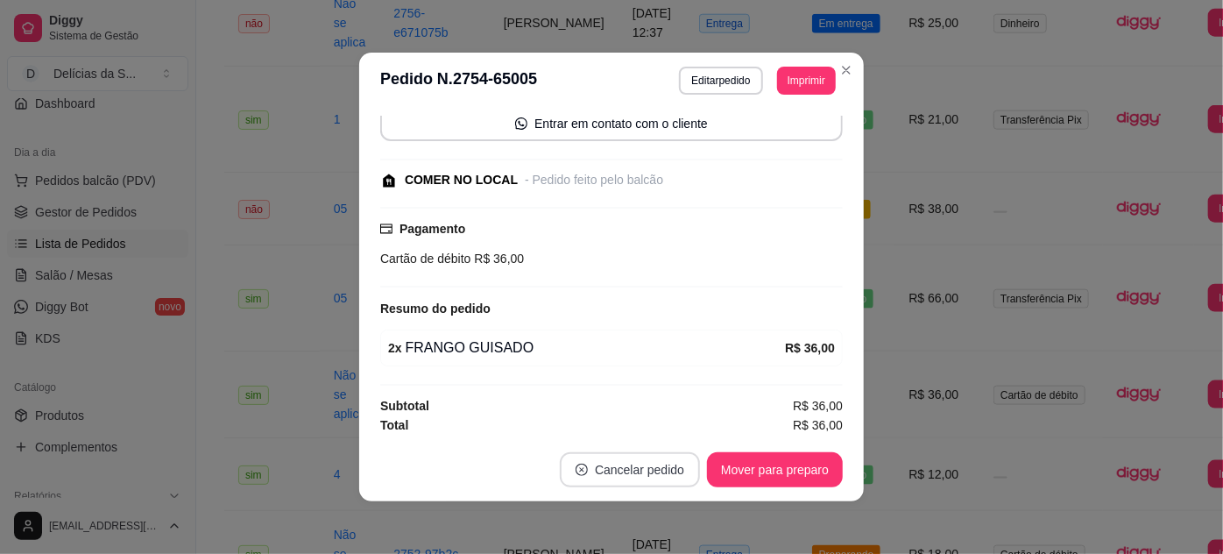
click at [621, 476] on button "Cancelar pedido" at bounding box center [630, 469] width 140 height 35
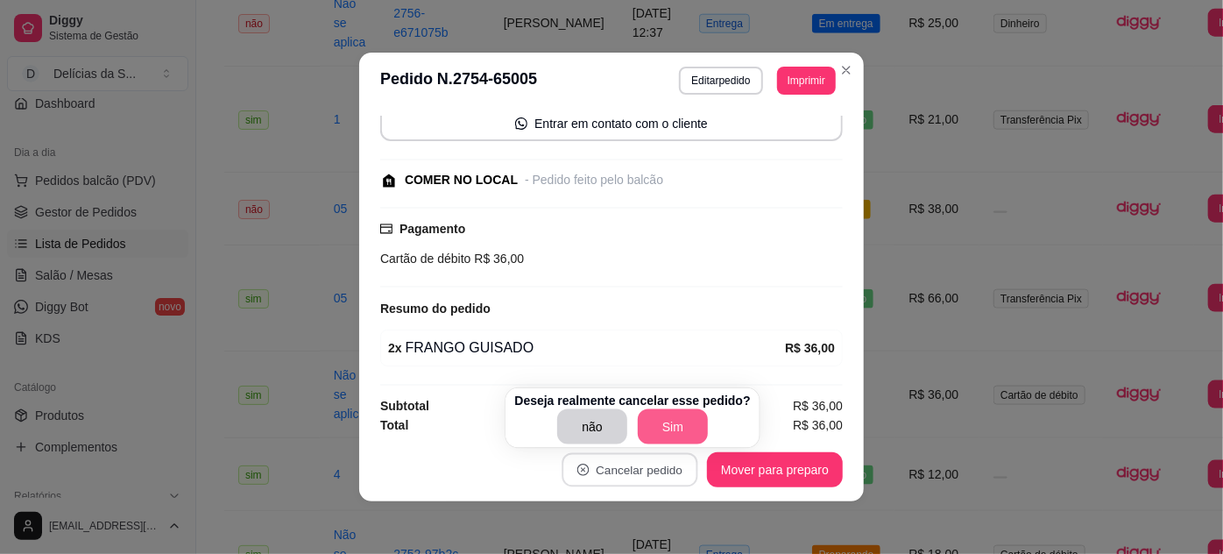
click at [658, 431] on button "Sim" at bounding box center [673, 426] width 70 height 35
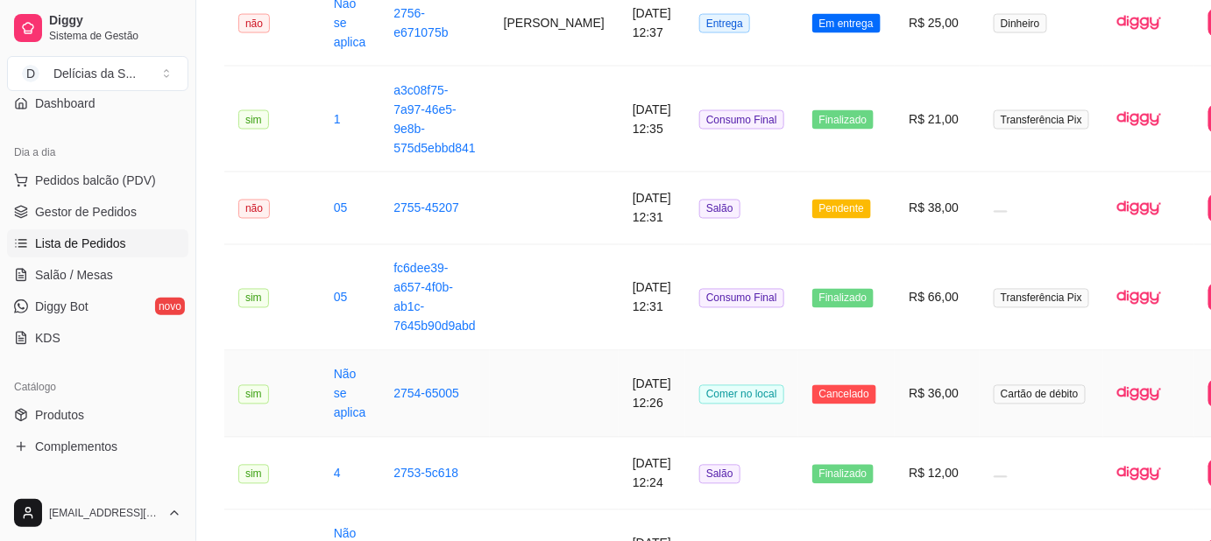
click at [481, 415] on td "2754-65005" at bounding box center [433, 394] width 109 height 87
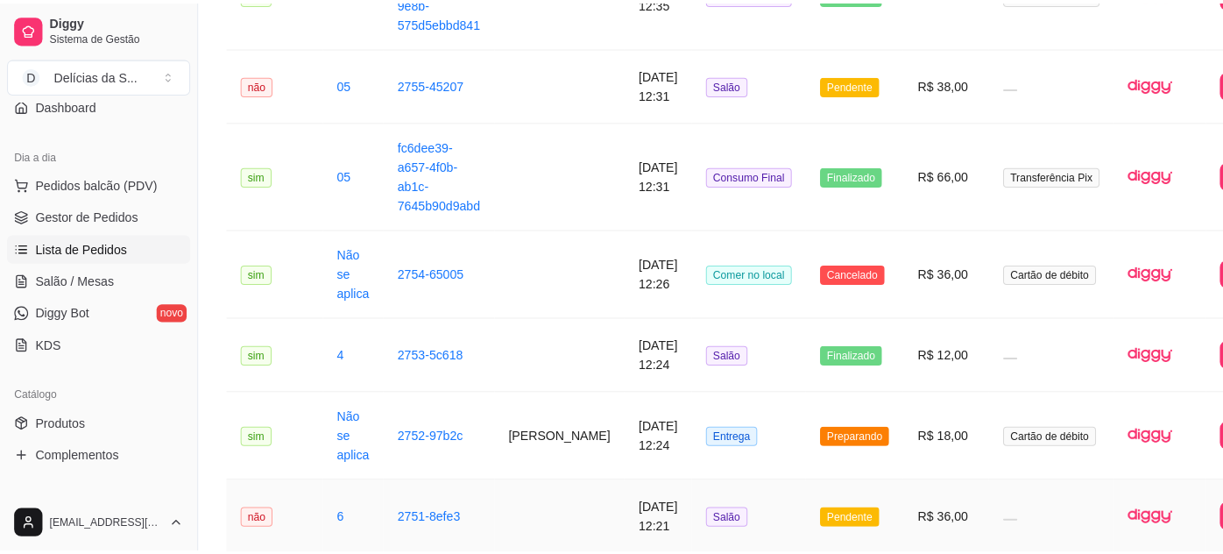
scroll to position [955, 0]
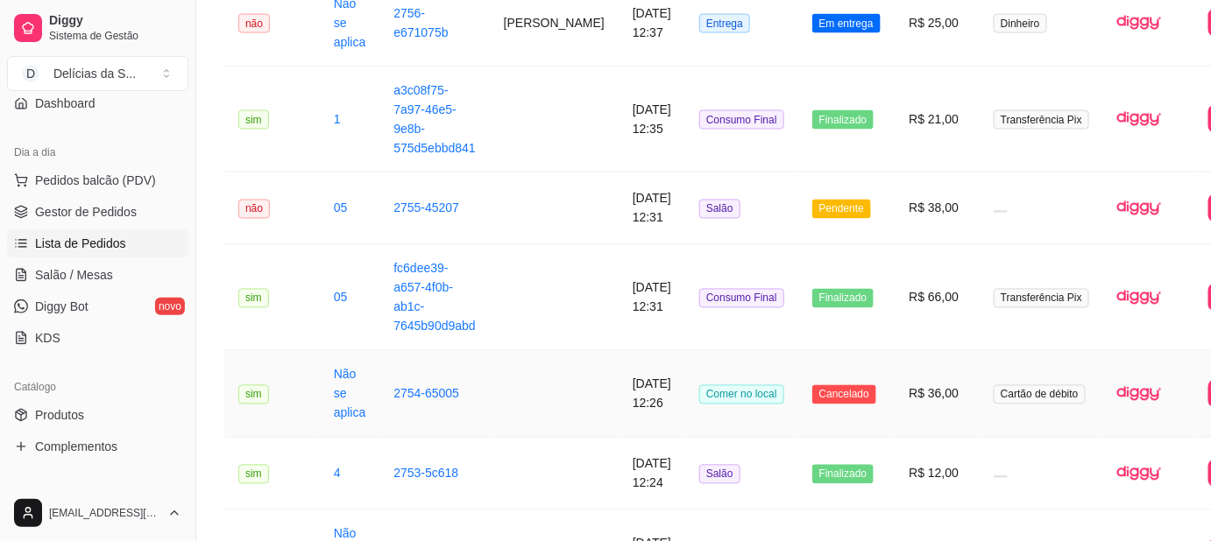
click at [618, 381] on td "[DATE] 12:26" at bounding box center [651, 394] width 67 height 87
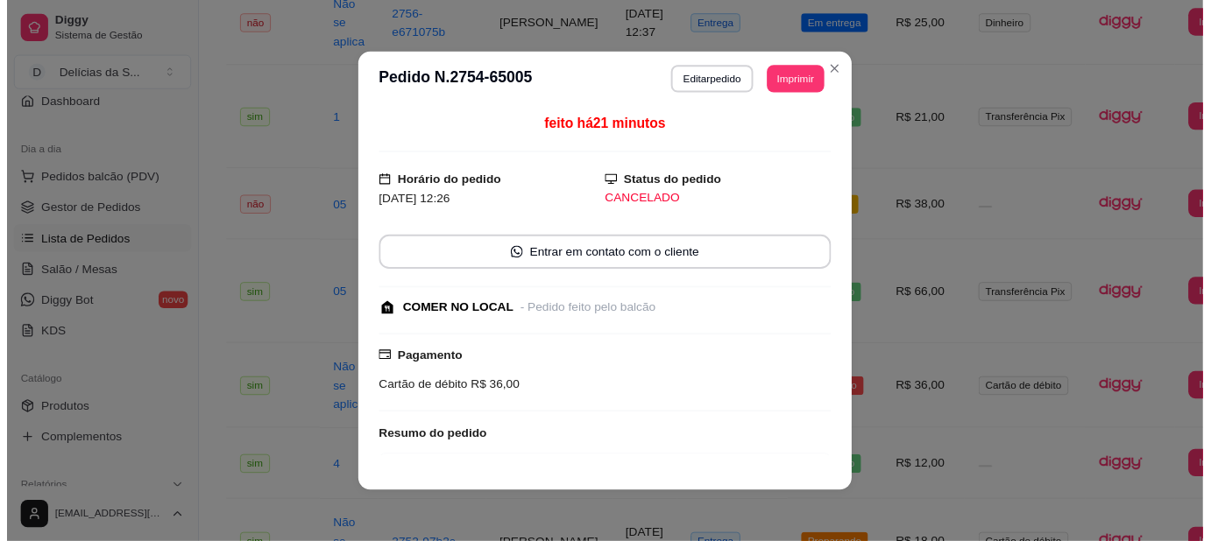
scroll to position [99, 0]
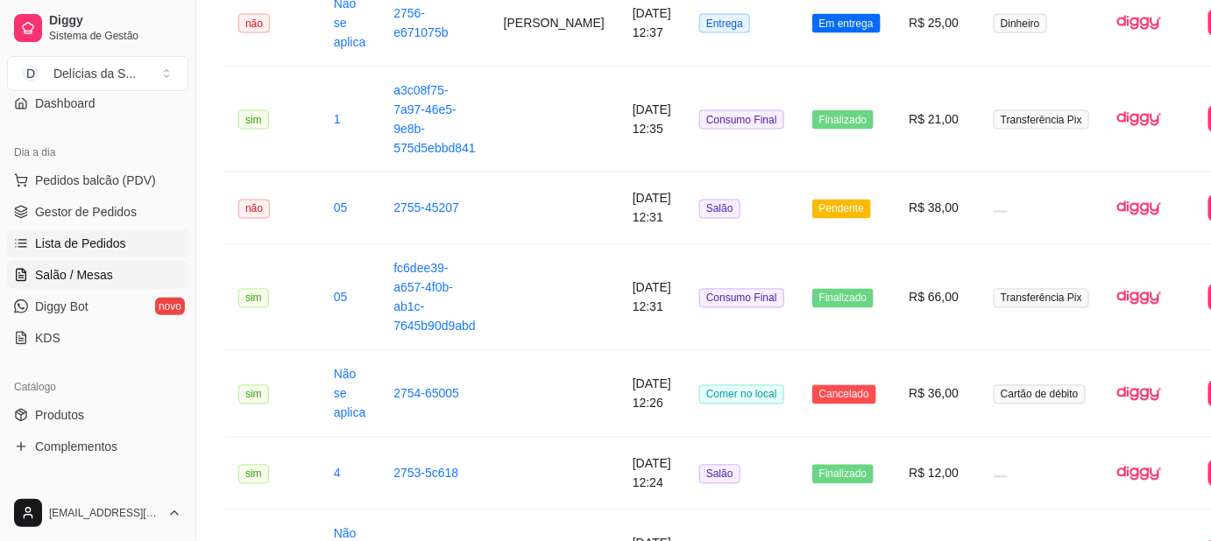
click at [96, 268] on span "Salão / Mesas" at bounding box center [74, 275] width 78 height 18
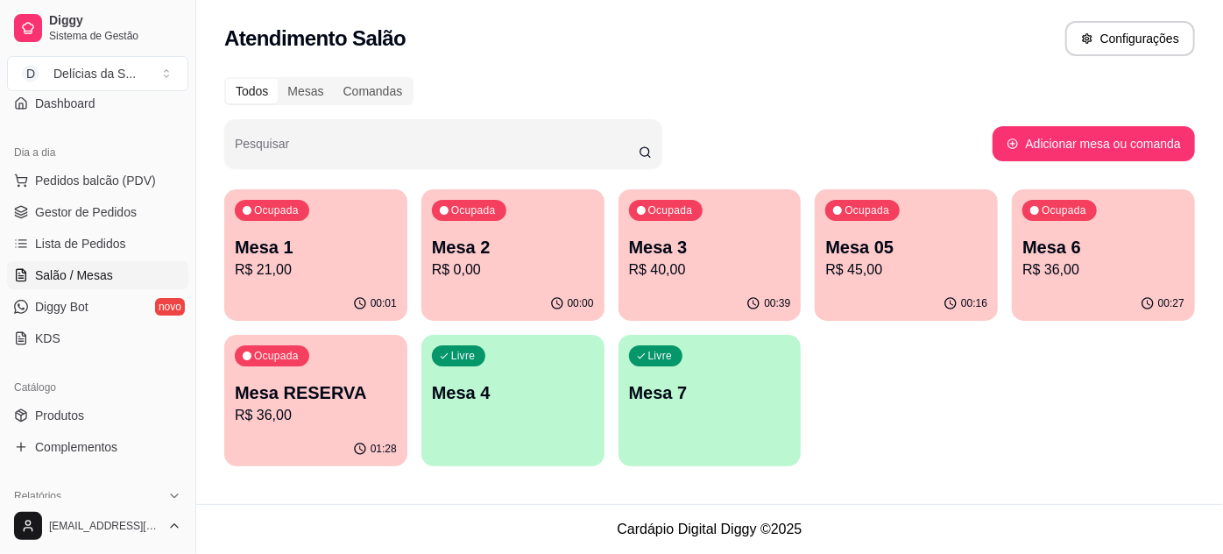
click at [905, 244] on p "Mesa 05" at bounding box center [906, 247] width 162 height 25
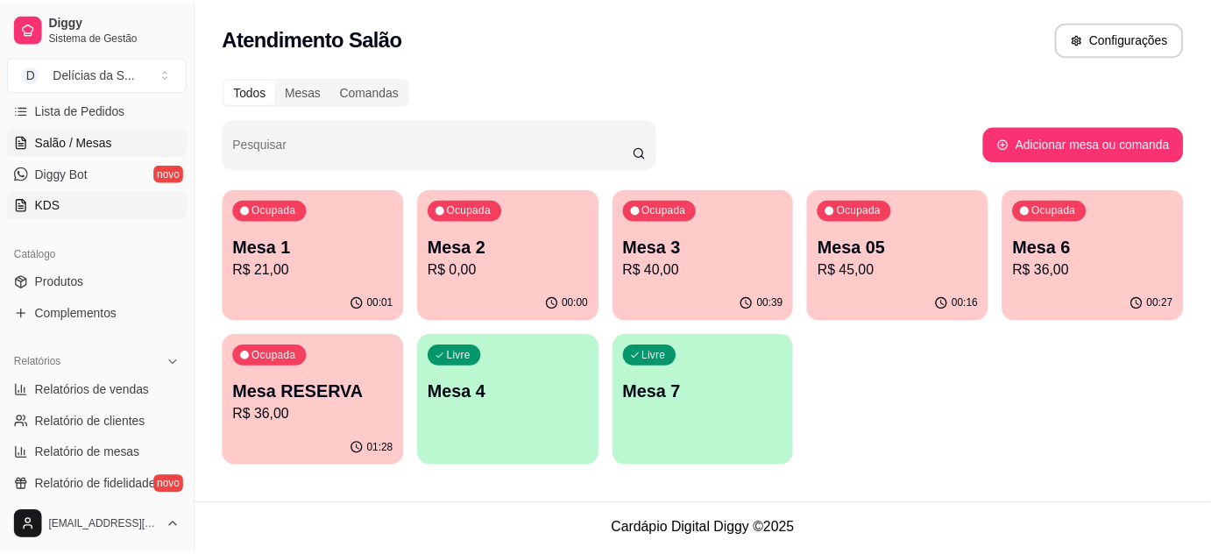
scroll to position [318, 0]
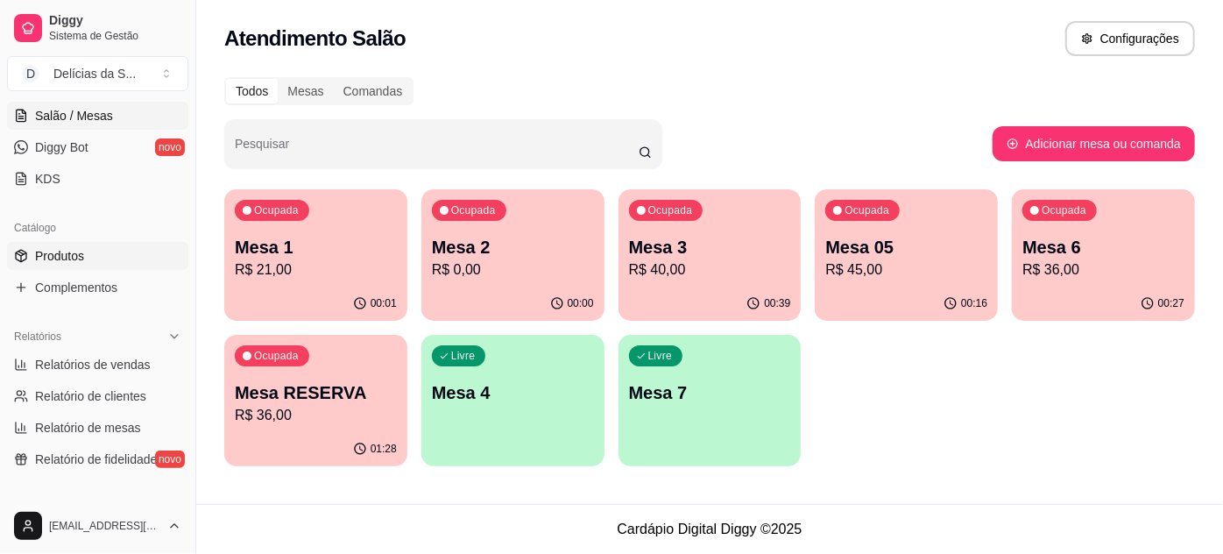
click at [113, 247] on link "Produtos" at bounding box center [97, 256] width 181 height 28
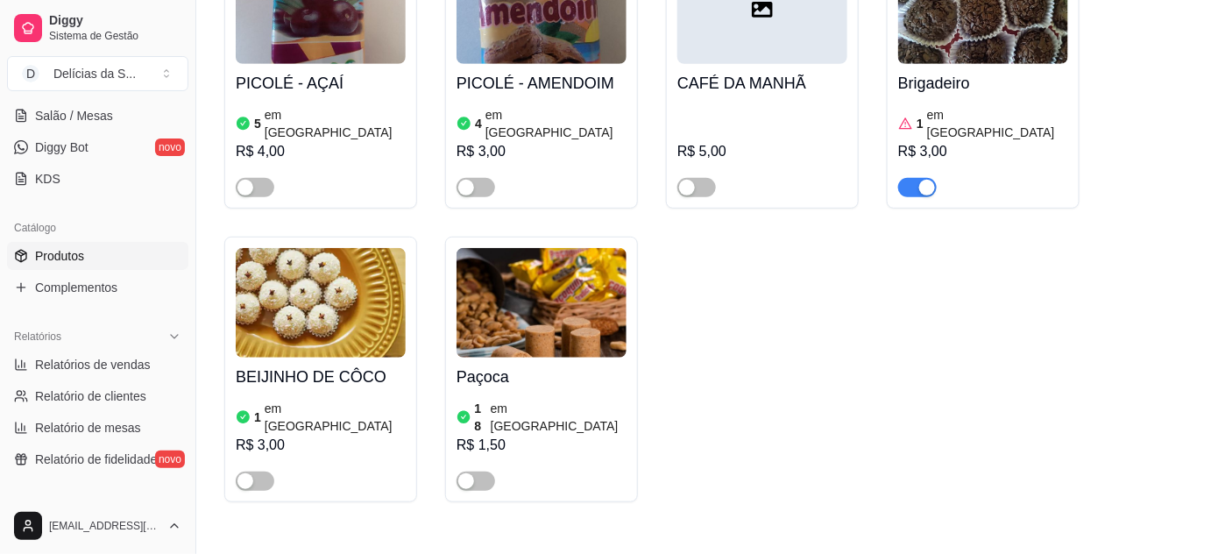
scroll to position [4778, 0]
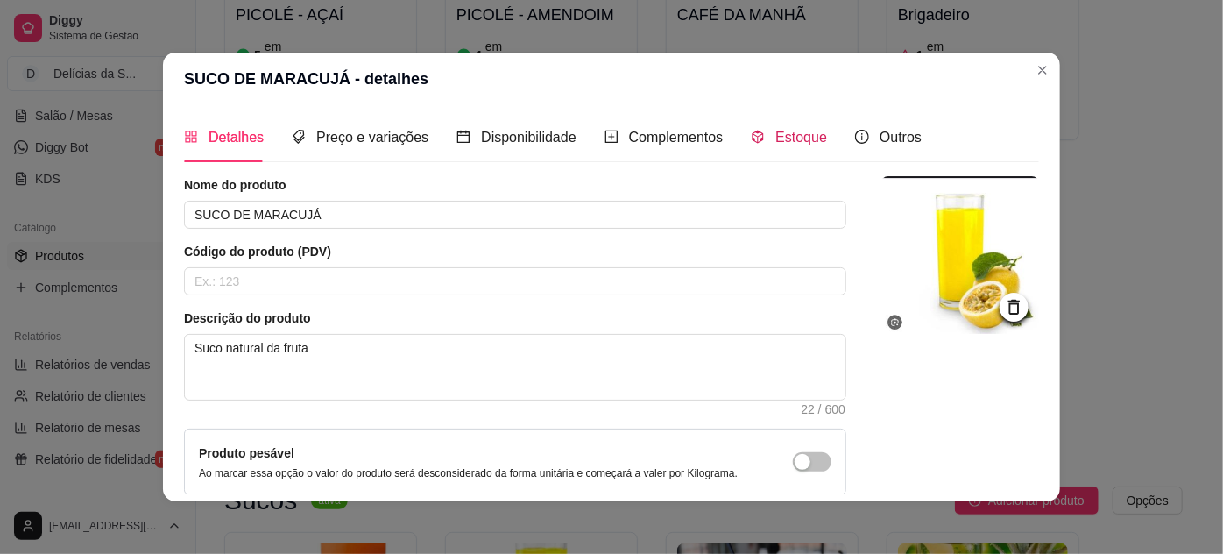
click at [792, 140] on span "Estoque" at bounding box center [801, 137] width 52 height 15
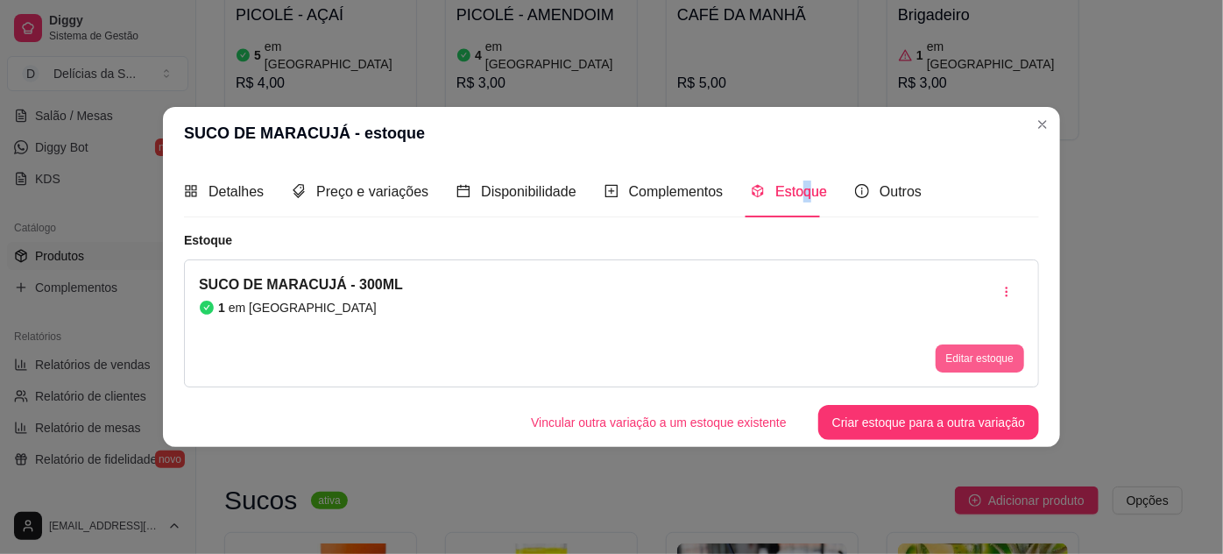
click at [961, 355] on button "Editar estoque" at bounding box center [980, 358] width 88 height 28
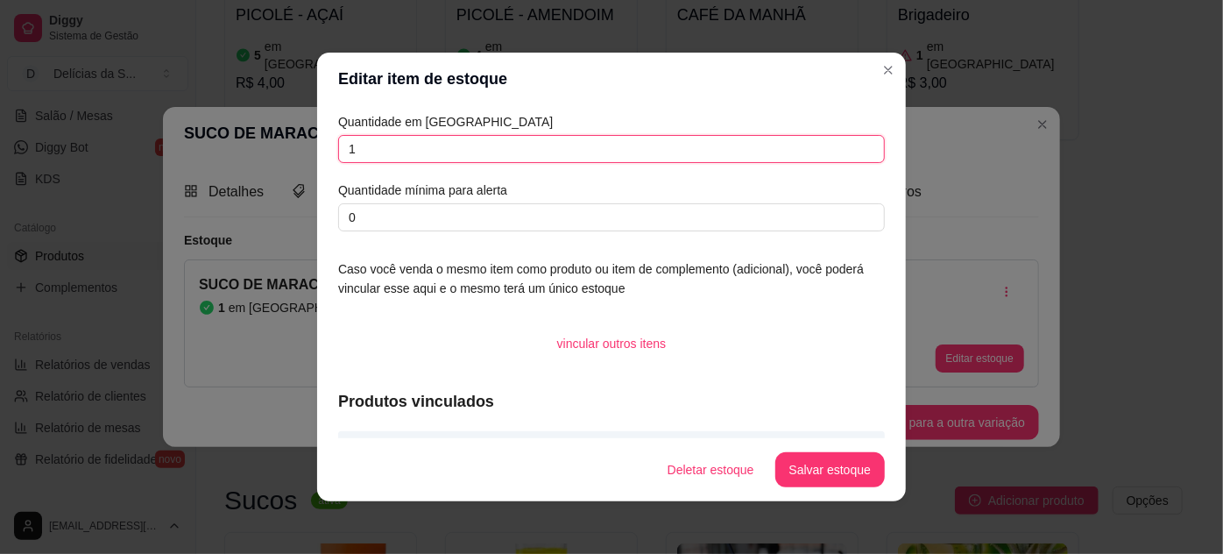
click at [502, 157] on input "1" at bounding box center [611, 149] width 547 height 28
type input "2"
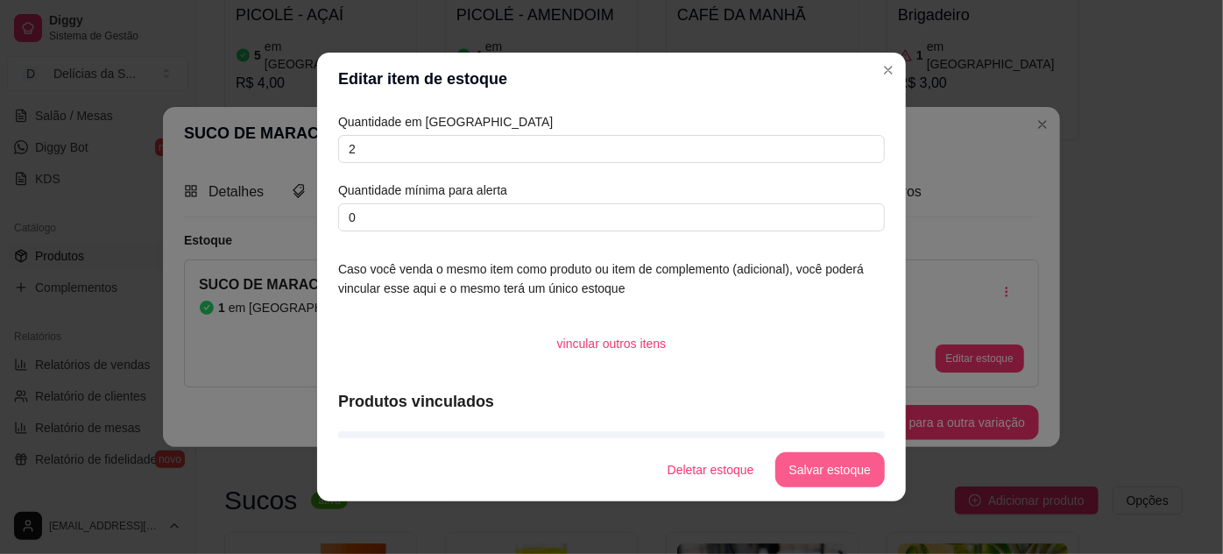
click at [835, 472] on button "Salvar estoque" at bounding box center [829, 469] width 109 height 35
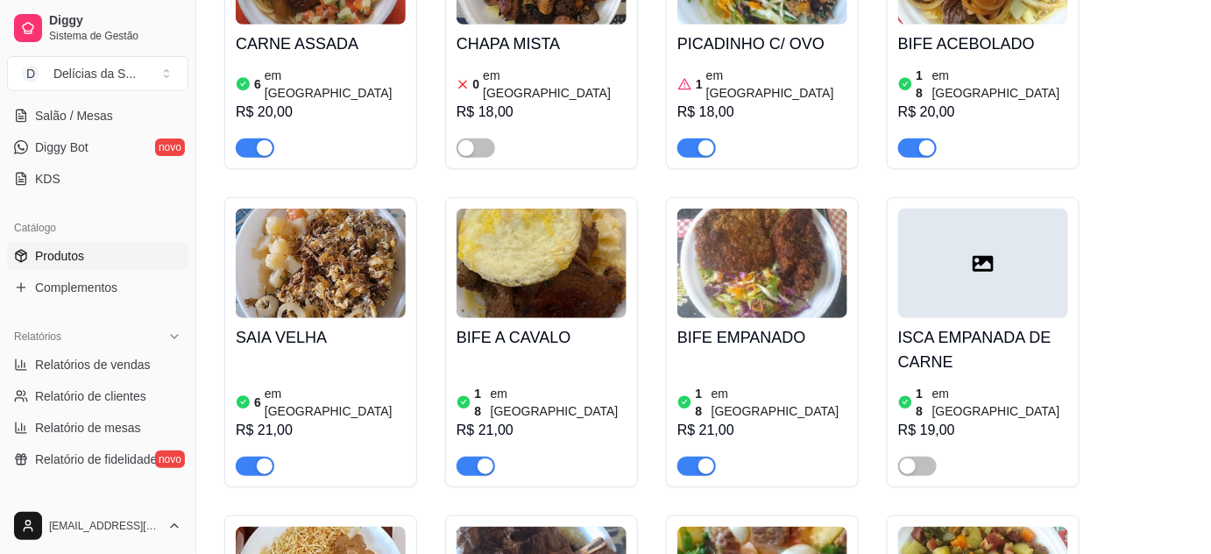
scroll to position [318, 0]
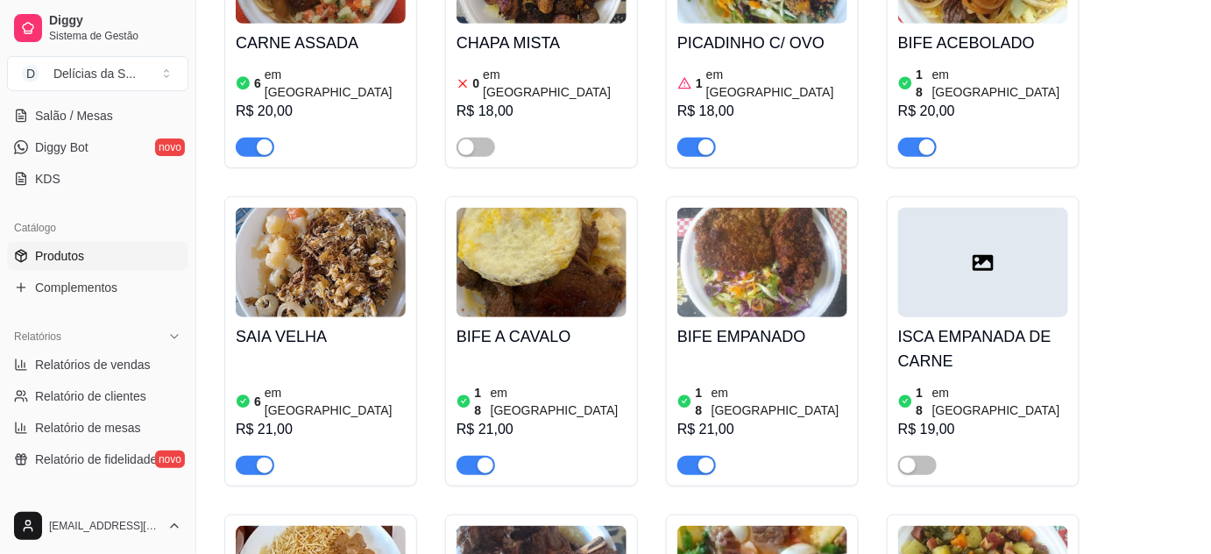
click at [112, 260] on link "Produtos" at bounding box center [97, 256] width 181 height 28
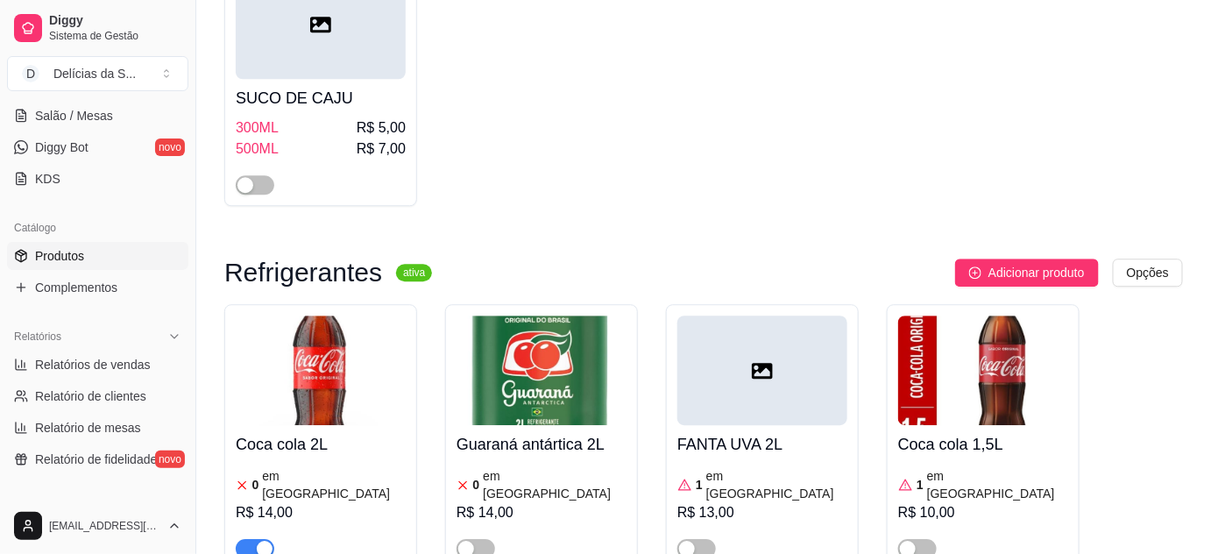
scroll to position [5893, 0]
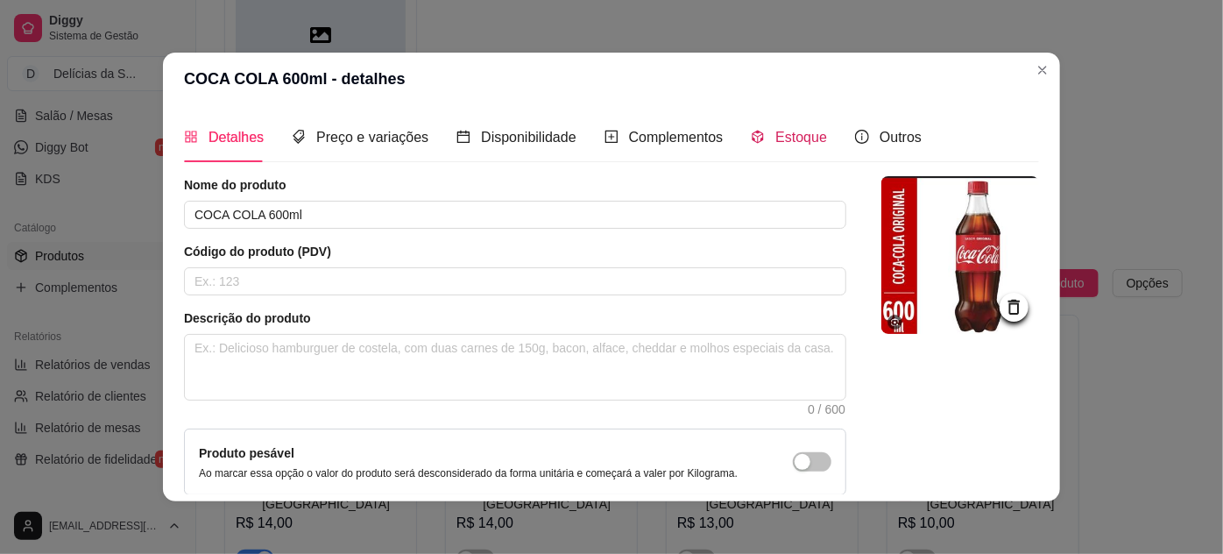
click at [776, 130] on span "Estoque" at bounding box center [801, 137] width 52 height 15
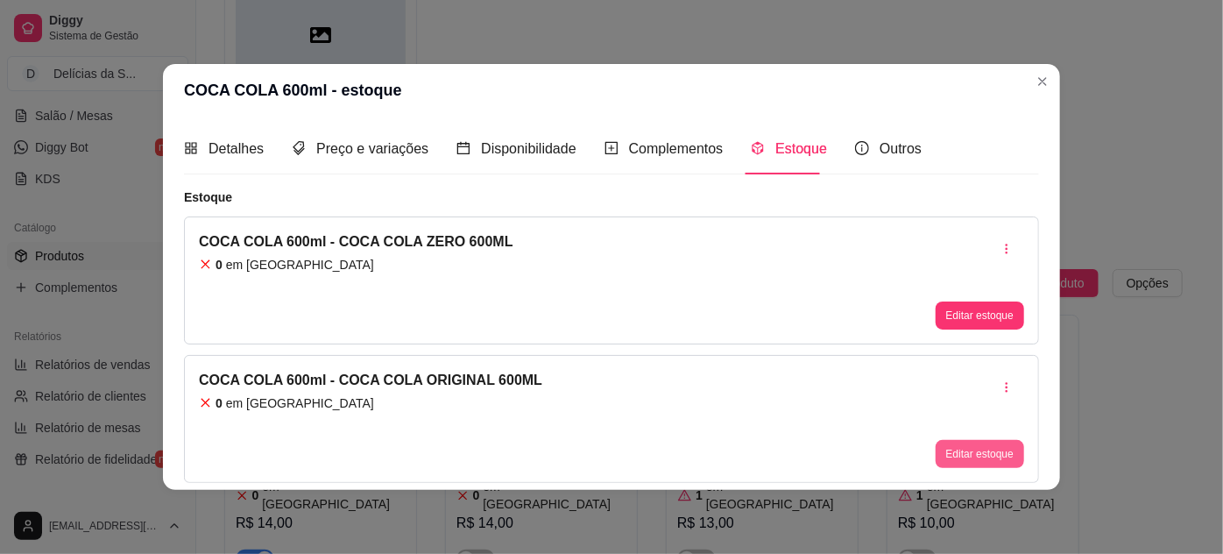
click at [974, 440] on button "Editar estoque" at bounding box center [980, 454] width 88 height 28
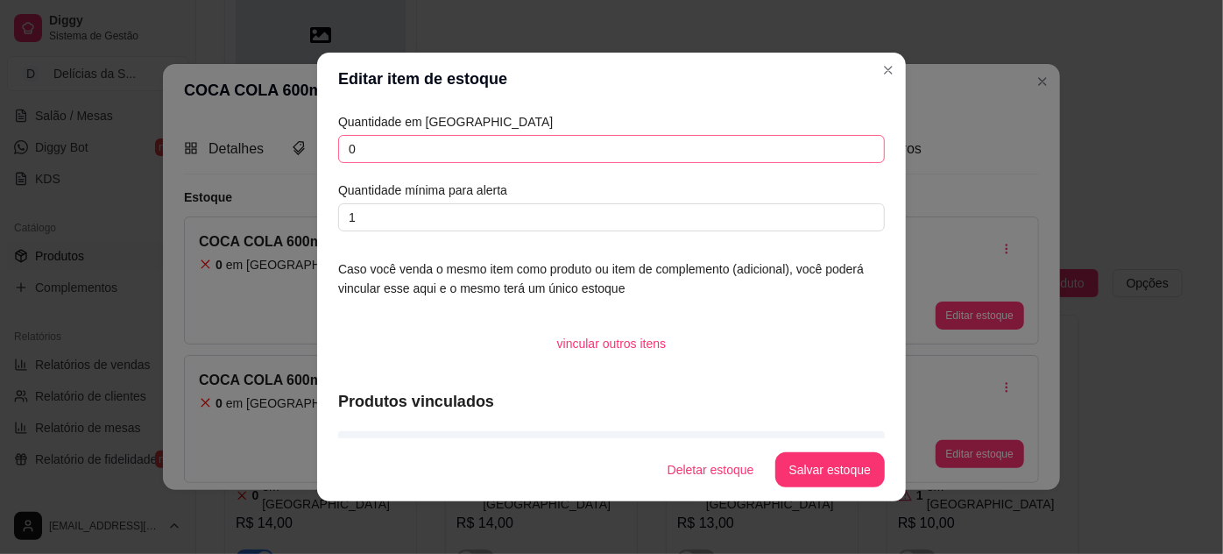
click at [550, 134] on div "Quantidade em estoque 0 Quantidade mínima para alerta 1" at bounding box center [611, 171] width 547 height 119
click at [570, 163] on div "Quantidade em estoque 0 Quantidade mínima para alerta 1" at bounding box center [611, 171] width 547 height 119
click at [611, 146] on input "0" at bounding box center [611, 149] width 547 height 28
type input "1"
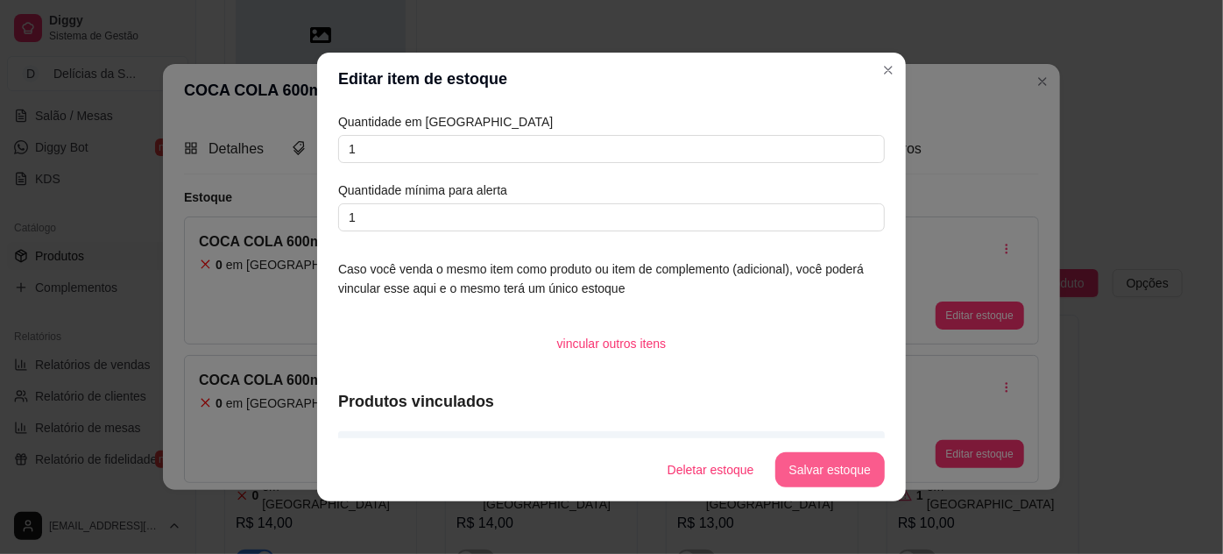
click at [802, 462] on button "Salvar estoque" at bounding box center [829, 469] width 109 height 35
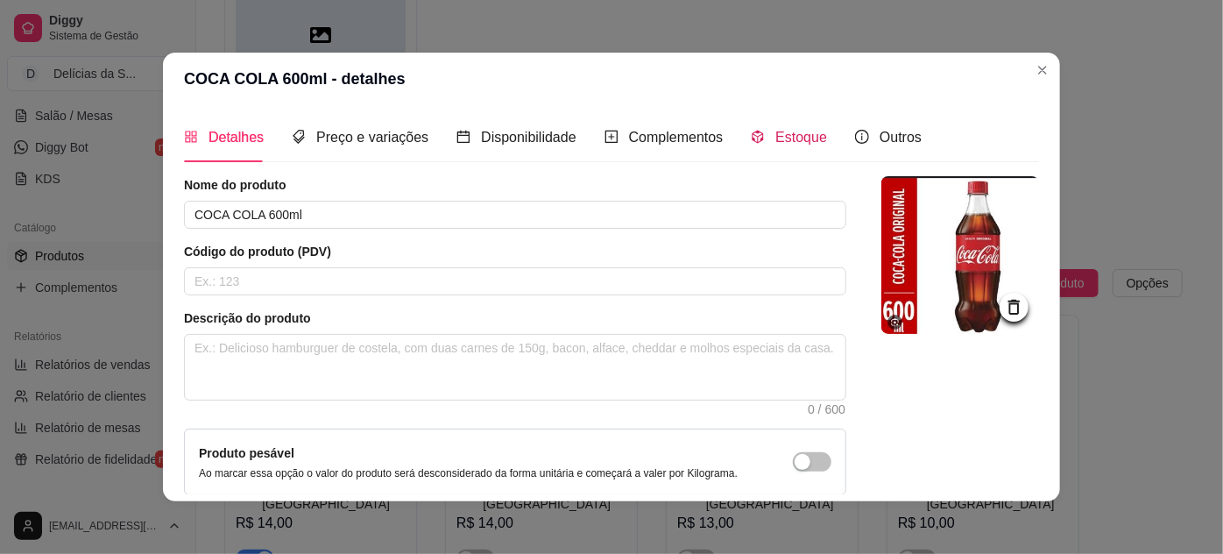
click at [751, 130] on span at bounding box center [758, 137] width 14 height 15
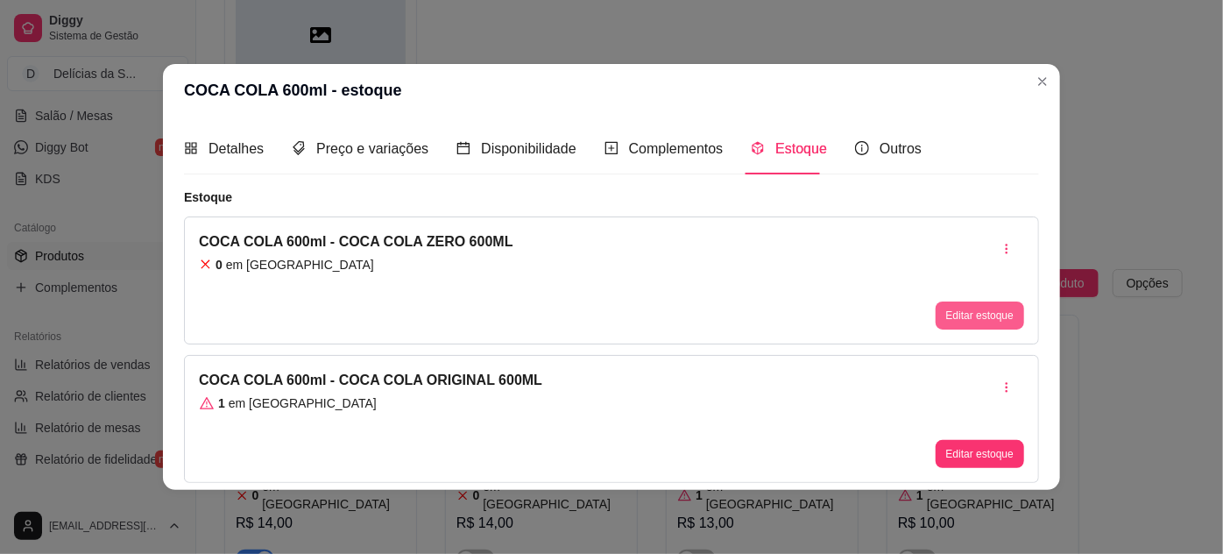
click at [960, 313] on button "Editar estoque" at bounding box center [980, 315] width 88 height 28
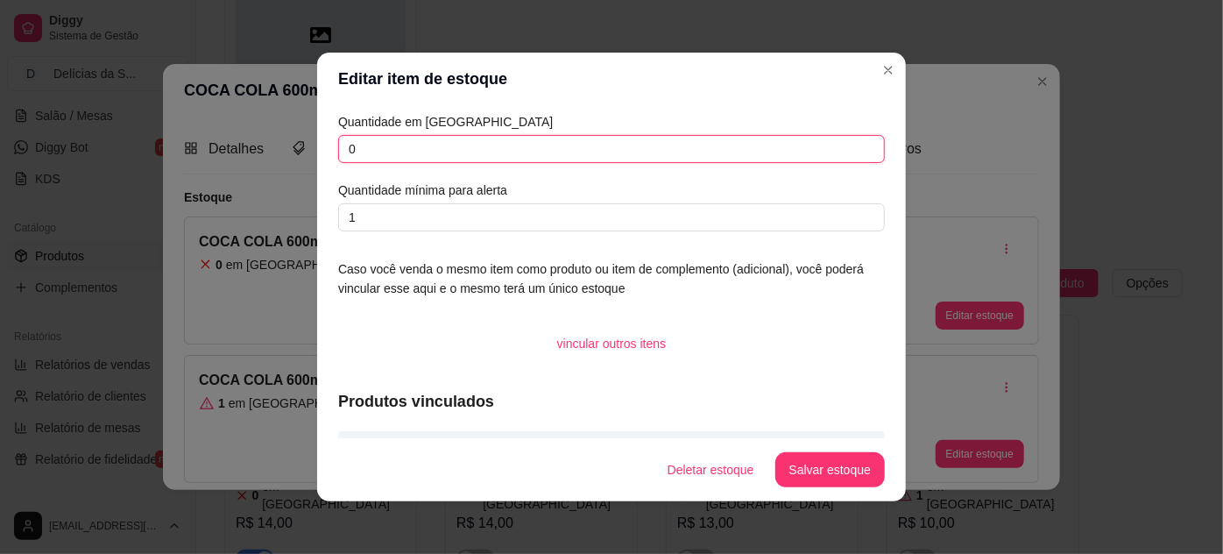
click at [624, 161] on input "0" at bounding box center [611, 149] width 547 height 28
type input "3"
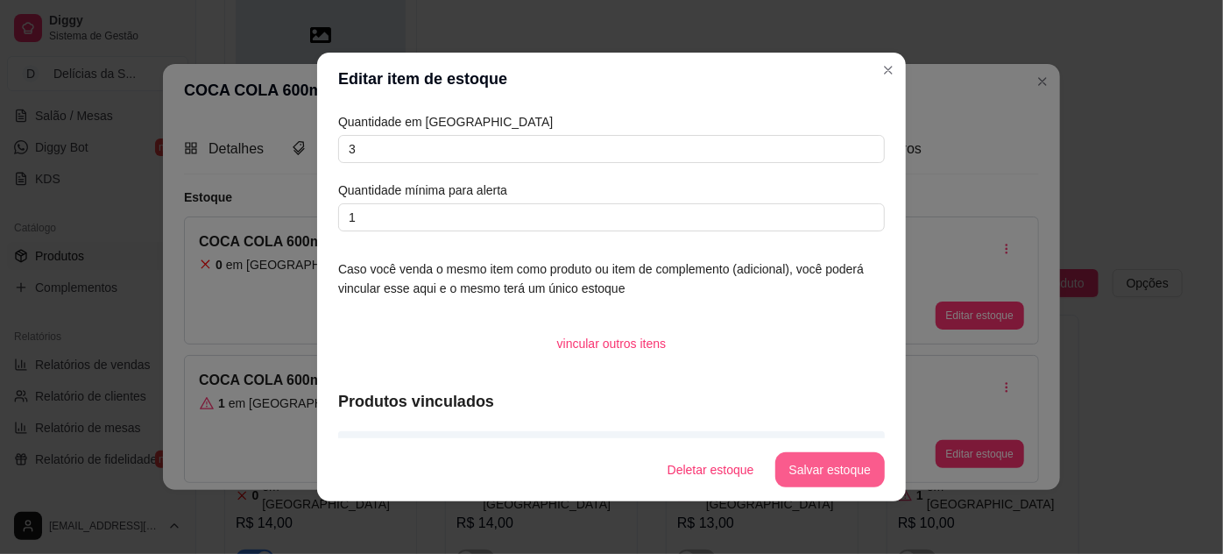
click at [843, 481] on button "Salvar estoque" at bounding box center [829, 469] width 109 height 35
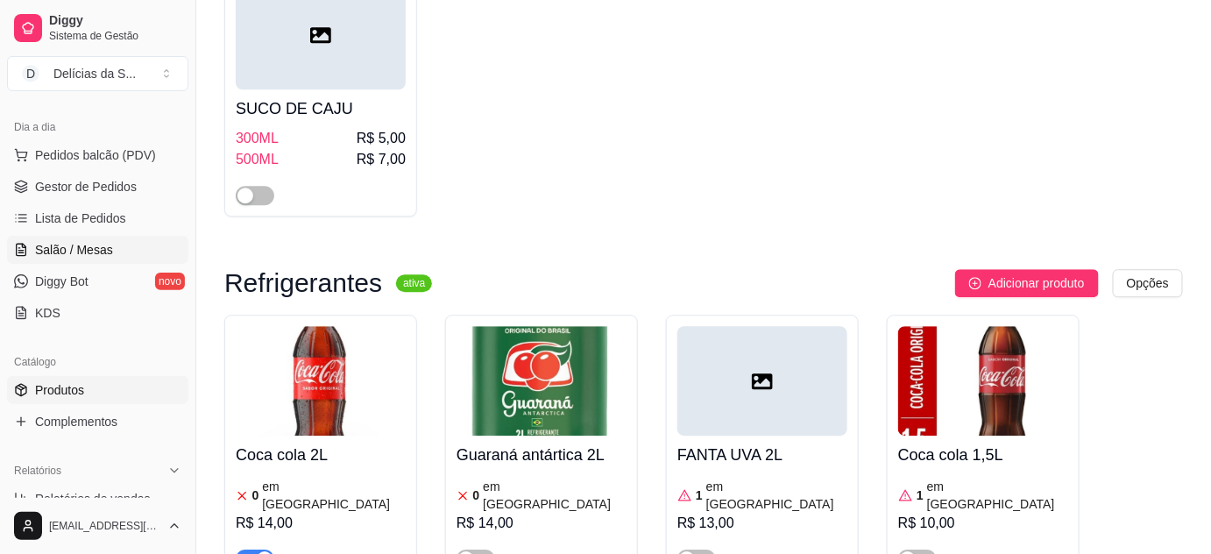
scroll to position [159, 0]
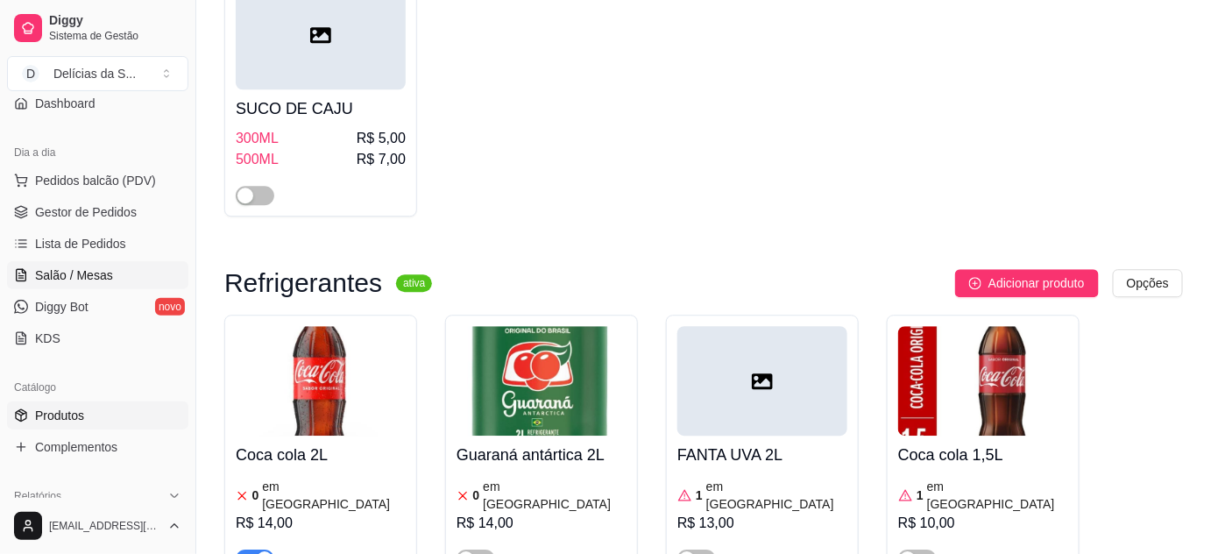
click at [95, 268] on span "Salão / Mesas" at bounding box center [74, 275] width 78 height 18
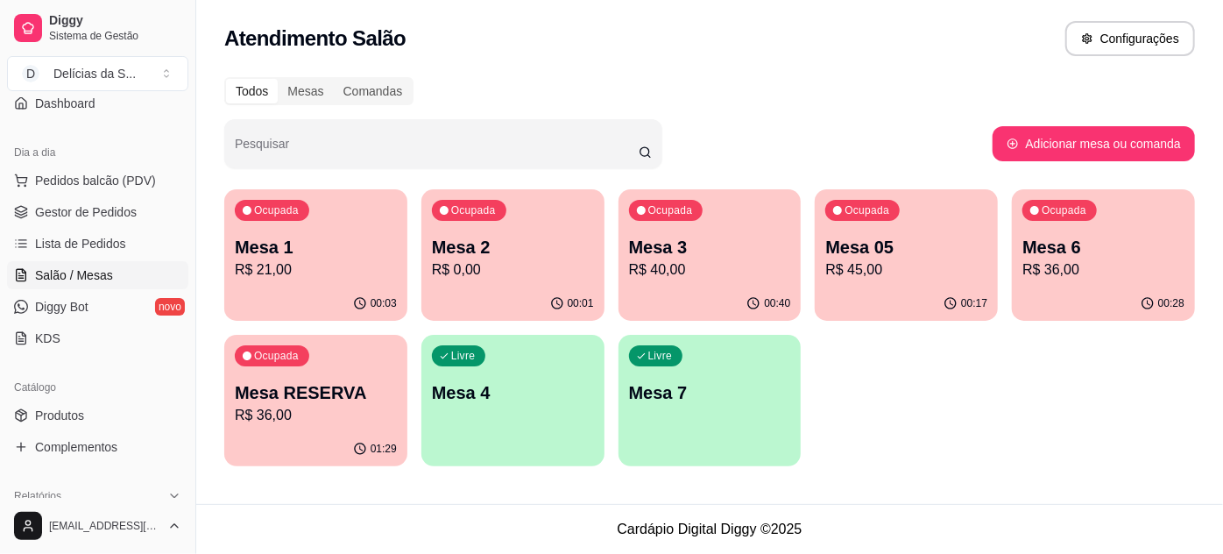
click at [920, 233] on div "Ocupada Mesa 05 R$ 45,00" at bounding box center [906, 237] width 183 height 97
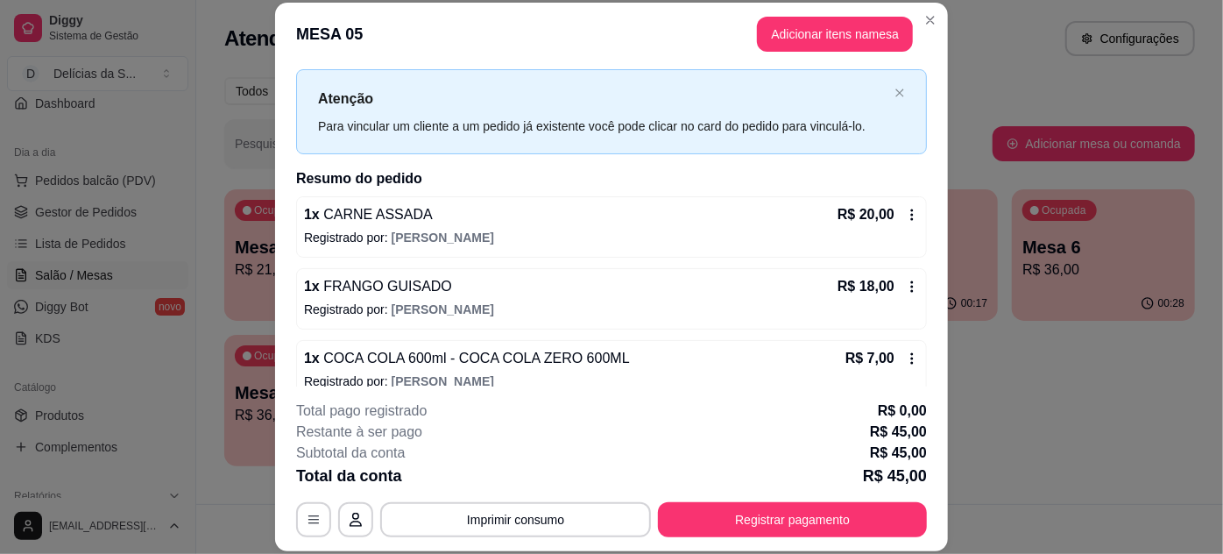
scroll to position [55, 0]
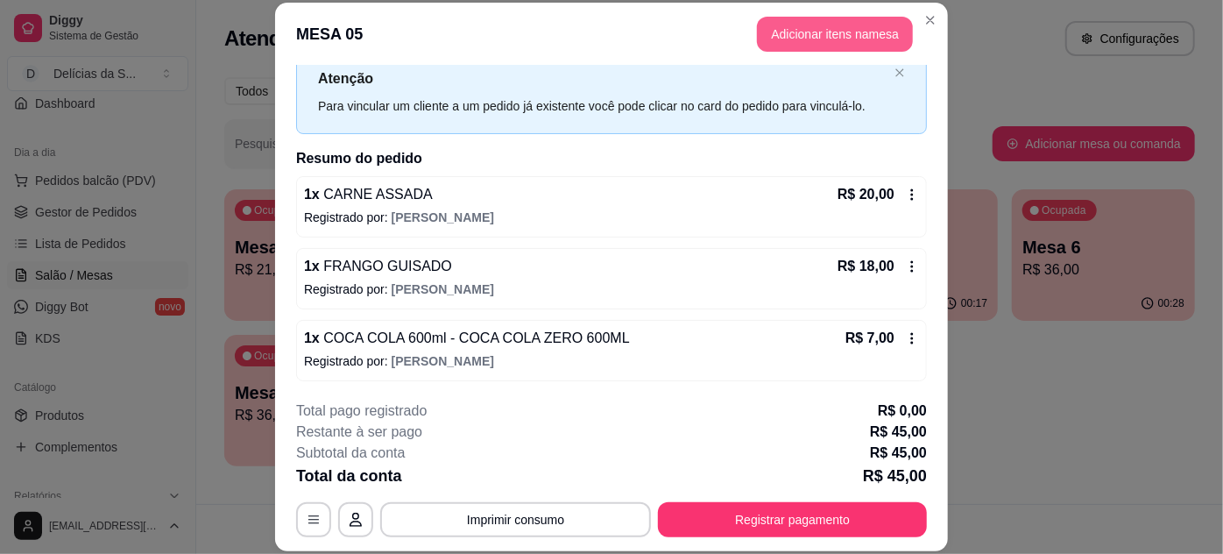
click at [806, 36] on button "Adicionar itens na mesa" at bounding box center [835, 34] width 156 height 35
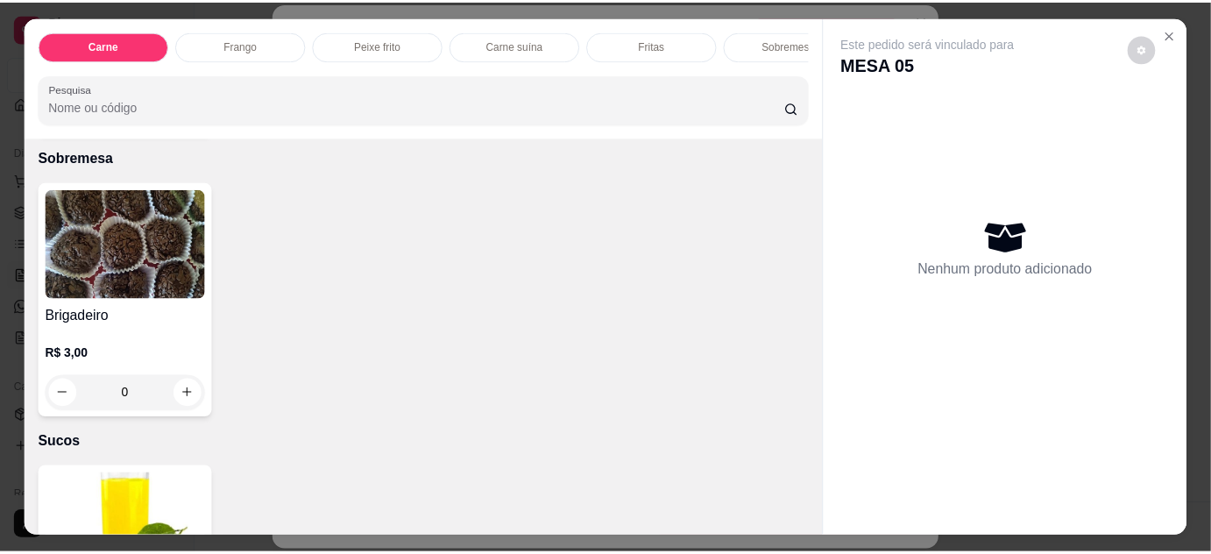
scroll to position [1983, 0]
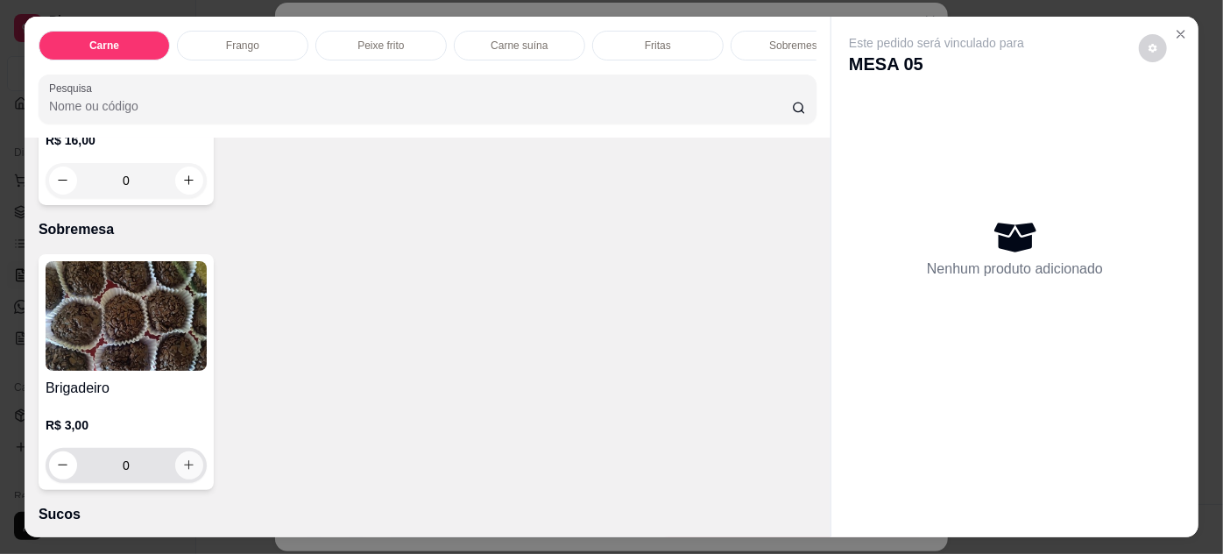
click at [175, 452] on button "increase-product-quantity" at bounding box center [189, 465] width 28 height 28
type input "1"
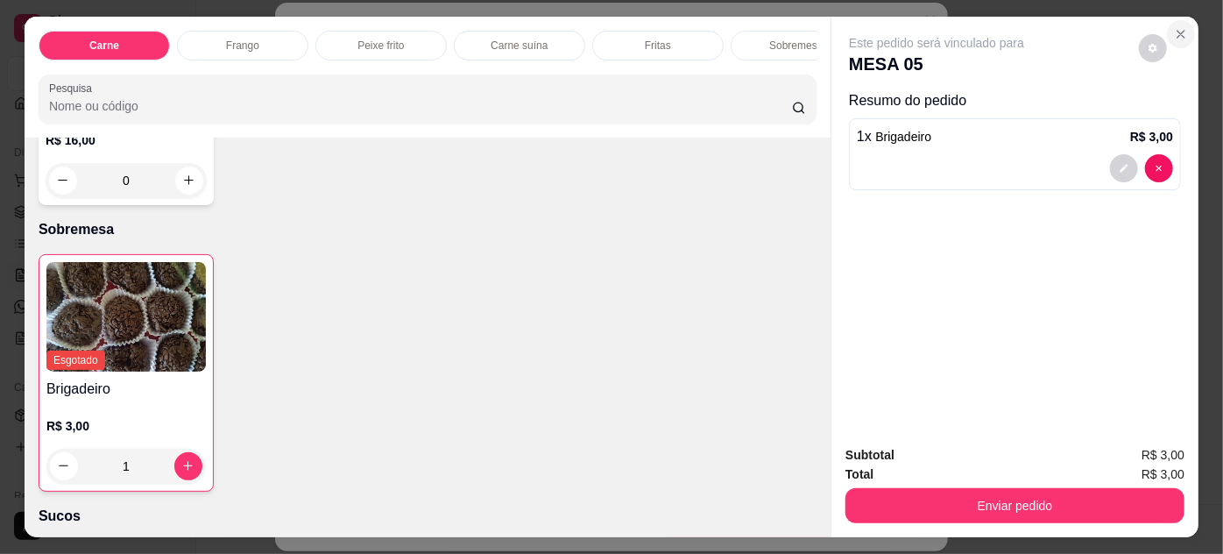
click at [1176, 39] on button "Close" at bounding box center [1181, 34] width 28 height 28
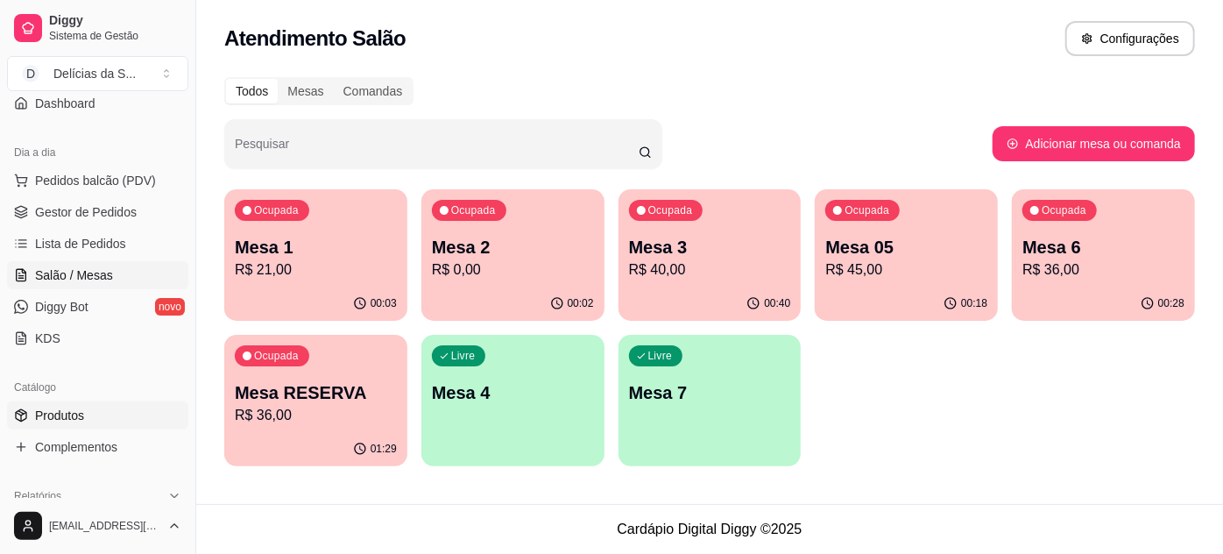
click at [93, 415] on link "Produtos" at bounding box center [97, 415] width 181 height 28
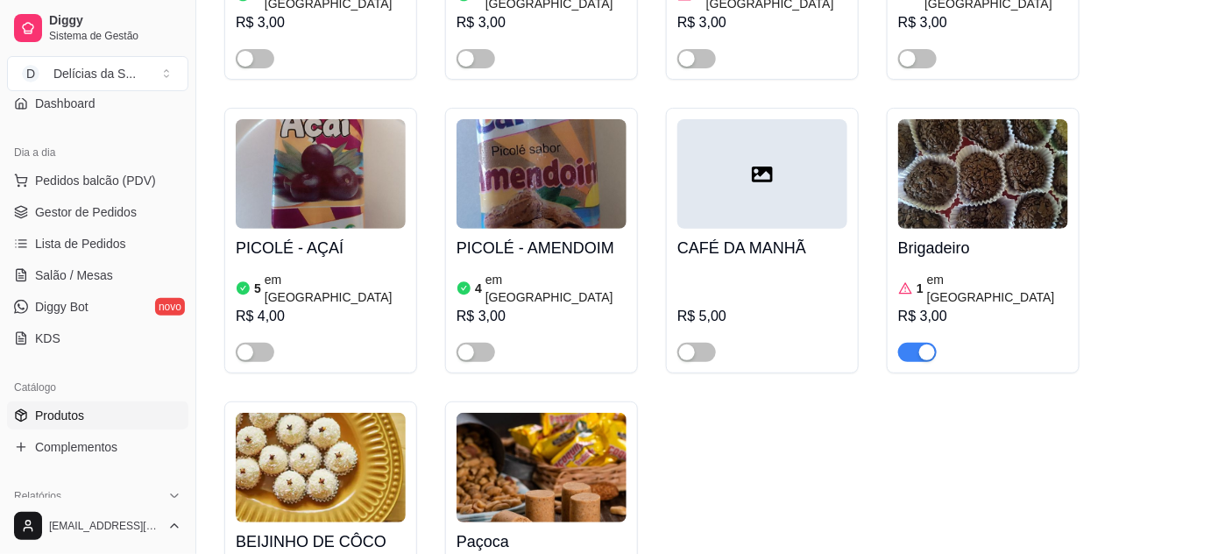
scroll to position [4385, 0]
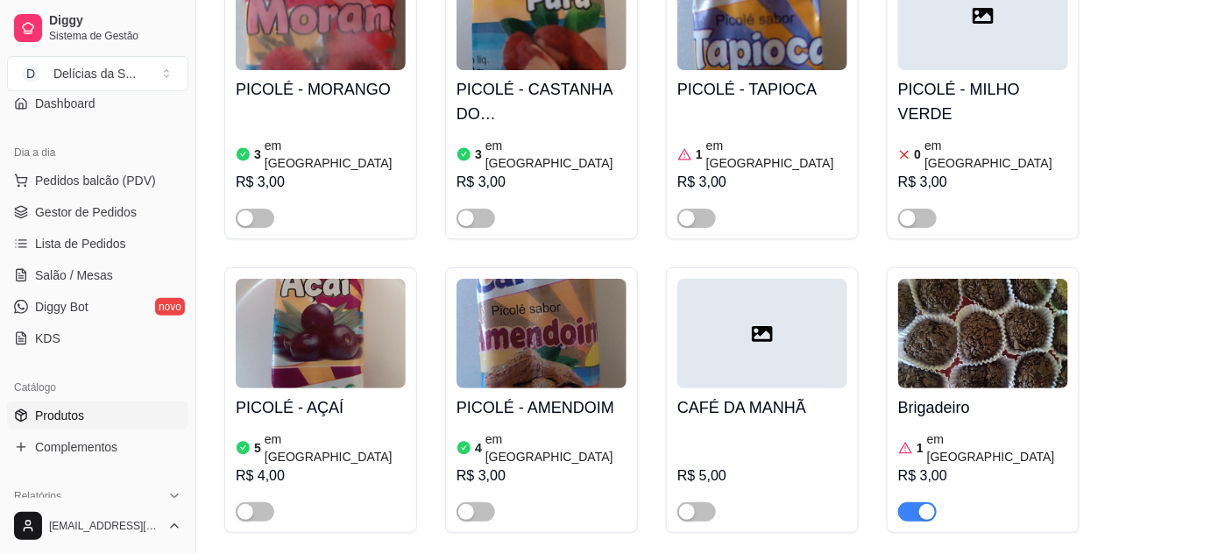
click at [1009, 279] on img at bounding box center [983, 333] width 170 height 109
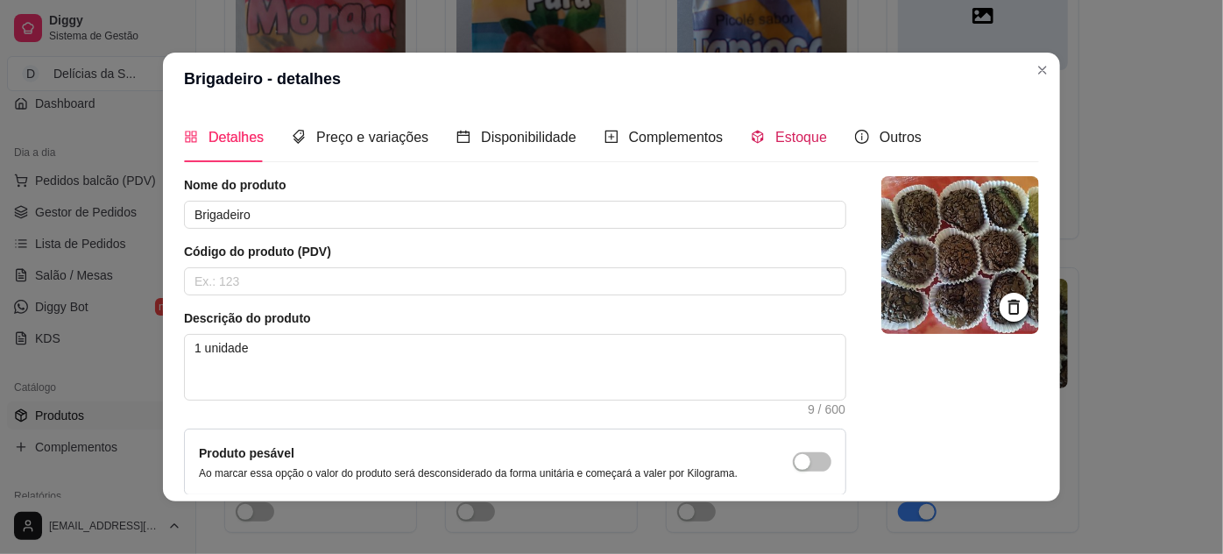
click at [775, 139] on span "Estoque" at bounding box center [801, 137] width 52 height 15
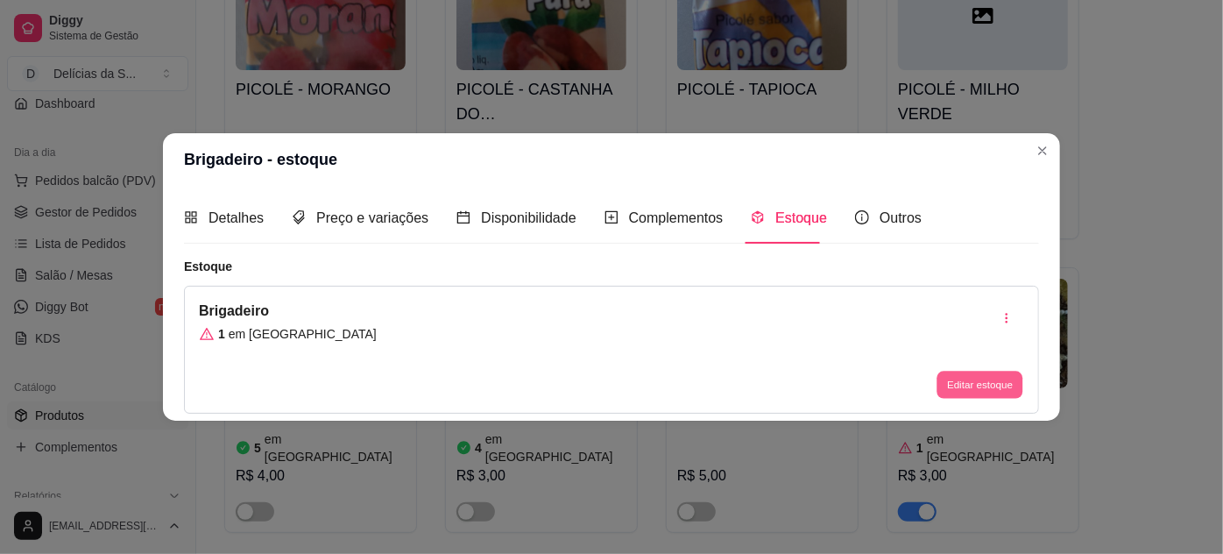
click at [991, 392] on button "Editar estoque" at bounding box center [979, 384] width 86 height 27
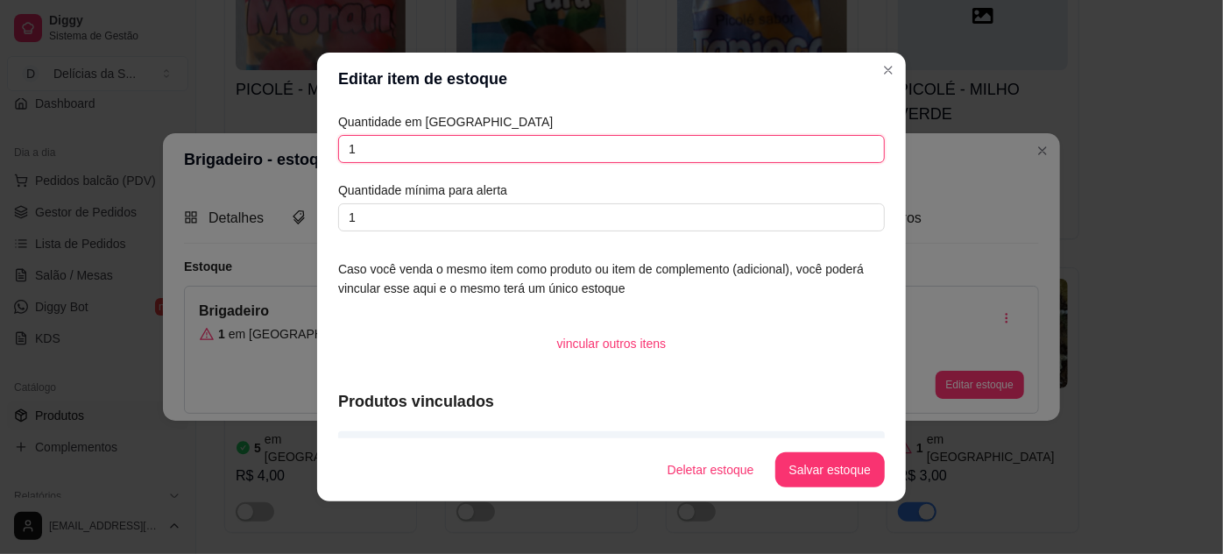
click at [420, 158] on input "1" at bounding box center [611, 149] width 547 height 28
click at [420, 157] on input "1" at bounding box center [611, 149] width 547 height 28
type input "3"
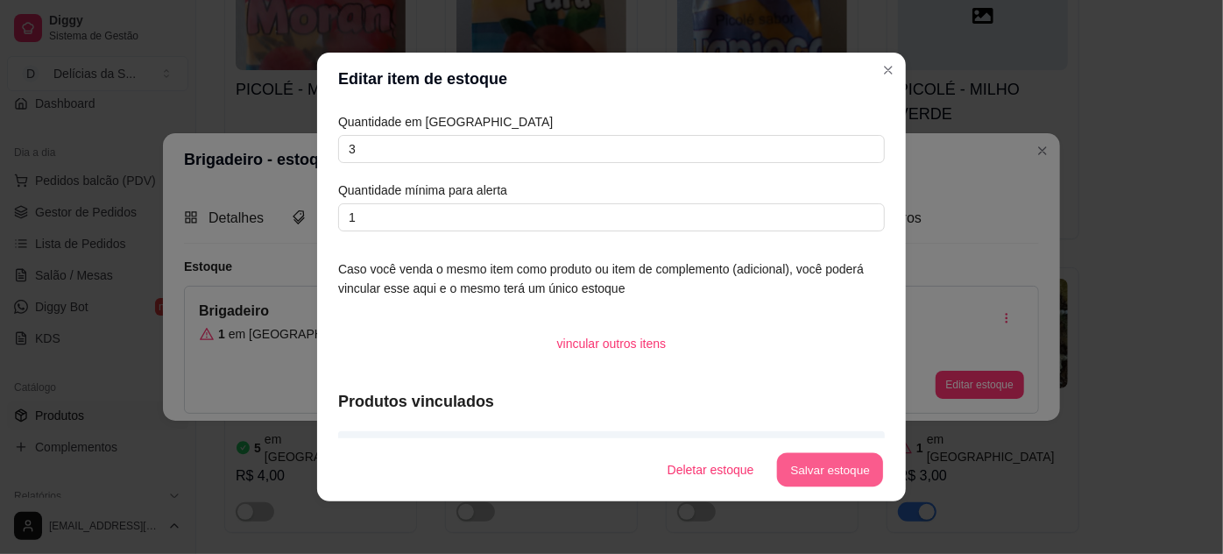
click at [817, 479] on button "Salvar estoque" at bounding box center [829, 470] width 107 height 34
click at [815, 474] on div "Deletar estoque Salvar estoque" at bounding box center [744, 469] width 280 height 35
click at [835, 470] on button "Salvar estoque" at bounding box center [829, 469] width 109 height 35
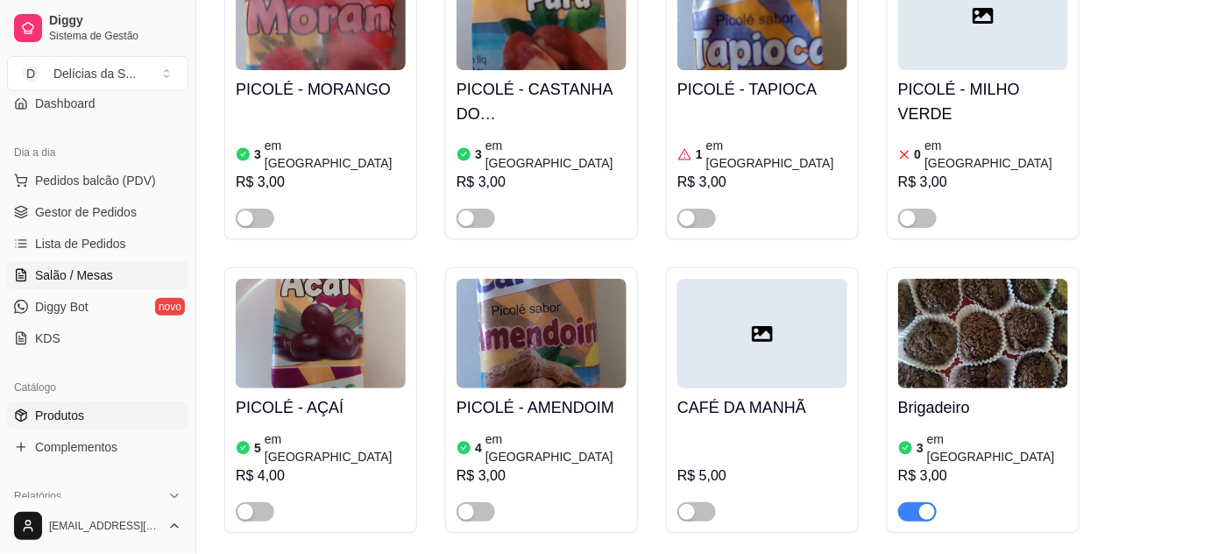
click at [85, 272] on span "Salão / Mesas" at bounding box center [74, 275] width 78 height 18
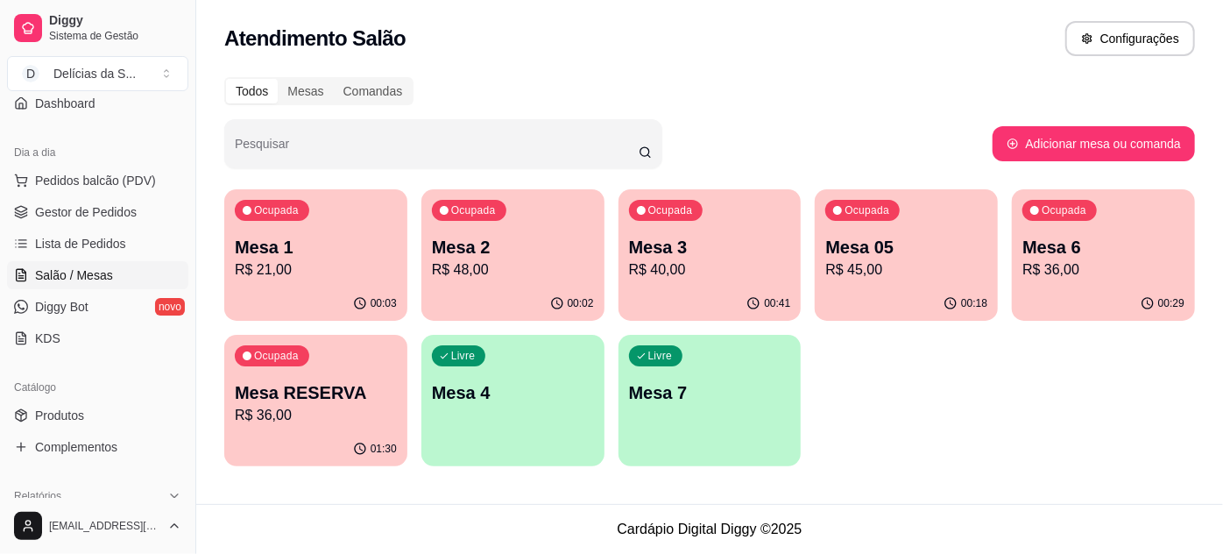
click at [839, 255] on p "Mesa 05" at bounding box center [906, 247] width 162 height 25
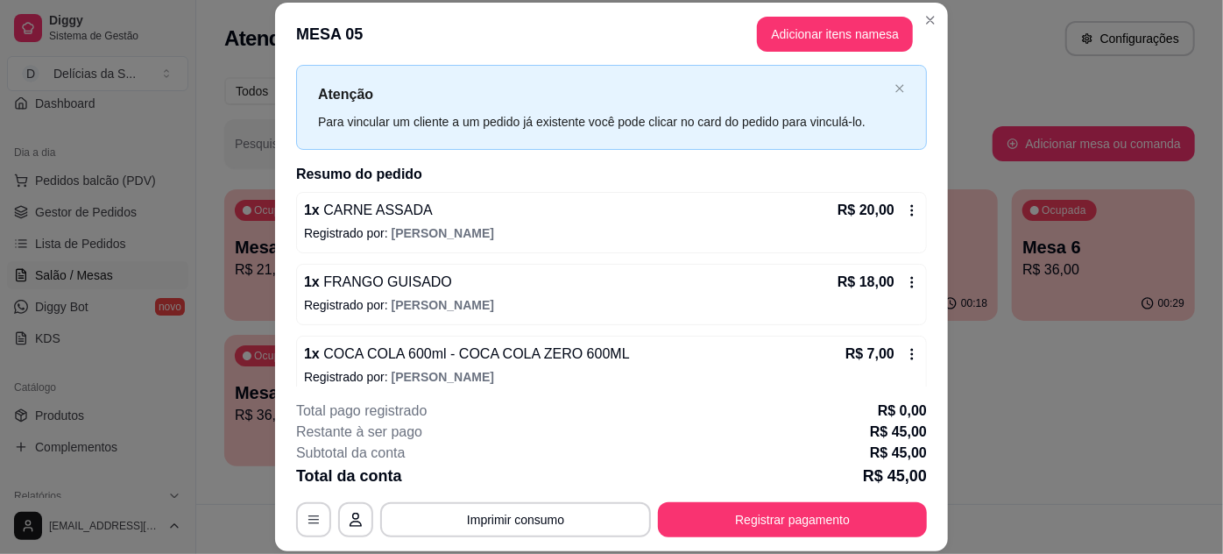
scroll to position [55, 0]
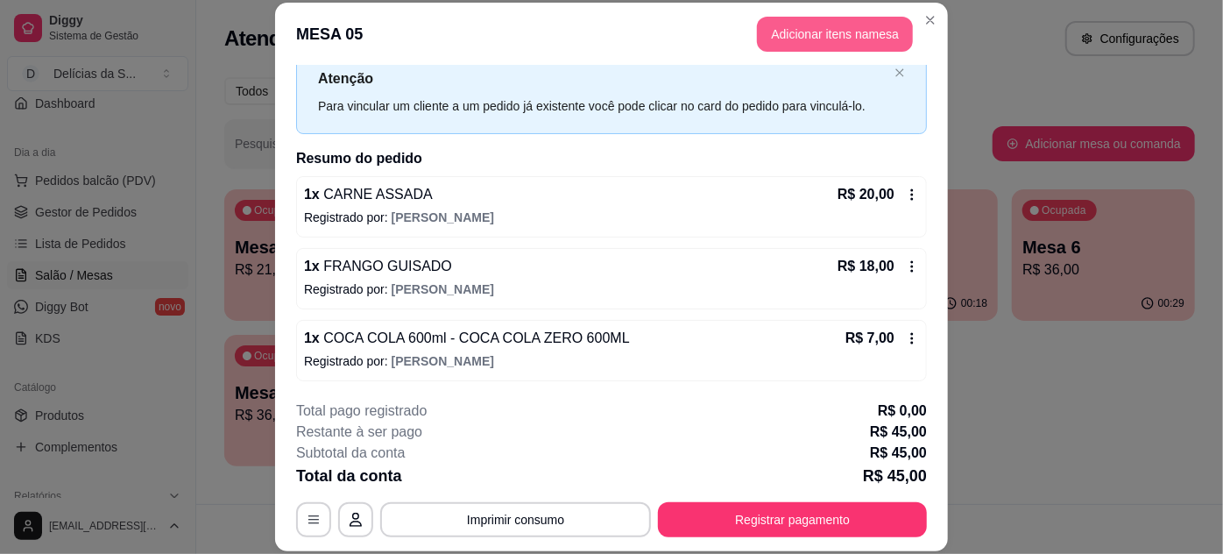
click at [813, 25] on button "Adicionar itens na mesa" at bounding box center [835, 34] width 156 height 35
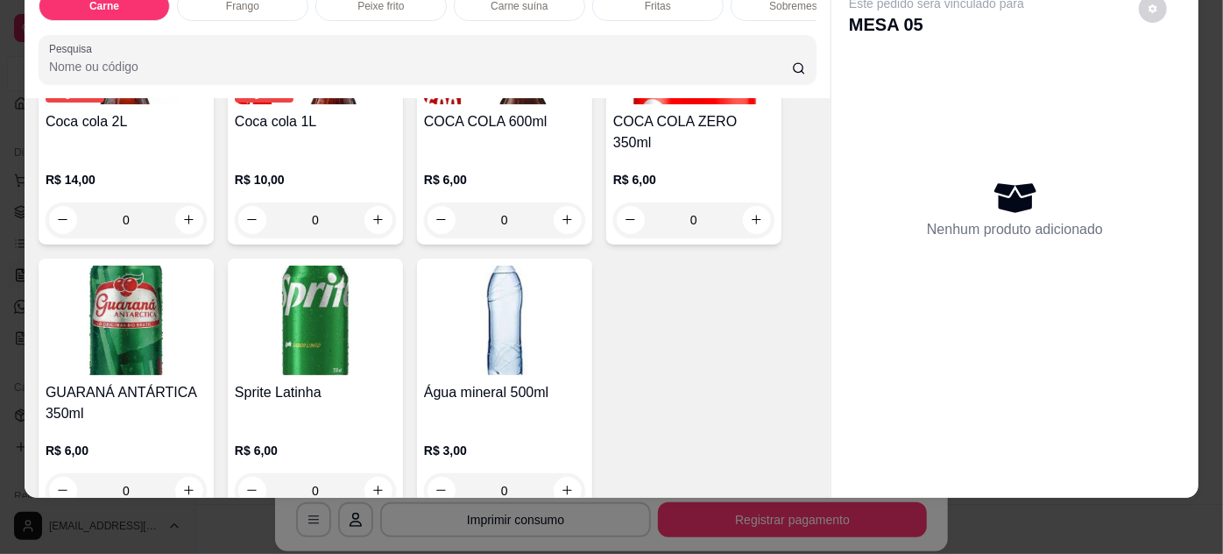
scroll to position [2143, 0]
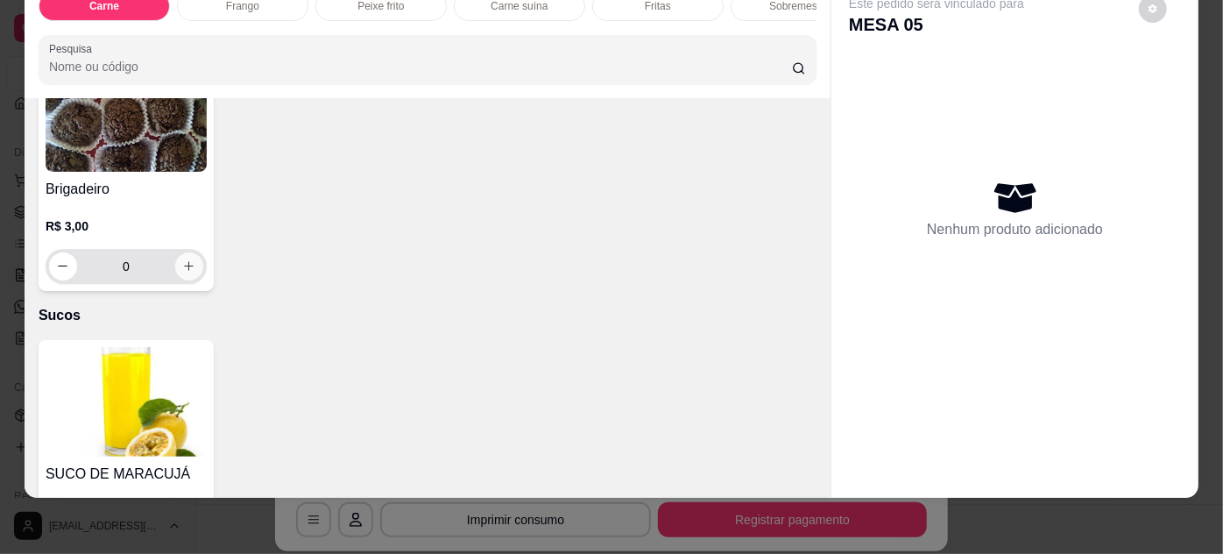
click at [175, 252] on button "increase-product-quantity" at bounding box center [189, 266] width 28 height 28
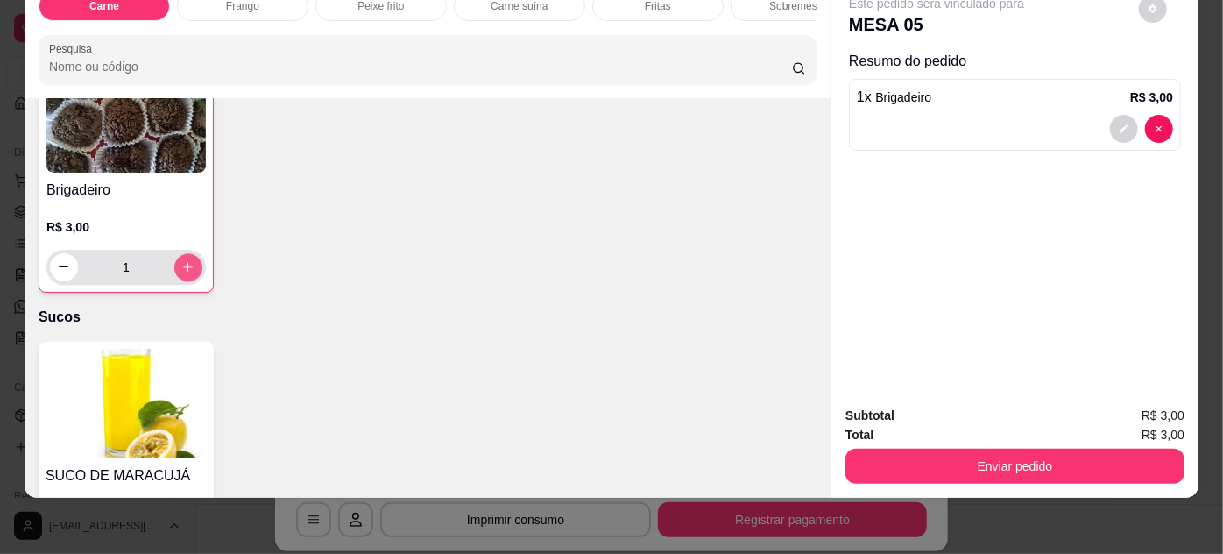
scroll to position [2144, 0]
click at [186, 259] on icon "increase-product-quantity" at bounding box center [187, 265] width 13 height 13
type input "2"
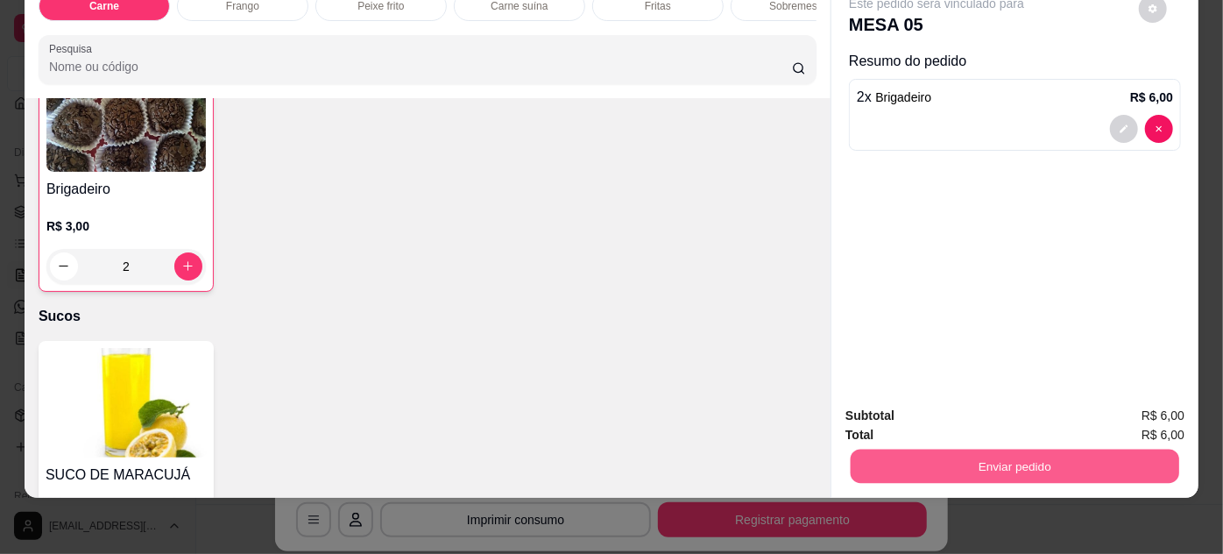
click at [875, 452] on button "Enviar pedido" at bounding box center [1015, 466] width 328 height 34
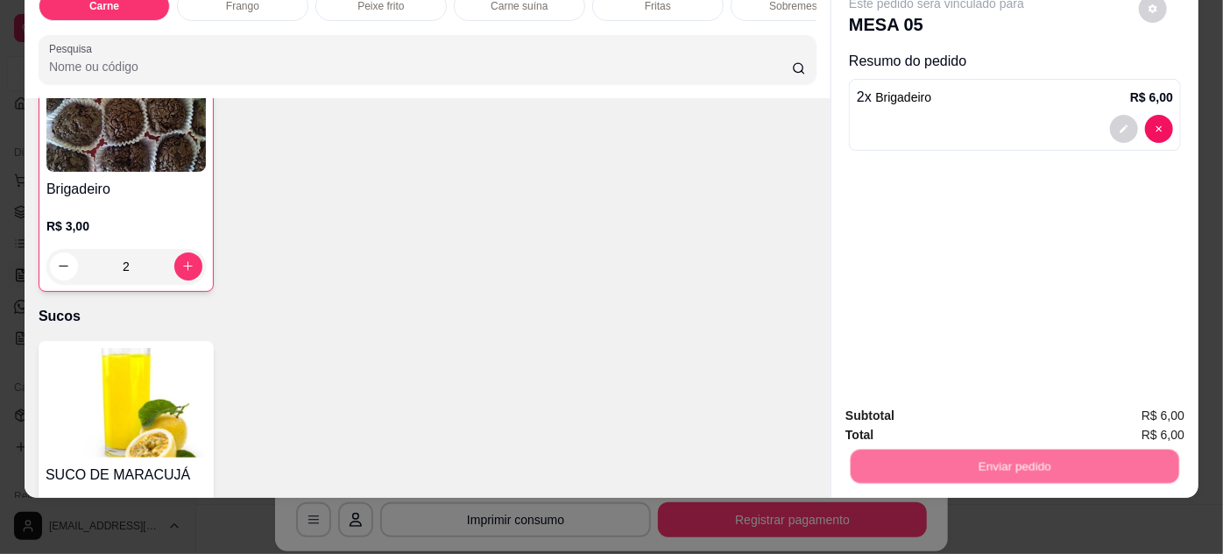
click at [899, 401] on button "Não registrar e enviar pedido" at bounding box center [957, 410] width 182 height 33
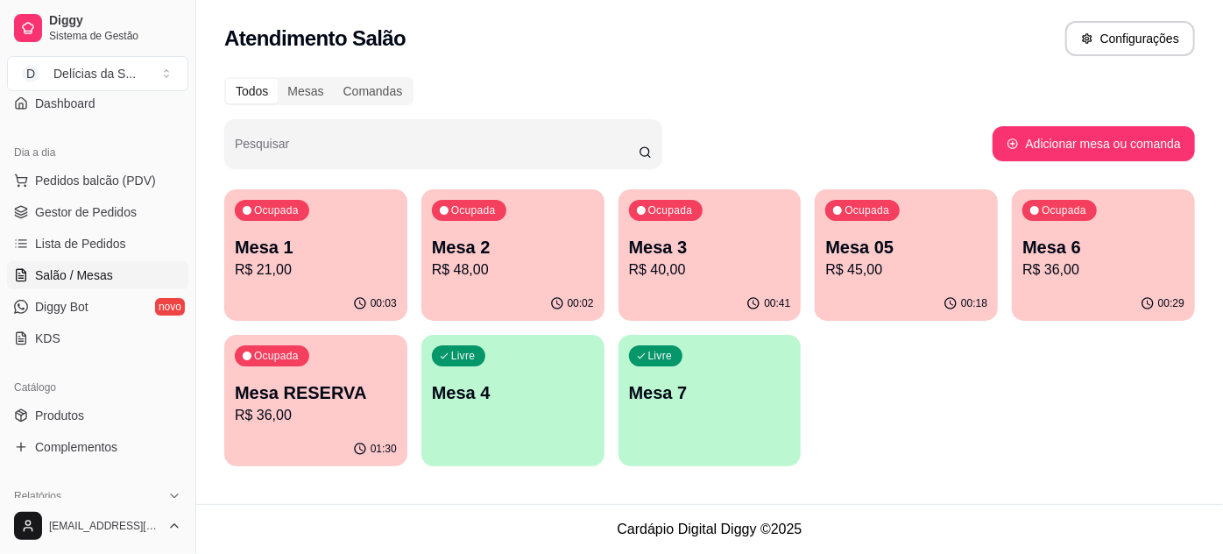
click at [918, 251] on p "Mesa 05" at bounding box center [906, 247] width 162 height 25
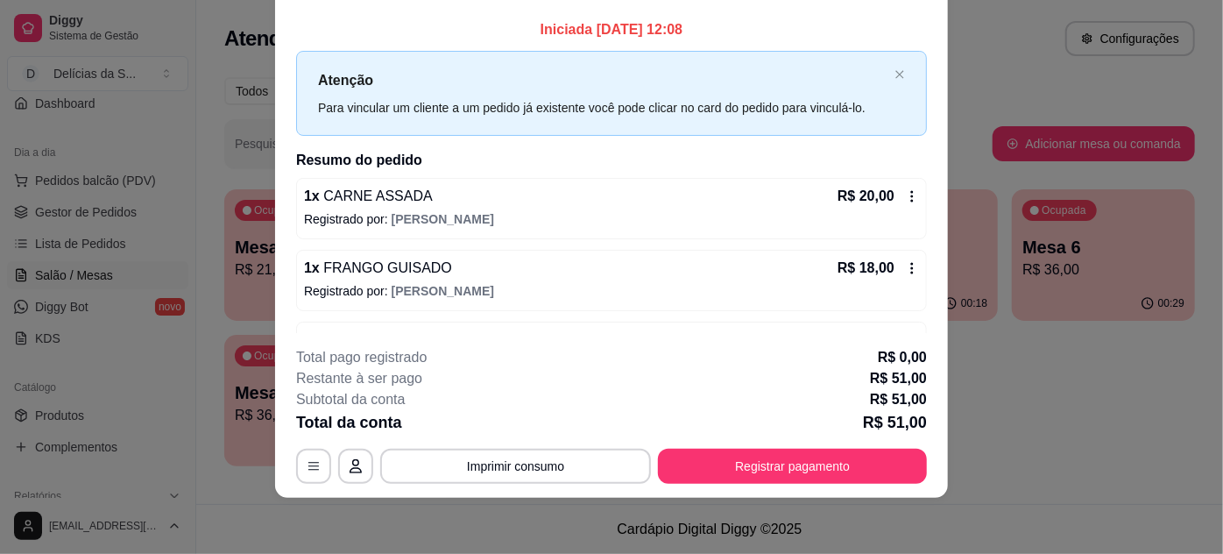
scroll to position [126, 0]
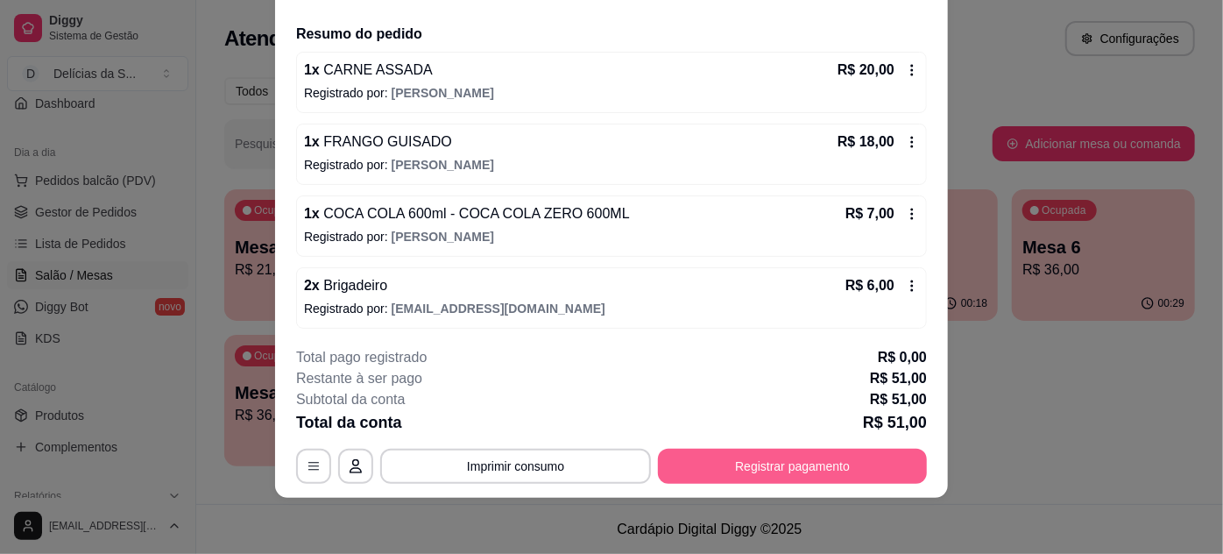
click at [757, 449] on button "Registrar pagamento" at bounding box center [792, 465] width 269 height 35
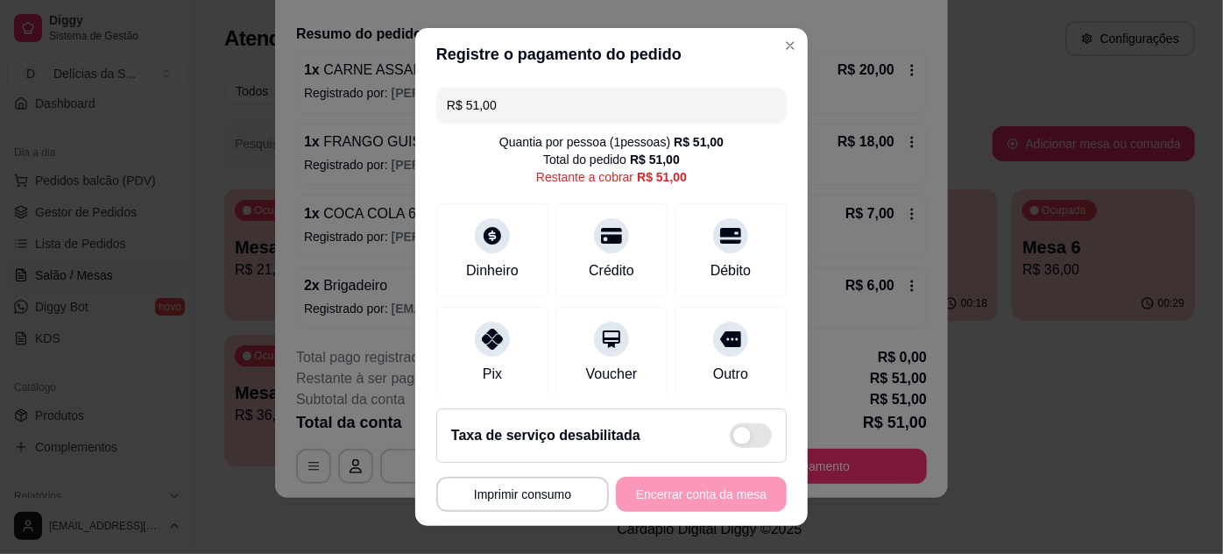
click at [649, 115] on input "R$ 51,00" at bounding box center [611, 105] width 329 height 35
click at [649, 114] on input "R$ 51,00" at bounding box center [611, 105] width 329 height 35
click at [482, 373] on div "Pix" at bounding box center [492, 372] width 21 height 23
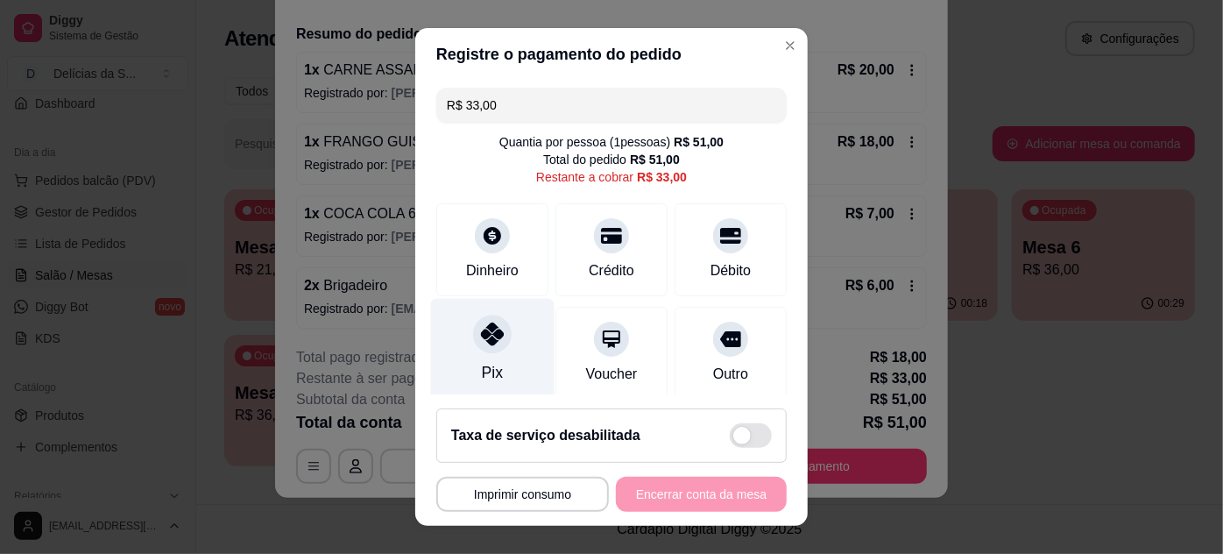
click at [481, 342] on icon at bounding box center [492, 333] width 23 height 23
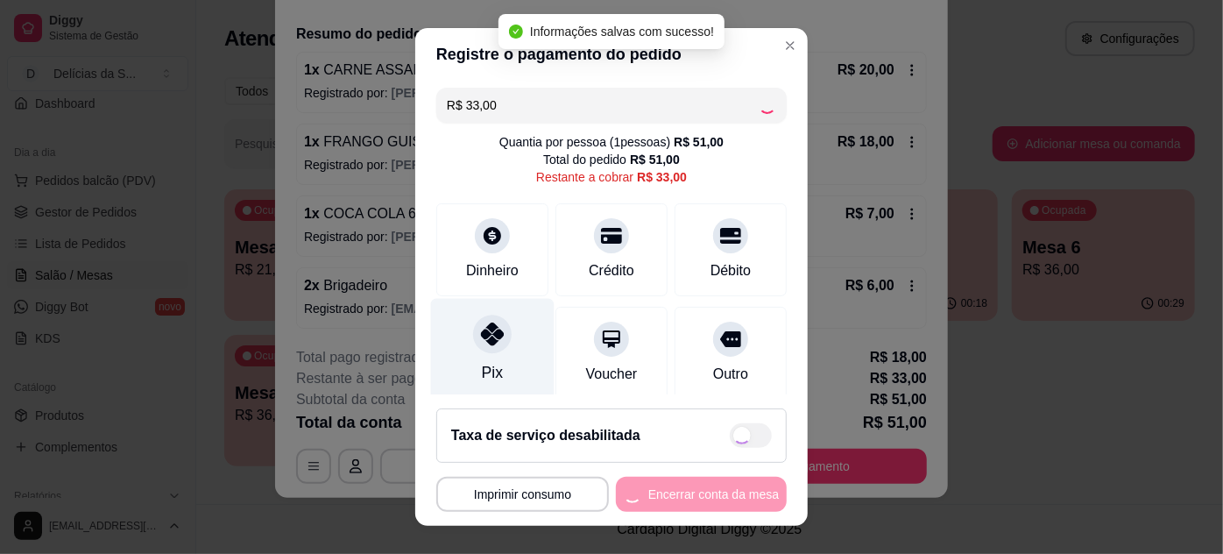
type input "R$ 0,00"
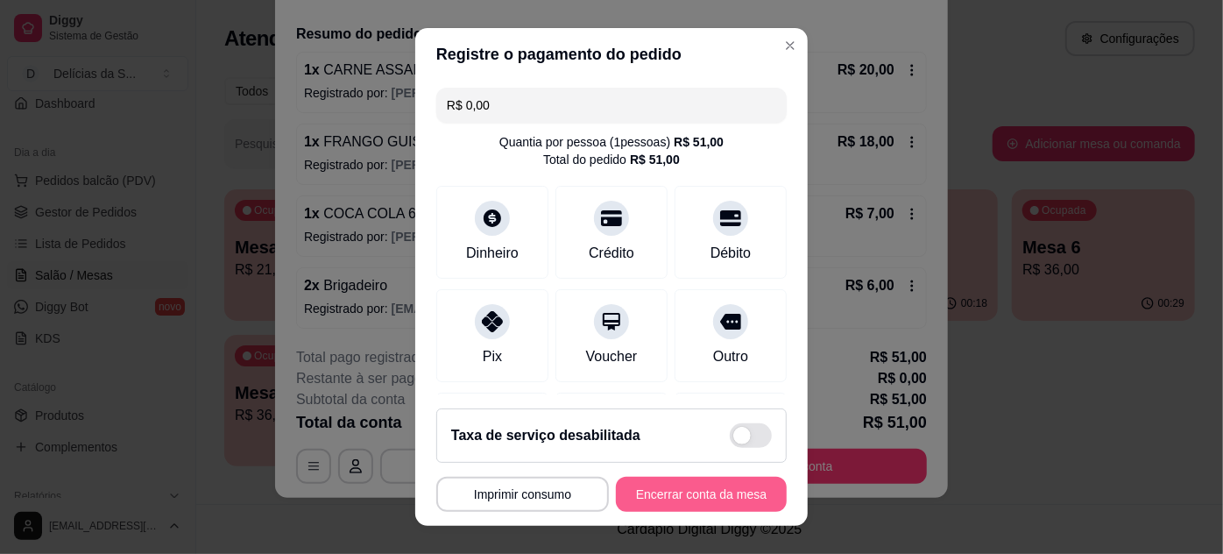
click at [673, 496] on button "Encerrar conta da mesa" at bounding box center [701, 494] width 171 height 35
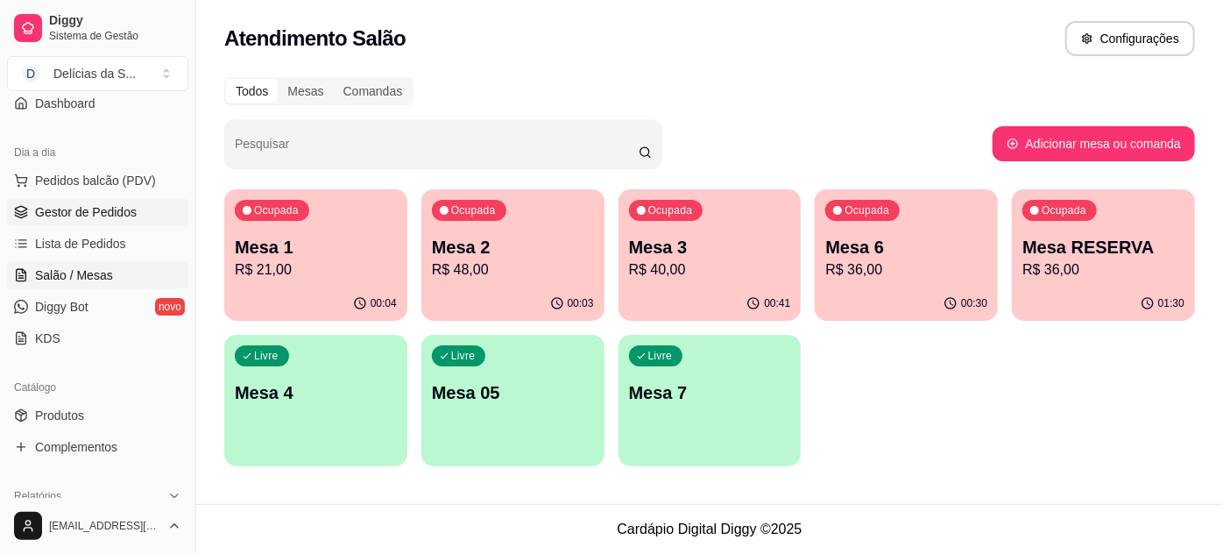
click at [87, 212] on span "Gestor de Pedidos" at bounding box center [86, 212] width 102 height 18
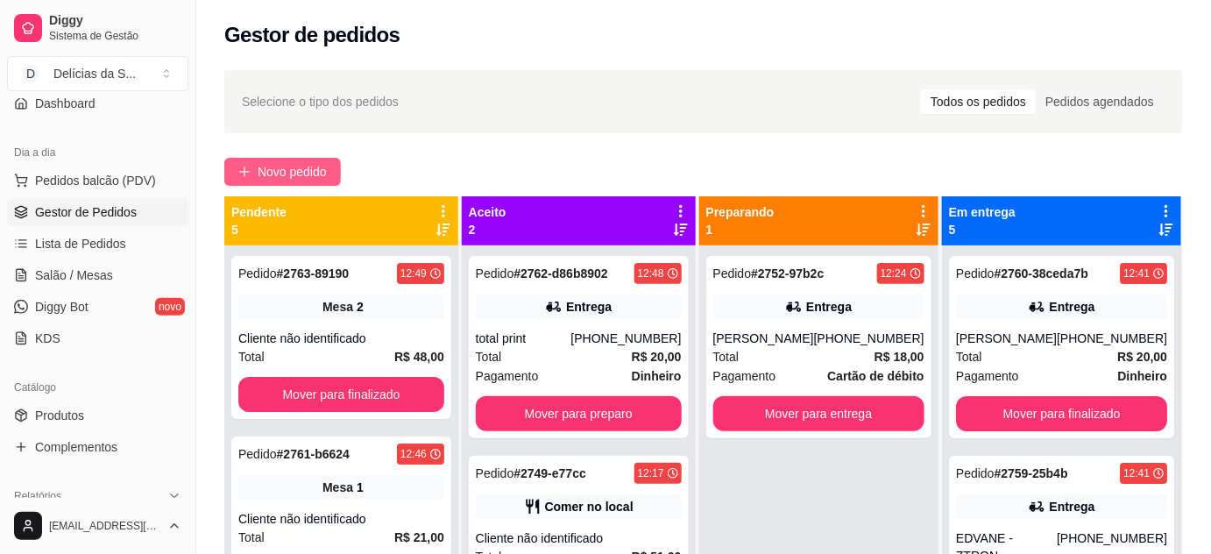
click at [318, 170] on span "Novo pedido" at bounding box center [292, 171] width 69 height 19
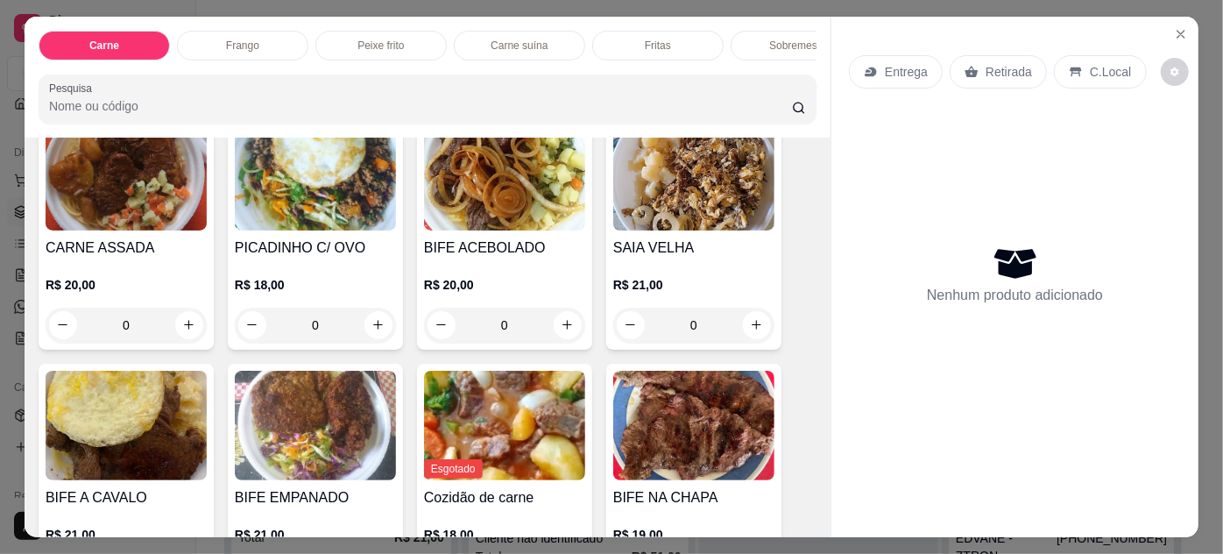
scroll to position [159, 0]
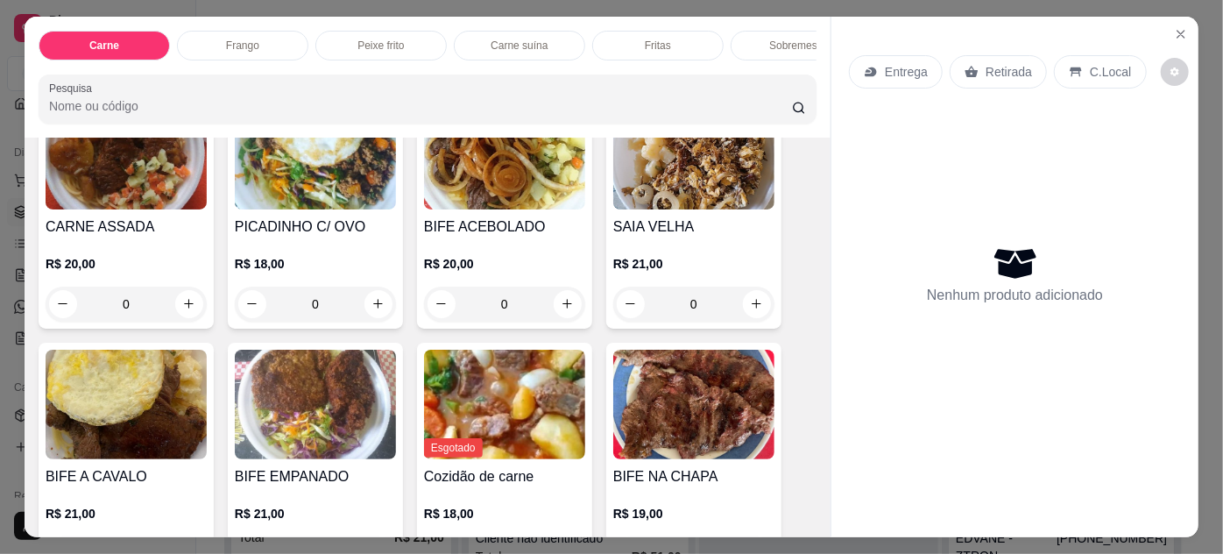
click at [145, 417] on img at bounding box center [126, 404] width 161 height 109
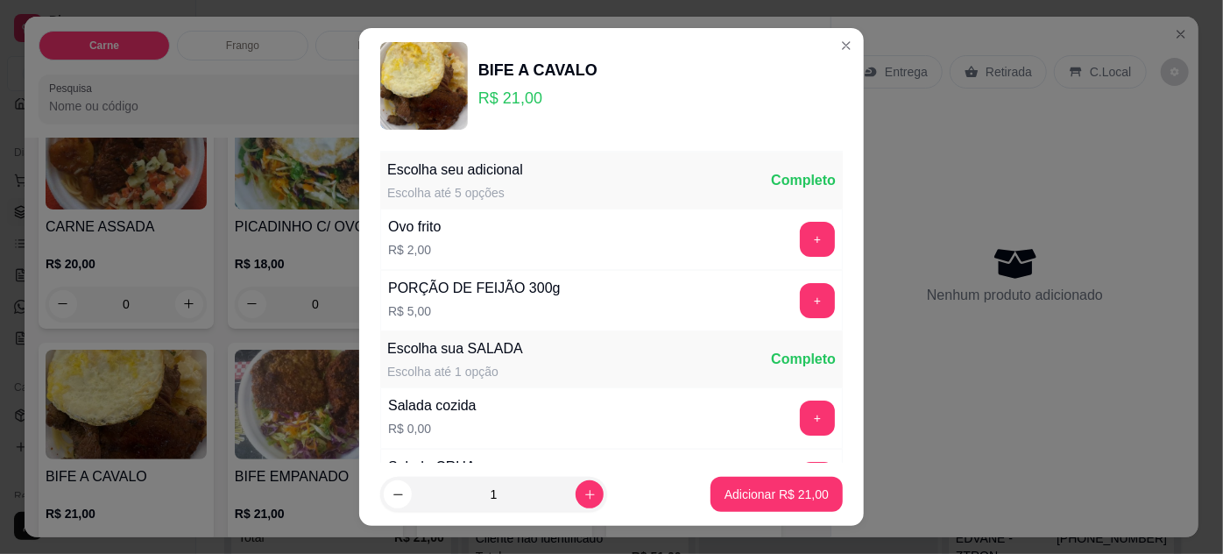
scroll to position [174, 0]
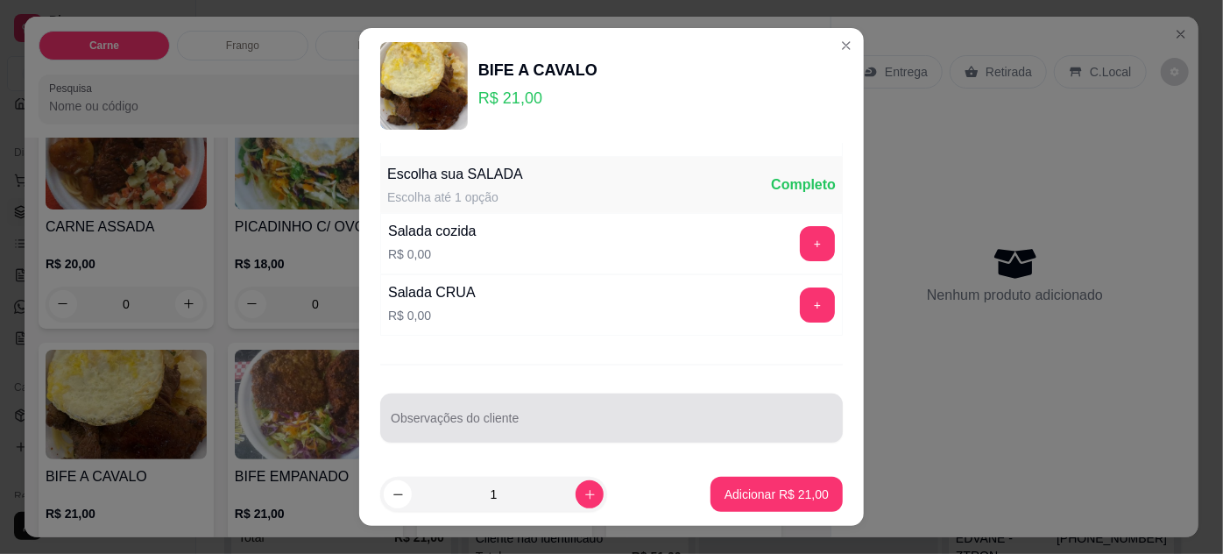
click at [512, 404] on div at bounding box center [611, 417] width 441 height 35
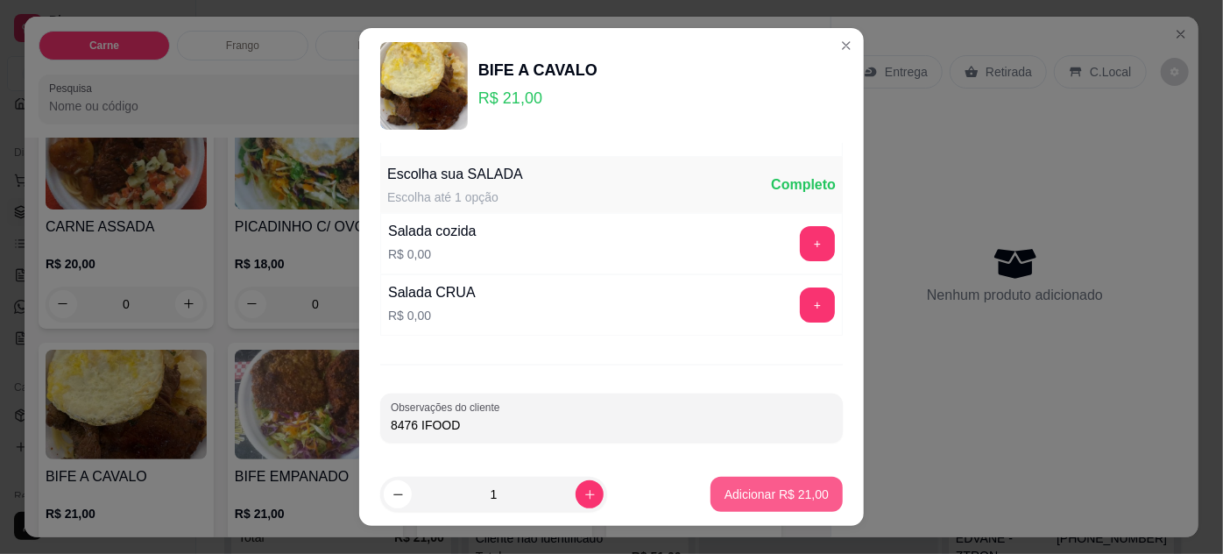
type input "8476 IFOOD"
click at [745, 493] on p "Adicionar R$ 21,00" at bounding box center [776, 494] width 104 height 18
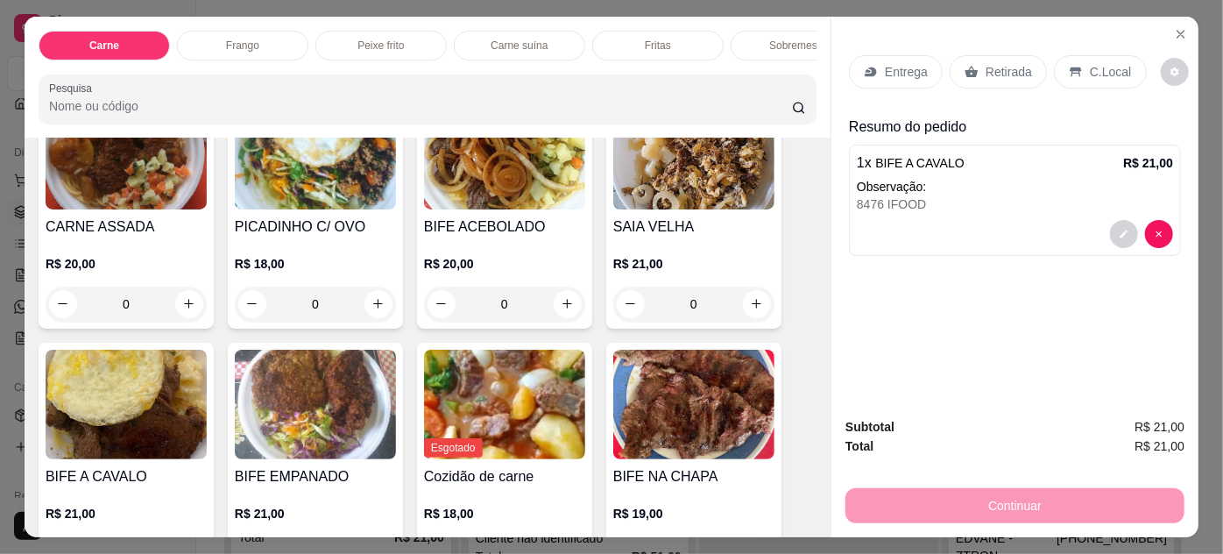
click at [1003, 71] on p "Retirada" at bounding box center [1008, 72] width 46 height 18
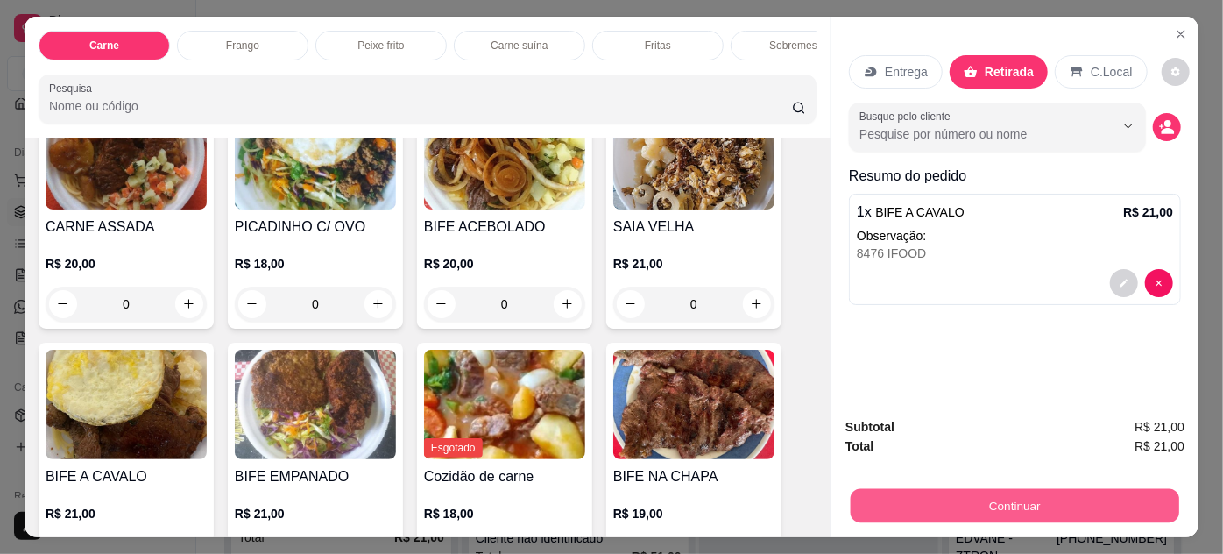
click at [939, 498] on button "Continuar" at bounding box center [1015, 506] width 328 height 34
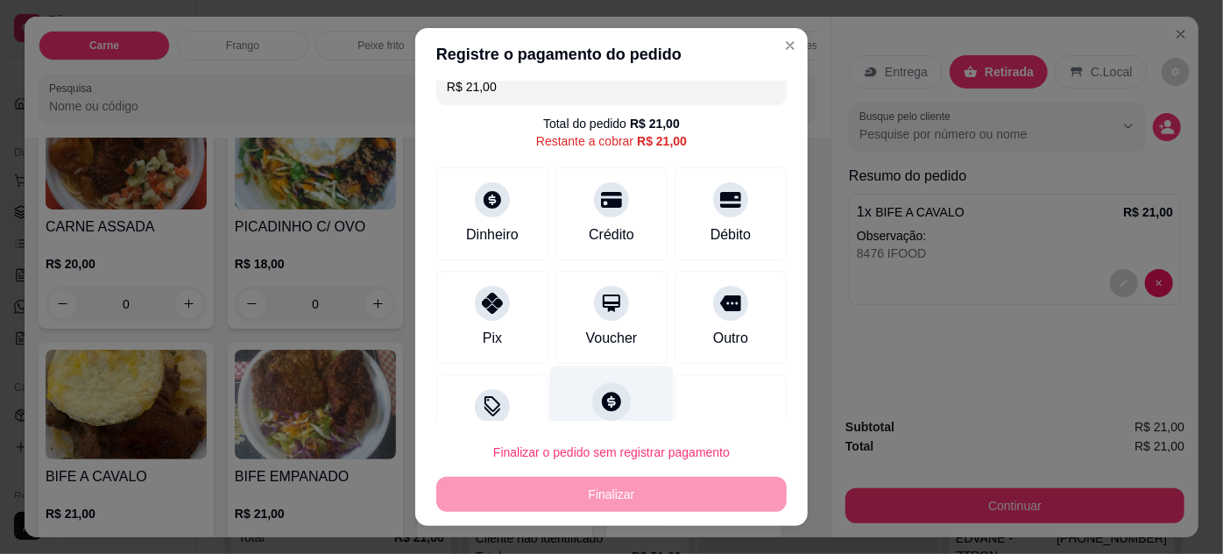
scroll to position [69, 0]
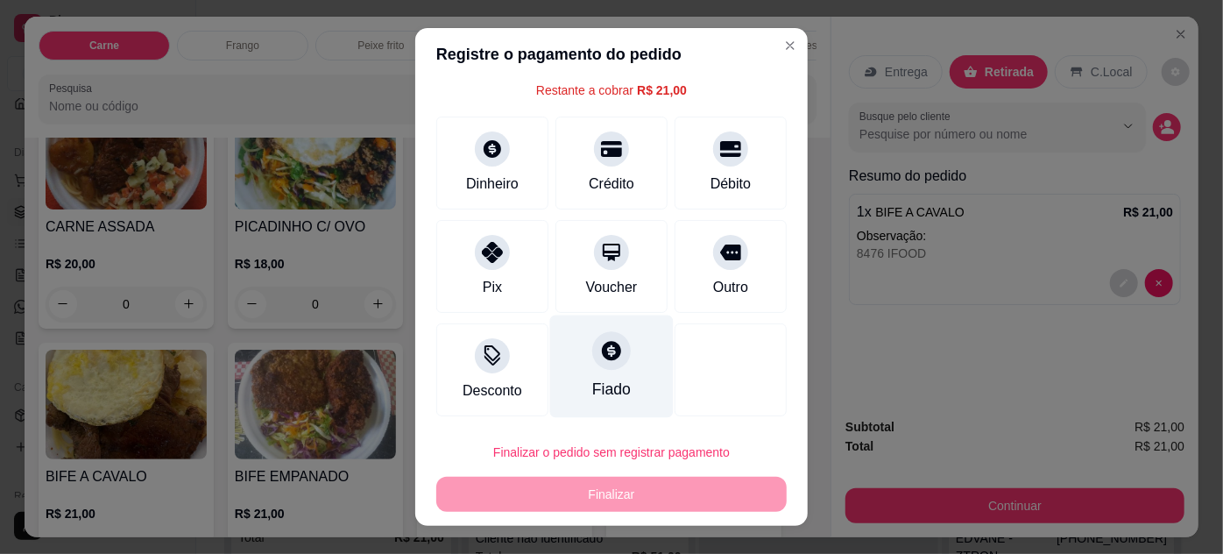
click at [603, 381] on div "Fiado" at bounding box center [611, 389] width 39 height 23
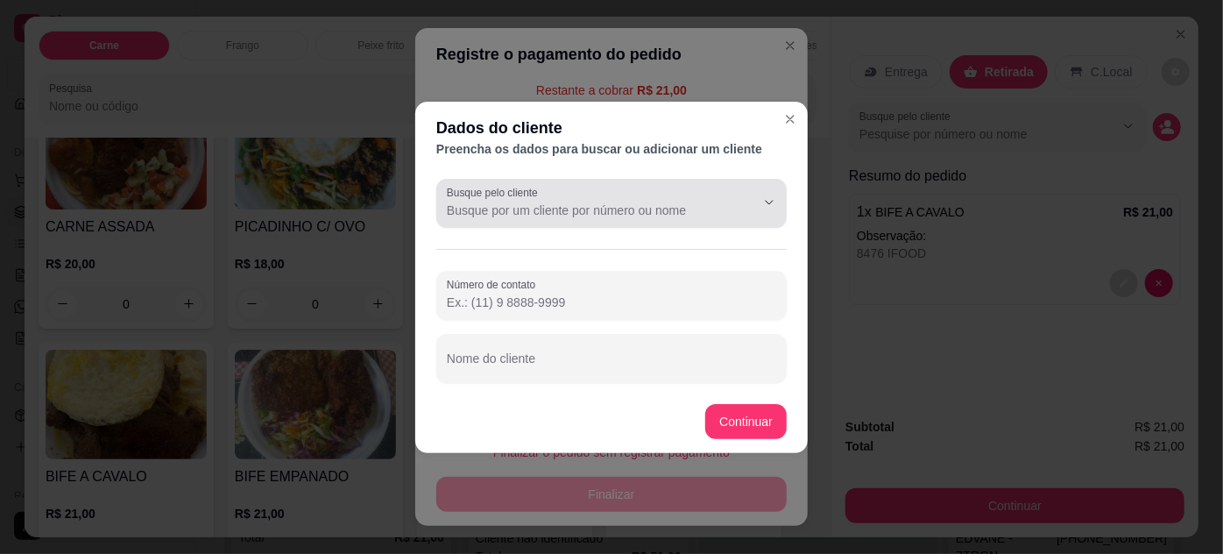
click at [628, 215] on input "Busque pelo cliente" at bounding box center [587, 210] width 280 height 18
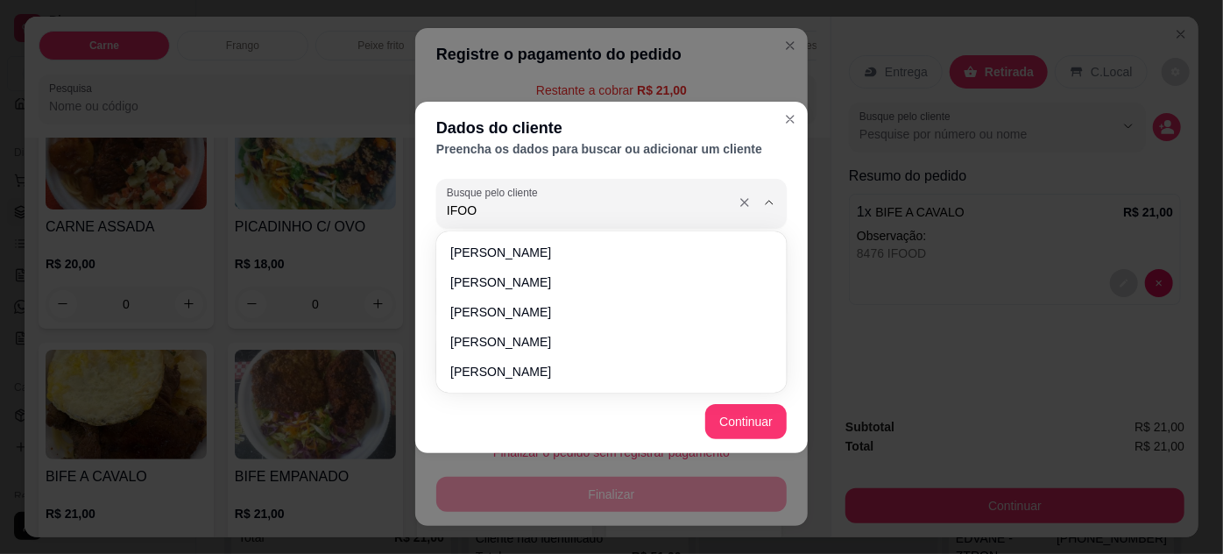
type input "IFOOD"
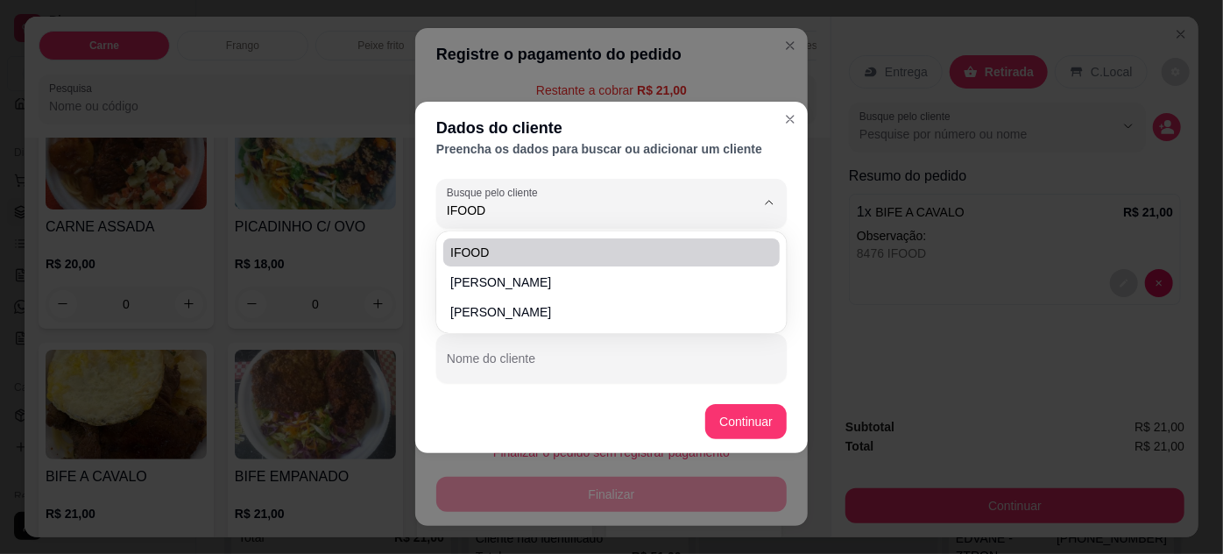
click at [485, 244] on span "IFOOD" at bounding box center [602, 253] width 305 height 18
type input "(00) 0000-00"
type input "IFOOD"
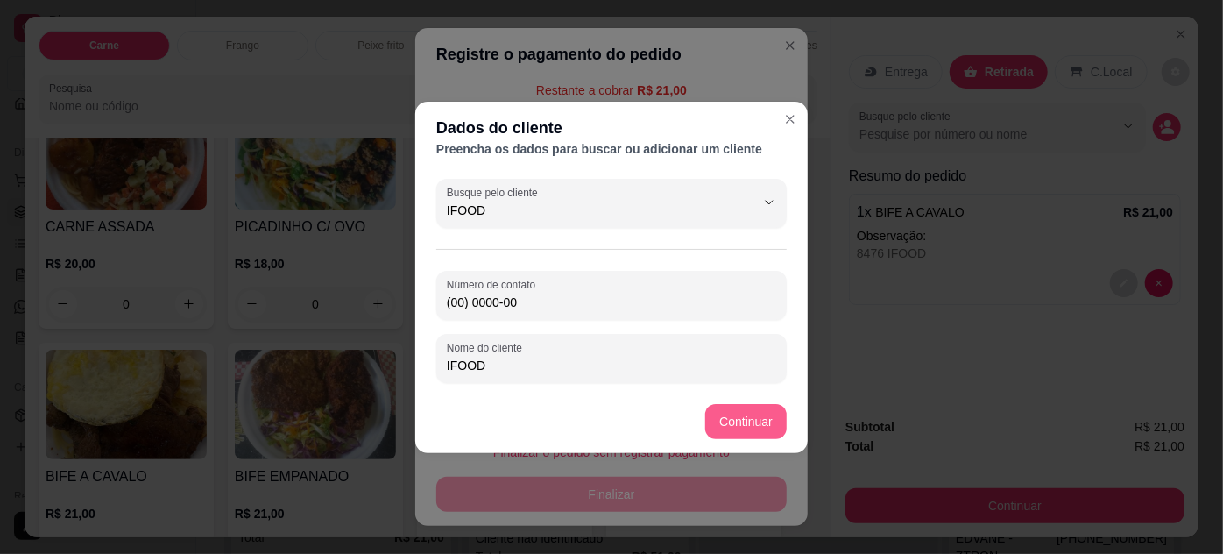
type input "IFOOD"
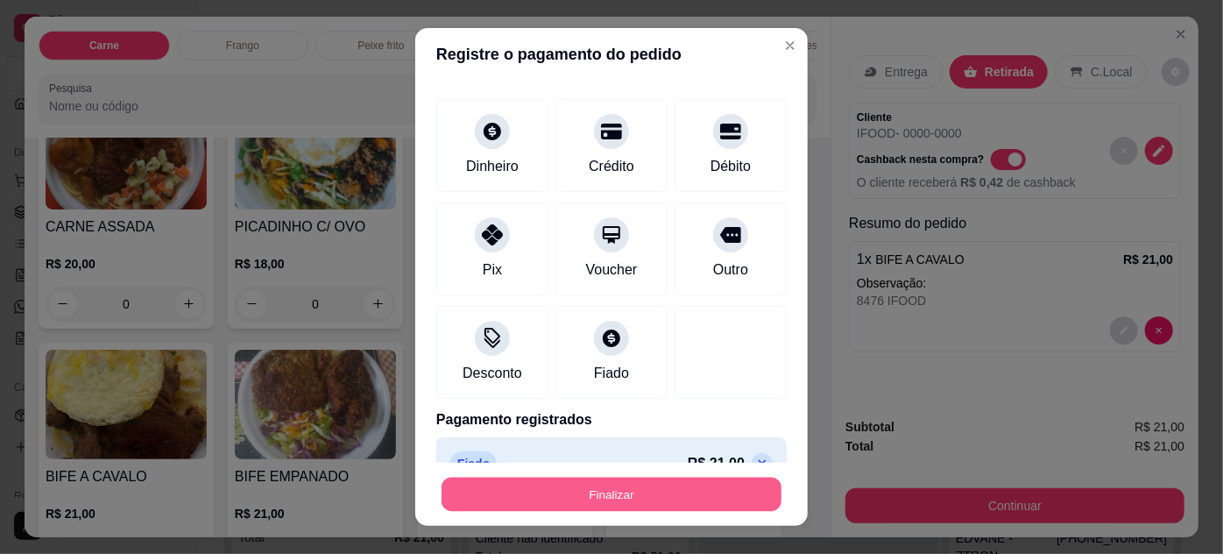
click at [586, 494] on button "Finalizar" at bounding box center [611, 494] width 340 height 34
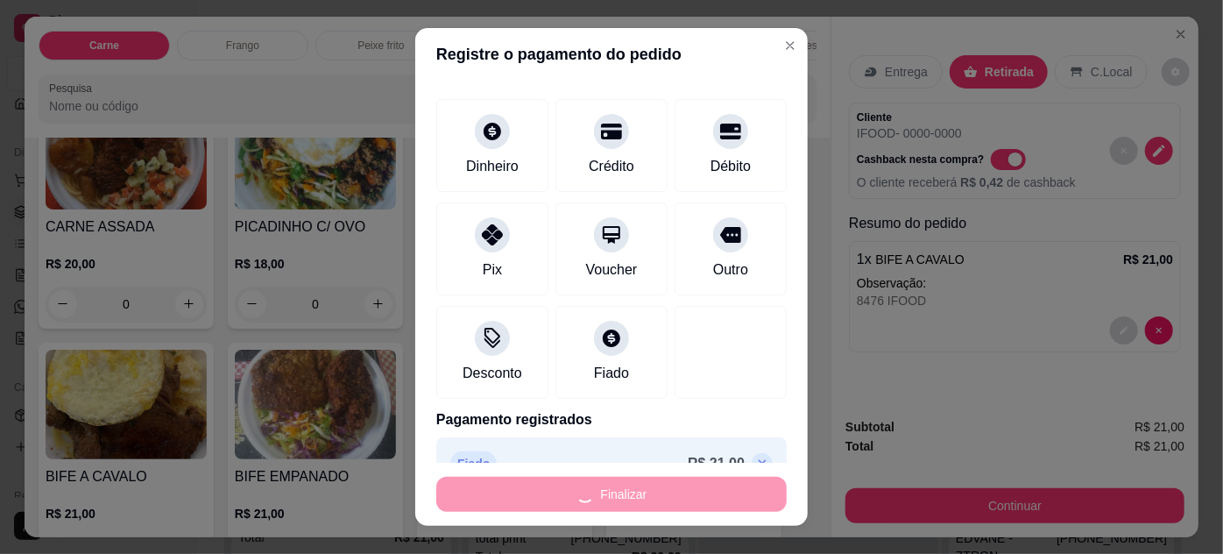
type input "-R$ 21,00"
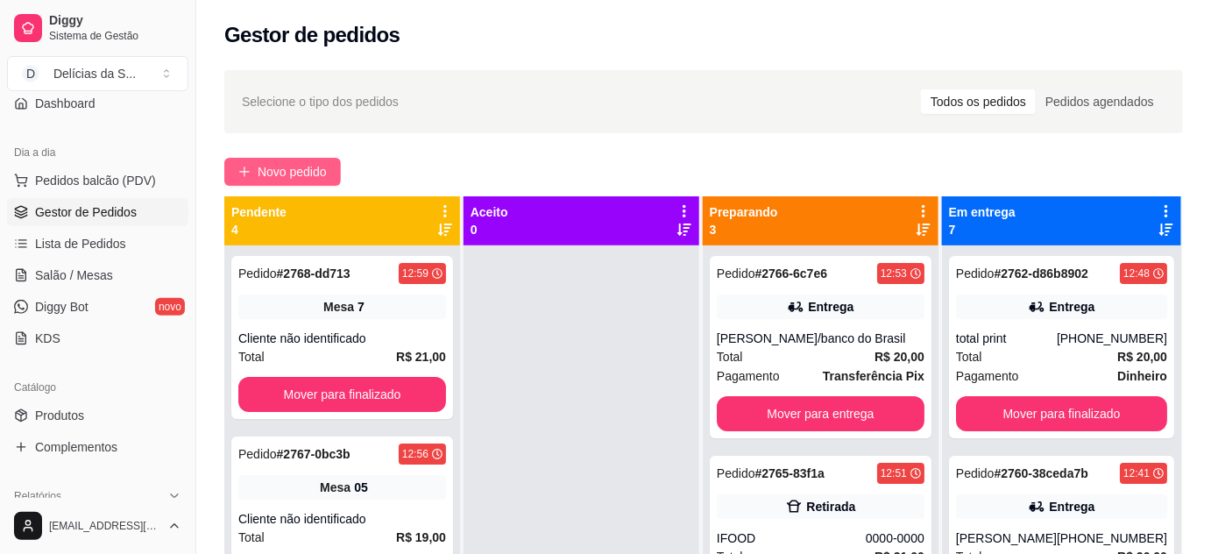
click at [273, 176] on span "Novo pedido" at bounding box center [292, 171] width 69 height 19
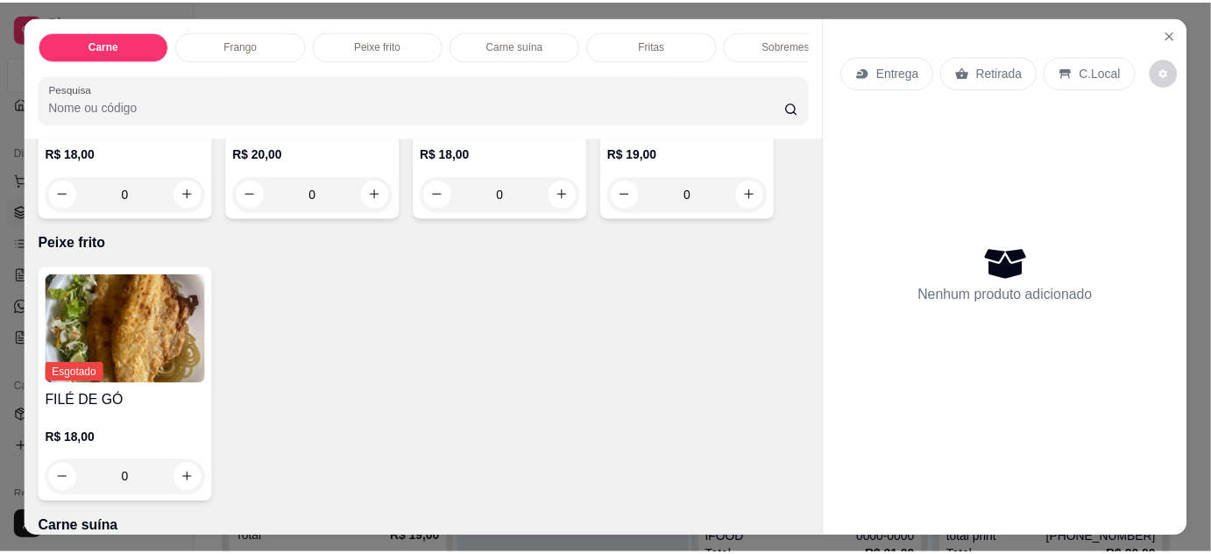
scroll to position [1114, 0]
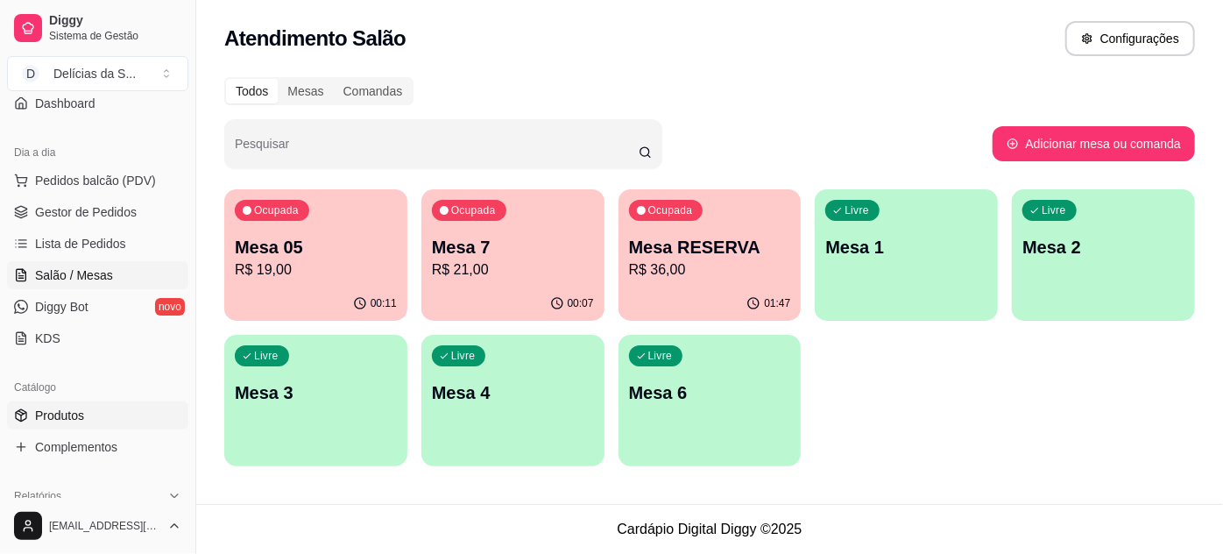
drag, startPoint x: 75, startPoint y: 412, endPoint x: 90, endPoint y: 401, distance: 18.2
click at [75, 413] on span "Produtos" at bounding box center [59, 415] width 49 height 18
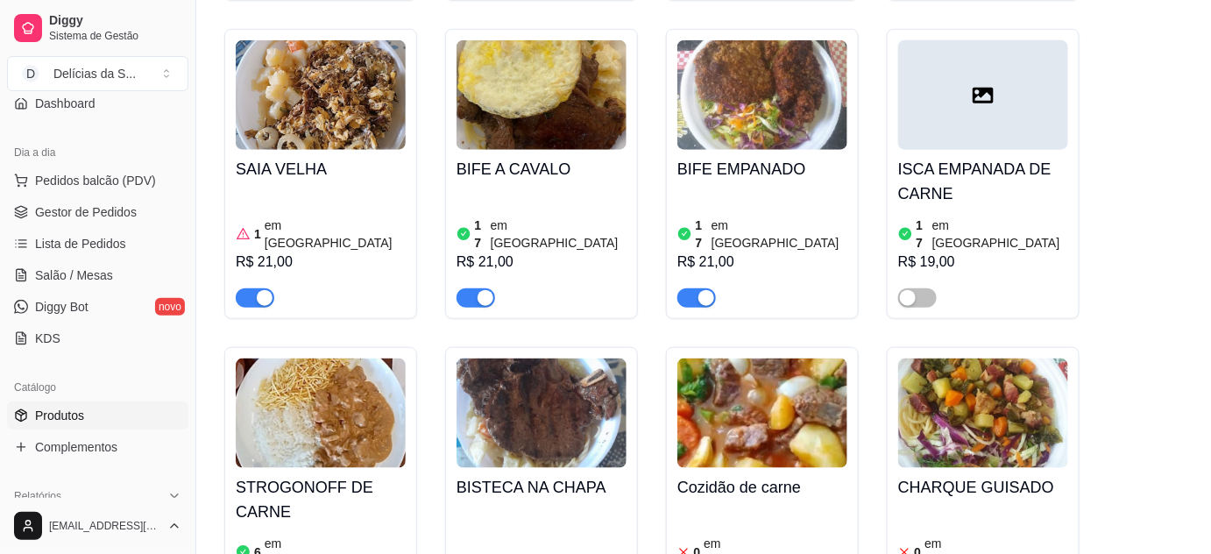
scroll to position [477, 0]
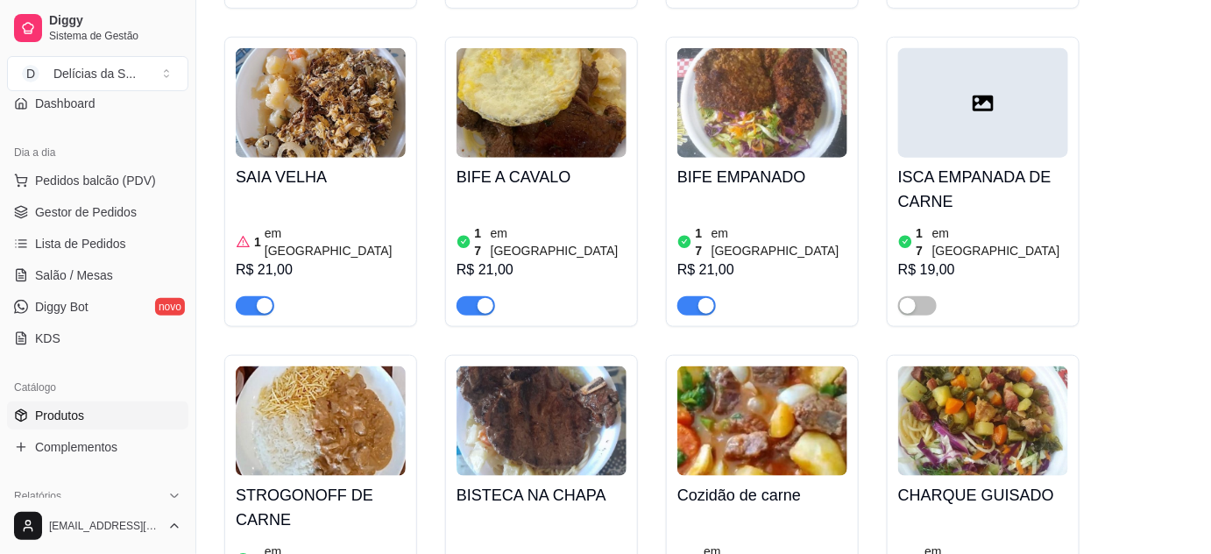
click at [745, 383] on img at bounding box center [762, 420] width 170 height 109
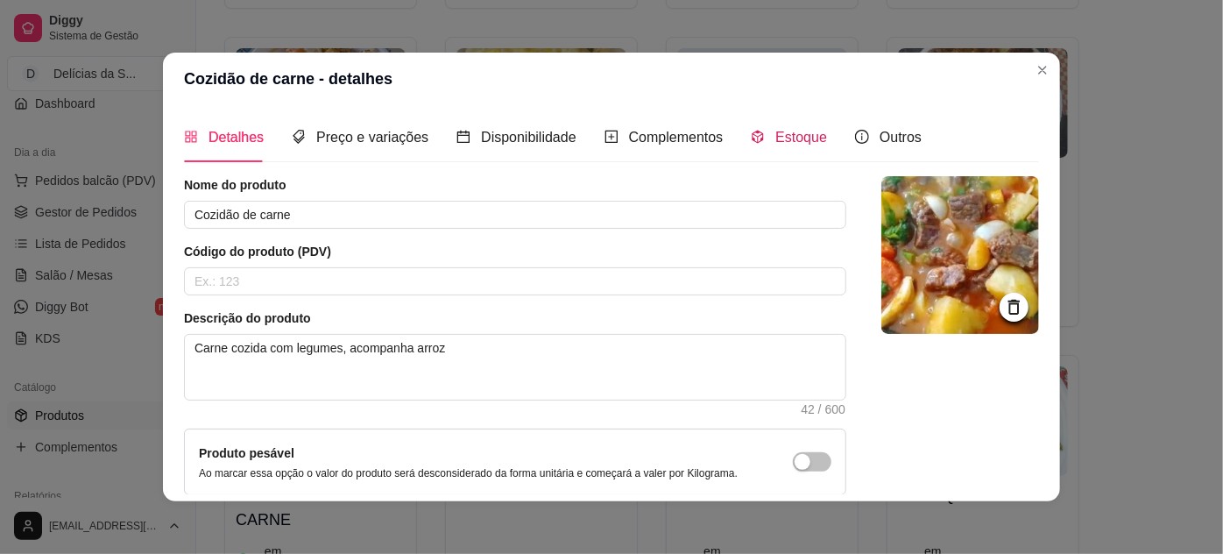
click at [801, 142] on span "Estoque" at bounding box center [801, 137] width 52 height 15
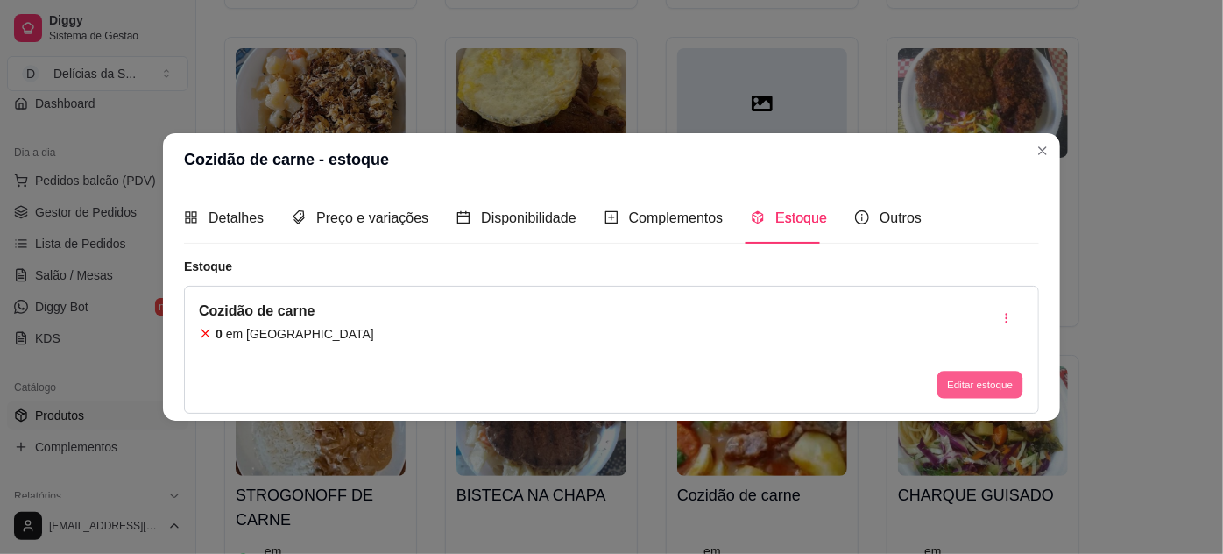
click at [964, 385] on button "Editar estoque" at bounding box center [979, 384] width 86 height 27
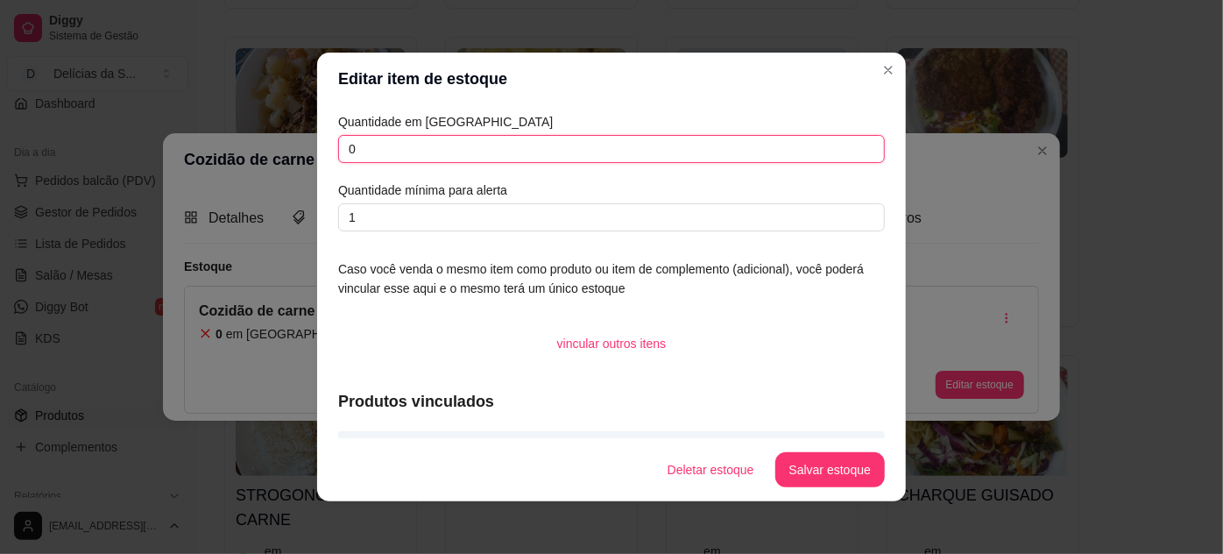
click at [506, 160] on input "0" at bounding box center [611, 149] width 547 height 28
type input "3"
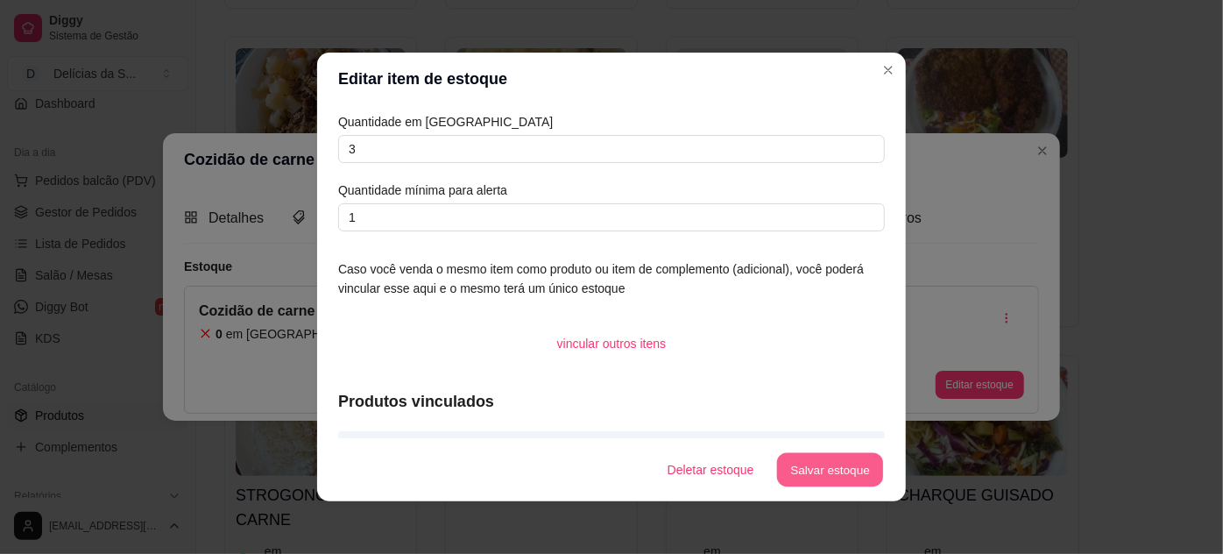
click at [855, 475] on button "Salvar estoque" at bounding box center [829, 470] width 107 height 34
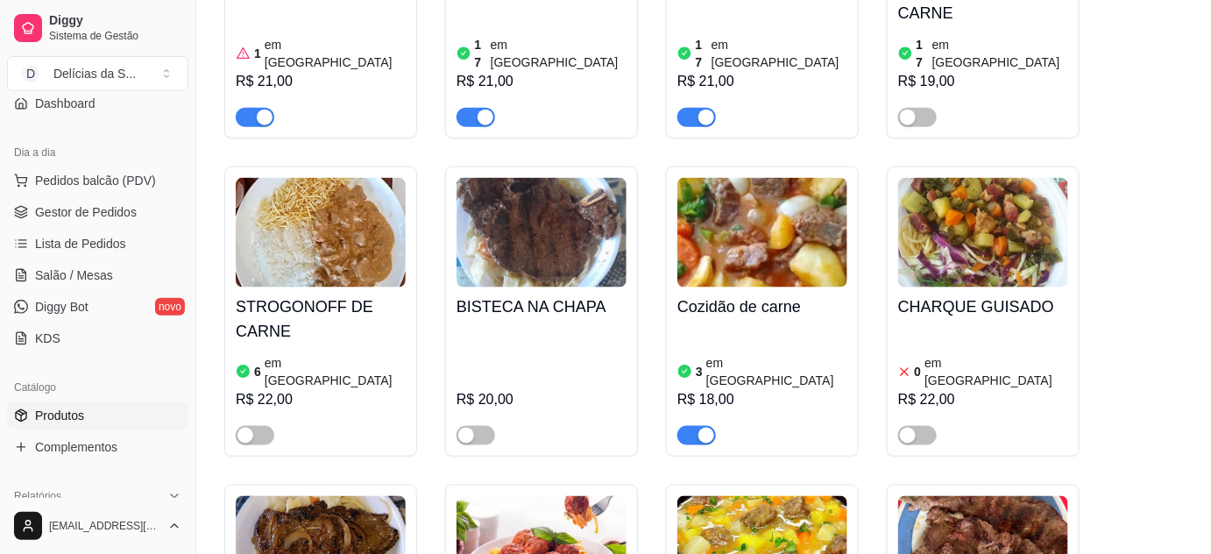
scroll to position [796, 0]
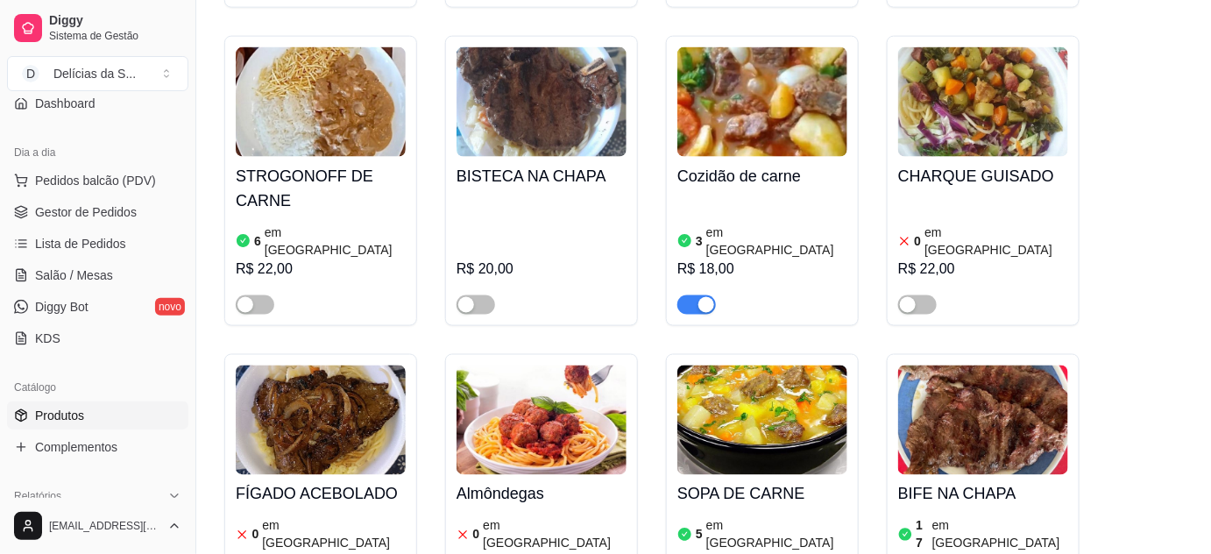
click at [696, 295] on button "button" at bounding box center [696, 304] width 39 height 19
drag, startPoint x: 708, startPoint y: 253, endPoint x: 759, endPoint y: 194, distance: 77.6
click at [709, 295] on span "button" at bounding box center [696, 304] width 39 height 19
click at [74, 277] on span "Salão / Mesas" at bounding box center [74, 275] width 78 height 18
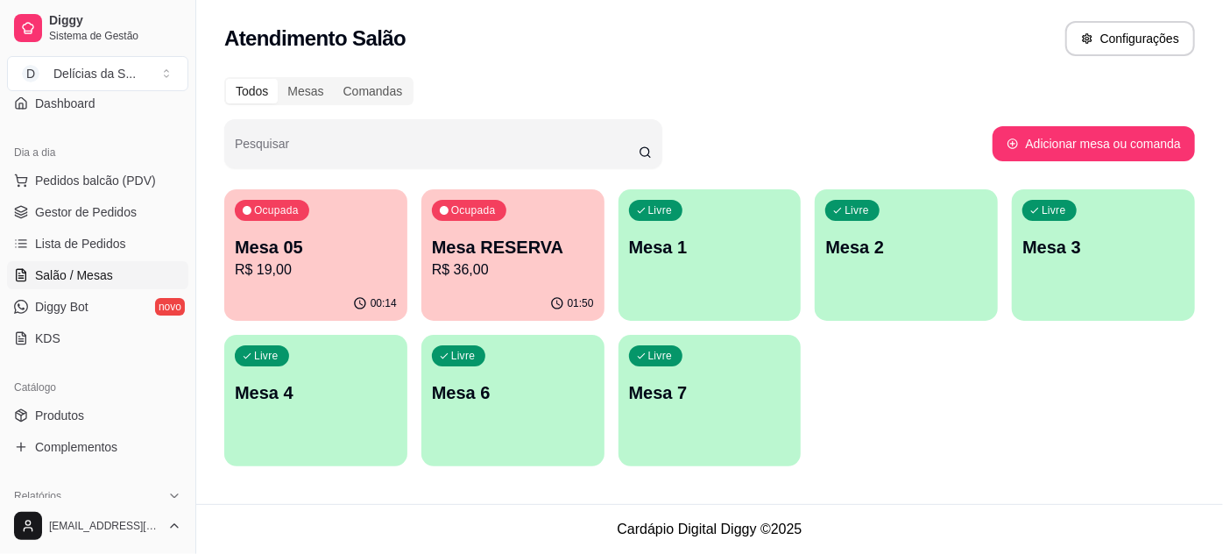
click at [900, 253] on p "Mesa 2" at bounding box center [906, 247] width 162 height 25
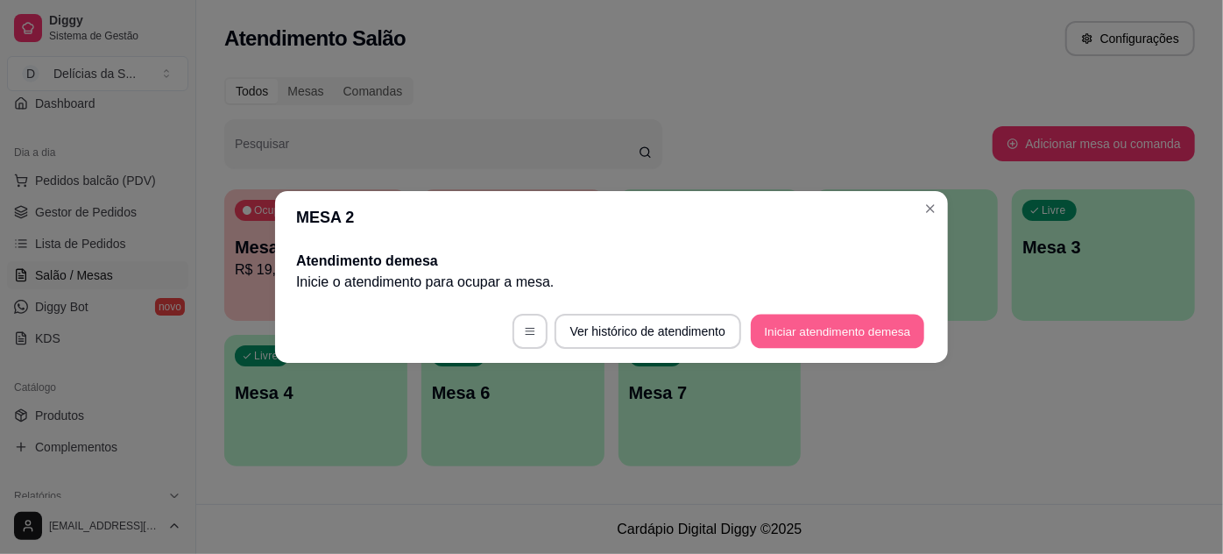
click at [779, 331] on button "Iniciar atendimento de mesa" at bounding box center [837, 331] width 173 height 34
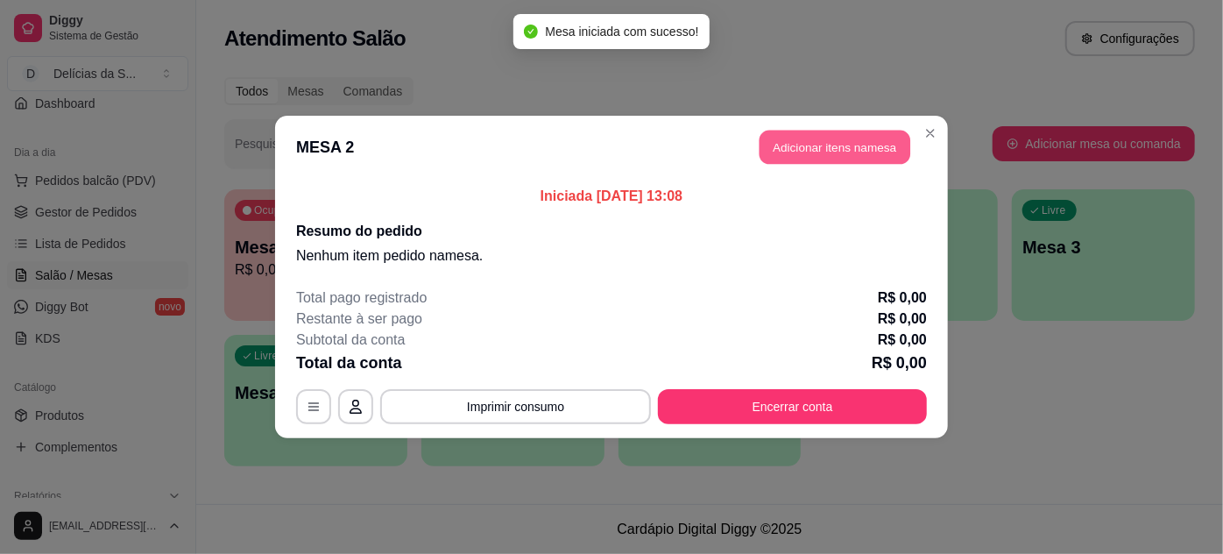
click at [792, 149] on button "Adicionar itens na mesa" at bounding box center [834, 148] width 151 height 34
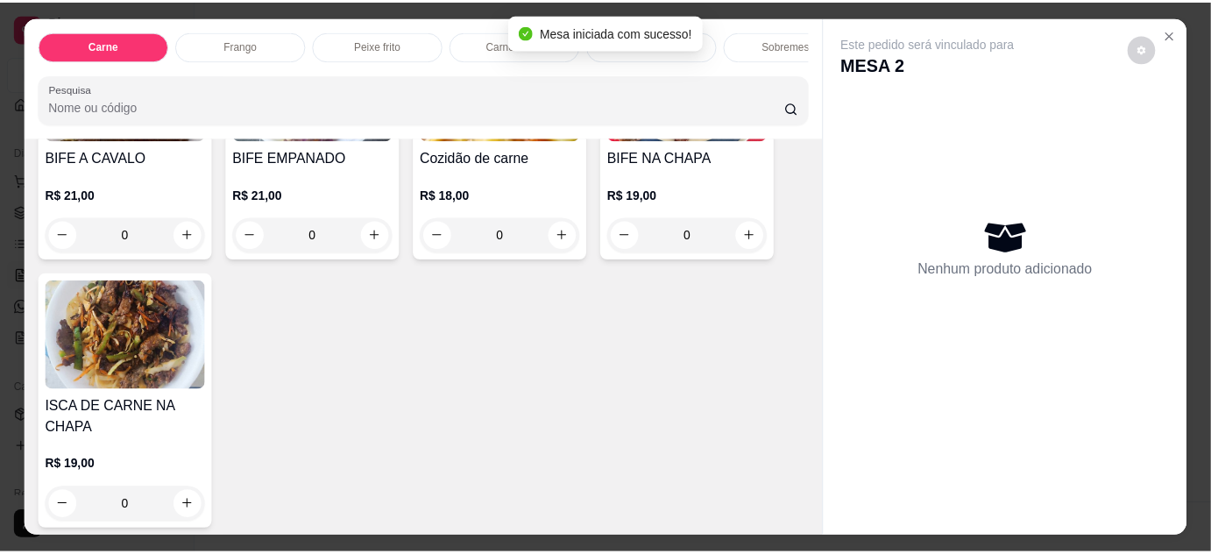
scroll to position [318, 0]
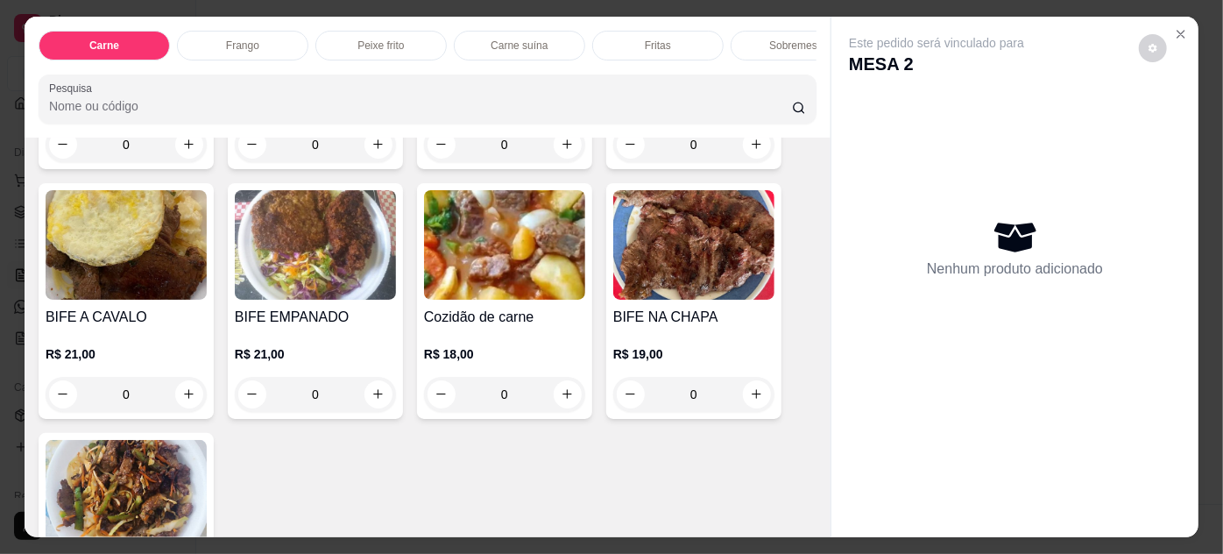
click at [484, 228] on img at bounding box center [504, 244] width 161 height 109
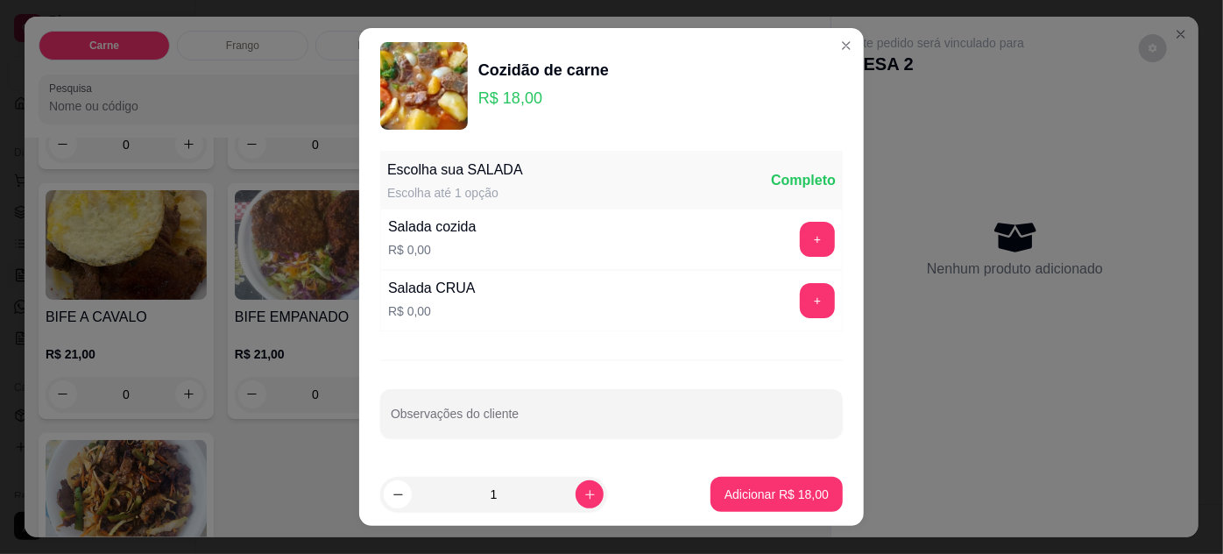
click at [555, 498] on input "1" at bounding box center [494, 494] width 164 height 35
click at [576, 492] on button "increase-product-quantity" at bounding box center [589, 493] width 27 height 27
click at [576, 492] on button "increase-product-quantity" at bounding box center [590, 494] width 28 height 28
type input "3"
click at [733, 494] on p "Adicionar R$ 54,00" at bounding box center [776, 494] width 104 height 18
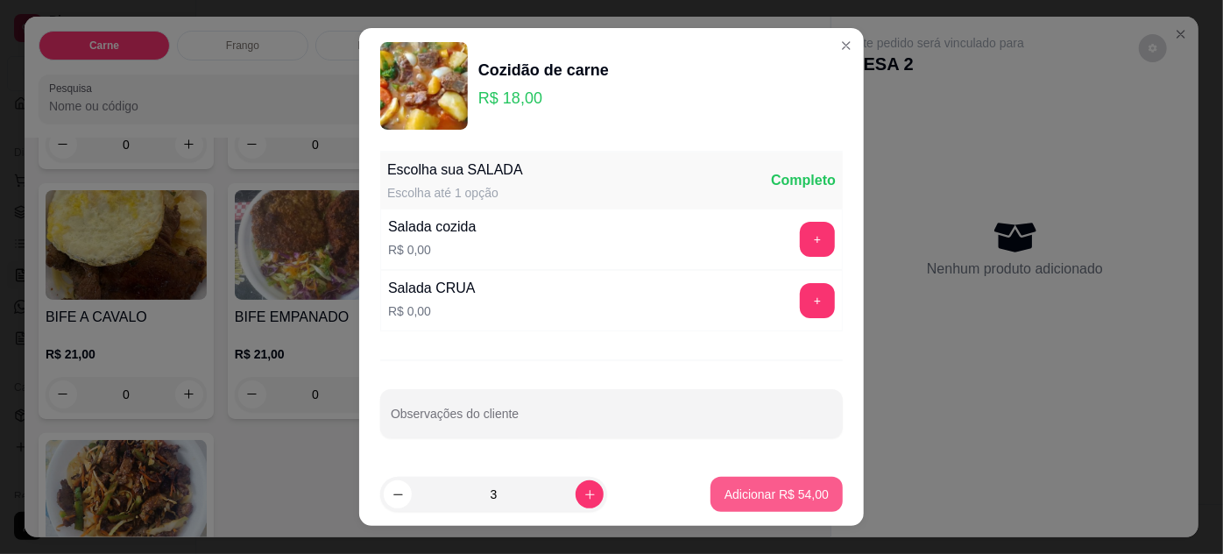
type input "3"
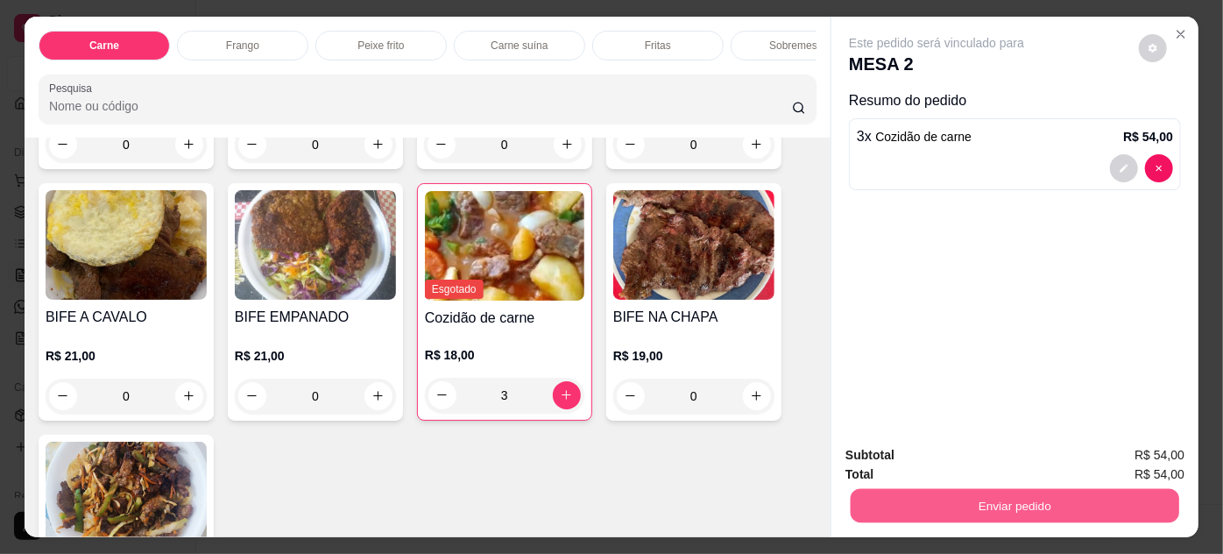
click at [959, 502] on button "Enviar pedido" at bounding box center [1015, 506] width 328 height 34
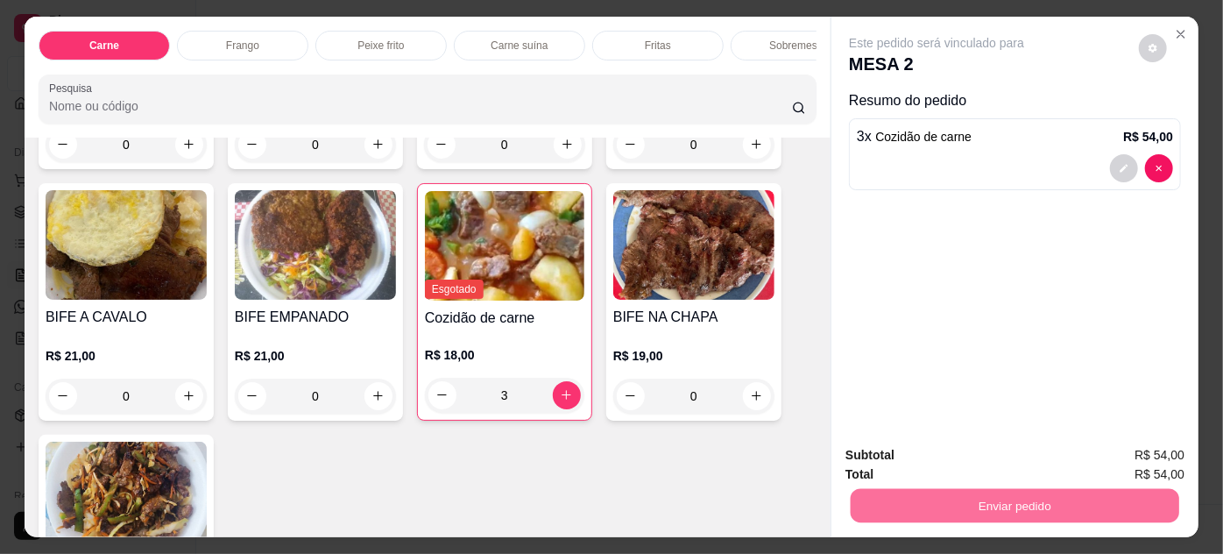
click at [1011, 454] on button "Não registrar e enviar pedido" at bounding box center [957, 456] width 177 height 32
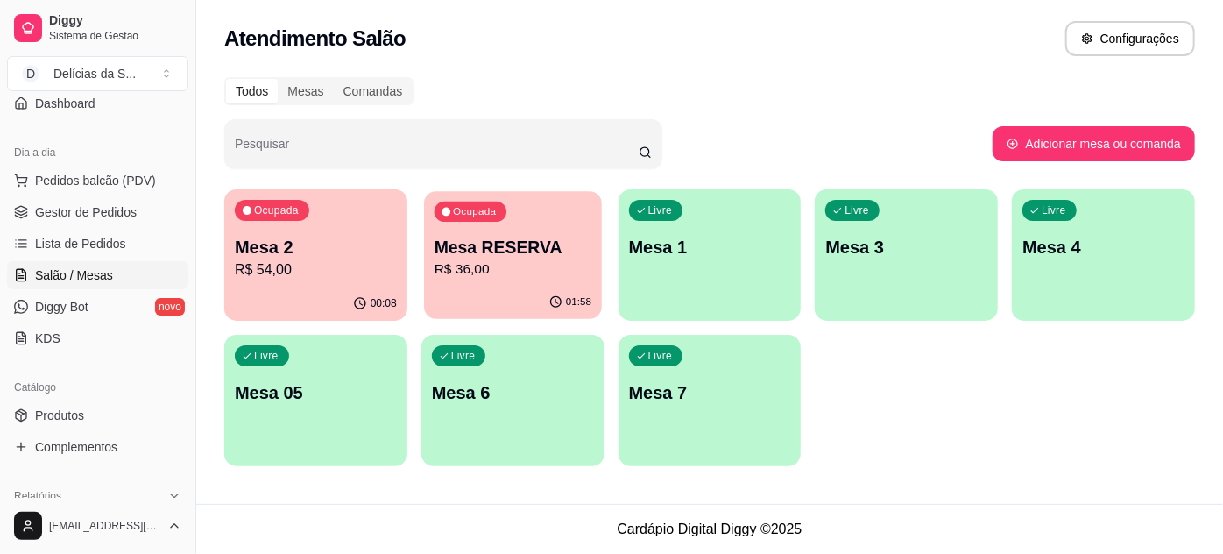
click at [494, 274] on p "R$ 36,00" at bounding box center [512, 269] width 157 height 20
click at [70, 408] on span "Produtos" at bounding box center [59, 415] width 49 height 18
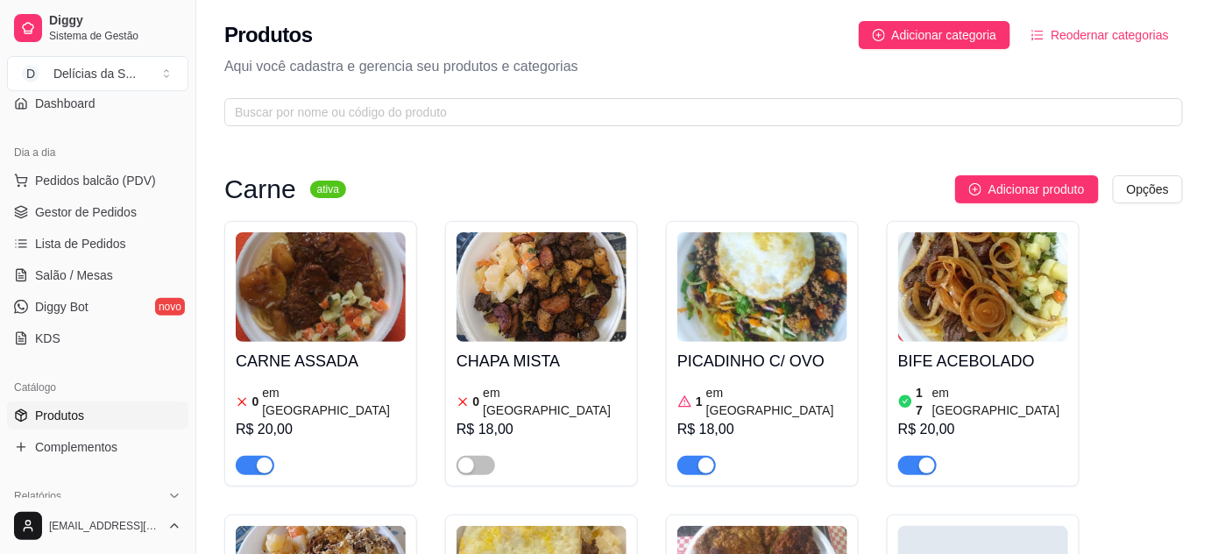
click at [264, 457] on div "button" at bounding box center [265, 465] width 16 height 16
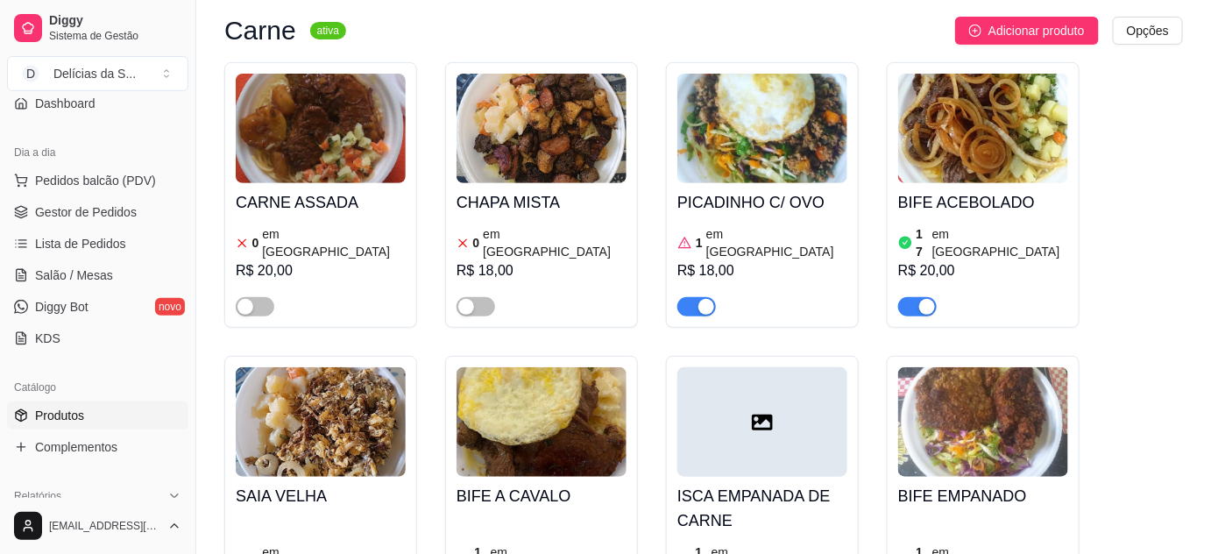
scroll to position [318, 0]
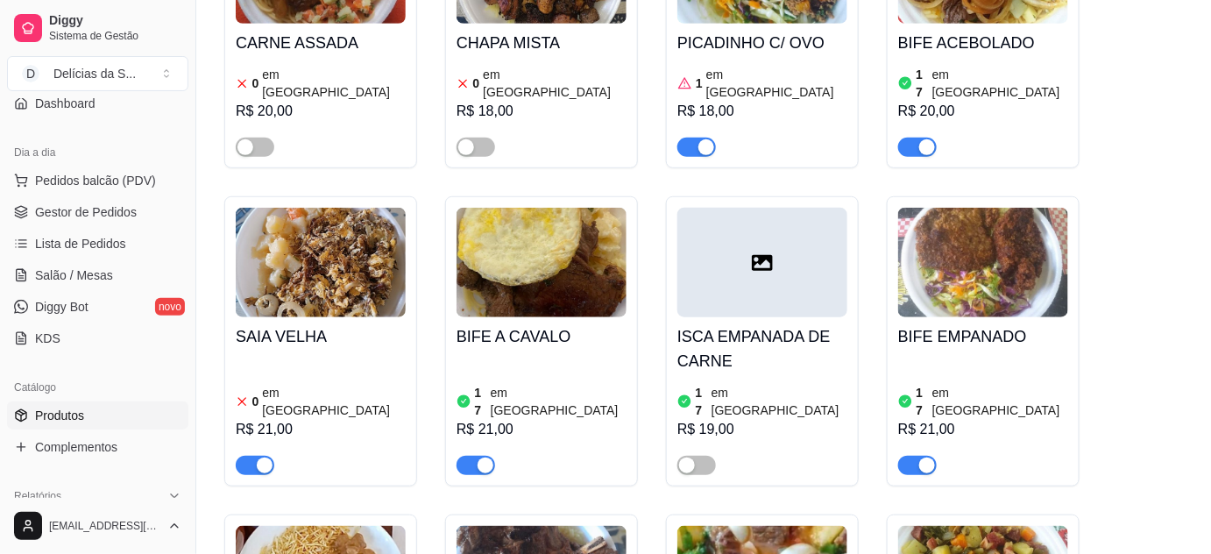
click at [253, 456] on span "button" at bounding box center [255, 465] width 39 height 19
click at [87, 209] on span "Gestor de Pedidos" at bounding box center [86, 212] width 102 height 18
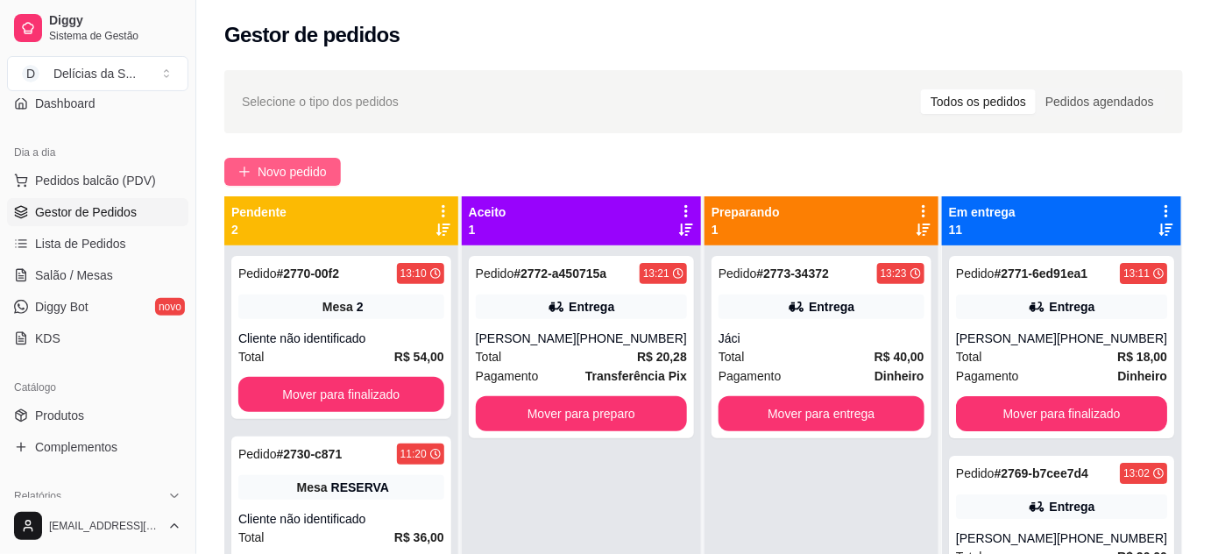
click at [294, 167] on span "Novo pedido" at bounding box center [292, 171] width 69 height 19
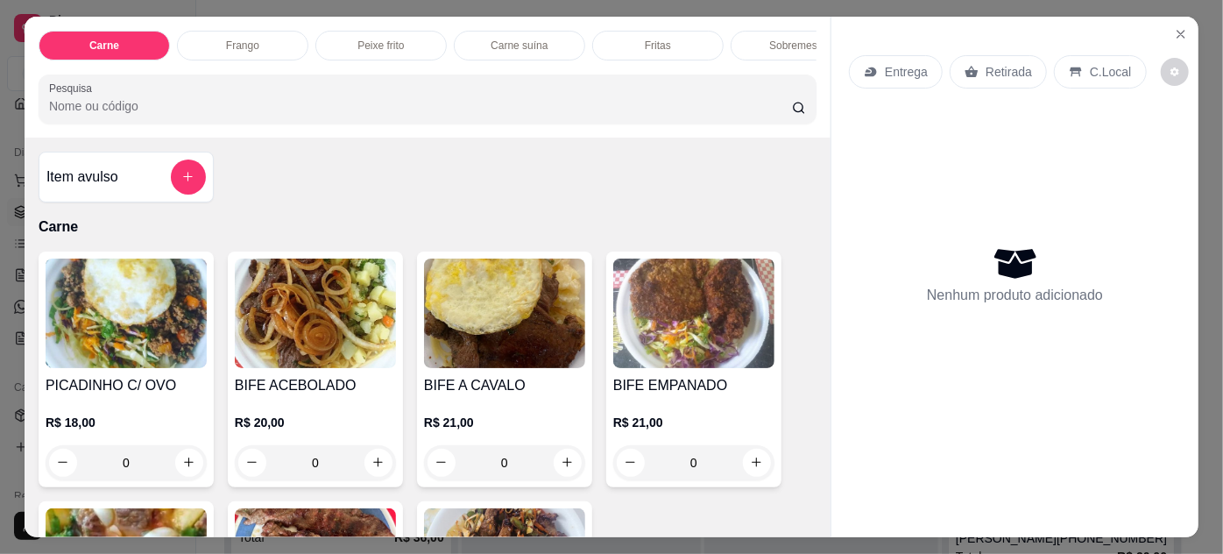
click at [290, 318] on img at bounding box center [315, 312] width 161 height 109
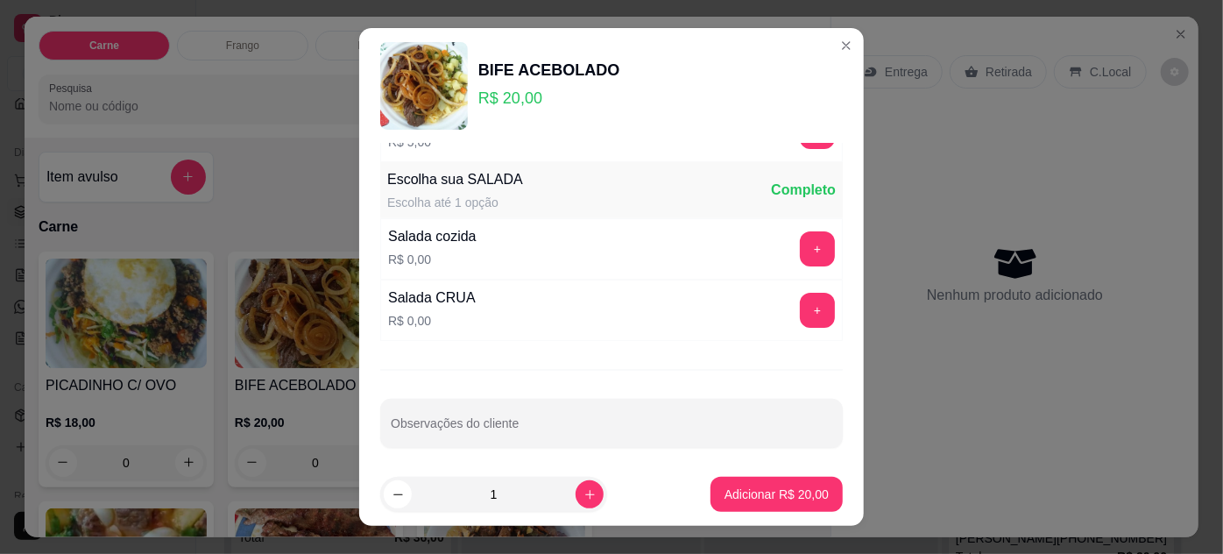
scroll to position [174, 0]
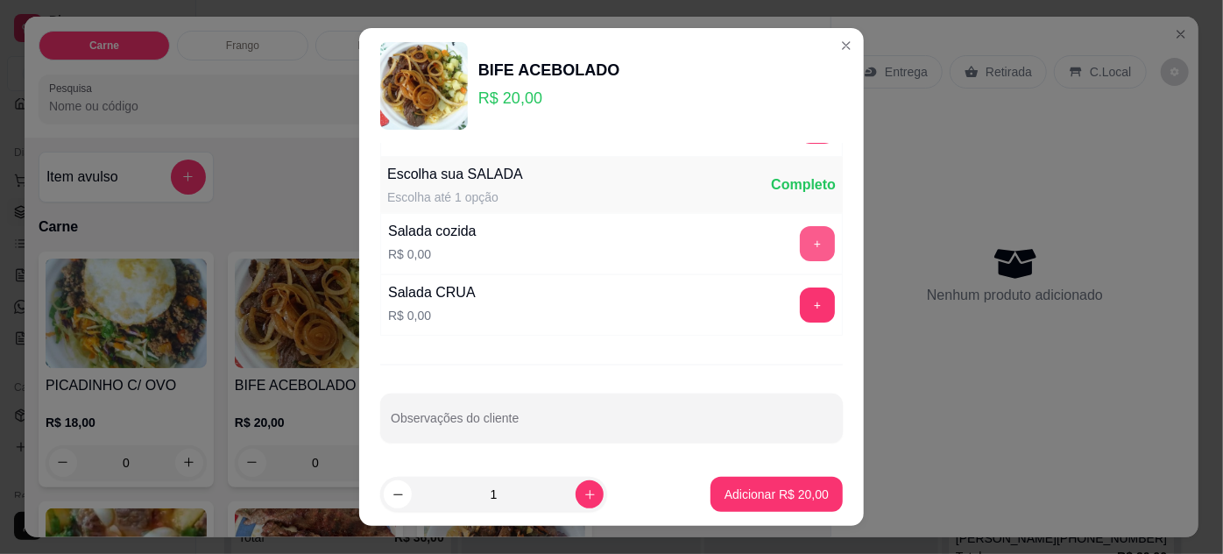
click at [800, 237] on button "+" at bounding box center [817, 243] width 35 height 35
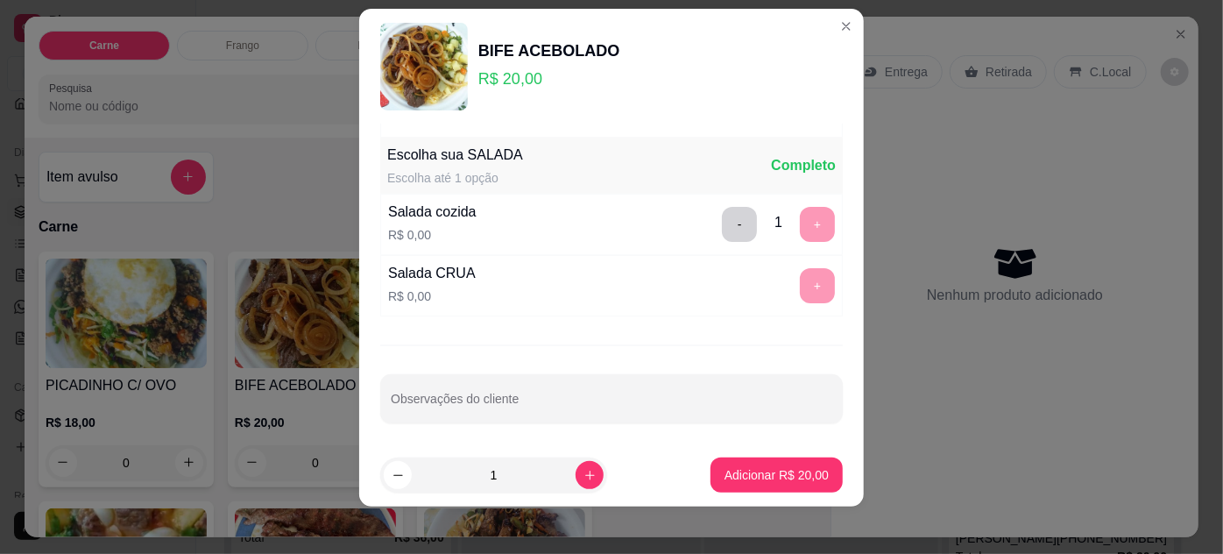
scroll to position [28, 0]
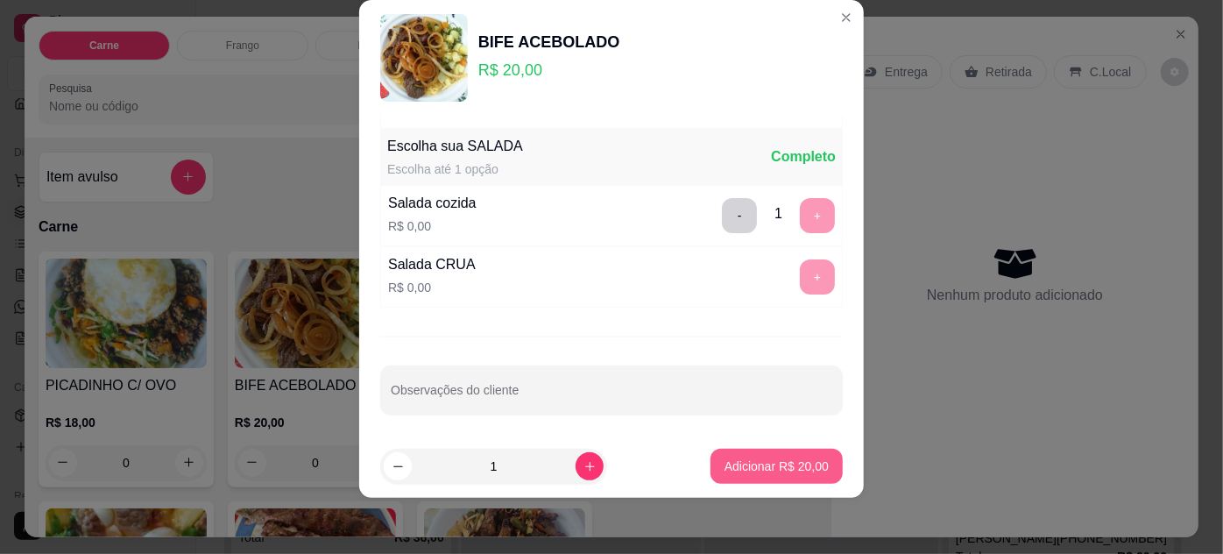
click at [754, 460] on p "Adicionar R$ 20,00" at bounding box center [776, 466] width 104 height 18
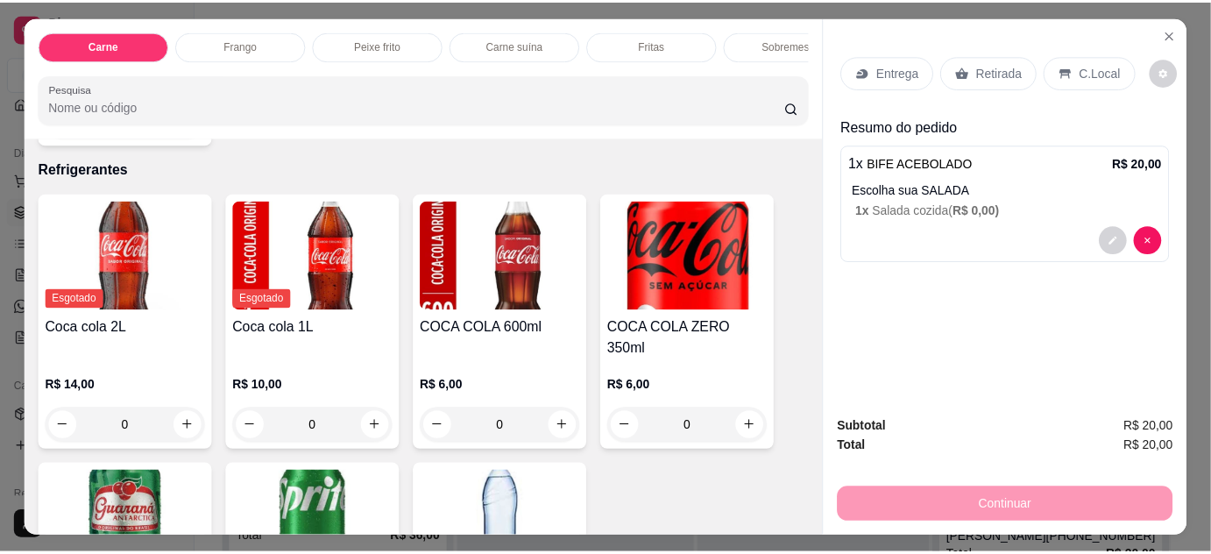
scroll to position [2389, 0]
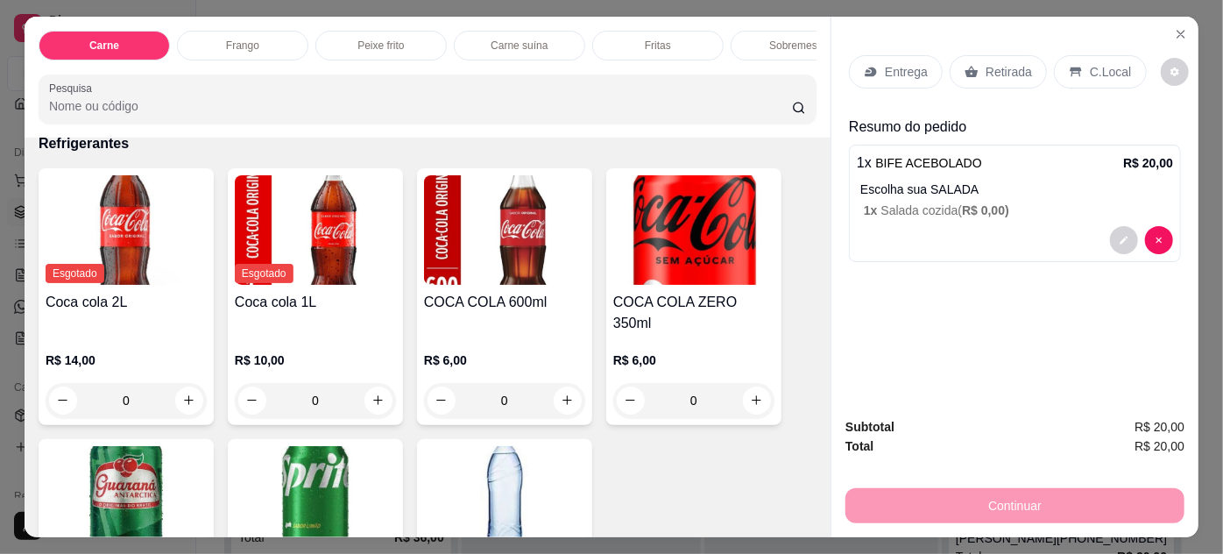
click at [505, 233] on img at bounding box center [504, 229] width 161 height 109
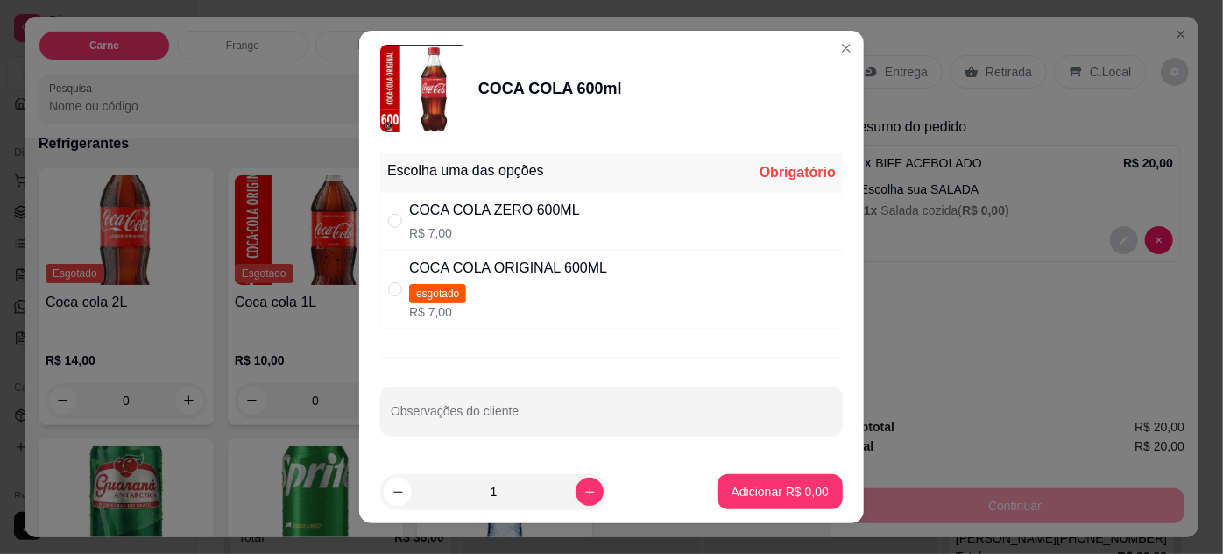
click at [380, 215] on div "COCA COLA ZERO 600ML R$ 7,00" at bounding box center [611, 221] width 463 height 58
radio input "true"
click at [789, 484] on p "Adicionar R$ 7,00" at bounding box center [779, 491] width 95 height 17
type input "1"
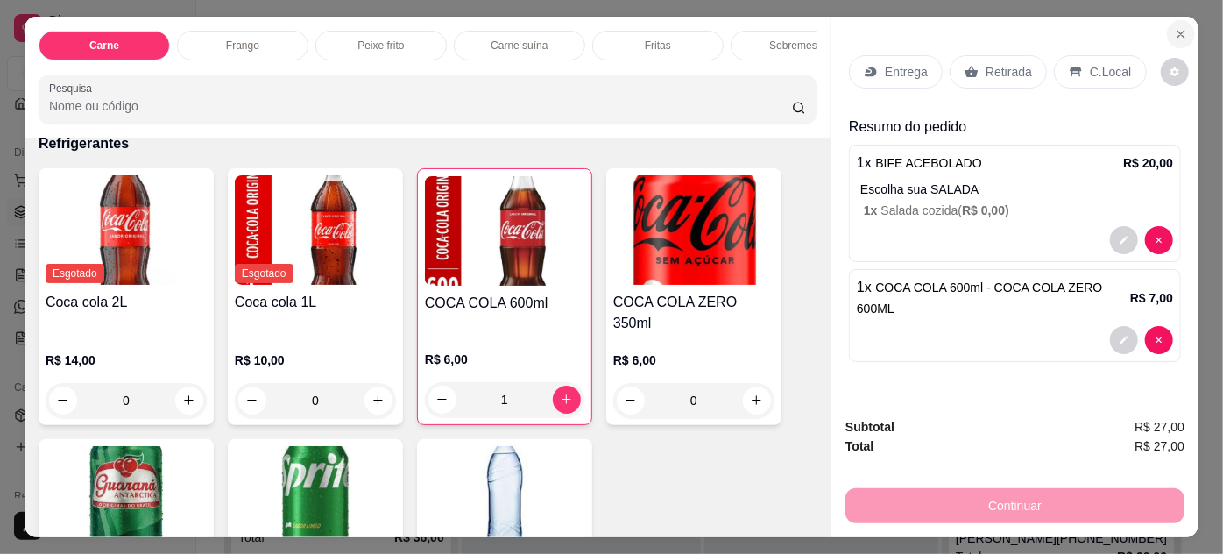
click at [1180, 27] on icon "Close" at bounding box center [1181, 34] width 14 height 14
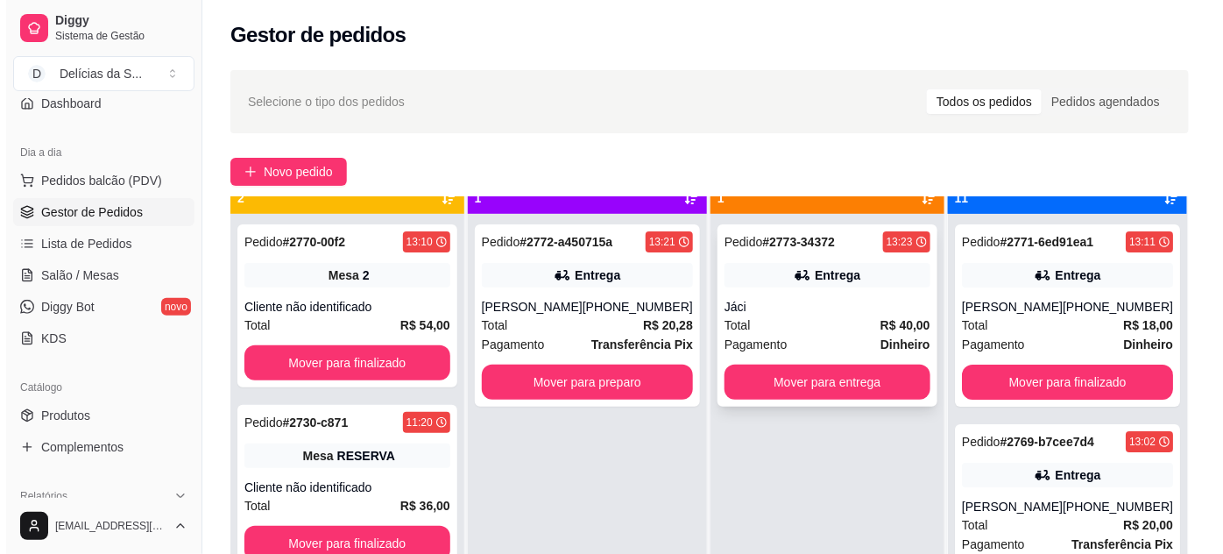
scroll to position [49, 0]
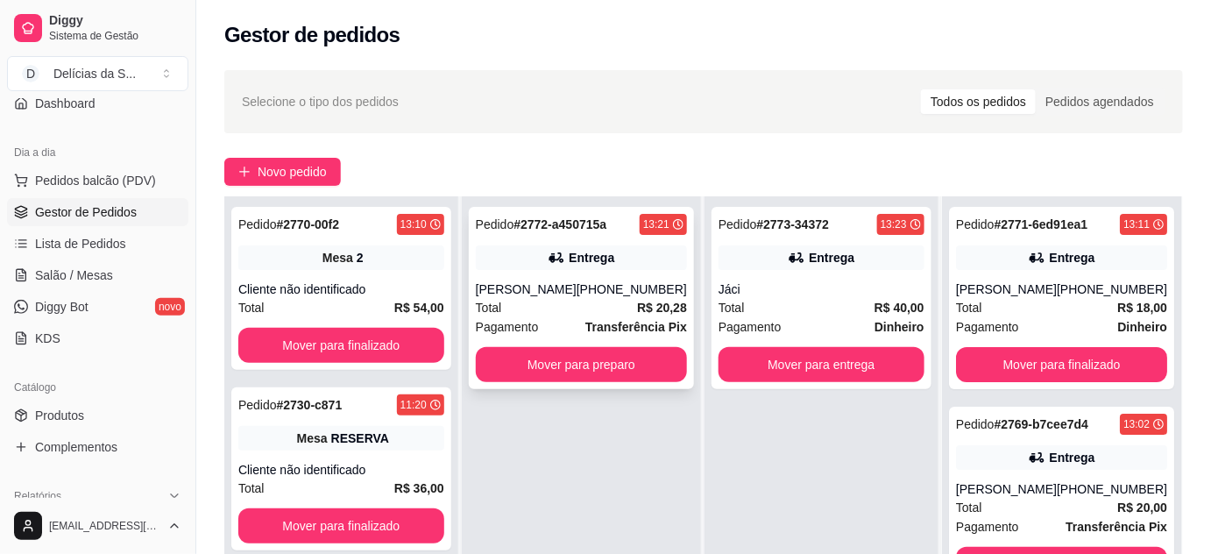
click at [646, 263] on div "Entrega" at bounding box center [581, 257] width 211 height 25
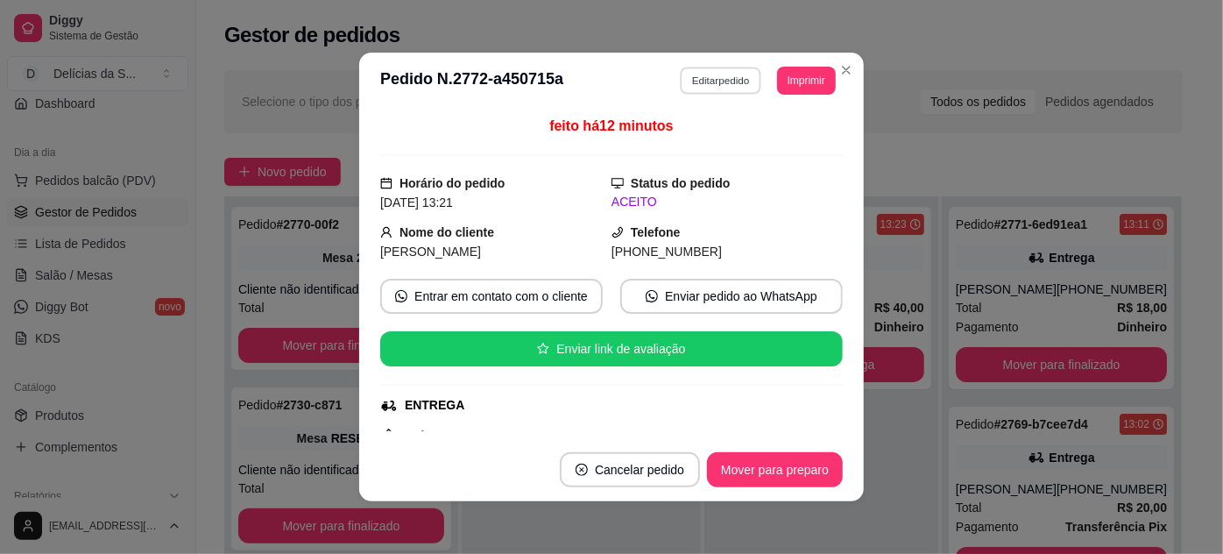
click at [721, 73] on button "Editar pedido" at bounding box center [721, 80] width 81 height 27
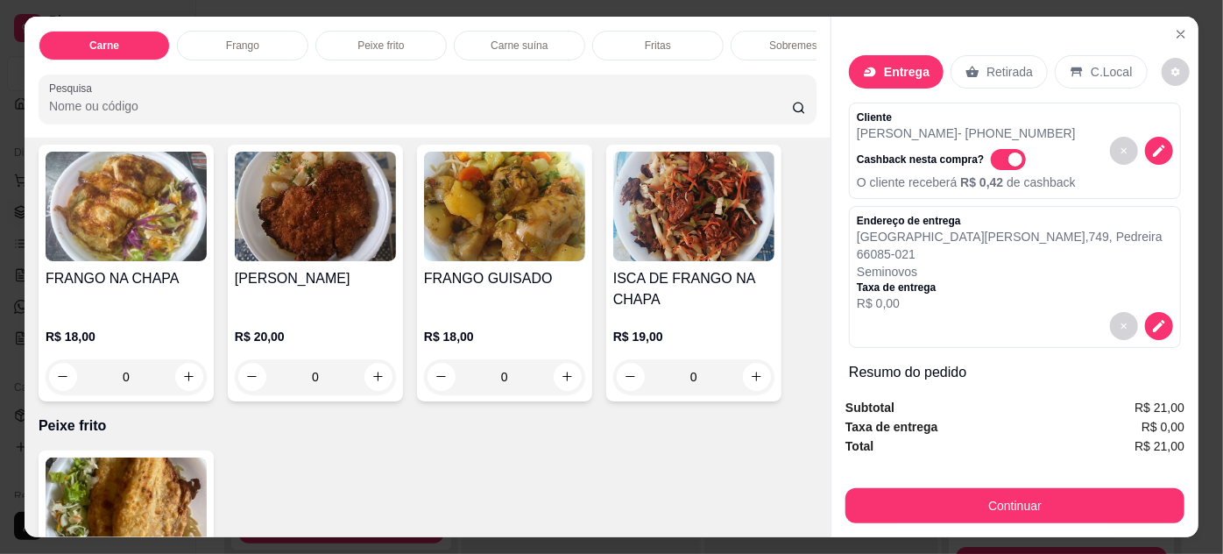
scroll to position [637, 0]
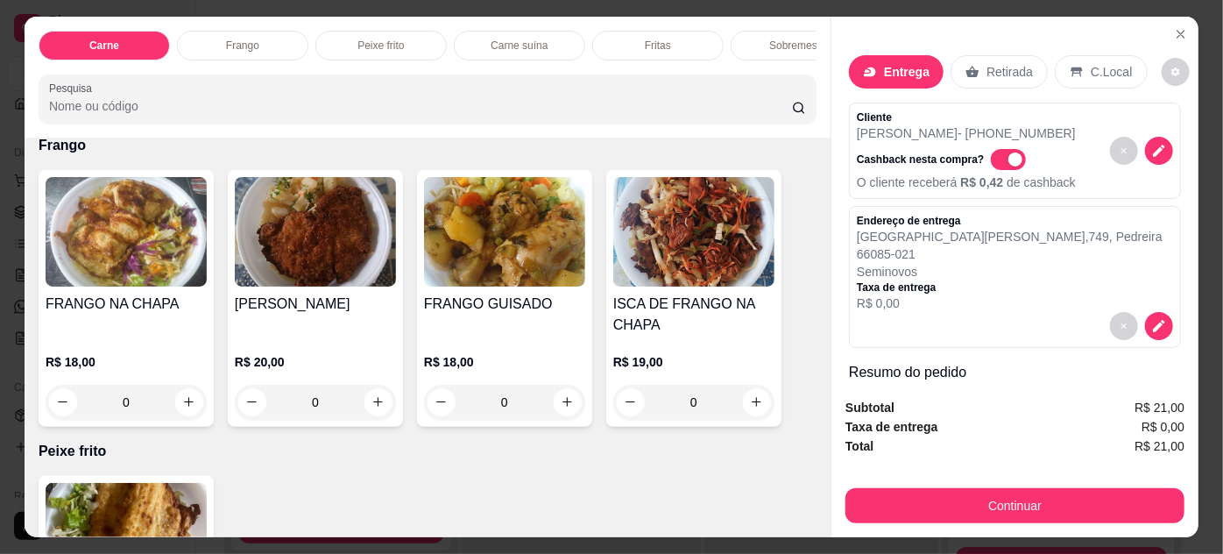
click at [289, 261] on img at bounding box center [315, 231] width 161 height 109
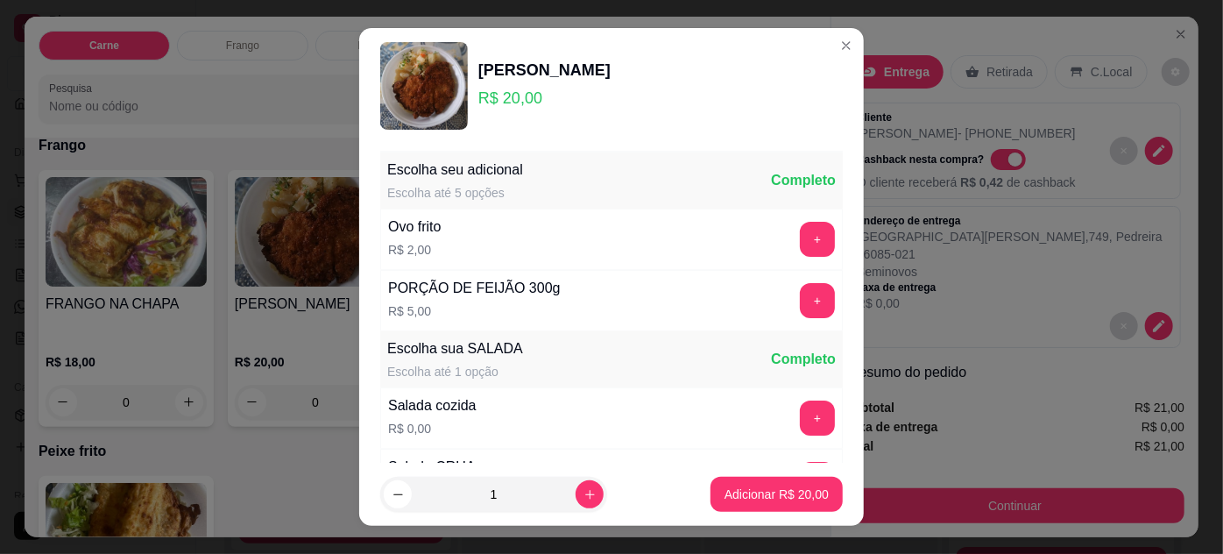
scroll to position [174, 0]
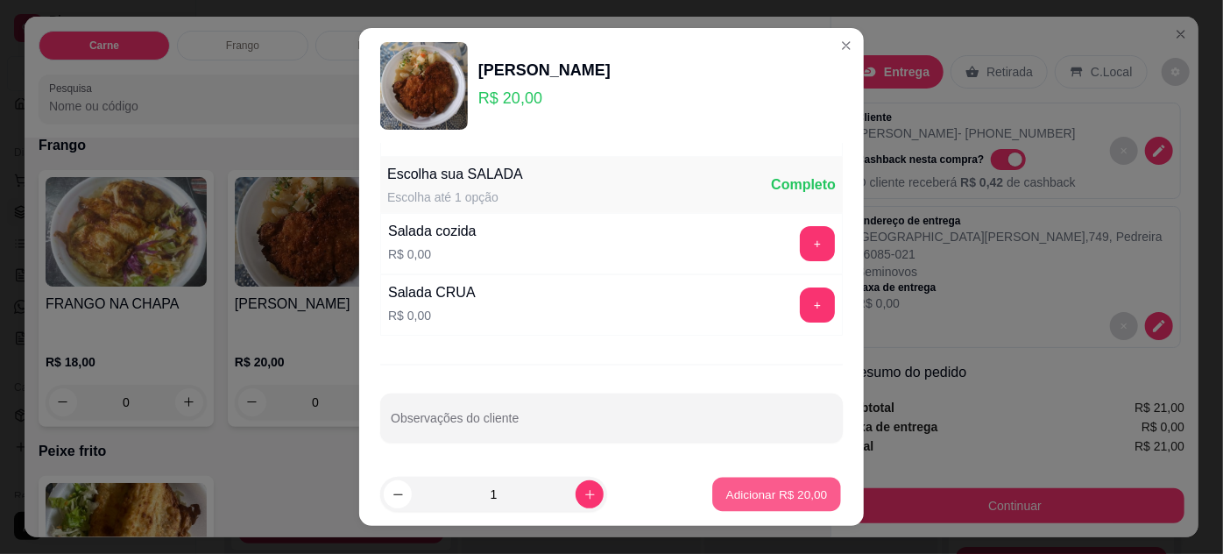
click at [754, 499] on p "Adicionar R$ 20,00" at bounding box center [777, 494] width 102 height 17
type input "1"
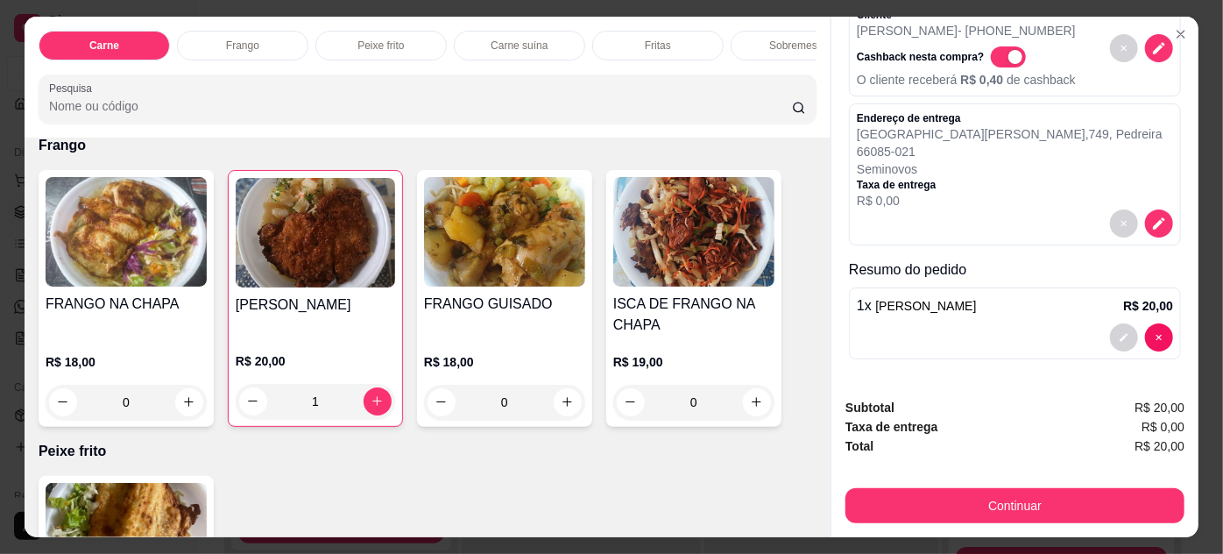
scroll to position [100, 0]
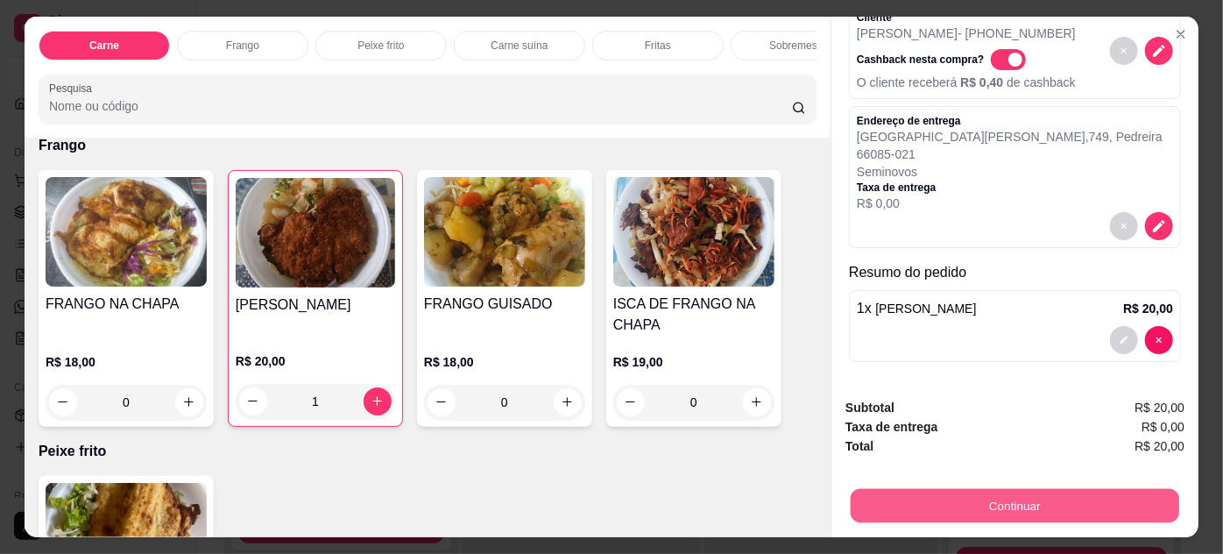
click at [1062, 494] on button "Continuar" at bounding box center [1015, 506] width 328 height 34
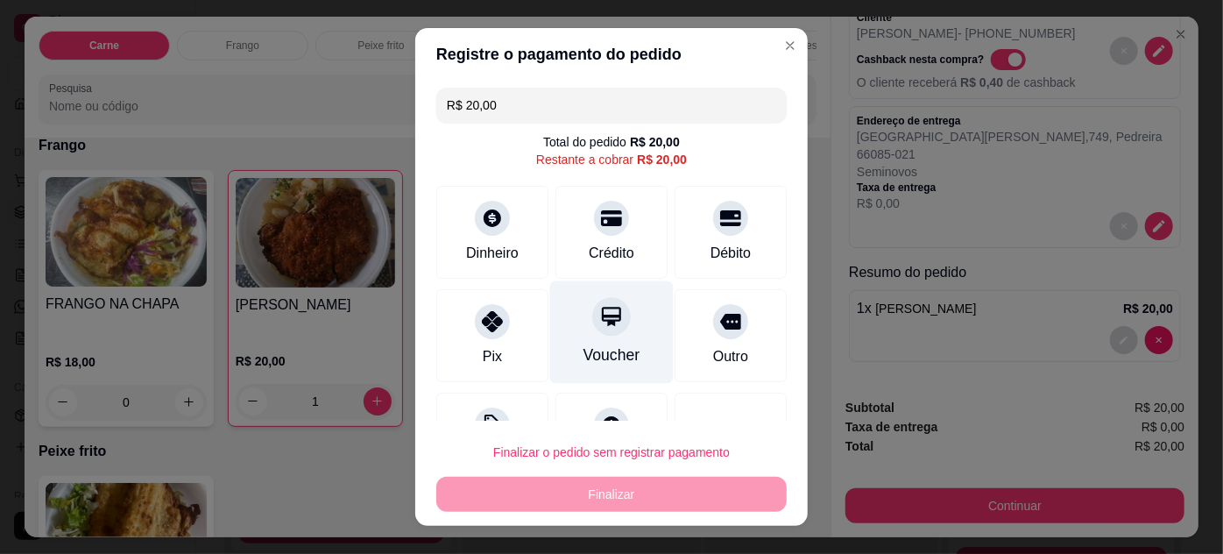
drag, startPoint x: 488, startPoint y: 347, endPoint x: 561, endPoint y: 343, distance: 72.8
click at [489, 346] on div "Pix" at bounding box center [492, 356] width 19 height 21
type input "R$ 0,00"
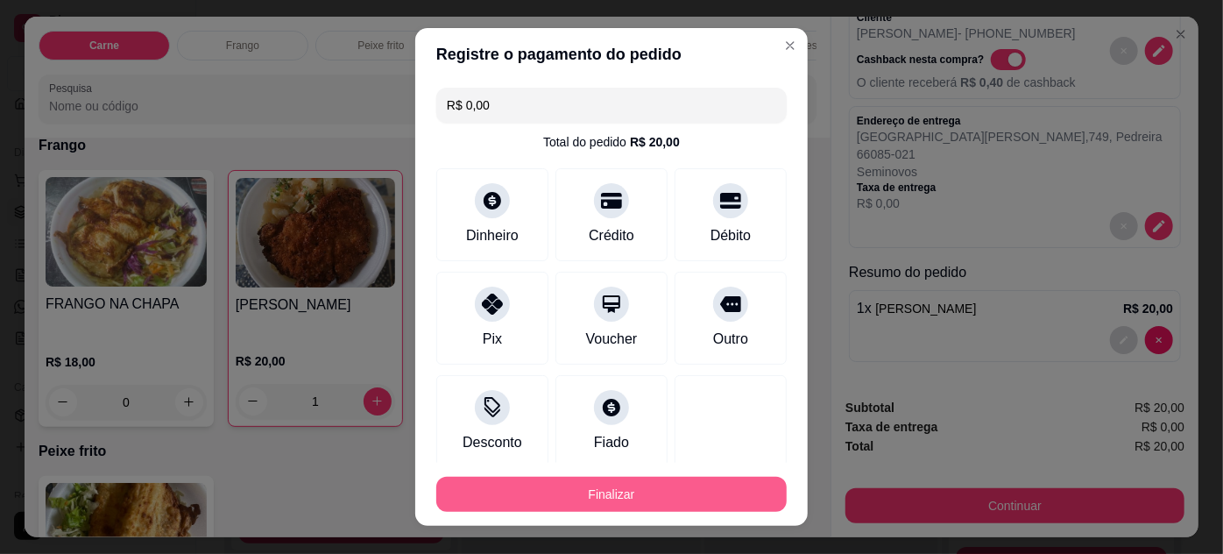
click at [687, 501] on button "Finalizar" at bounding box center [611, 494] width 350 height 35
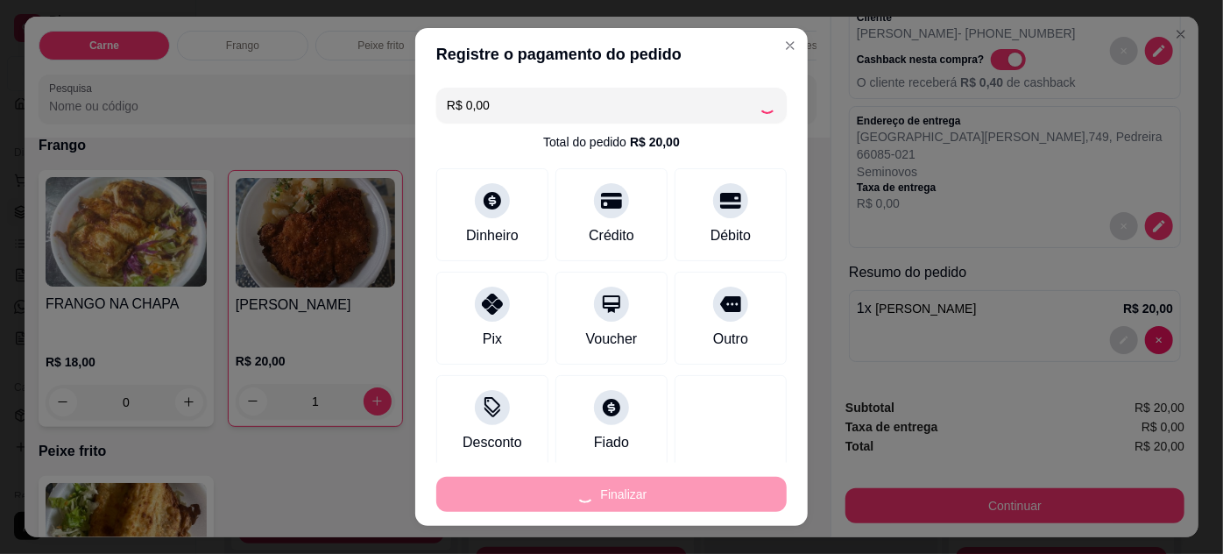
type input "0"
type input "-R$ 20,00"
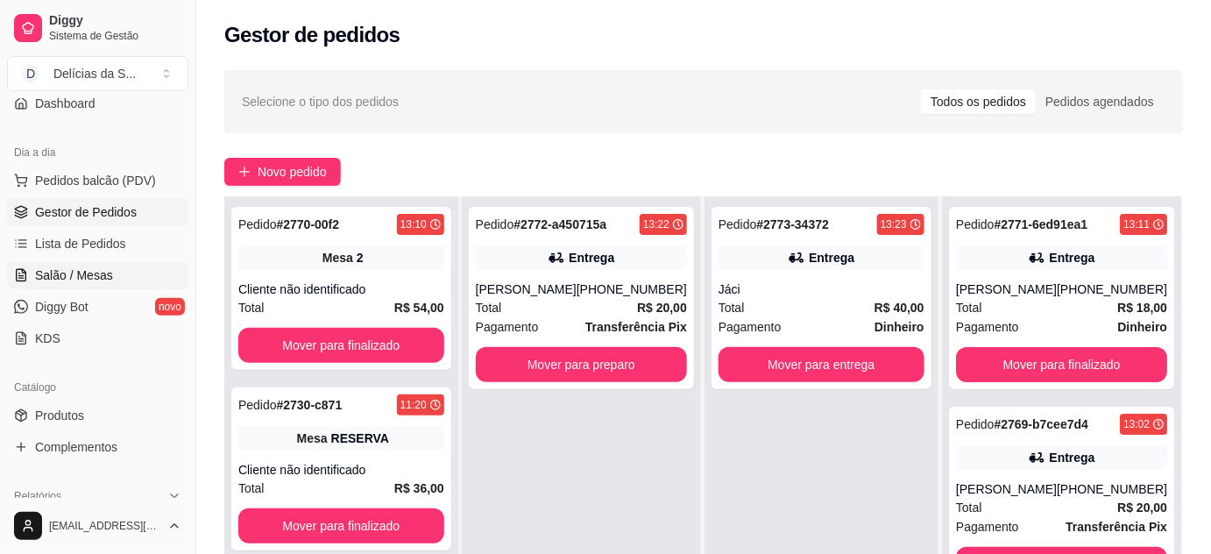
click at [78, 269] on span "Salão / Mesas" at bounding box center [74, 275] width 78 height 18
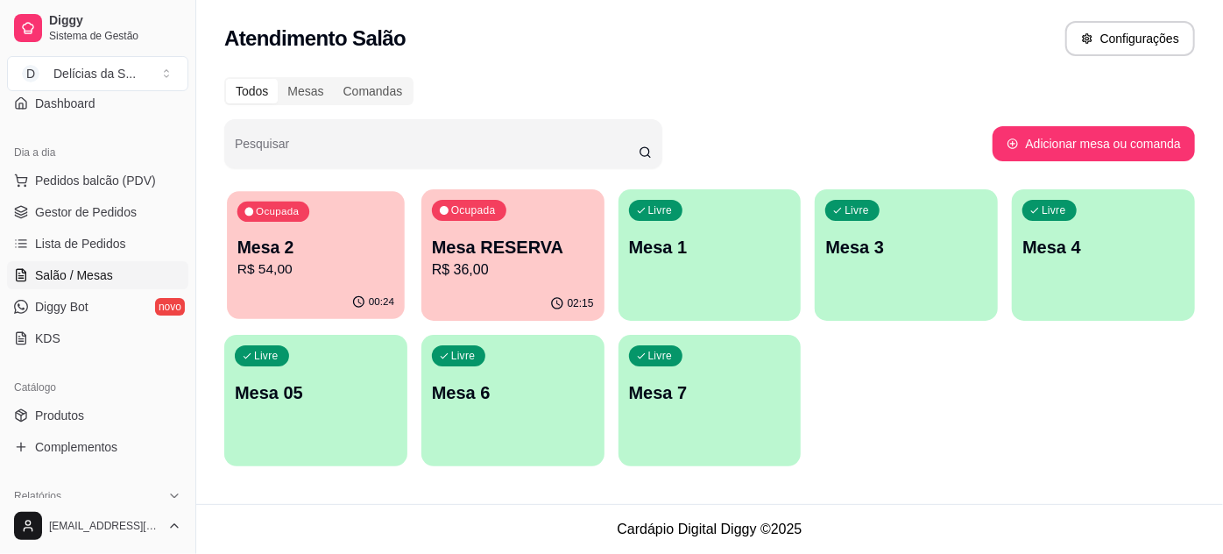
click at [309, 265] on p "R$ 54,00" at bounding box center [315, 269] width 157 height 20
click at [506, 253] on p "Mesa RESERVA" at bounding box center [512, 248] width 157 height 24
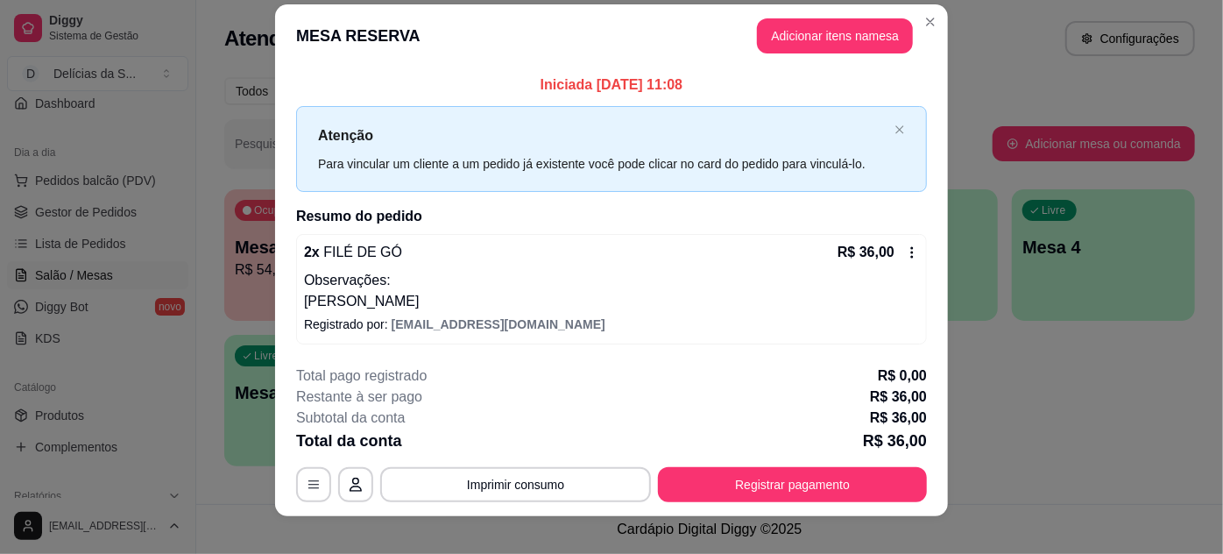
scroll to position [34, 0]
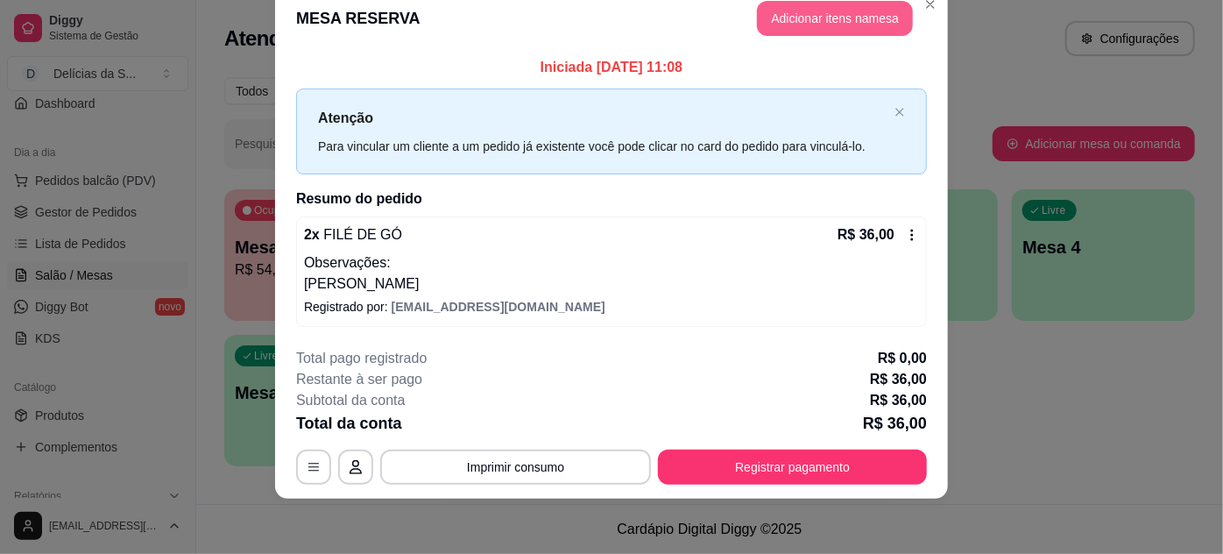
click at [817, 18] on button "Adicionar itens na mesa" at bounding box center [835, 18] width 156 height 35
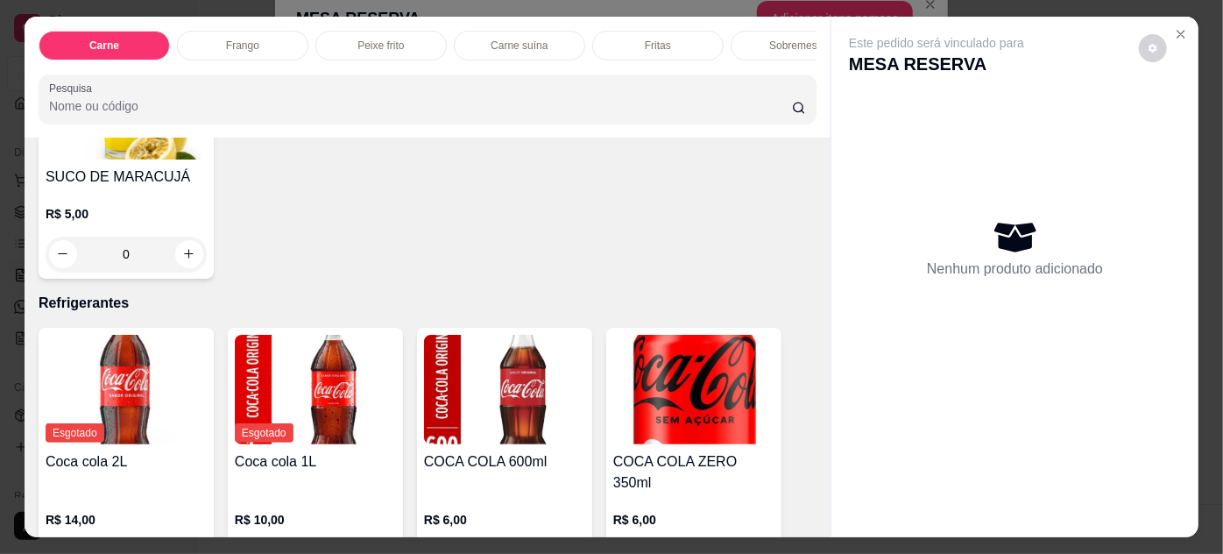
scroll to position [1911, 0]
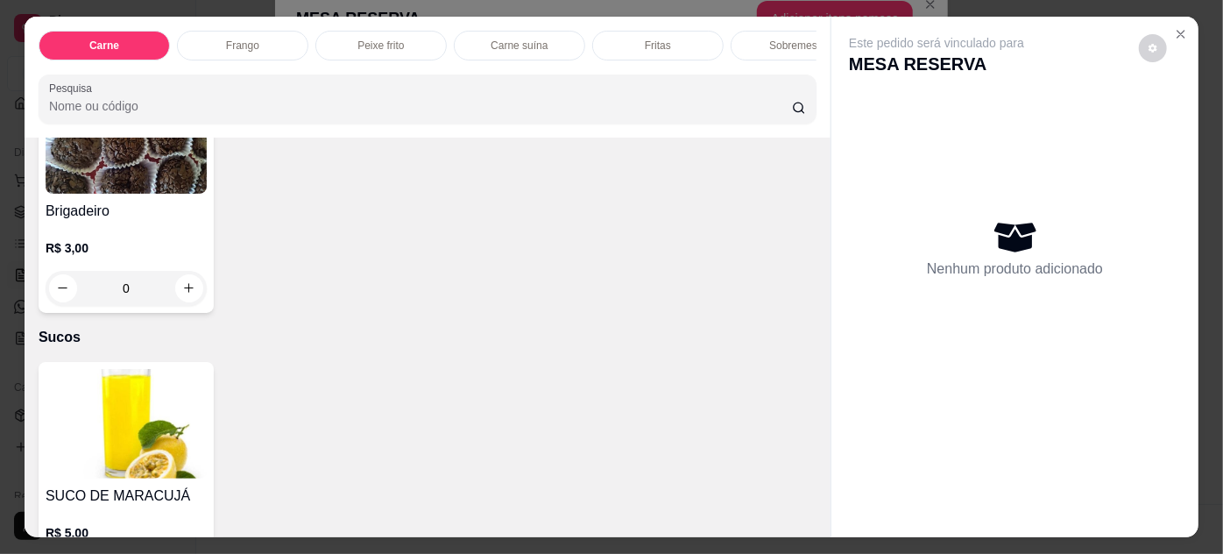
click at [124, 389] on img at bounding box center [126, 423] width 161 height 109
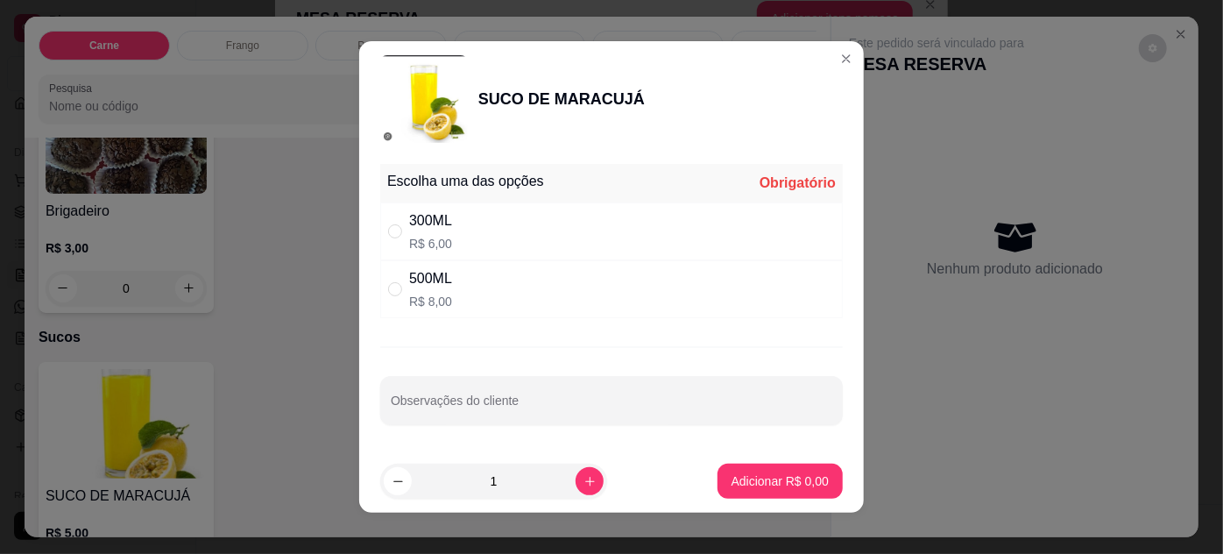
drag, startPoint x: 392, startPoint y: 228, endPoint x: 534, endPoint y: 273, distance: 149.0
click at [404, 231] on div "300ML R$ 6,00" at bounding box center [611, 231] width 463 height 58
radio input "true"
click at [762, 477] on p "Adicionar R$ 6,00" at bounding box center [779, 480] width 95 height 17
type input "1"
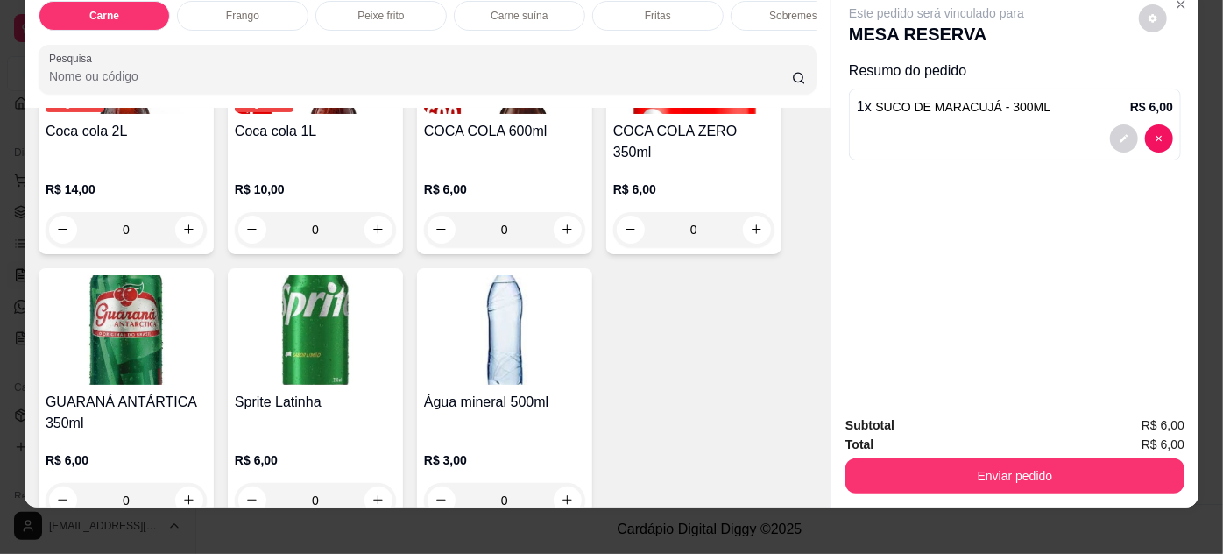
scroll to position [45, 0]
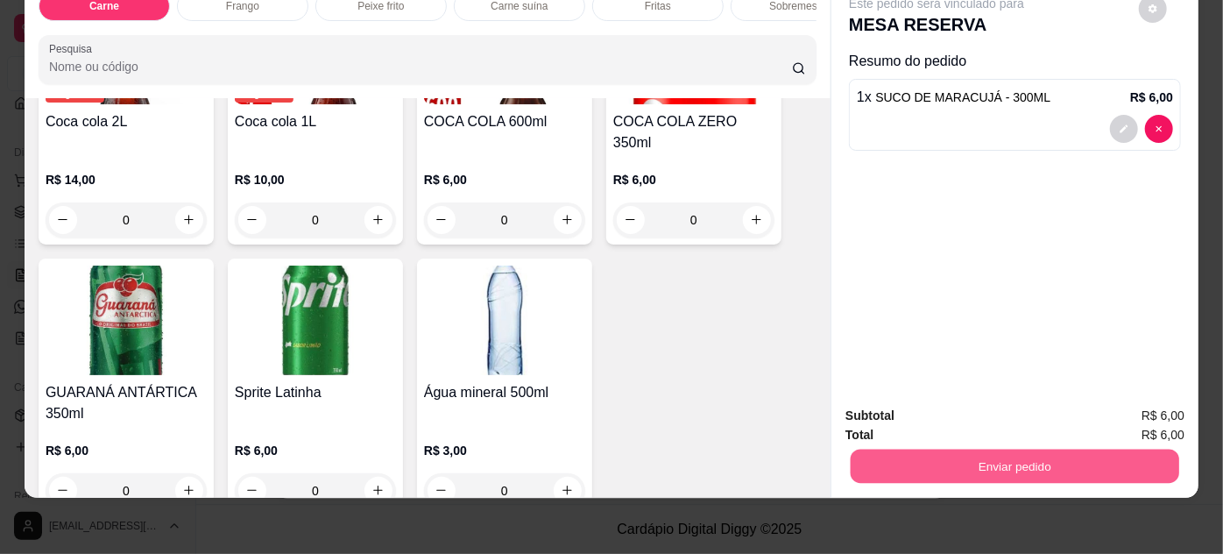
click at [1077, 458] on button "Enviar pedido" at bounding box center [1015, 466] width 328 height 34
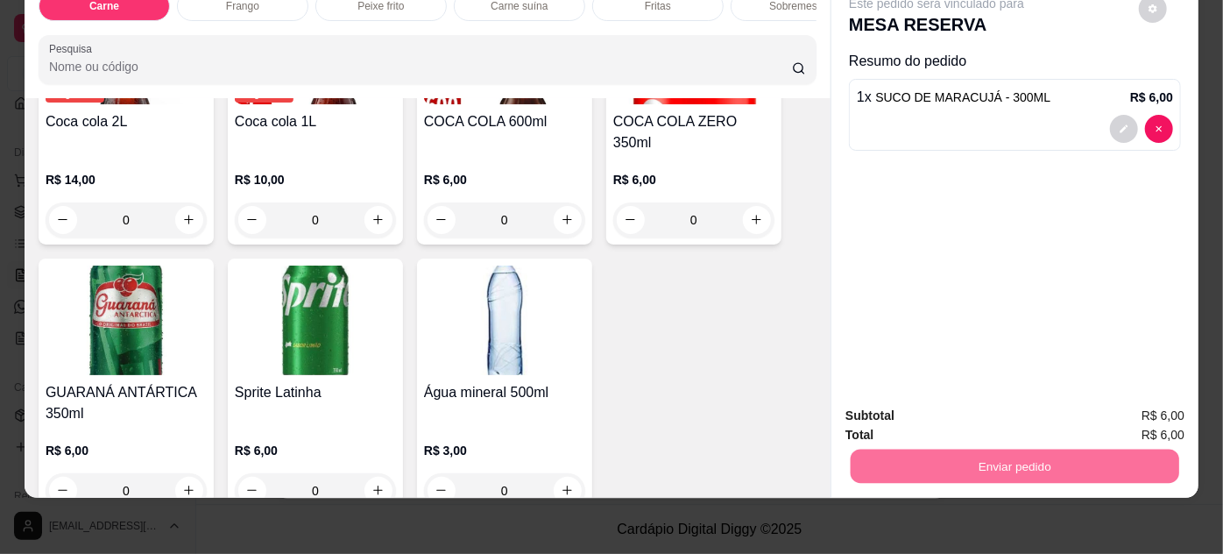
click at [1033, 415] on button "Não registrar e enviar pedido" at bounding box center [957, 411] width 177 height 32
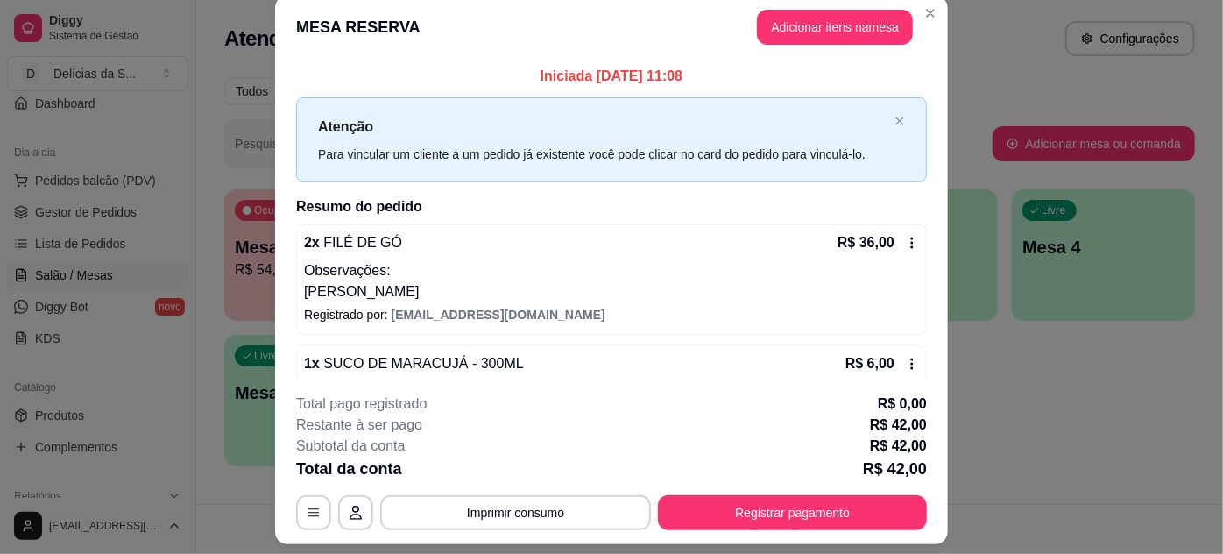
scroll to position [0, 0]
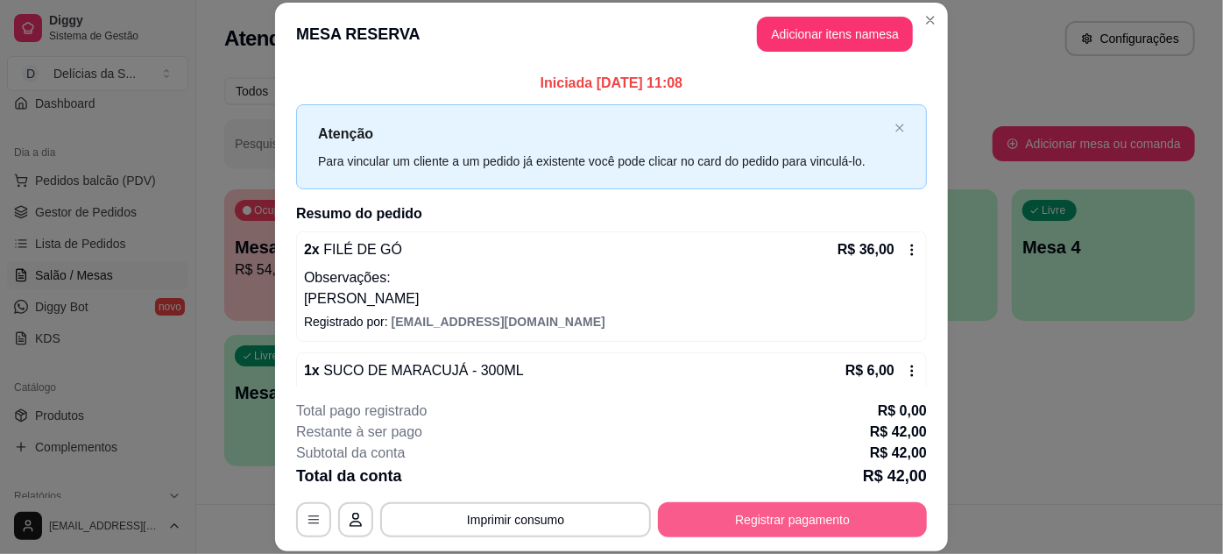
click at [829, 520] on button "Registrar pagamento" at bounding box center [792, 519] width 269 height 35
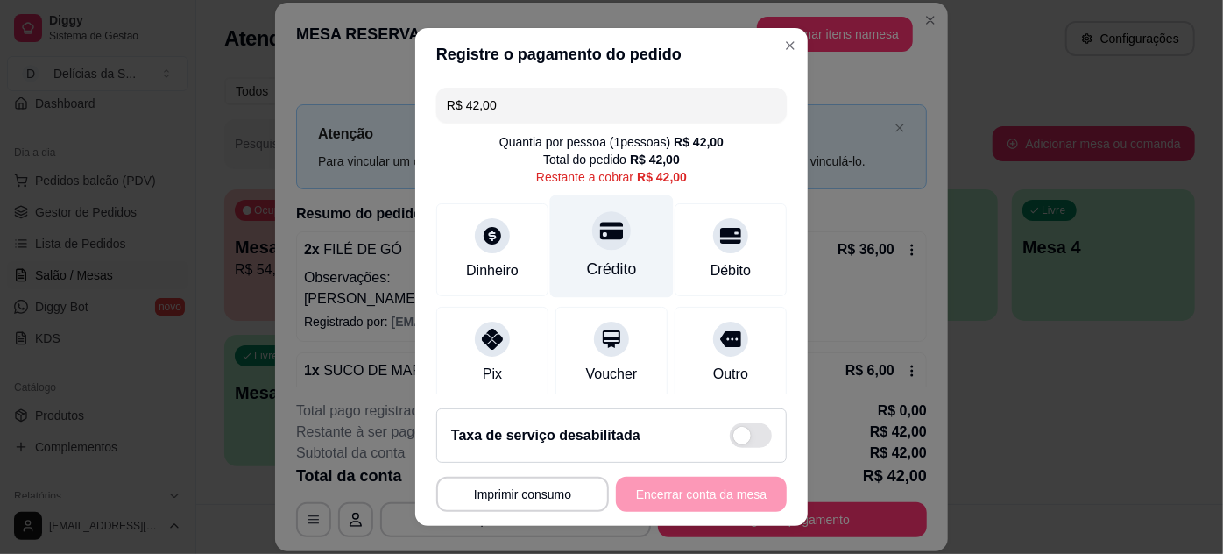
click at [607, 252] on div "Crédito" at bounding box center [612, 245] width 124 height 102
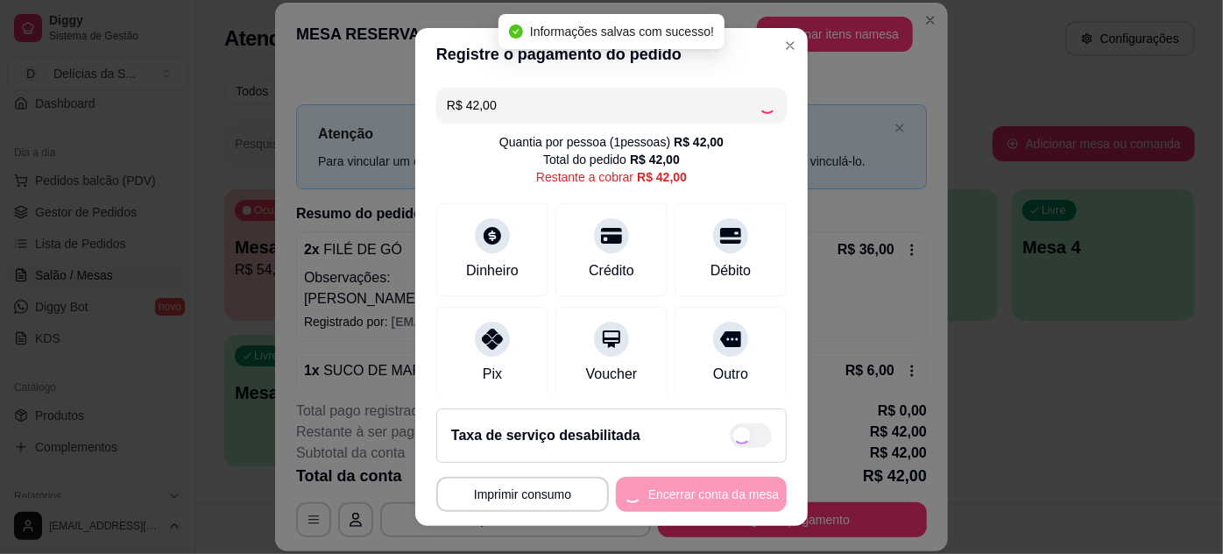
type input "R$ 0,00"
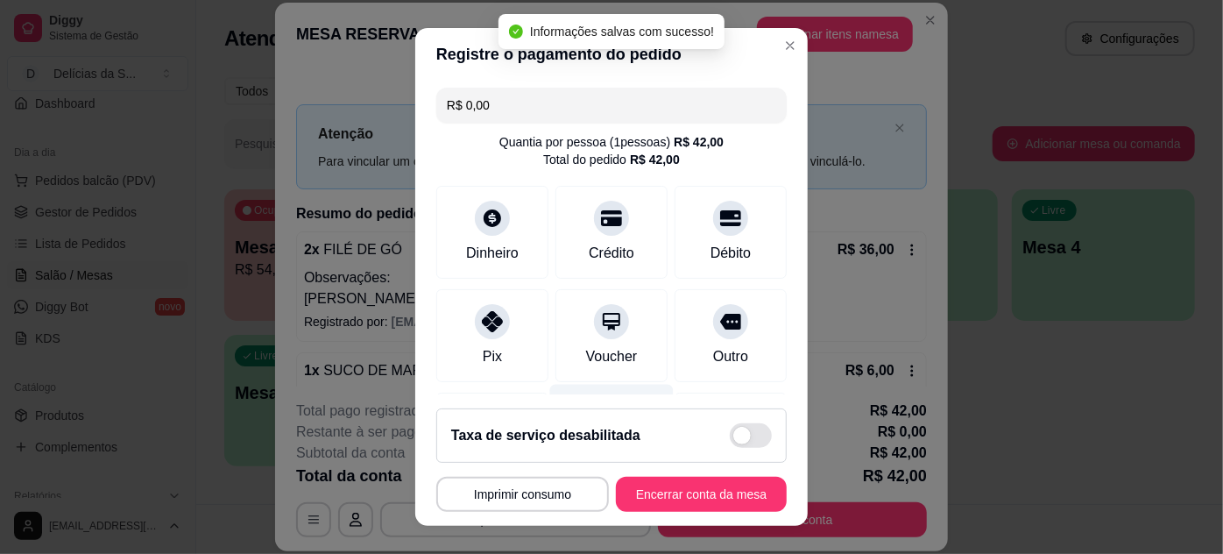
scroll to position [208, 0]
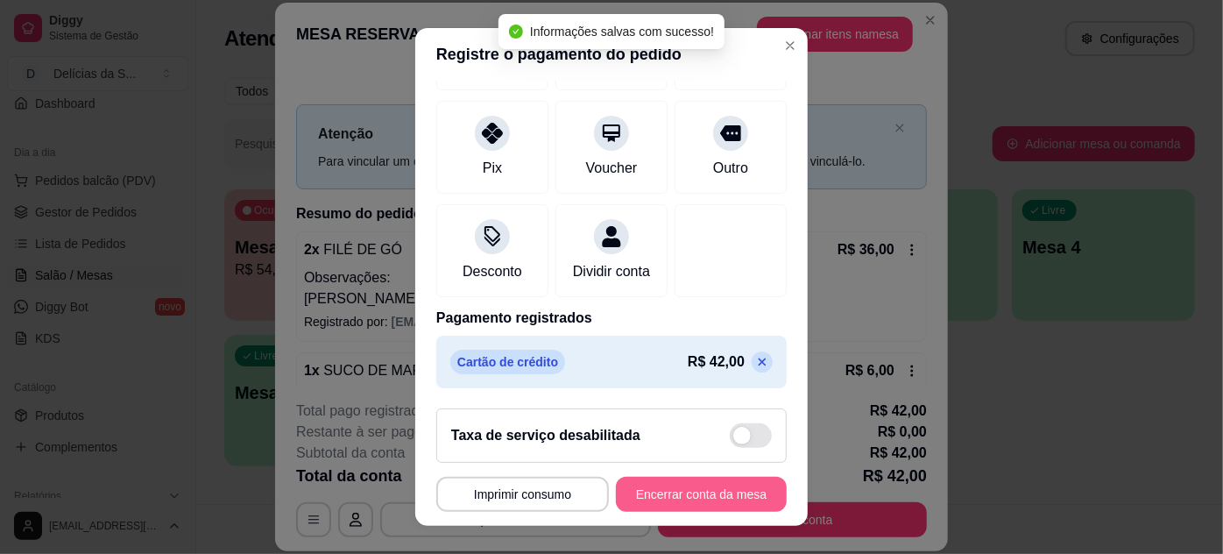
click at [684, 500] on button "Encerrar conta da mesa" at bounding box center [701, 494] width 171 height 35
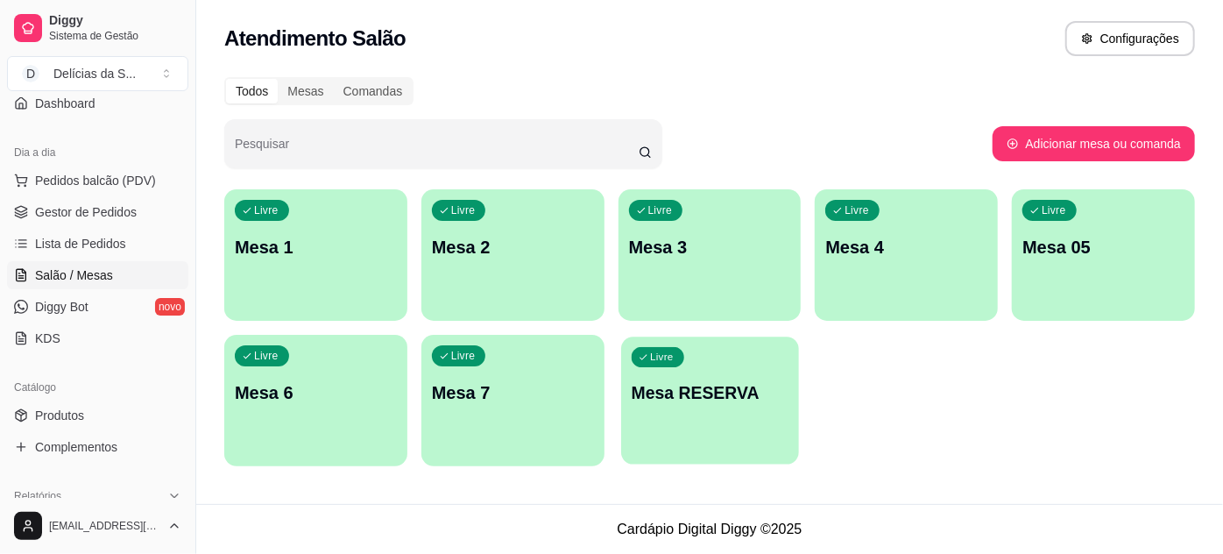
click at [715, 421] on div "Livre Mesa RESERVA" at bounding box center [710, 389] width 178 height 107
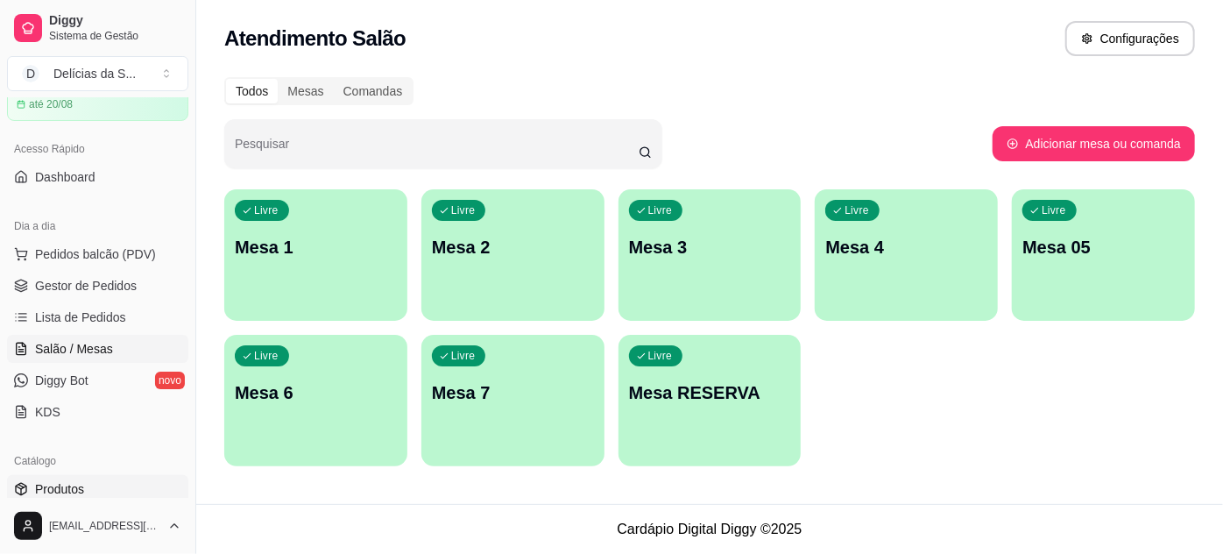
scroll to position [0, 0]
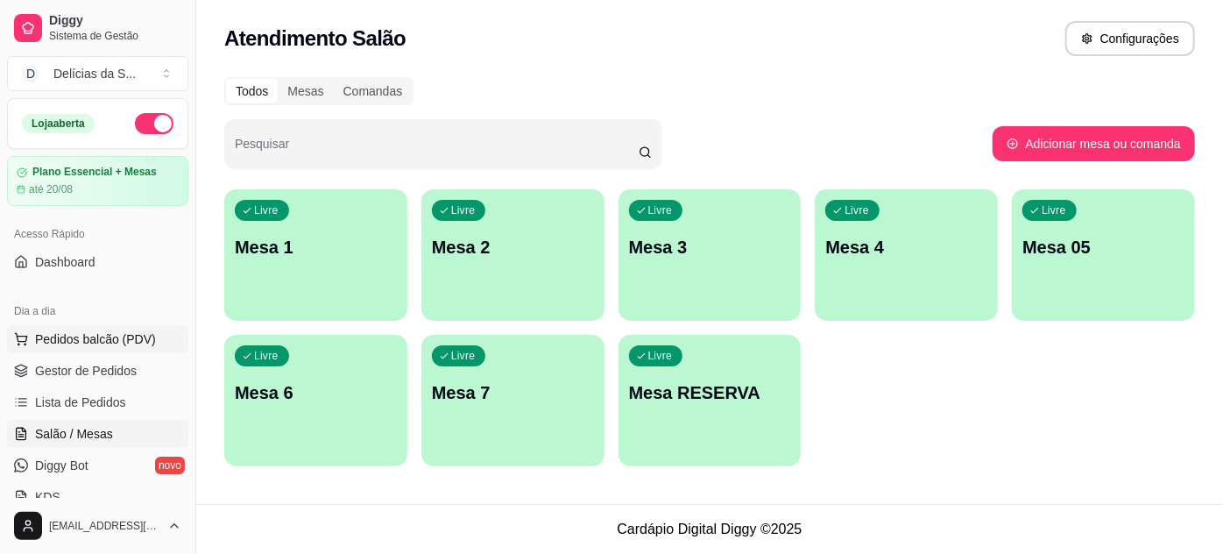
click at [117, 338] on span "Pedidos balcão (PDV)" at bounding box center [95, 339] width 121 height 18
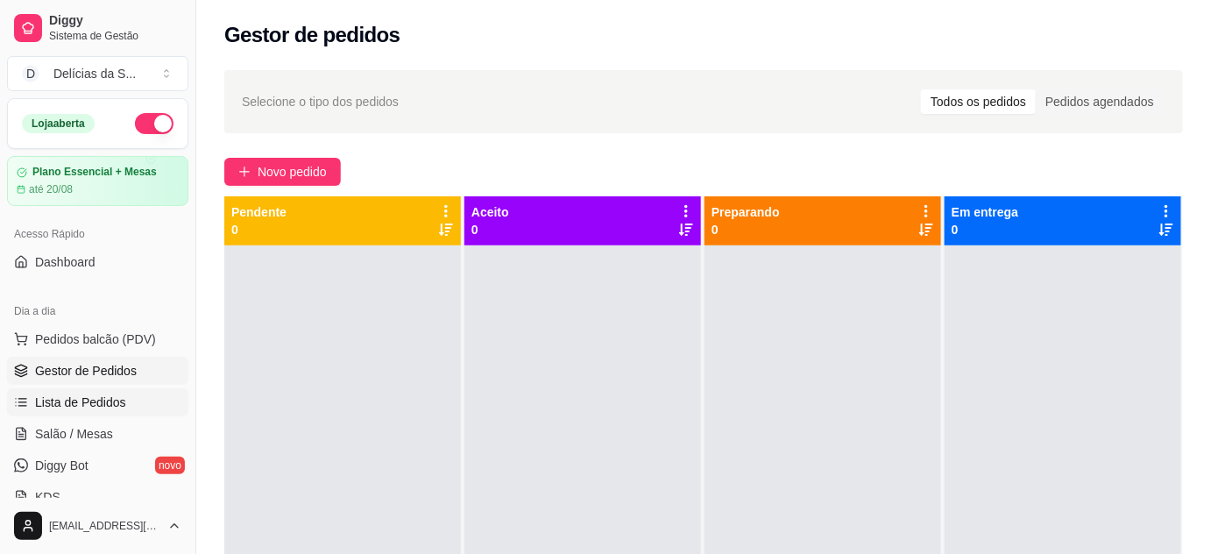
click at [121, 405] on span "Lista de Pedidos" at bounding box center [80, 402] width 91 height 18
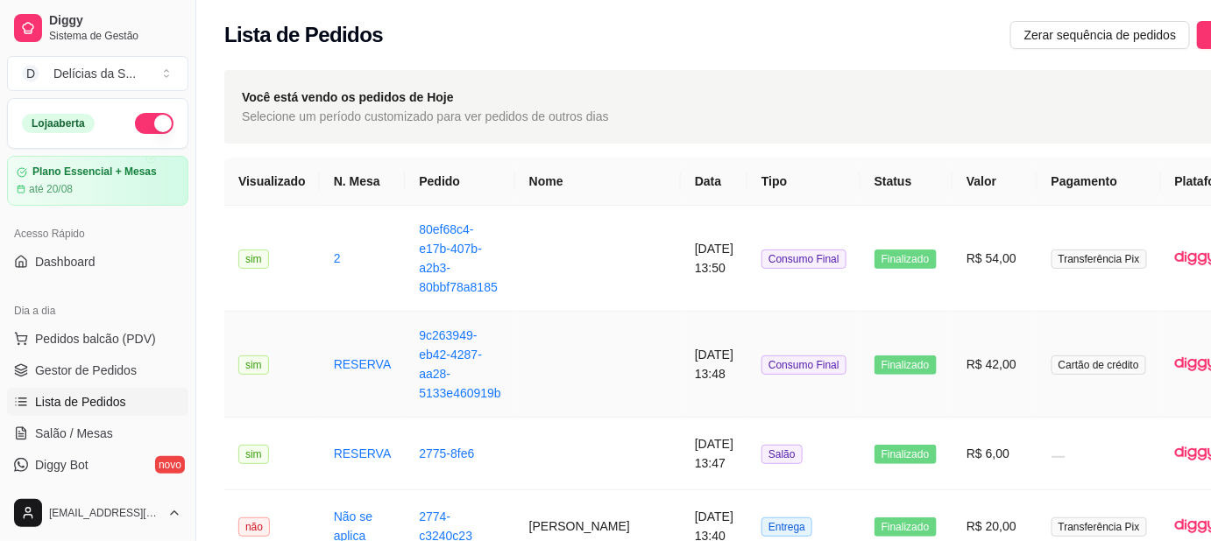
click at [957, 374] on td "R$ 42,00" at bounding box center [994, 365] width 85 height 106
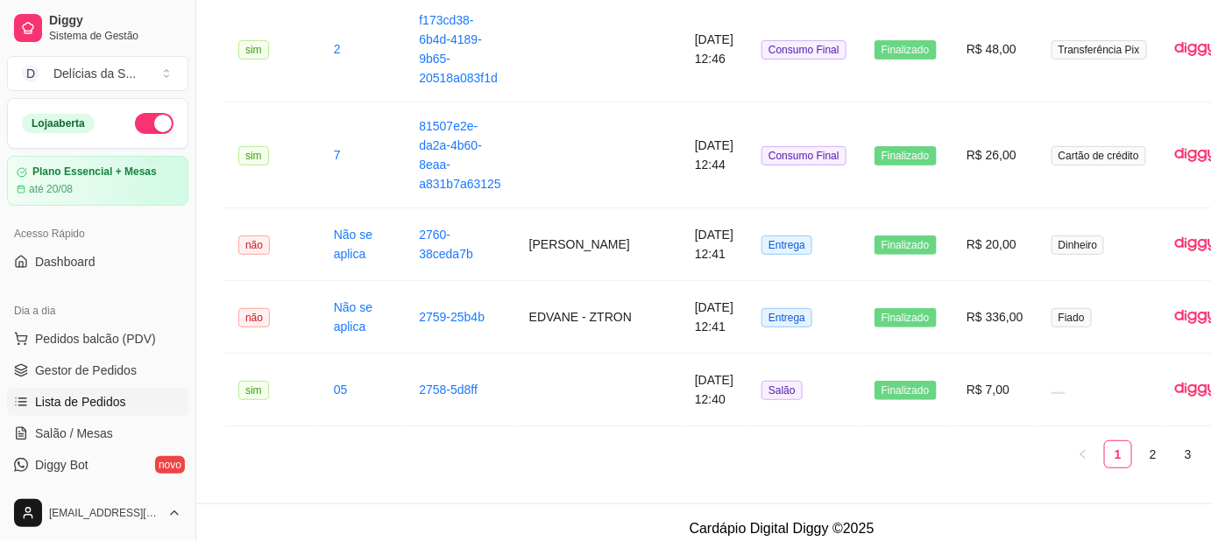
scroll to position [2345, 0]
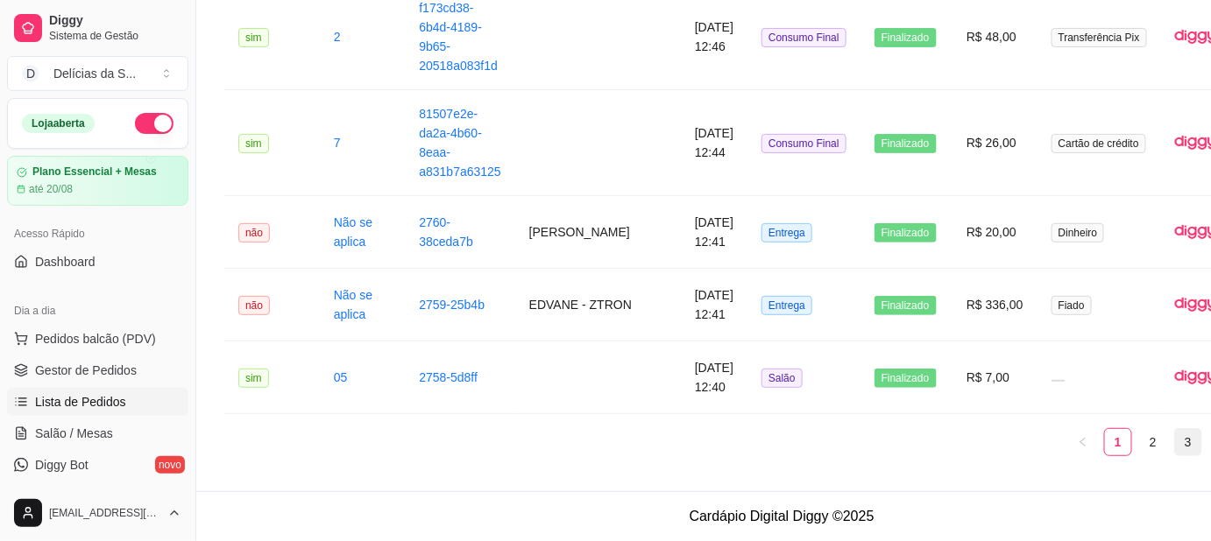
click at [1175, 438] on link "3" at bounding box center [1188, 442] width 26 height 26
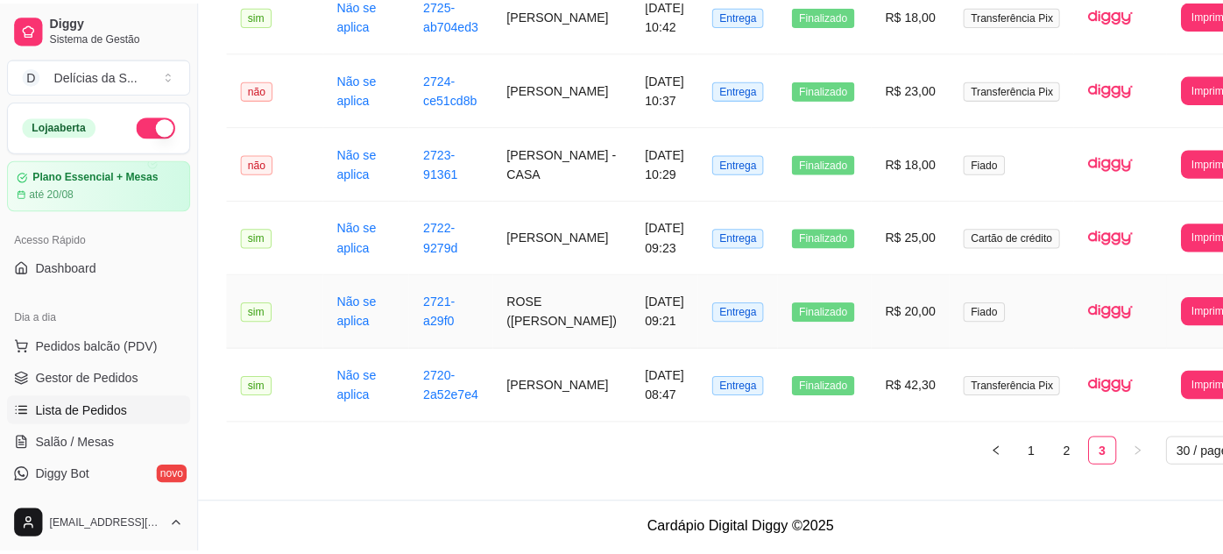
scroll to position [746, 0]
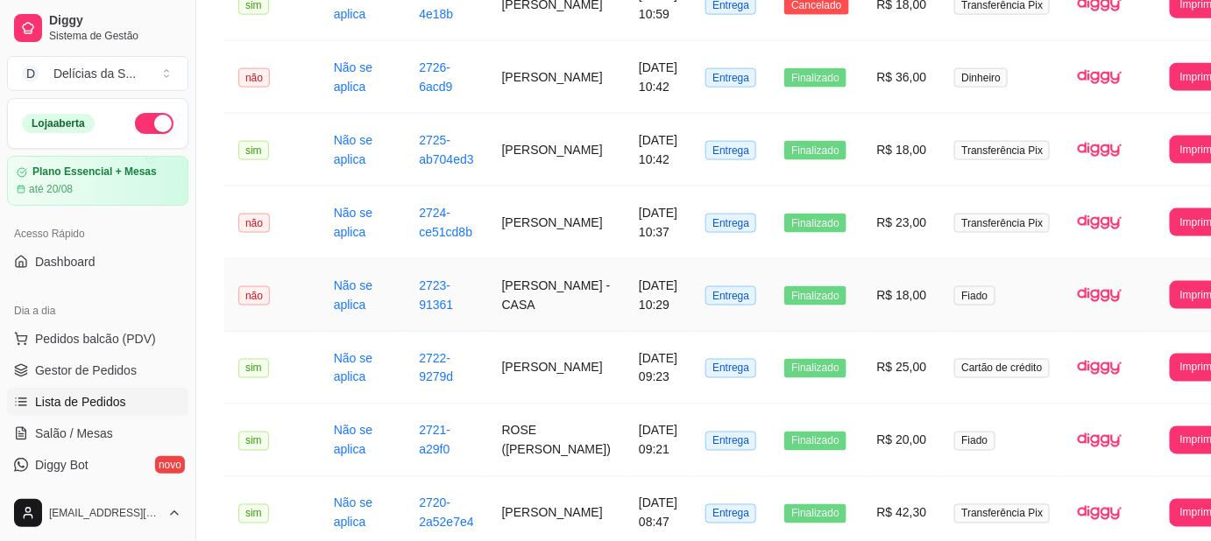
click at [863, 295] on td "R$ 18,00" at bounding box center [902, 295] width 78 height 73
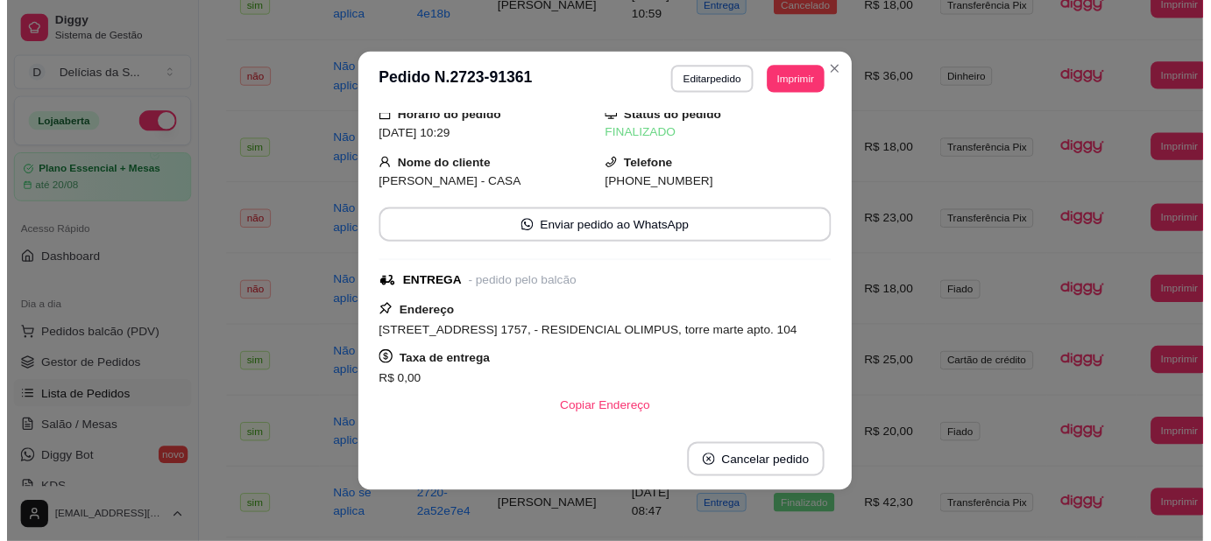
scroll to position [0, 0]
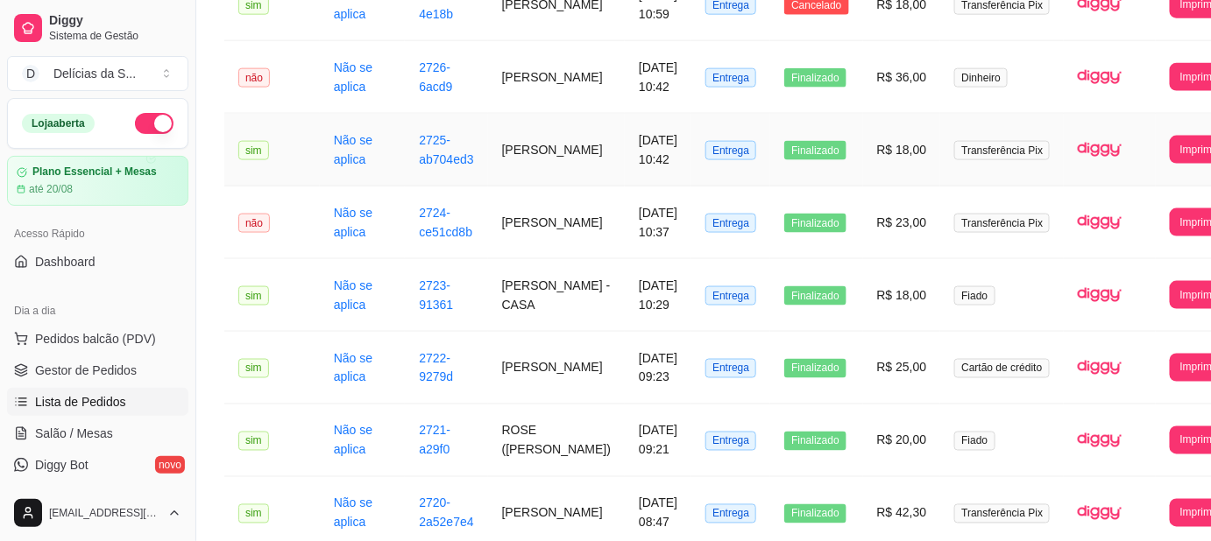
click at [879, 130] on td "R$ 18,00" at bounding box center [902, 150] width 78 height 73
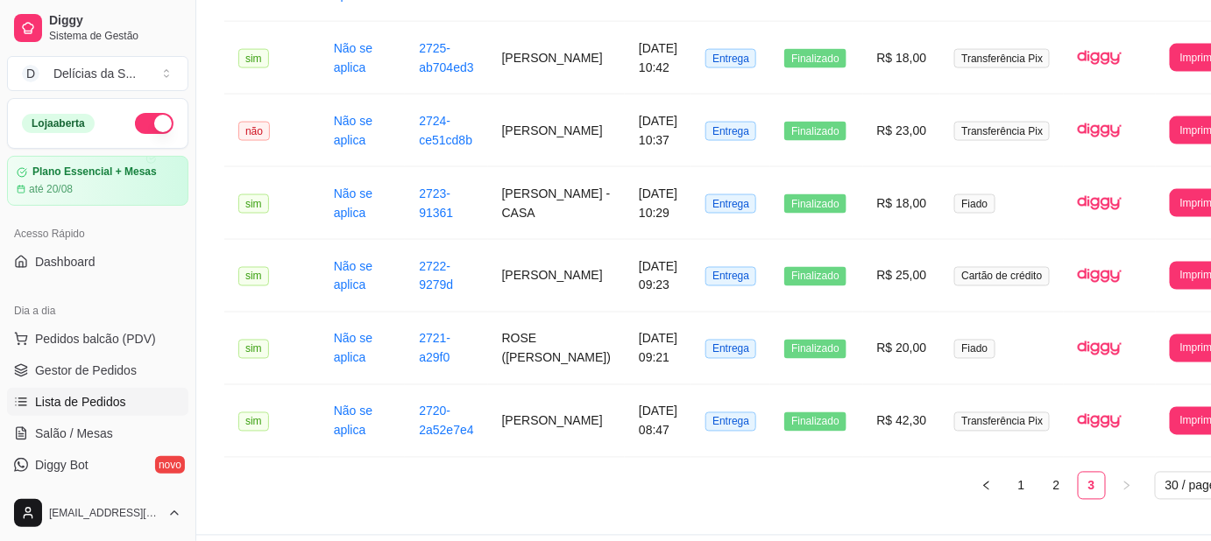
scroll to position [906, 0]
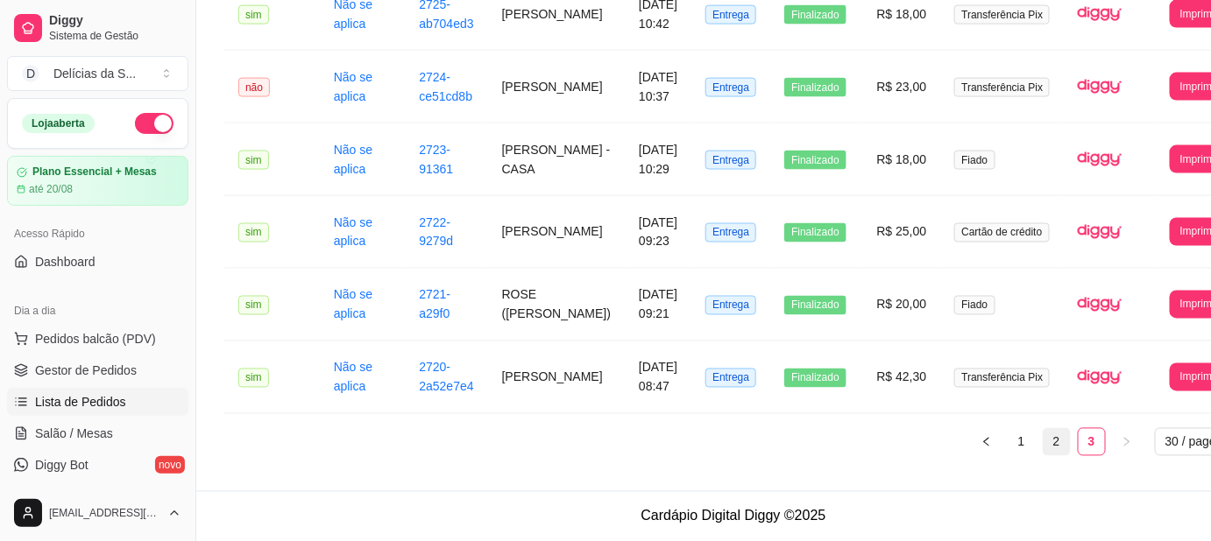
click at [1043, 443] on link "2" at bounding box center [1056, 442] width 26 height 26
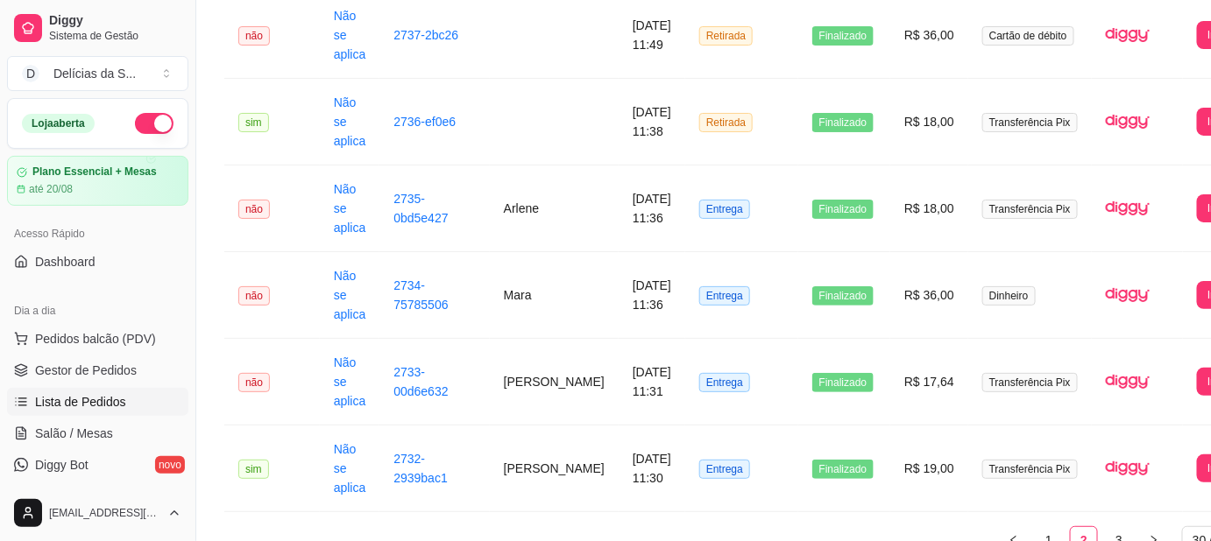
scroll to position [2293, 0]
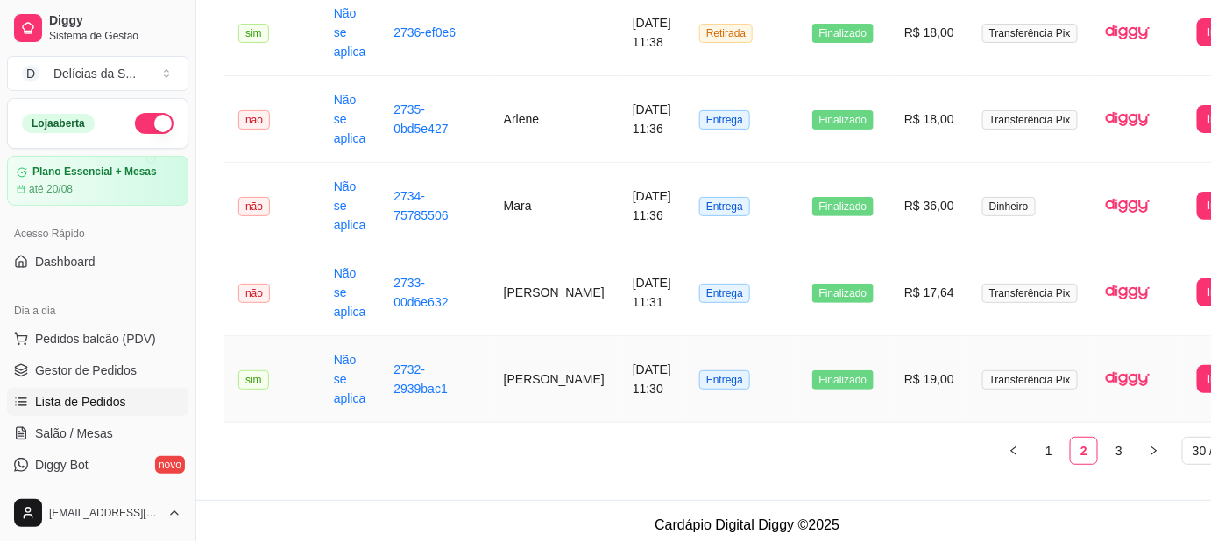
click at [894, 369] on td "R$ 19,00" at bounding box center [929, 379] width 78 height 87
click at [91, 373] on span "Gestor de Pedidos" at bounding box center [86, 371] width 102 height 18
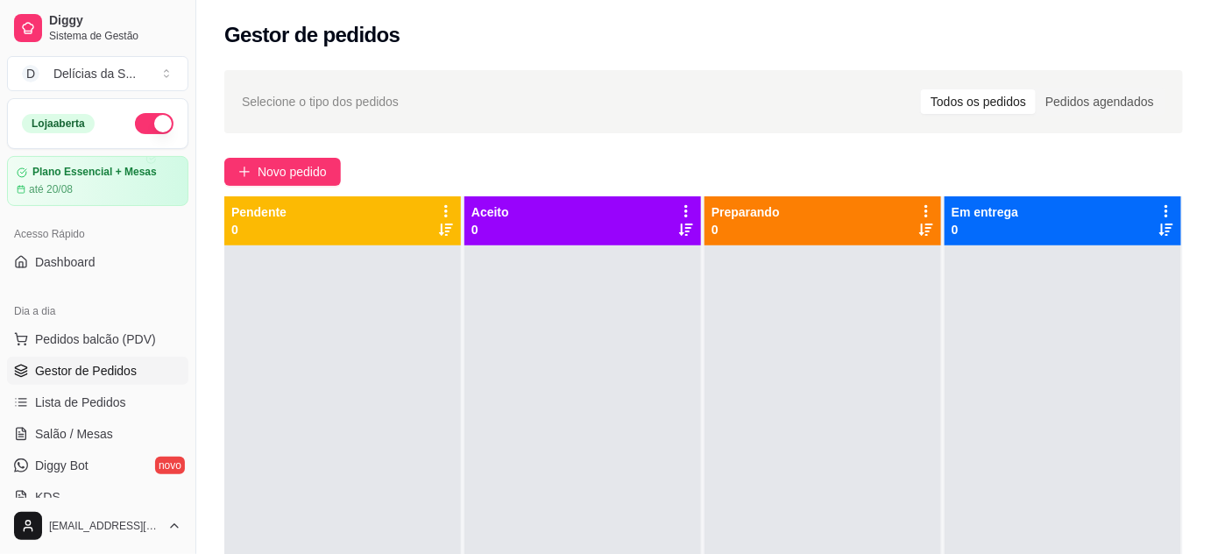
drag, startPoint x: 199, startPoint y: 251, endPoint x: 215, endPoint y: 254, distance: 16.0
click at [215, 254] on div "Diggy Sistema de Gestão D Delícias da S ... Loja aberta Plano Essencial + Mesas…" at bounding box center [605, 410] width 1211 height 821
click at [105, 433] on span "Salão / Mesas" at bounding box center [74, 434] width 78 height 18
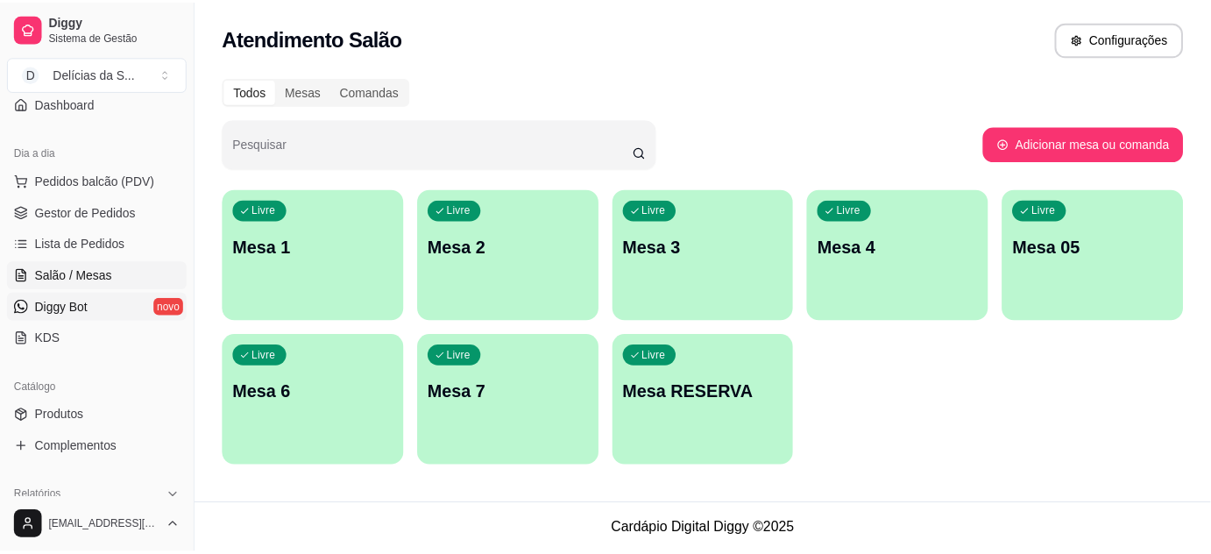
scroll to position [318, 0]
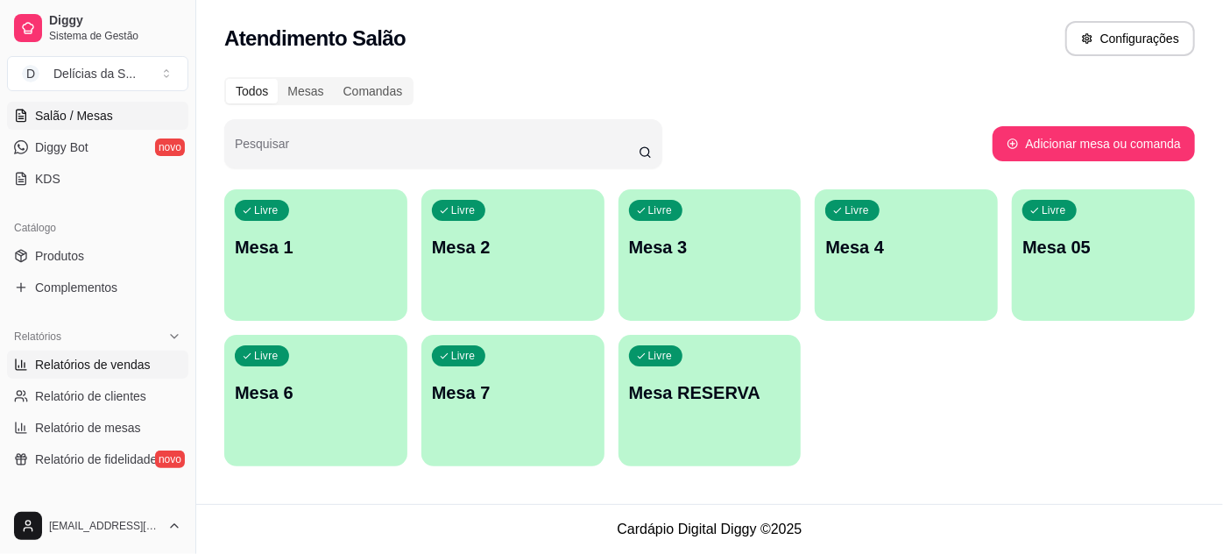
click at [105, 364] on span "Relatórios de vendas" at bounding box center [93, 365] width 116 height 18
select select "ALL"
select select "0"
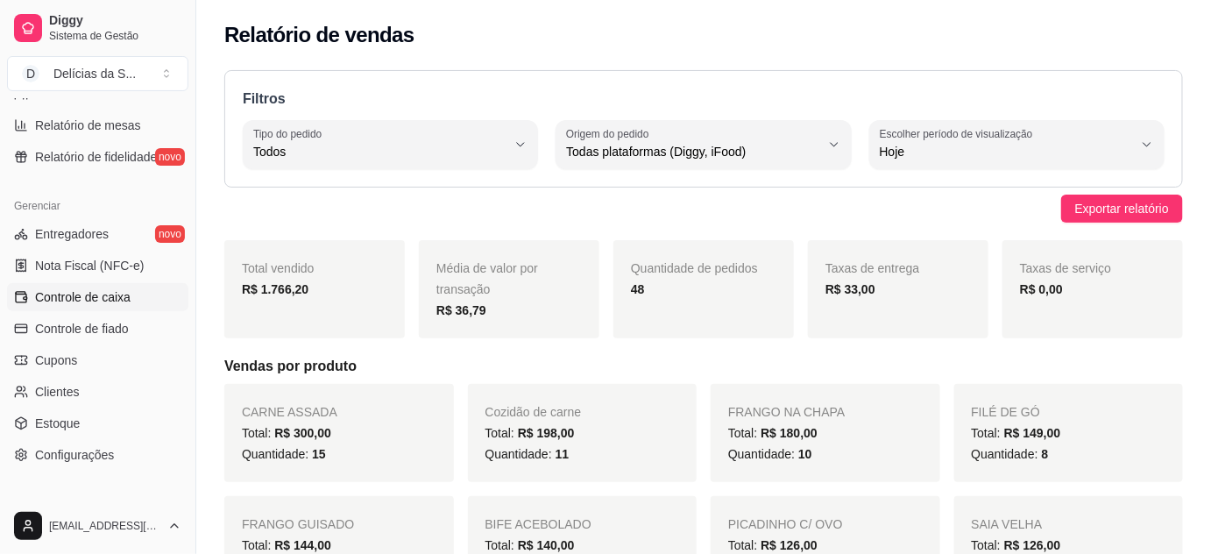
scroll to position [637, 0]
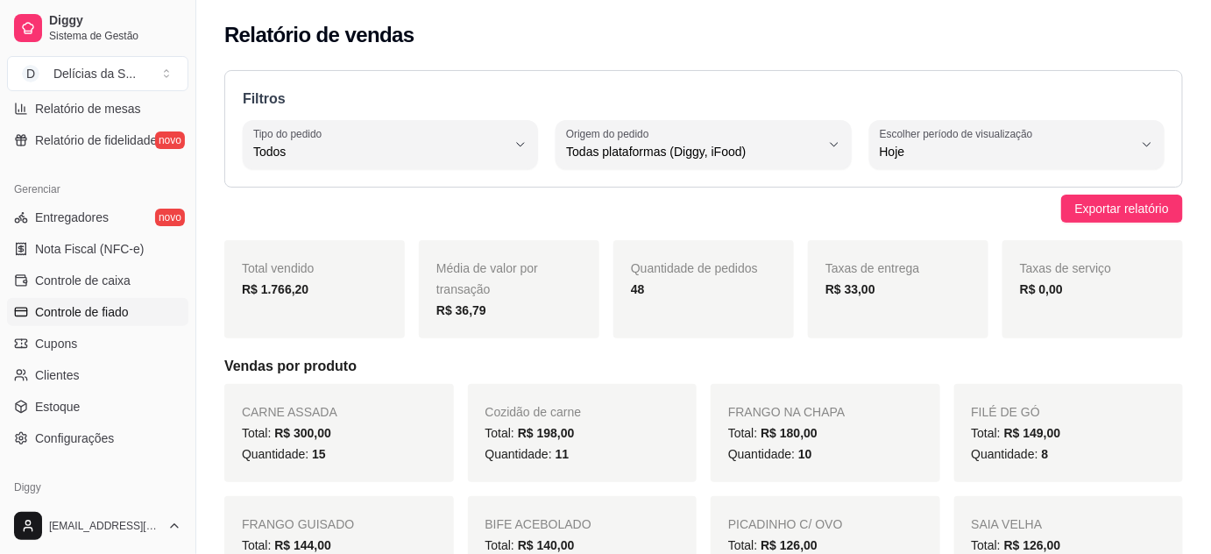
click at [107, 312] on span "Controle de fiado" at bounding box center [82, 312] width 94 height 18
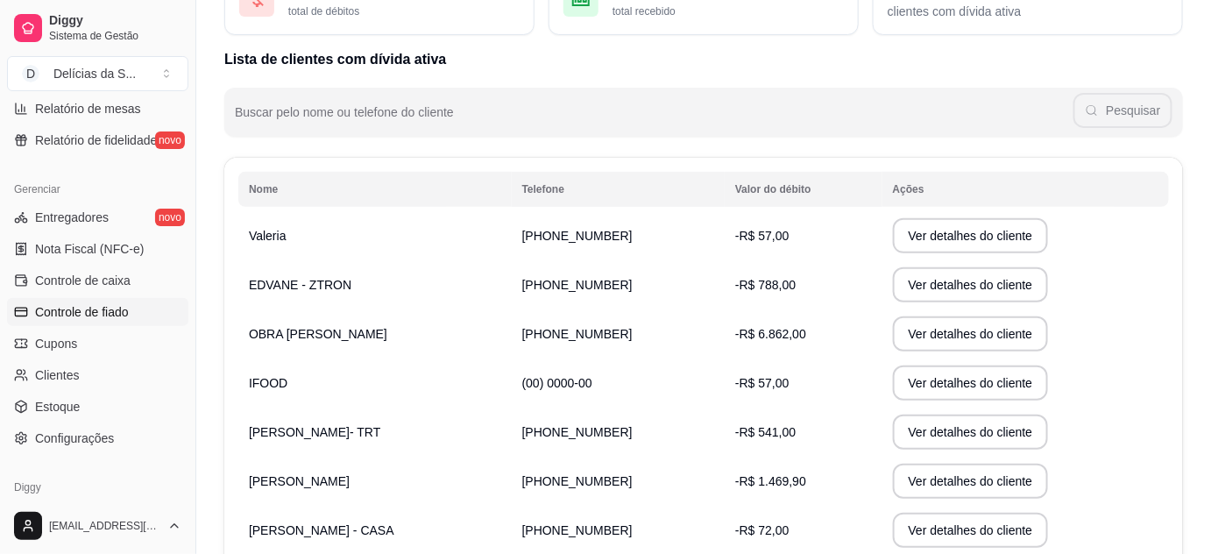
scroll to position [159, 0]
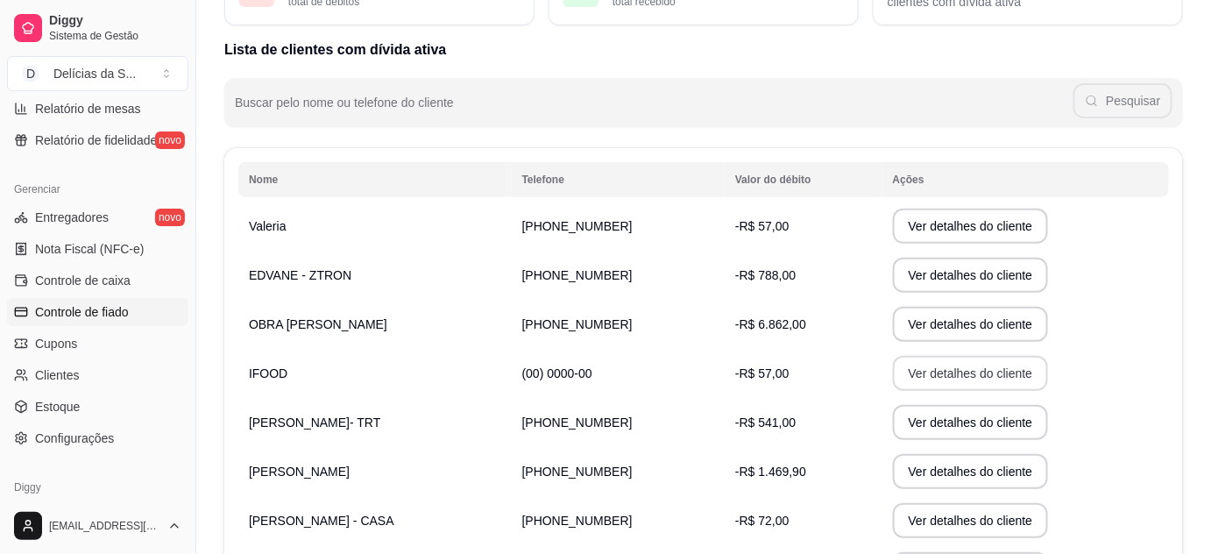
click at [902, 371] on button "Ver detalhes do cliente" at bounding box center [971, 373] width 156 height 35
click at [912, 218] on button "Ver detalhes do cliente" at bounding box center [969, 226] width 151 height 34
click at [950, 373] on button "Ver detalhes do cliente" at bounding box center [969, 374] width 151 height 34
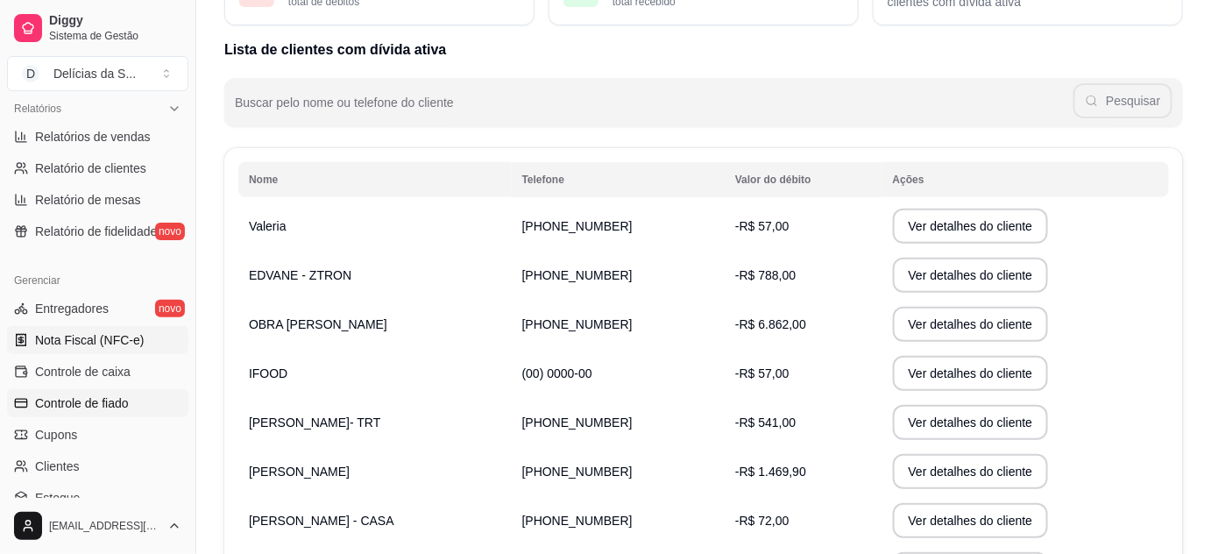
scroll to position [477, 0]
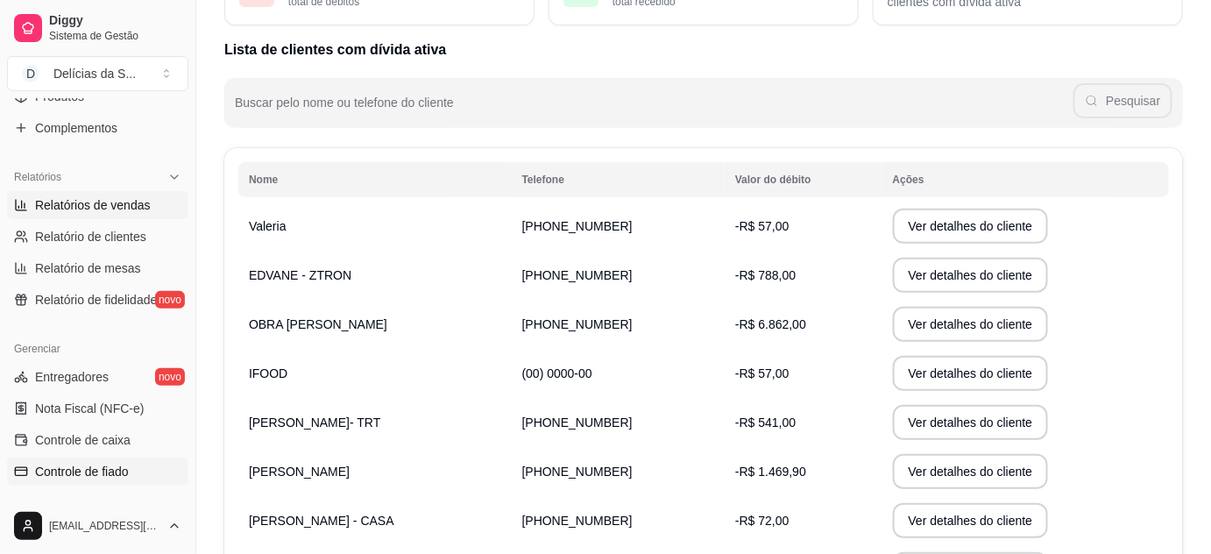
click at [126, 202] on span "Relatórios de vendas" at bounding box center [93, 205] width 116 height 18
select select "ALL"
select select "0"
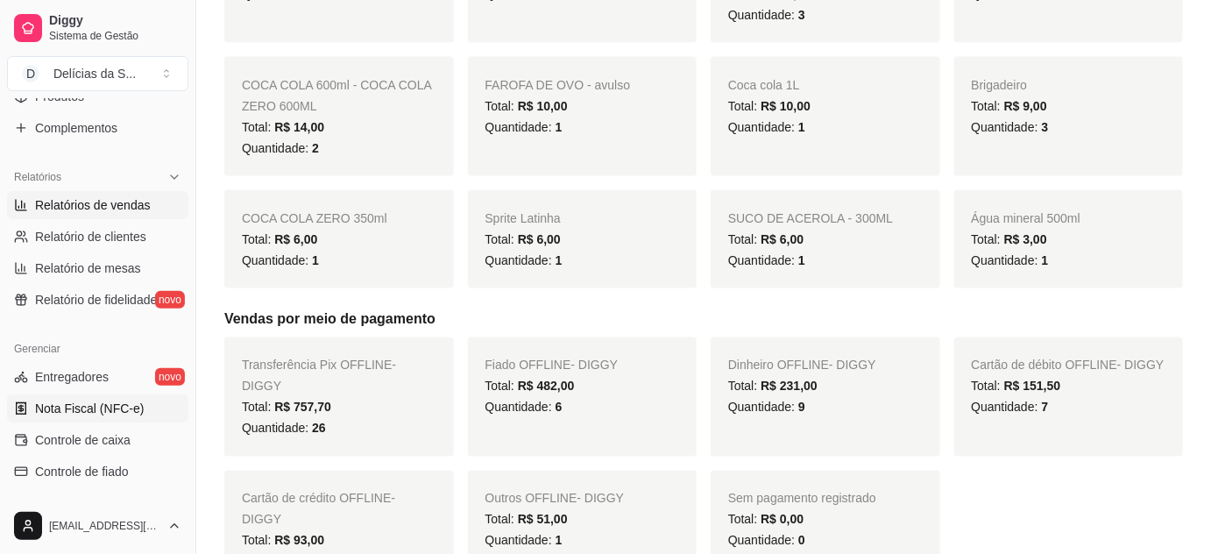
scroll to position [637, 0]
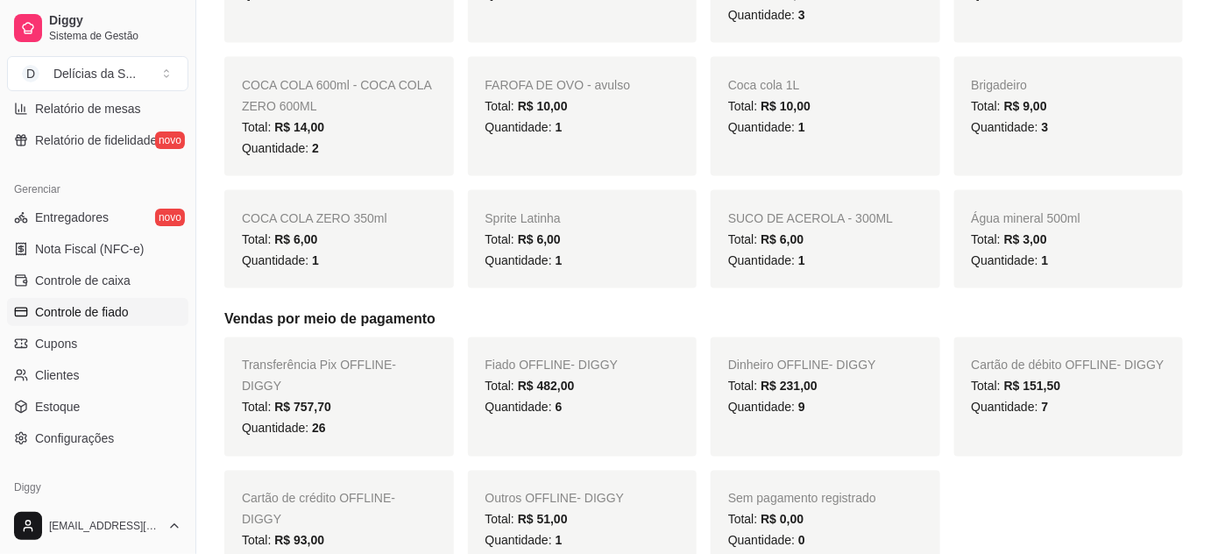
click at [124, 307] on span "Controle de fiado" at bounding box center [82, 312] width 94 height 18
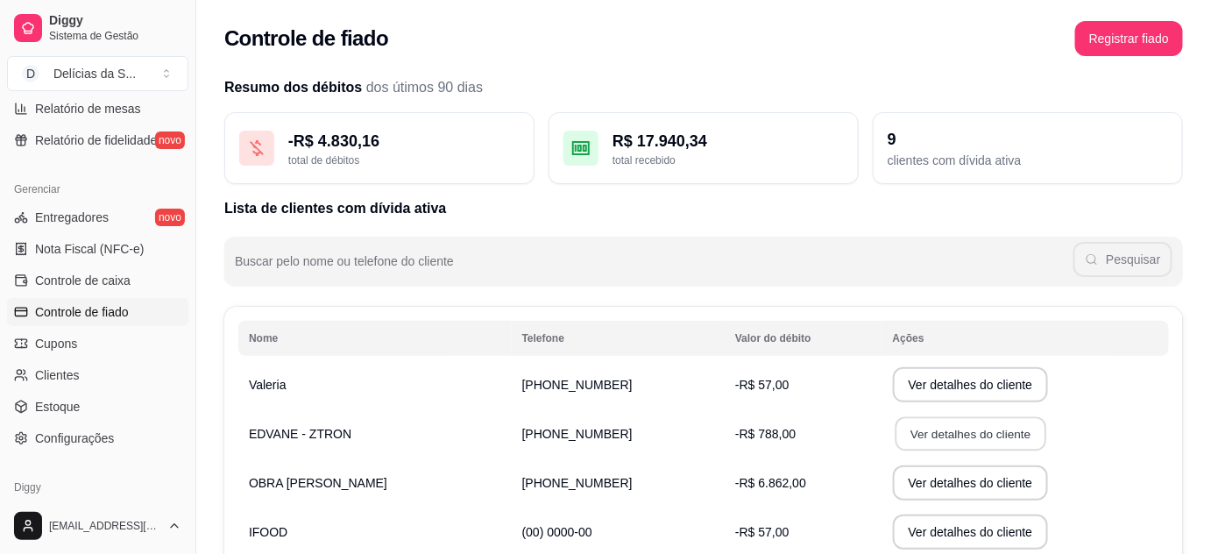
click at [894, 429] on button "Ver detalhes do cliente" at bounding box center [969, 434] width 151 height 34
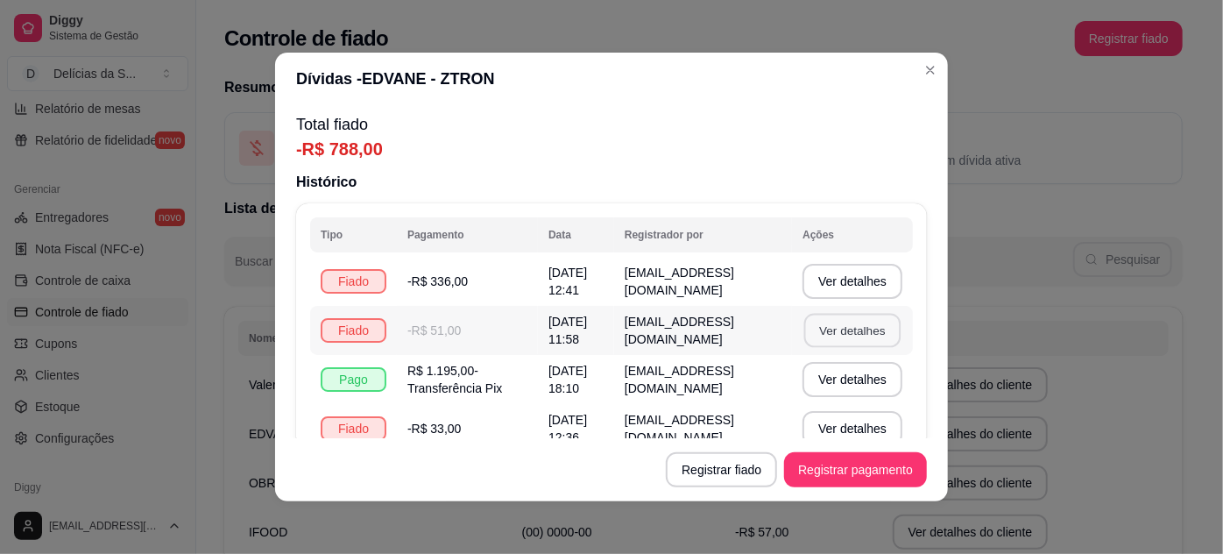
click at [827, 326] on button "Ver detalhes" at bounding box center [852, 331] width 96 height 34
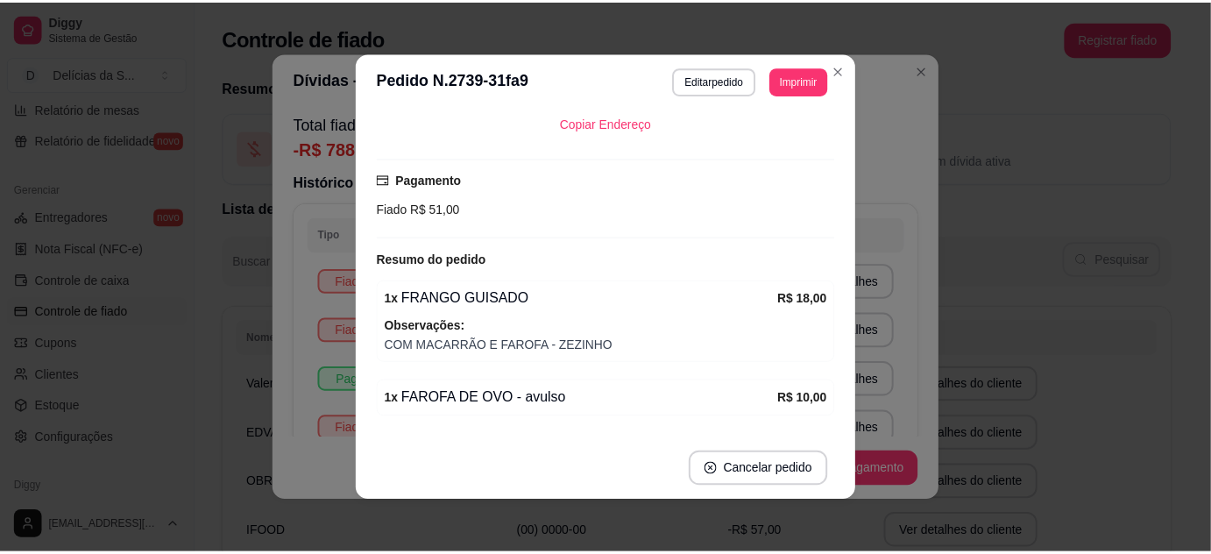
scroll to position [477, 0]
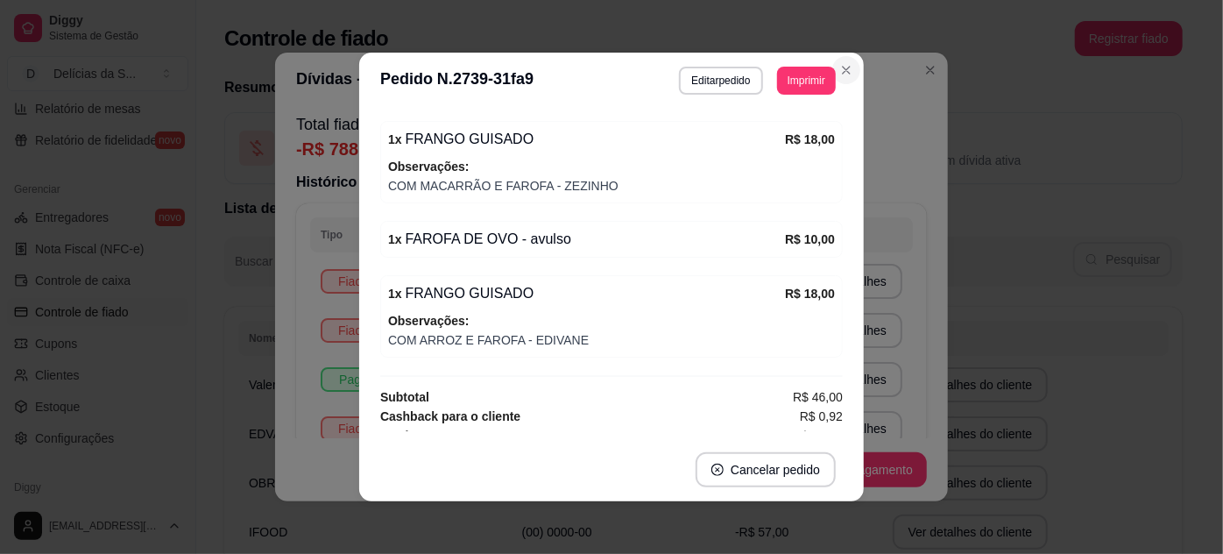
click at [845, 62] on button "Close" at bounding box center [846, 70] width 28 height 28
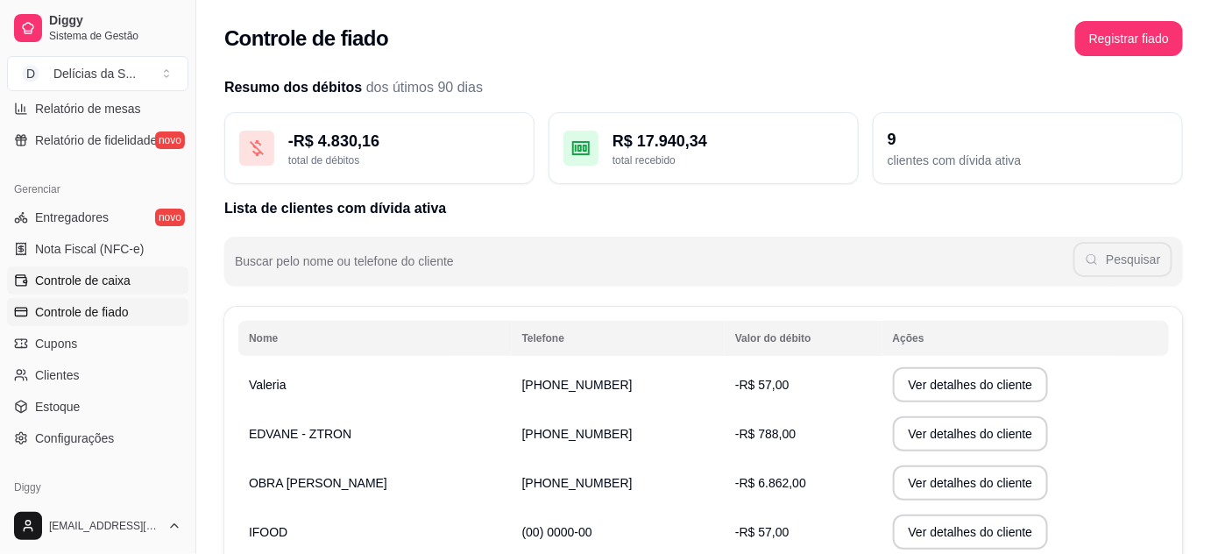
click at [103, 273] on span "Controle de caixa" at bounding box center [82, 281] width 95 height 18
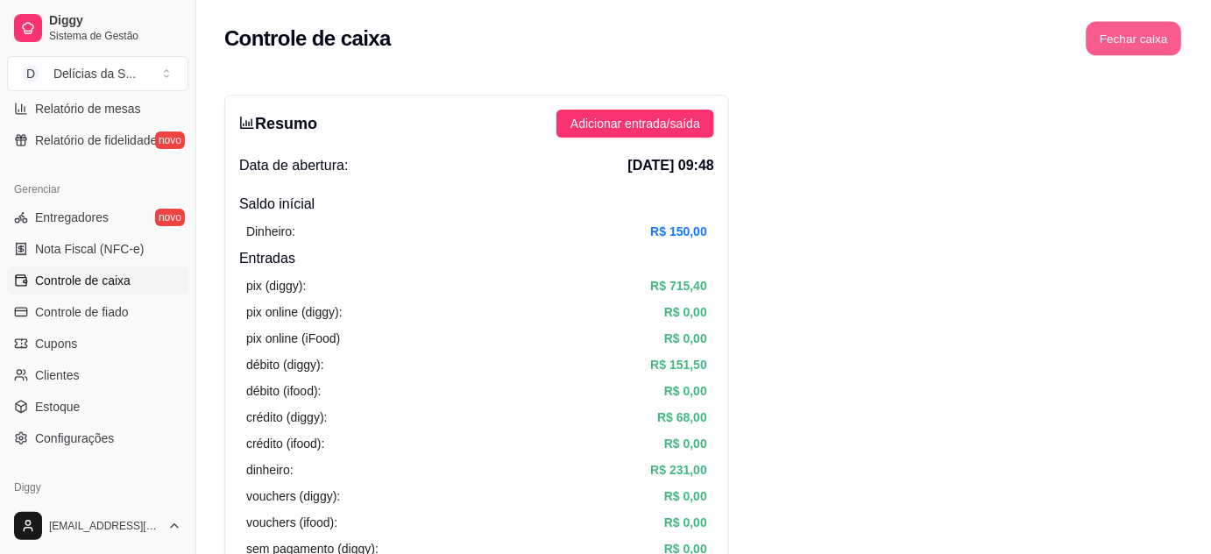
click at [1129, 44] on button "Fechar caixa" at bounding box center [1133, 39] width 95 height 34
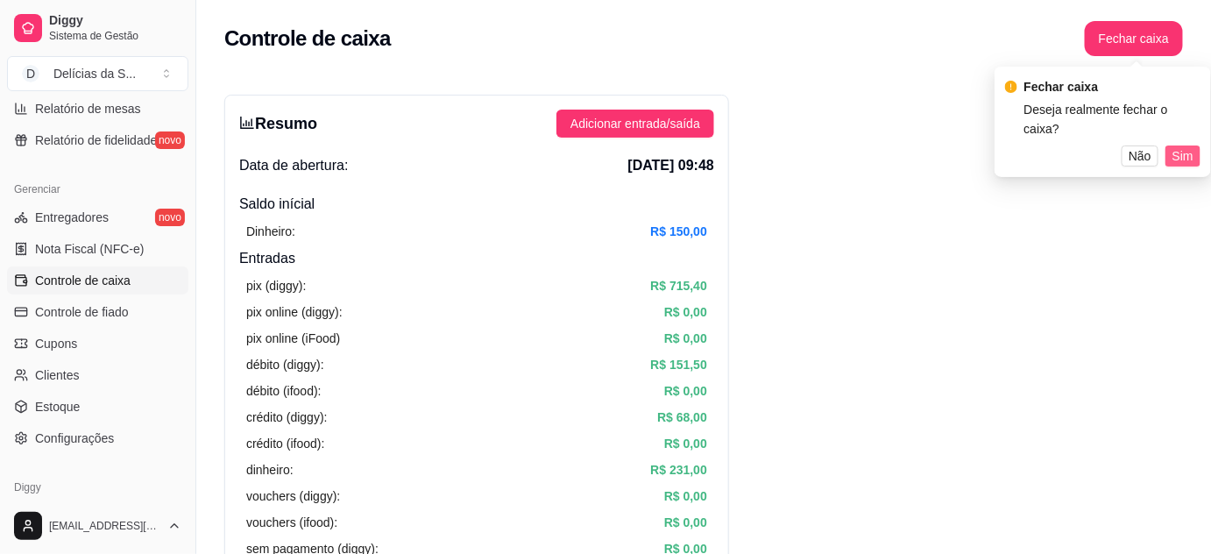
click at [1191, 146] on span "Sim" at bounding box center [1182, 155] width 21 height 19
